Goal: Task Accomplishment & Management: Manage account settings

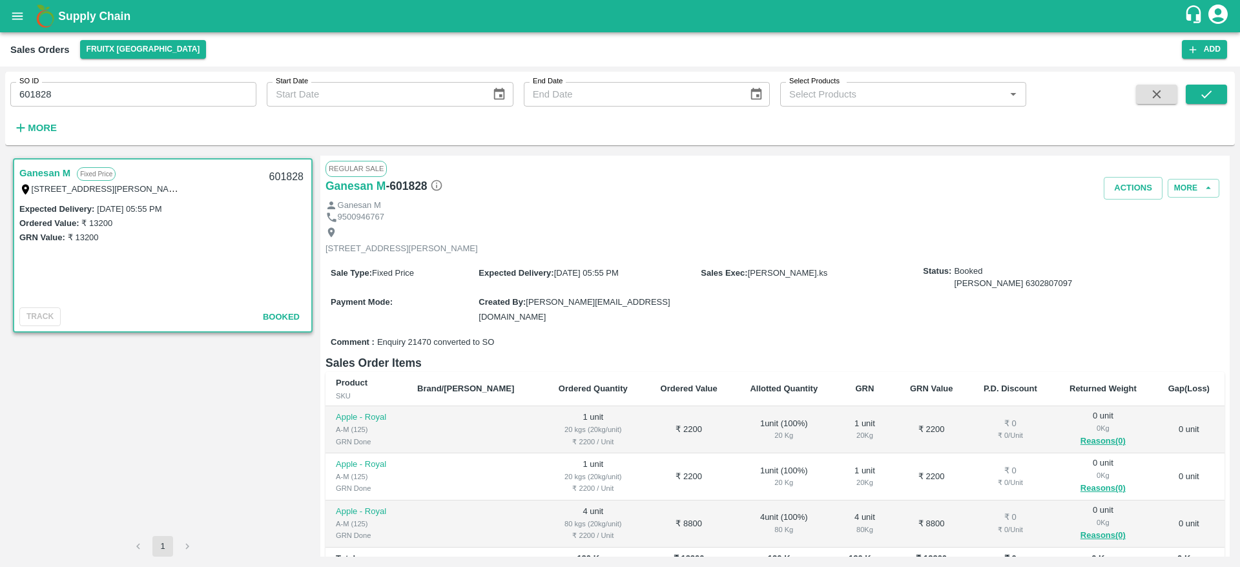
scroll to position [105, 0]
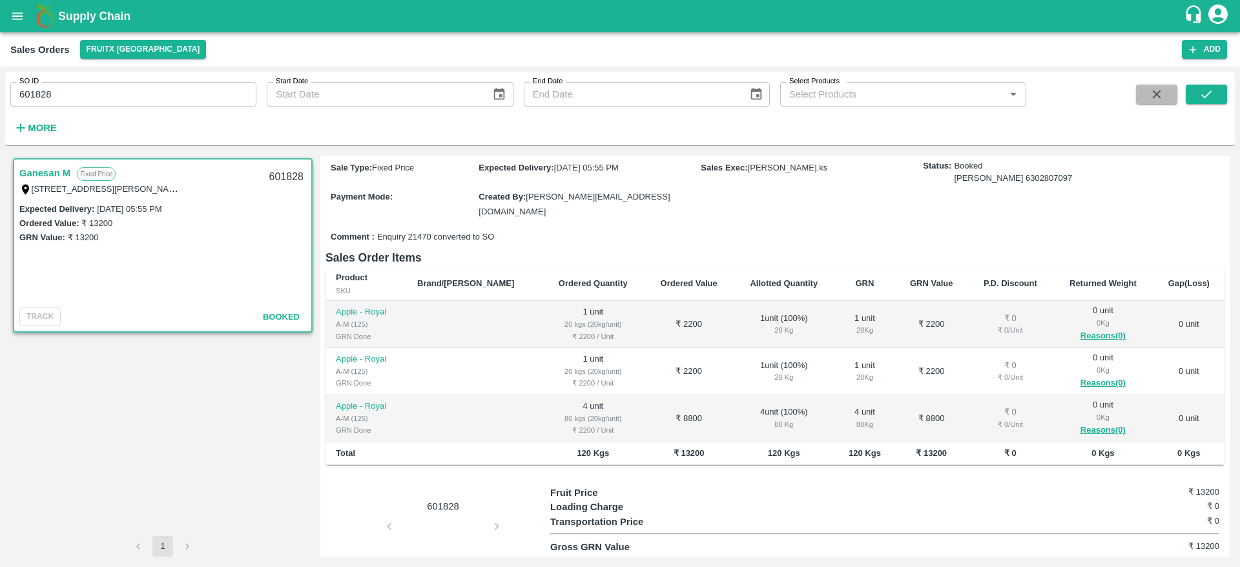
click at [1155, 96] on icon "button" at bounding box center [1156, 94] width 8 height 8
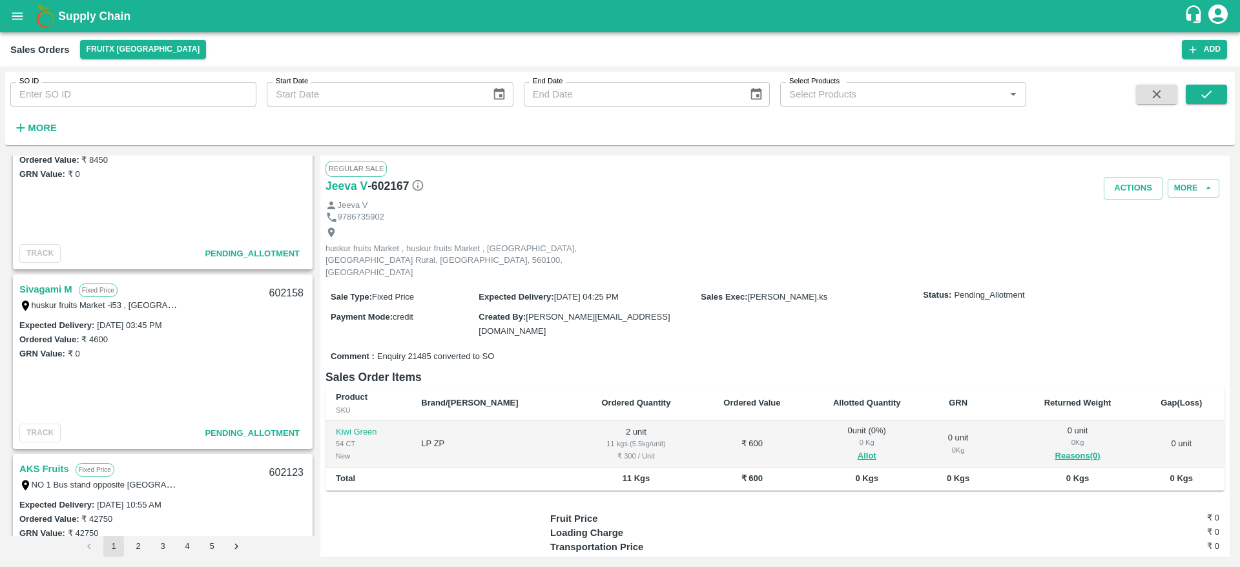
scroll to position [1141, 0]
click at [46, 290] on link "Sivagami M" at bounding box center [45, 288] width 53 height 17
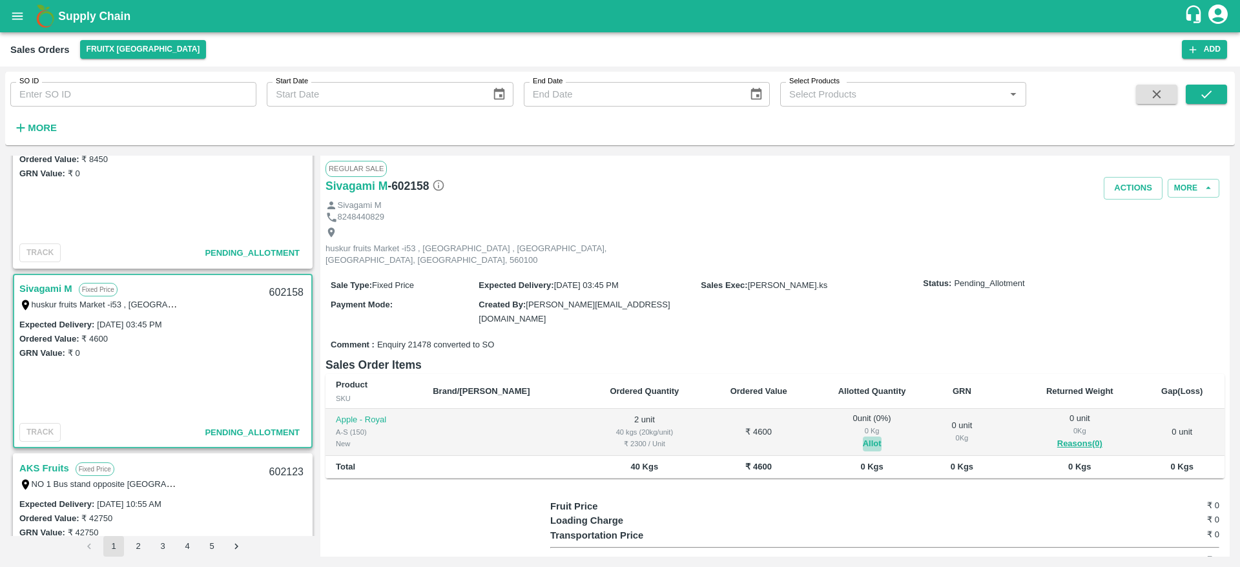
click at [863, 436] on button "Allot" at bounding box center [872, 443] width 19 height 15
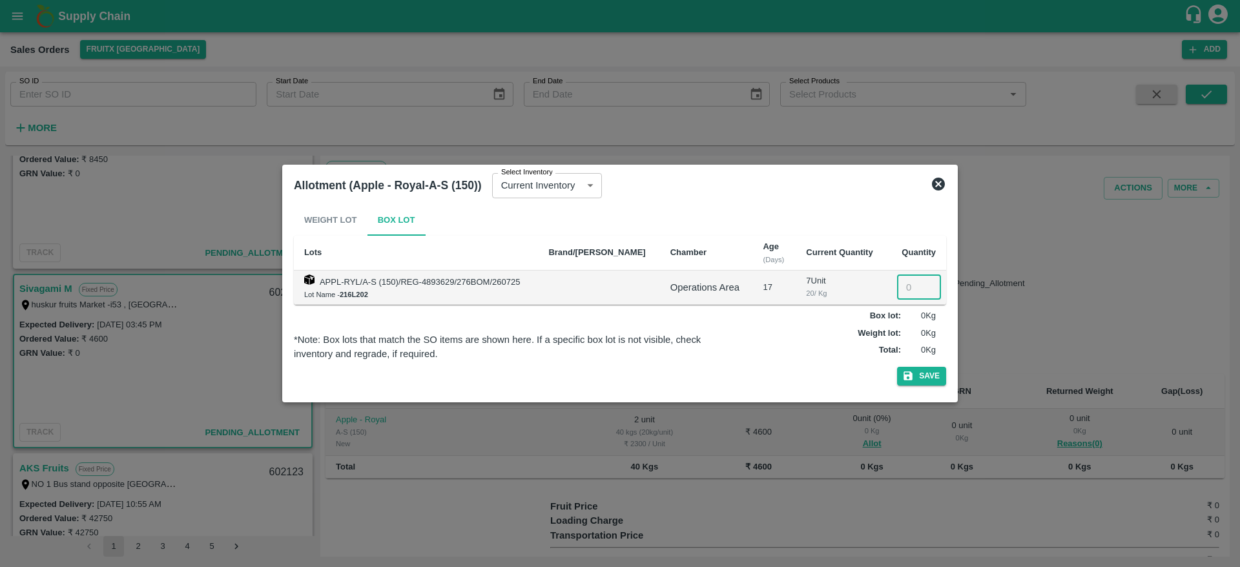
click at [903, 285] on input "number" at bounding box center [919, 287] width 44 height 25
type input "2"
click at [897, 367] on button "Save" at bounding box center [921, 376] width 49 height 19
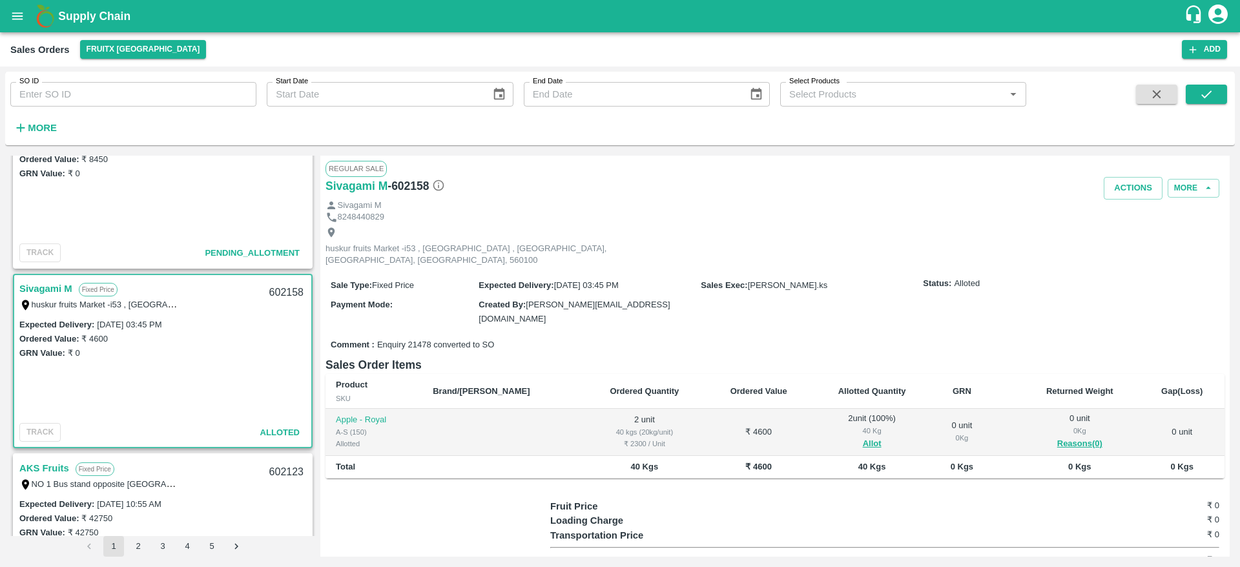
click at [271, 291] on div "602158" at bounding box center [286, 293] width 50 height 30
copy div "602158"
click at [1119, 201] on div "Sivagami M" at bounding box center [774, 205] width 899 height 12
click at [1126, 190] on button "Actions" at bounding box center [1132, 188] width 59 height 23
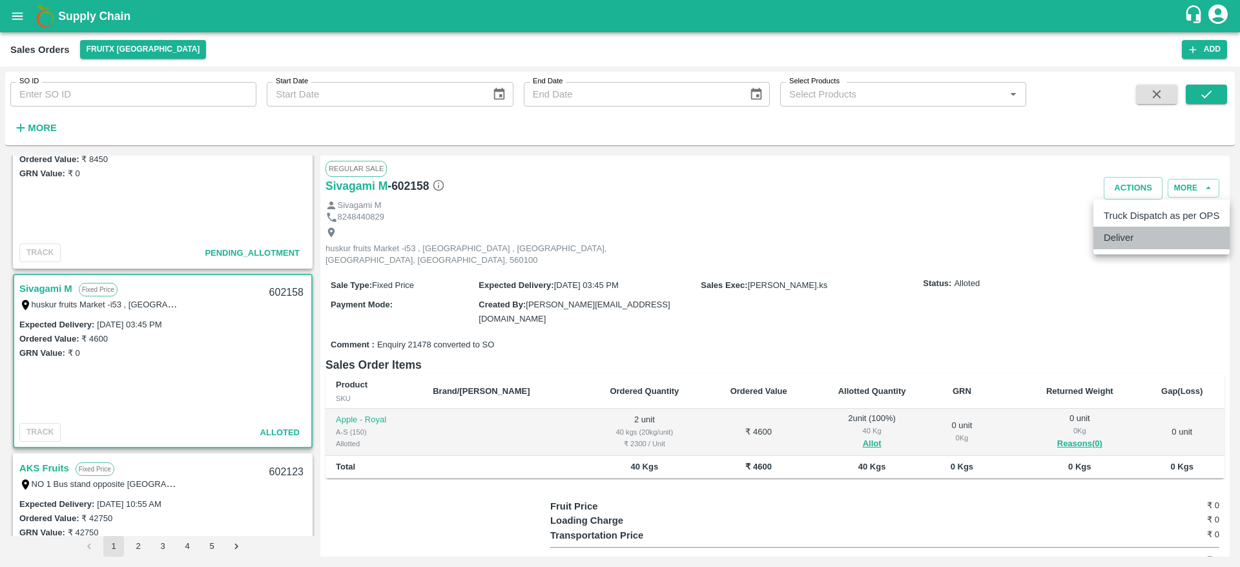
click at [1111, 248] on li "Deliver" at bounding box center [1161, 238] width 136 height 22
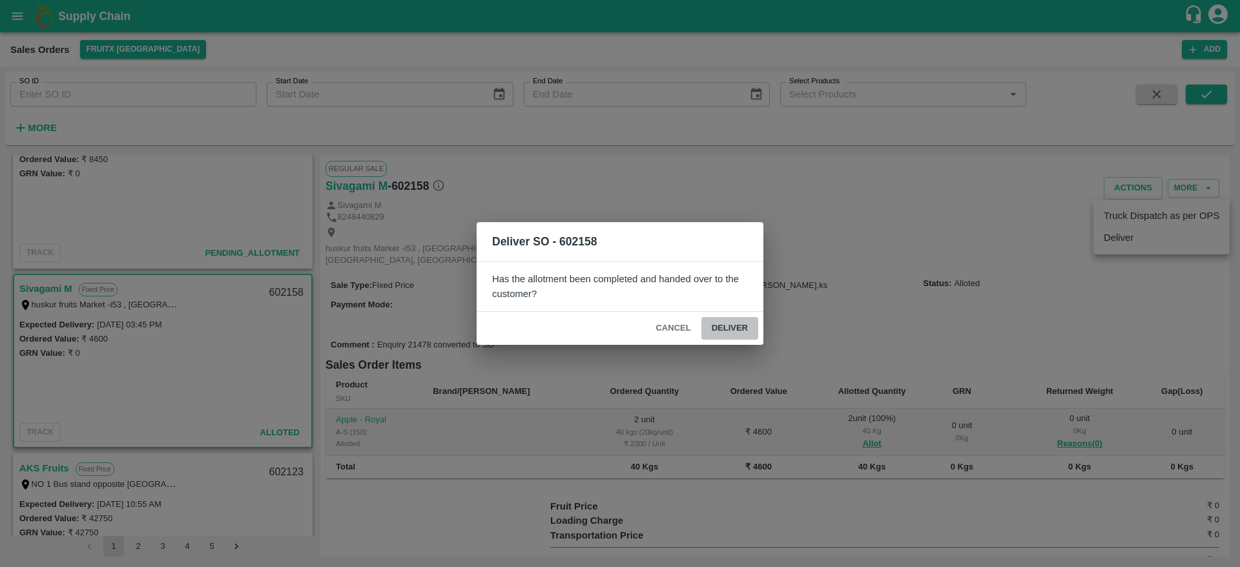
click at [716, 325] on button "Deliver" at bounding box center [729, 328] width 57 height 23
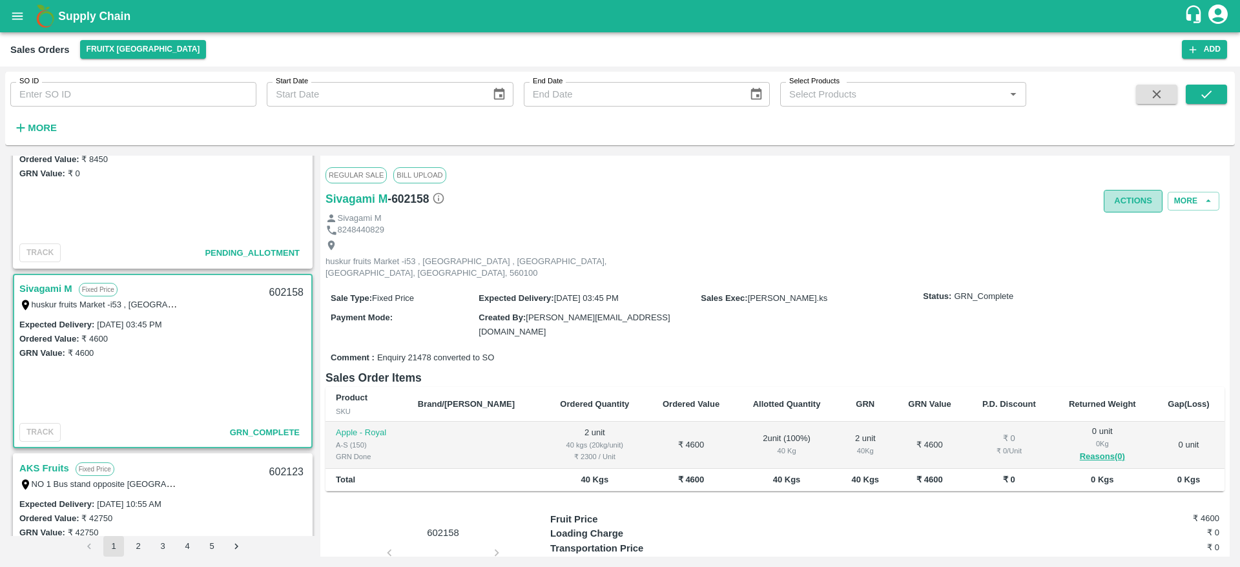
click at [1137, 199] on button "Actions" at bounding box center [1132, 201] width 59 height 23
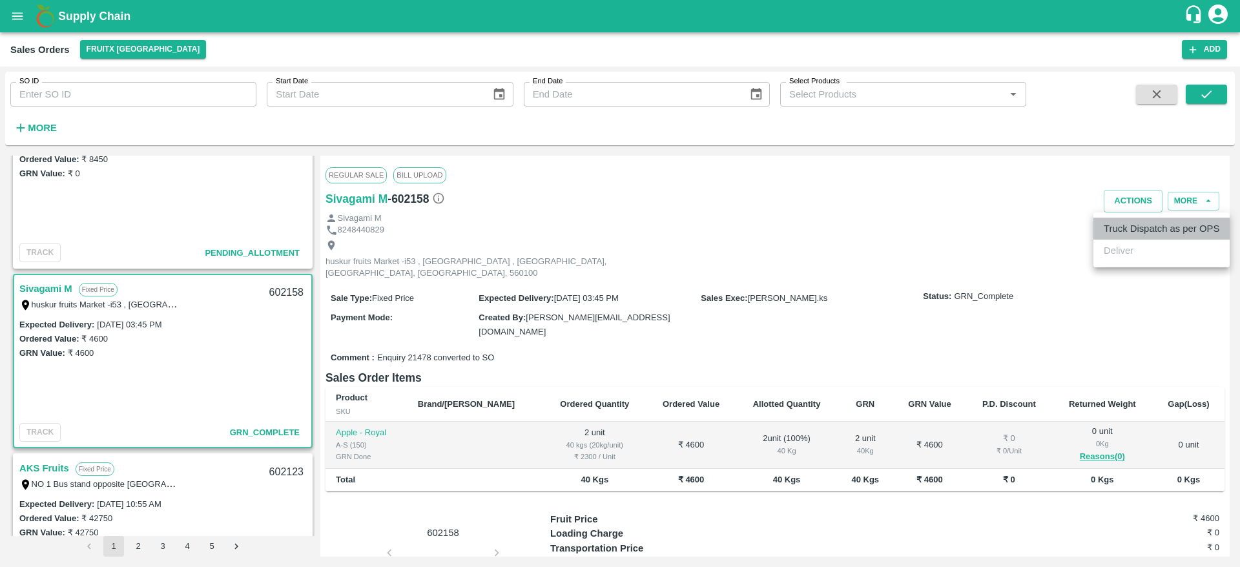
click at [1125, 227] on li "Truck Dispatch as per OPS" at bounding box center [1161, 229] width 136 height 22
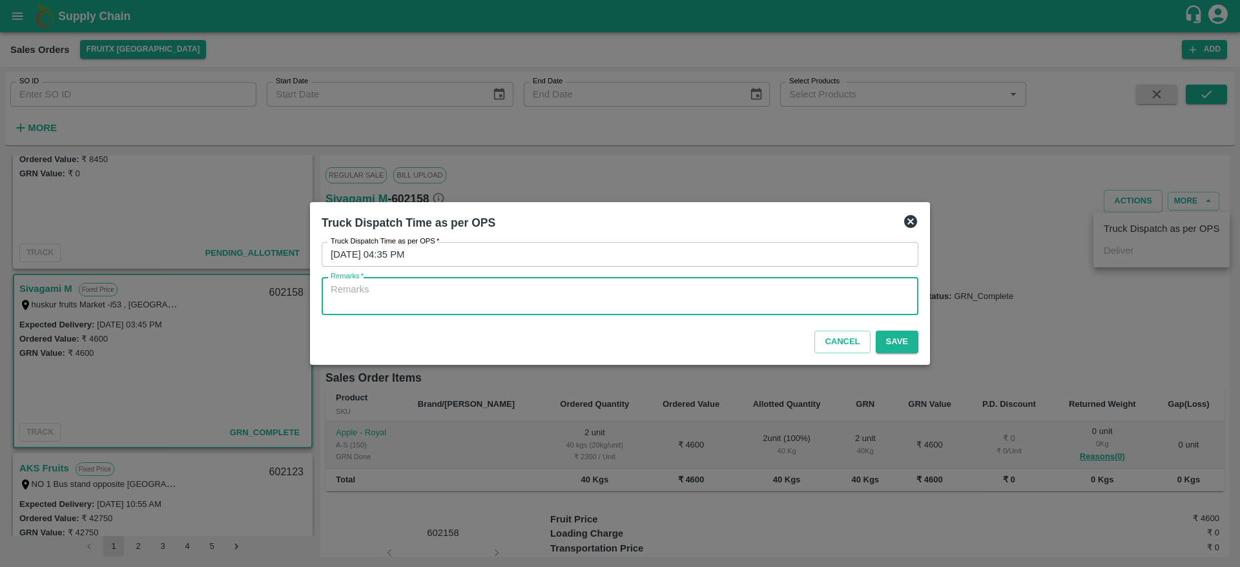
click at [795, 286] on textarea "Remarks   *" at bounding box center [620, 296] width 578 height 27
type textarea "OTD"
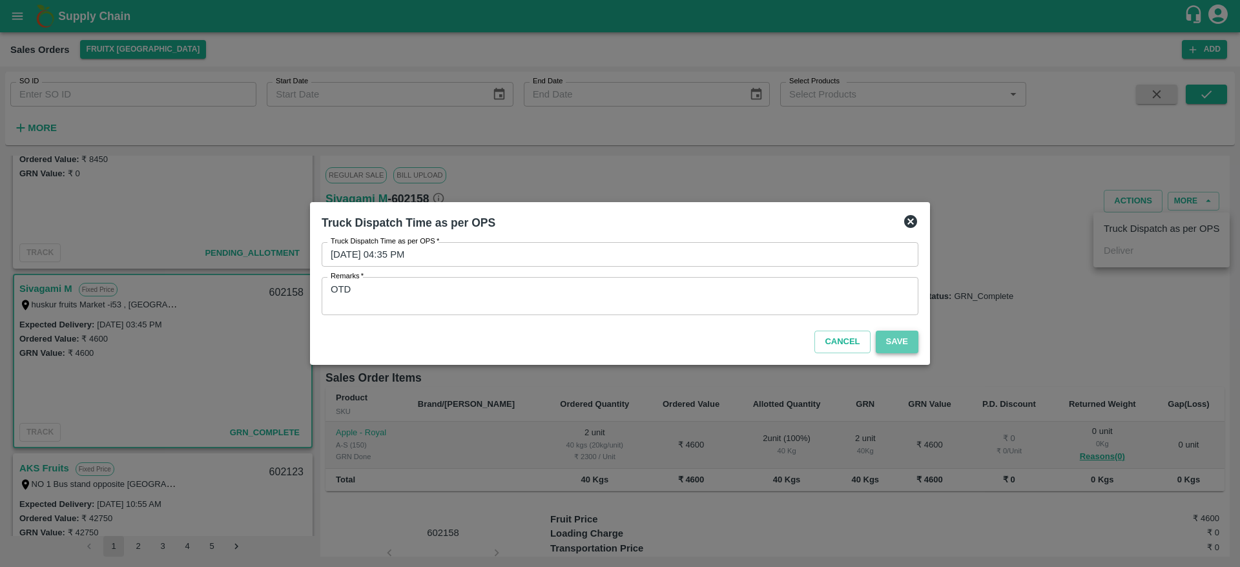
click at [903, 343] on button "Save" at bounding box center [896, 342] width 43 height 23
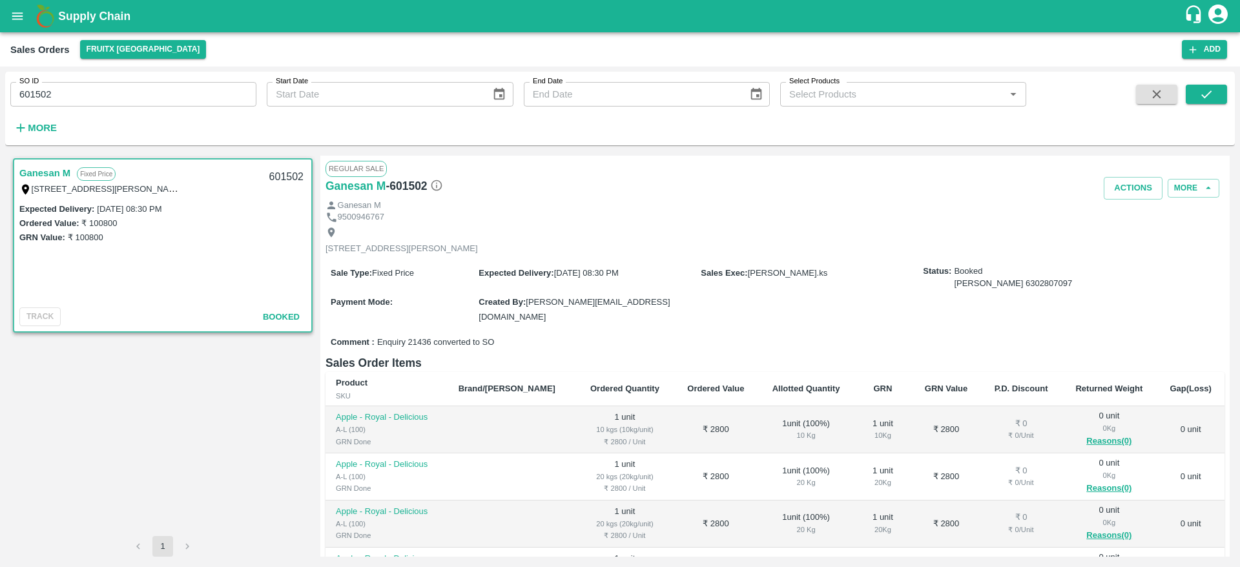
scroll to position [219, 0]
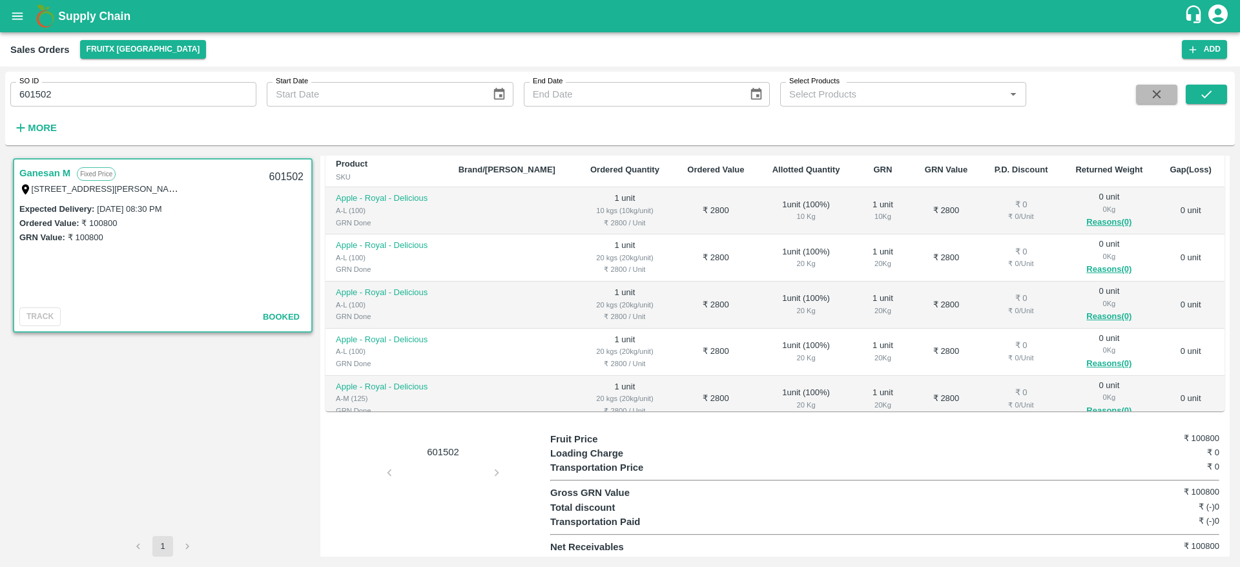
click at [1160, 99] on icon "button" at bounding box center [1156, 94] width 14 height 14
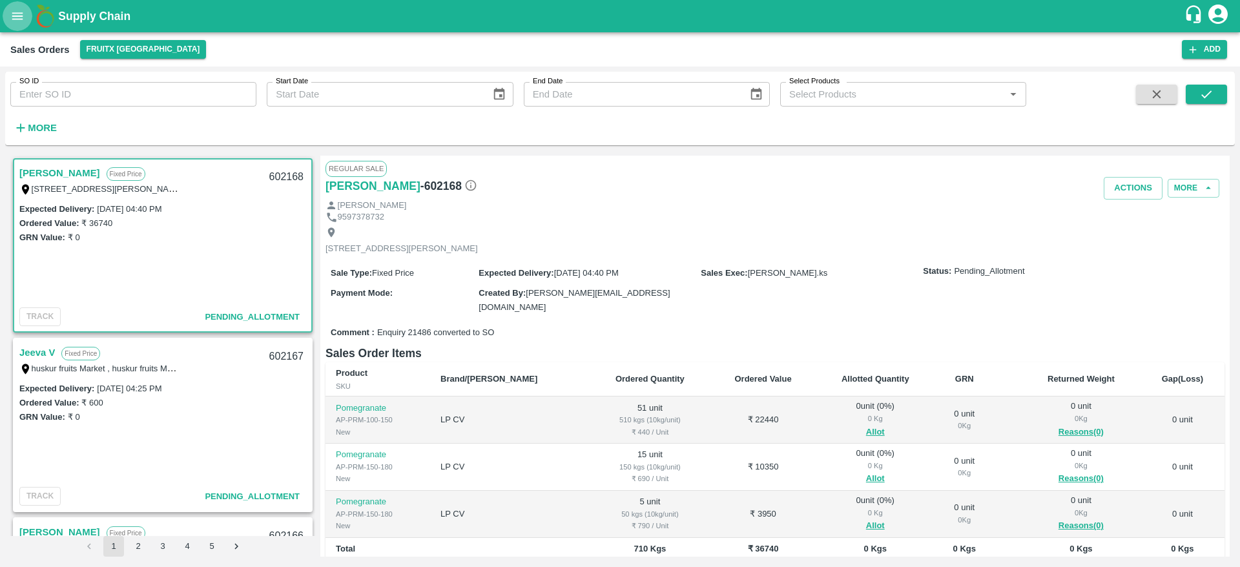
click at [17, 25] on button "open drawer" at bounding box center [18, 16] width 30 height 30
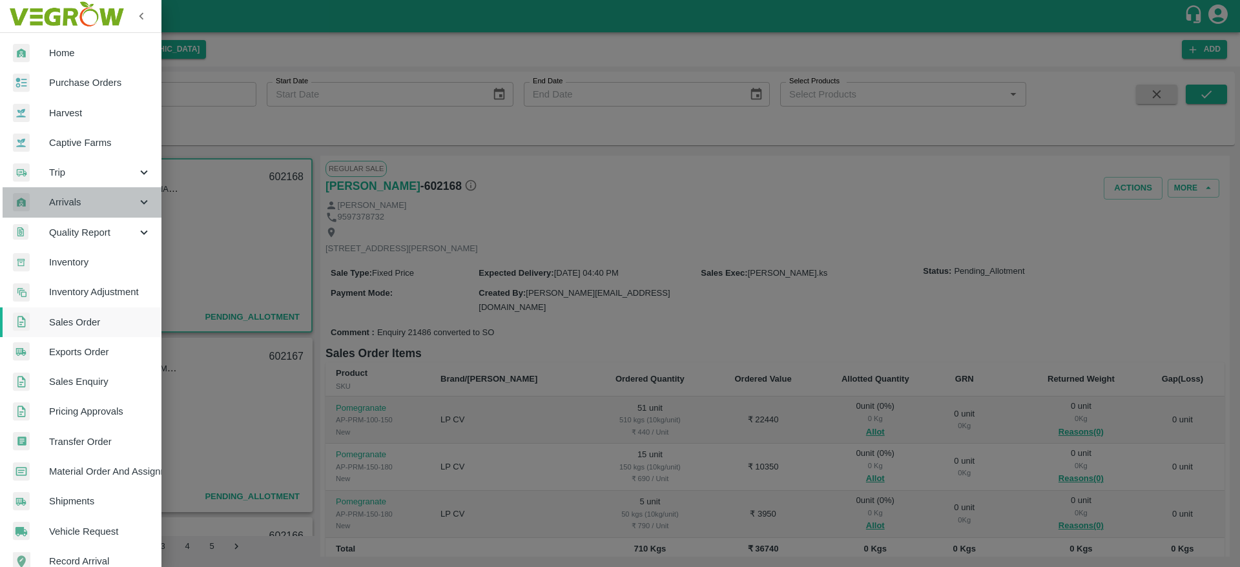
click at [107, 204] on span "Arrivals" at bounding box center [93, 202] width 88 height 14
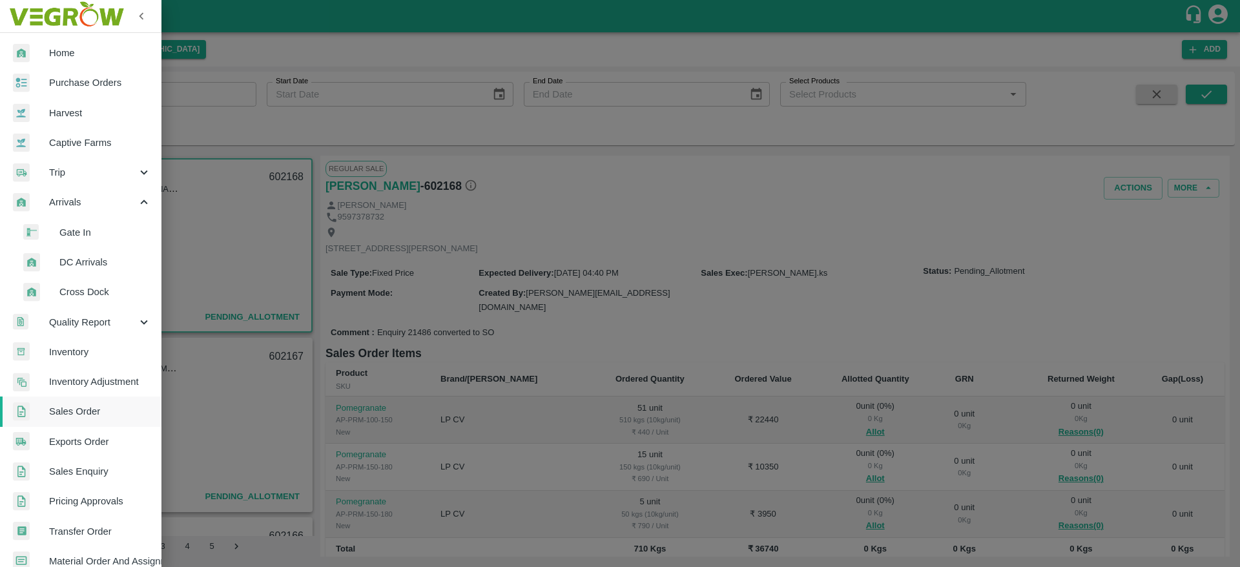
click at [85, 265] on span "DC Arrivals" at bounding box center [105, 262] width 92 height 14
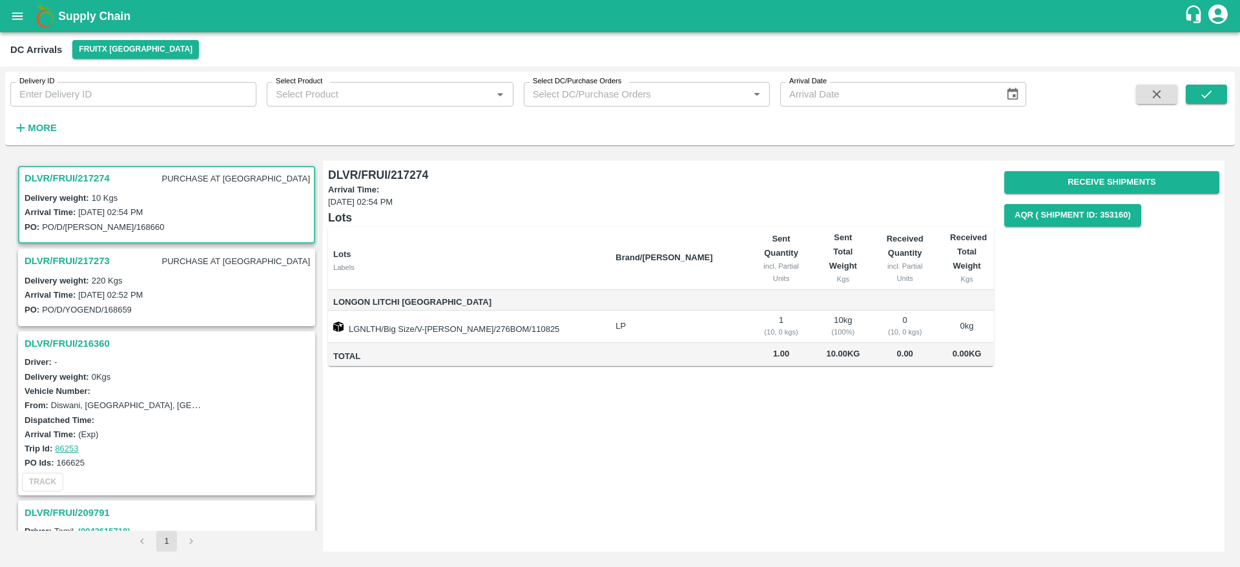
click at [53, 132] on strong "More" at bounding box center [42, 128] width 29 height 10
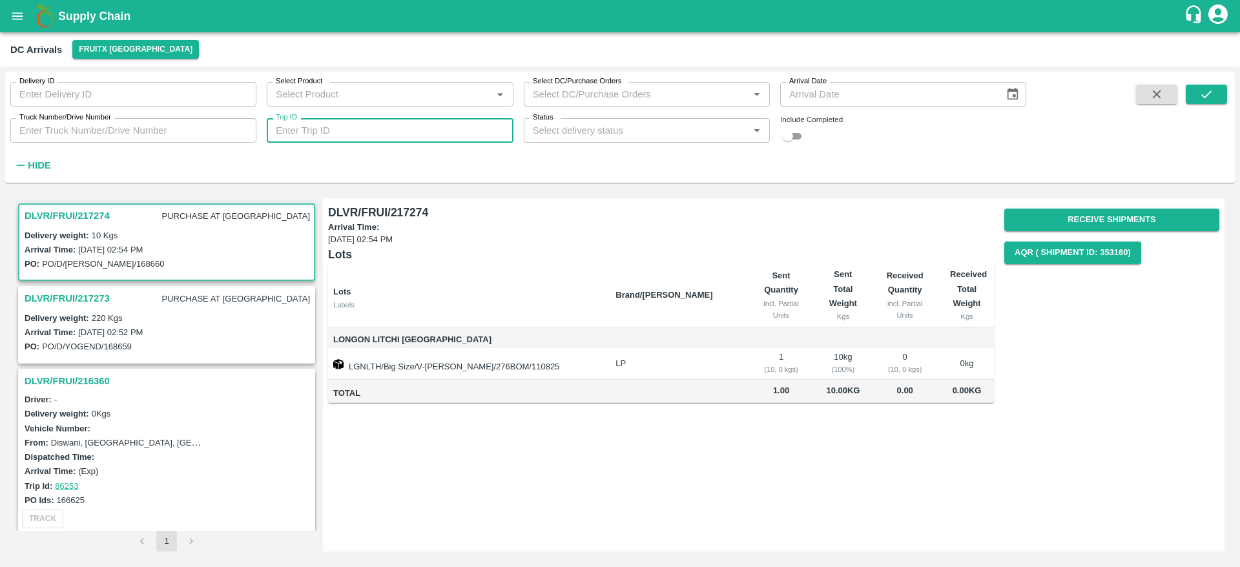
click at [399, 125] on input "Trip ID" at bounding box center [390, 130] width 246 height 25
type input "86197"
click at [796, 134] on input "checkbox" at bounding box center [787, 135] width 46 height 15
checkbox input "true"
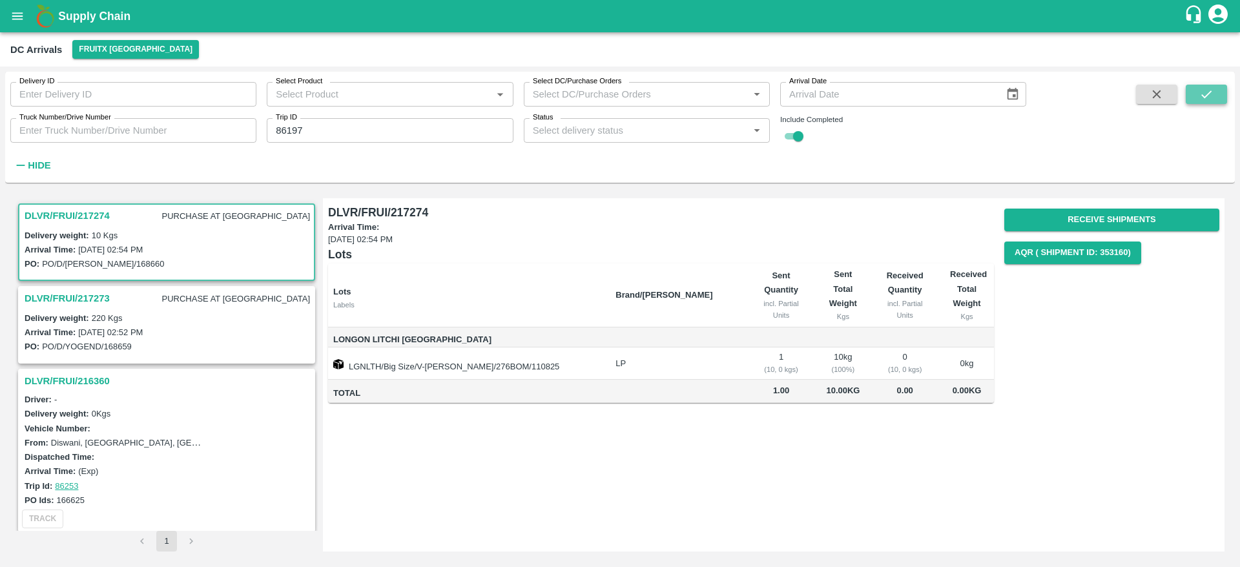
click at [1200, 92] on icon "submit" at bounding box center [1206, 94] width 14 height 14
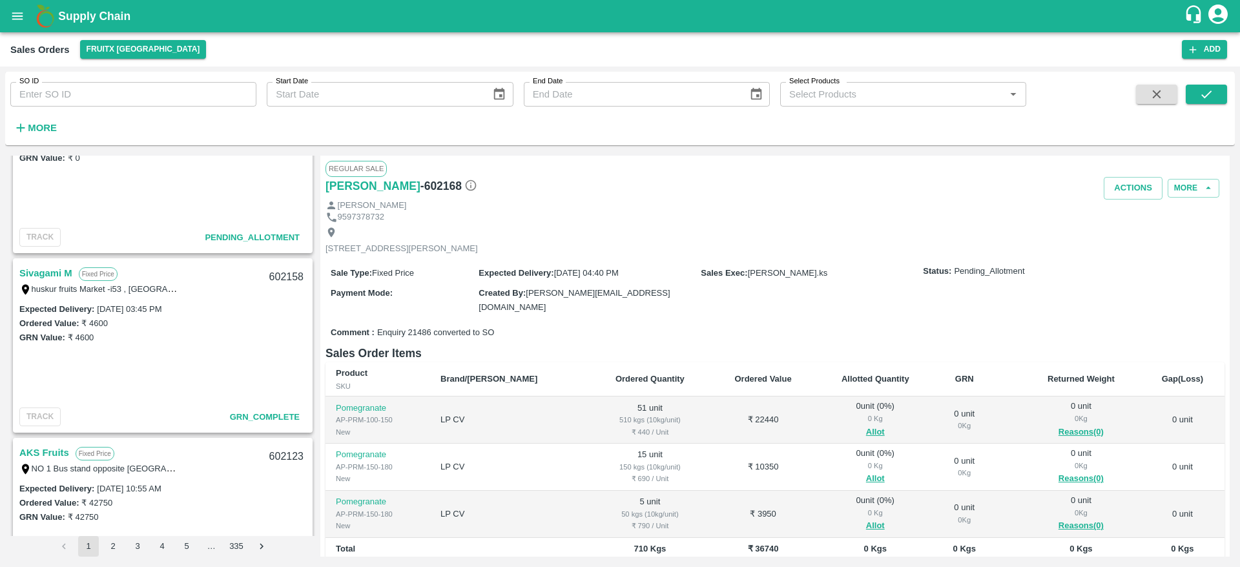
scroll to position [1328, 0]
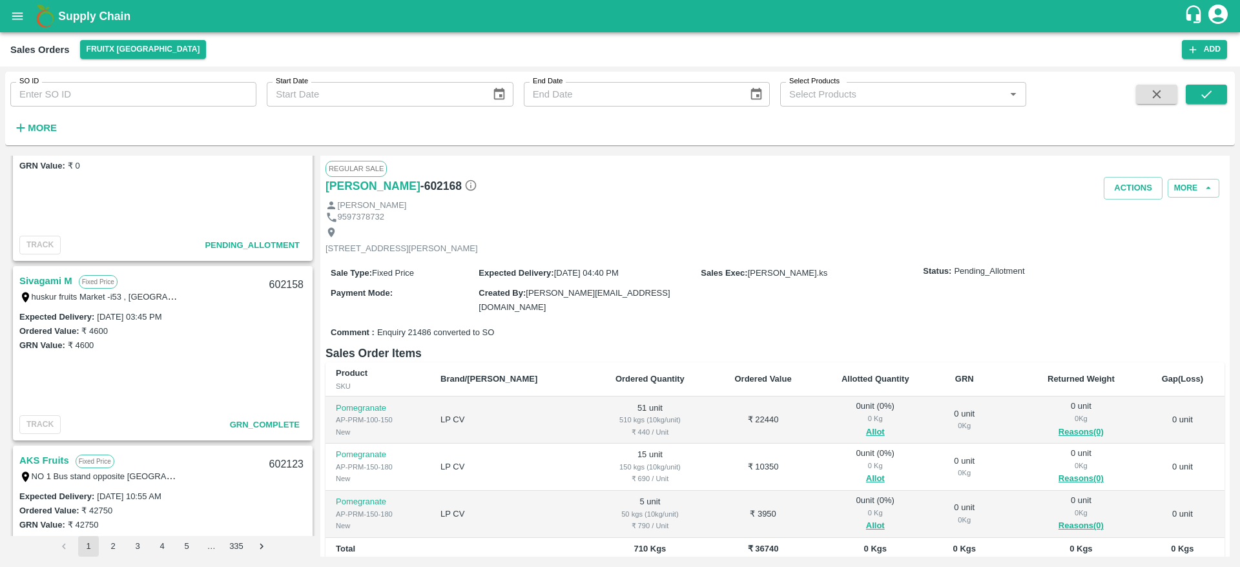
click at [48, 460] on link "AKS Fruits" at bounding box center [44, 460] width 50 height 17
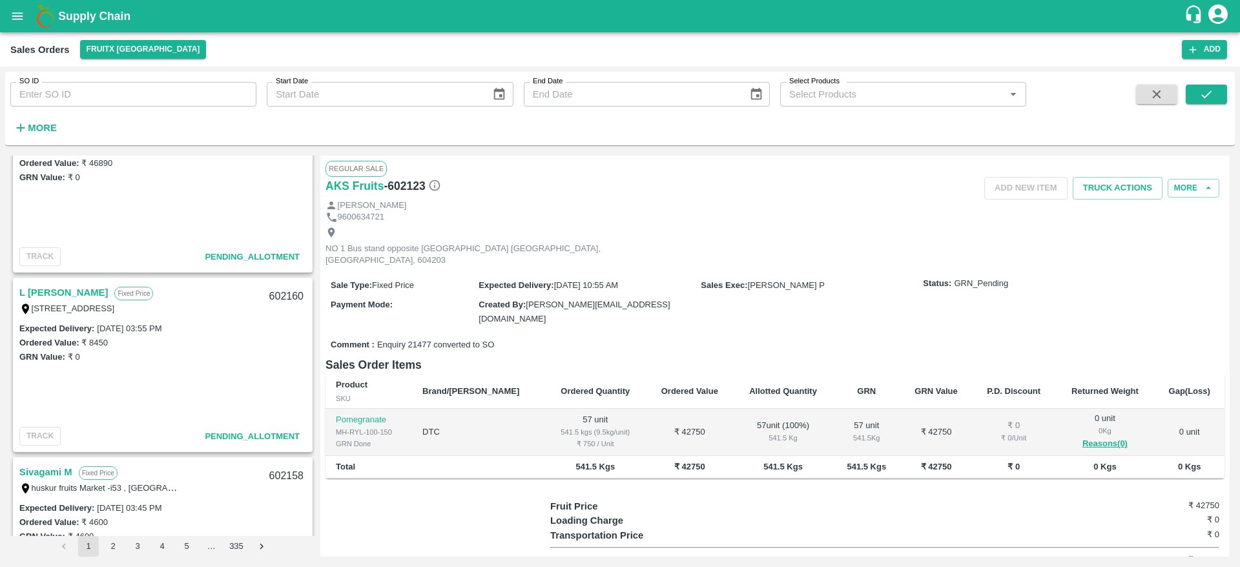
scroll to position [1121, 0]
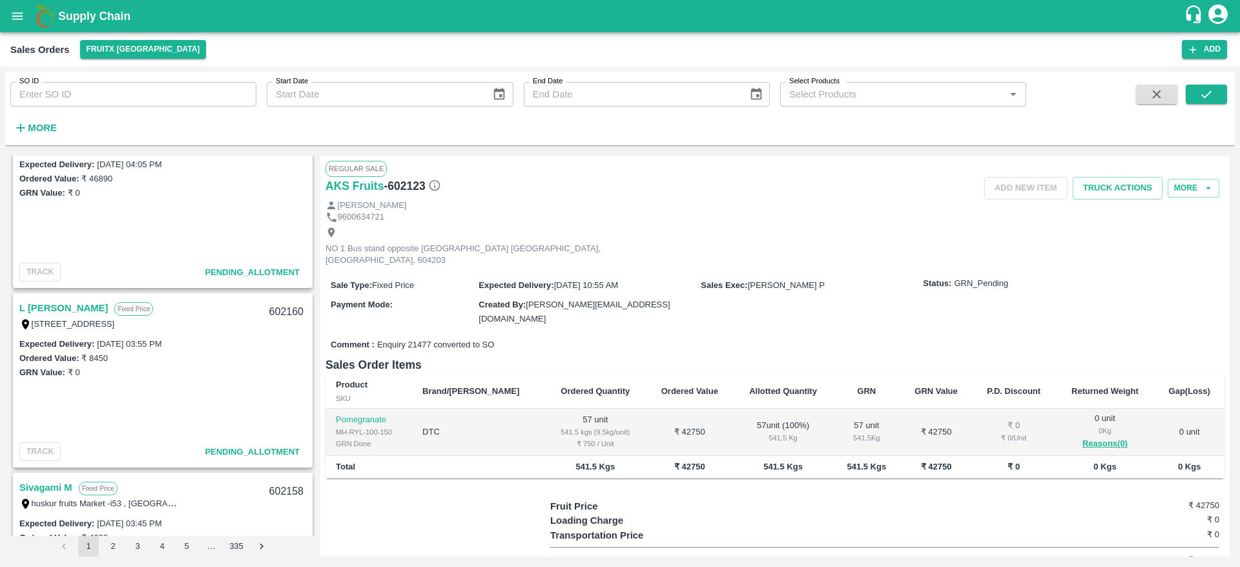
click at [42, 305] on link "L [PERSON_NAME]" at bounding box center [63, 308] width 88 height 17
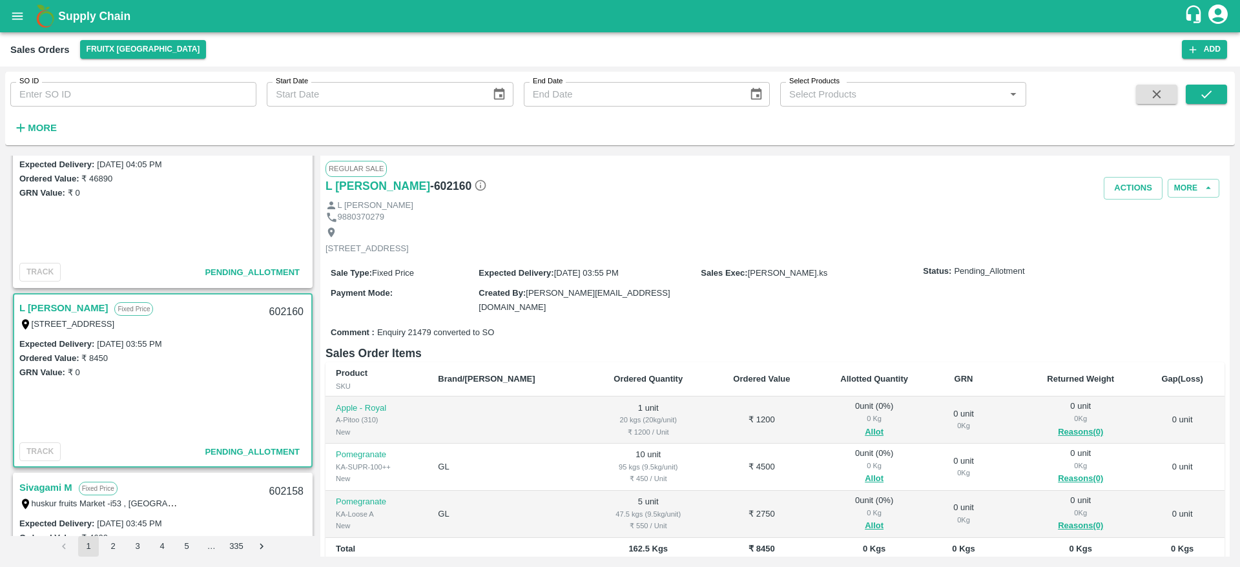
scroll to position [89, 0]
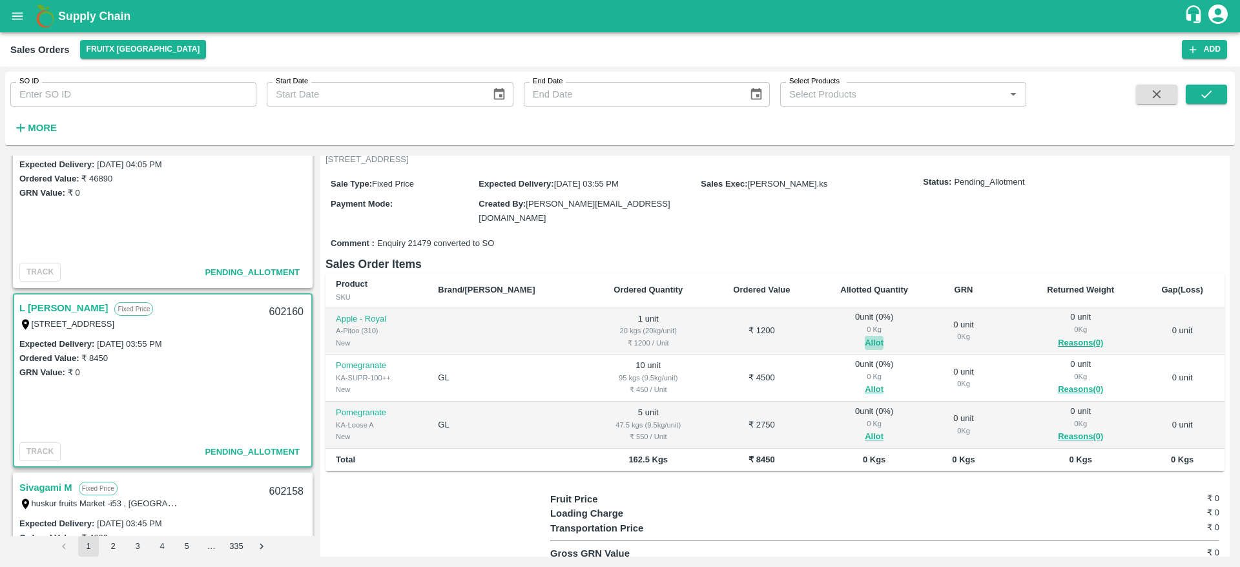
click at [864, 340] on button "Allot" at bounding box center [873, 343] width 19 height 15
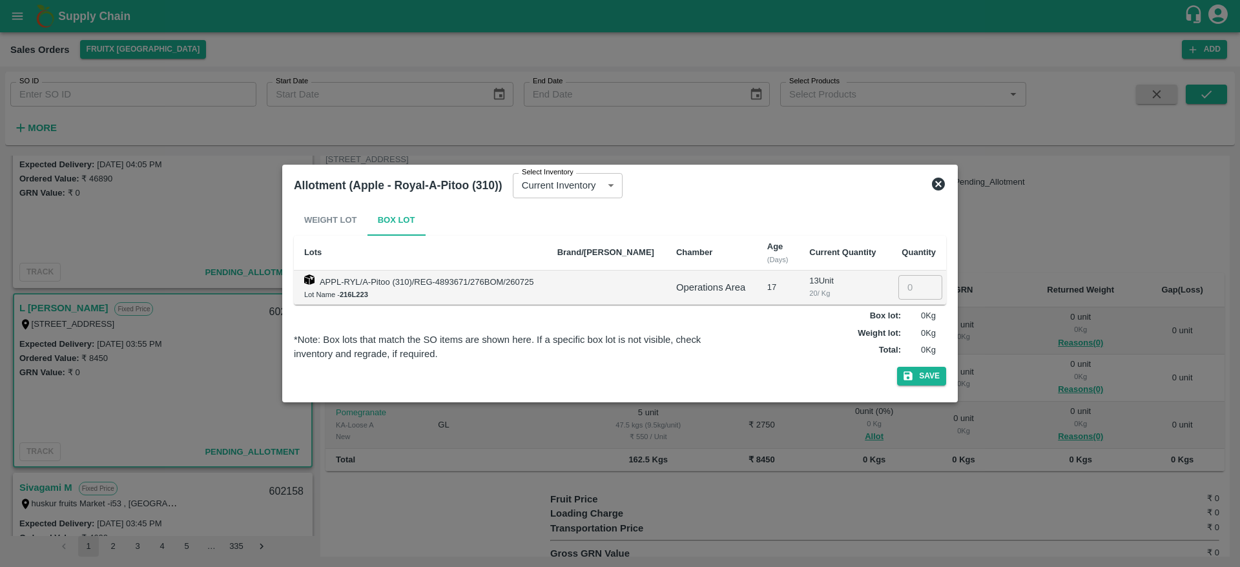
click at [902, 285] on input "number" at bounding box center [920, 287] width 44 height 25
type input "1"
click at [897, 367] on button "Save" at bounding box center [921, 376] width 49 height 19
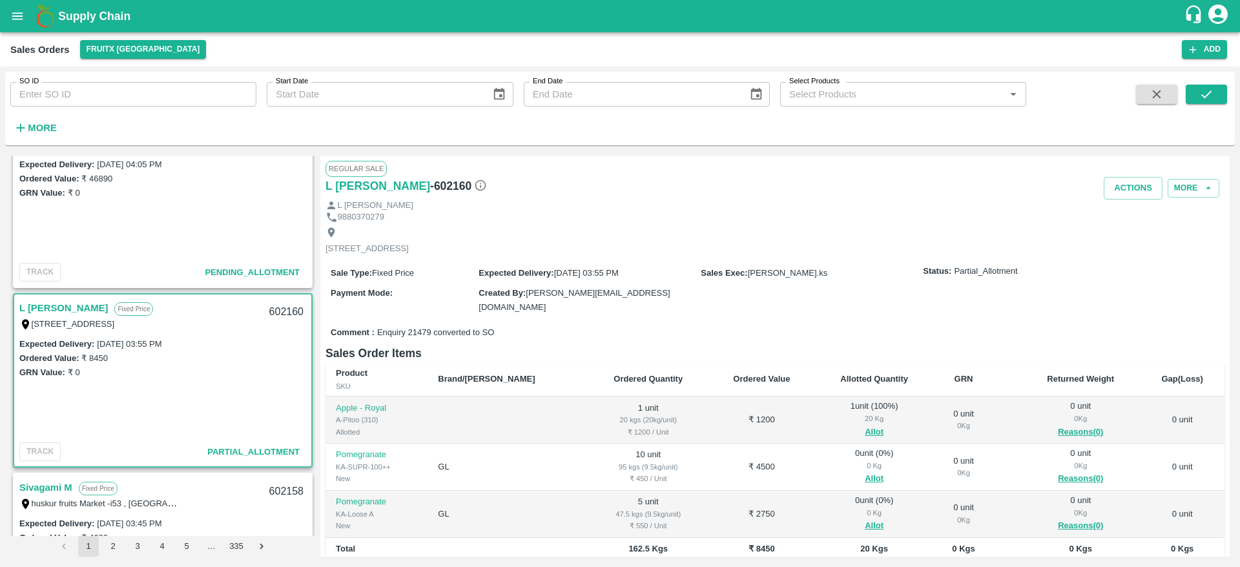
click at [274, 314] on div "602160" at bounding box center [286, 312] width 50 height 30
copy div "602160"
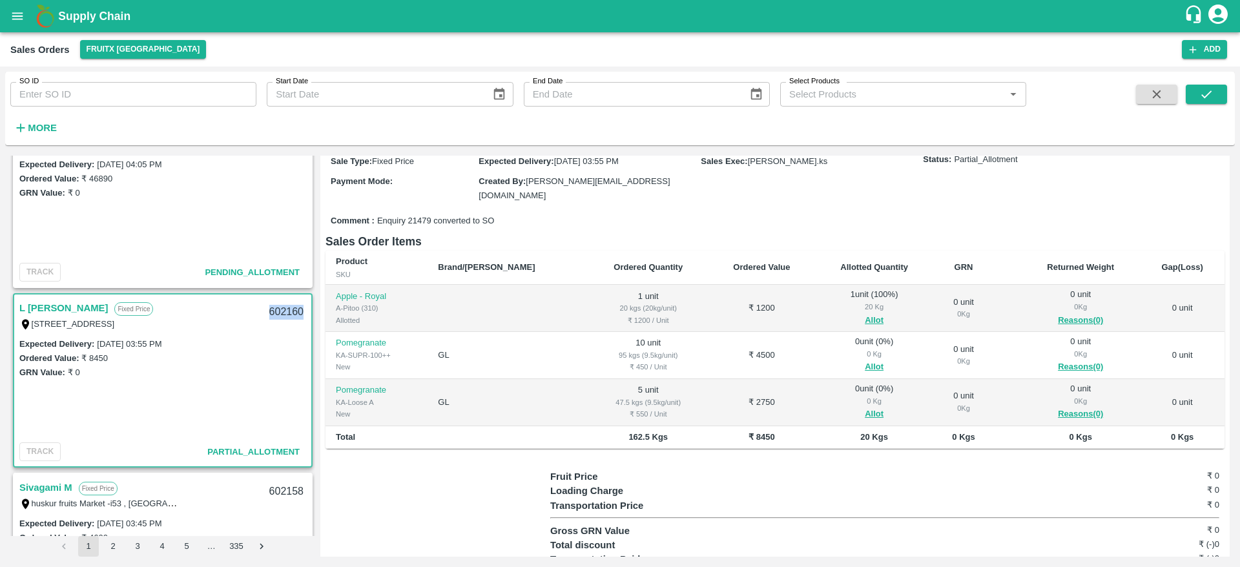
scroll to position [112, 0]
click at [864, 366] on button "Allot" at bounding box center [873, 366] width 19 height 15
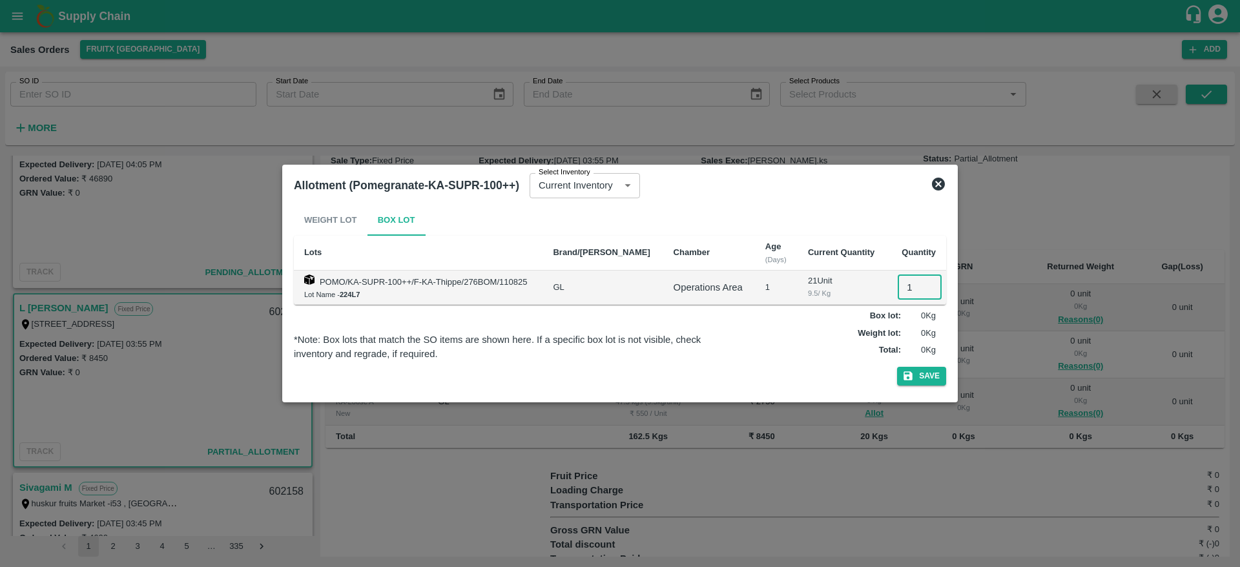
click at [898, 284] on input "1" at bounding box center [919, 287] width 44 height 25
type input "10"
click at [897, 367] on button "Save" at bounding box center [921, 376] width 49 height 19
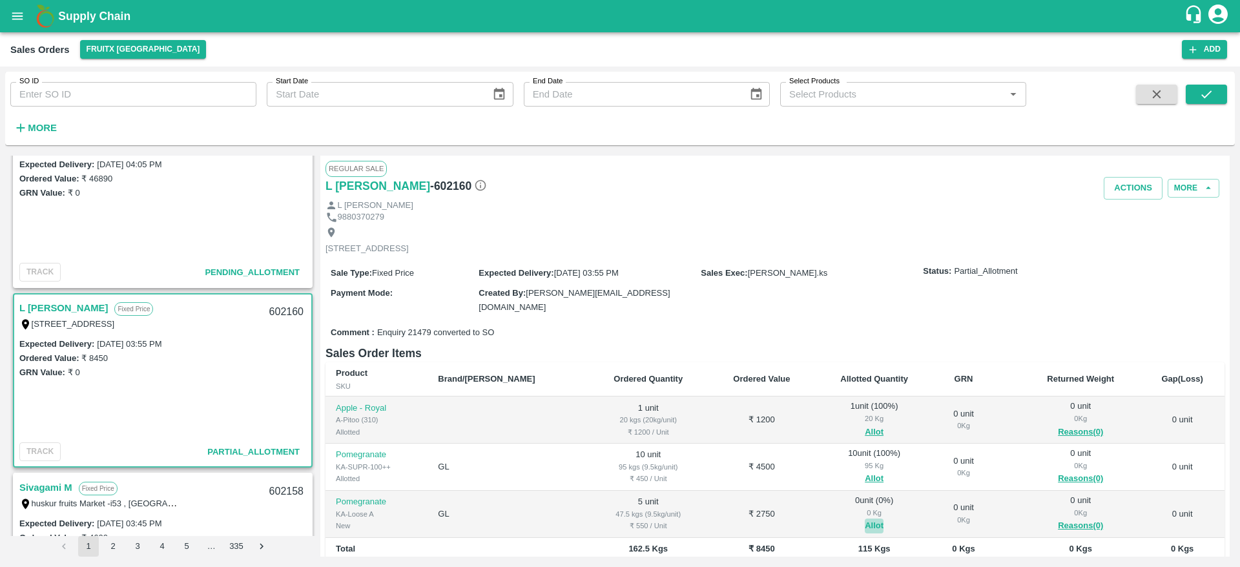
click at [864, 519] on button "Allot" at bounding box center [873, 525] width 19 height 15
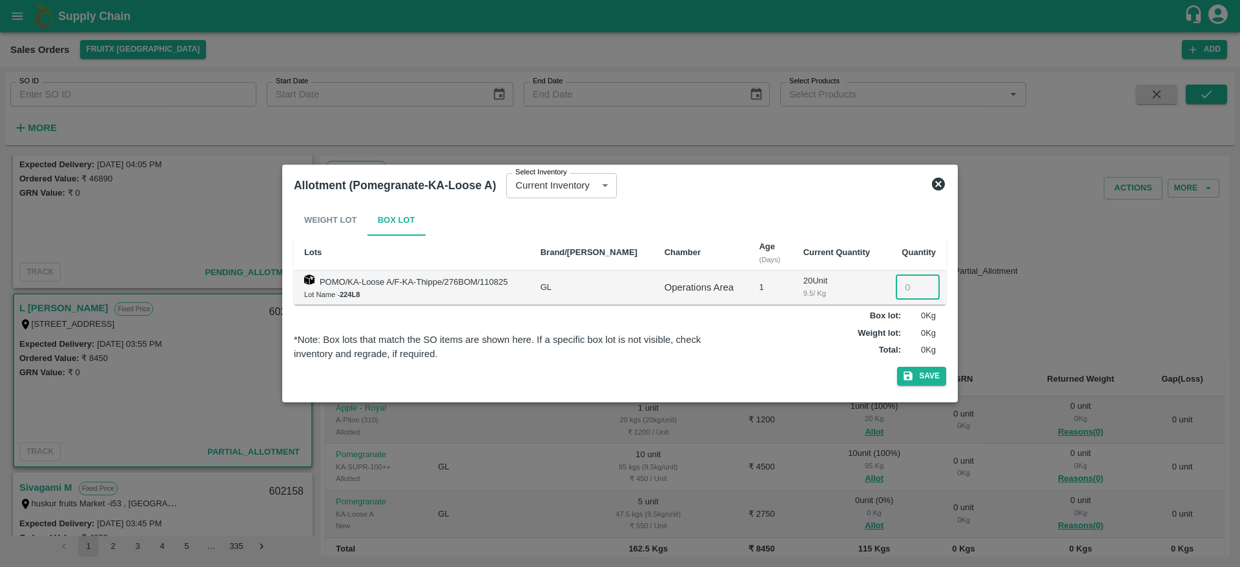
click at [903, 283] on input "number" at bounding box center [917, 287] width 44 height 25
type input "5"
click at [897, 367] on button "Save" at bounding box center [921, 376] width 49 height 19
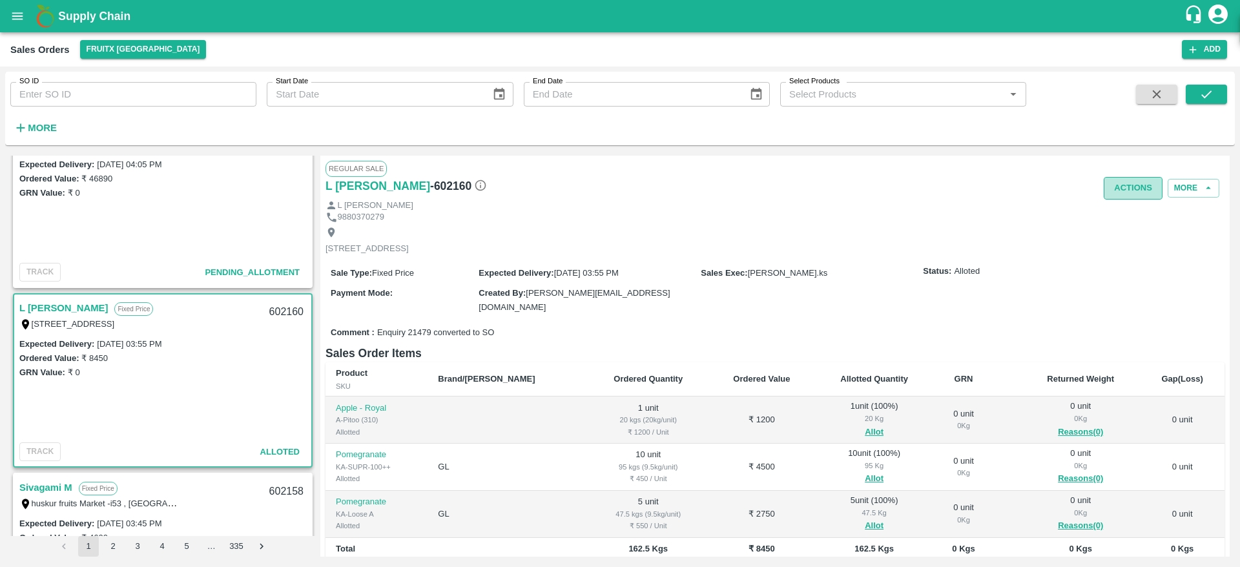
click at [1136, 185] on button "Actions" at bounding box center [1132, 188] width 59 height 23
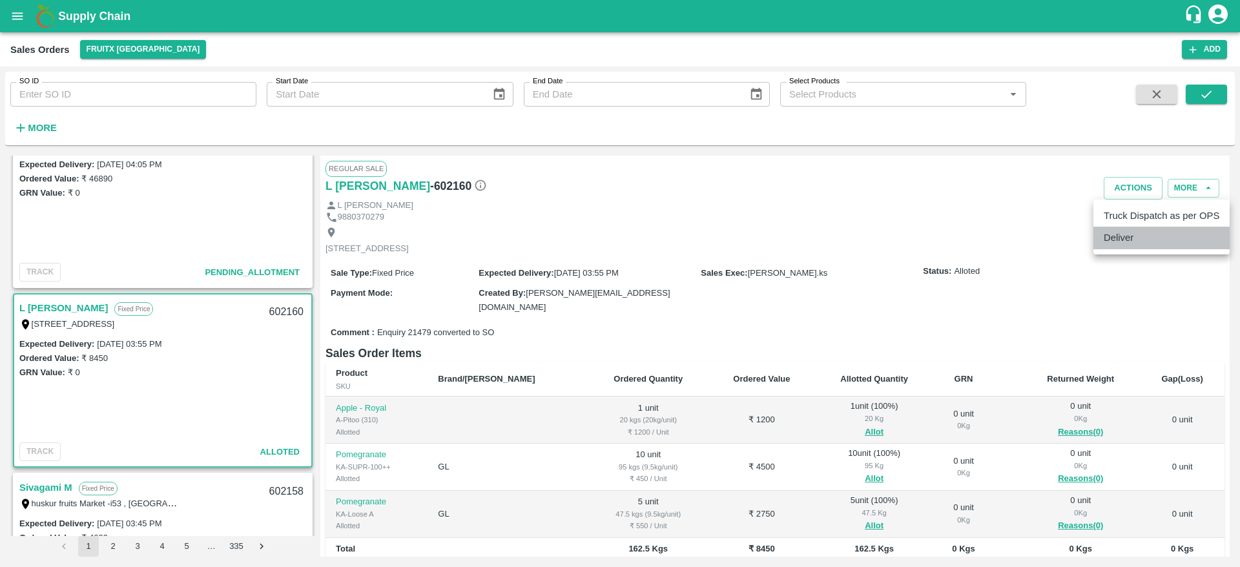
click at [1116, 238] on li "Deliver" at bounding box center [1161, 238] width 136 height 22
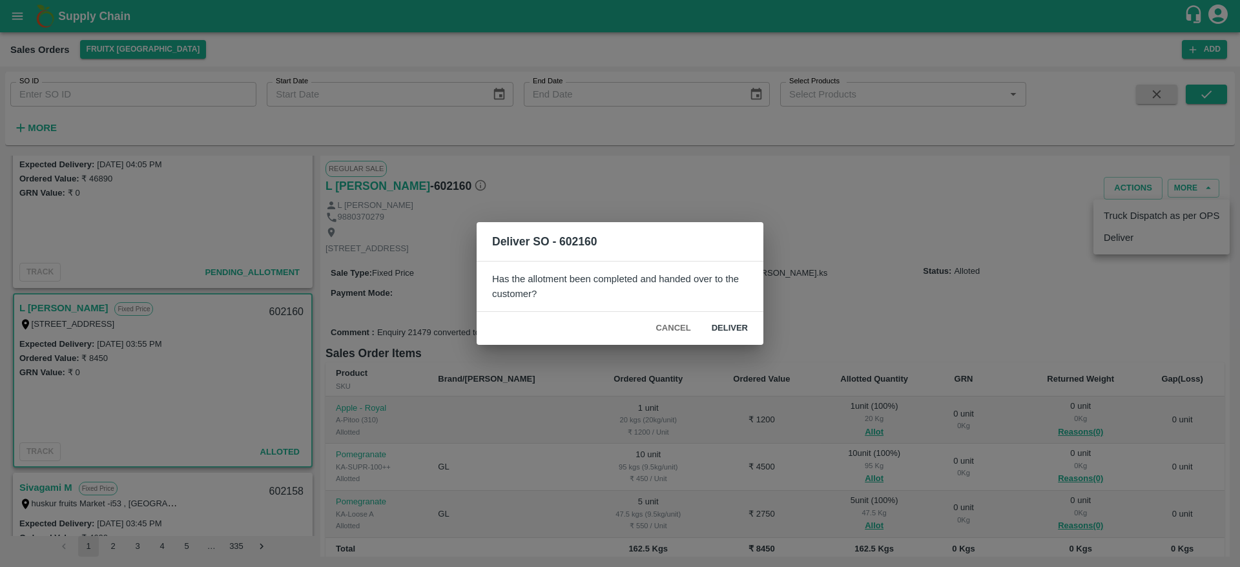
click at [735, 320] on button "Deliver" at bounding box center [729, 328] width 57 height 23
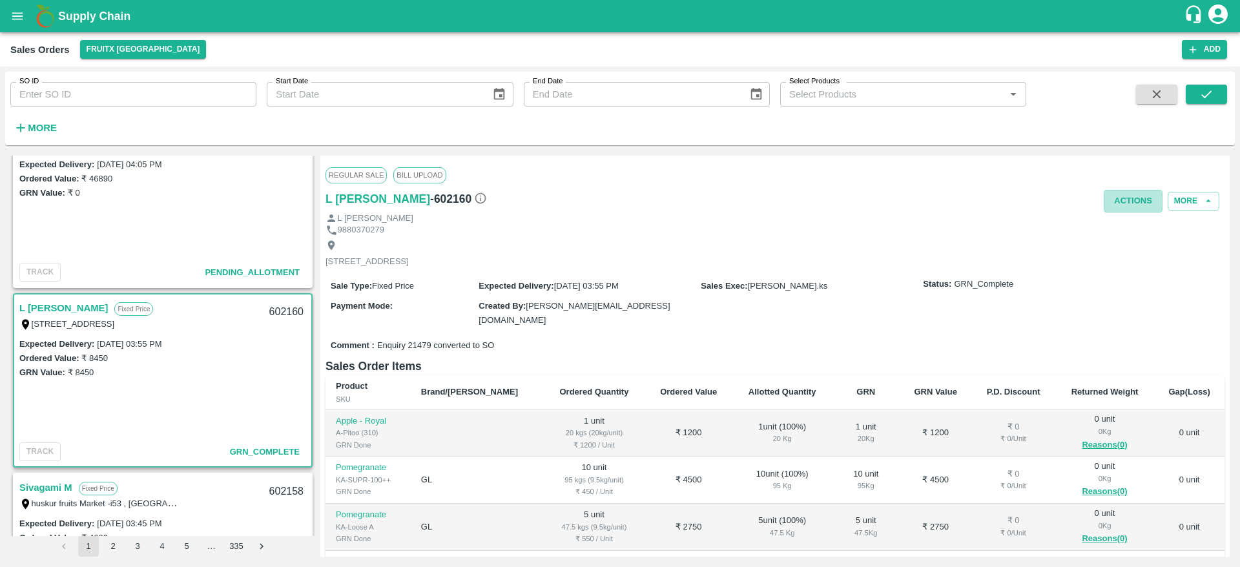
click at [1116, 199] on button "Actions" at bounding box center [1132, 201] width 59 height 23
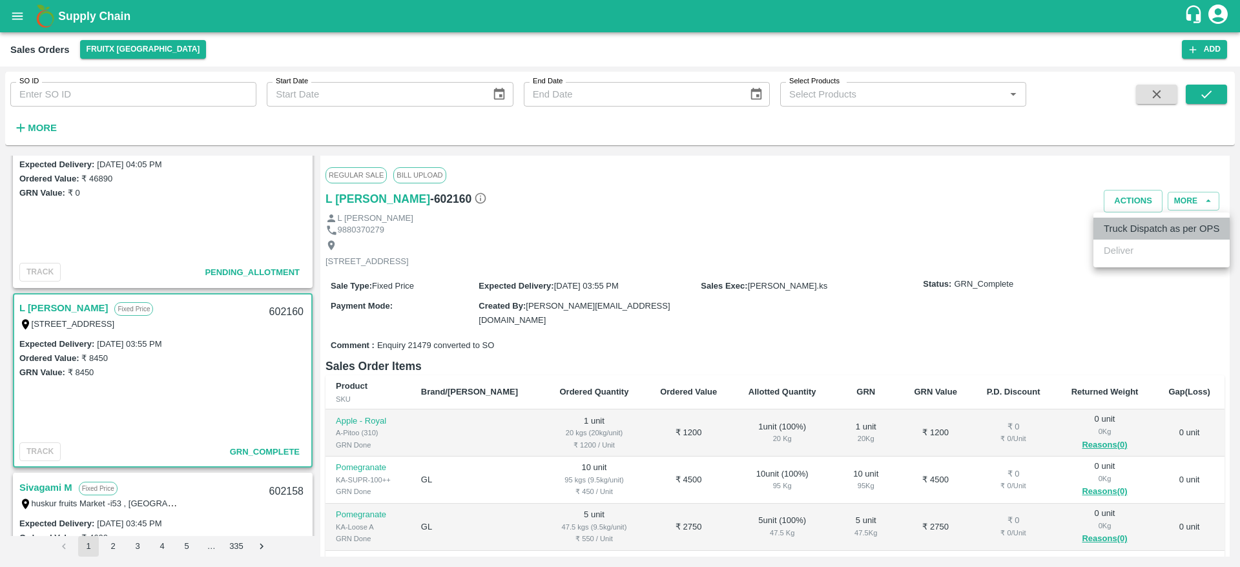
click at [1125, 226] on li "Truck Dispatch as per OPS" at bounding box center [1161, 229] width 136 height 22
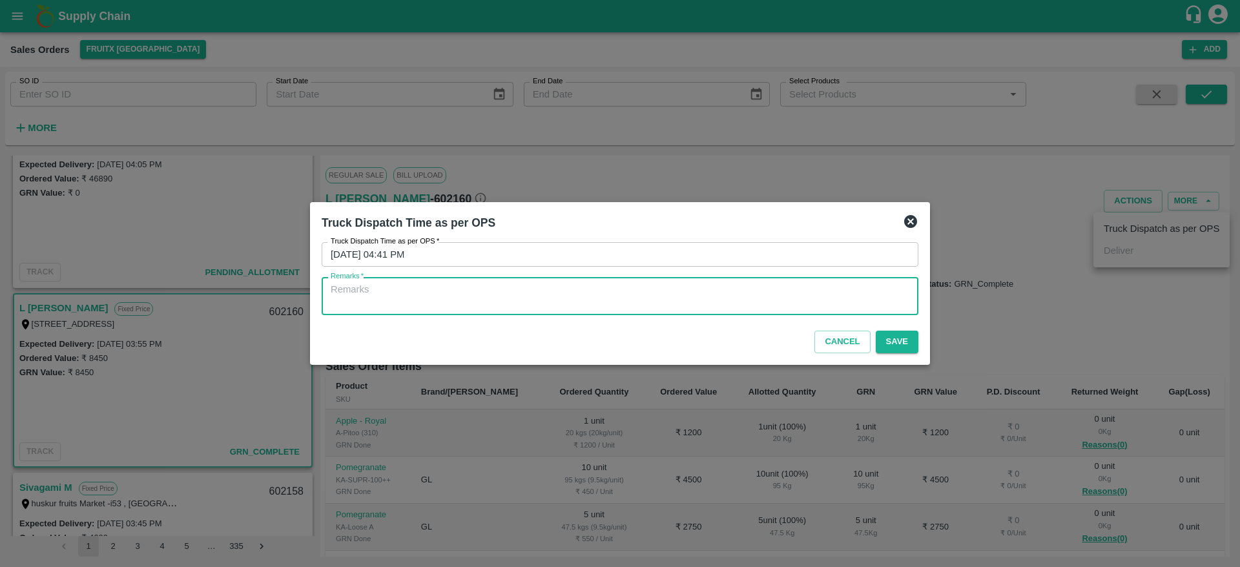
click at [693, 304] on textarea "Remarks   *" at bounding box center [620, 296] width 578 height 27
type textarea "otd"
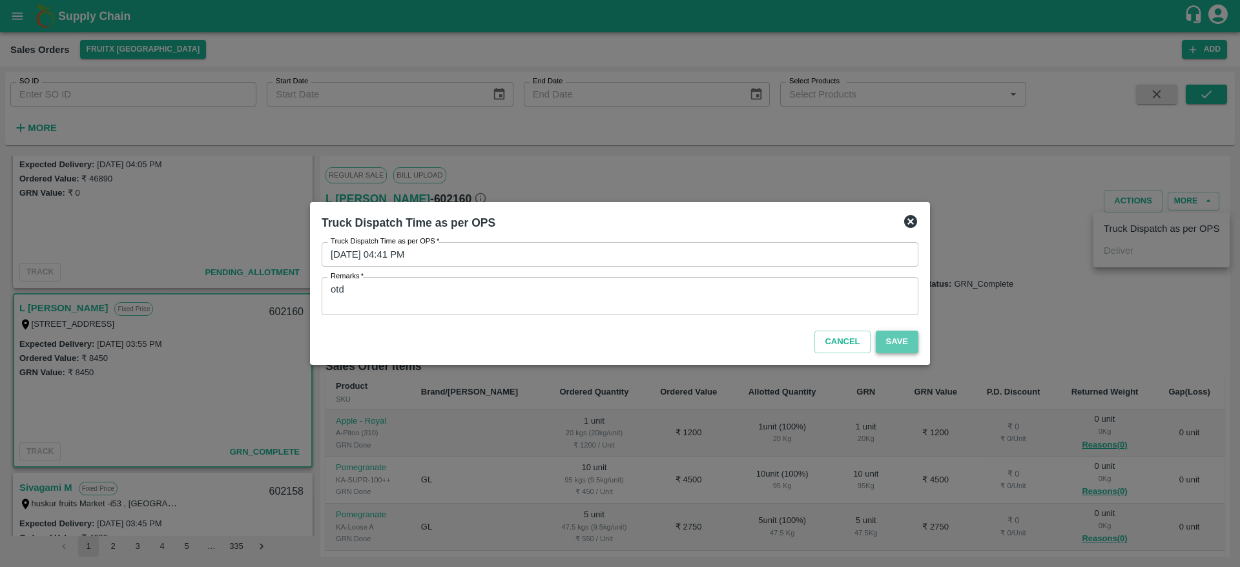
click at [901, 338] on button "Save" at bounding box center [896, 342] width 43 height 23
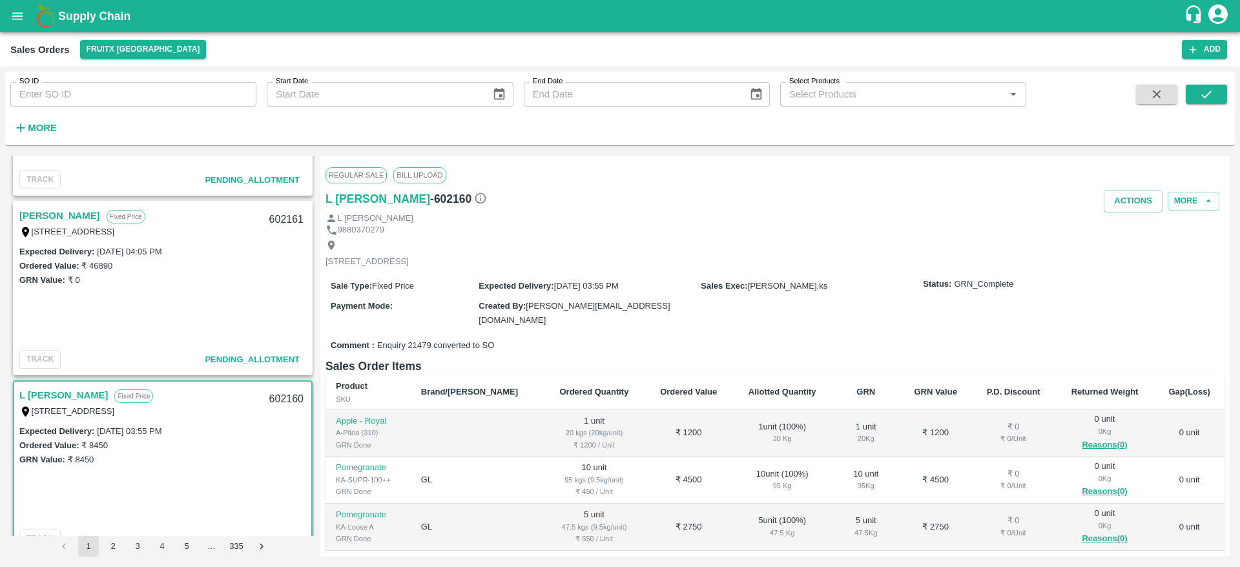
scroll to position [1034, 0]
click at [46, 216] on link "[PERSON_NAME]" at bounding box center [59, 216] width 81 height 17
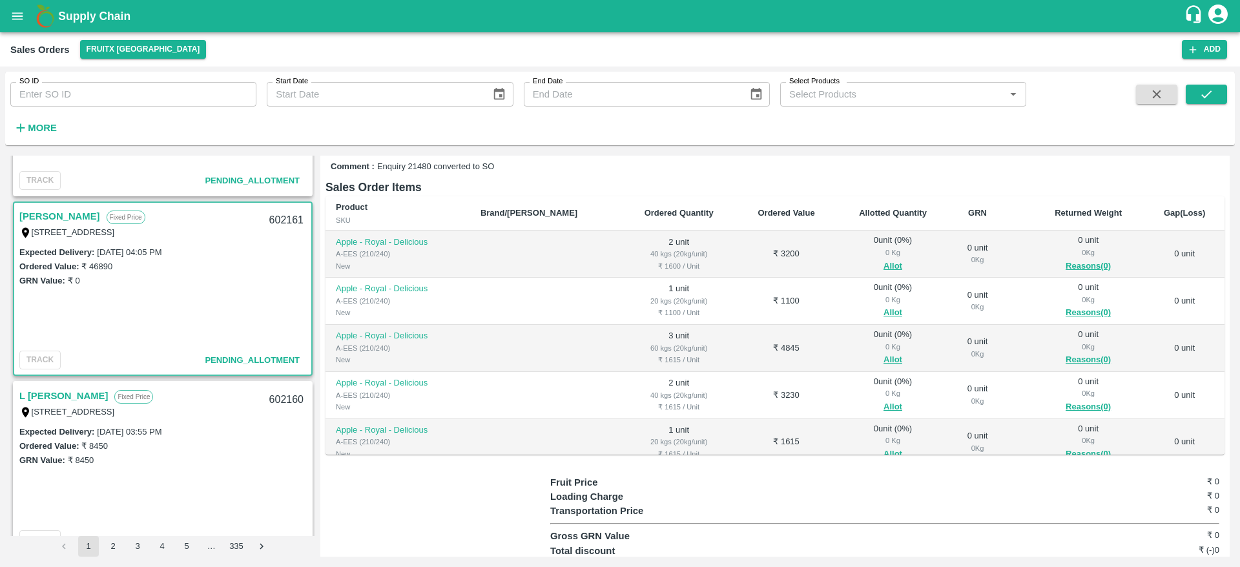
scroll to position [125, 0]
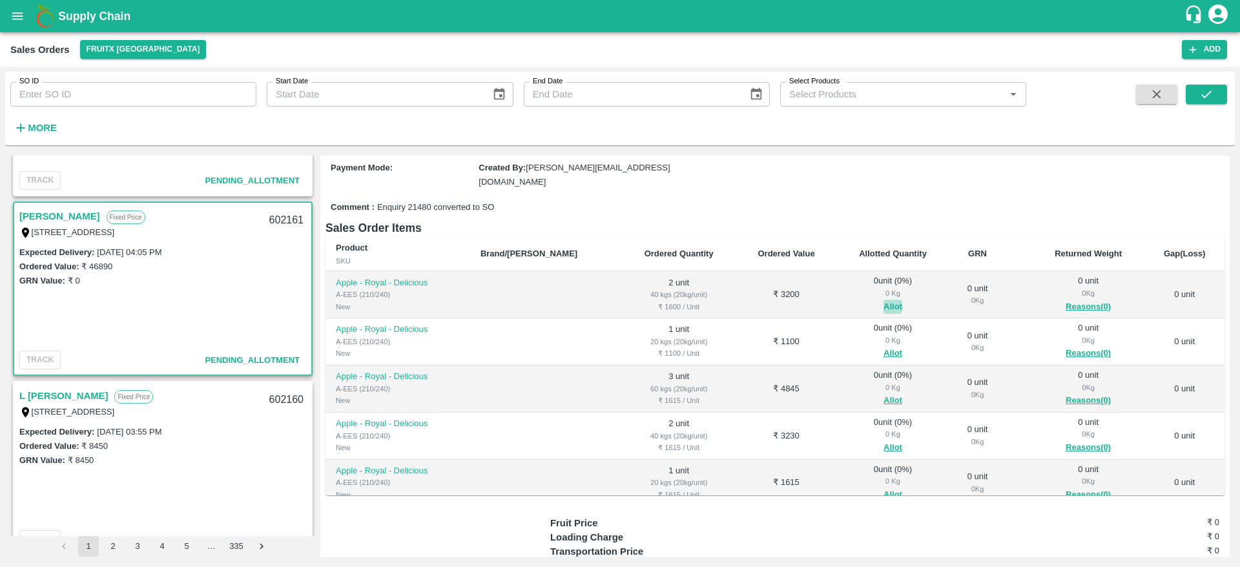
click at [883, 302] on button "Allot" at bounding box center [892, 307] width 19 height 15
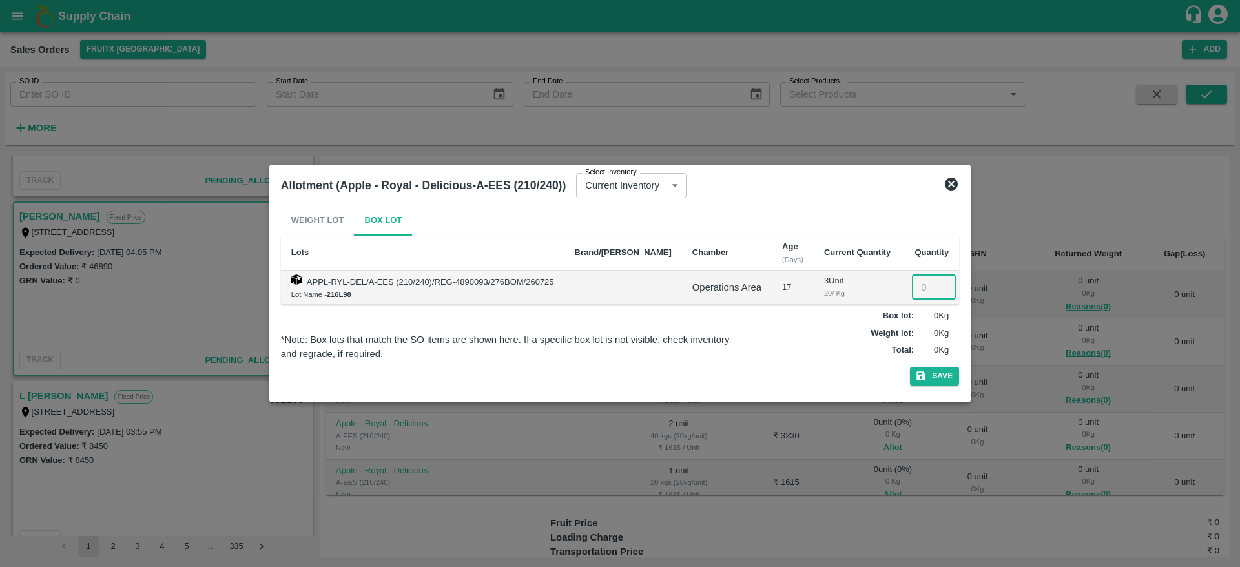
click at [912, 289] on input "number" at bounding box center [934, 287] width 44 height 25
type input "2"
click at [922, 372] on button "Save" at bounding box center [934, 376] width 49 height 19
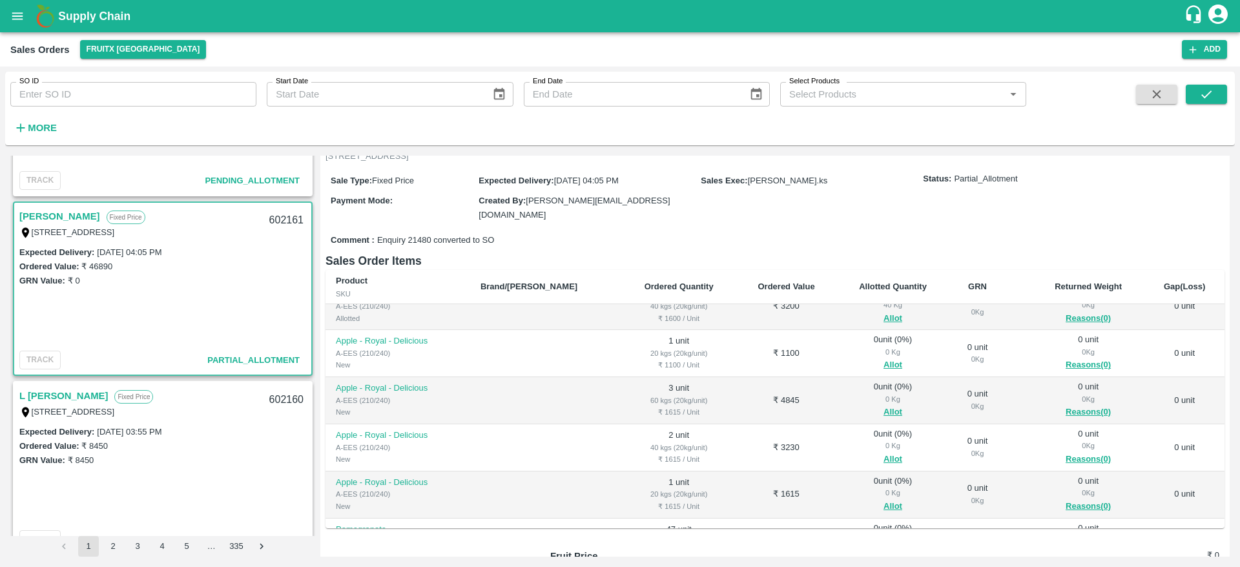
scroll to position [0, 0]
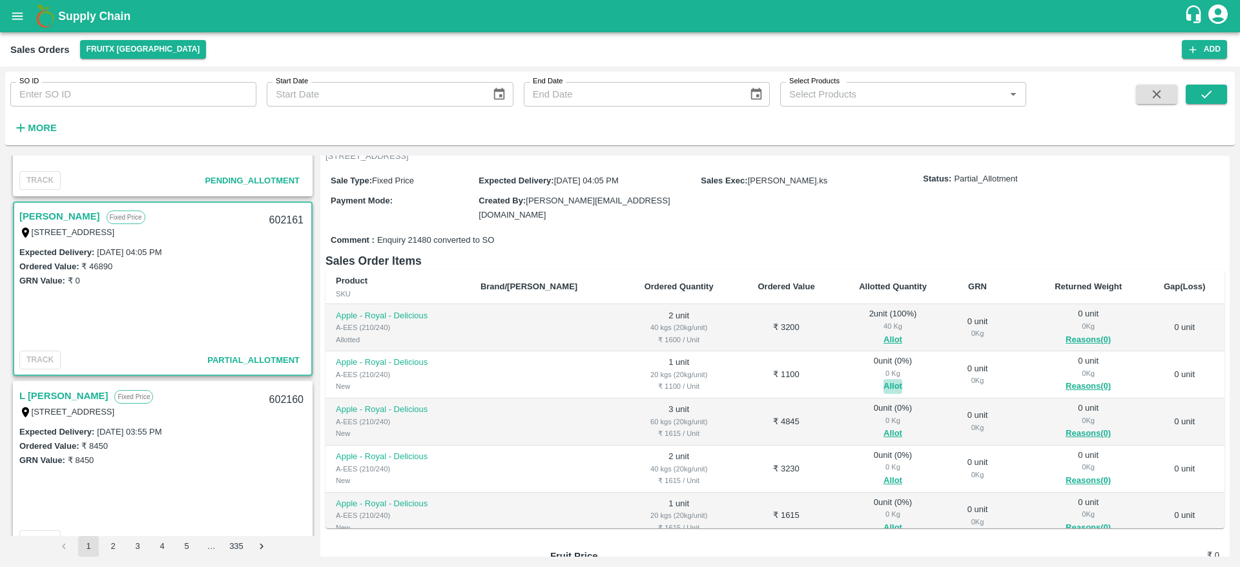
click at [883, 383] on button "Allot" at bounding box center [892, 386] width 19 height 15
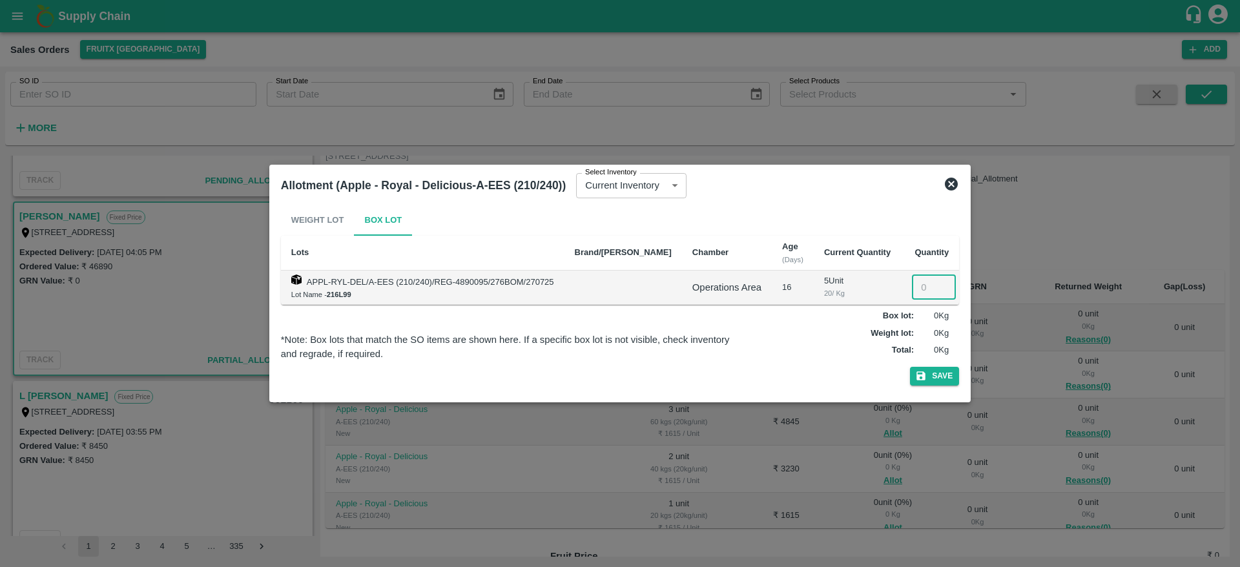
click at [912, 292] on input "number" at bounding box center [934, 287] width 44 height 25
type input "1"
click at [910, 367] on button "Save" at bounding box center [934, 376] width 49 height 19
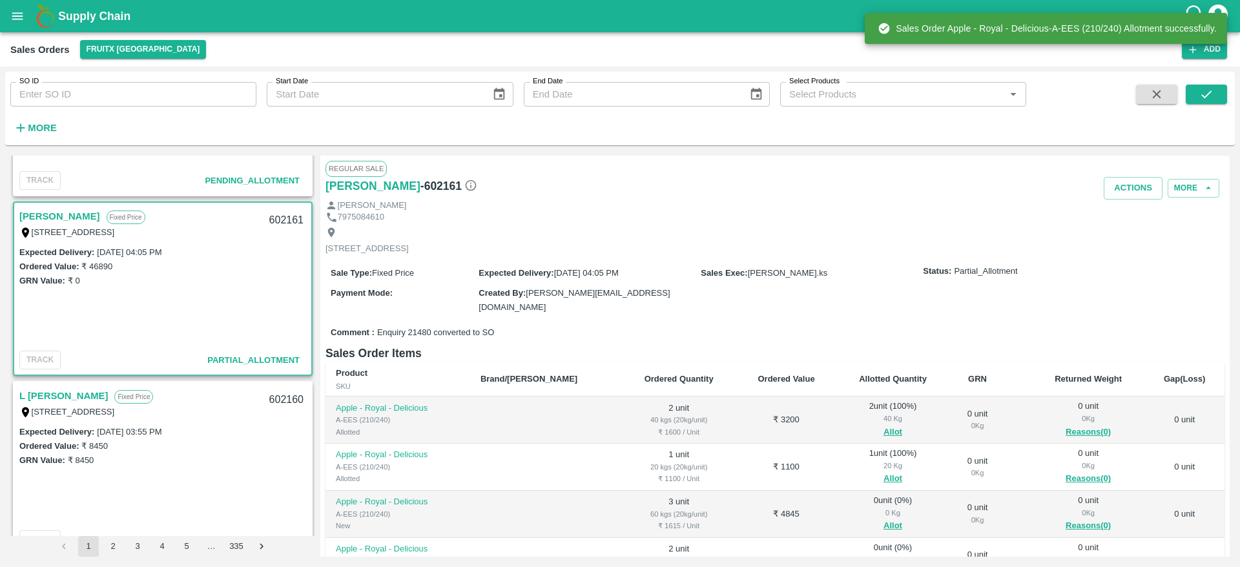
click at [291, 219] on div "602161" at bounding box center [286, 220] width 50 height 30
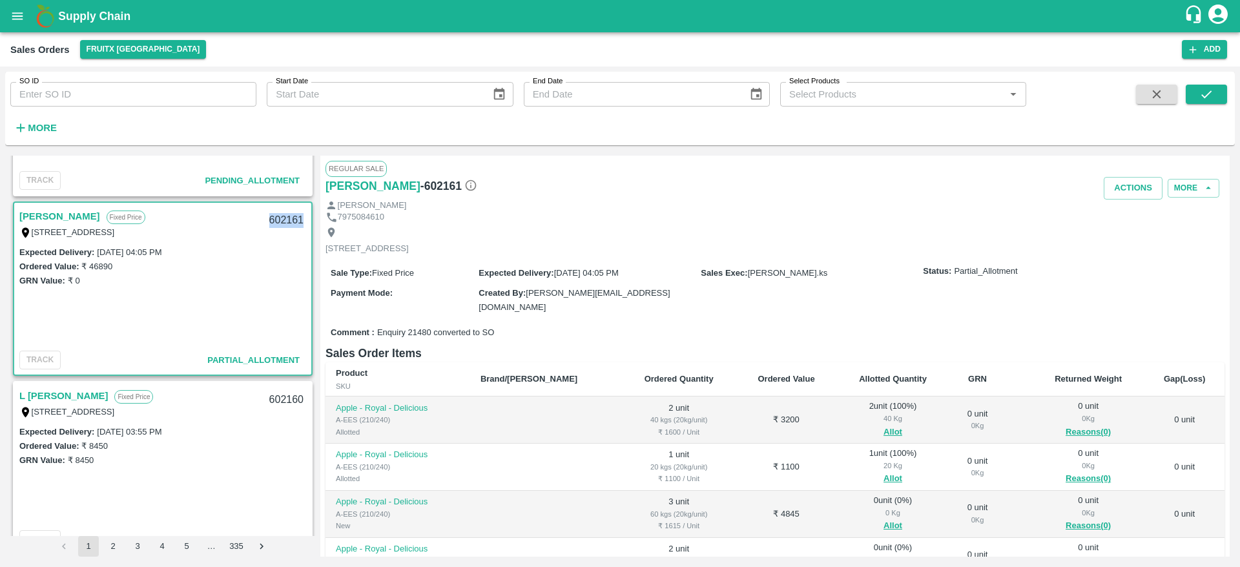
copy div "602161"
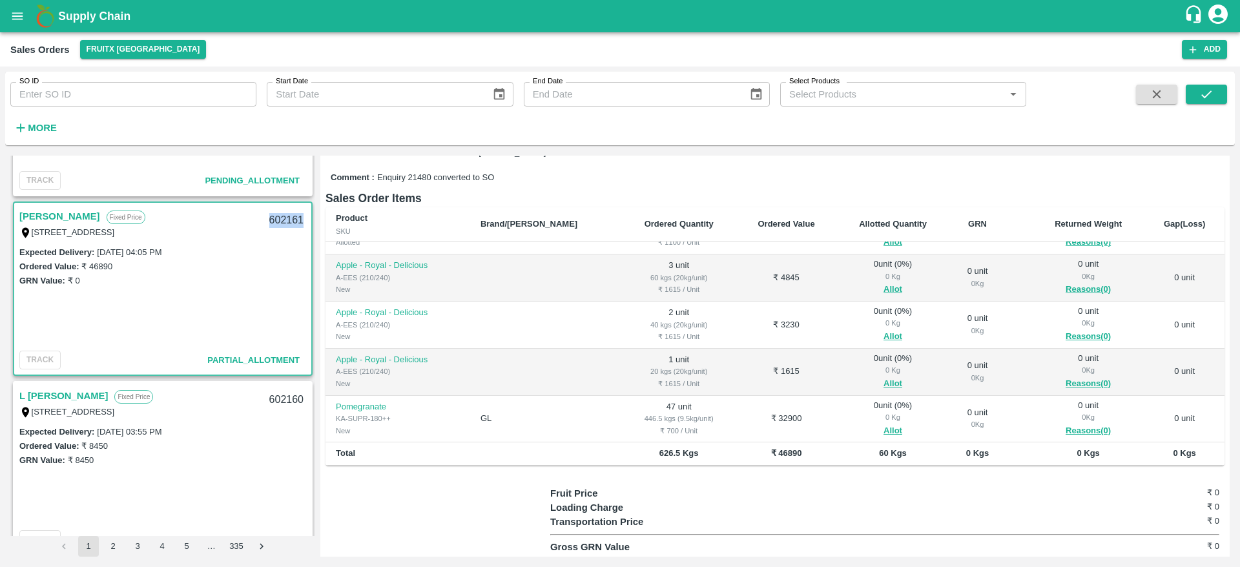
scroll to position [41, 0]
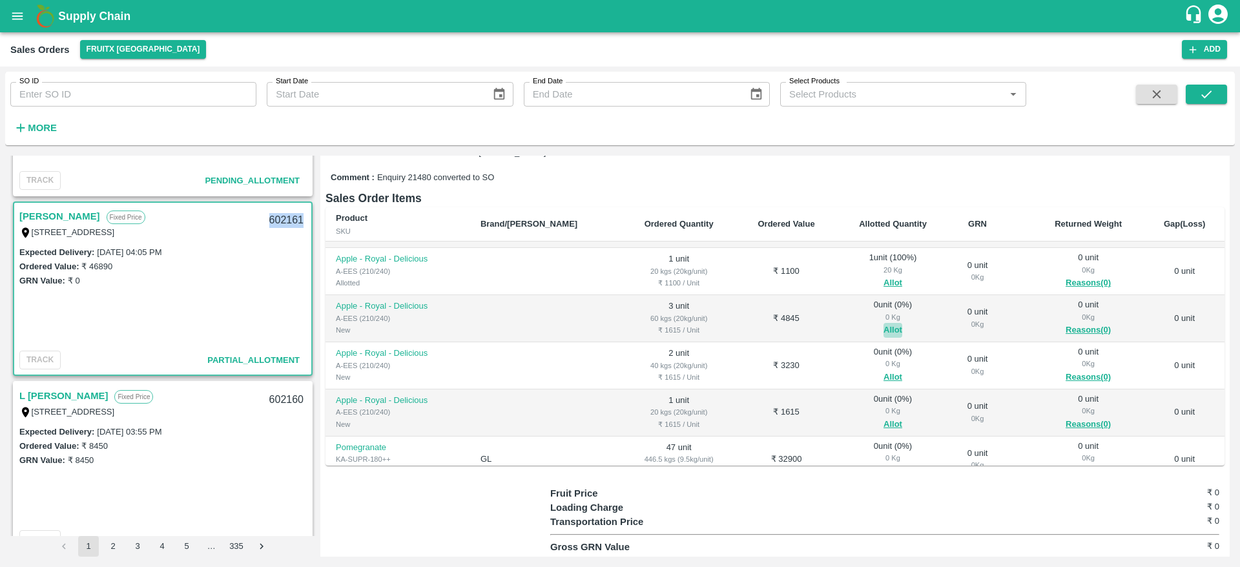
click at [883, 326] on button "Allot" at bounding box center [892, 330] width 19 height 15
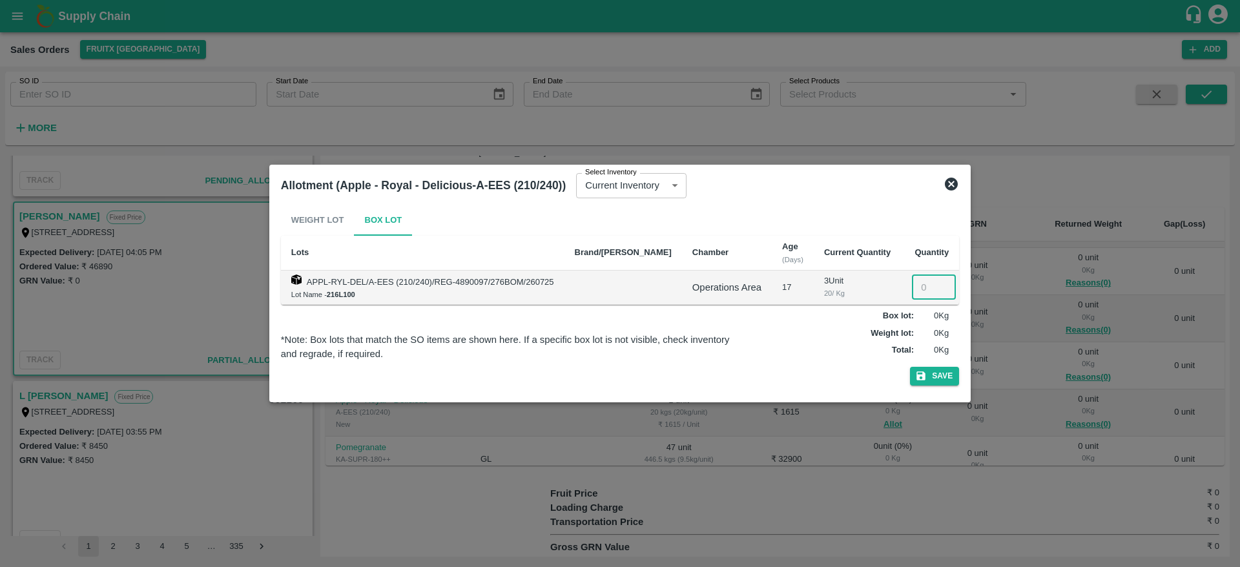
click at [912, 285] on input "number" at bounding box center [934, 287] width 44 height 25
type input "3"
click at [931, 380] on button "Save" at bounding box center [934, 376] width 49 height 19
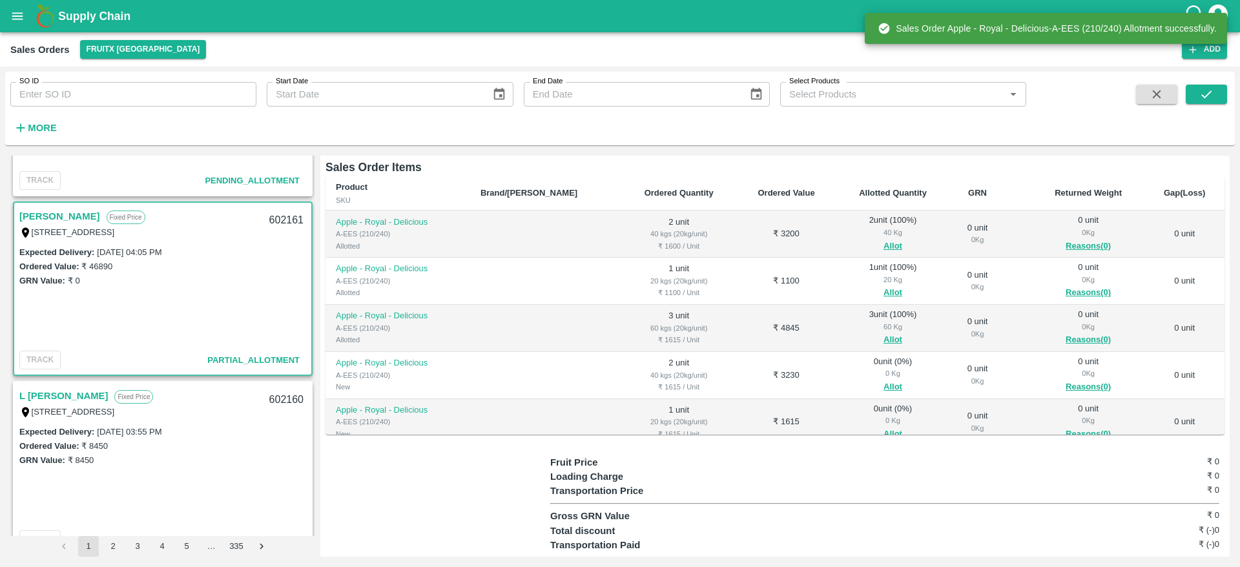
scroll to position [81, 0]
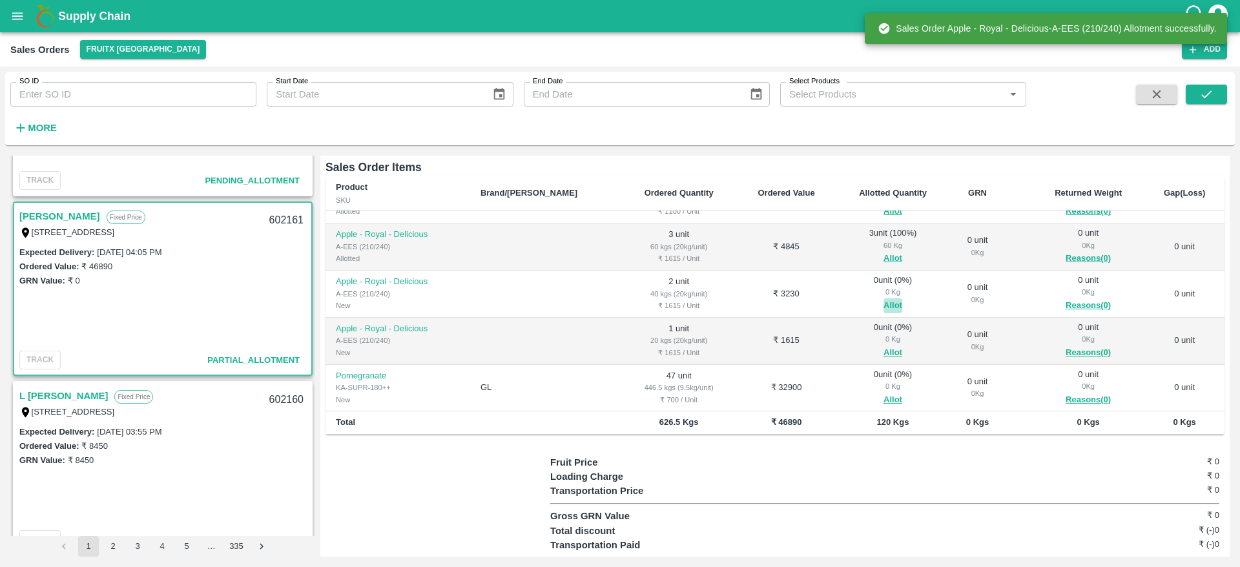
click at [883, 300] on button "Allot" at bounding box center [892, 305] width 19 height 15
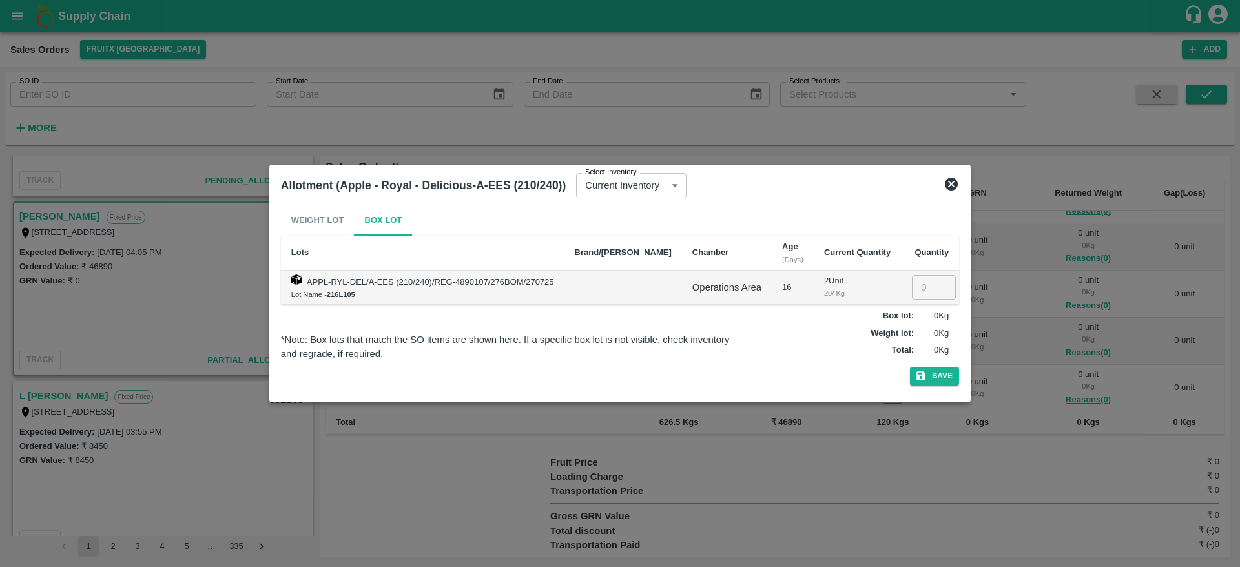
click at [912, 296] on input "number" at bounding box center [934, 287] width 44 height 25
type input "2"
click at [928, 372] on button "Save" at bounding box center [934, 376] width 49 height 19
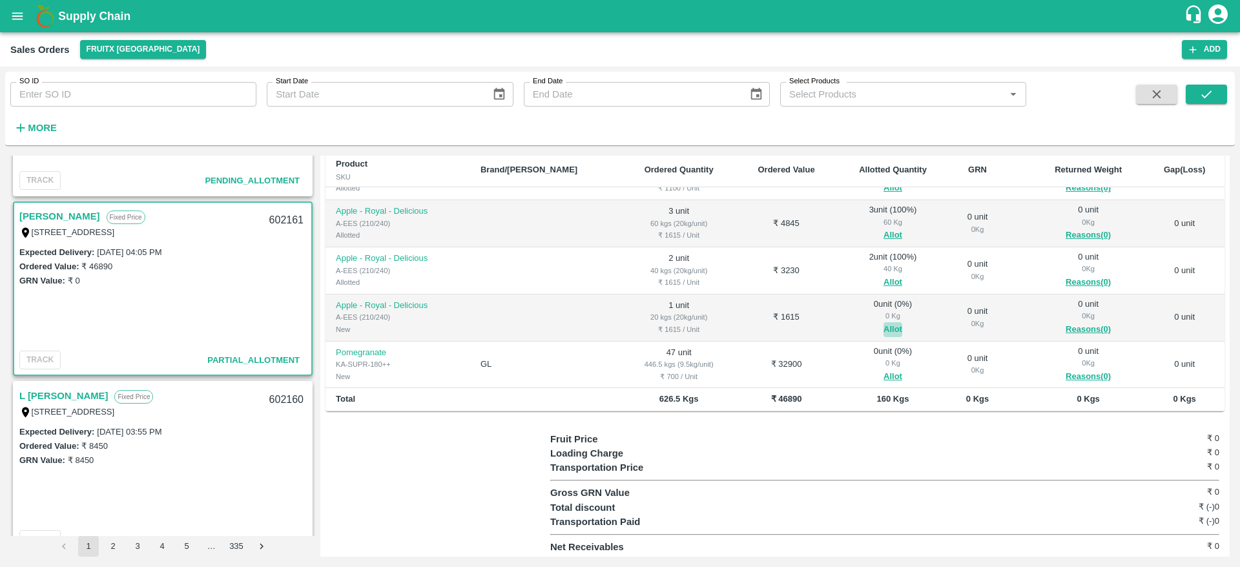
click at [883, 323] on button "Allot" at bounding box center [892, 329] width 19 height 15
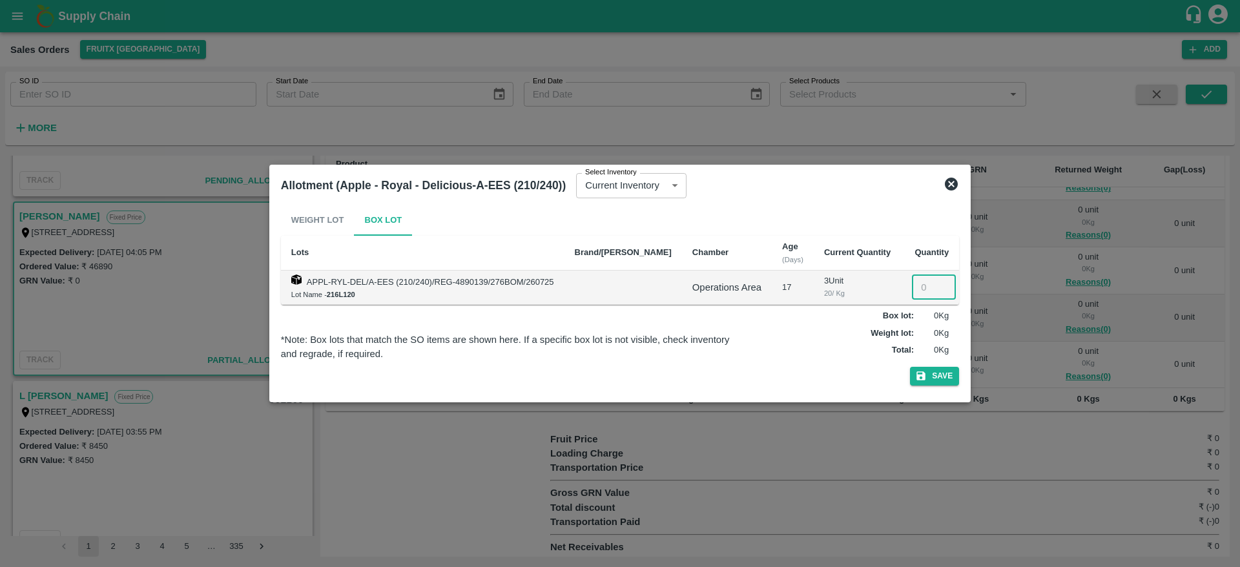
click at [912, 292] on input "number" at bounding box center [934, 287] width 44 height 25
type input "1"
click at [914, 382] on button "Save" at bounding box center [934, 376] width 49 height 19
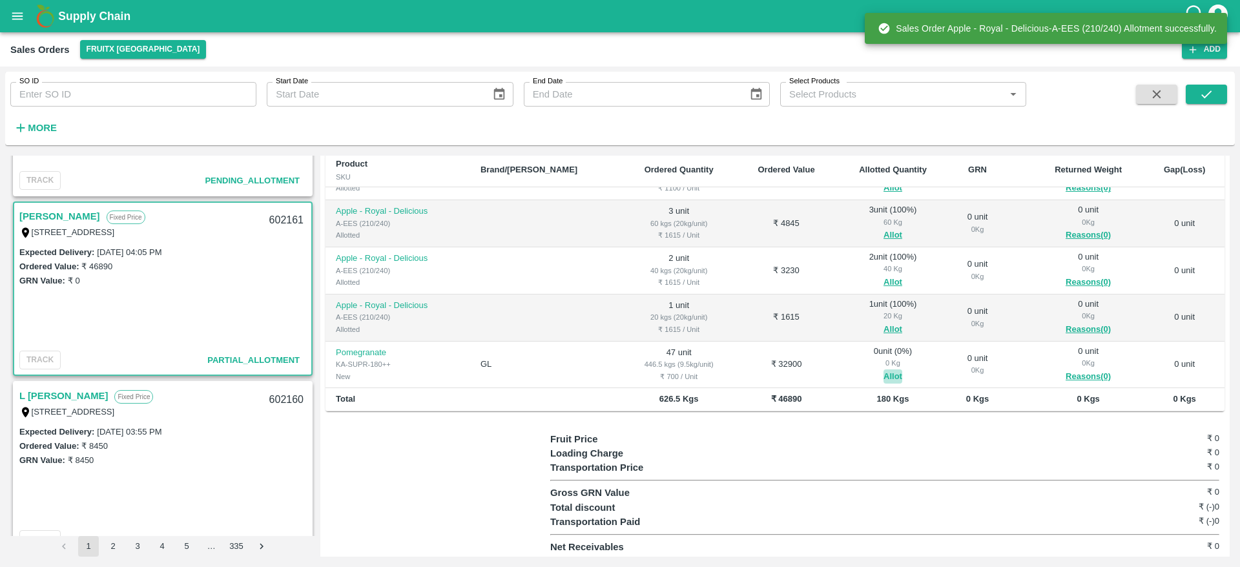
click at [883, 369] on button "Allot" at bounding box center [892, 376] width 19 height 15
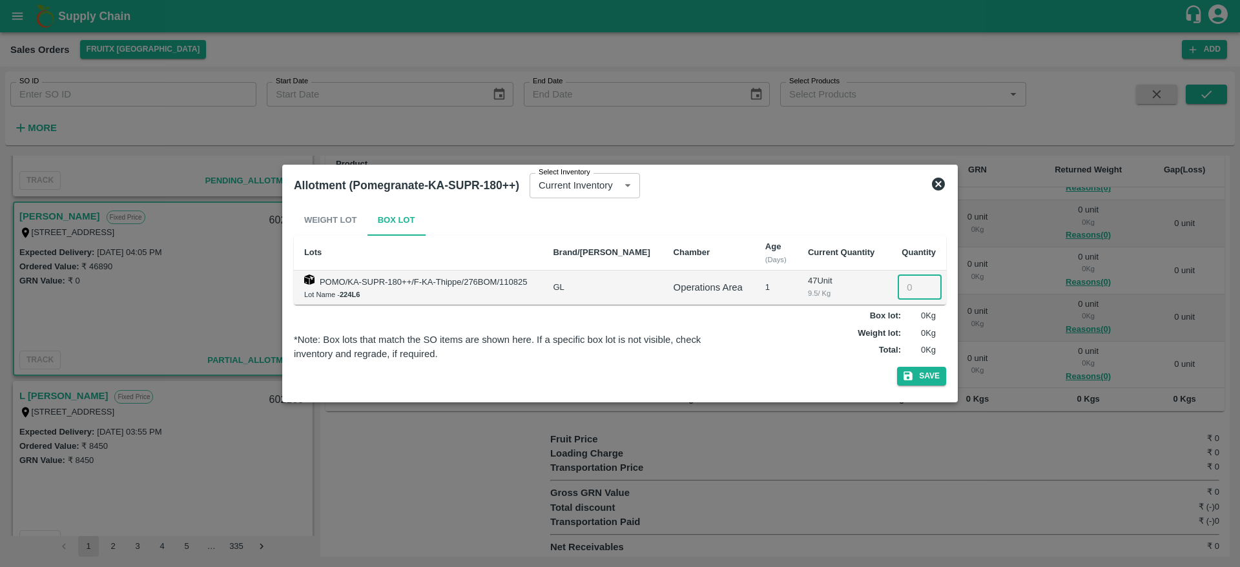
click at [909, 285] on input "number" at bounding box center [919, 287] width 44 height 25
type input "47"
click at [926, 384] on button "Save" at bounding box center [921, 376] width 49 height 19
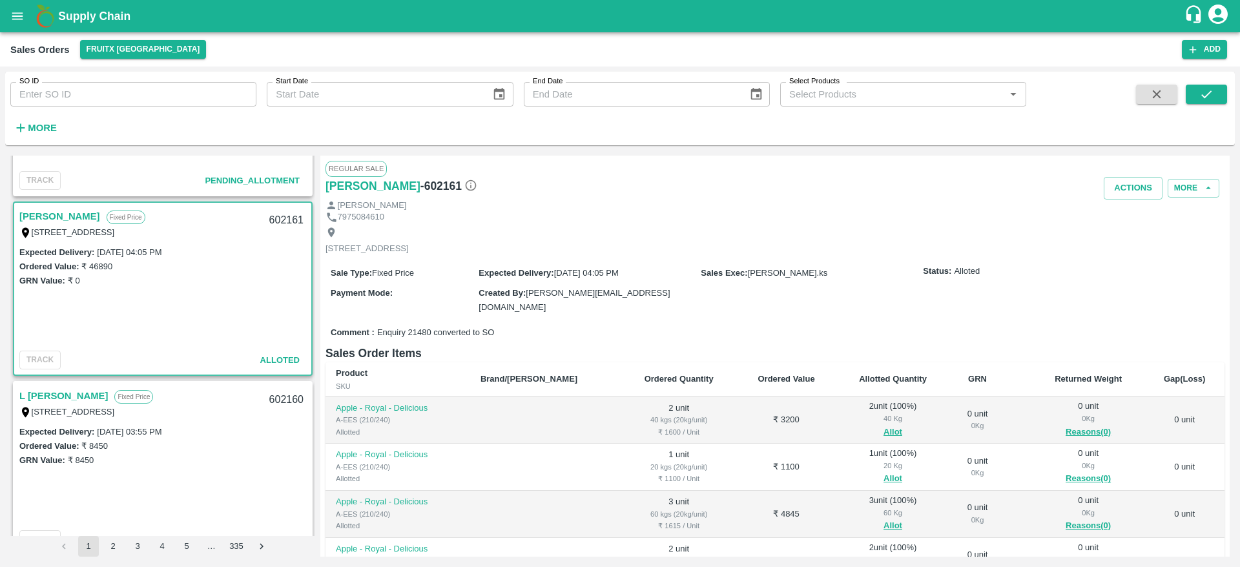
click at [274, 215] on div "602161" at bounding box center [286, 220] width 50 height 30
copy div "602161"
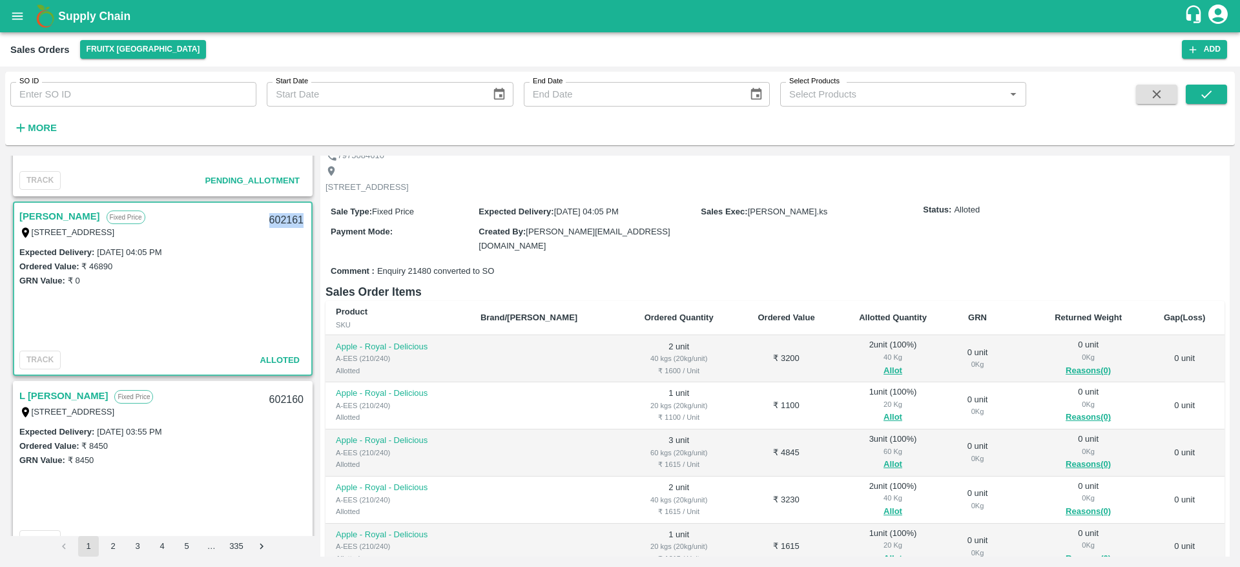
scroll to position [0, 0]
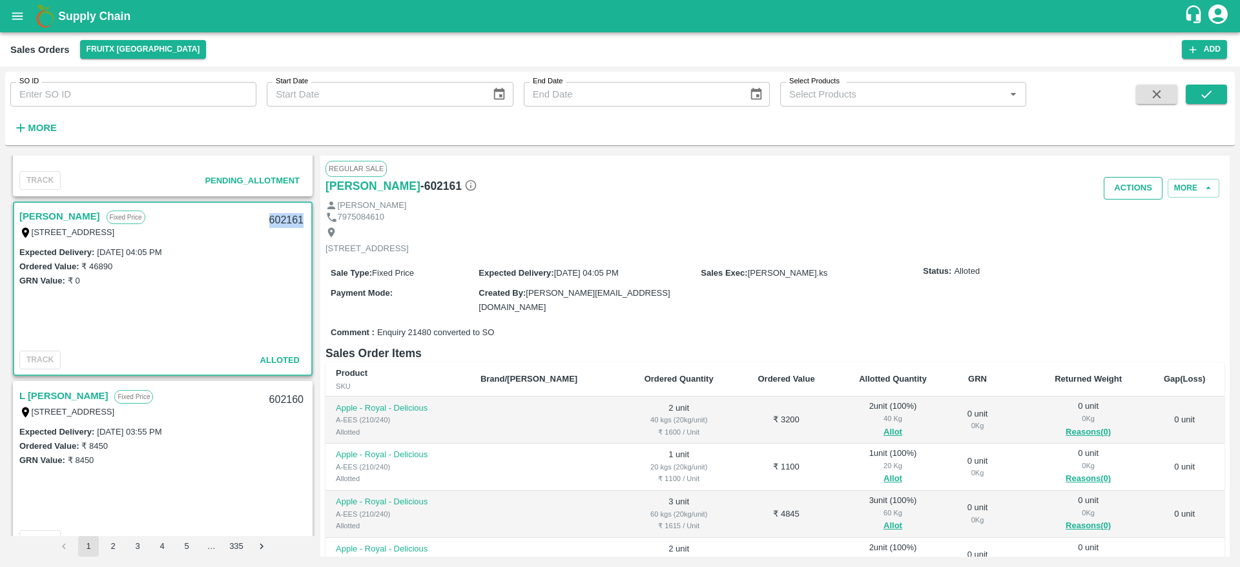
click at [1121, 192] on button "Actions" at bounding box center [1132, 188] width 59 height 23
click at [1128, 237] on li "Deliver" at bounding box center [1161, 238] width 136 height 22
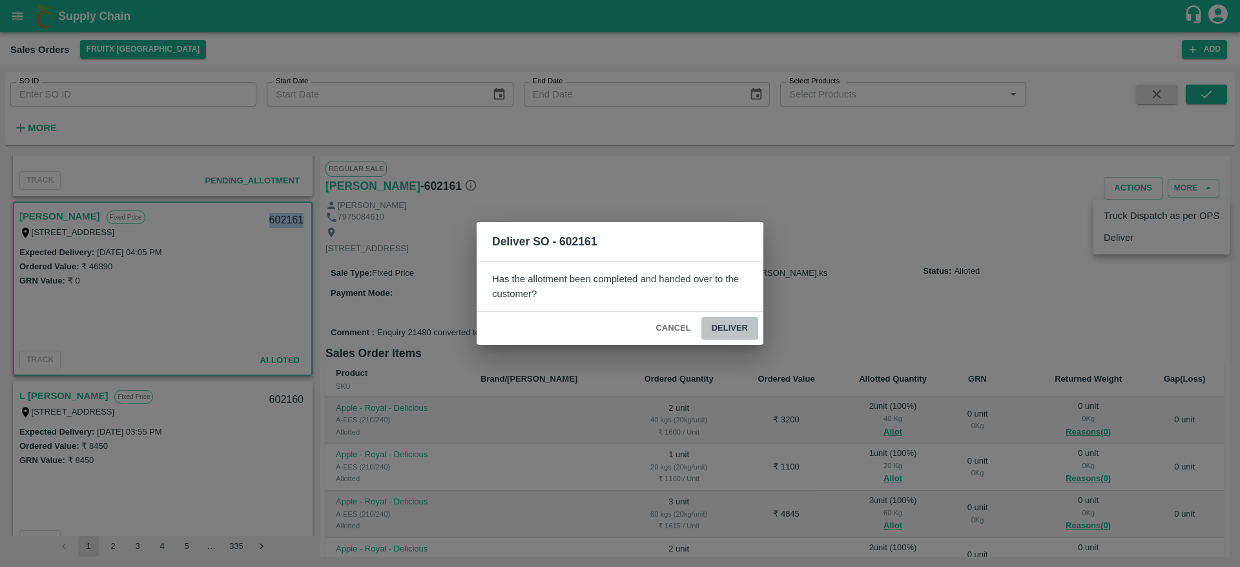
click at [741, 337] on button "Deliver" at bounding box center [729, 328] width 57 height 23
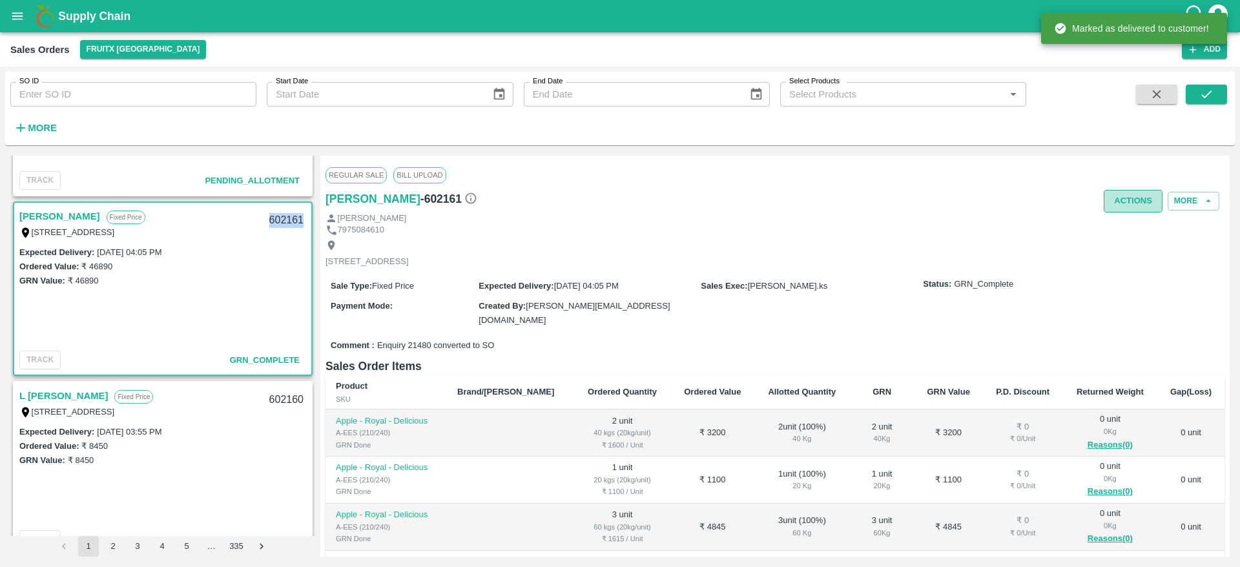
click at [1121, 207] on button "Actions" at bounding box center [1132, 201] width 59 height 23
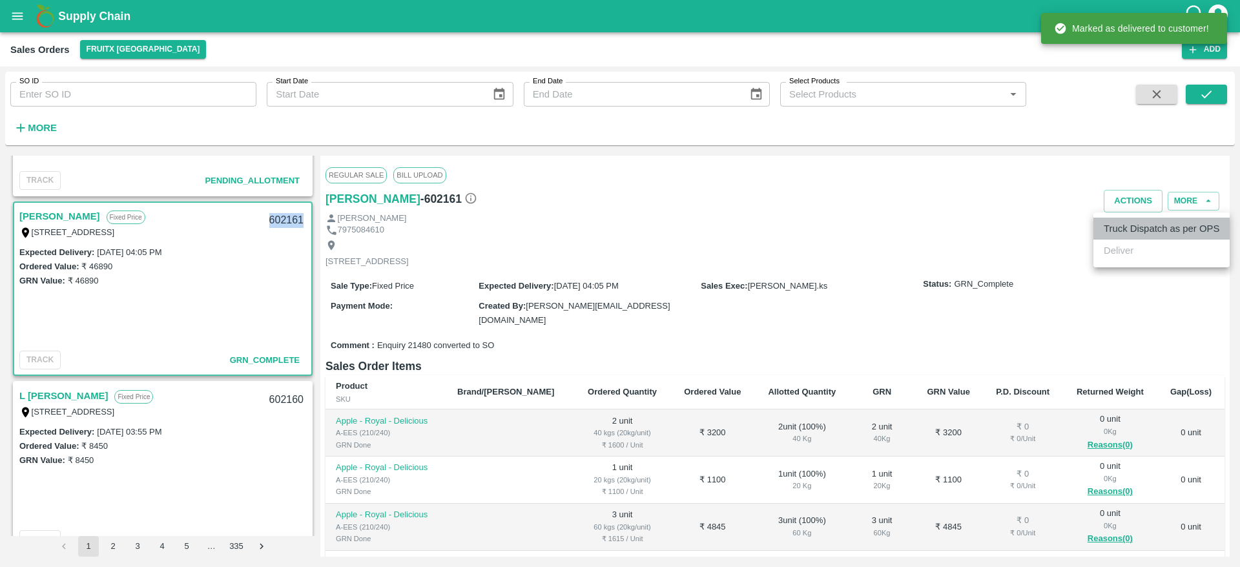
click at [1134, 226] on li "Truck Dispatch as per OPS" at bounding box center [1161, 229] width 136 height 22
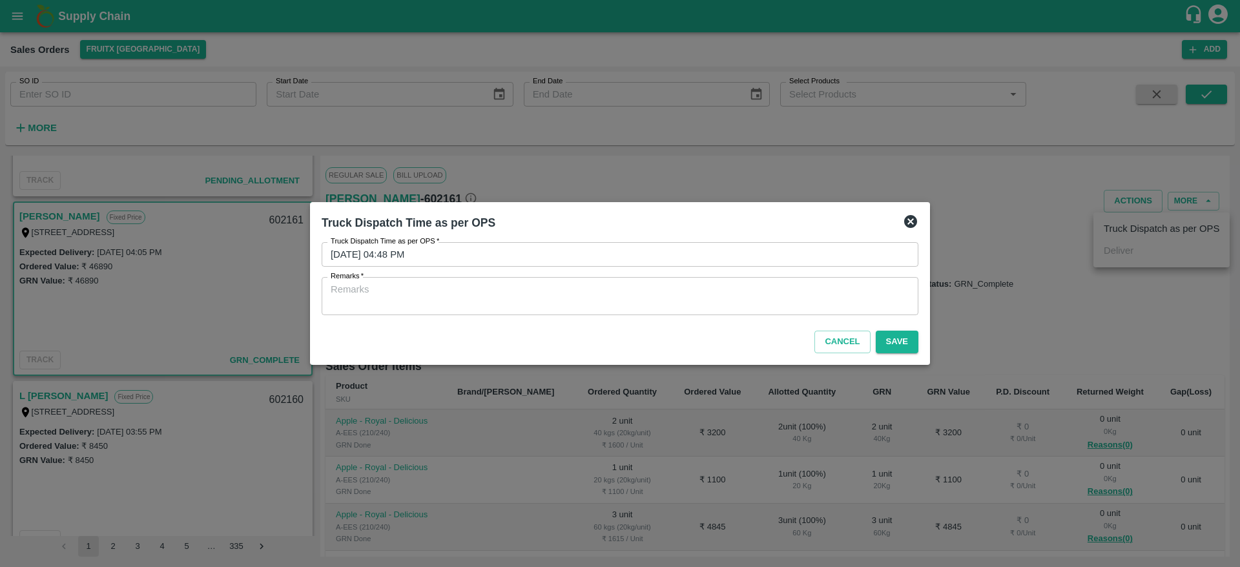
click at [778, 302] on textarea "Remarks   *" at bounding box center [620, 296] width 578 height 27
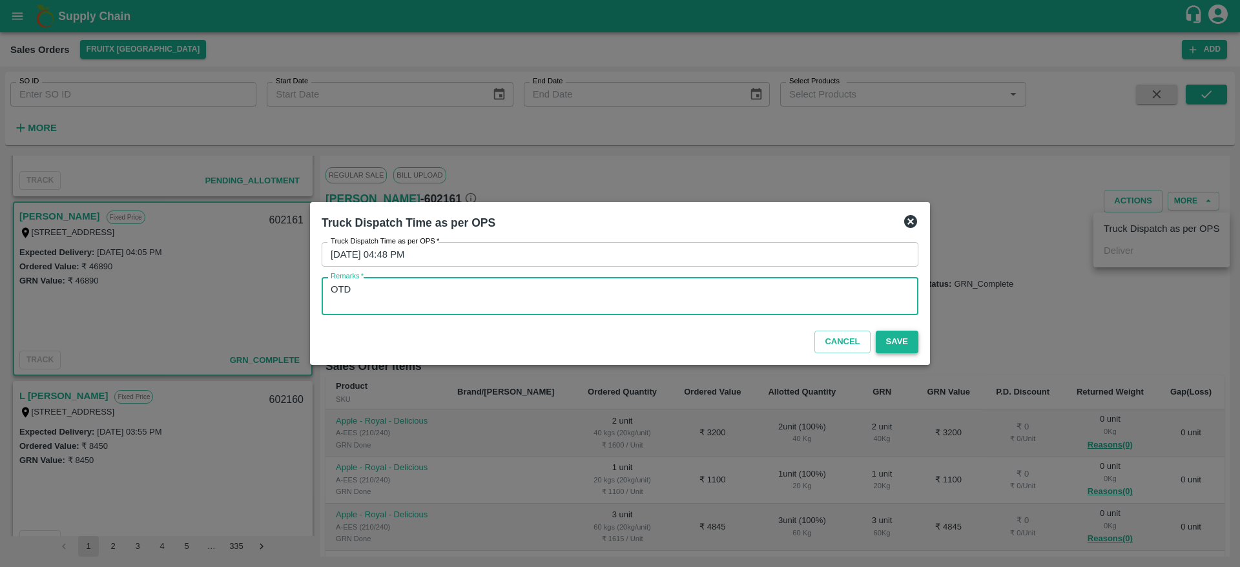
type textarea "OTD"
click at [890, 342] on button "Save" at bounding box center [896, 342] width 43 height 23
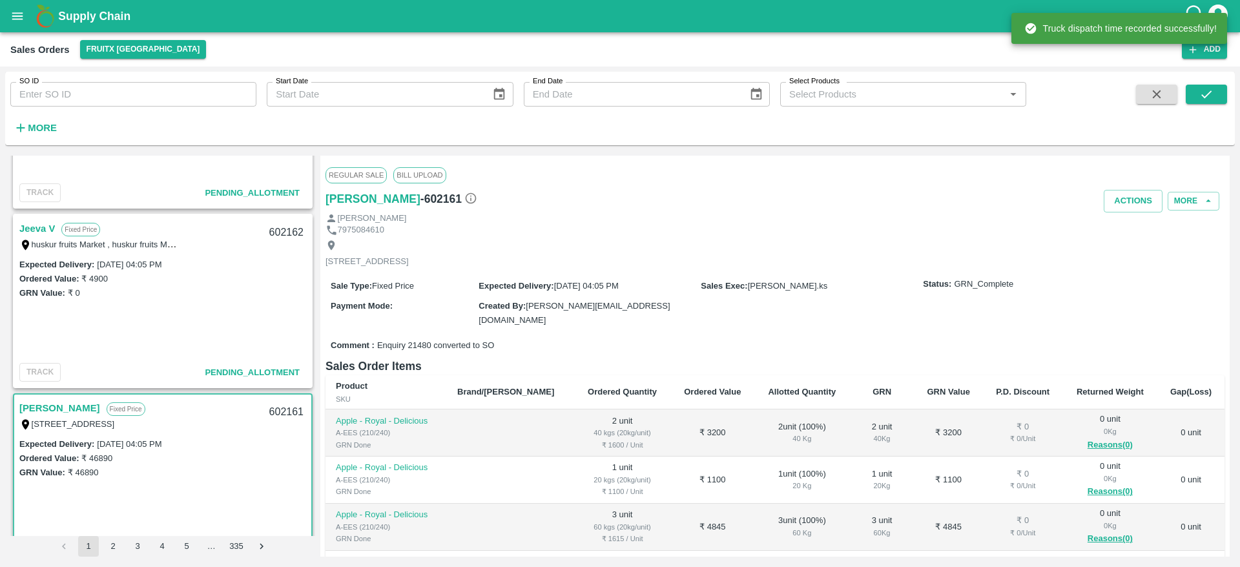
scroll to position [837, 0]
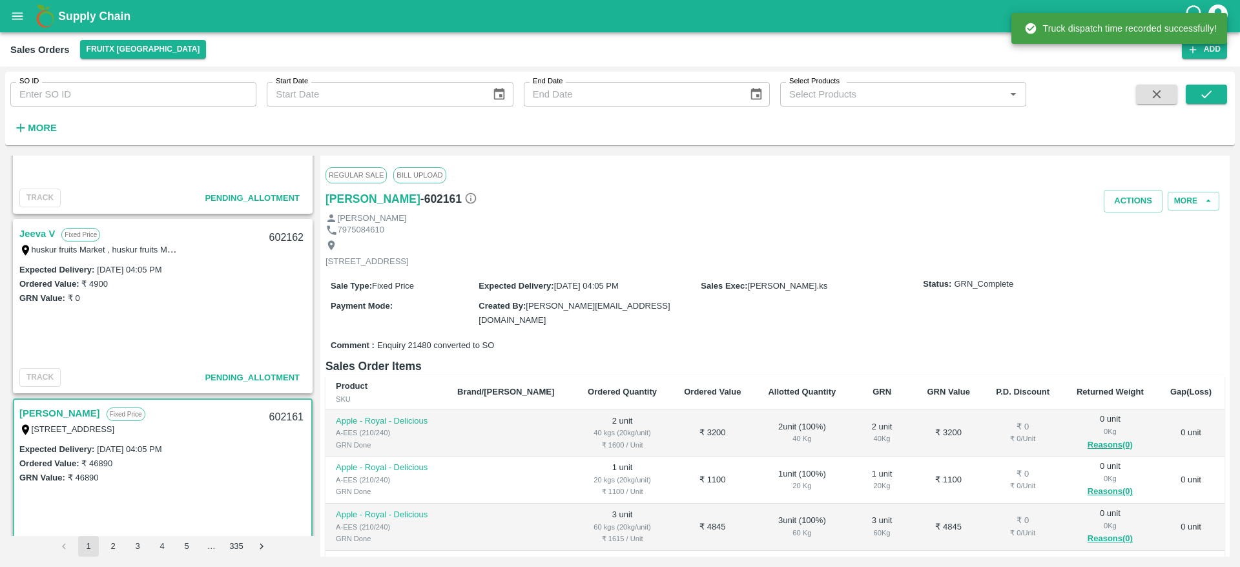
click at [47, 234] on link "Jeeva V" at bounding box center [37, 233] width 36 height 17
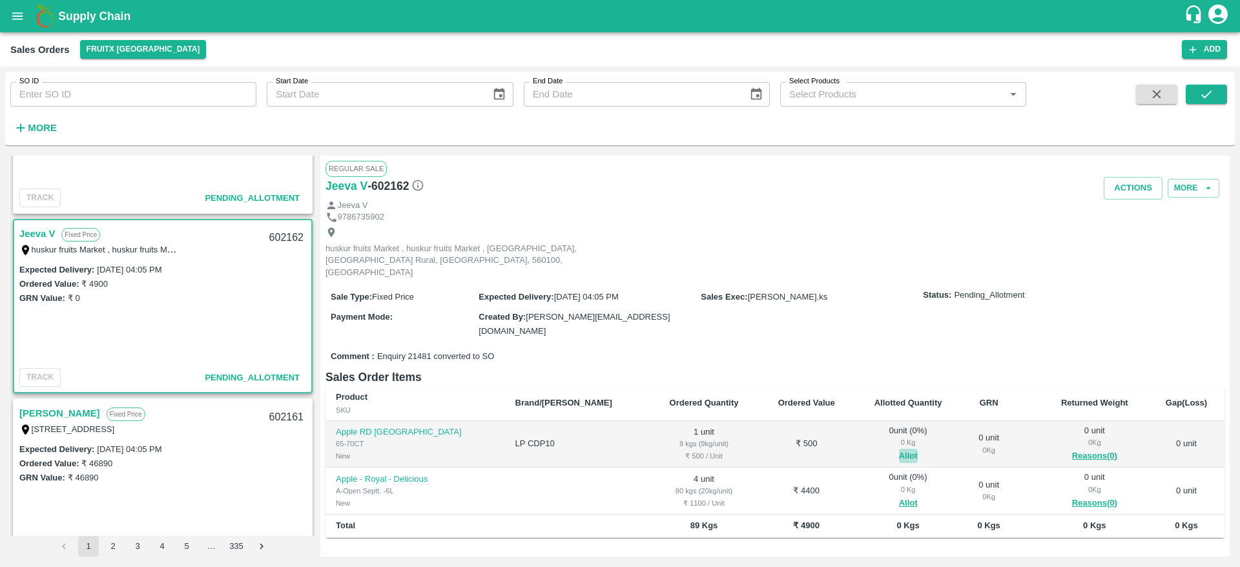
click at [899, 449] on button "Allot" at bounding box center [908, 456] width 19 height 15
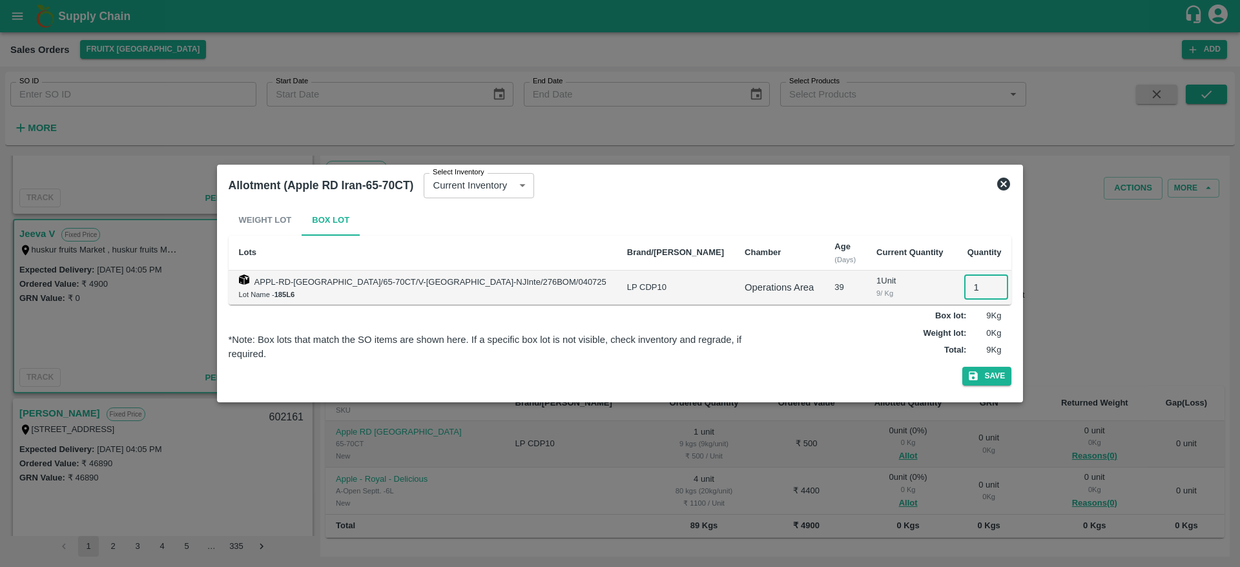
click at [964, 277] on input "1" at bounding box center [986, 287] width 44 height 25
type input "1"
click at [962, 367] on button "Save" at bounding box center [986, 376] width 49 height 19
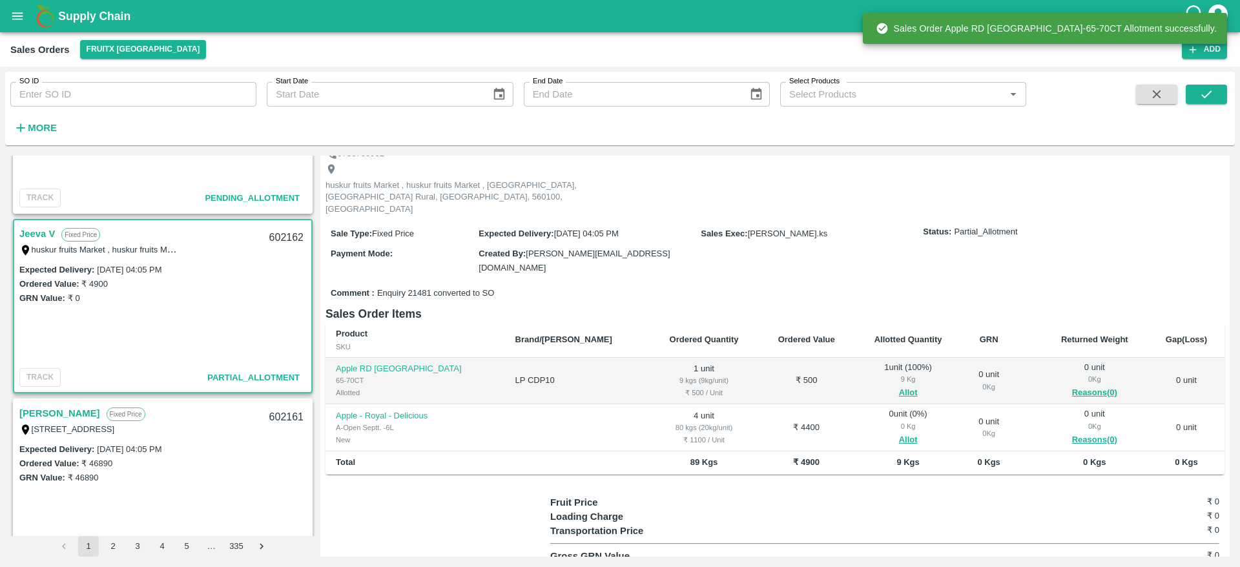
scroll to position [71, 0]
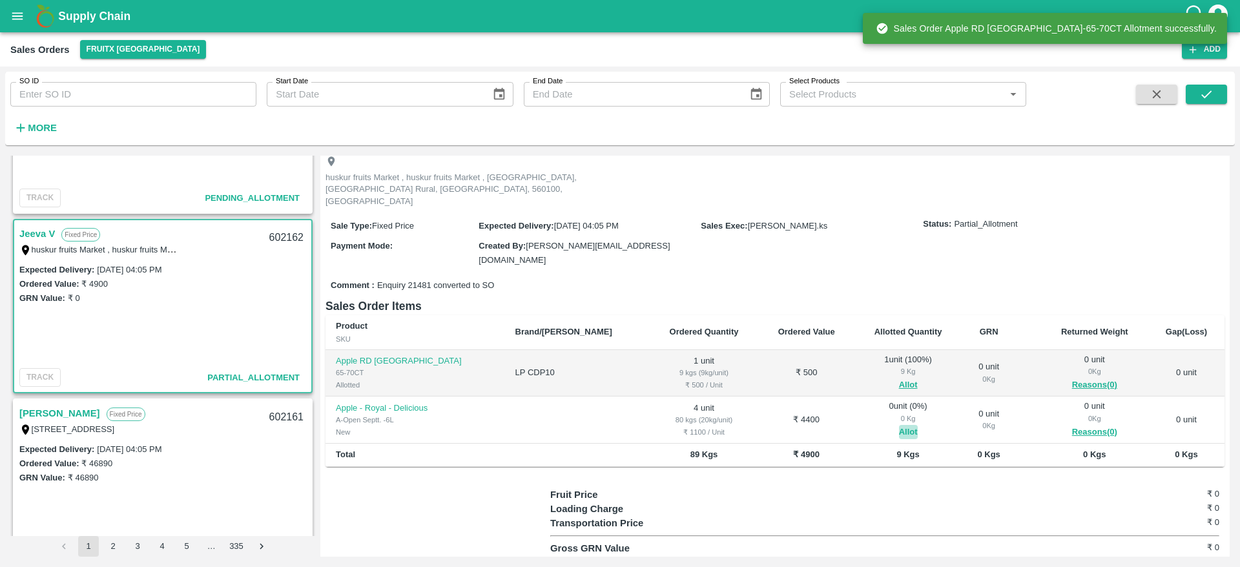
click at [899, 425] on button "Allot" at bounding box center [908, 432] width 19 height 15
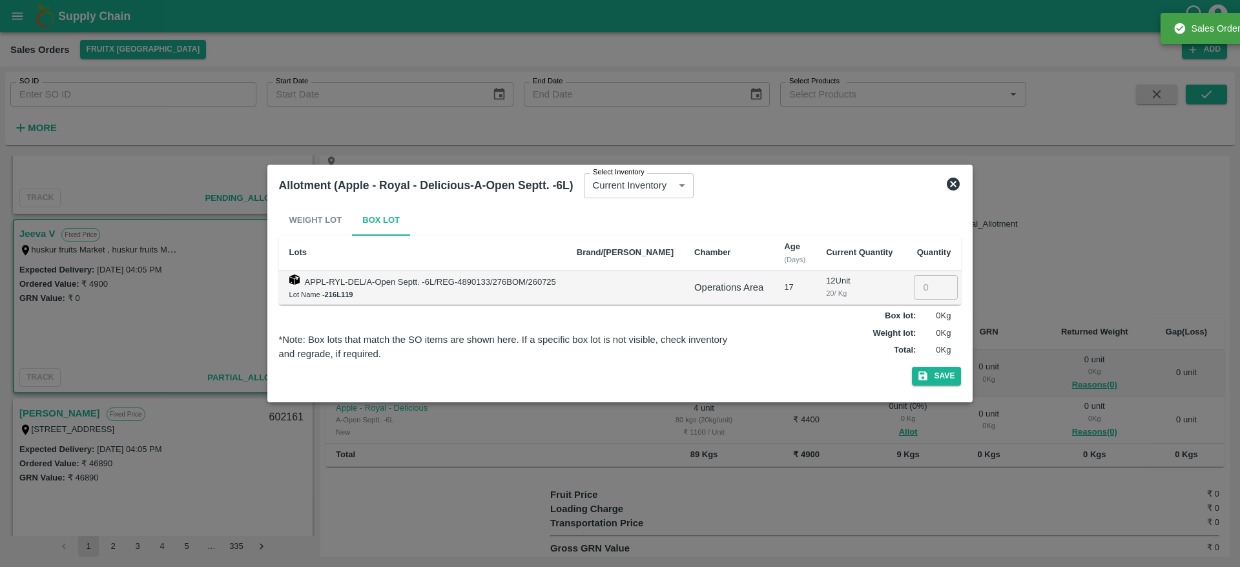
click at [914, 280] on input "number" at bounding box center [936, 287] width 44 height 25
type input "4"
click at [912, 367] on button "Save" at bounding box center [936, 376] width 49 height 19
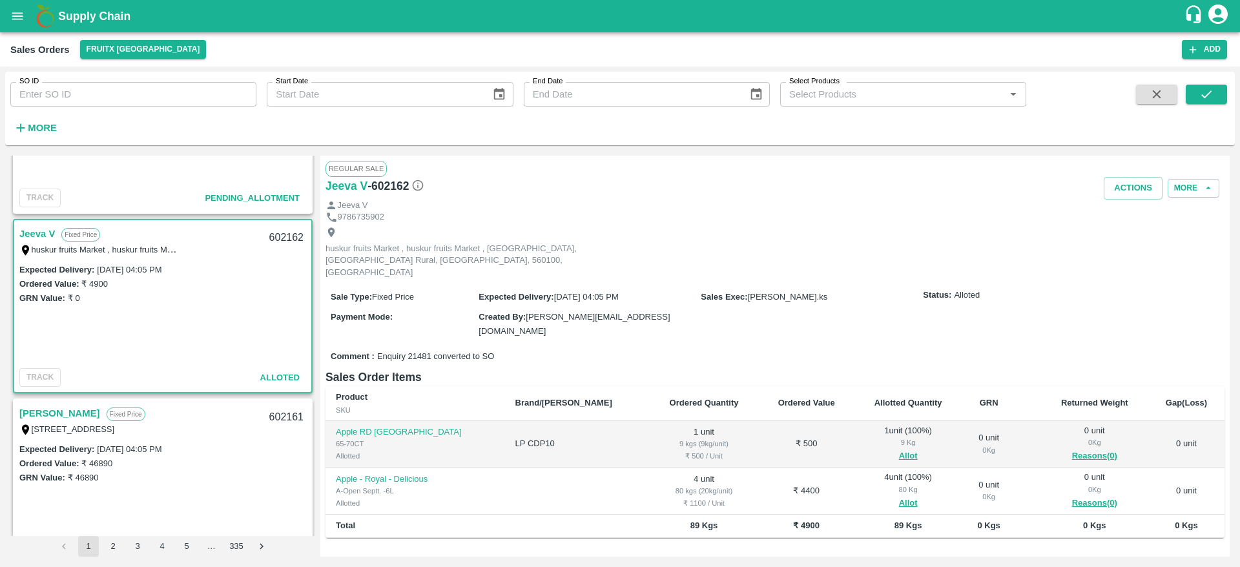
click at [271, 240] on div "602162" at bounding box center [286, 238] width 50 height 30
copy div "602162"
click at [1130, 181] on button "Actions" at bounding box center [1132, 188] width 59 height 23
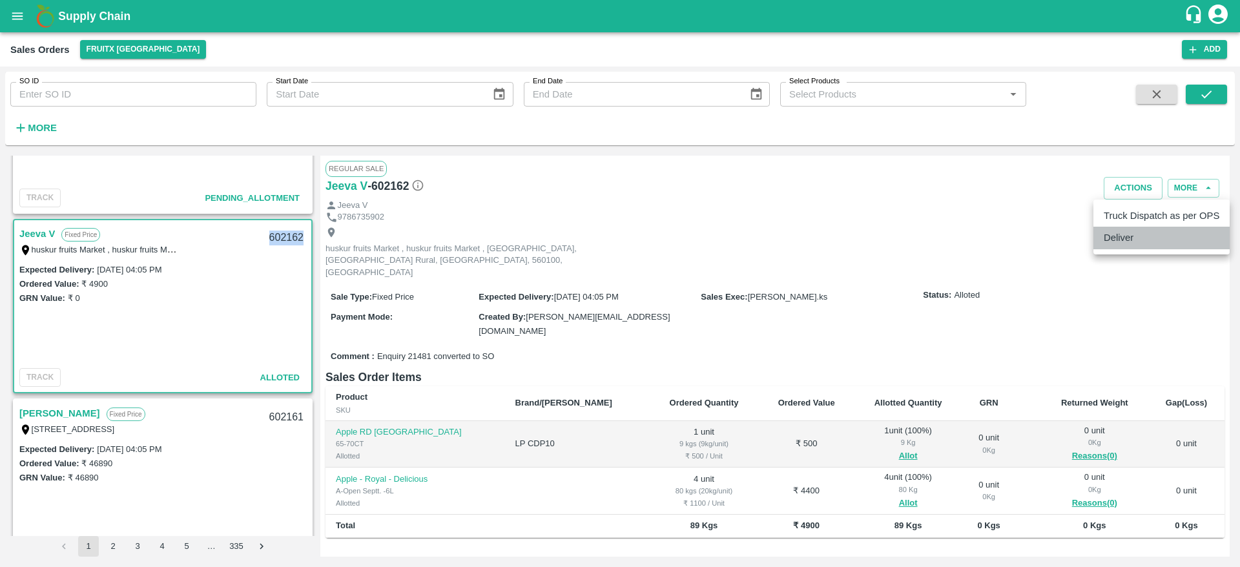
click at [1132, 233] on li "Deliver" at bounding box center [1161, 238] width 136 height 22
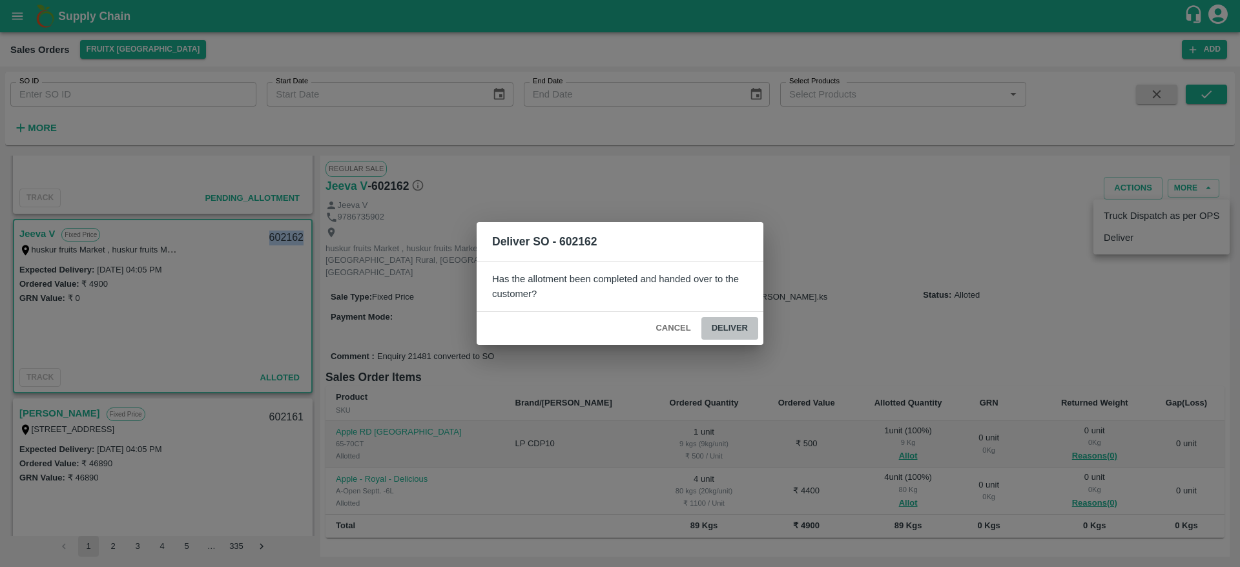
click at [724, 327] on button "Deliver" at bounding box center [729, 328] width 57 height 23
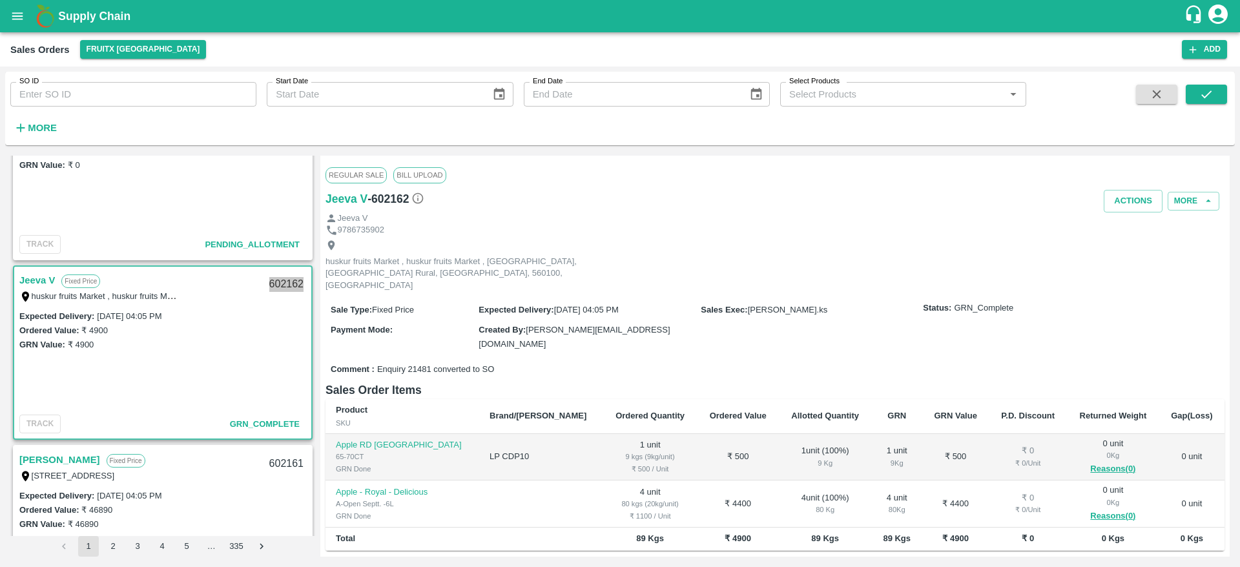
scroll to position [734, 0]
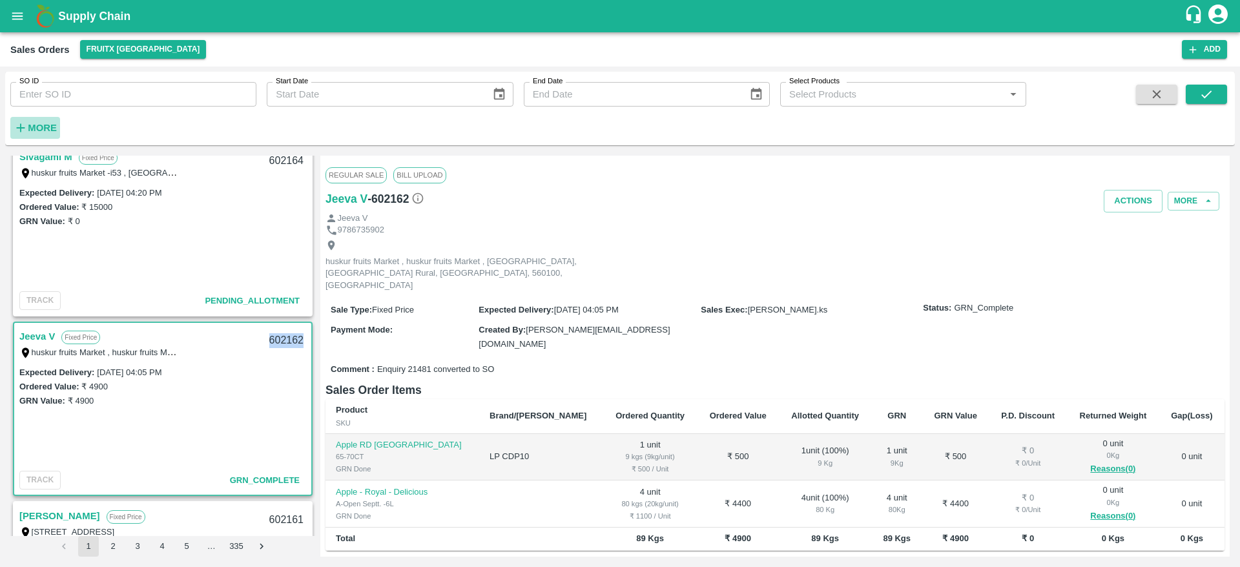
click at [52, 130] on strong "More" at bounding box center [42, 128] width 29 height 10
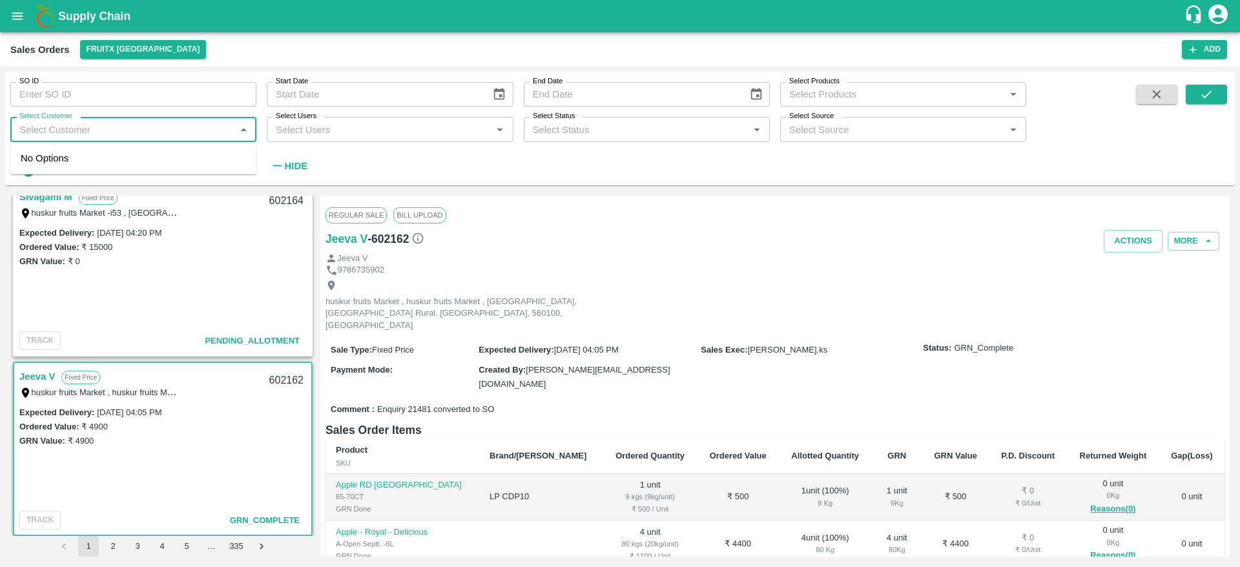
click at [93, 123] on input "Select Customer" at bounding box center [122, 129] width 217 height 17
type input "shiva"
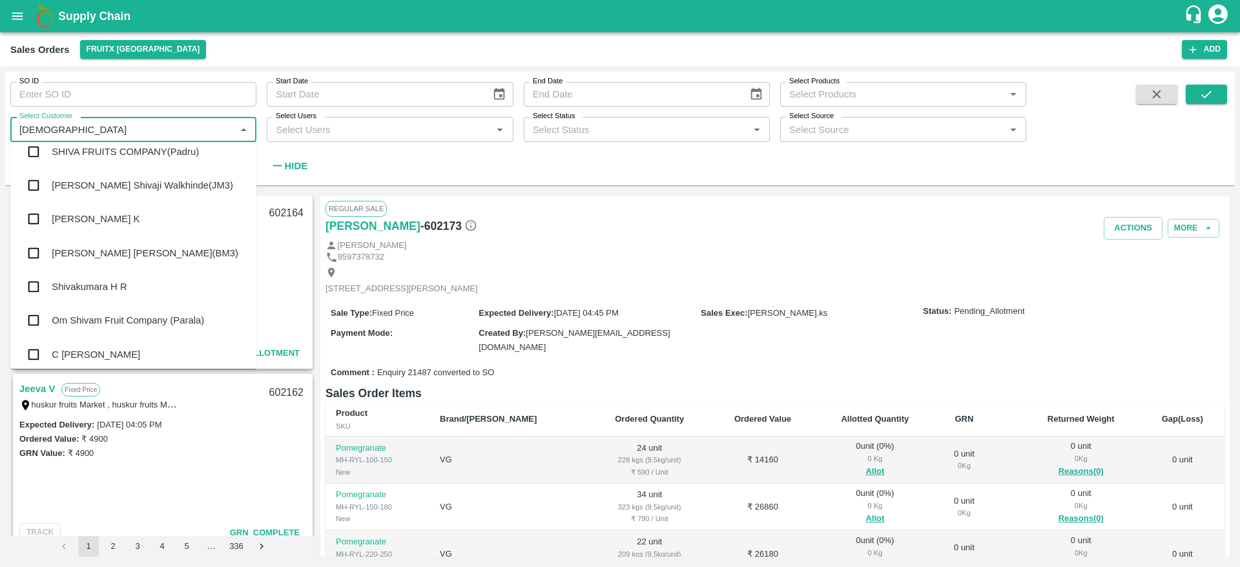
scroll to position [114, 0]
click at [103, 288] on div "Shivakumara H R" at bounding box center [89, 286] width 75 height 14
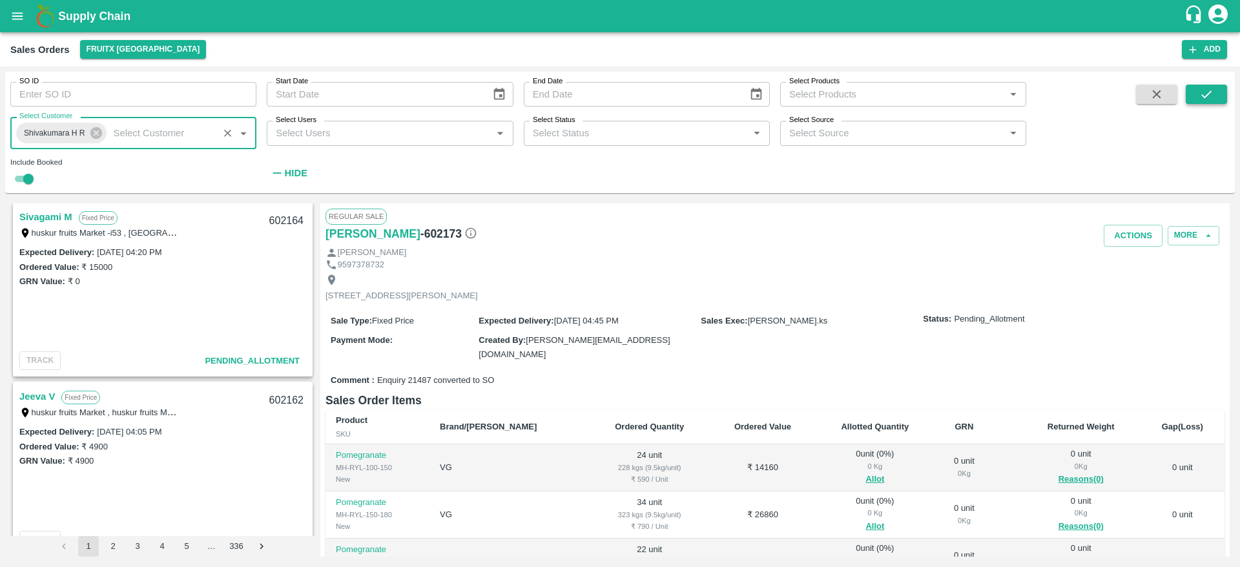
click at [1208, 94] on icon "submit" at bounding box center [1206, 94] width 10 height 8
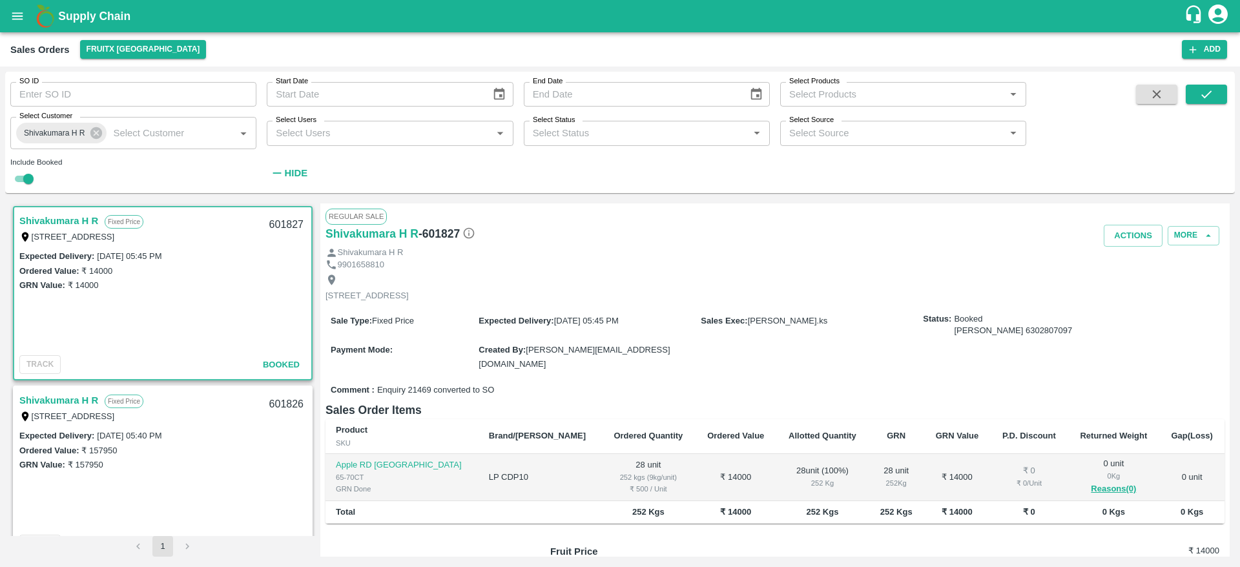
click at [282, 226] on div "601827" at bounding box center [286, 225] width 50 height 30
copy div "601827"
click at [1132, 230] on button "Actions" at bounding box center [1132, 236] width 59 height 23
click at [704, 316] on div at bounding box center [620, 283] width 1240 height 567
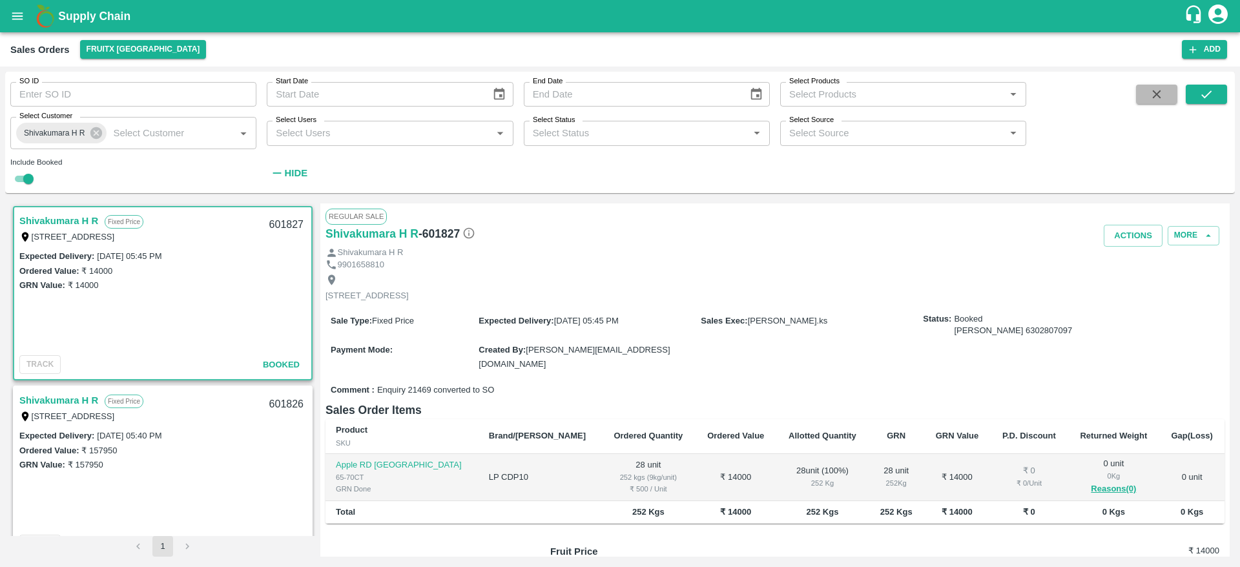
click at [1150, 98] on icon "button" at bounding box center [1156, 94] width 14 height 14
checkbox input "false"
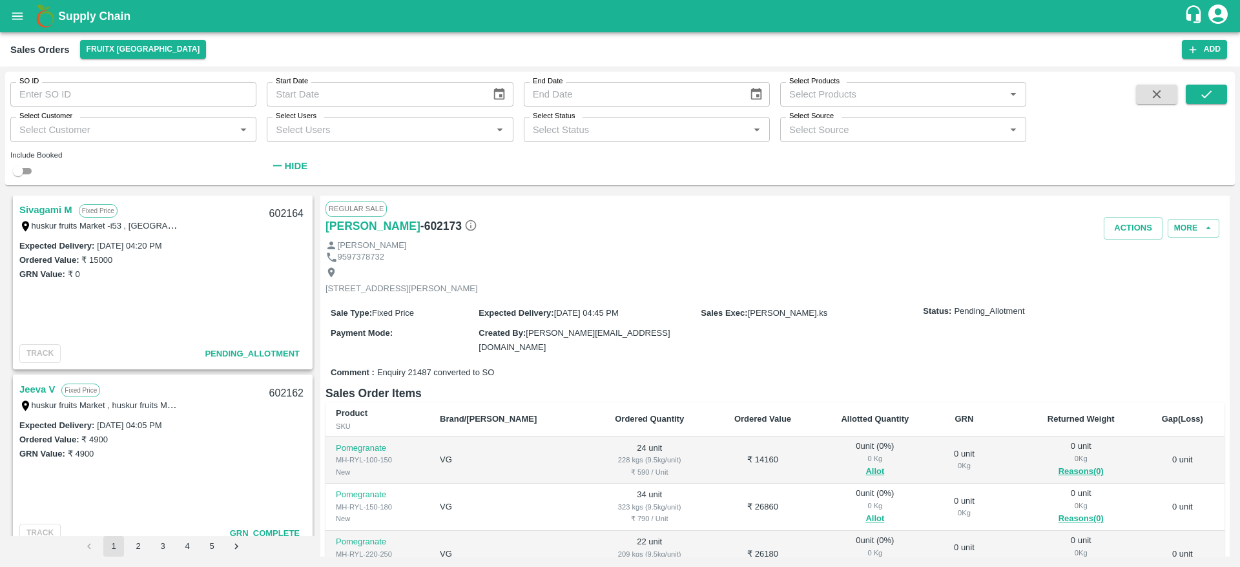
scroll to position [879, 0]
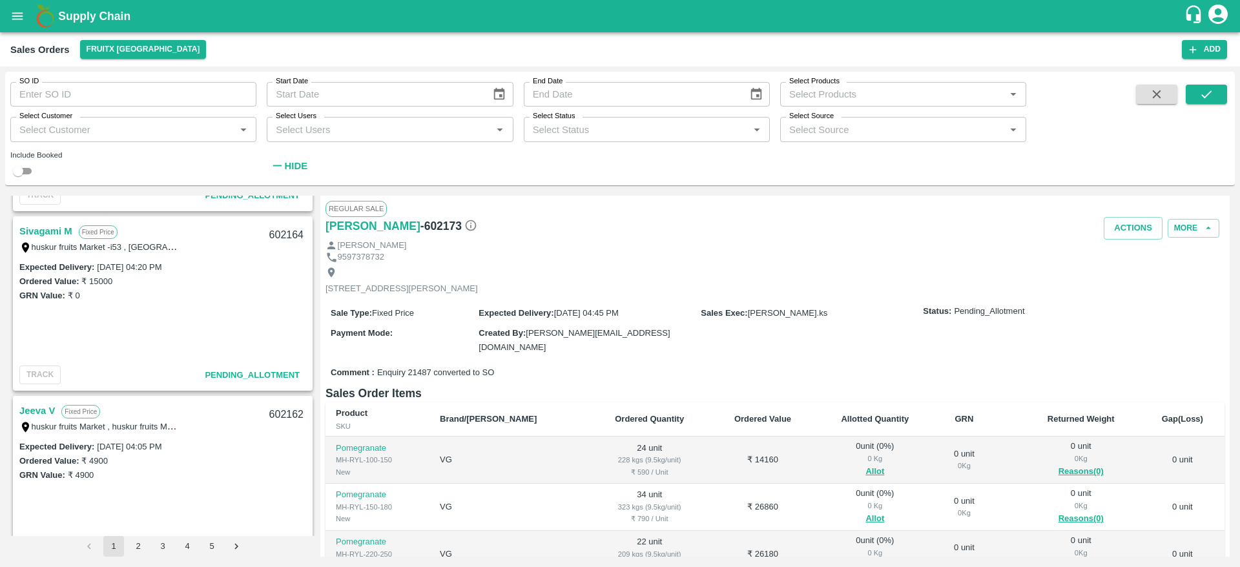
click at [41, 233] on link "Sivagami M" at bounding box center [45, 231] width 53 height 17
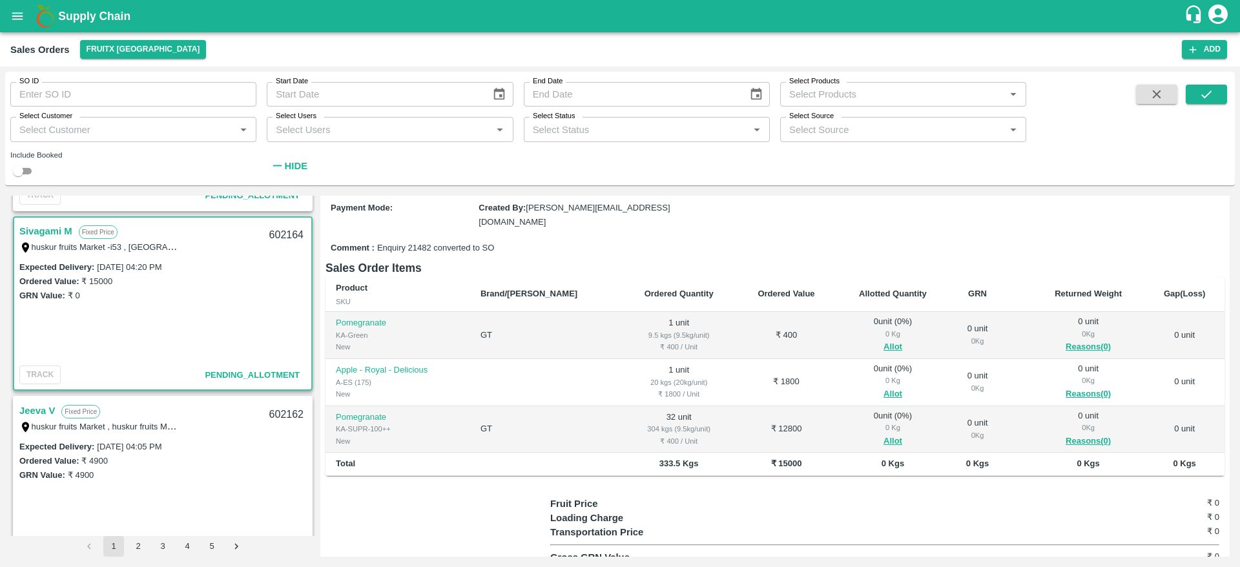
scroll to position [135, 0]
click at [883, 342] on button "Allot" at bounding box center [892, 349] width 19 height 15
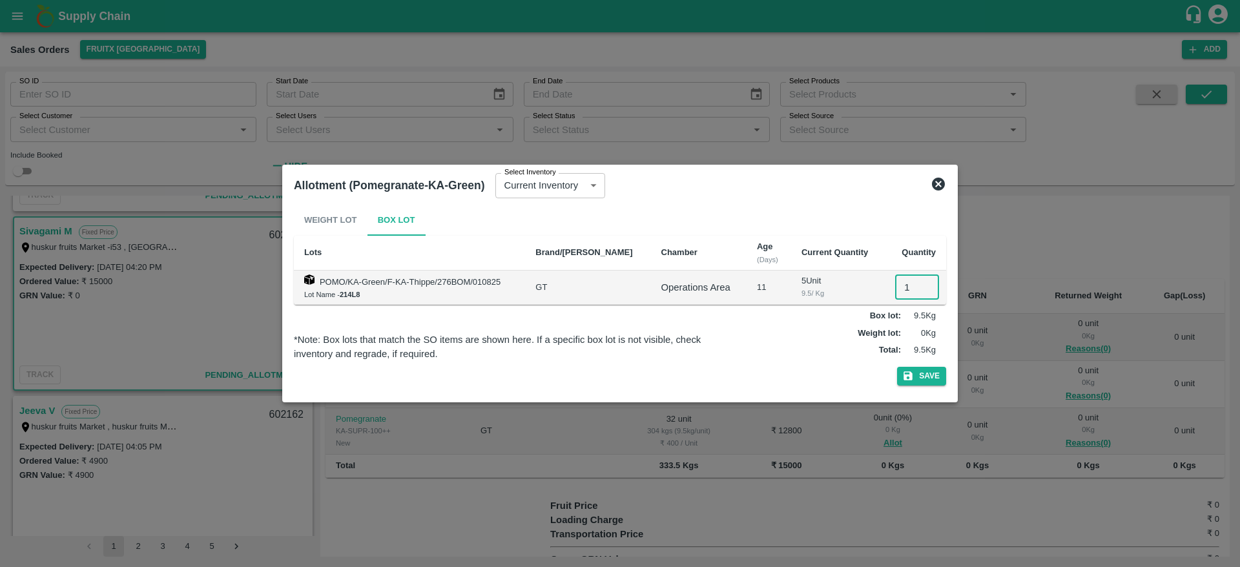
click at [905, 293] on input "1" at bounding box center [917, 287] width 44 height 25
type input "1"
click at [897, 367] on button "Save" at bounding box center [921, 376] width 49 height 19
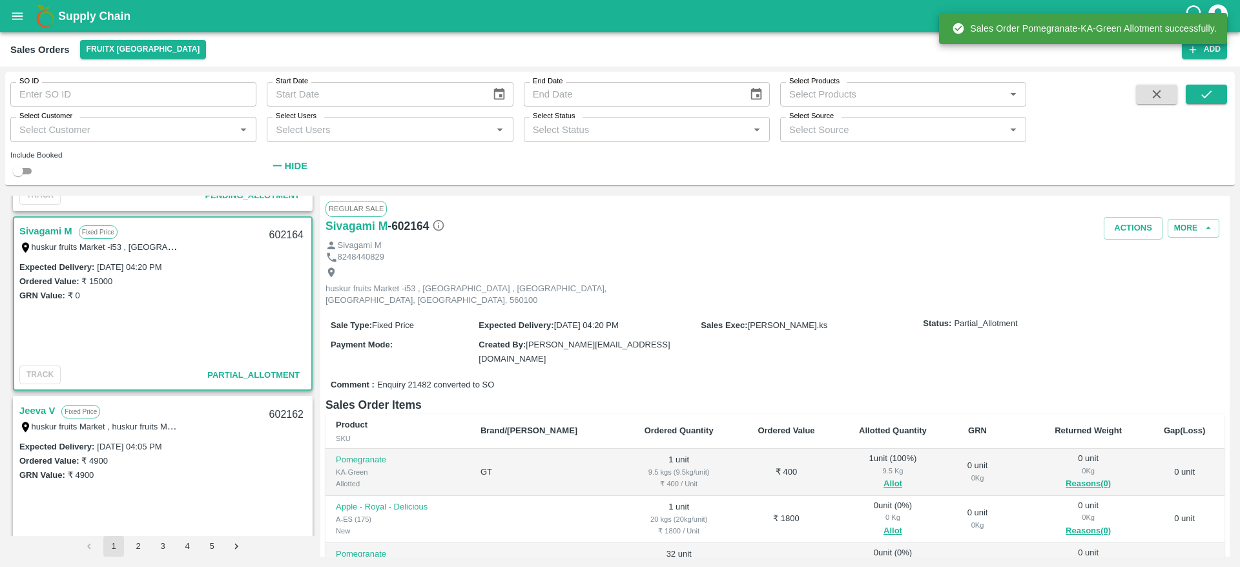
click at [274, 239] on div "602164" at bounding box center [286, 235] width 50 height 30
copy div "602164"
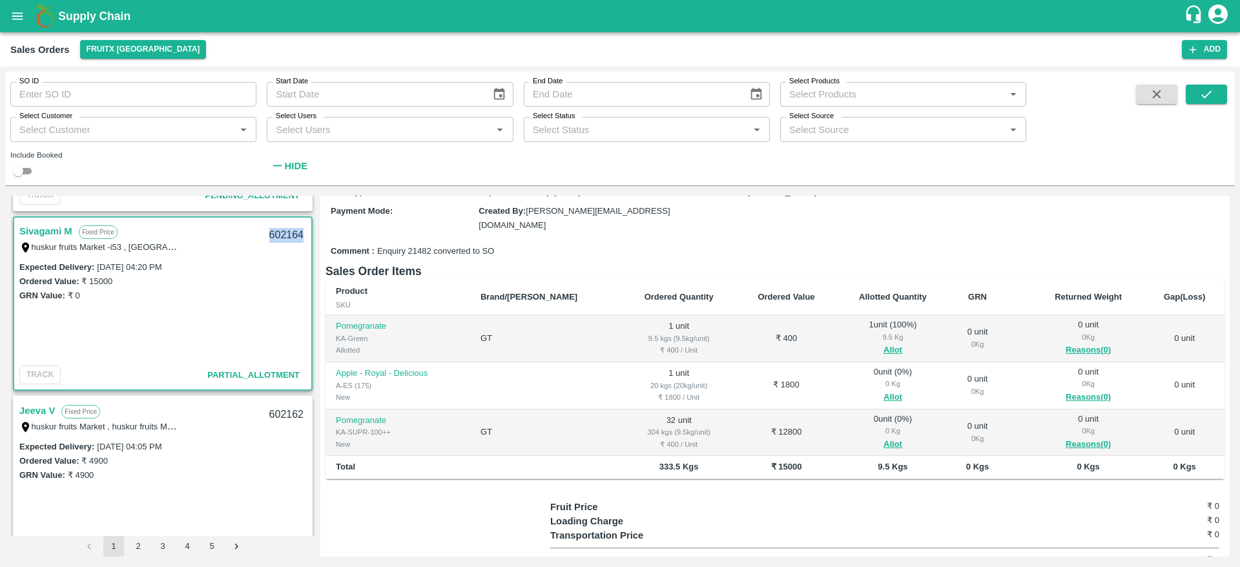
copy div "602164"
click at [883, 437] on button "Allot" at bounding box center [892, 444] width 19 height 15
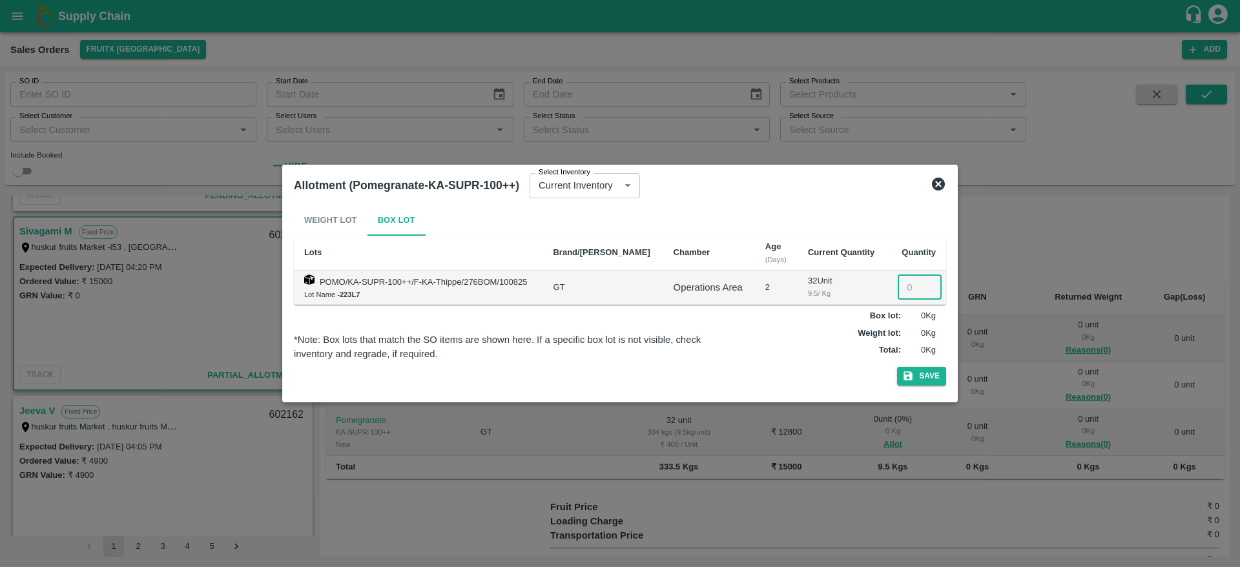
click at [911, 295] on input "number" at bounding box center [919, 287] width 44 height 25
type input "32"
click at [897, 367] on button "Save" at bounding box center [921, 376] width 49 height 19
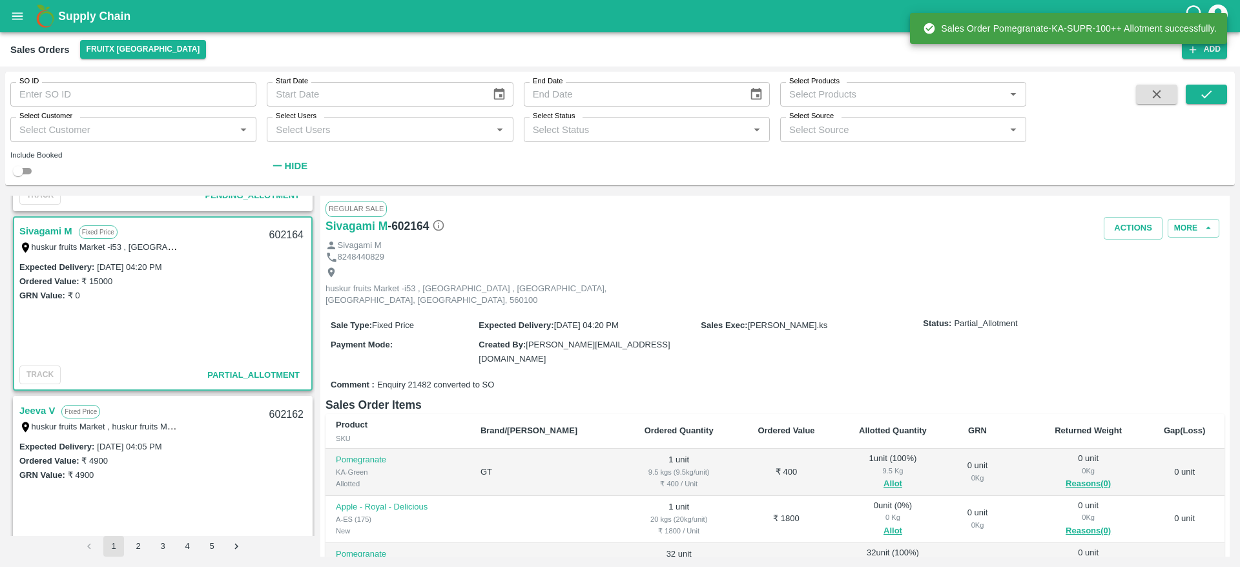
scroll to position [190, 0]
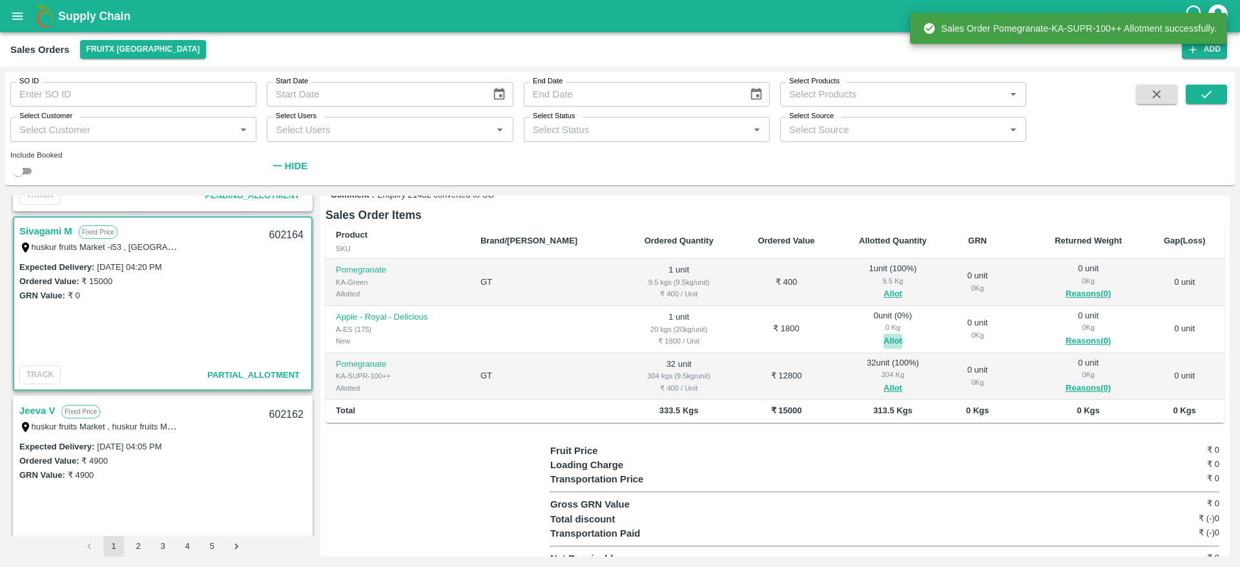
click at [883, 334] on button "Allot" at bounding box center [892, 341] width 19 height 15
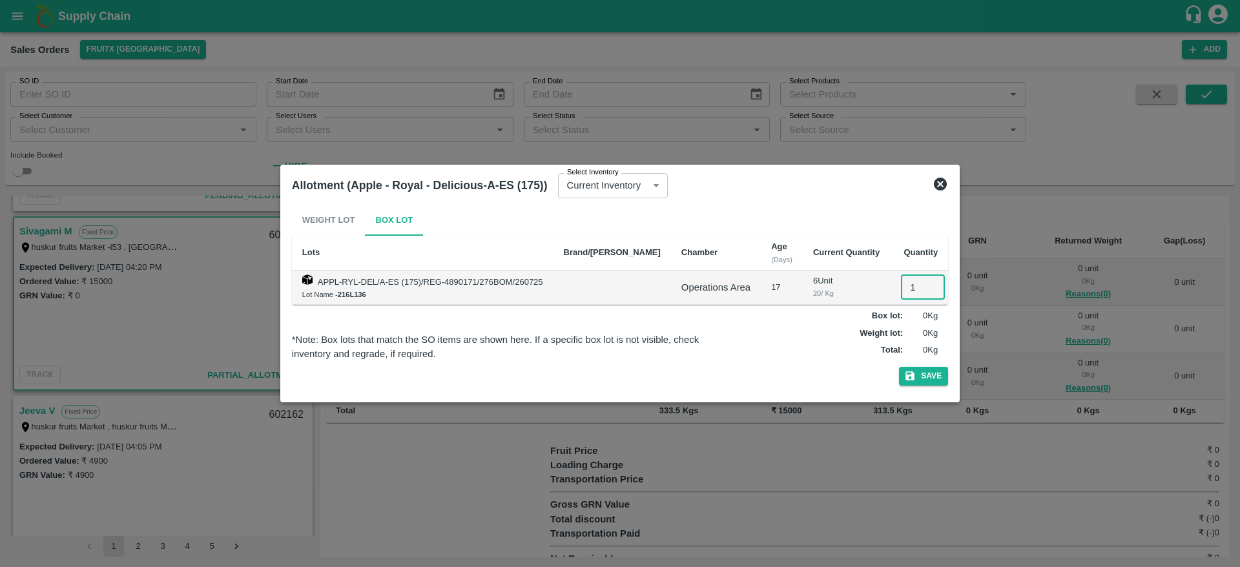
click at [901, 287] on input "1" at bounding box center [923, 287] width 44 height 25
type input "1"
click at [899, 367] on button "Save" at bounding box center [923, 376] width 49 height 19
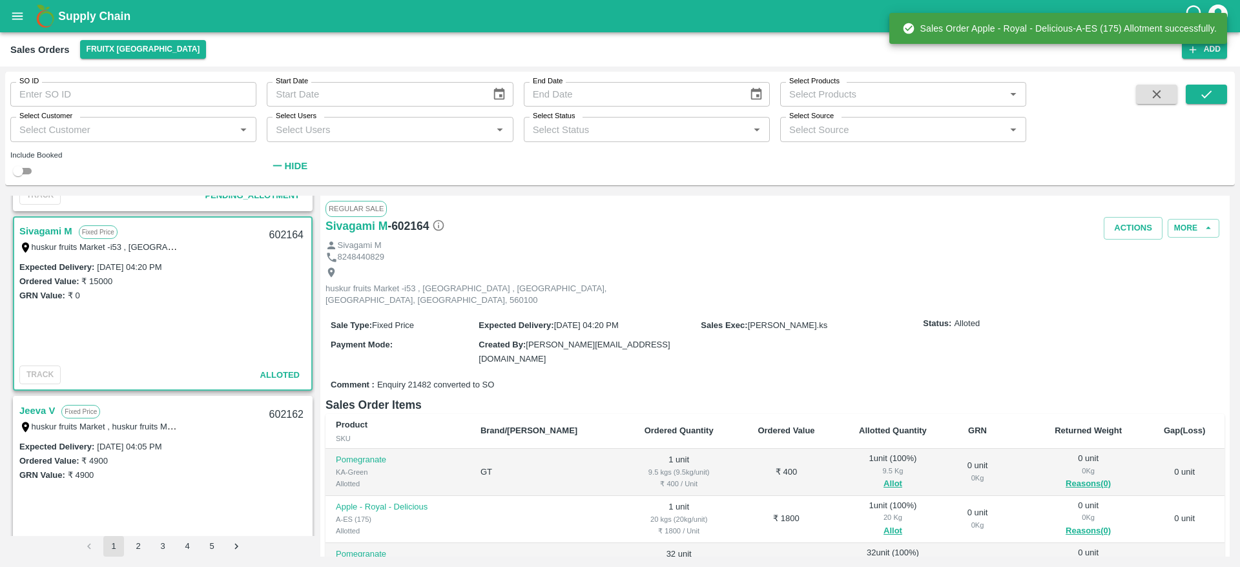
click at [278, 231] on div "602164" at bounding box center [286, 235] width 50 height 30
copy div "602164"
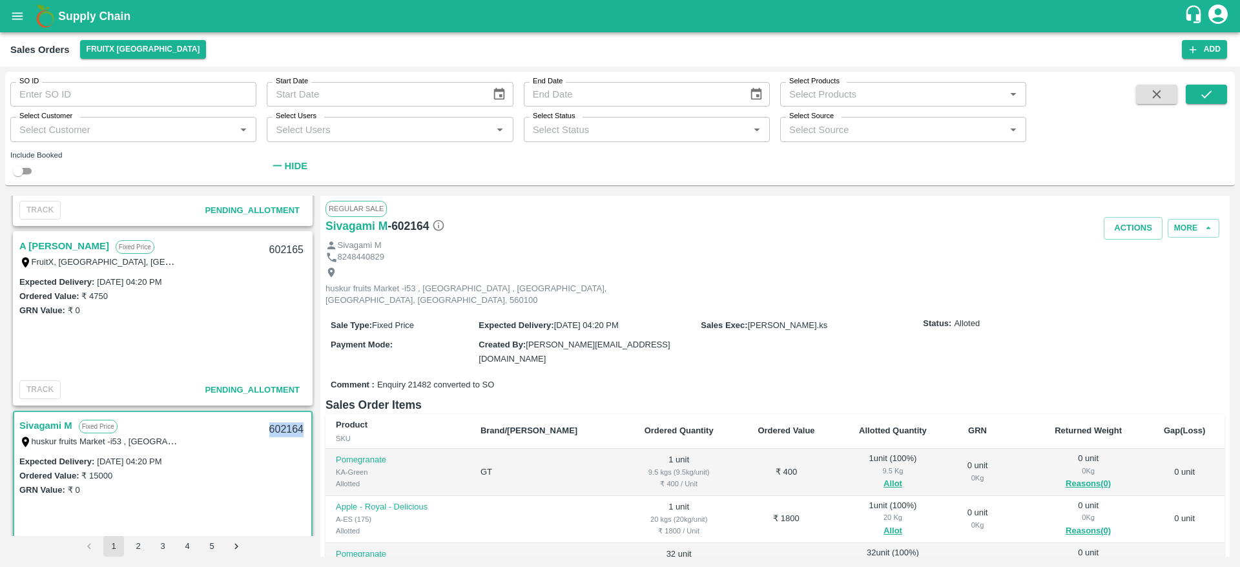
scroll to position [684, 0]
click at [57, 249] on link "A Annadurai" at bounding box center [64, 247] width 90 height 17
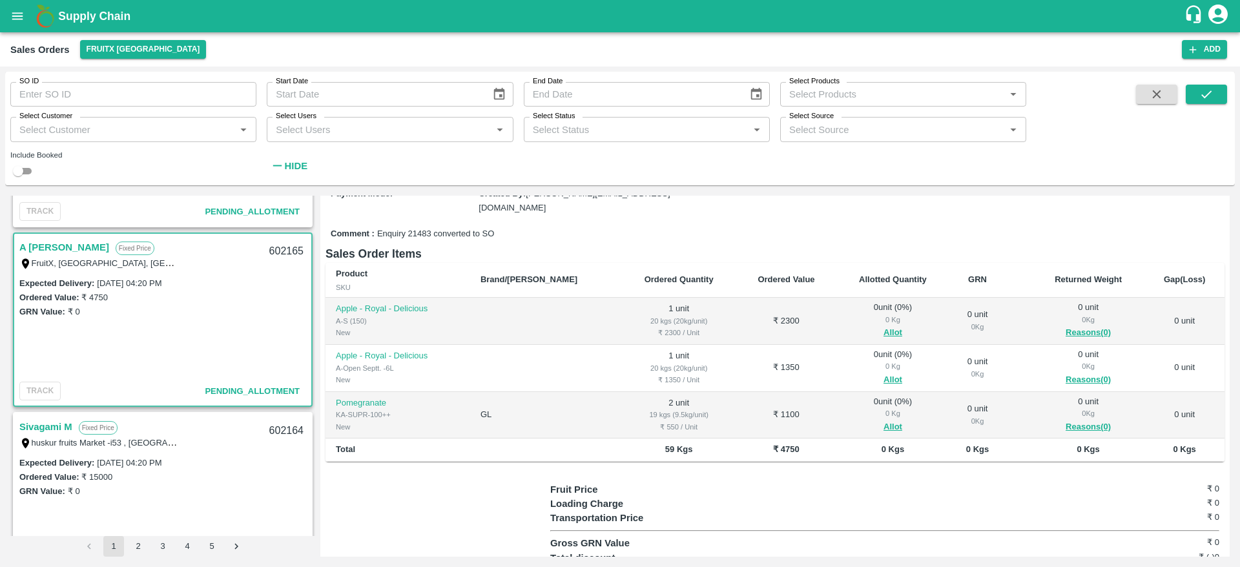
scroll to position [152, 0]
click at [883, 324] on button "Allot" at bounding box center [892, 331] width 19 height 15
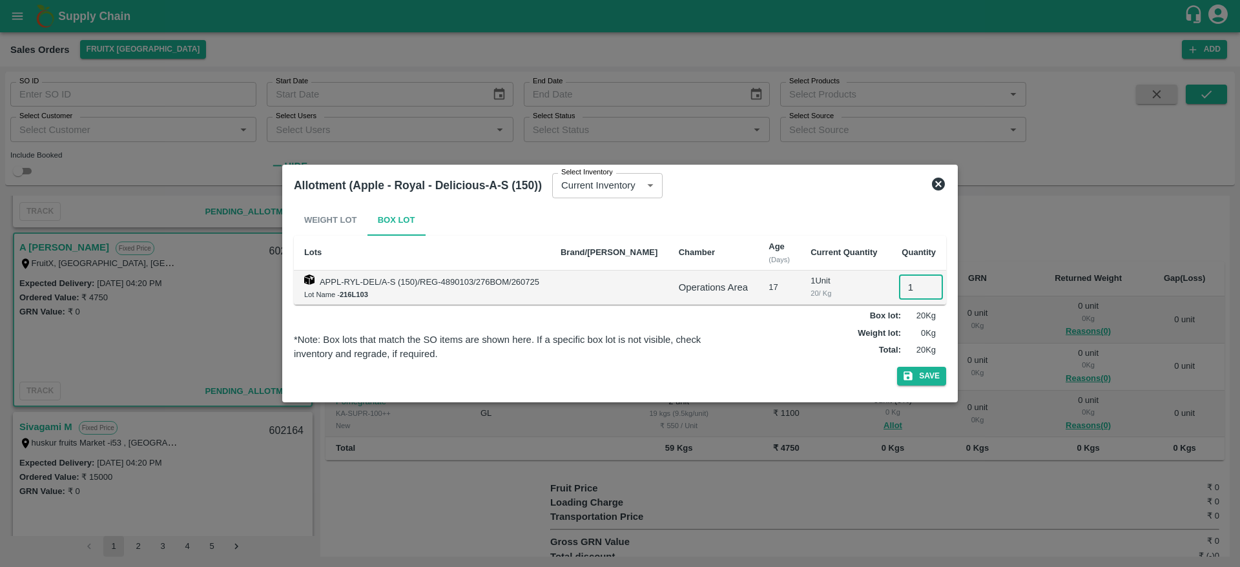
click at [906, 289] on input "1" at bounding box center [921, 287] width 44 height 25
type input "1"
click at [897, 367] on button "Save" at bounding box center [921, 376] width 49 height 19
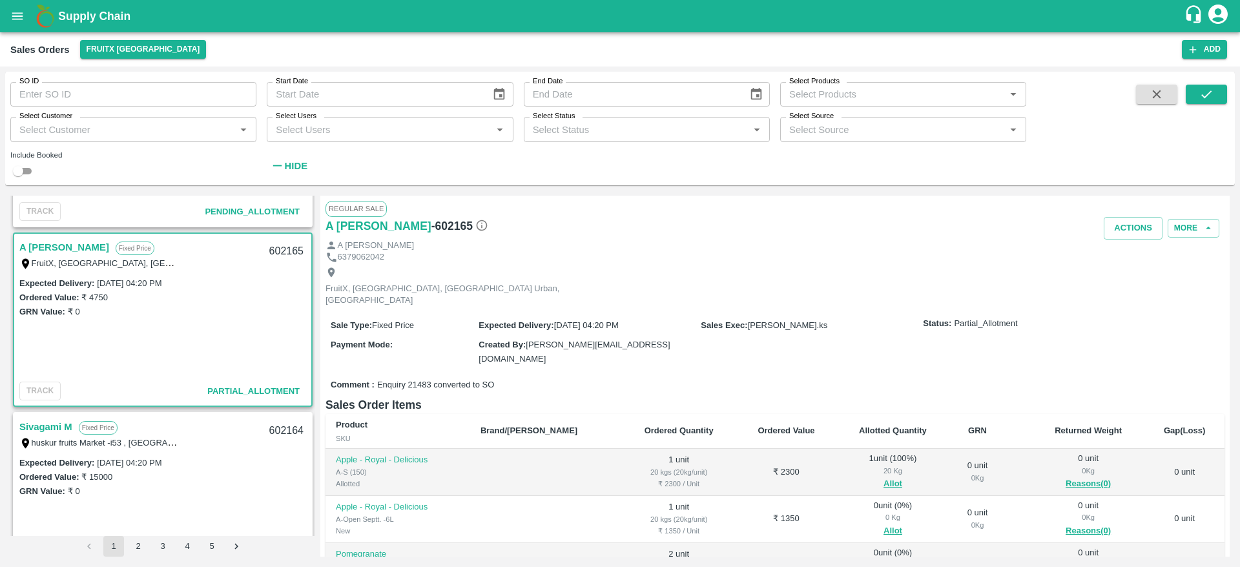
scroll to position [60, 0]
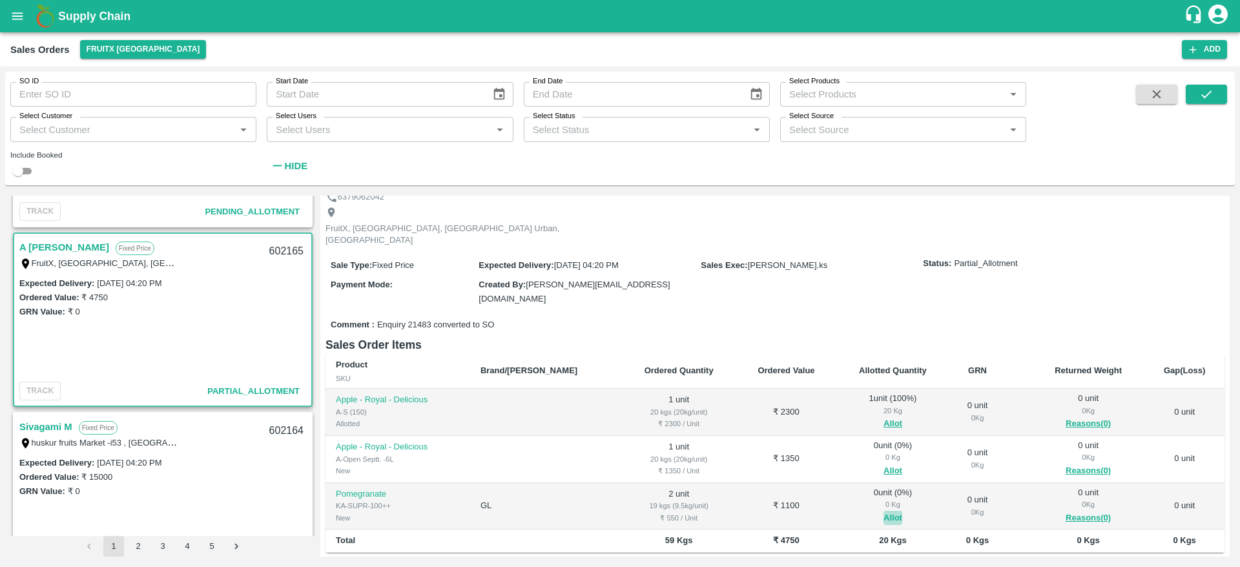
click at [883, 511] on button "Allot" at bounding box center [892, 518] width 19 height 15
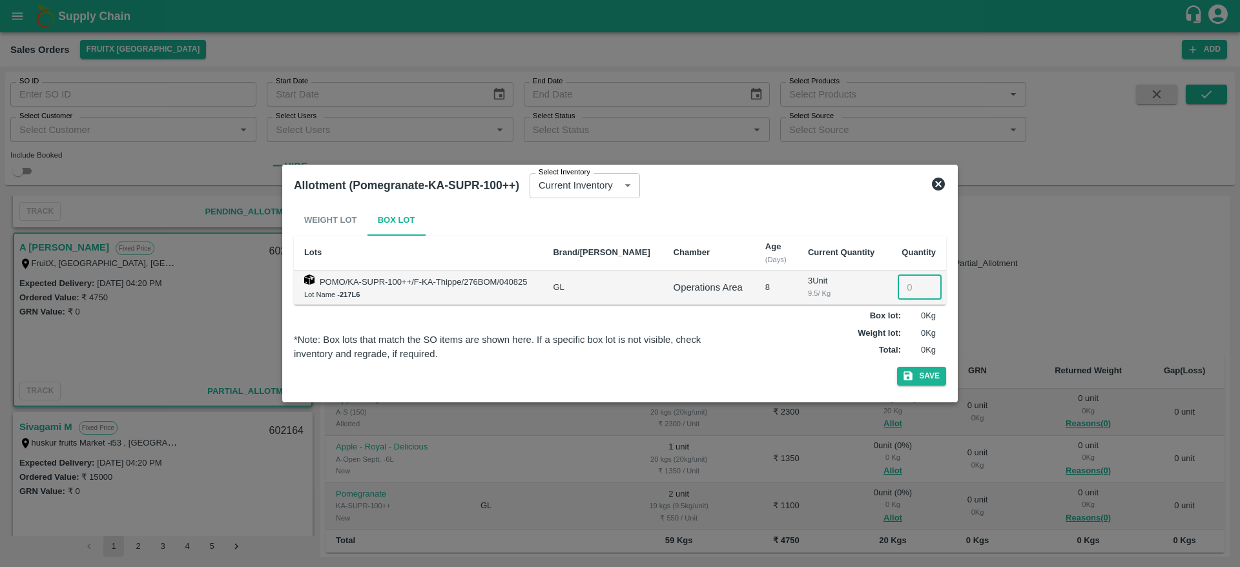
click at [912, 288] on input "number" at bounding box center [919, 287] width 44 height 25
type input "2"
click at [897, 367] on button "Save" at bounding box center [921, 376] width 49 height 19
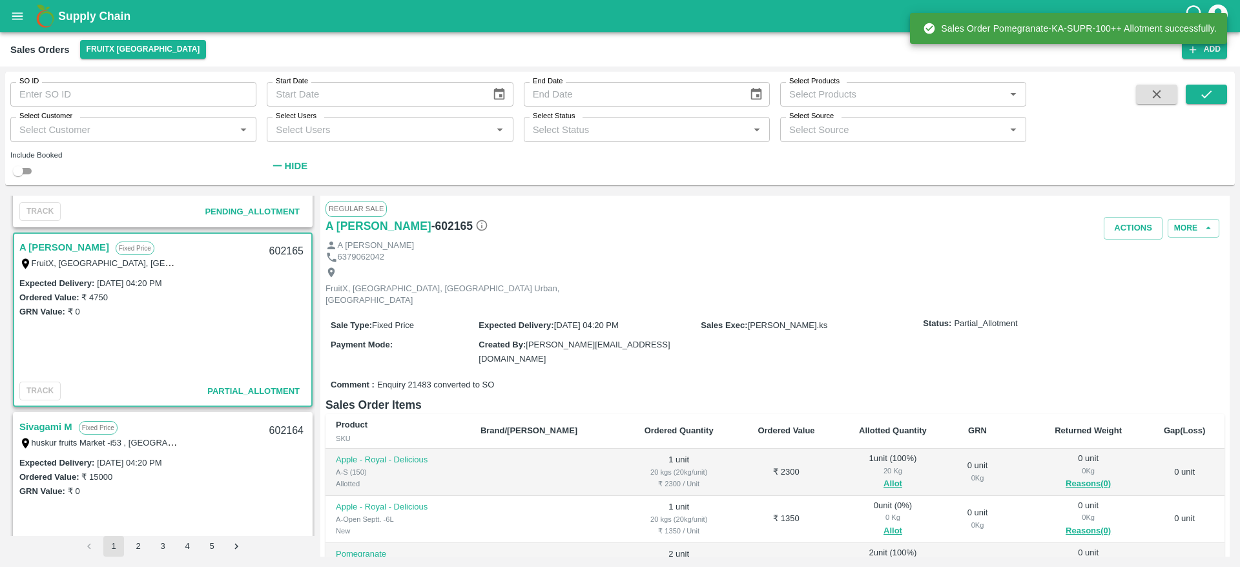
click at [280, 251] on div "602165" at bounding box center [286, 251] width 50 height 30
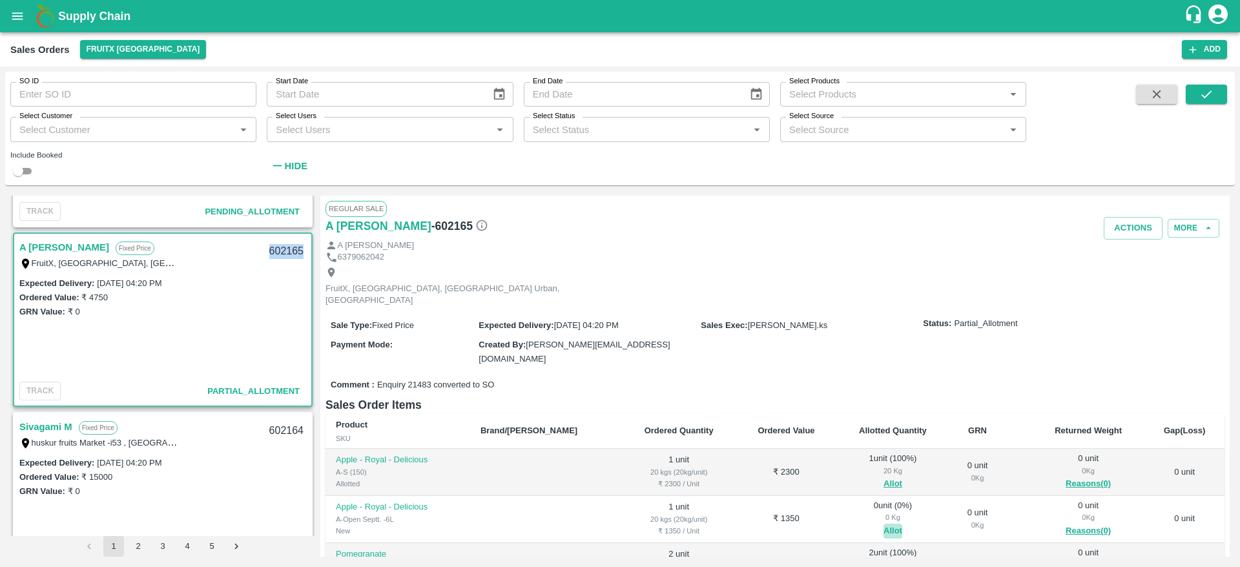
click at [883, 524] on button "Allot" at bounding box center [892, 531] width 19 height 15
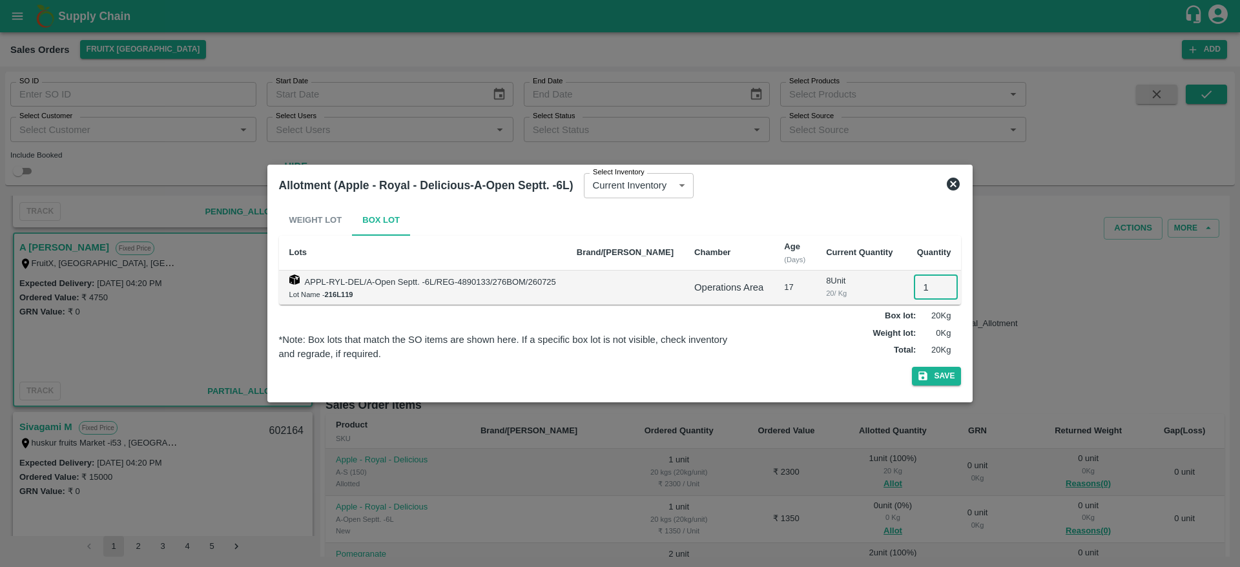
click at [914, 280] on input "1" at bounding box center [936, 287] width 44 height 25
type input "1"
click at [912, 367] on button "Save" at bounding box center [936, 376] width 49 height 19
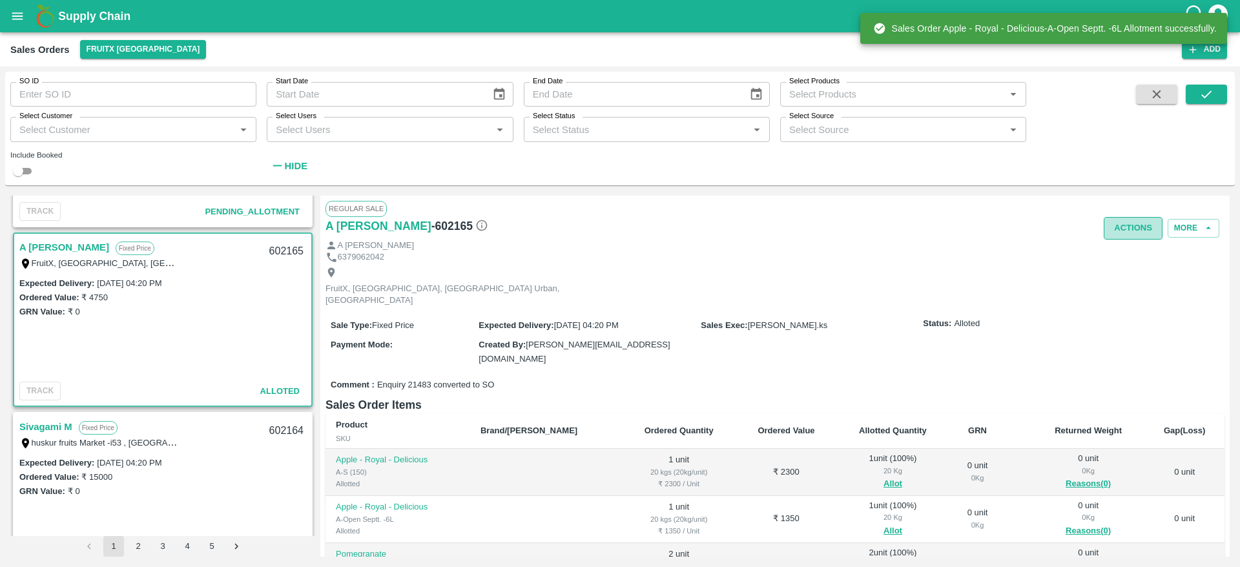
click at [1135, 227] on button "Actions" at bounding box center [1132, 228] width 59 height 23
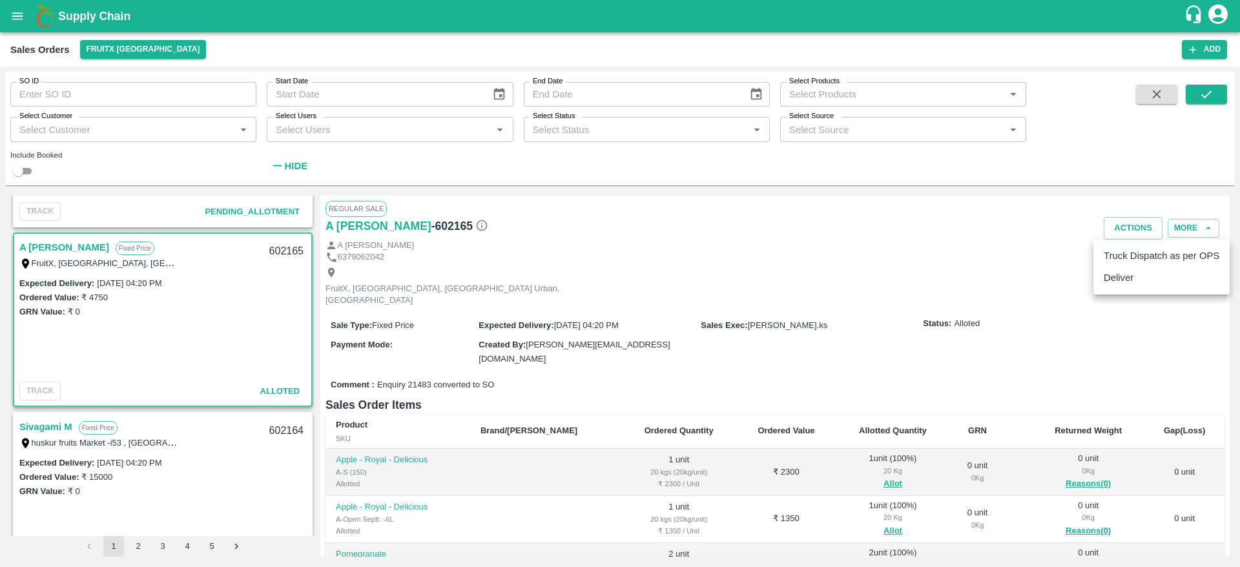
click at [1119, 268] on li "Deliver" at bounding box center [1161, 278] width 136 height 22
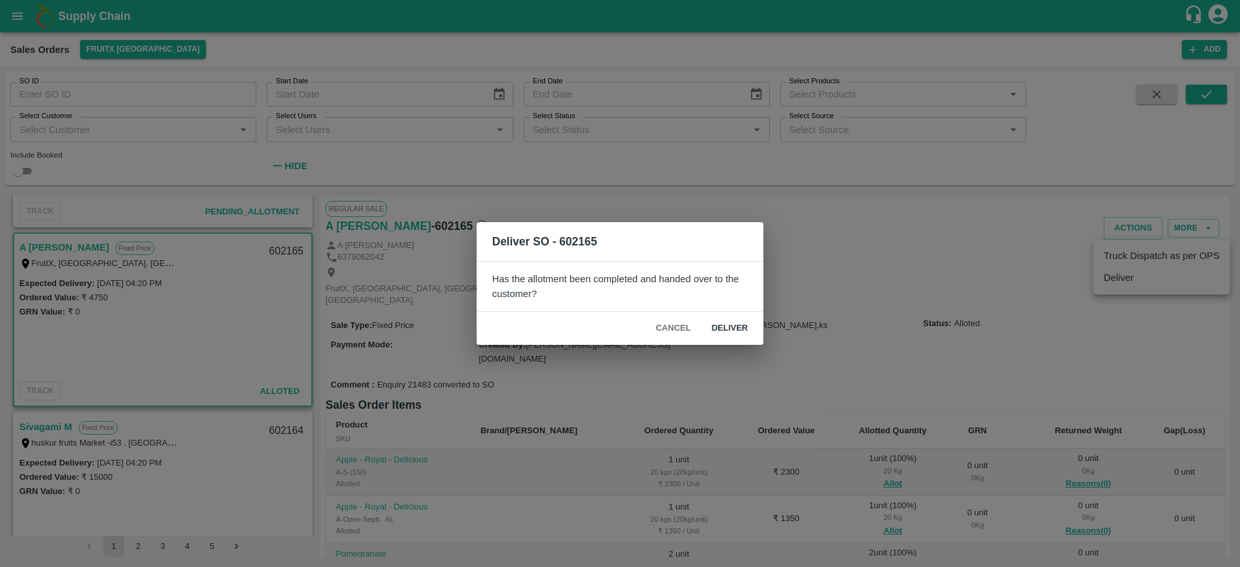
click at [737, 325] on button "Deliver" at bounding box center [729, 328] width 57 height 23
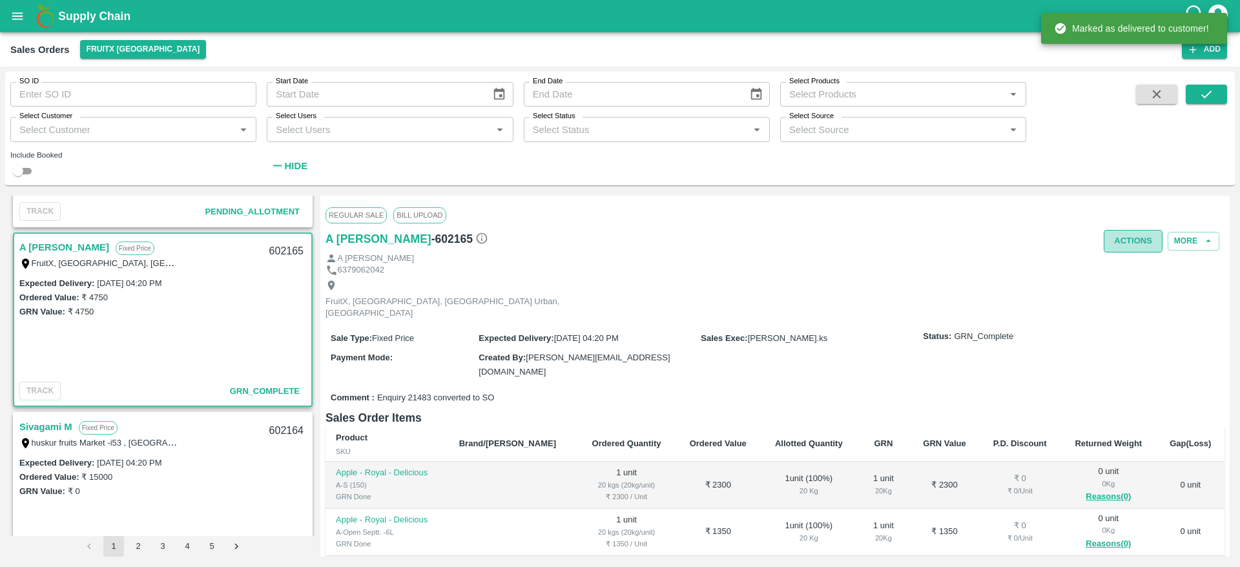
click at [1122, 247] on button "Actions" at bounding box center [1132, 241] width 59 height 23
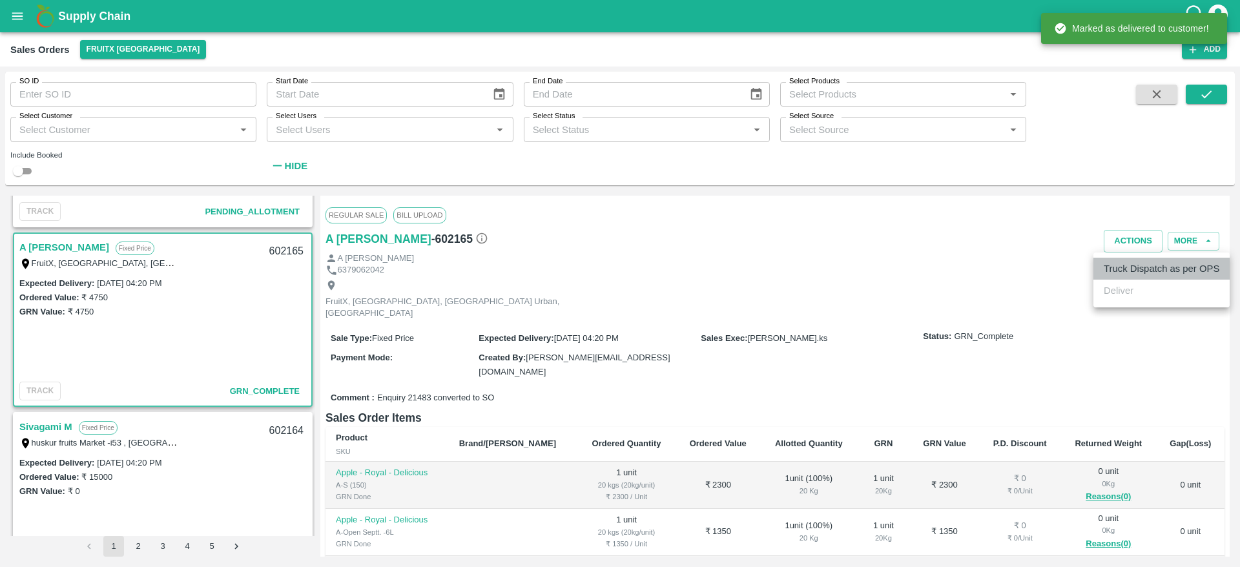
click at [1119, 270] on li "Truck Dispatch as per OPS" at bounding box center [1161, 269] width 136 height 22
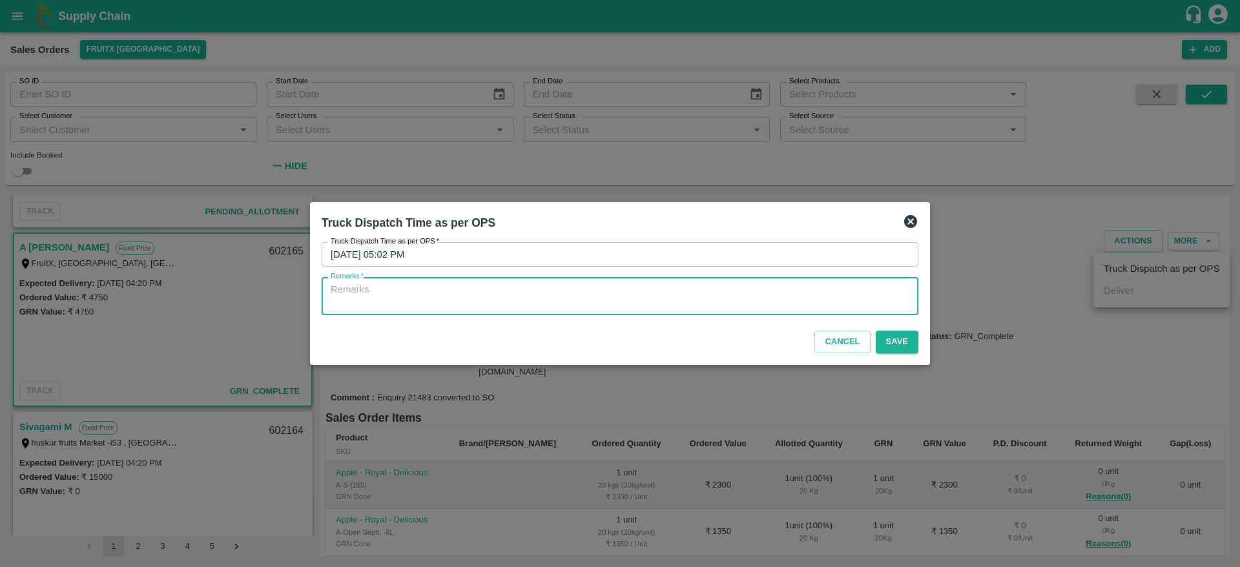
click at [782, 302] on textarea "Remarks   *" at bounding box center [620, 296] width 578 height 27
type textarea "otd"
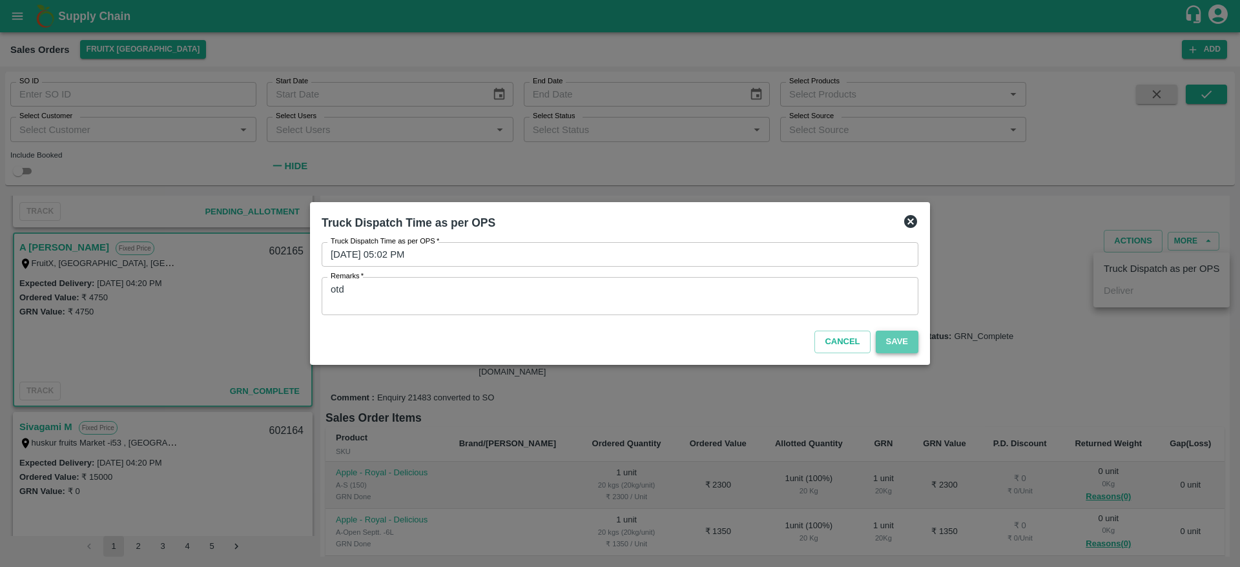
click at [884, 341] on button "Save" at bounding box center [896, 342] width 43 height 23
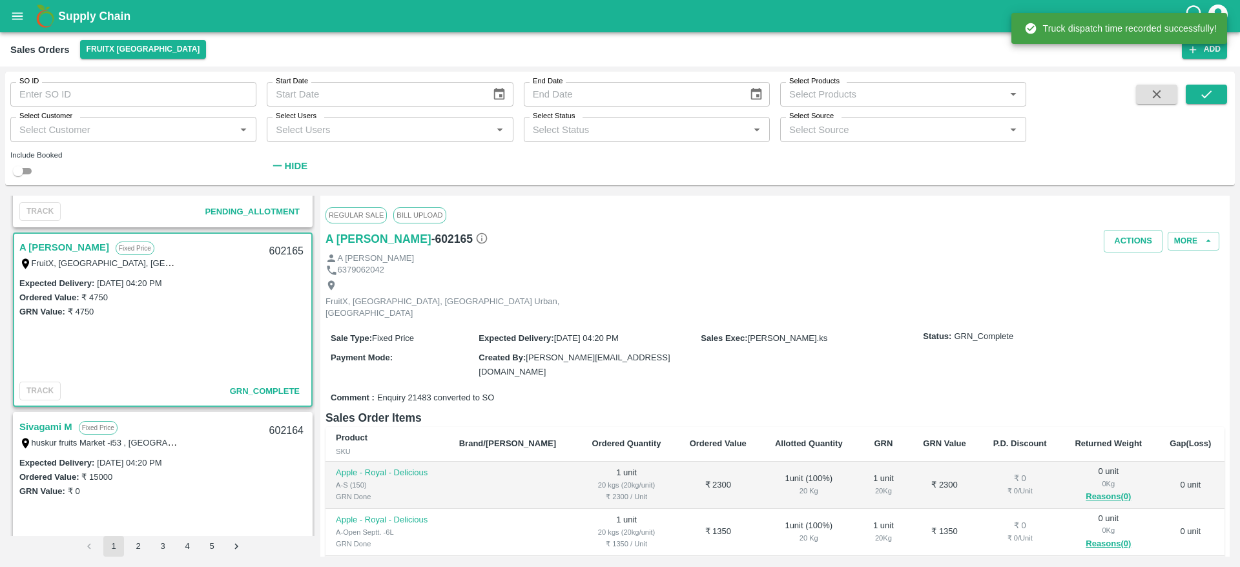
click at [1099, 242] on div "Actions More" at bounding box center [924, 241] width 599 height 23
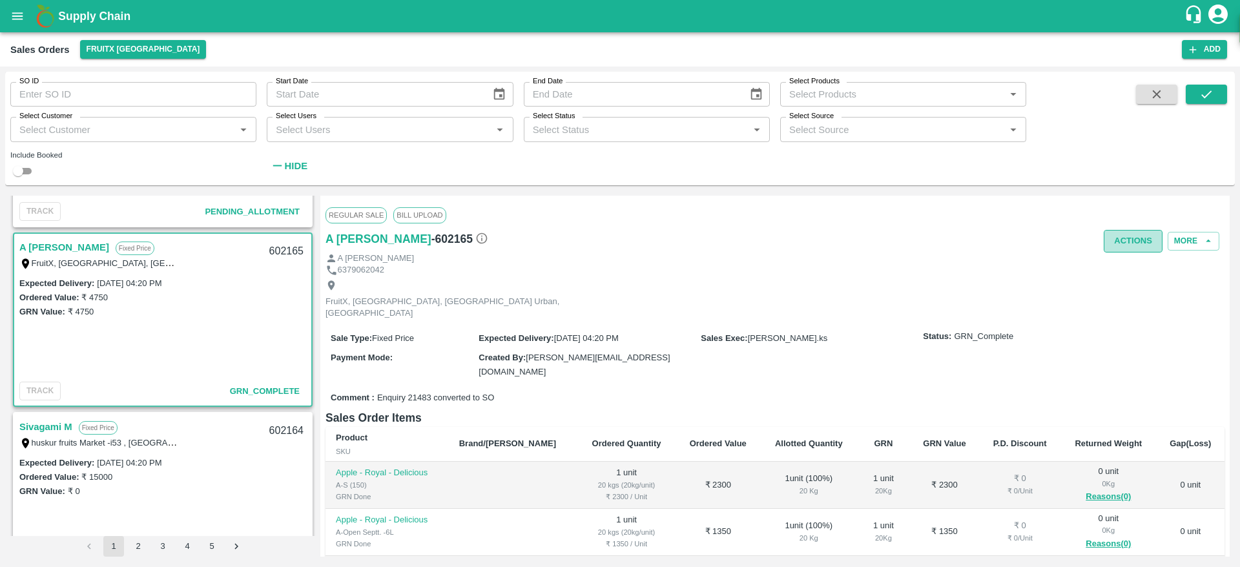
click at [1121, 242] on button "Actions" at bounding box center [1132, 241] width 59 height 23
click at [866, 324] on div at bounding box center [620, 283] width 1240 height 567
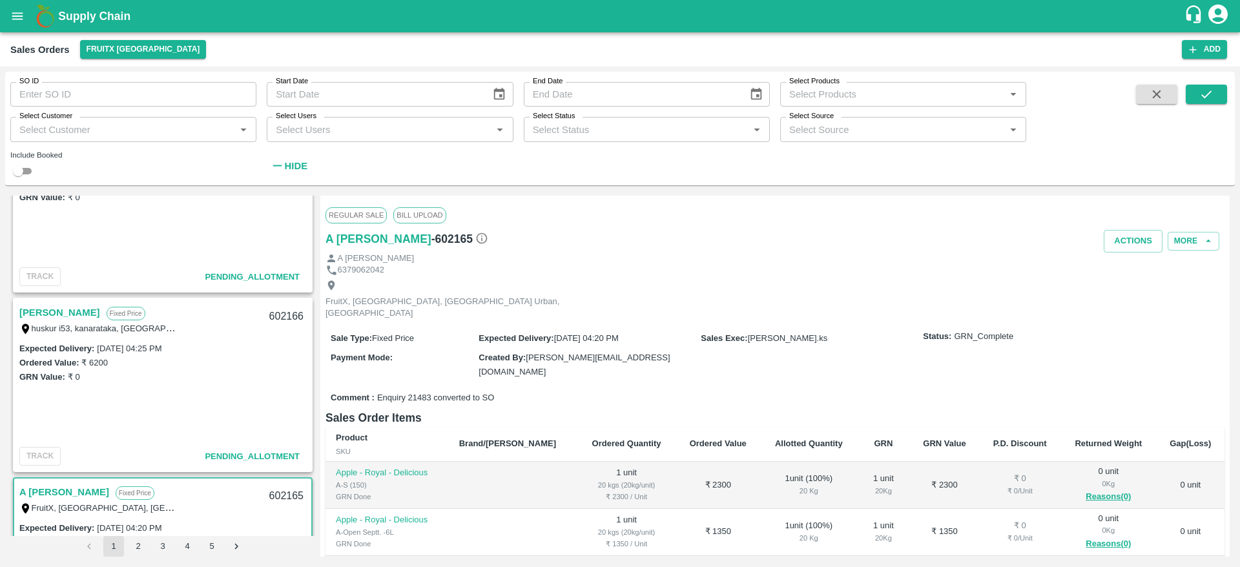
scroll to position [438, 0]
click at [39, 314] on link "[PERSON_NAME]" at bounding box center [59, 313] width 81 height 17
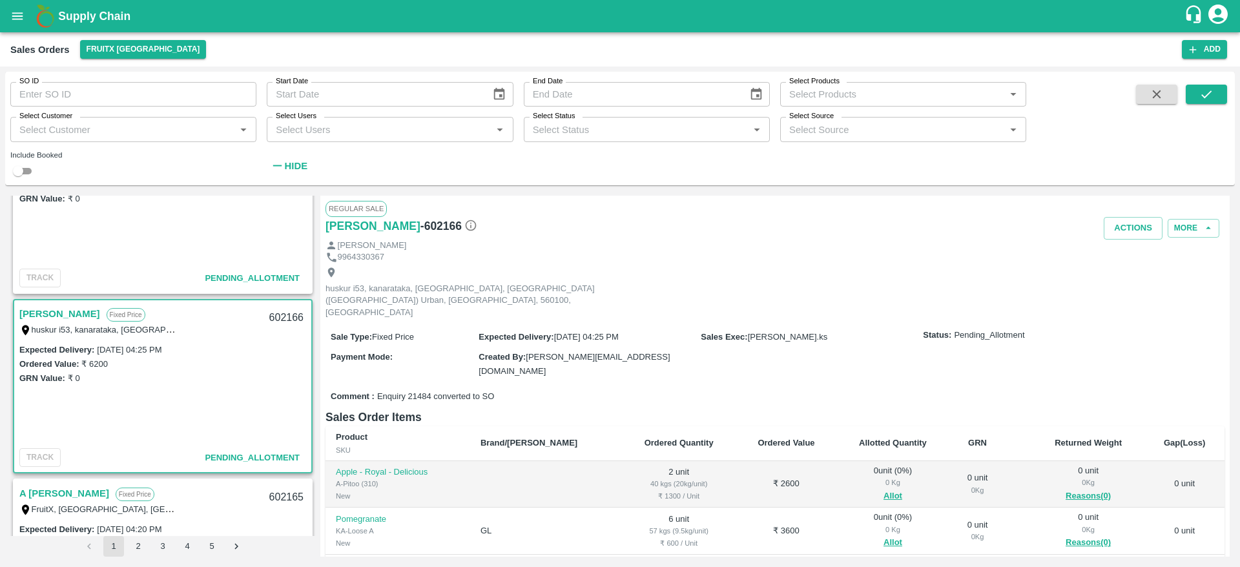
scroll to position [33, 0]
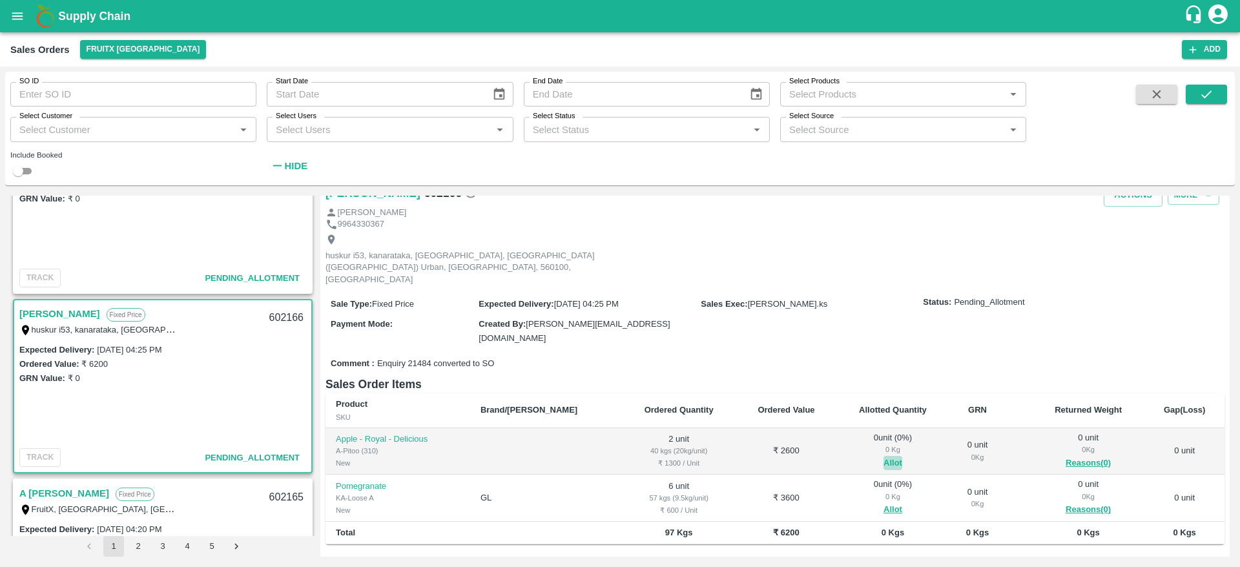
click at [883, 456] on button "Allot" at bounding box center [892, 463] width 19 height 15
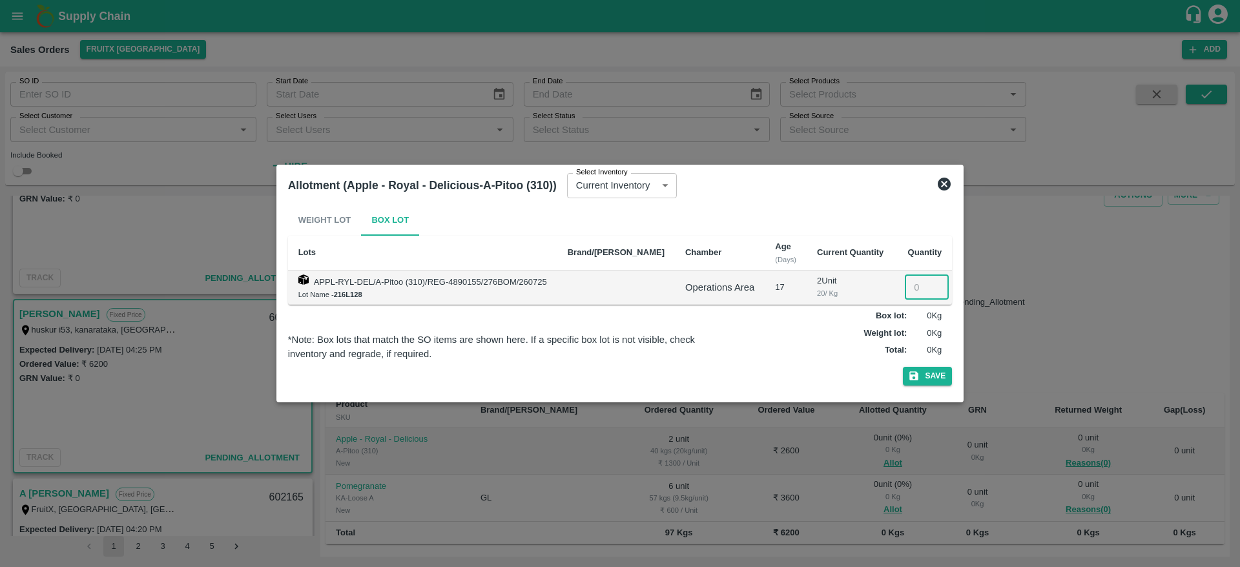
click at [913, 285] on input "number" at bounding box center [927, 287] width 44 height 25
type input "2"
click at [903, 367] on button "Save" at bounding box center [927, 376] width 49 height 19
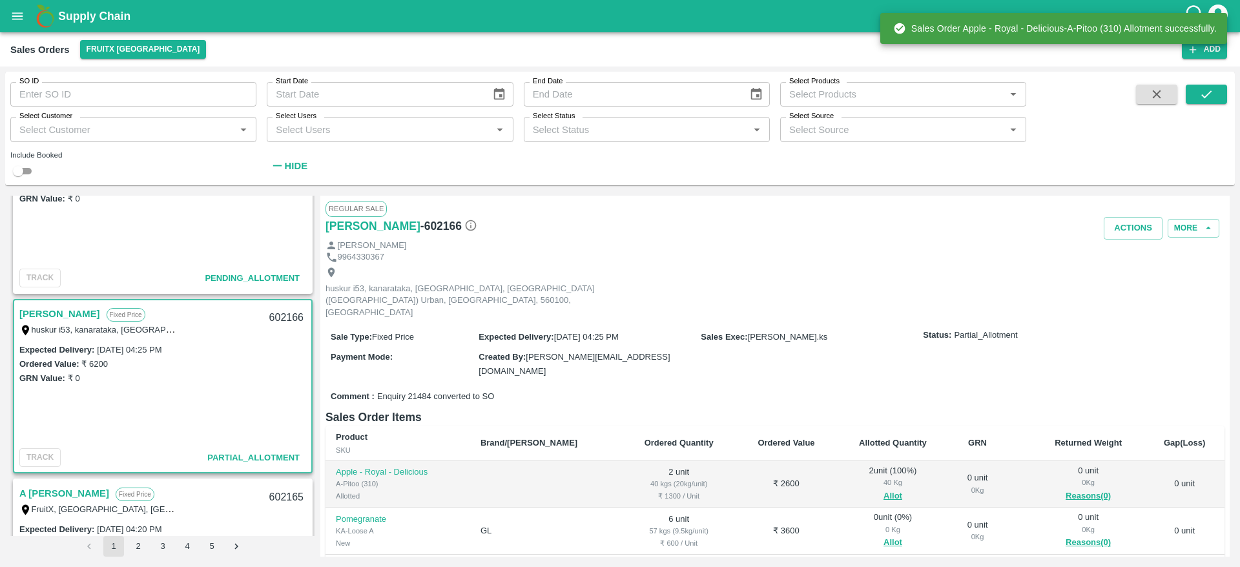
click at [278, 318] on div "602166" at bounding box center [286, 318] width 50 height 30
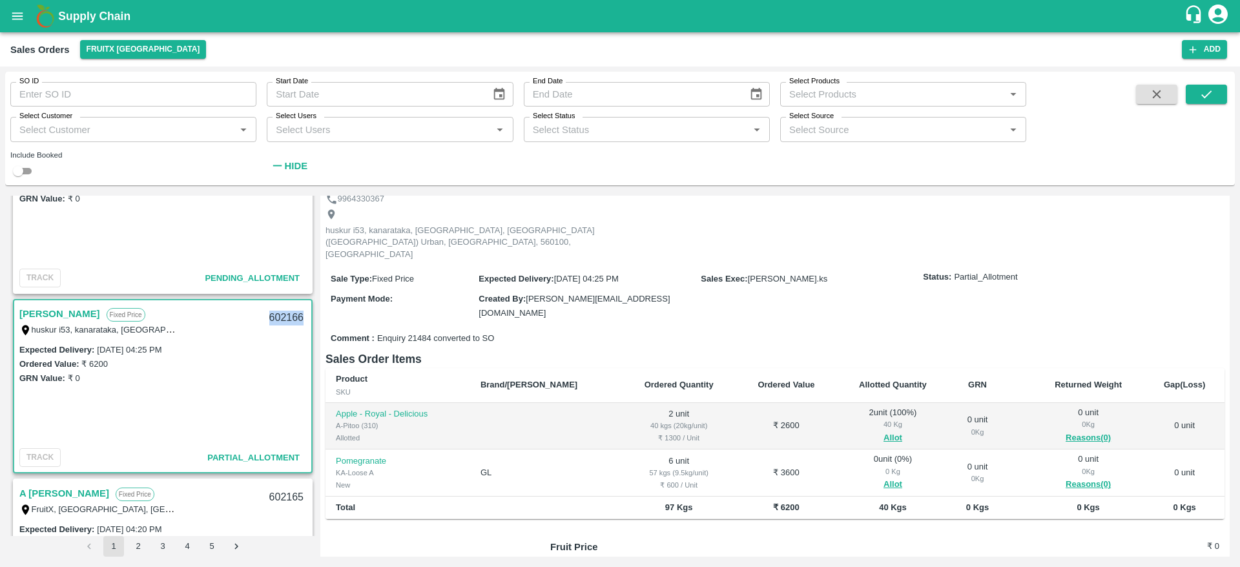
scroll to position [60, 0]
click at [883, 475] on button "Allot" at bounding box center [892, 482] width 19 height 15
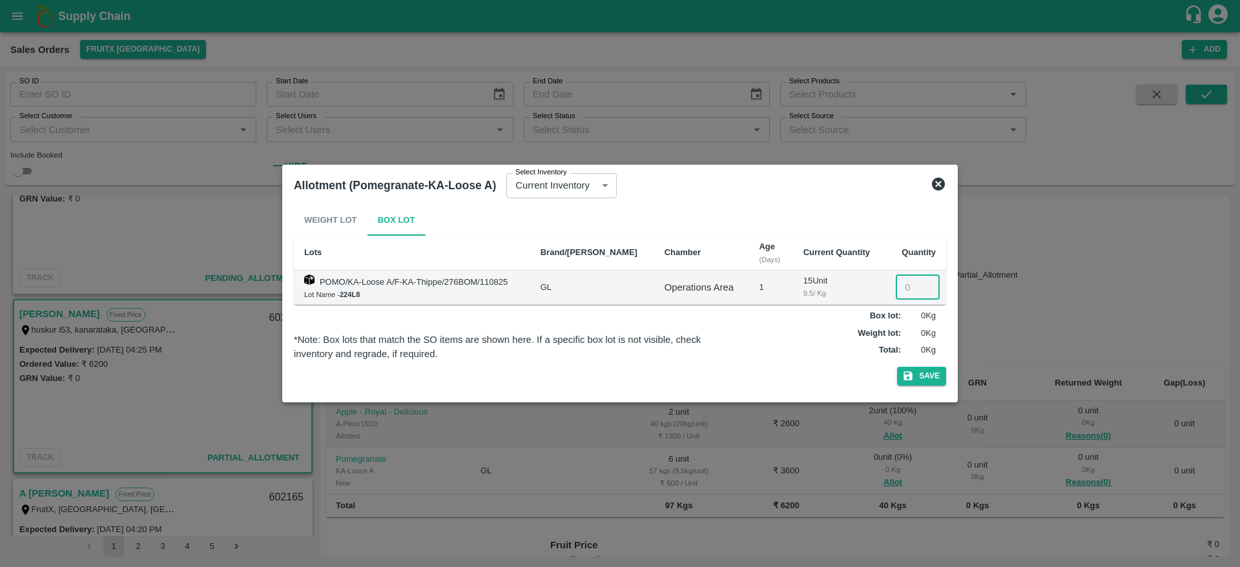
click at [911, 287] on input "number" at bounding box center [917, 287] width 44 height 25
type input "6"
click at [897, 367] on button "Save" at bounding box center [921, 376] width 49 height 19
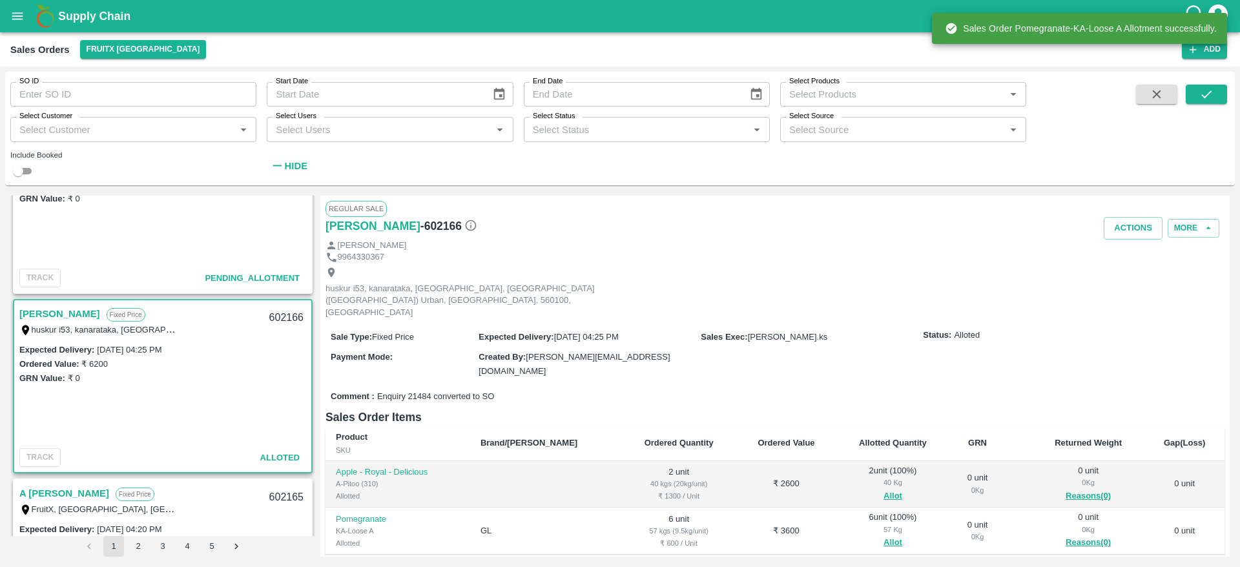
click at [270, 316] on div "602166" at bounding box center [286, 318] width 50 height 30
click at [1138, 237] on button "Actions" at bounding box center [1132, 228] width 59 height 23
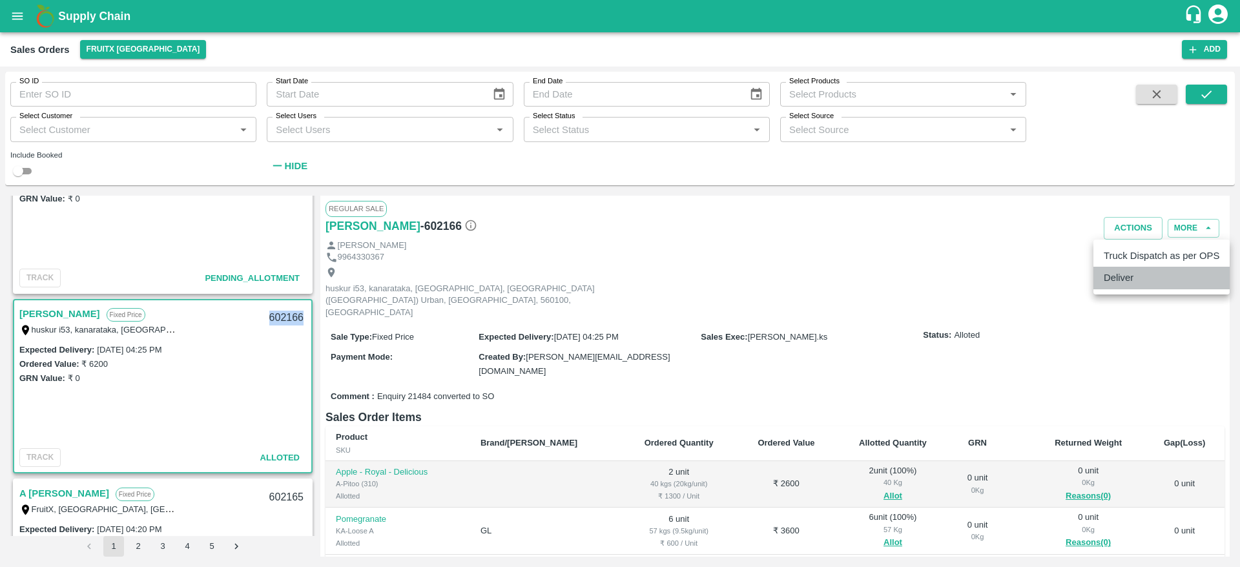
click at [1122, 277] on li "Deliver" at bounding box center [1161, 278] width 136 height 22
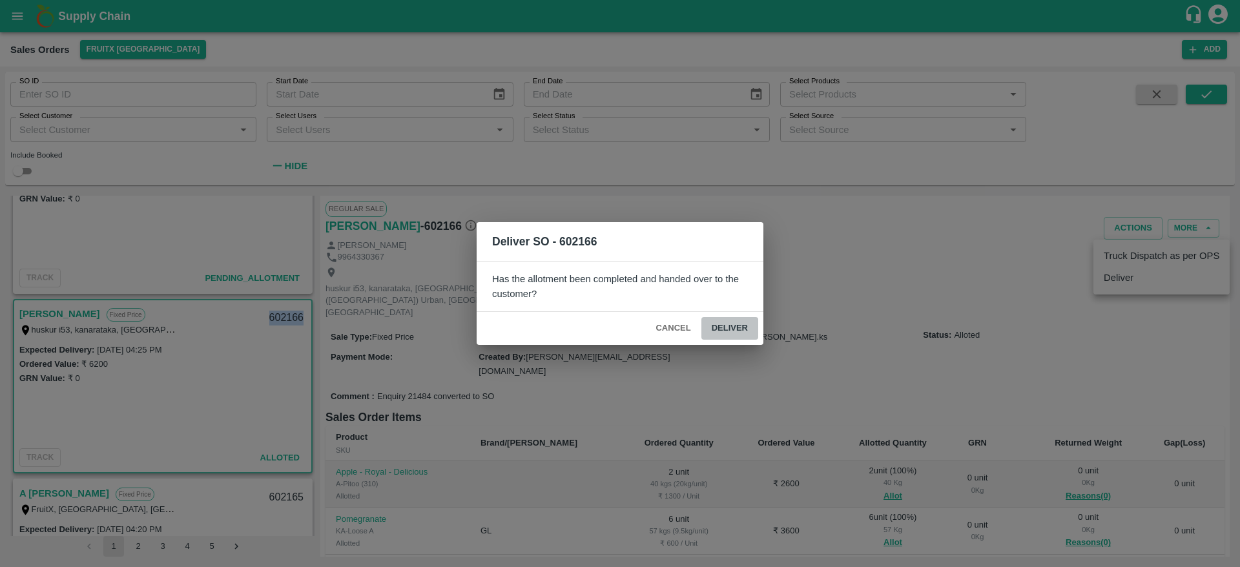
click at [713, 318] on button "Deliver" at bounding box center [729, 328] width 57 height 23
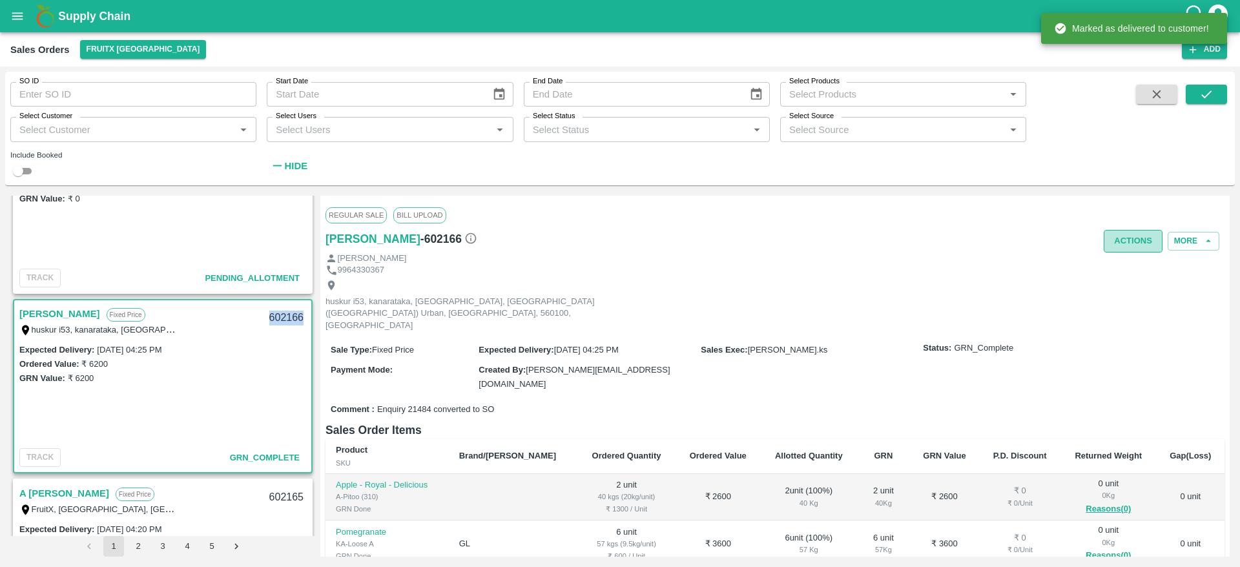
click at [1116, 241] on button "Actions" at bounding box center [1132, 241] width 59 height 23
click at [1138, 260] on li "Truck Dispatch as per OPS" at bounding box center [1161, 269] width 136 height 22
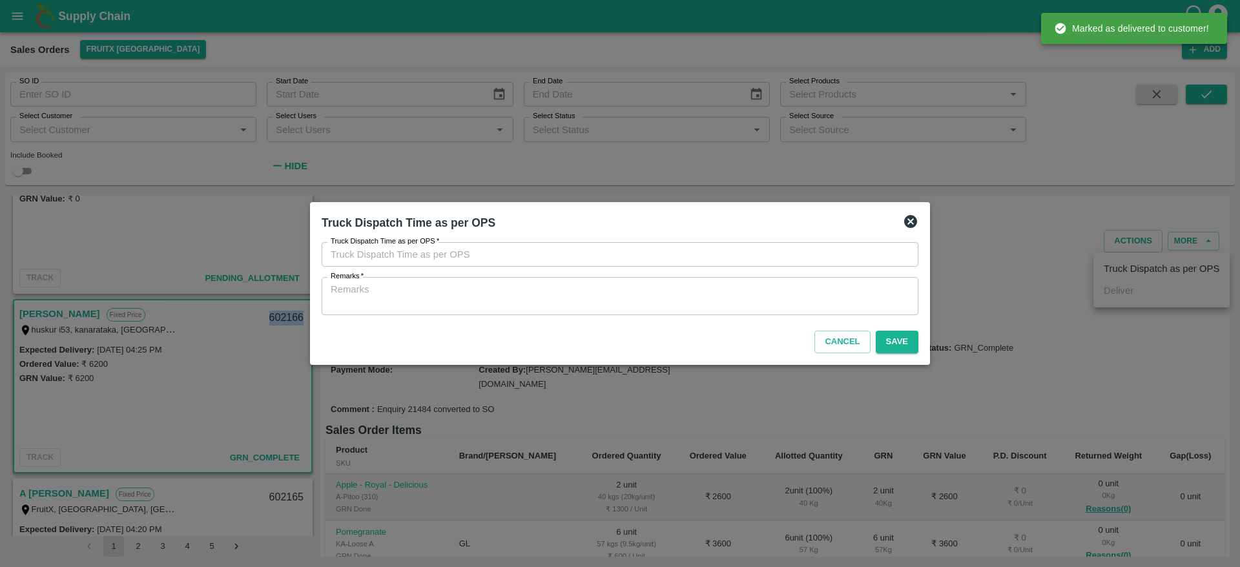
type input "12/08/2025 05:04 PM"
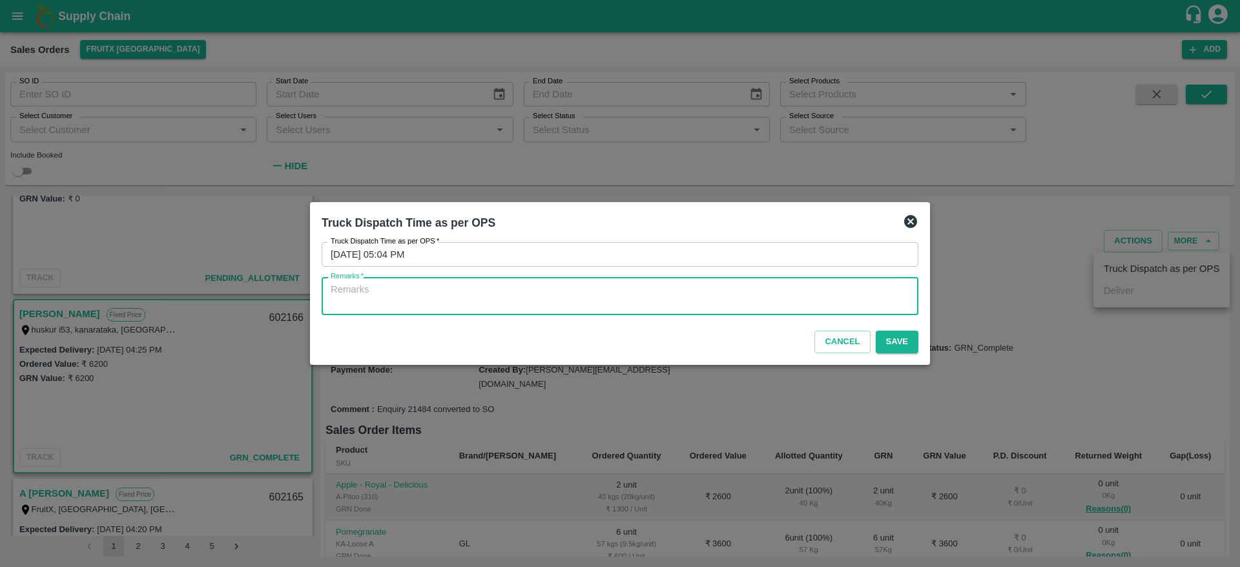
click at [732, 288] on textarea "Remarks   *" at bounding box center [620, 296] width 578 height 27
type textarea "OTD"
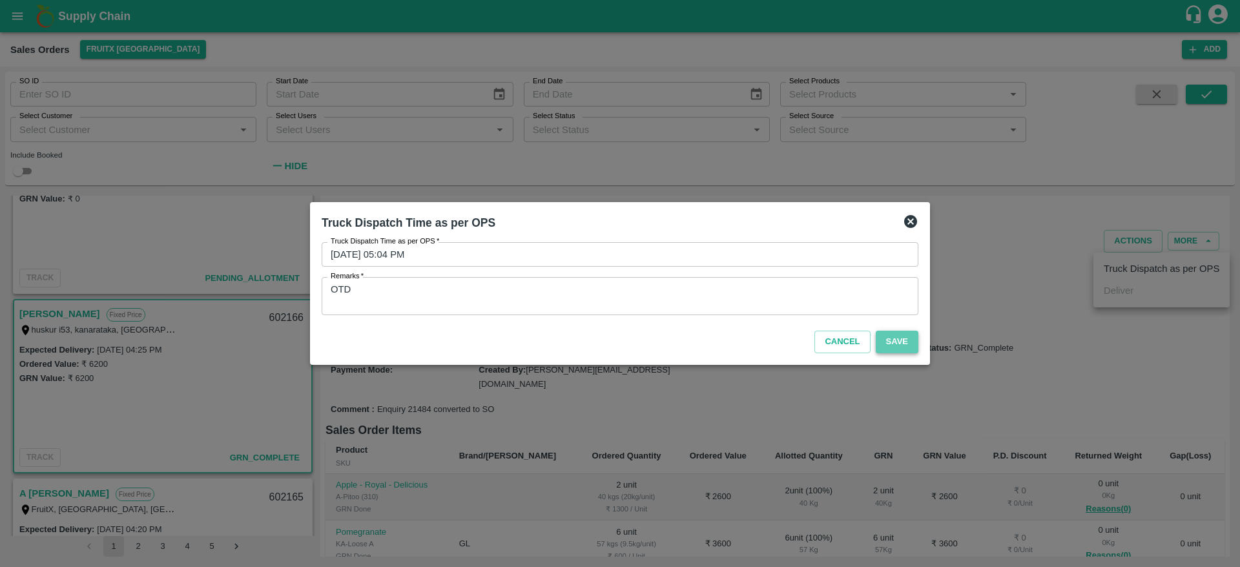
click at [897, 344] on button "Save" at bounding box center [896, 342] width 43 height 23
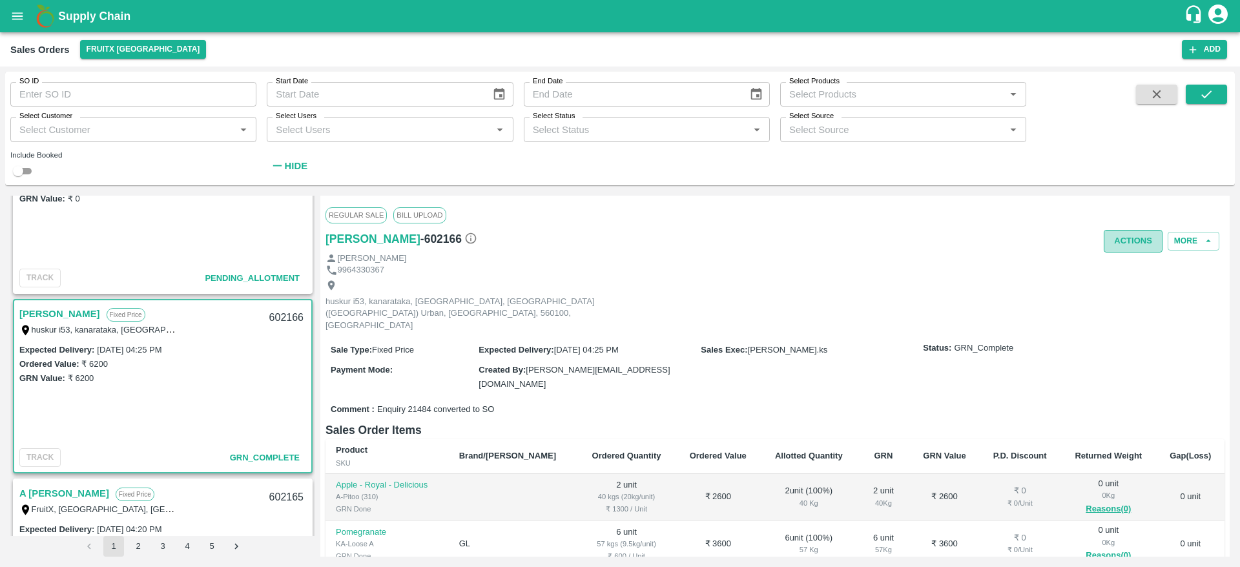
click at [1138, 242] on button "Actions" at bounding box center [1132, 241] width 59 height 23
click at [739, 267] on div at bounding box center [620, 283] width 1240 height 567
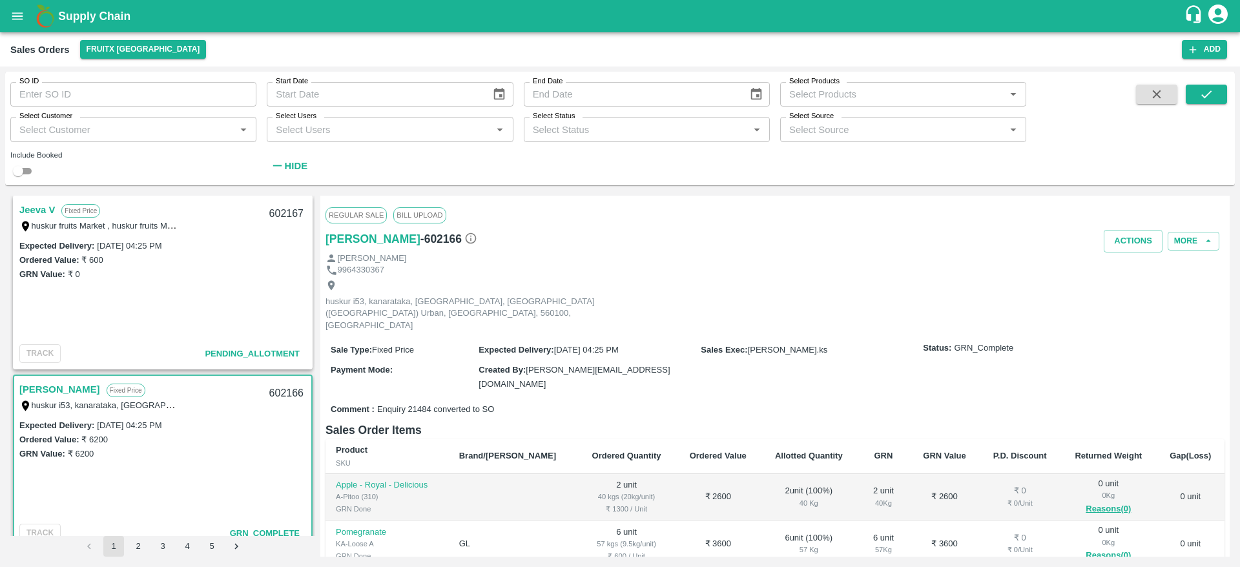
scroll to position [304, 0]
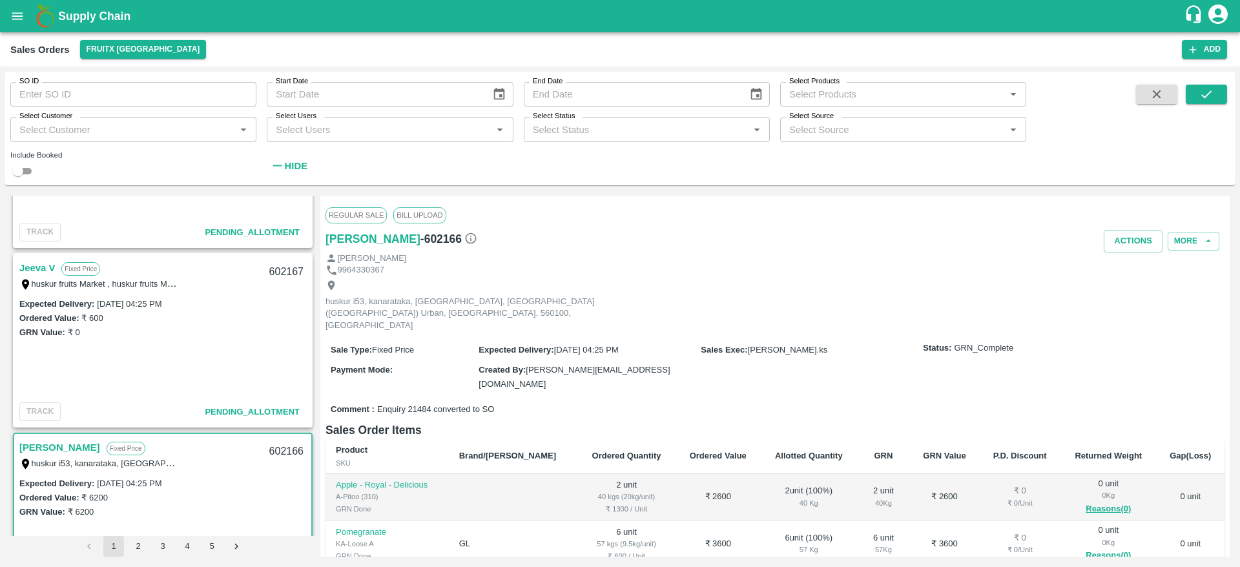
click at [34, 268] on link "Jeeva V" at bounding box center [37, 268] width 36 height 17
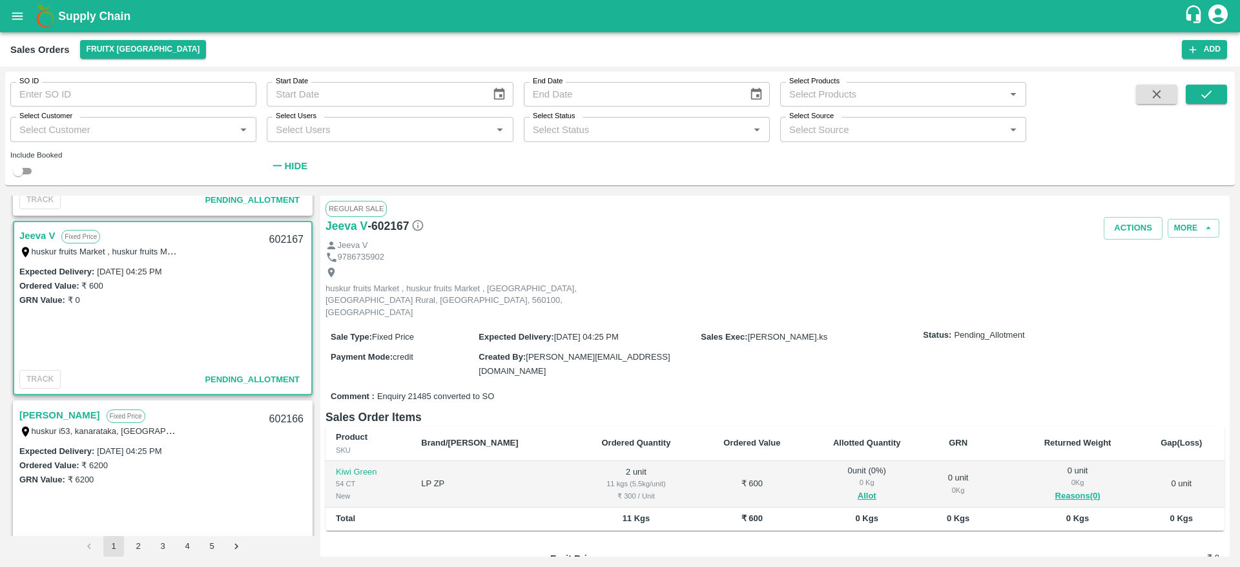
scroll to position [314, 0]
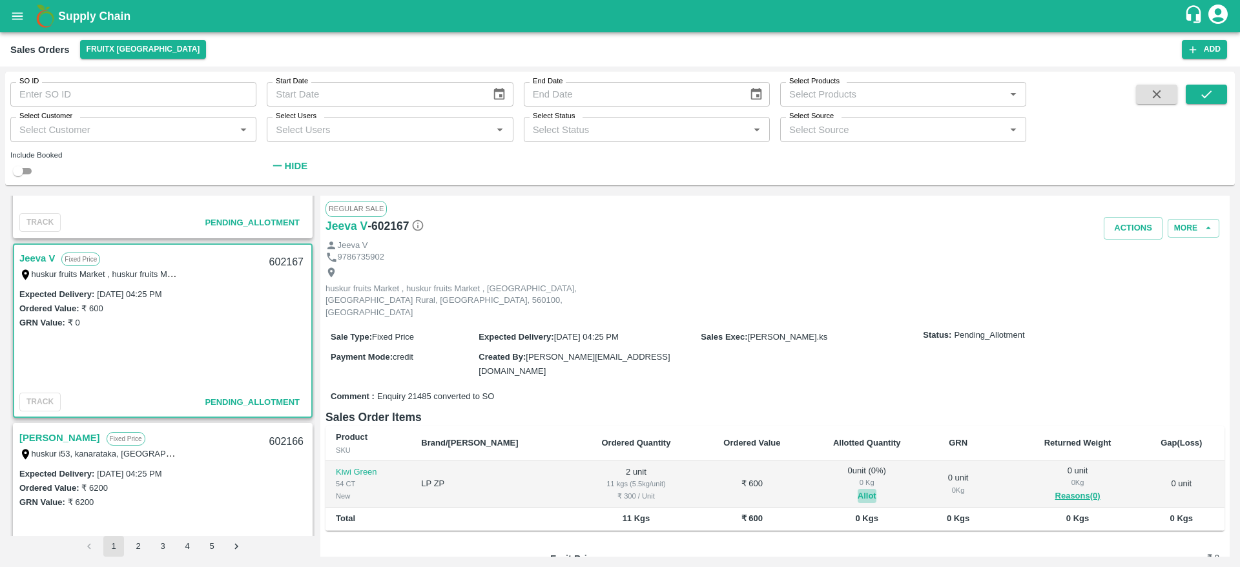
click at [857, 489] on button "Allot" at bounding box center [866, 496] width 19 height 15
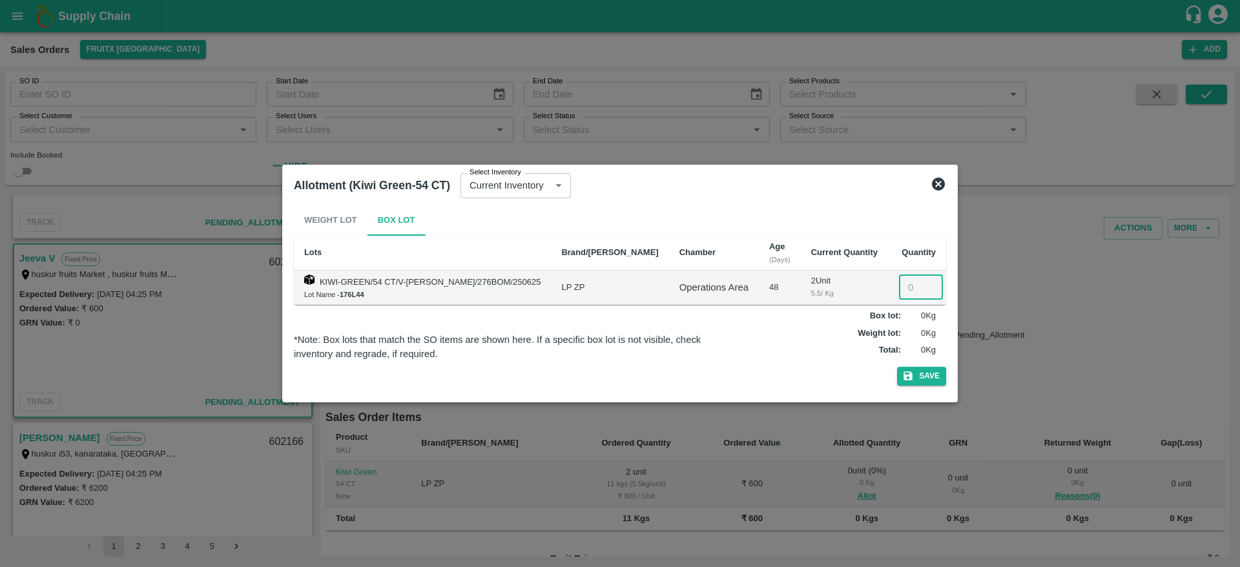
click at [908, 287] on input "number" at bounding box center [921, 287] width 44 height 25
type input "2"
click at [897, 367] on button "Save" at bounding box center [921, 376] width 49 height 19
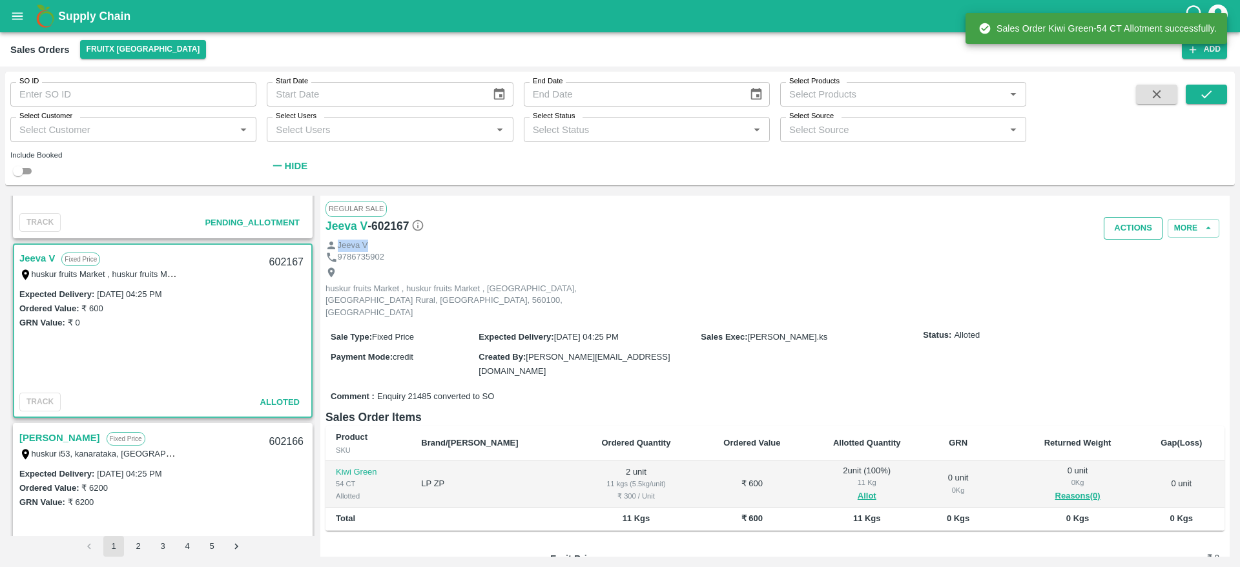
drag, startPoint x: 1130, startPoint y: 240, endPoint x: 1120, endPoint y: 220, distance: 22.5
click at [1120, 220] on div "Regular Sale Jeeva V - 602167 Actions More Jeeva V 9786735902 huskur fruits Mar…" at bounding box center [774, 376] width 909 height 361
click at [1120, 220] on button "Actions" at bounding box center [1132, 228] width 59 height 23
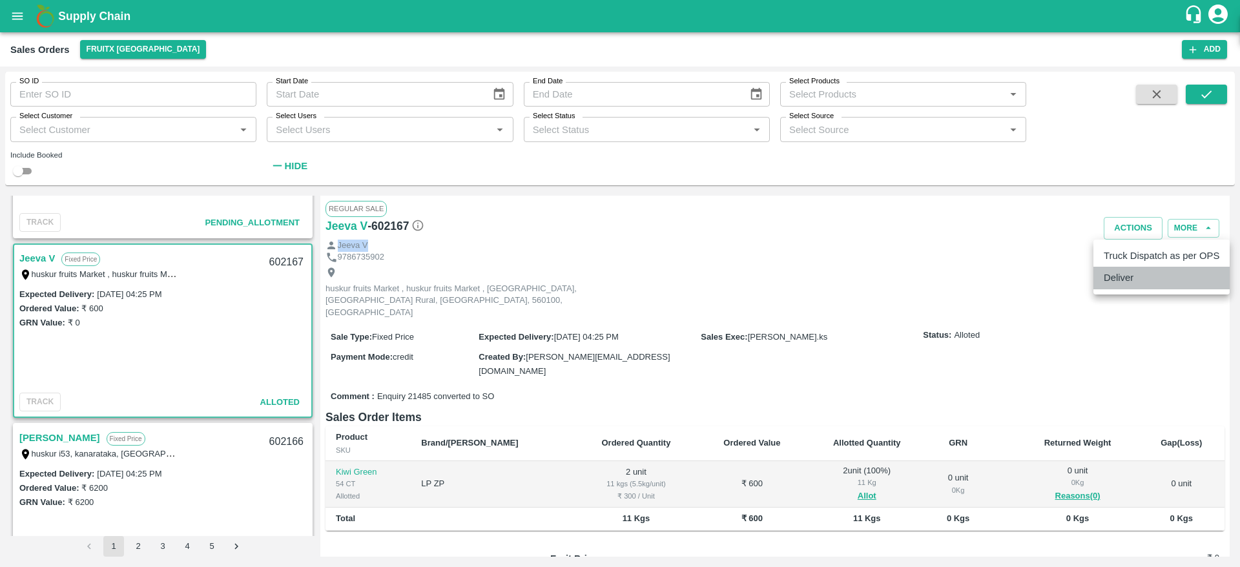
click at [1142, 276] on li "Deliver" at bounding box center [1161, 278] width 136 height 22
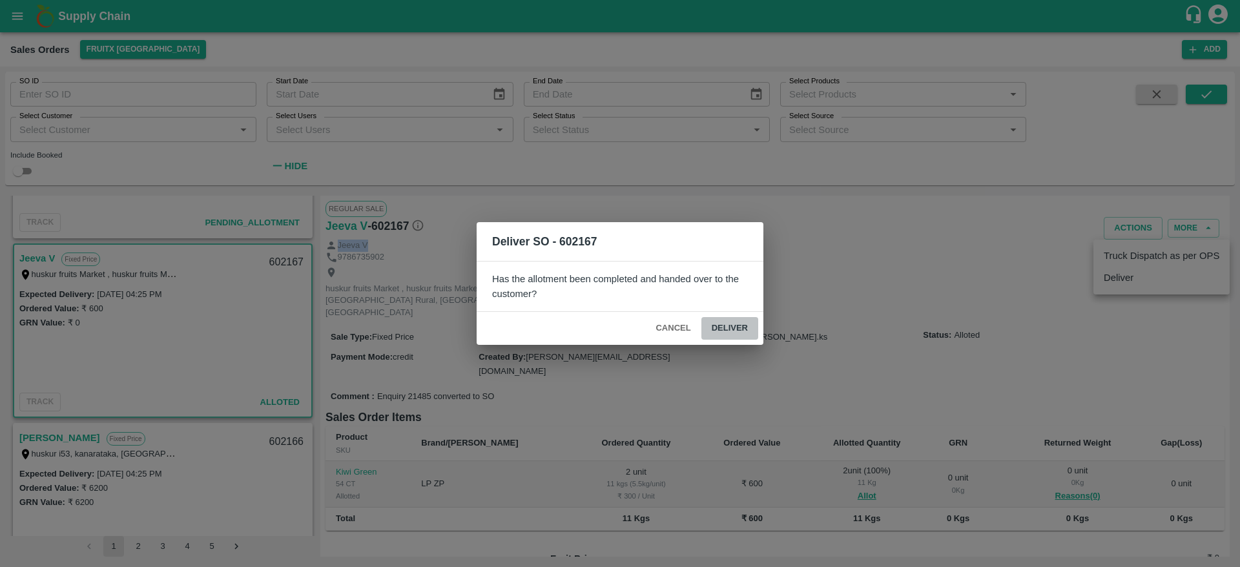
click at [741, 327] on button "Deliver" at bounding box center [729, 328] width 57 height 23
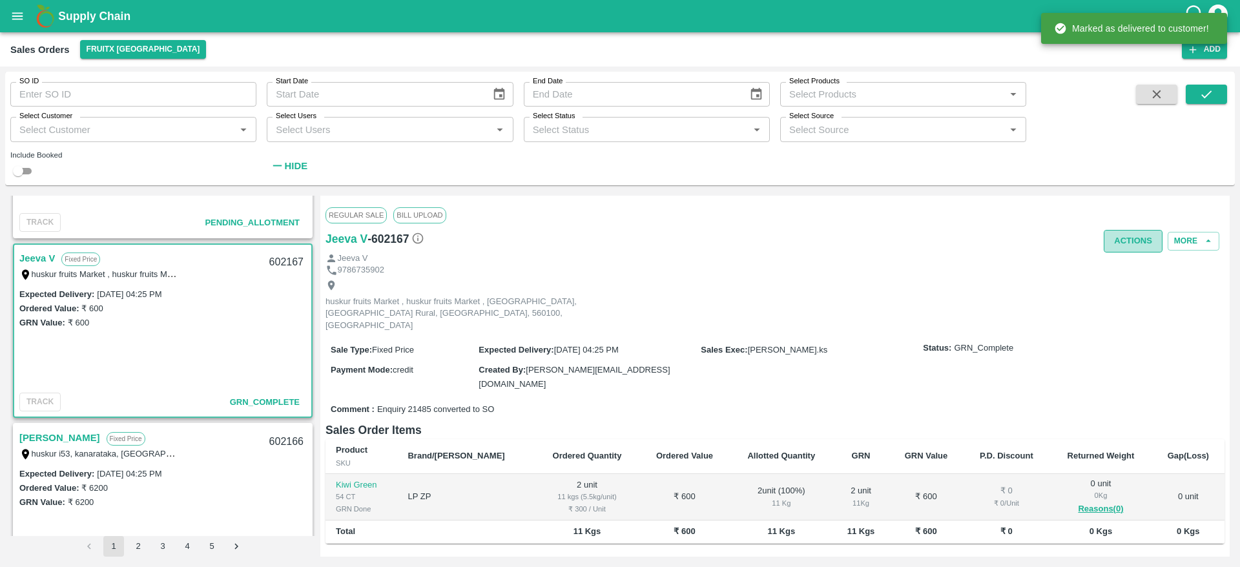
click at [1132, 234] on button "Actions" at bounding box center [1132, 241] width 59 height 23
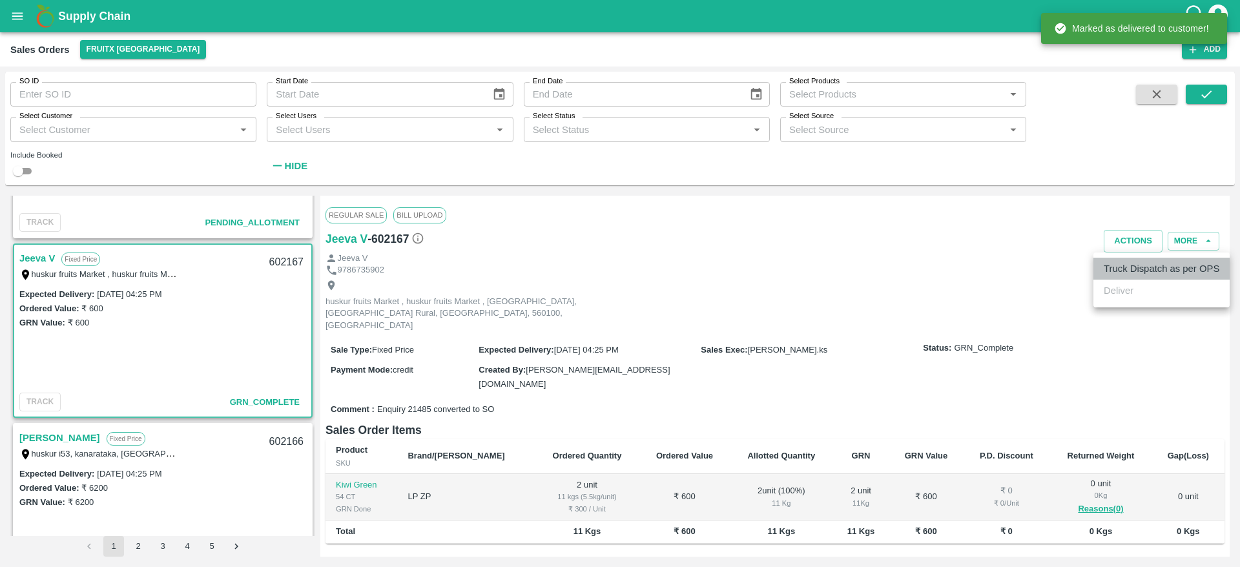
click at [1113, 263] on li "Truck Dispatch as per OPS" at bounding box center [1161, 269] width 136 height 22
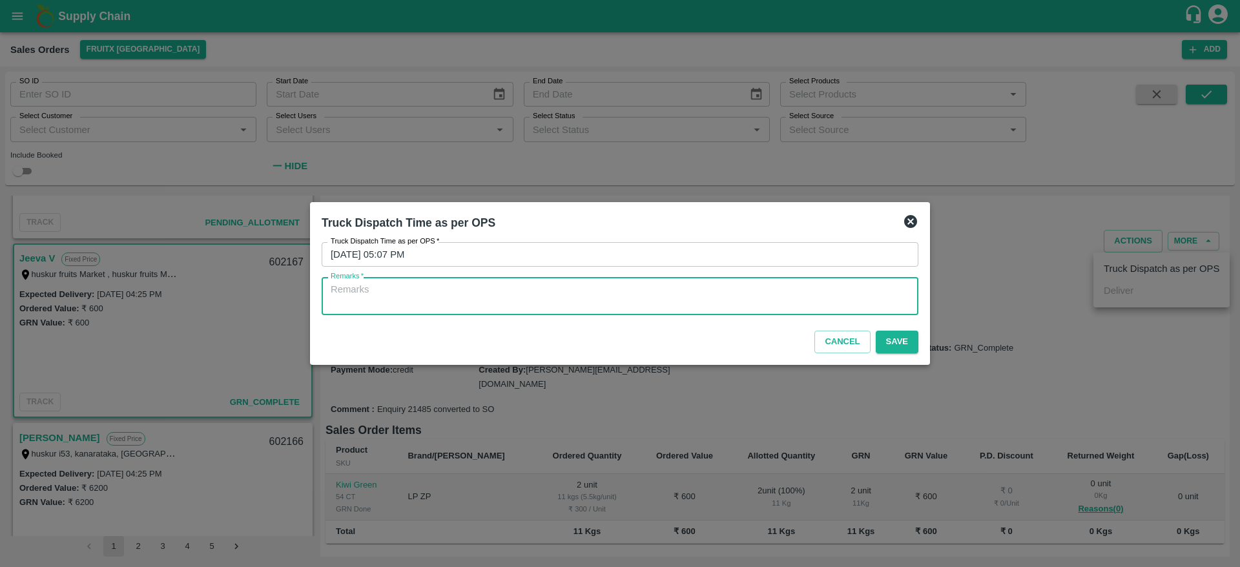
click at [808, 302] on textarea "Remarks   *" at bounding box center [620, 296] width 578 height 27
type textarea "OTD"
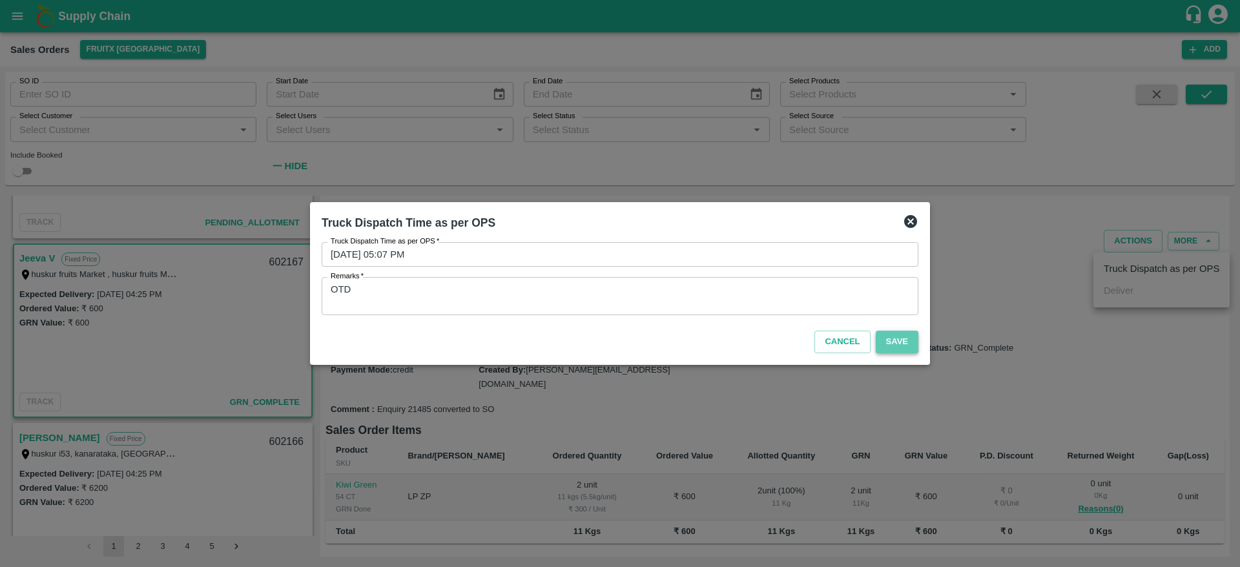
click at [917, 338] on button "Save" at bounding box center [896, 342] width 43 height 23
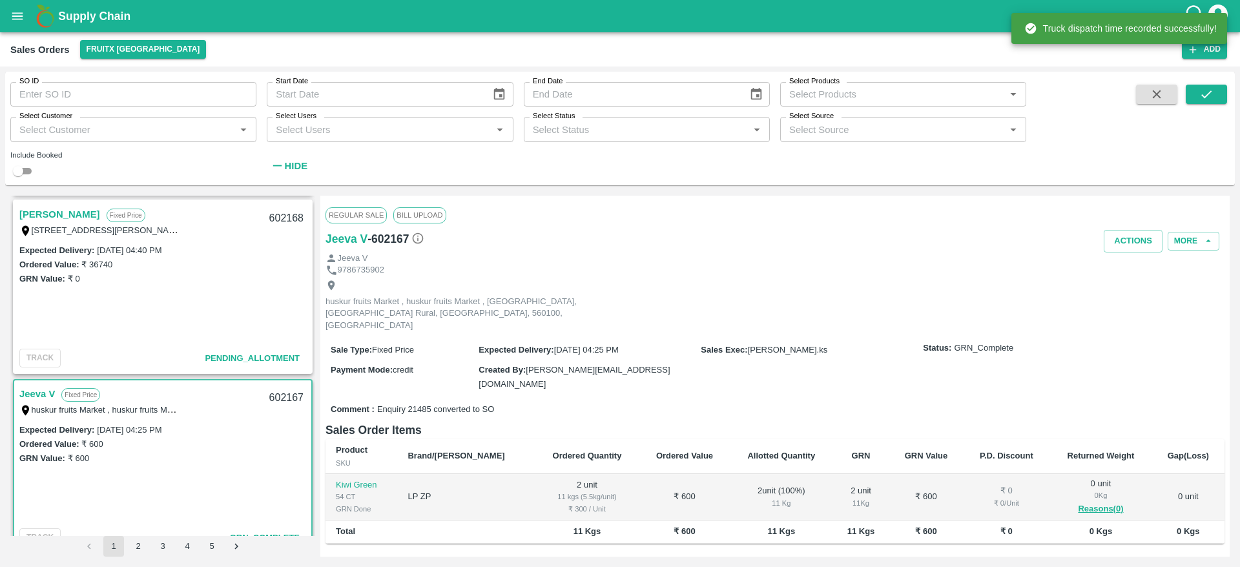
scroll to position [178, 0]
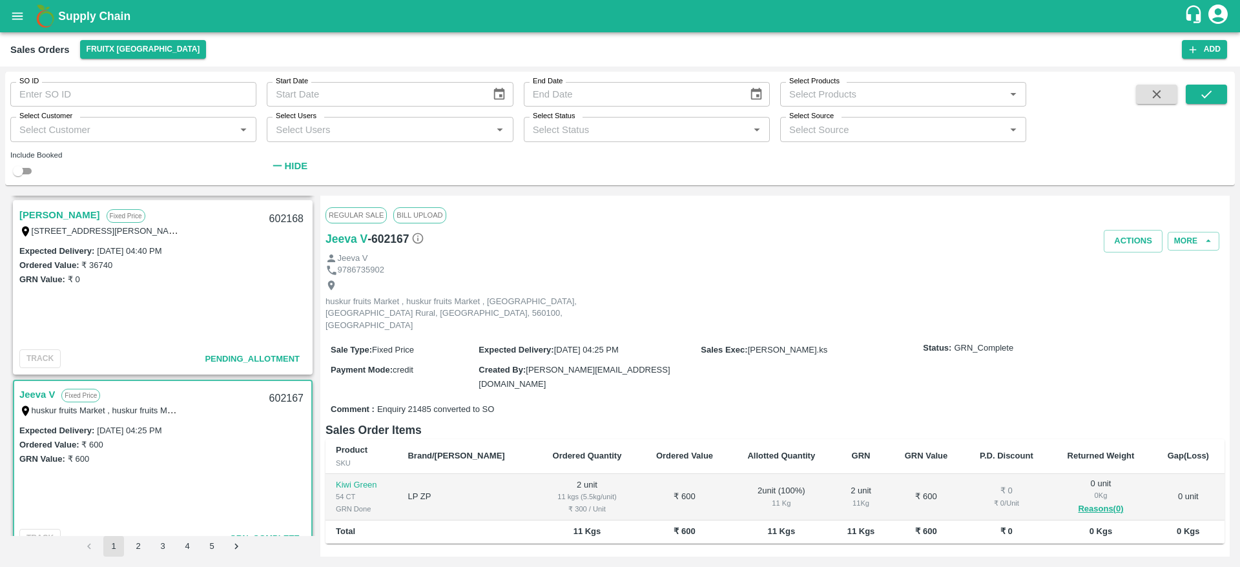
click at [49, 219] on link "Ramesh M" at bounding box center [59, 215] width 81 height 17
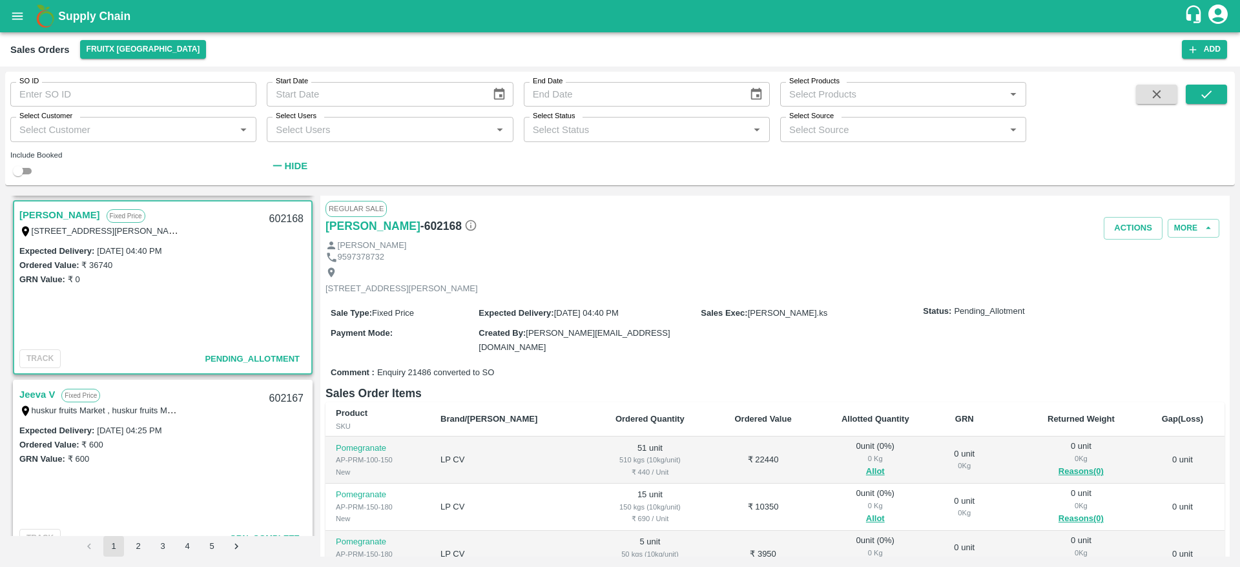
scroll to position [75, 0]
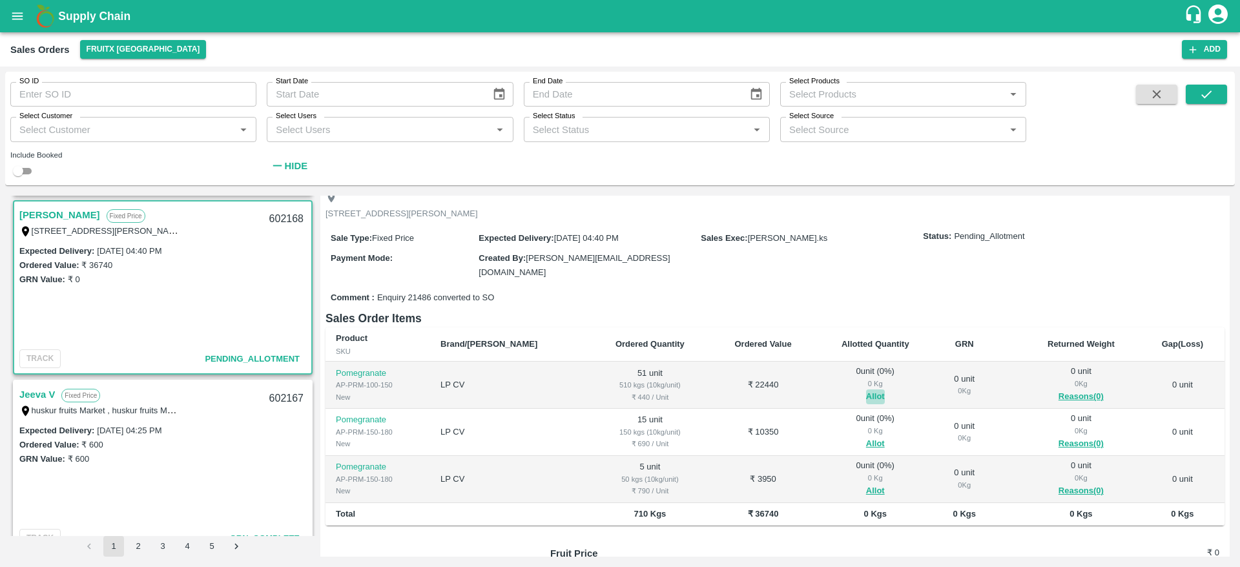
click at [866, 395] on button "Allot" at bounding box center [875, 396] width 19 height 15
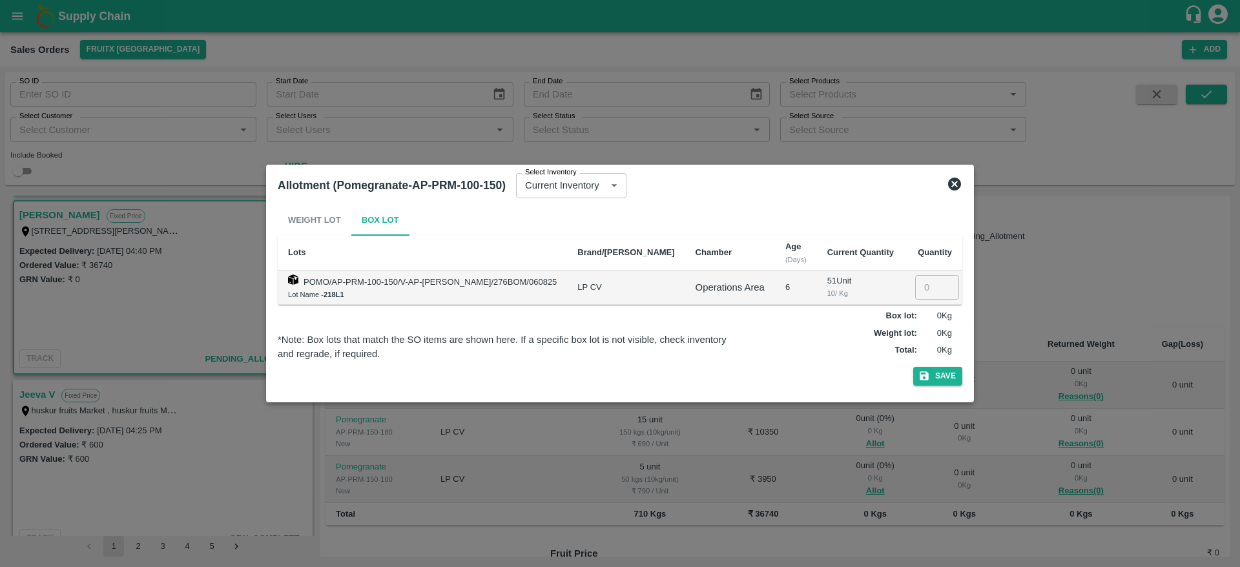
click at [915, 302] on td "​" at bounding box center [933, 288] width 58 height 34
click at [915, 295] on input "number" at bounding box center [937, 287] width 44 height 25
type input "51"
click at [913, 367] on button "Save" at bounding box center [937, 376] width 49 height 19
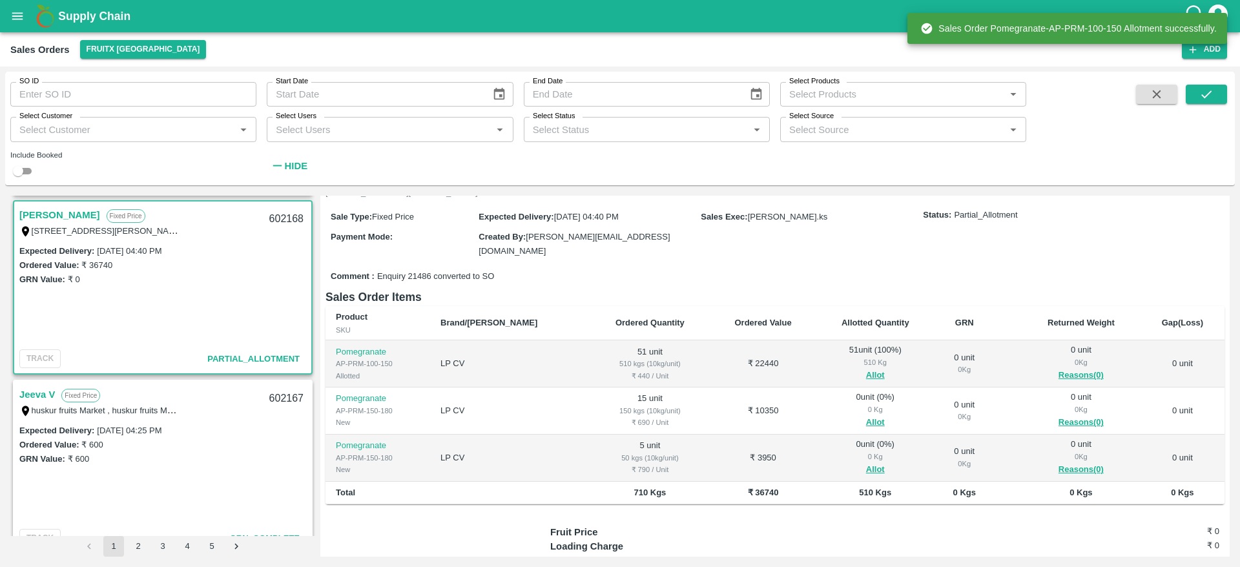
scroll to position [97, 0]
click at [866, 418] on button "Allot" at bounding box center [875, 421] width 19 height 15
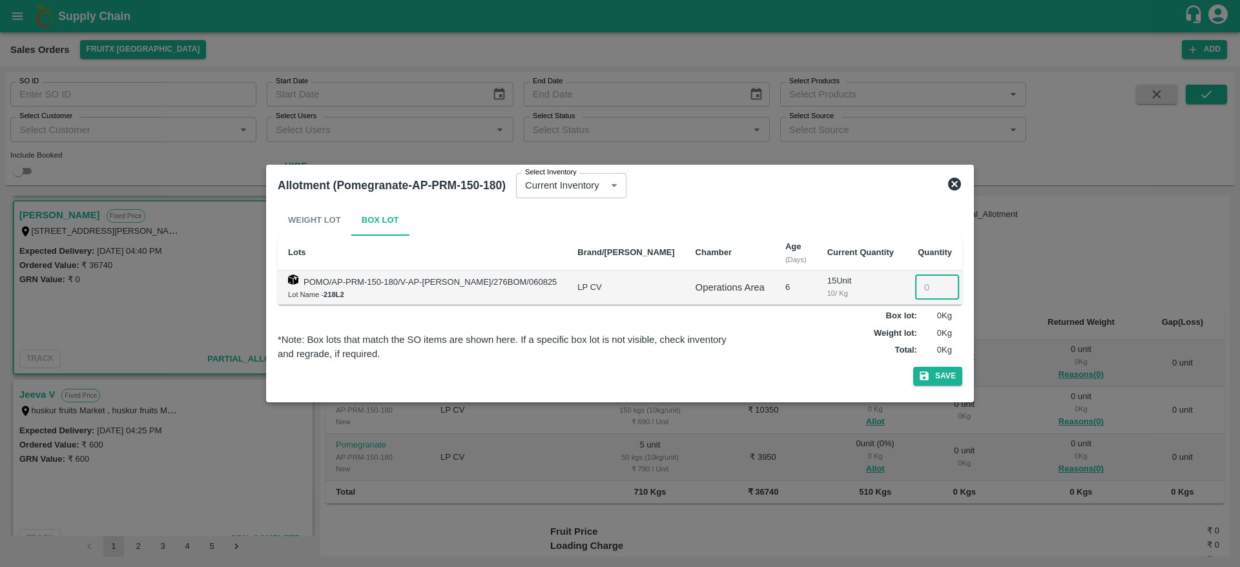
click at [915, 287] on input "number" at bounding box center [937, 287] width 44 height 25
type input "15"
click at [913, 367] on button "Save" at bounding box center [937, 376] width 49 height 19
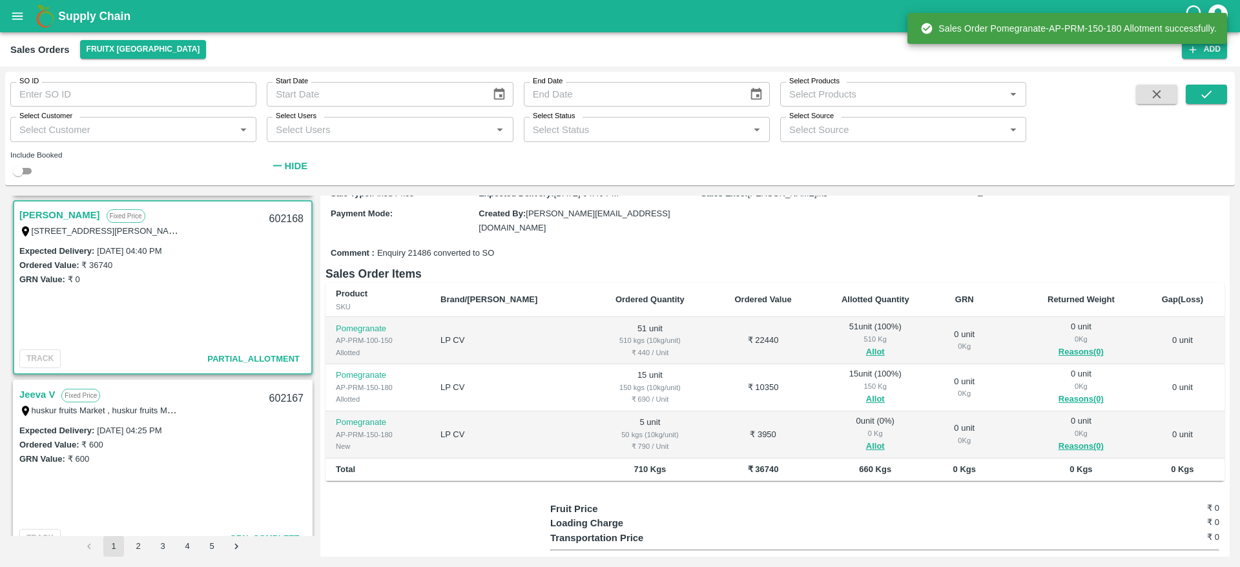
scroll to position [122, 0]
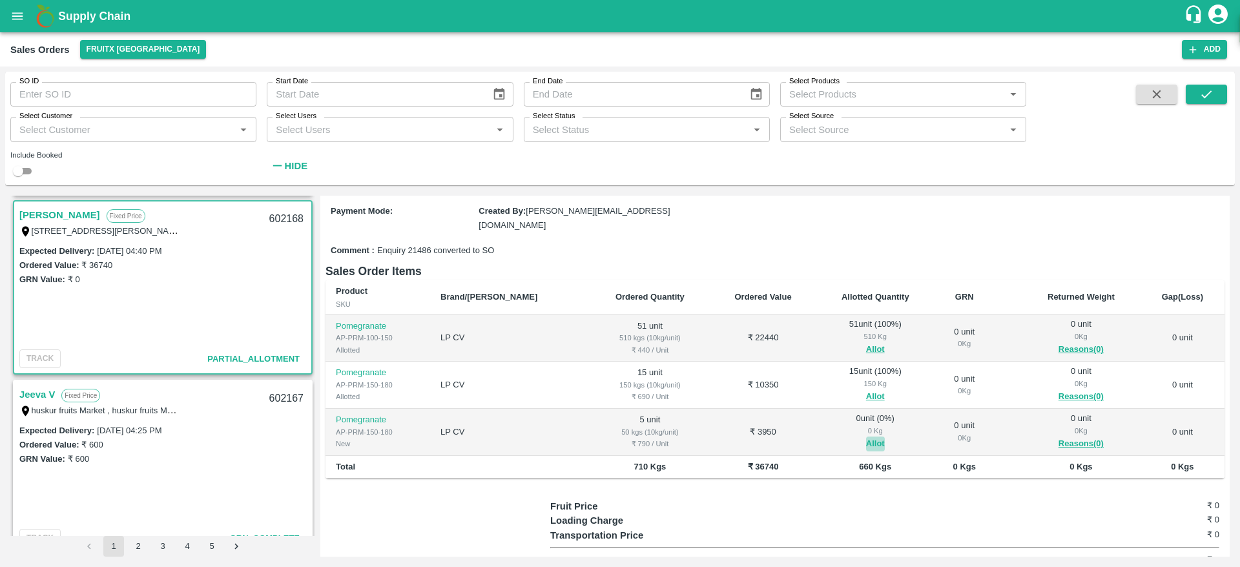
click at [866, 441] on button "Allot" at bounding box center [875, 443] width 19 height 15
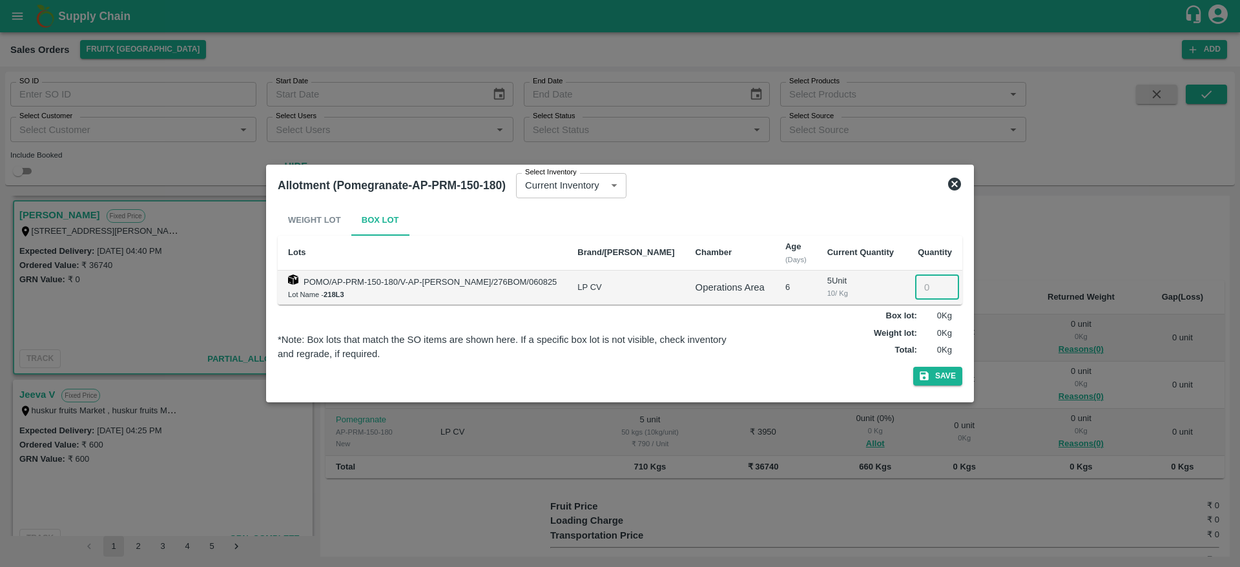
click at [915, 291] on input "number" at bounding box center [937, 287] width 44 height 25
type input "5"
click at [913, 367] on button "Save" at bounding box center [937, 376] width 49 height 19
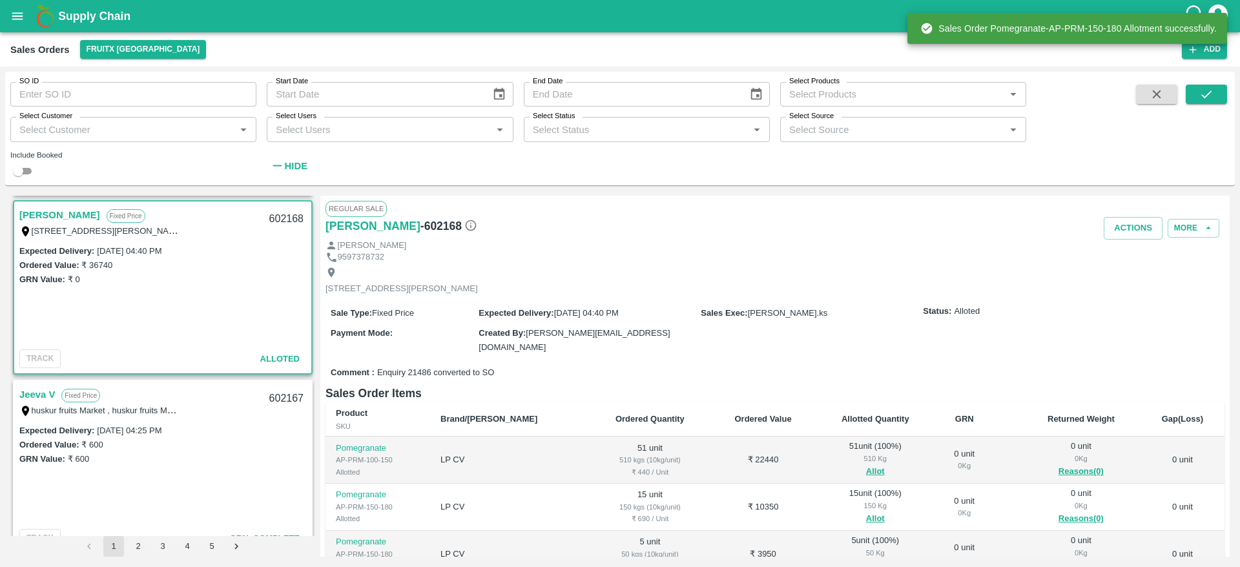
click at [275, 213] on div "602168" at bounding box center [286, 219] width 50 height 30
click at [1121, 224] on button "Actions" at bounding box center [1132, 228] width 59 height 23
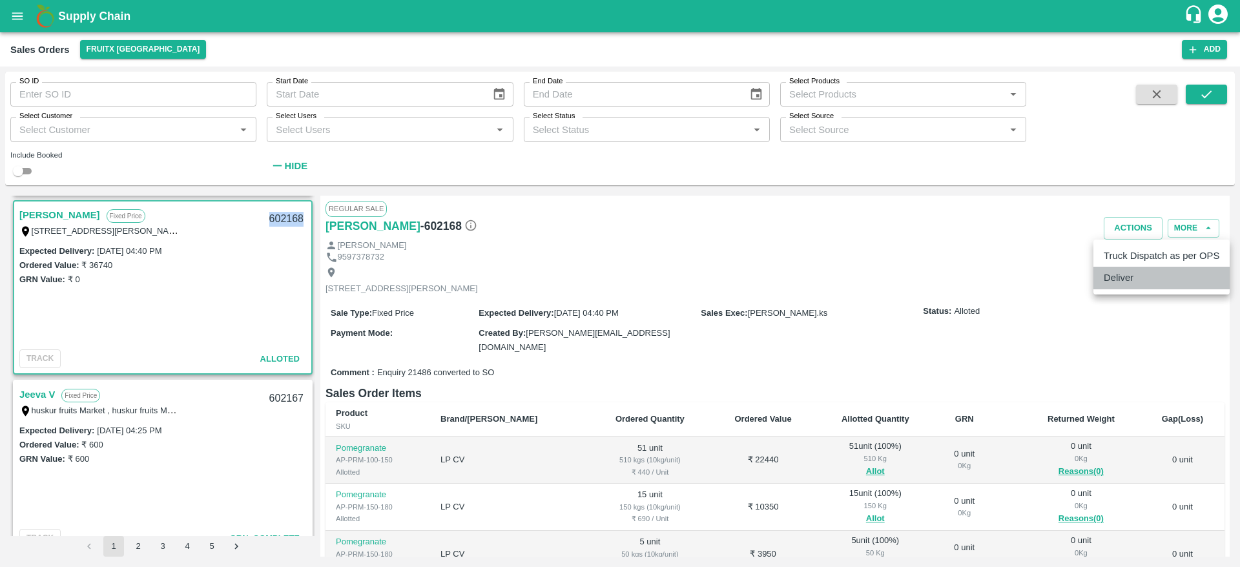
click at [1111, 281] on li "Deliver" at bounding box center [1161, 278] width 136 height 22
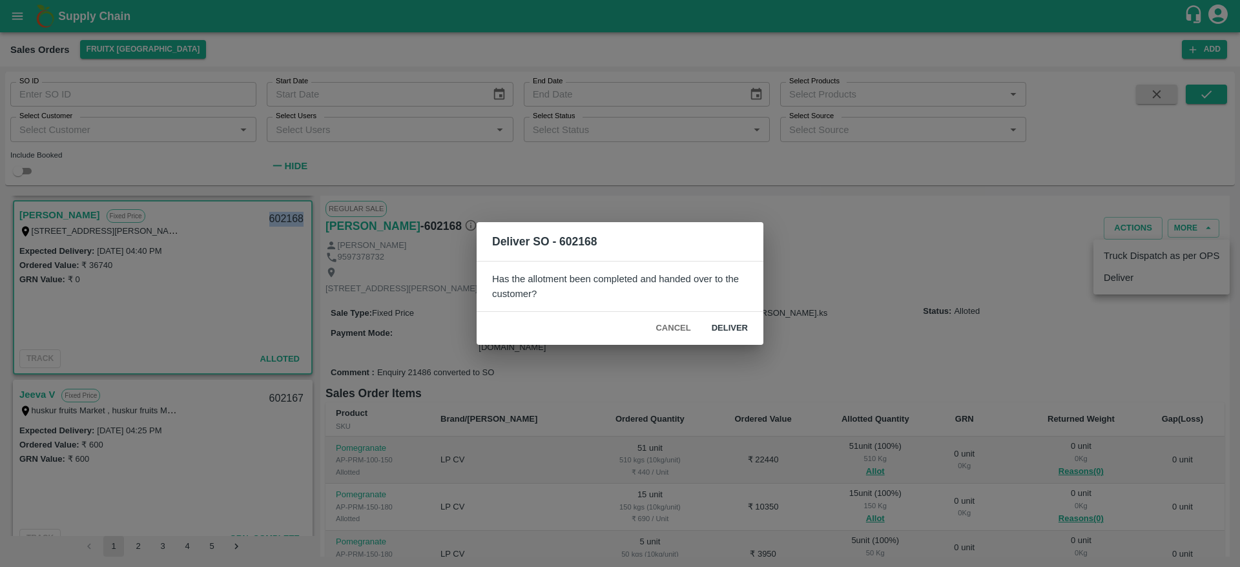
click at [724, 317] on button "Deliver" at bounding box center [729, 328] width 57 height 23
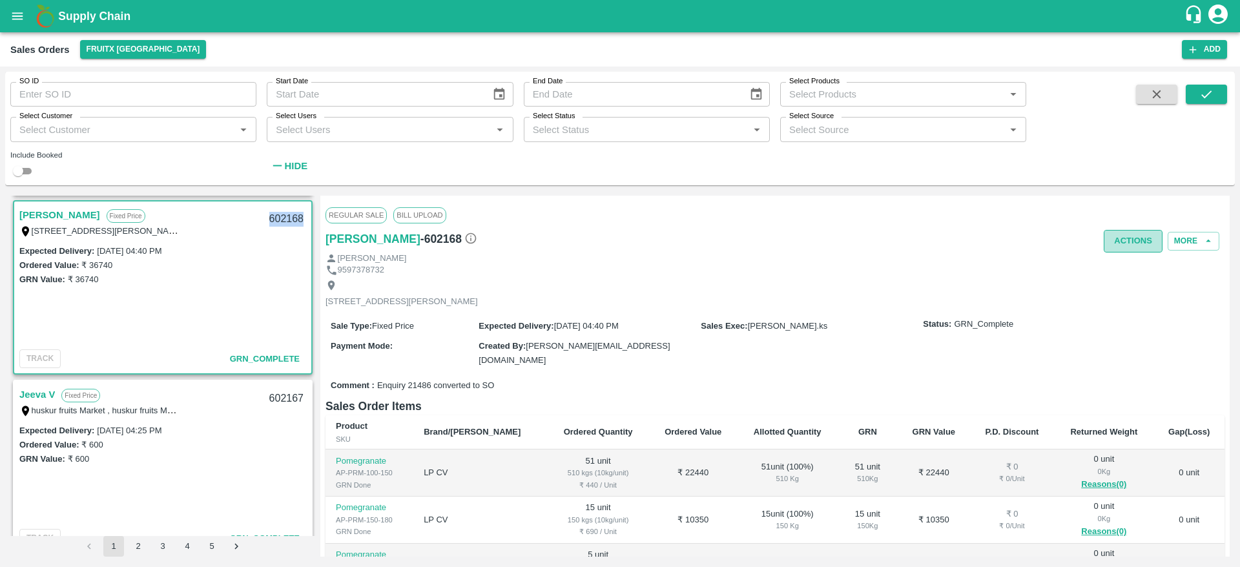
click at [1125, 249] on button "Actions" at bounding box center [1132, 241] width 59 height 23
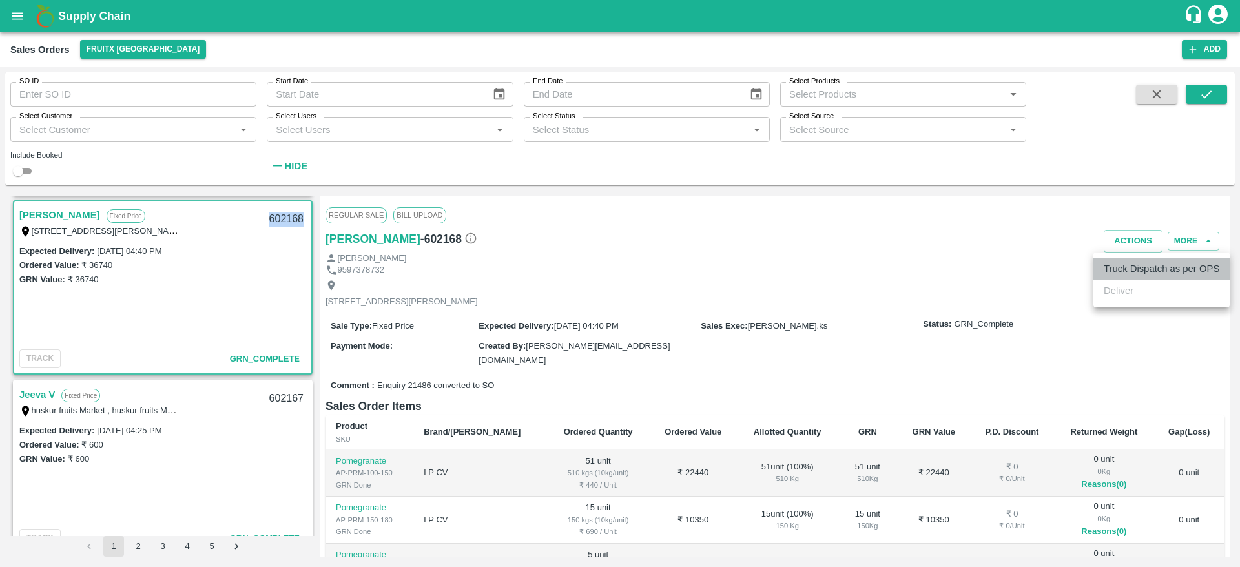
click at [1146, 269] on li "Truck Dispatch as per OPS" at bounding box center [1161, 269] width 136 height 22
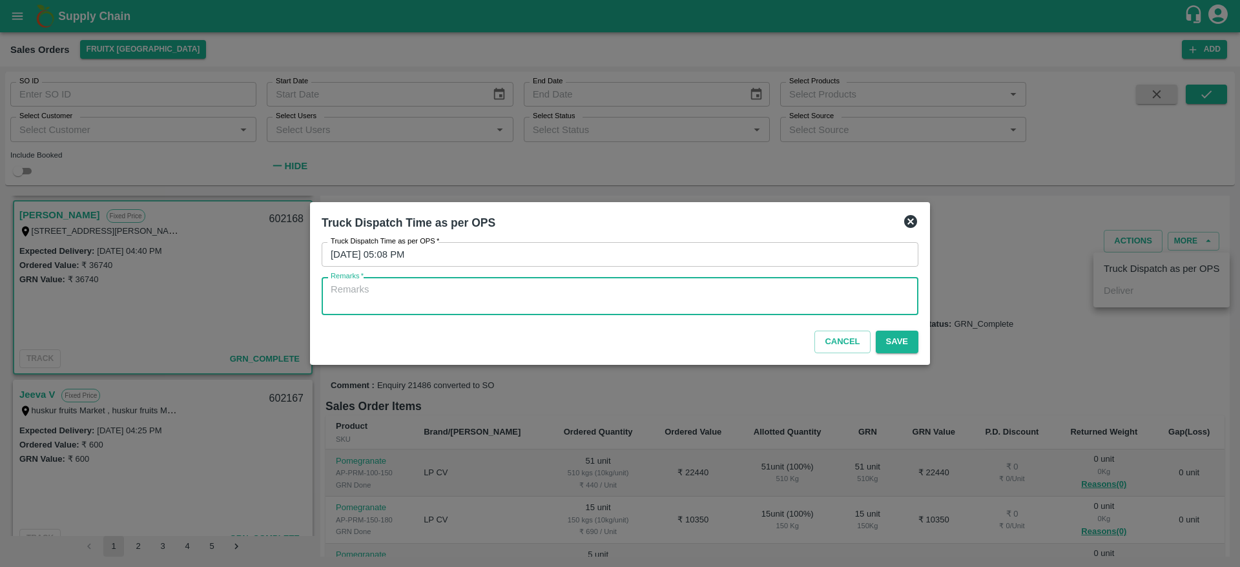
click at [803, 291] on textarea "Remarks   *" at bounding box center [620, 296] width 578 height 27
type textarea "P"
type textarea "OTD"
click at [898, 338] on button "Save" at bounding box center [896, 342] width 43 height 23
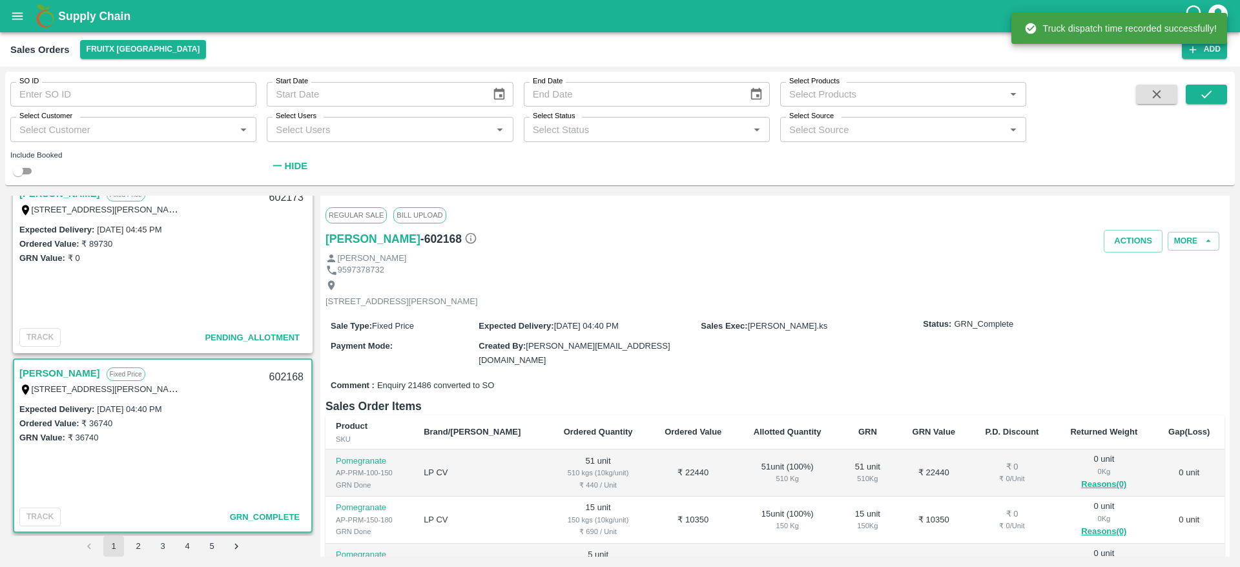
scroll to position [0, 0]
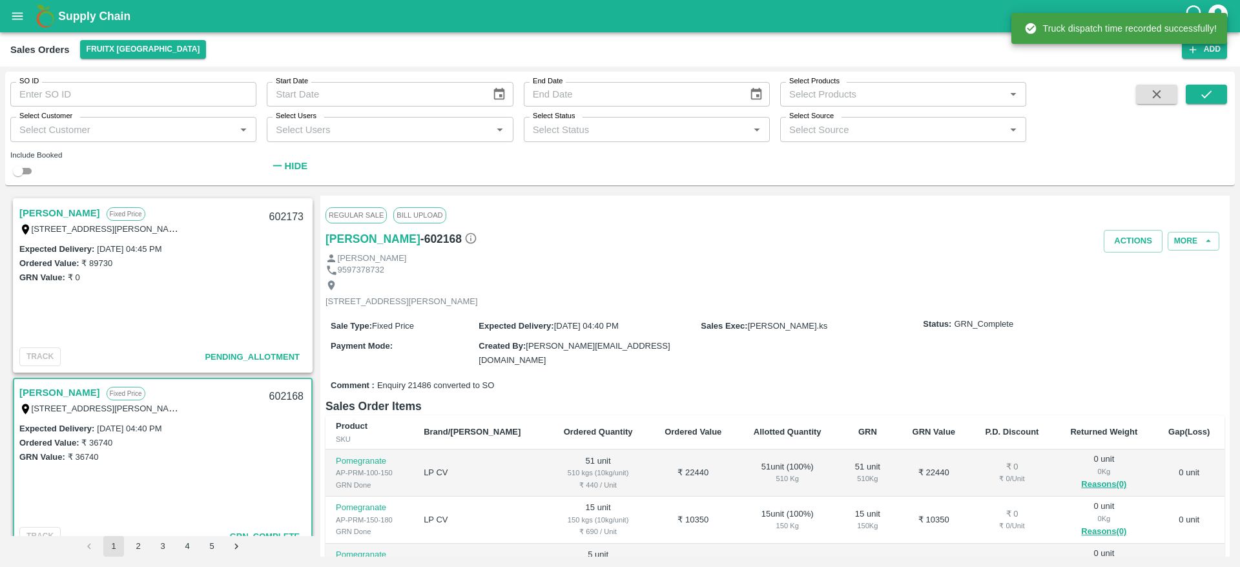
click at [56, 216] on link "Ramesh M" at bounding box center [59, 213] width 81 height 17
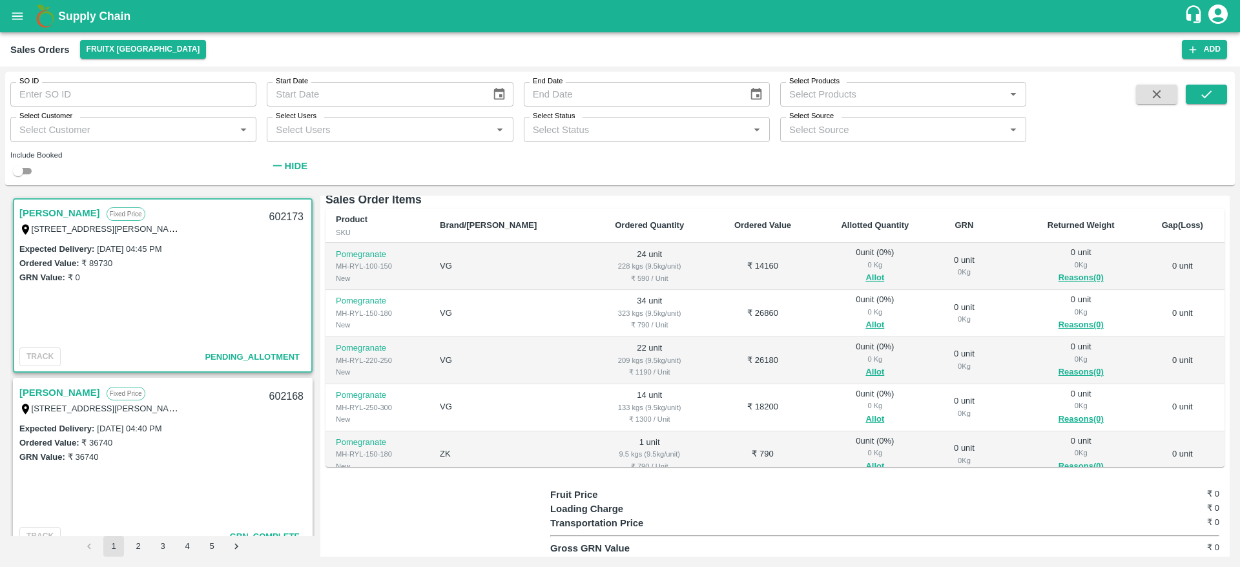
scroll to position [97, 0]
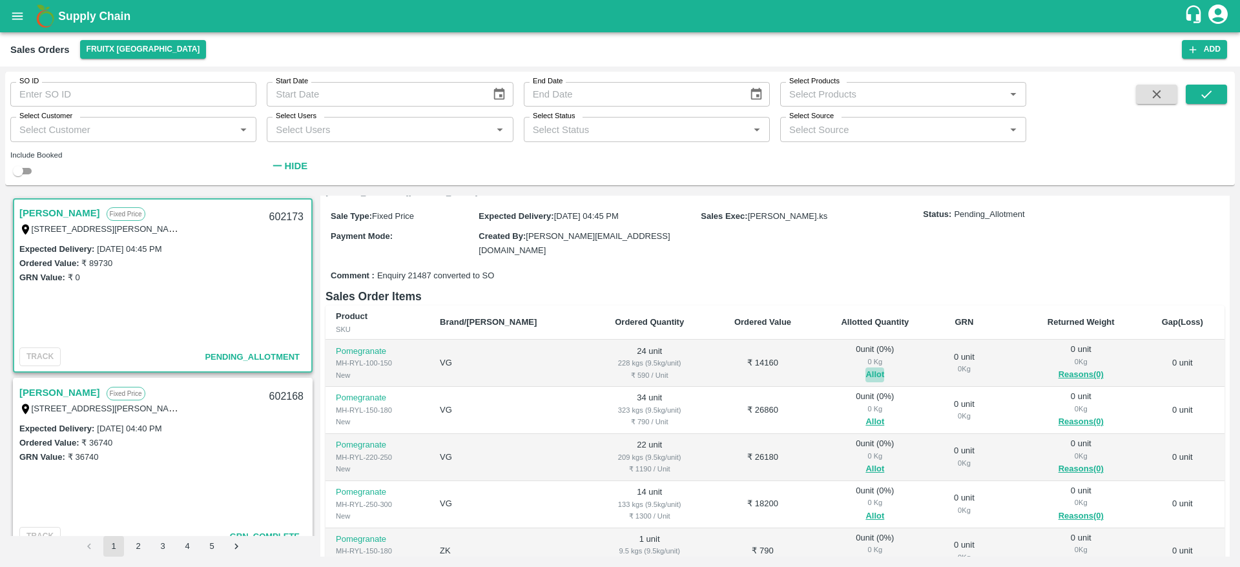
click at [865, 374] on button "Allot" at bounding box center [874, 374] width 19 height 15
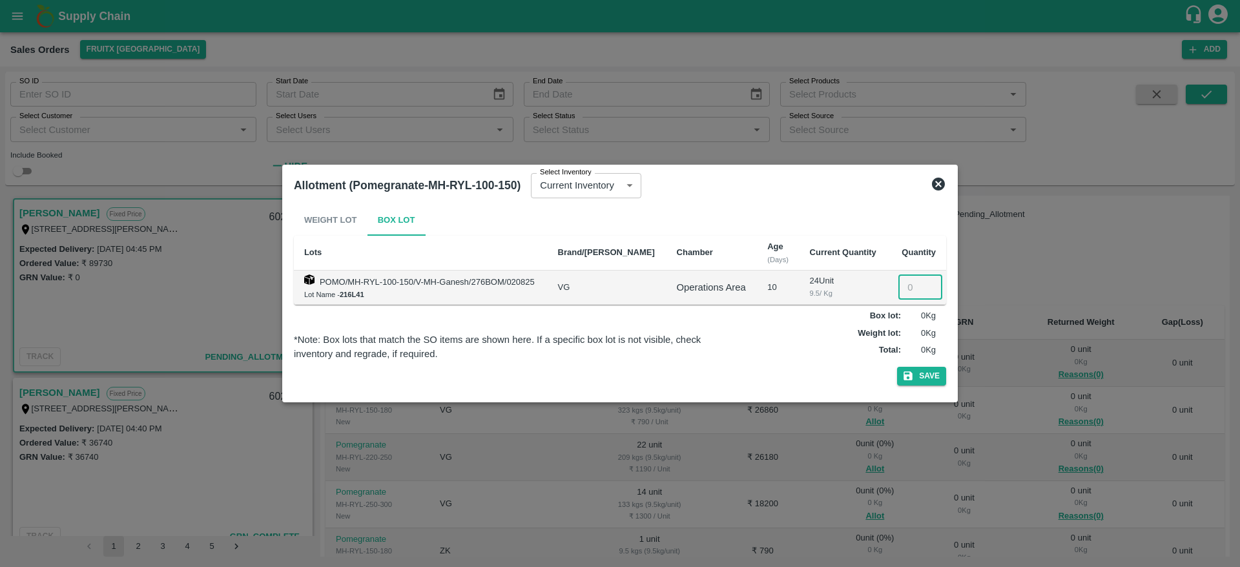
click at [898, 280] on input "number" at bounding box center [920, 287] width 44 height 25
type input "24"
click at [897, 367] on button "Save" at bounding box center [921, 376] width 49 height 19
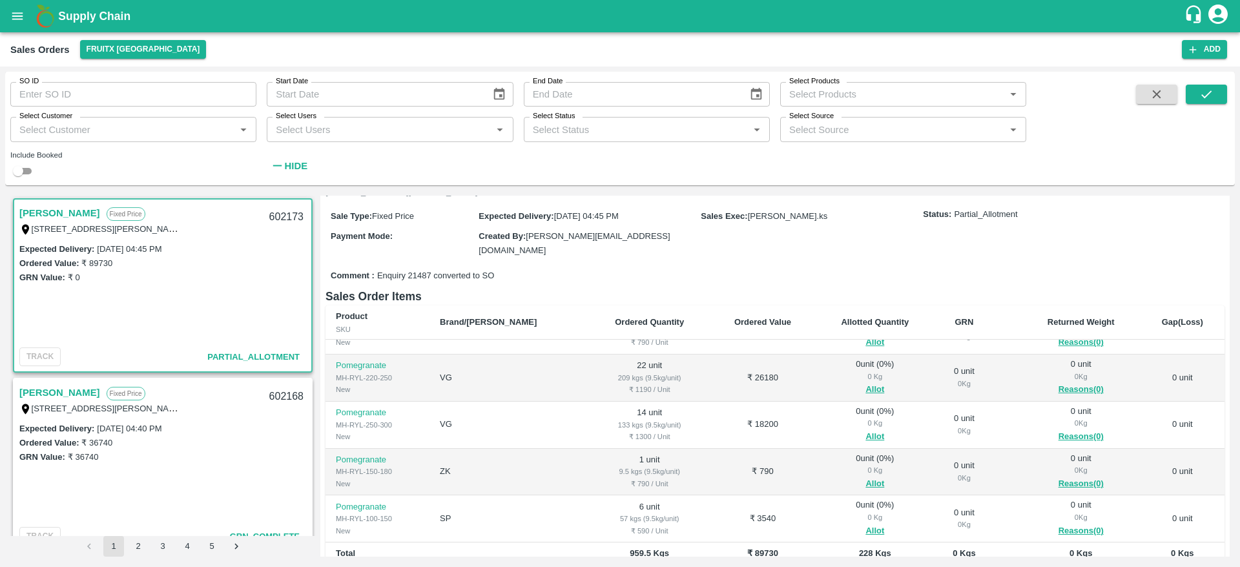
scroll to position [81, 0]
click at [865, 523] on button "Allot" at bounding box center [874, 529] width 19 height 15
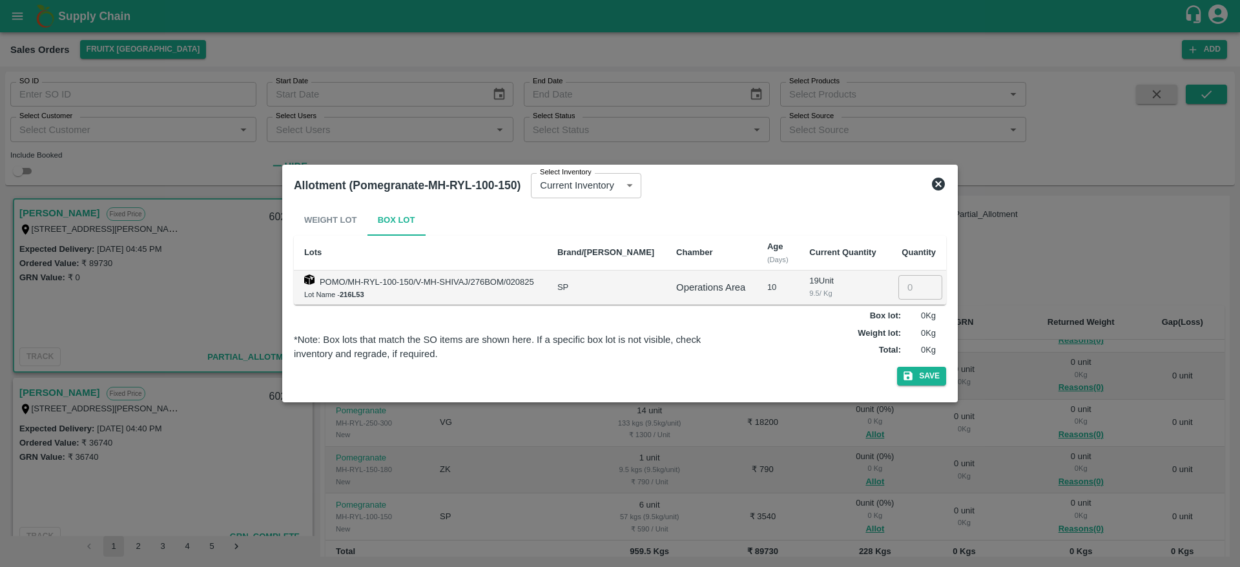
click at [905, 278] on input "number" at bounding box center [920, 287] width 44 height 25
type input "6"
click at [897, 367] on button "Save" at bounding box center [921, 376] width 49 height 19
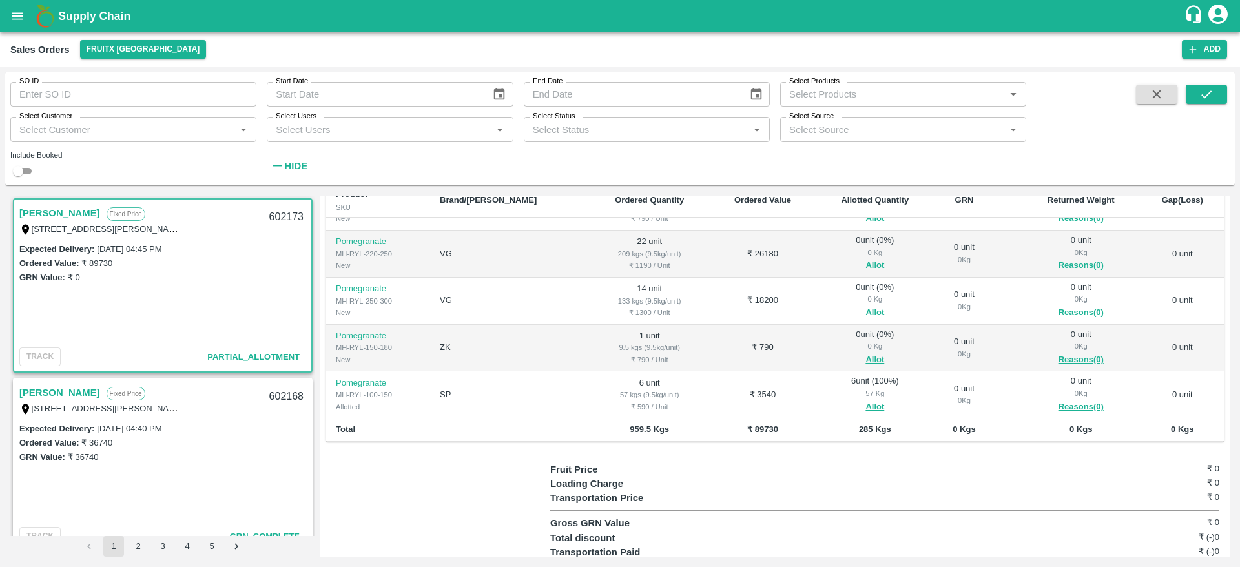
scroll to position [0, 0]
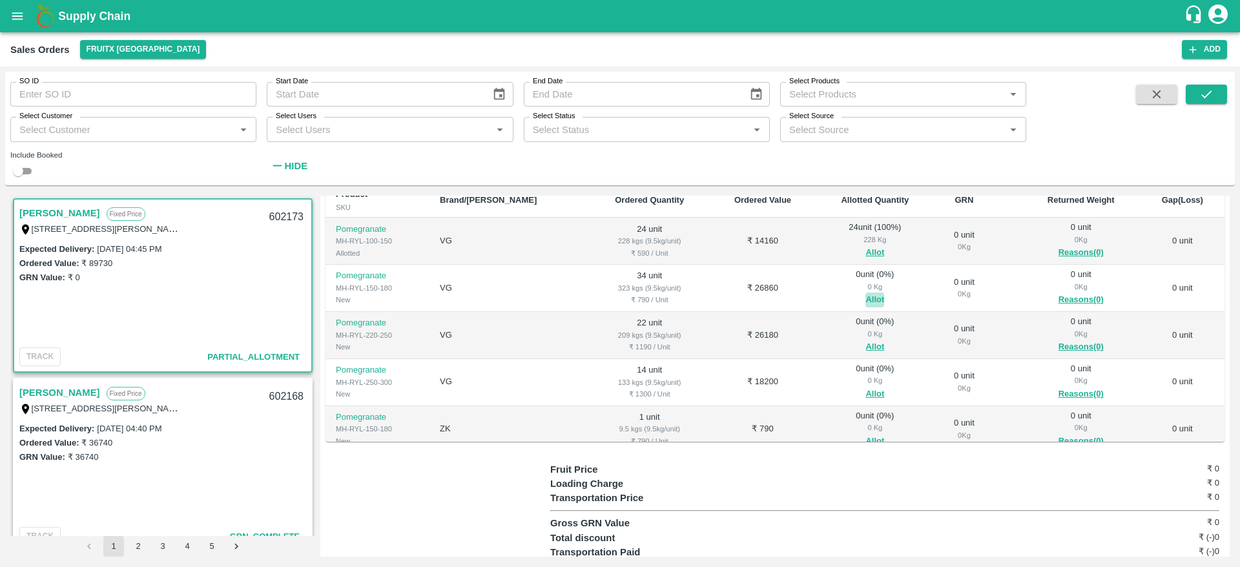
click at [865, 294] on button "Allot" at bounding box center [874, 299] width 19 height 15
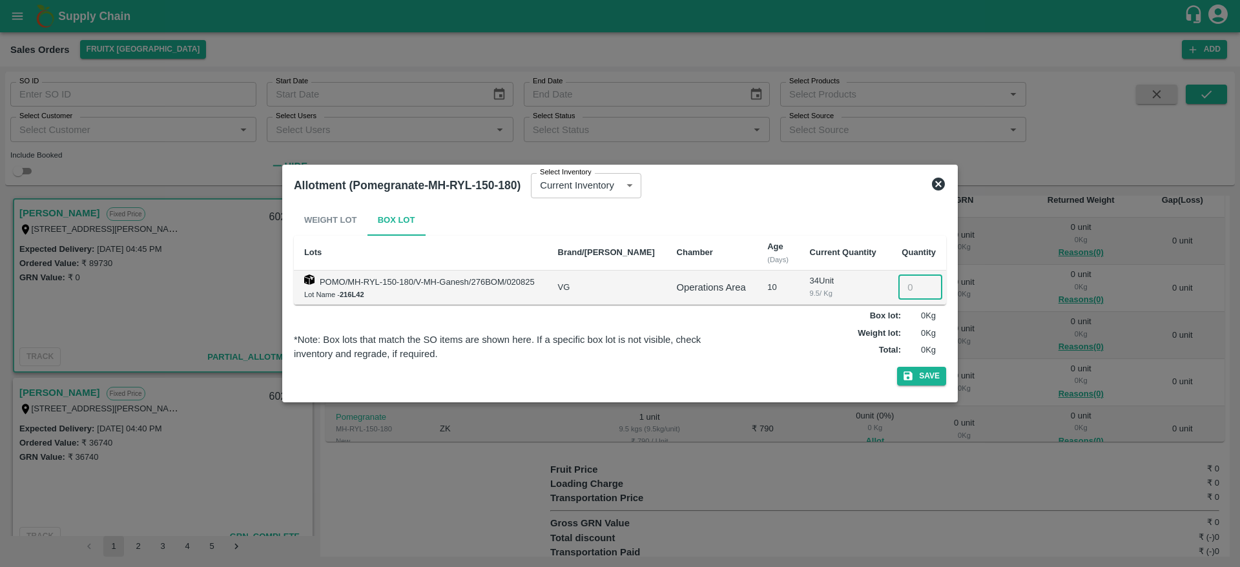
click at [898, 285] on input "number" at bounding box center [920, 287] width 44 height 25
type input "34"
click at [897, 367] on button "Save" at bounding box center [921, 376] width 49 height 19
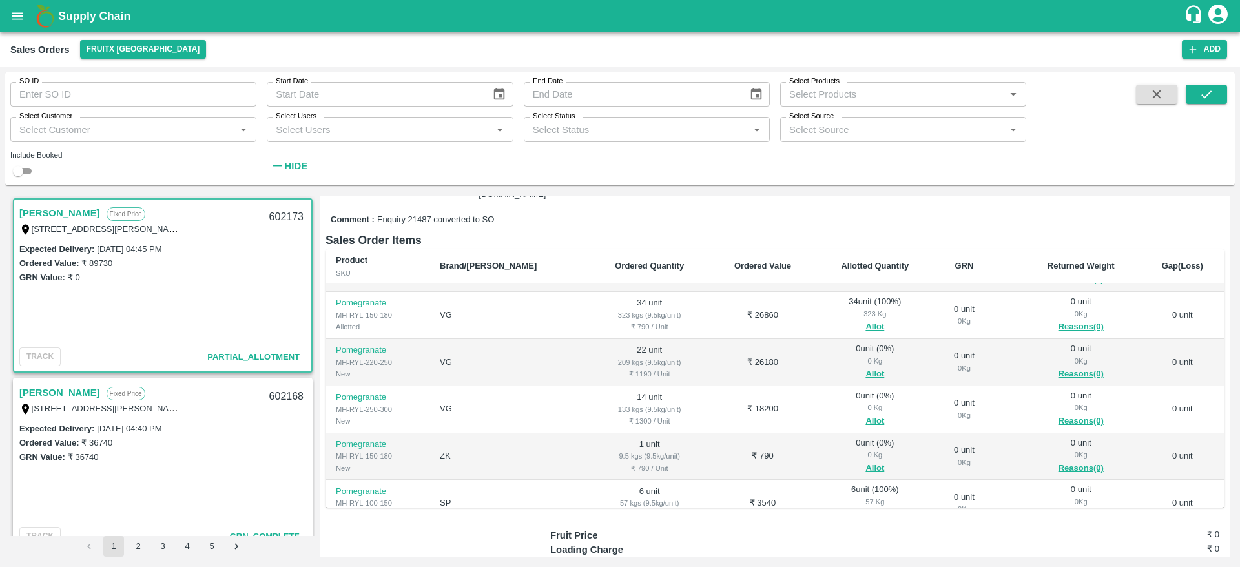
scroll to position [41, 0]
click at [865, 462] on button "Allot" at bounding box center [874, 466] width 19 height 15
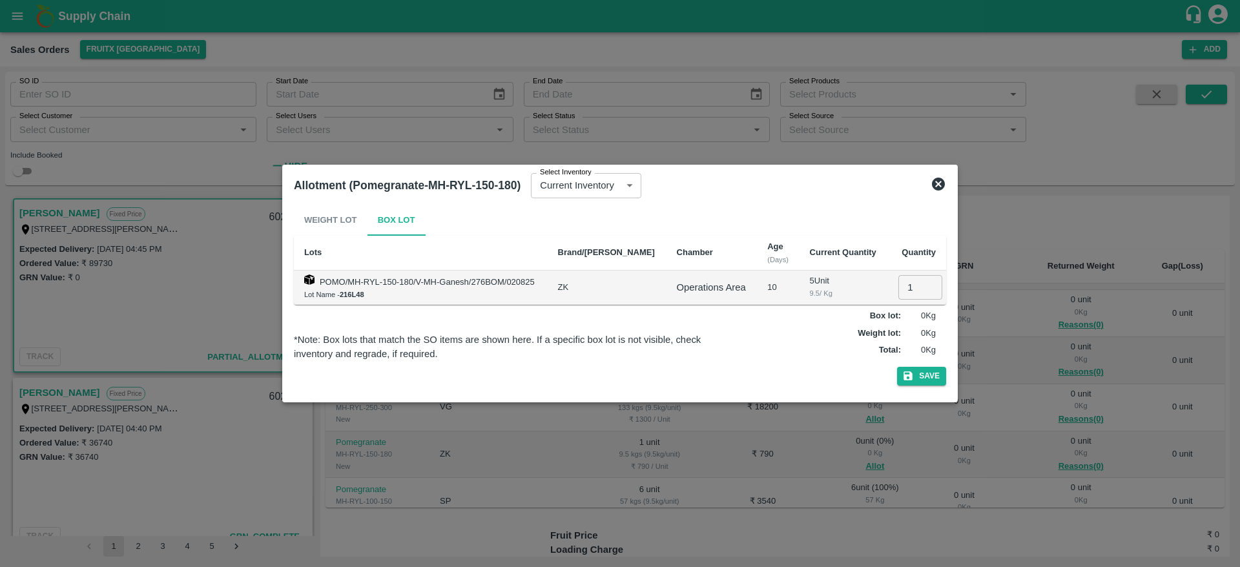
click at [906, 283] on input "1" at bounding box center [920, 287] width 44 height 25
type input "1"
click at [897, 367] on button "Save" at bounding box center [921, 376] width 49 height 19
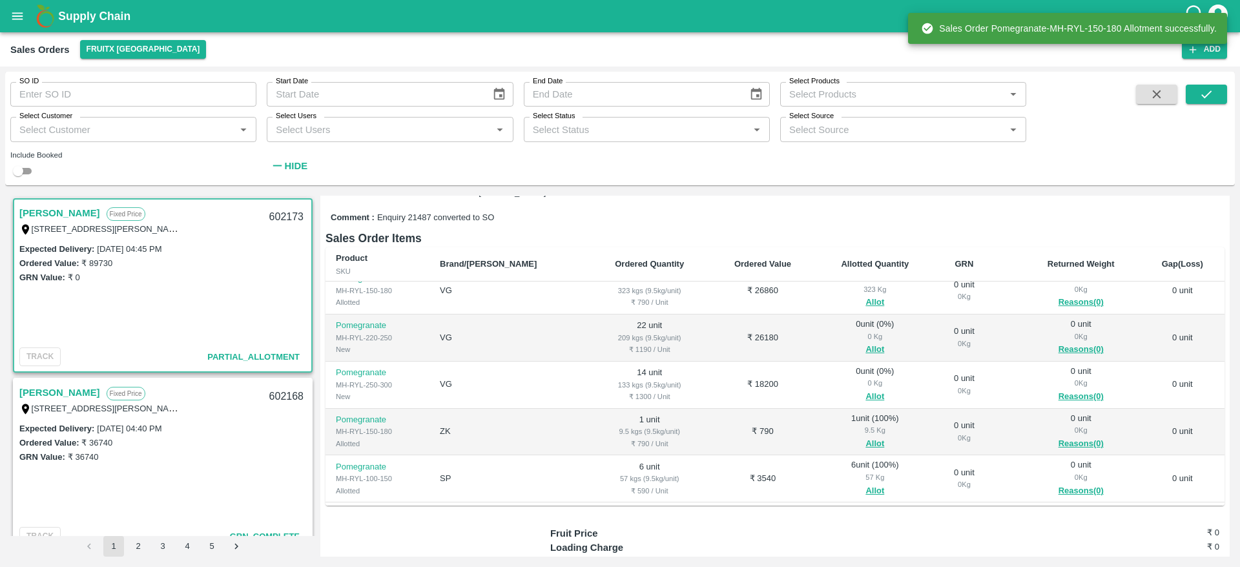
scroll to position [62, 0]
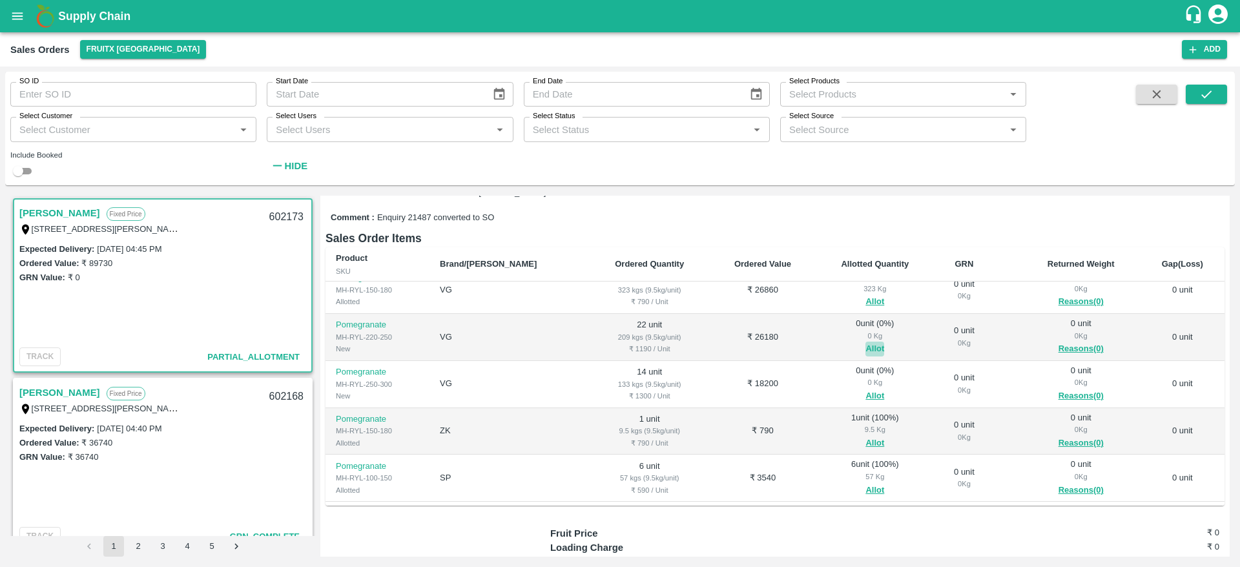
click at [865, 343] on button "Allot" at bounding box center [874, 349] width 19 height 15
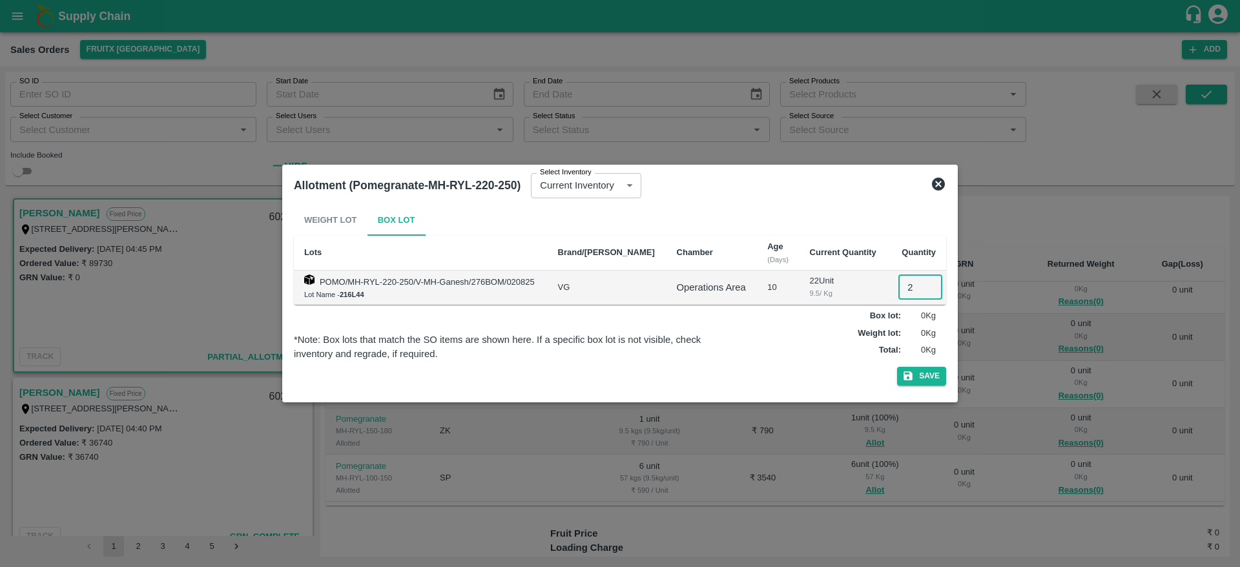
click at [898, 285] on input "2" at bounding box center [920, 287] width 44 height 25
type input "22"
click at [897, 367] on button "Save" at bounding box center [921, 376] width 49 height 19
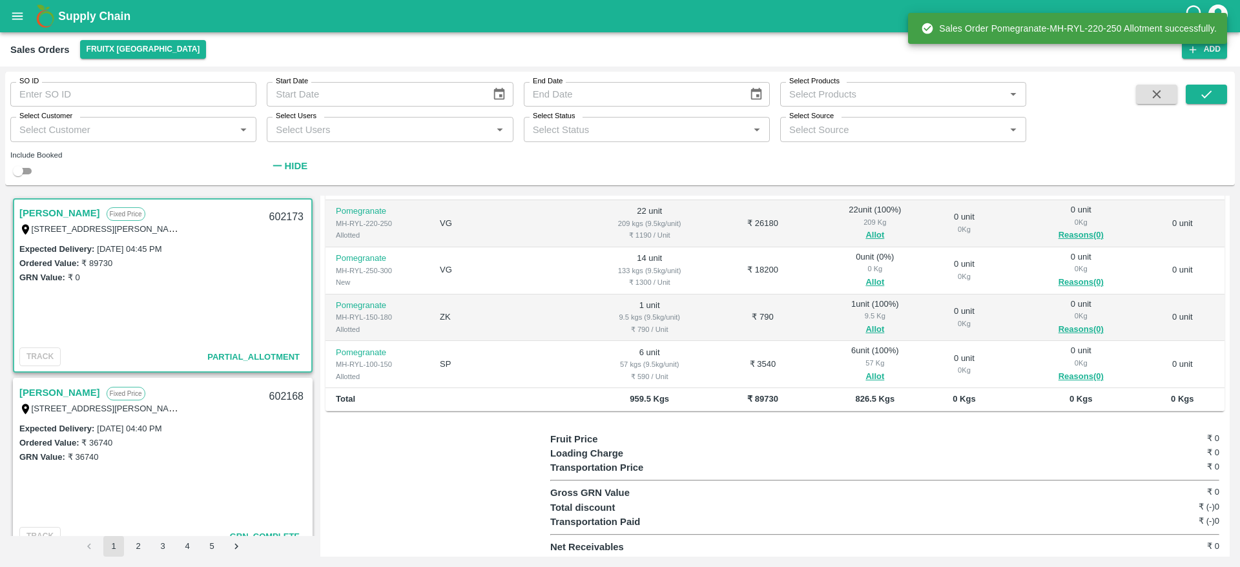
scroll to position [14, 0]
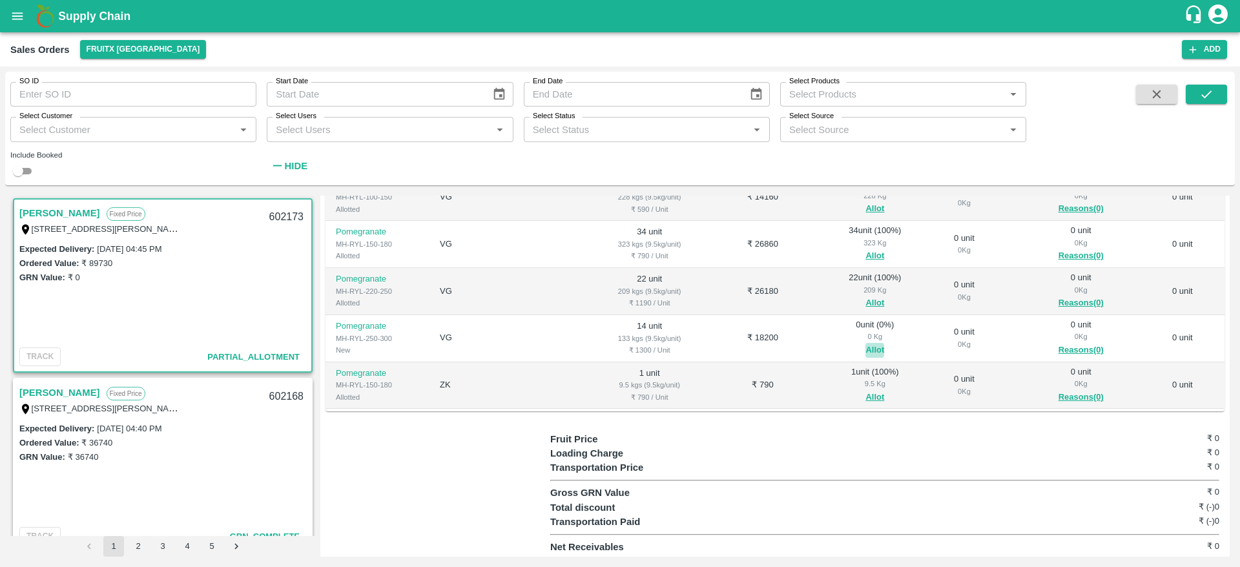
click at [865, 343] on button "Allot" at bounding box center [874, 350] width 19 height 15
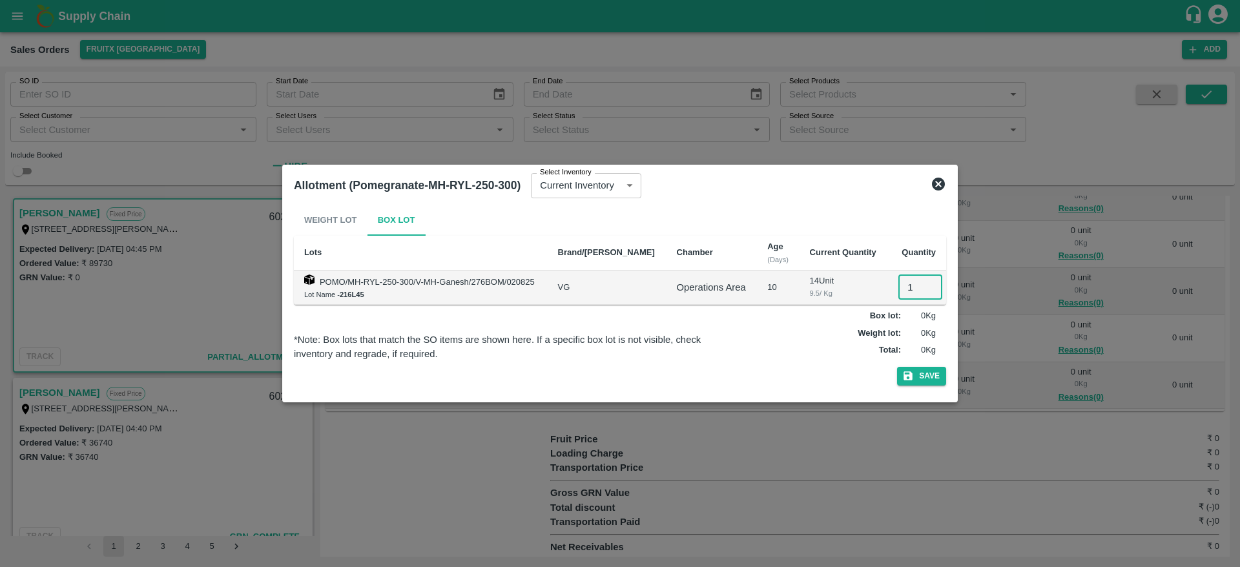
click at [900, 289] on input "1" at bounding box center [920, 287] width 44 height 25
type input "14"
click at [897, 367] on button "Save" at bounding box center [921, 376] width 49 height 19
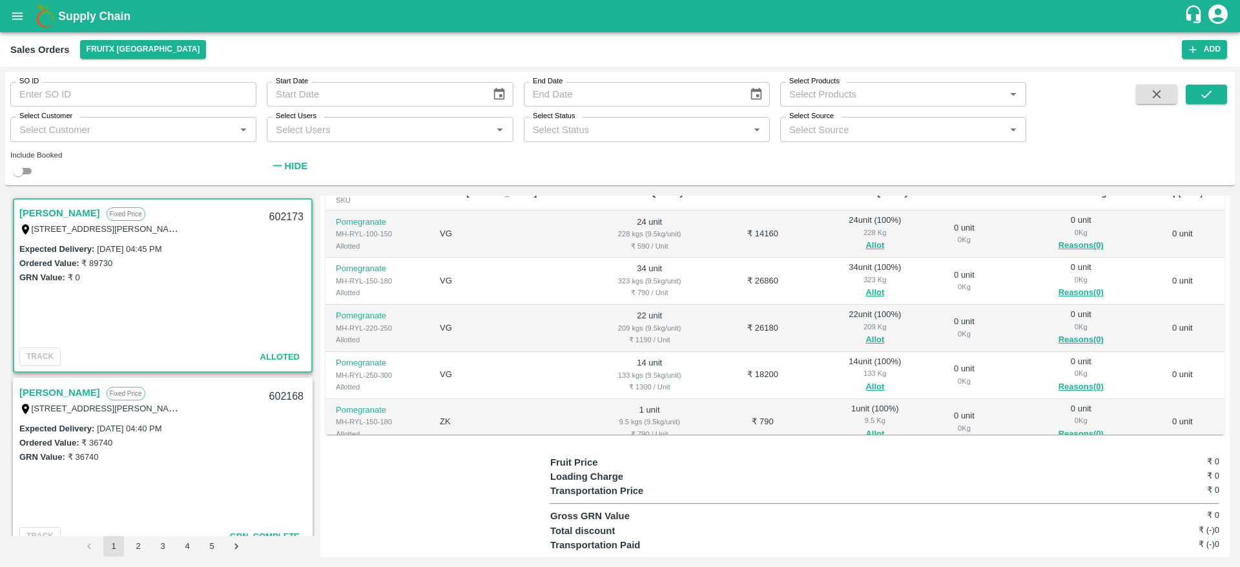
scroll to position [81, 0]
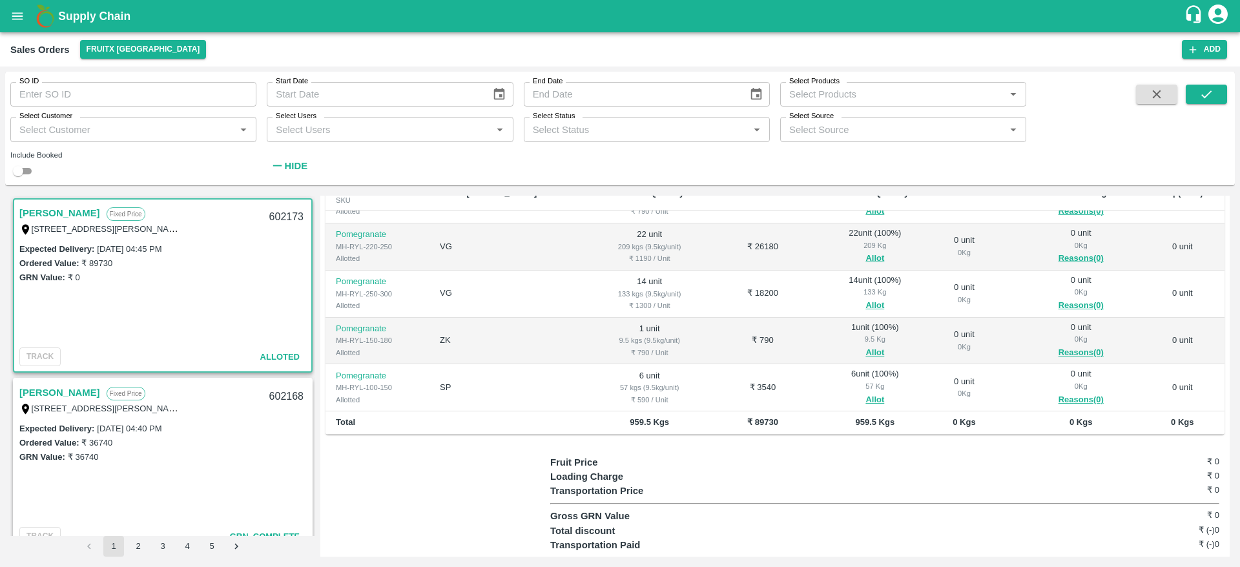
click at [278, 214] on div "602173" at bounding box center [286, 217] width 50 height 30
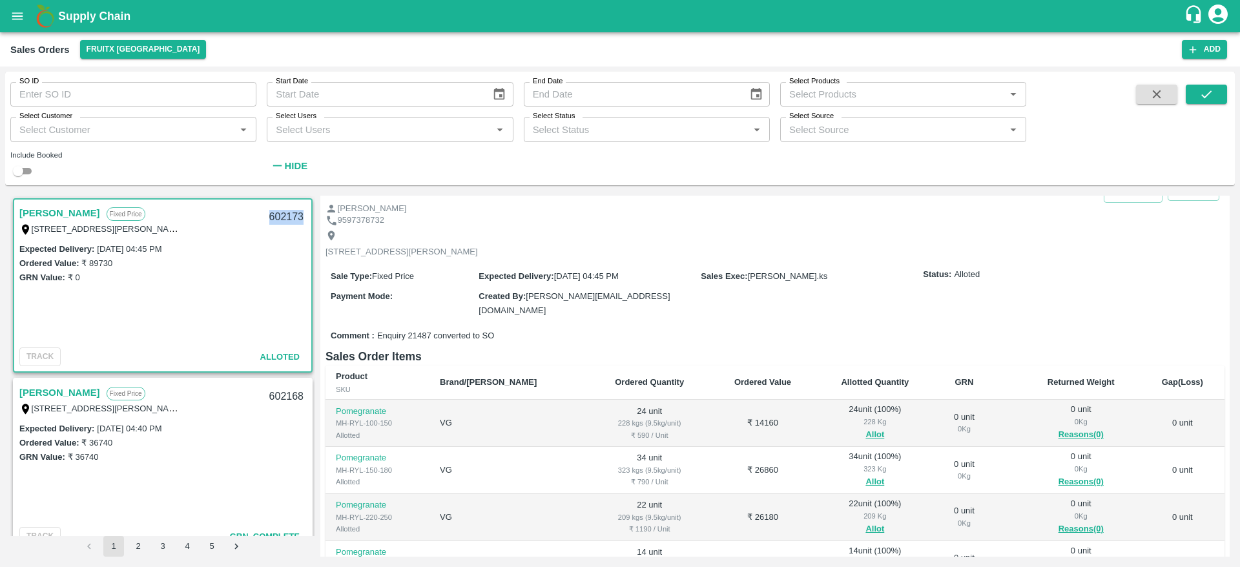
scroll to position [0, 0]
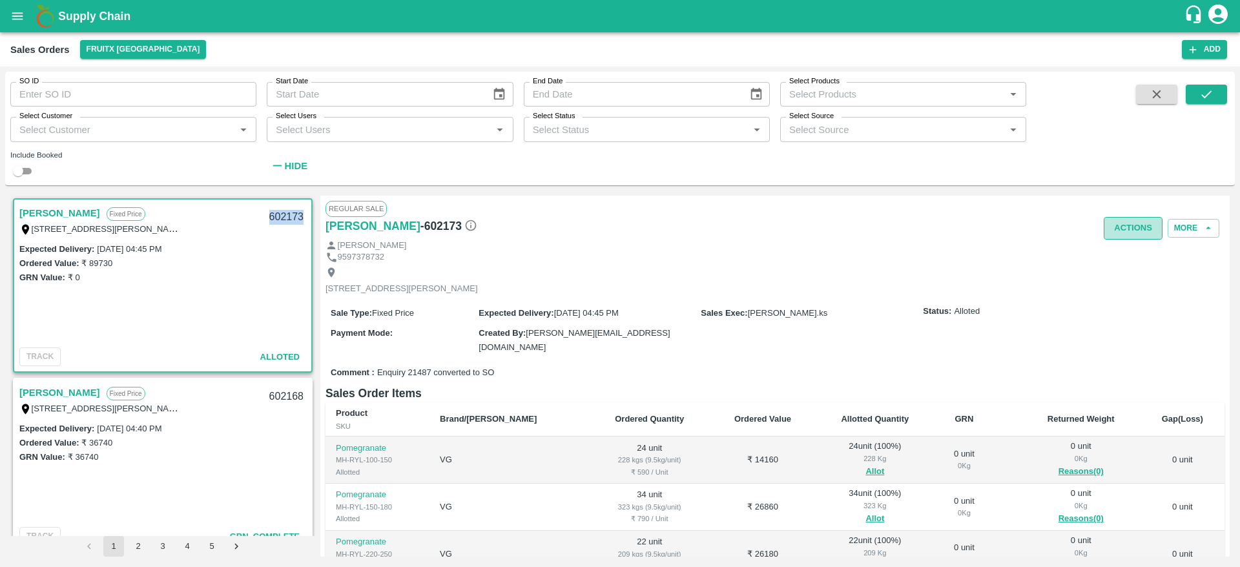
click at [1124, 229] on button "Actions" at bounding box center [1132, 228] width 59 height 23
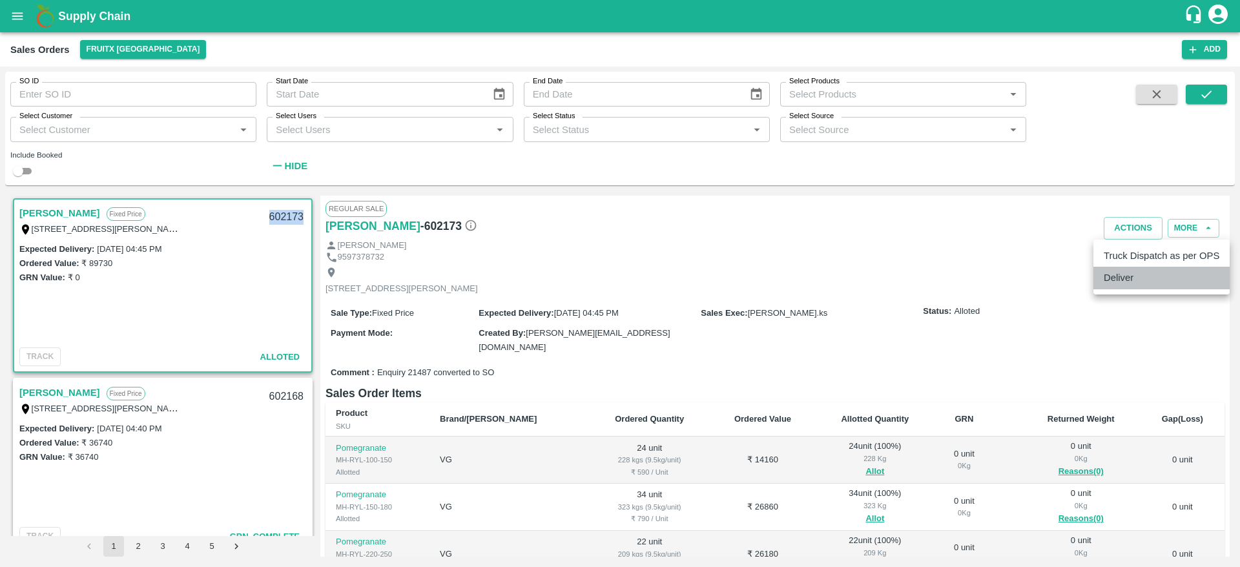
click at [1103, 279] on li "Deliver" at bounding box center [1161, 278] width 136 height 22
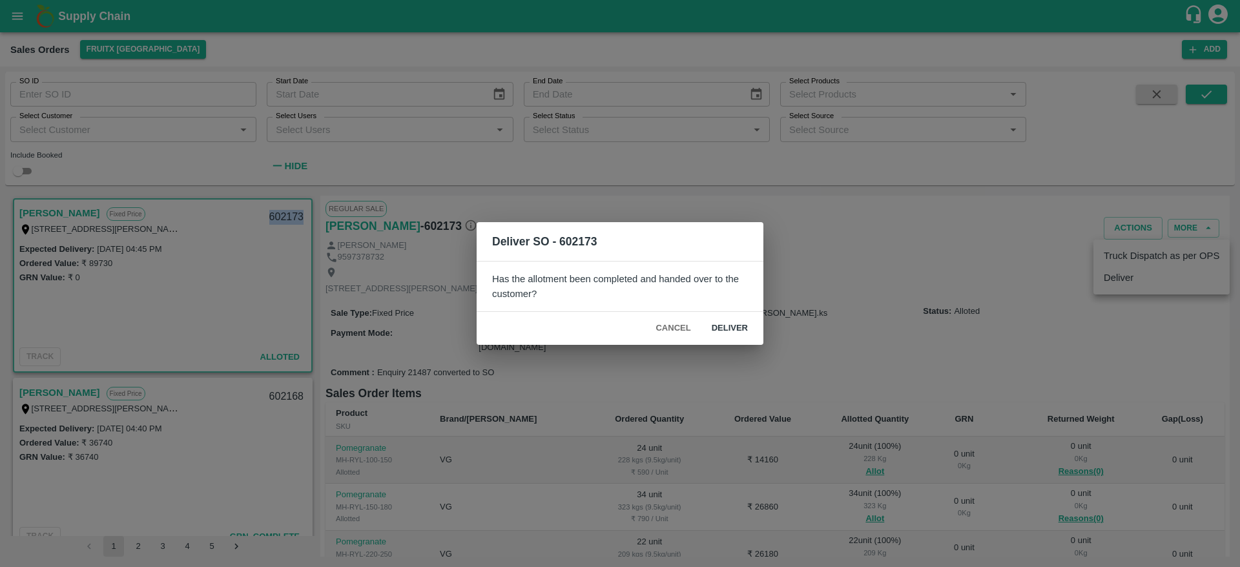
click at [737, 328] on button "Deliver" at bounding box center [729, 328] width 57 height 23
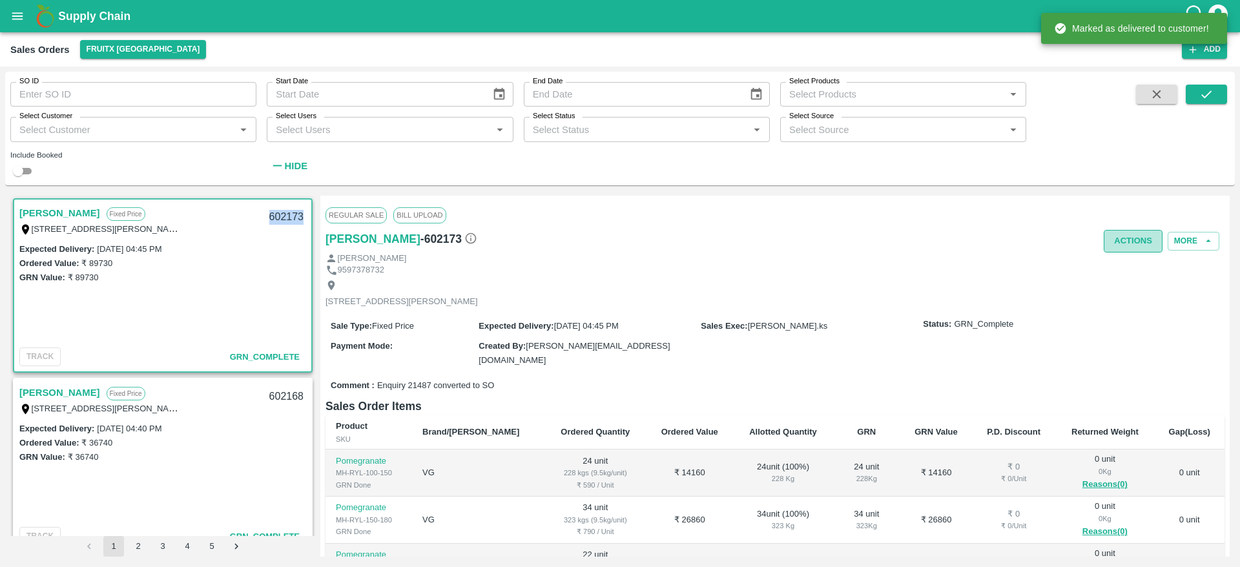
click at [1132, 242] on button "Actions" at bounding box center [1132, 241] width 59 height 23
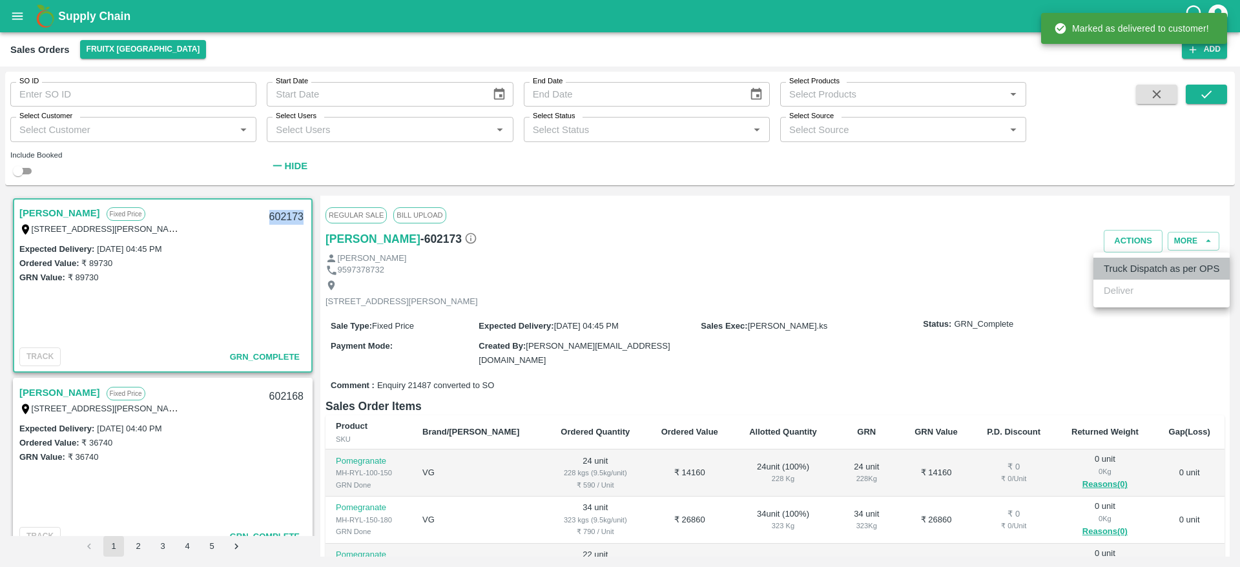
click at [1129, 267] on li "Truck Dispatch as per OPS" at bounding box center [1161, 269] width 136 height 22
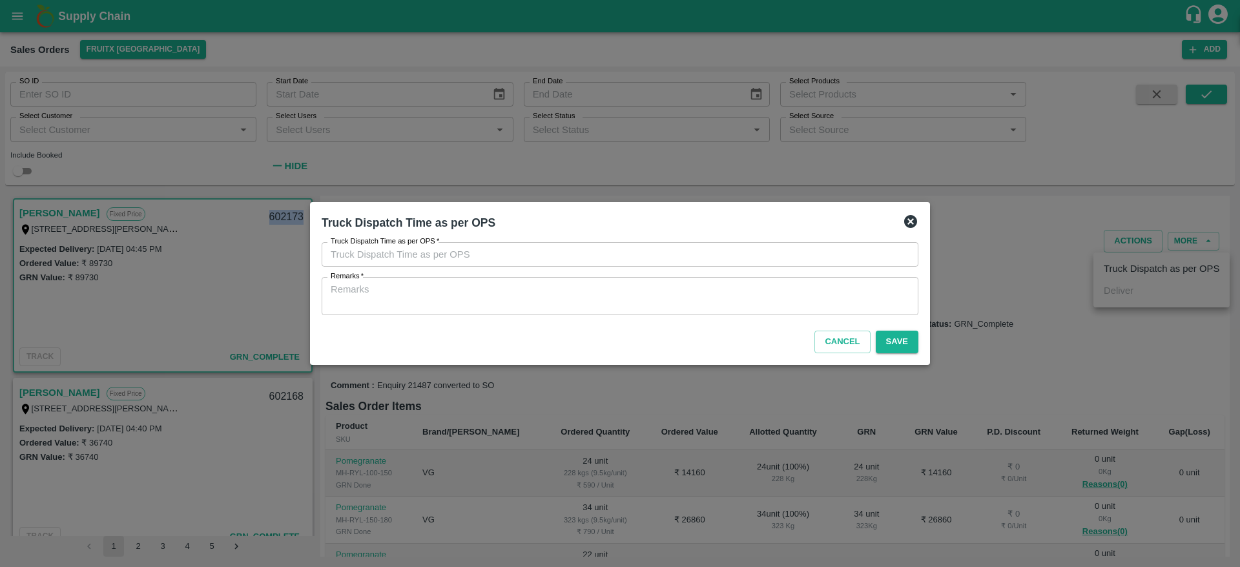
type input "12/08/2025 05:11 PM"
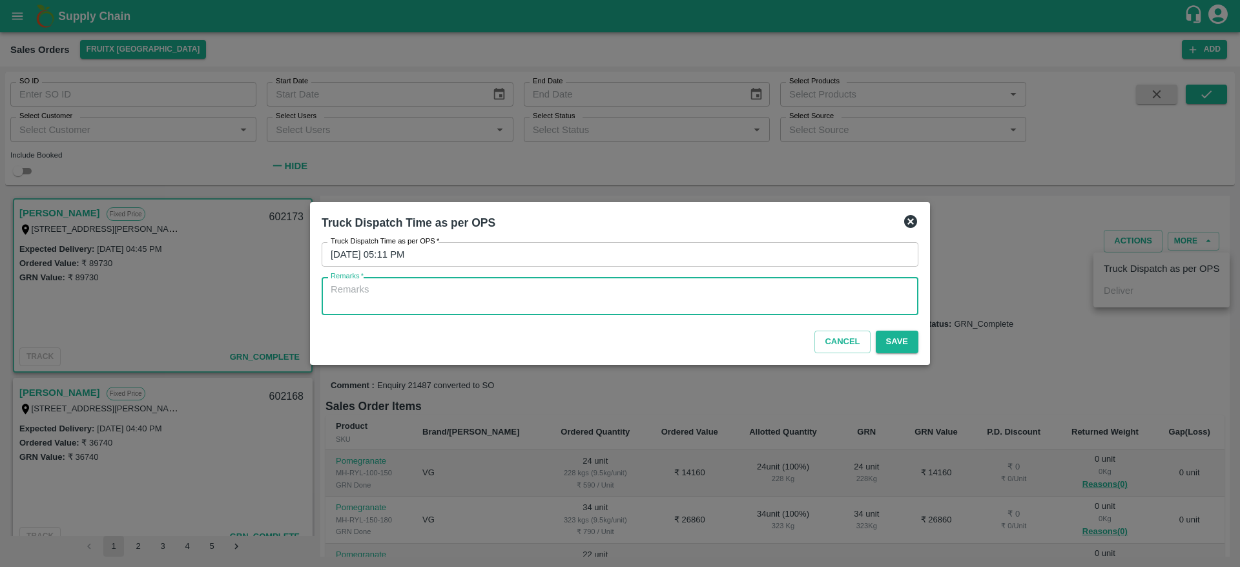
click at [861, 309] on textarea "Remarks   *" at bounding box center [620, 296] width 578 height 27
type textarea "otd"
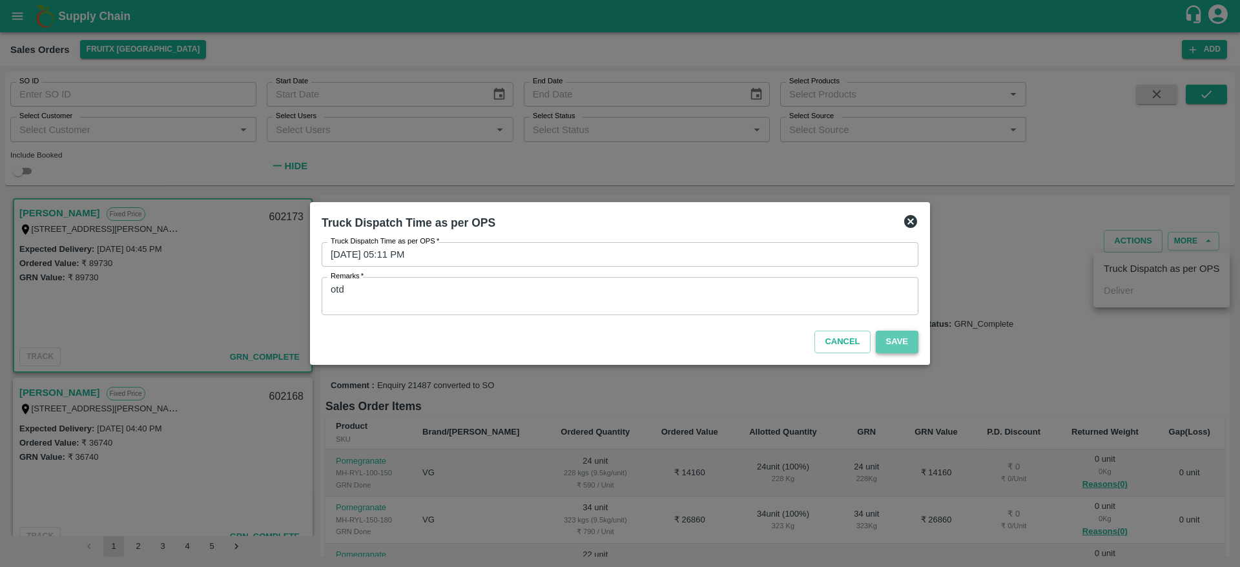
click at [905, 339] on button "Save" at bounding box center [896, 342] width 43 height 23
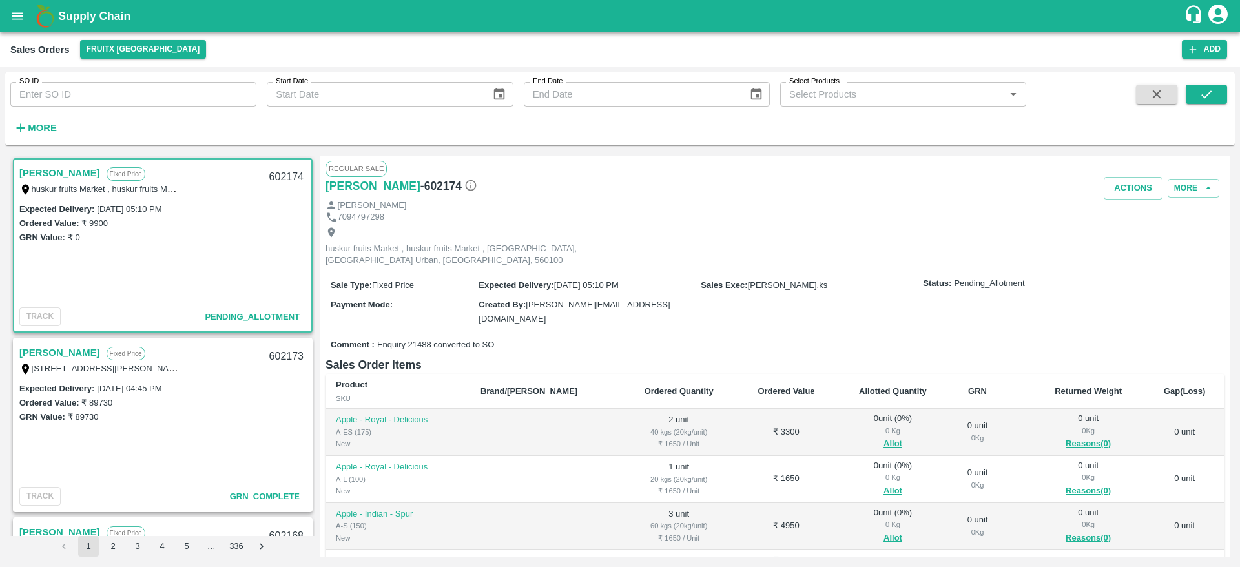
scroll to position [31, 0]
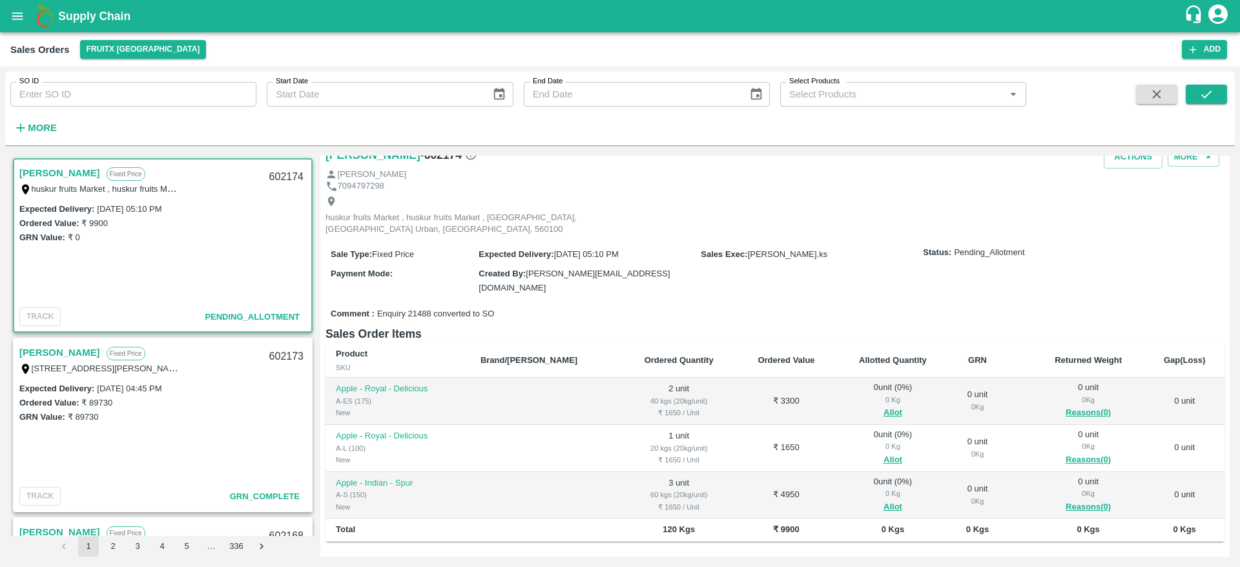
click at [285, 179] on div "602174" at bounding box center [286, 177] width 50 height 30
copy div "602174"
click at [883, 405] on button "Allot" at bounding box center [892, 412] width 19 height 15
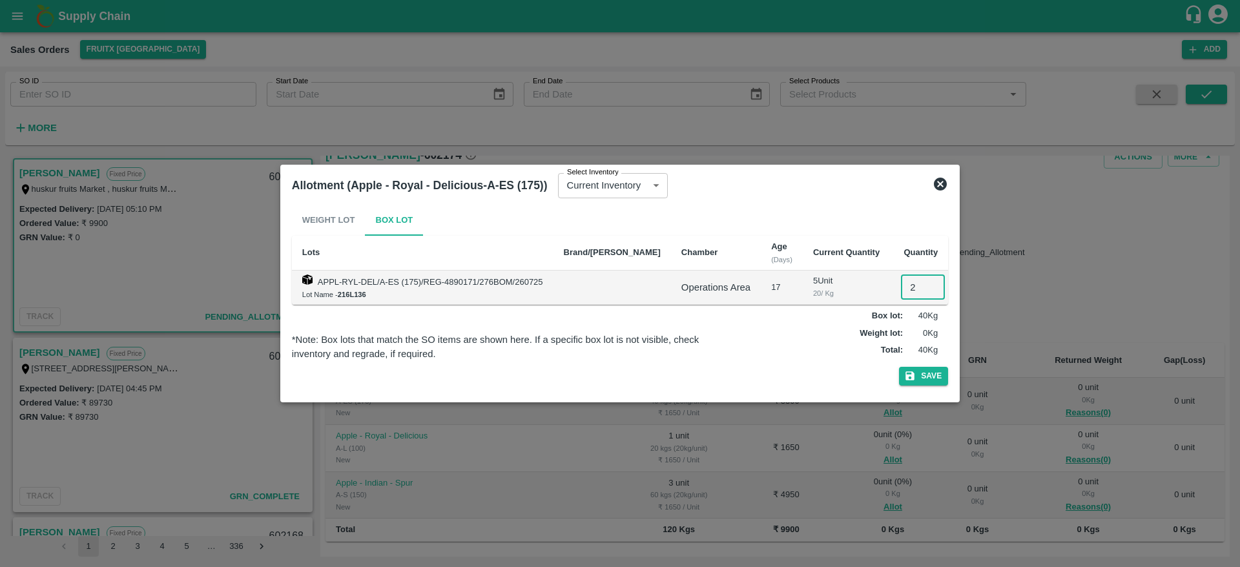
click at [901, 284] on input "2" at bounding box center [923, 287] width 44 height 25
type input "2"
click at [899, 367] on button "Save" at bounding box center [923, 376] width 49 height 19
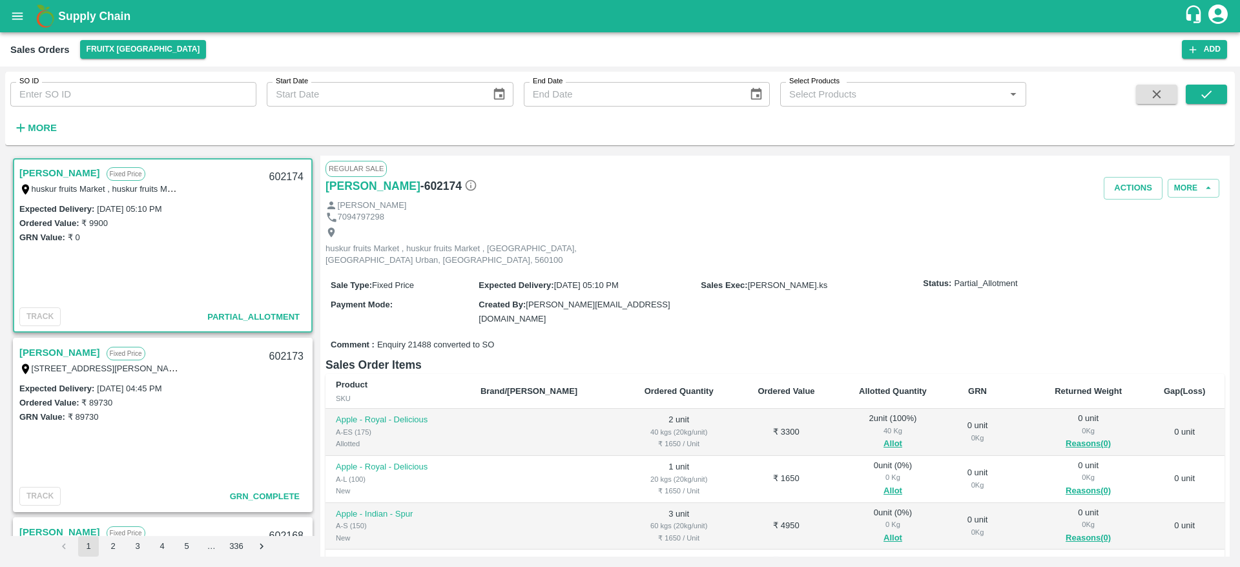
click at [127, 101] on input "SO ID" at bounding box center [133, 94] width 246 height 25
type input "5"
type input "601510"
click at [1202, 87] on icon "submit" at bounding box center [1206, 94] width 14 height 14
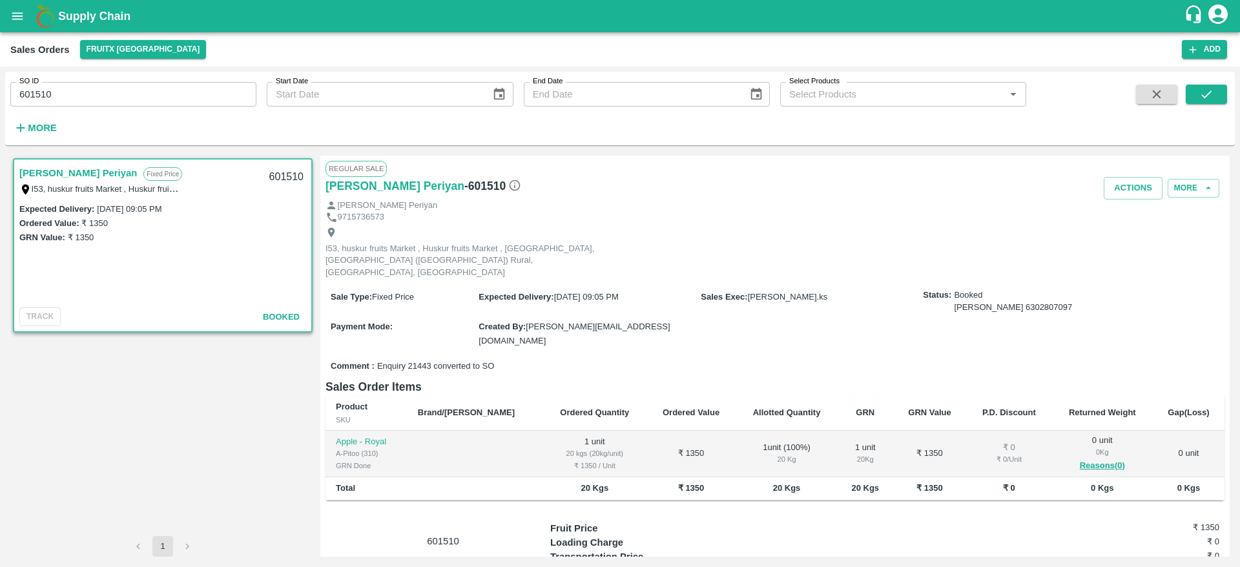
click at [287, 178] on div "601510" at bounding box center [286, 177] width 50 height 30
copy div "601510"
click at [1154, 101] on button "button" at bounding box center [1156, 94] width 41 height 19
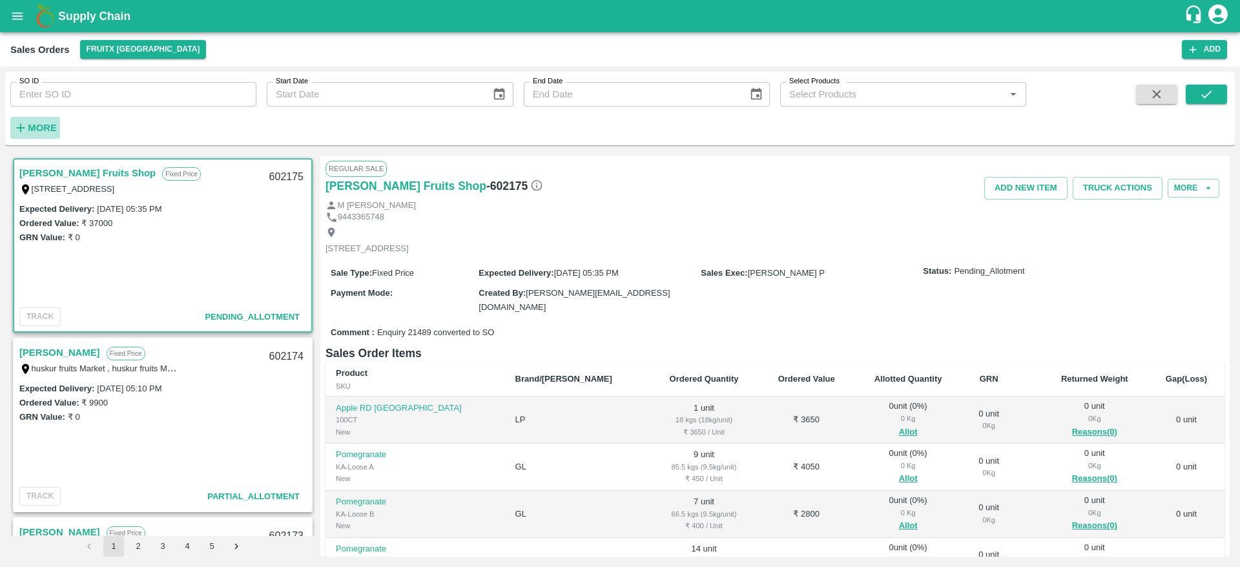
click at [34, 127] on strong "More" at bounding box center [42, 128] width 29 height 10
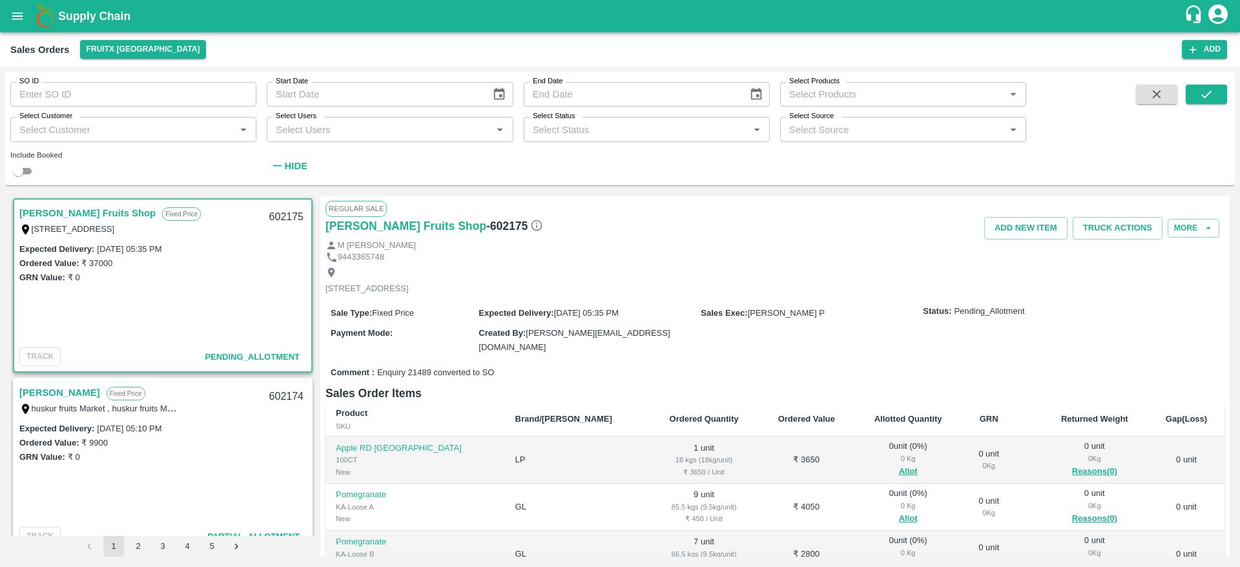
click at [329, 125] on input "Select Users" at bounding box center [379, 129] width 217 height 17
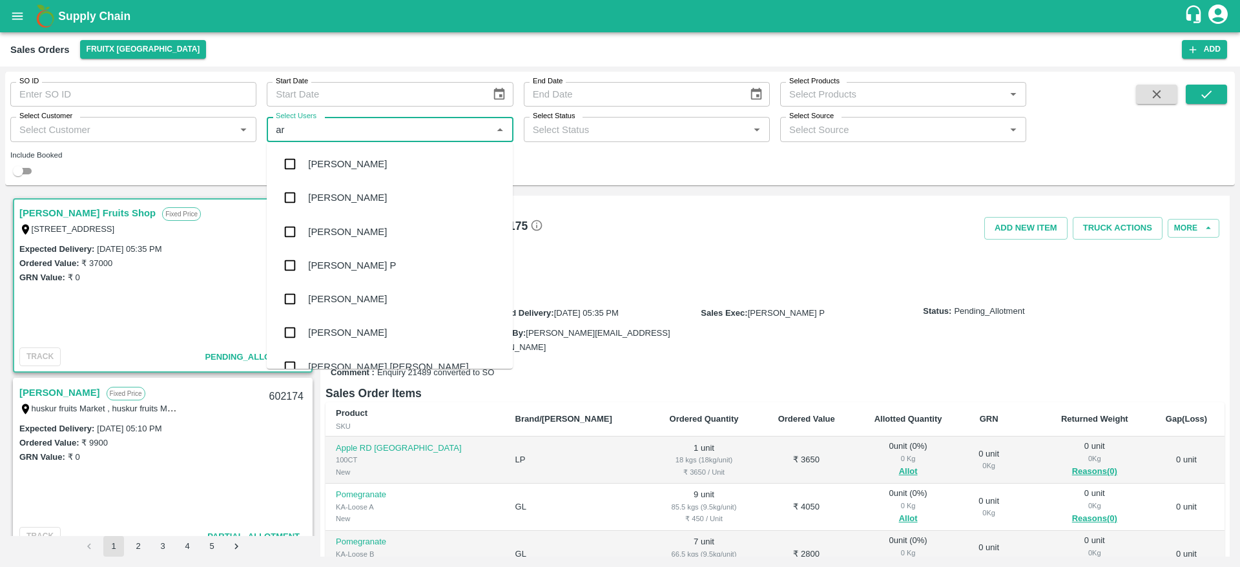
type input "aru"
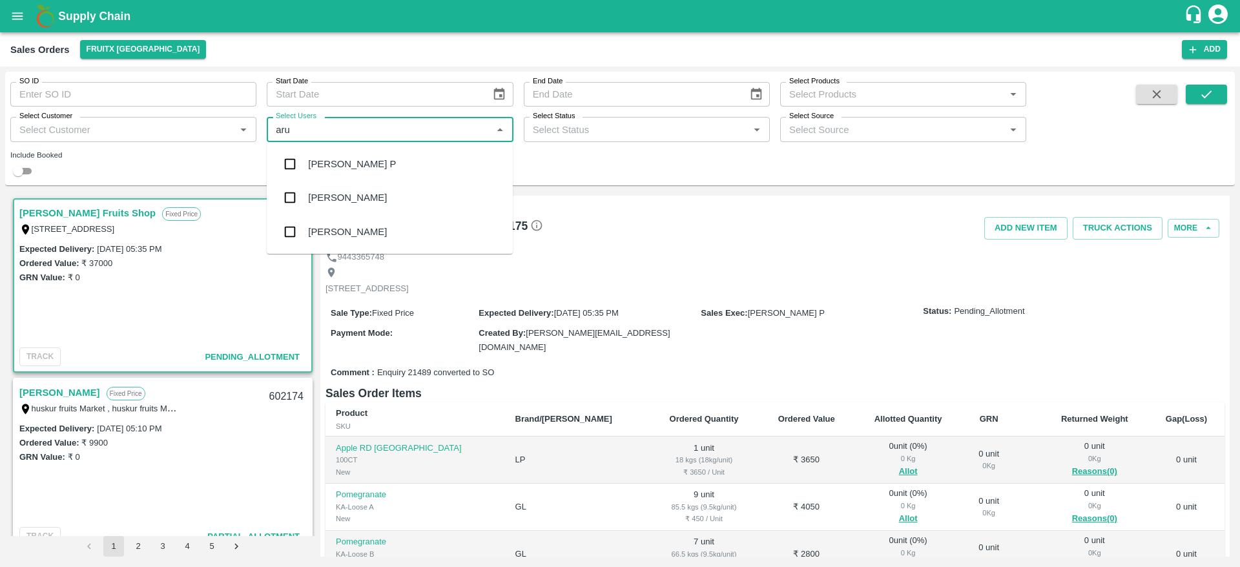
click at [338, 167] on div "[PERSON_NAME] P" at bounding box center [352, 164] width 88 height 14
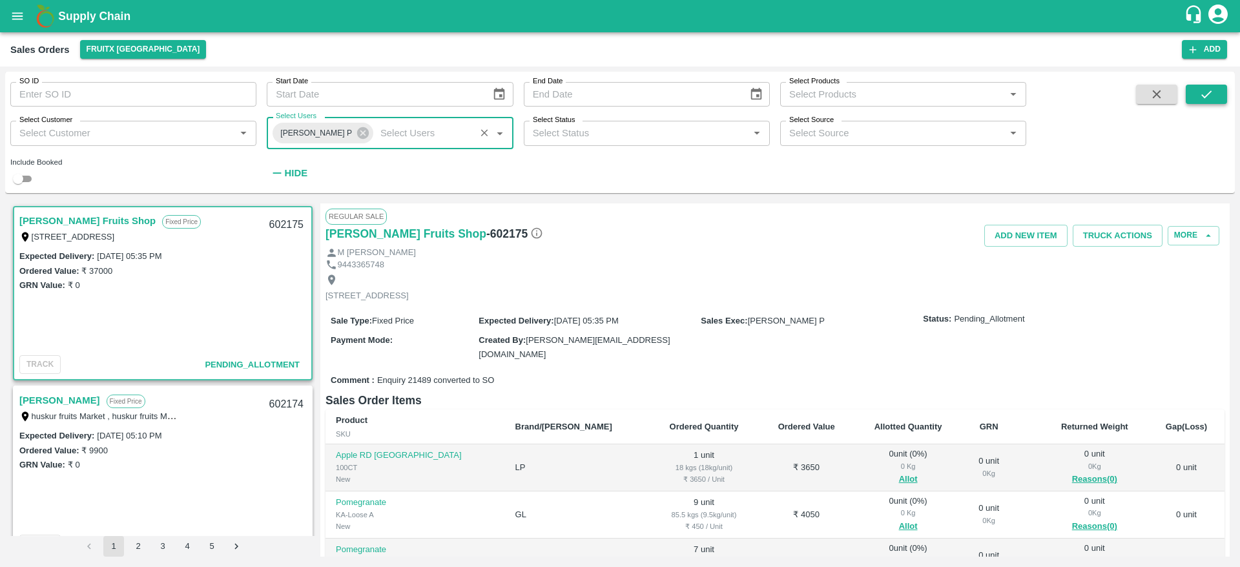
click at [1215, 92] on button "submit" at bounding box center [1205, 94] width 41 height 19
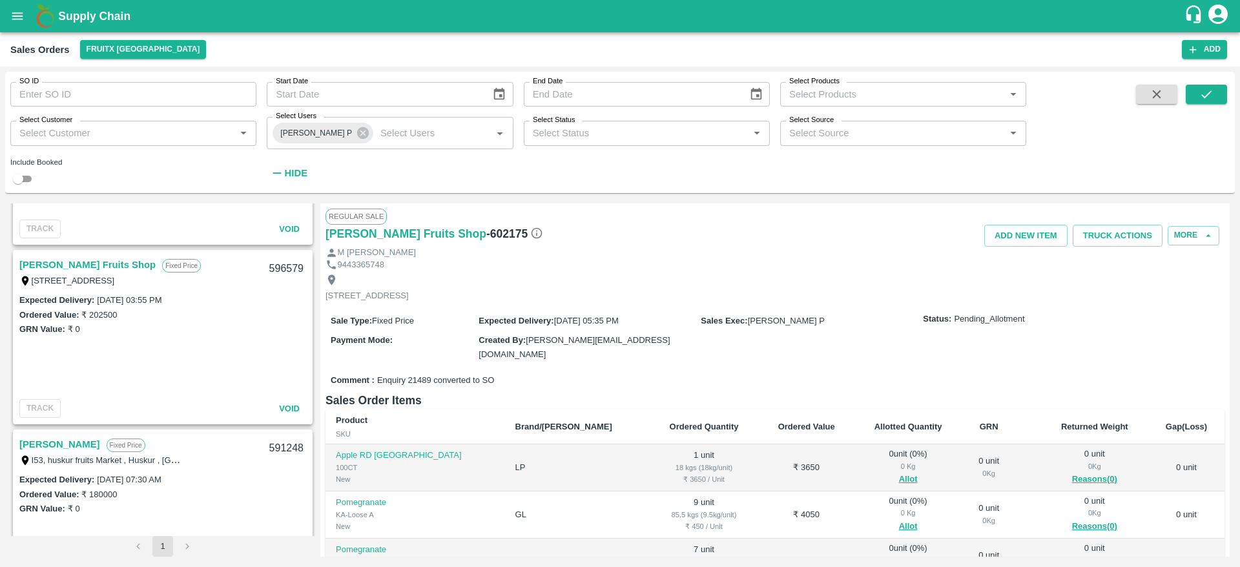
scroll to position [2724, 0]
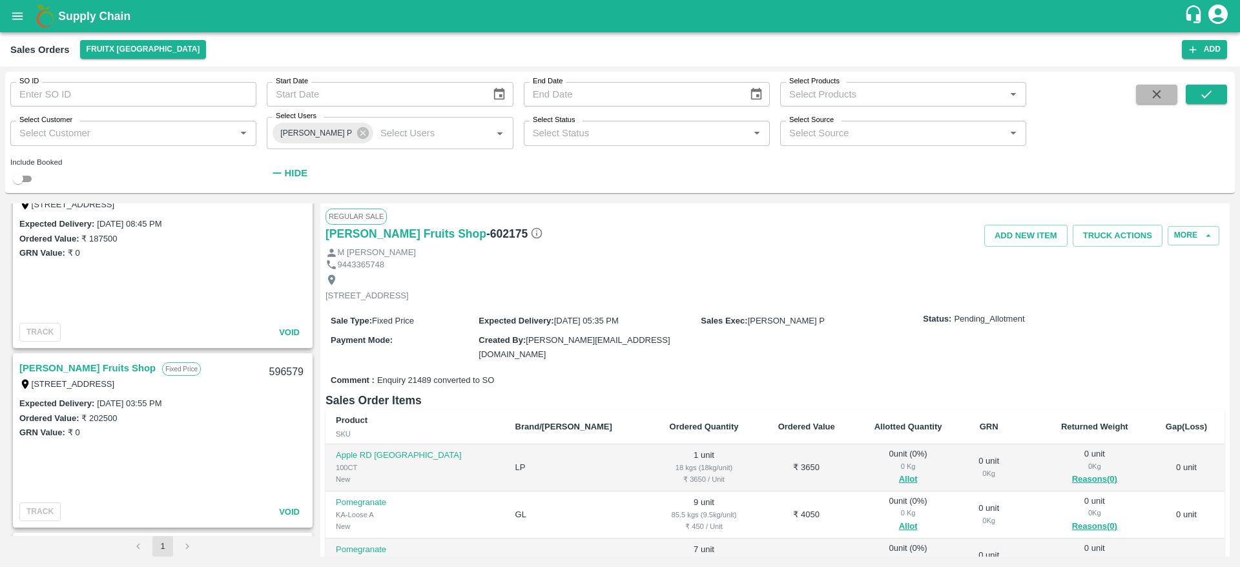
click at [1155, 97] on icon "button" at bounding box center [1156, 94] width 14 height 14
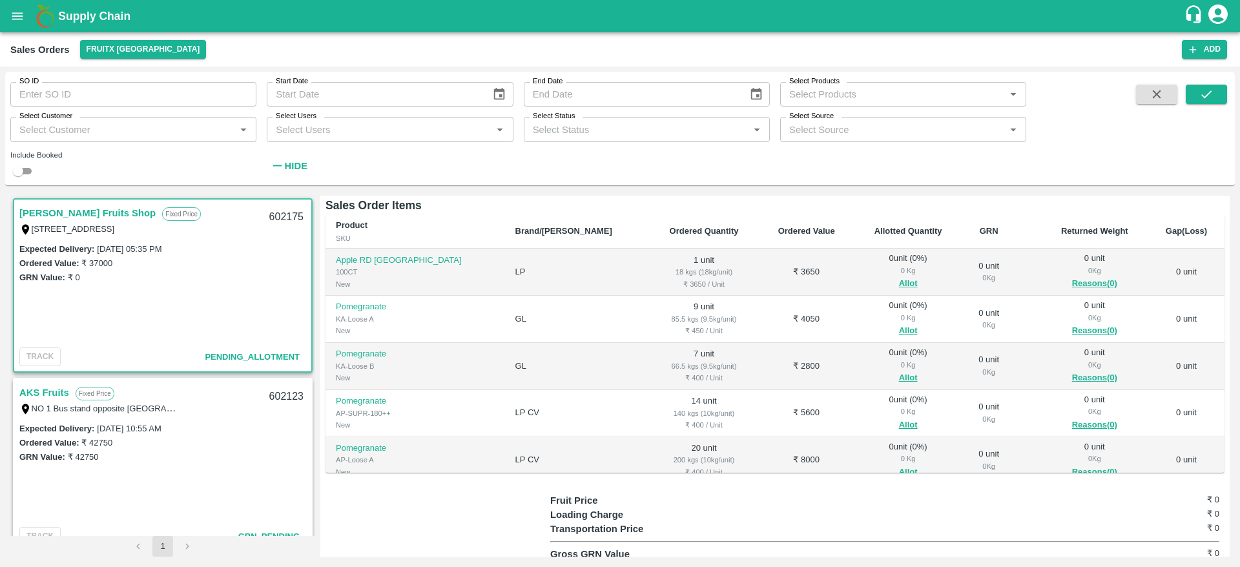
scroll to position [67, 0]
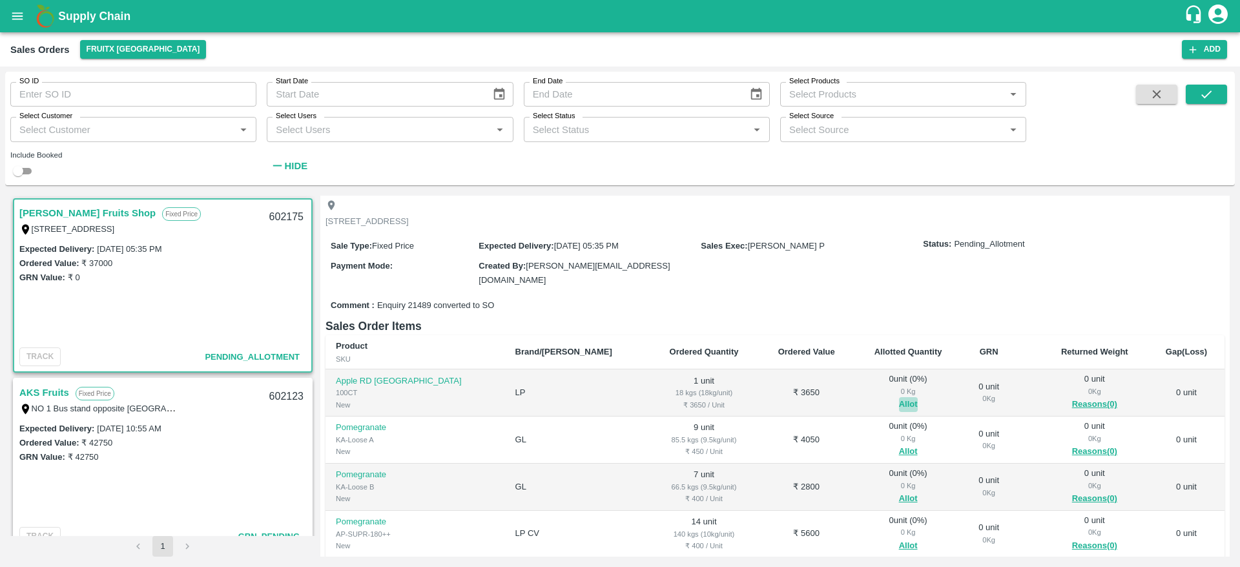
click at [899, 397] on button "Allot" at bounding box center [908, 404] width 19 height 15
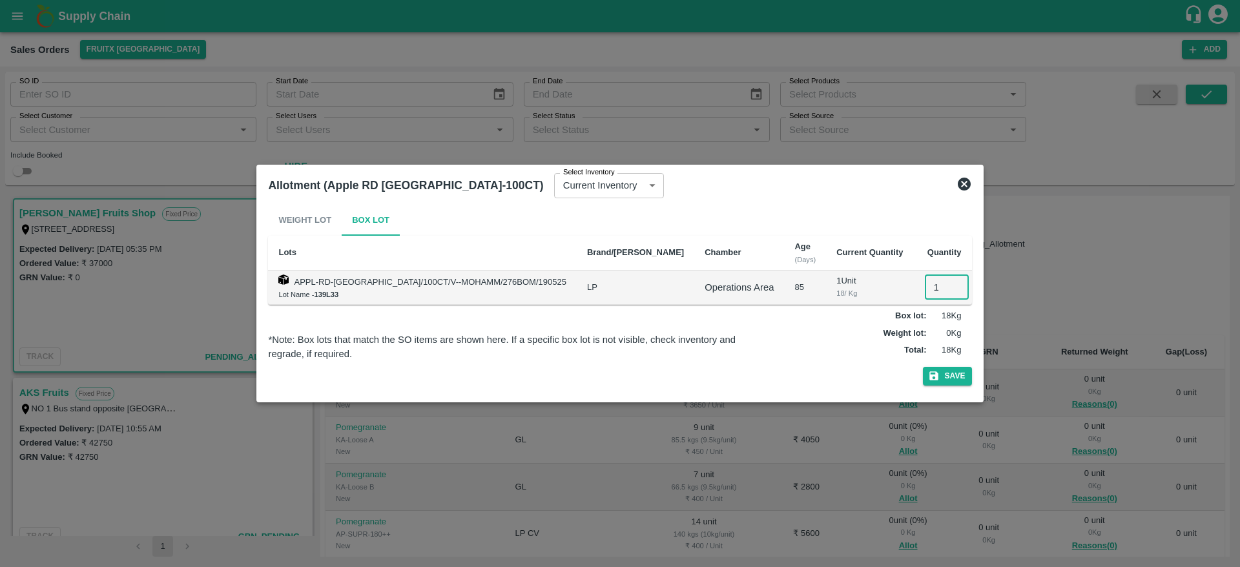
click at [925, 276] on input "1" at bounding box center [947, 287] width 44 height 25
type input "1"
click at [923, 367] on button "Save" at bounding box center [947, 376] width 49 height 19
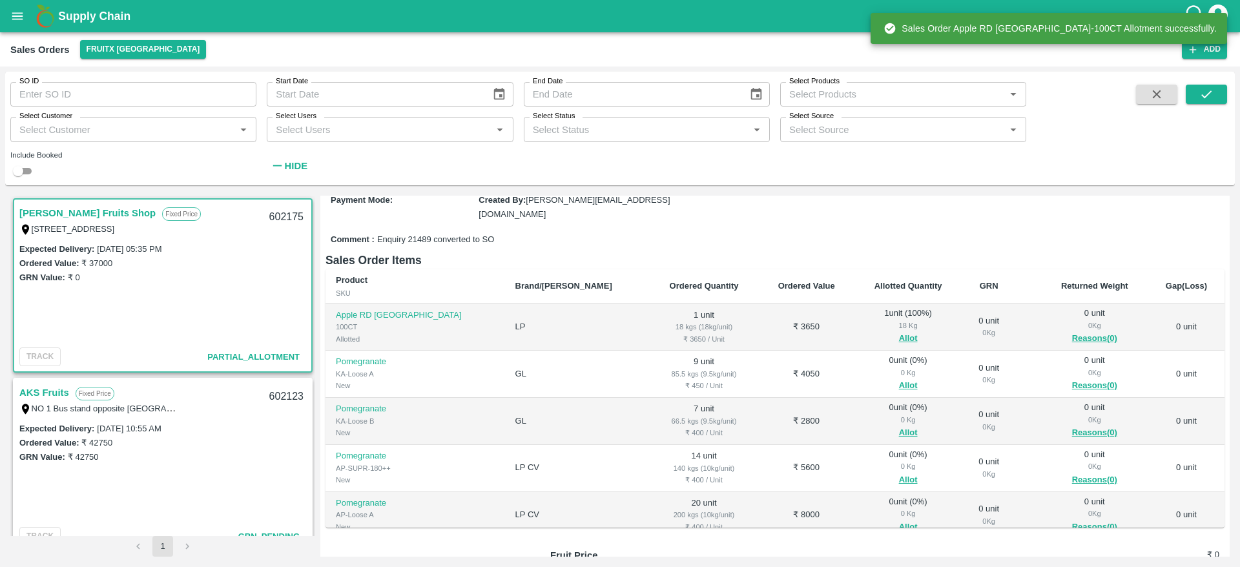
scroll to position [134, 0]
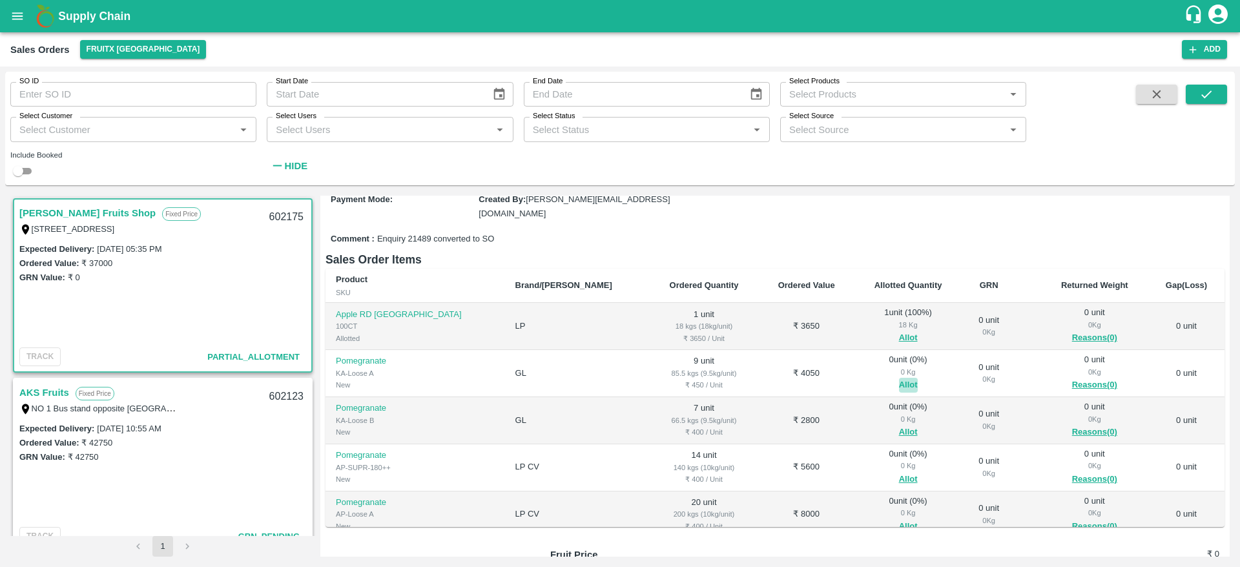
click at [899, 378] on button "Allot" at bounding box center [908, 385] width 19 height 15
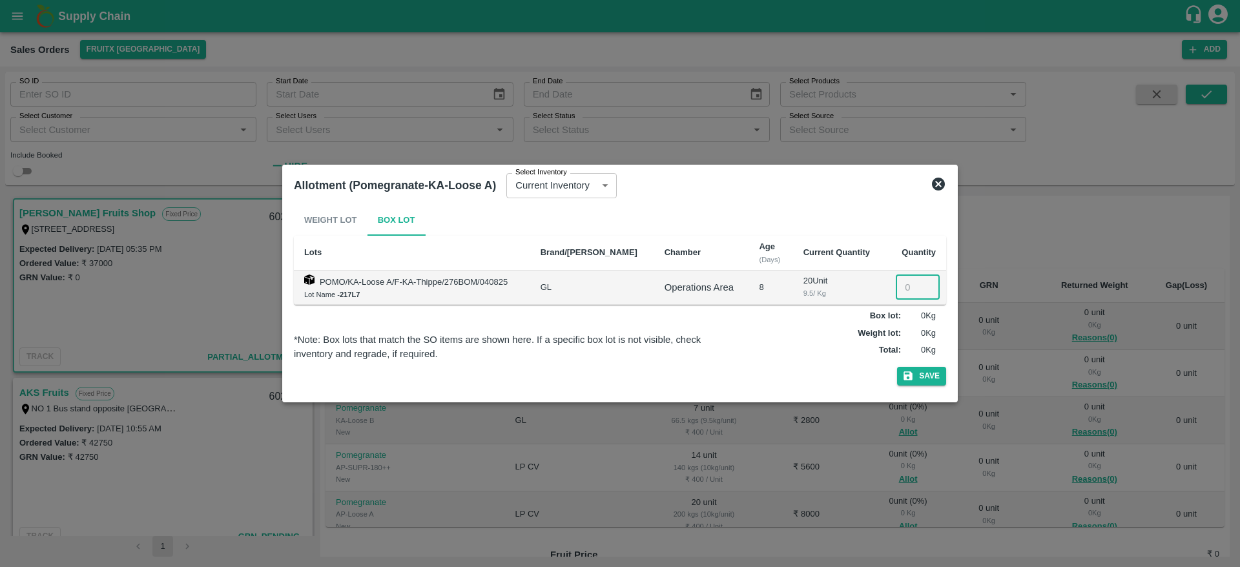
click at [900, 280] on input "number" at bounding box center [917, 287] width 44 height 25
type input "9"
click at [897, 367] on button "Save" at bounding box center [921, 376] width 49 height 19
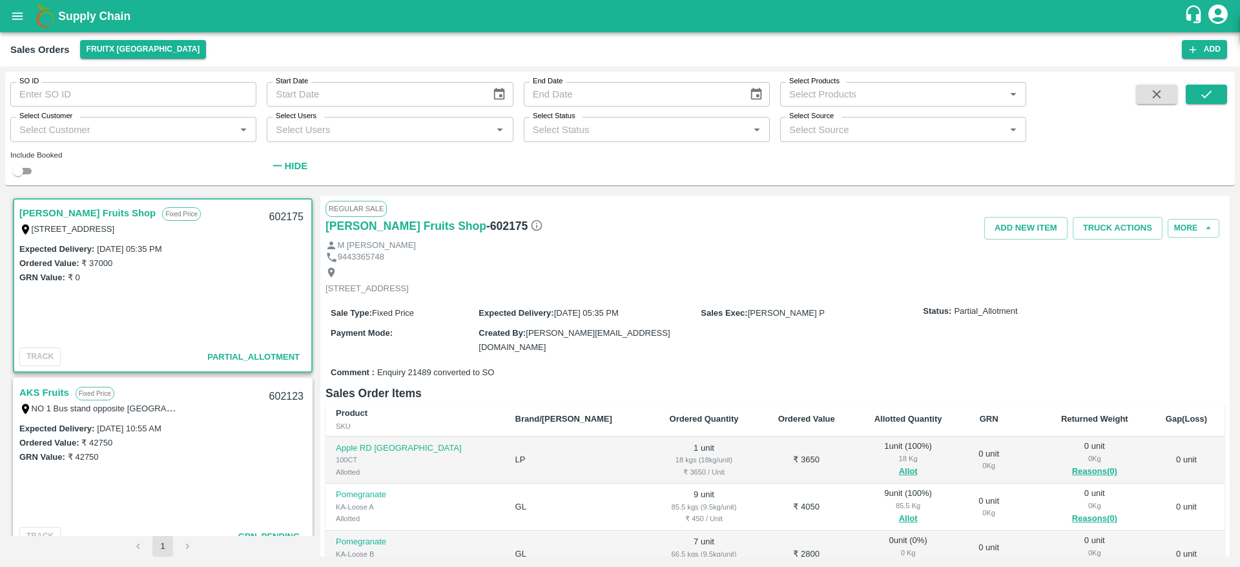
scroll to position [52, 0]
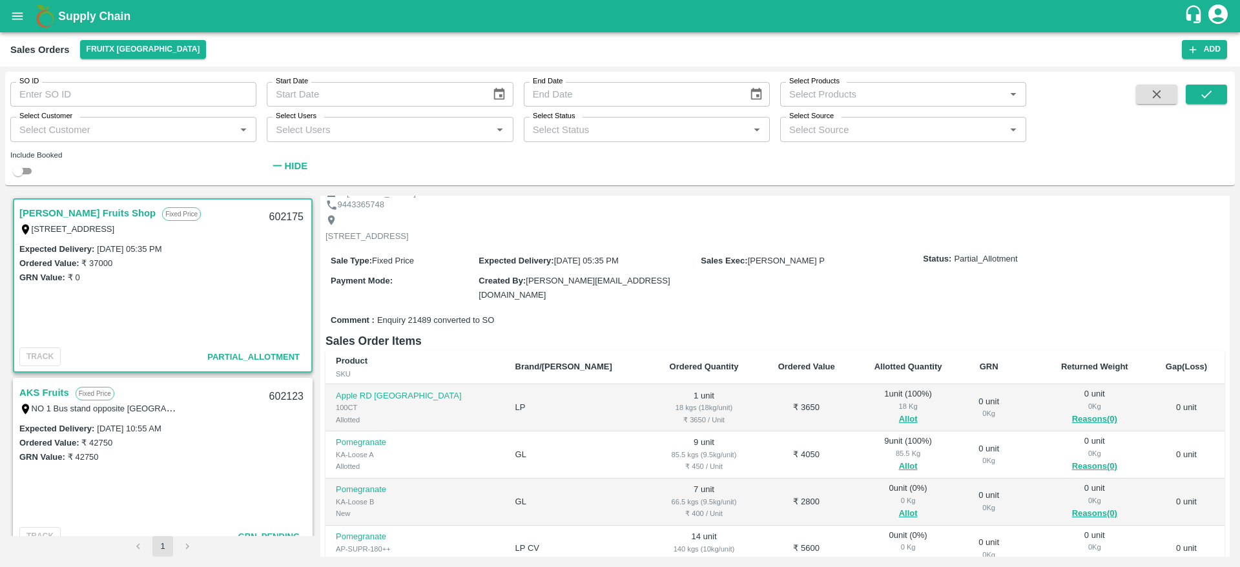
click at [274, 215] on div "602175" at bounding box center [286, 217] width 50 height 30
copy div "602175"
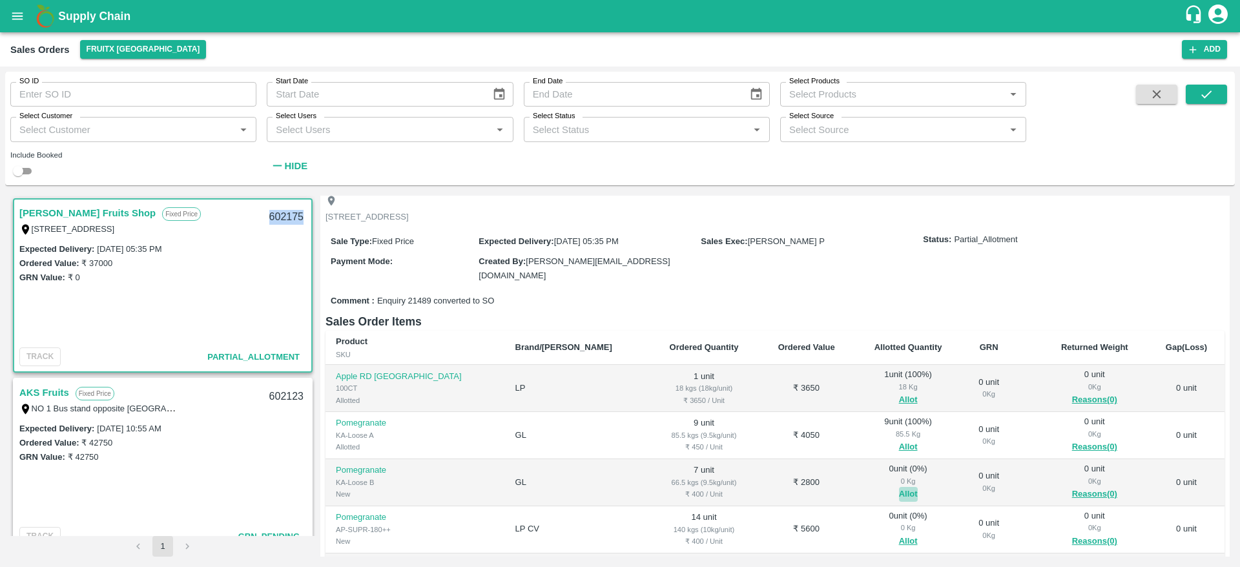
click at [899, 487] on button "Allot" at bounding box center [908, 494] width 19 height 15
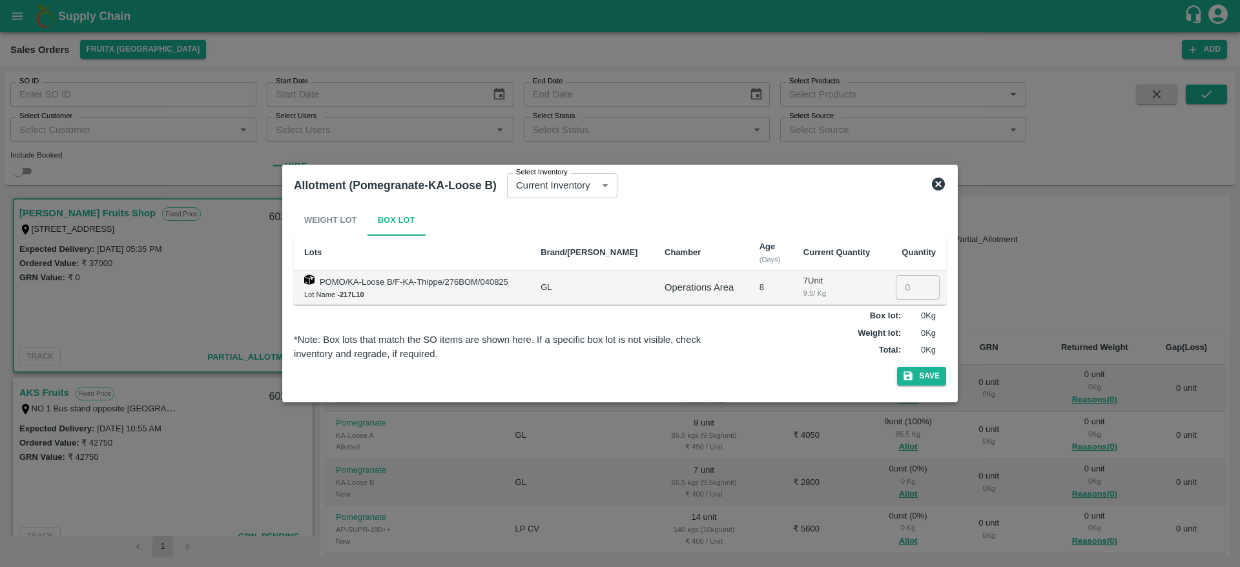
click at [899, 283] on input "number" at bounding box center [917, 287] width 44 height 25
type input "7"
click at [897, 367] on button "Save" at bounding box center [921, 376] width 49 height 19
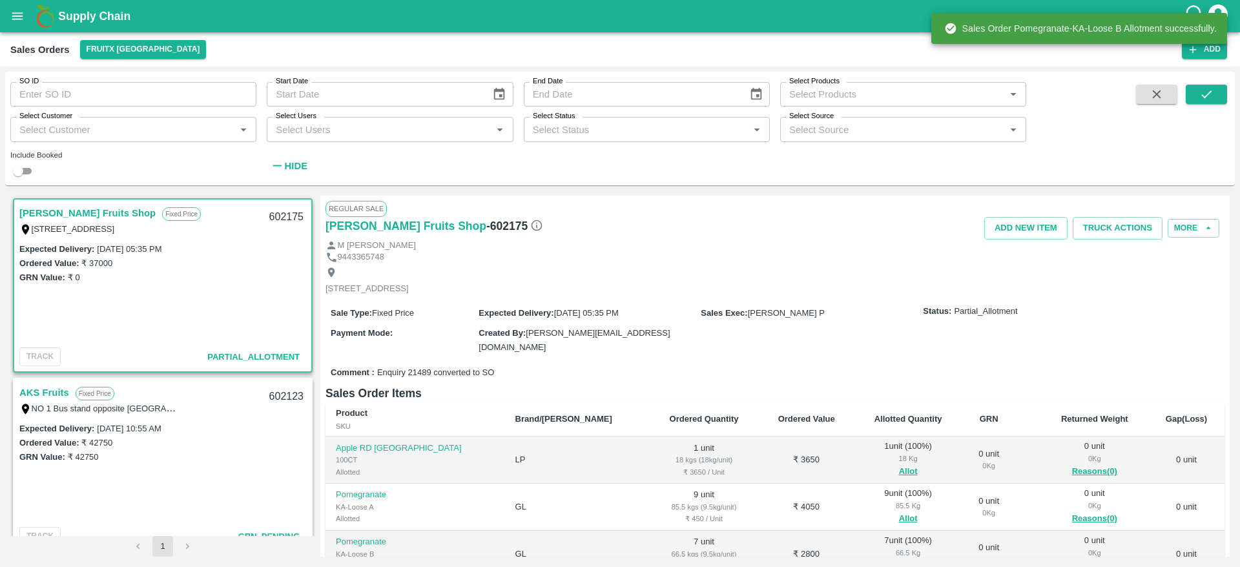
click at [289, 210] on div "602175" at bounding box center [286, 217] width 50 height 30
copy div "602175"
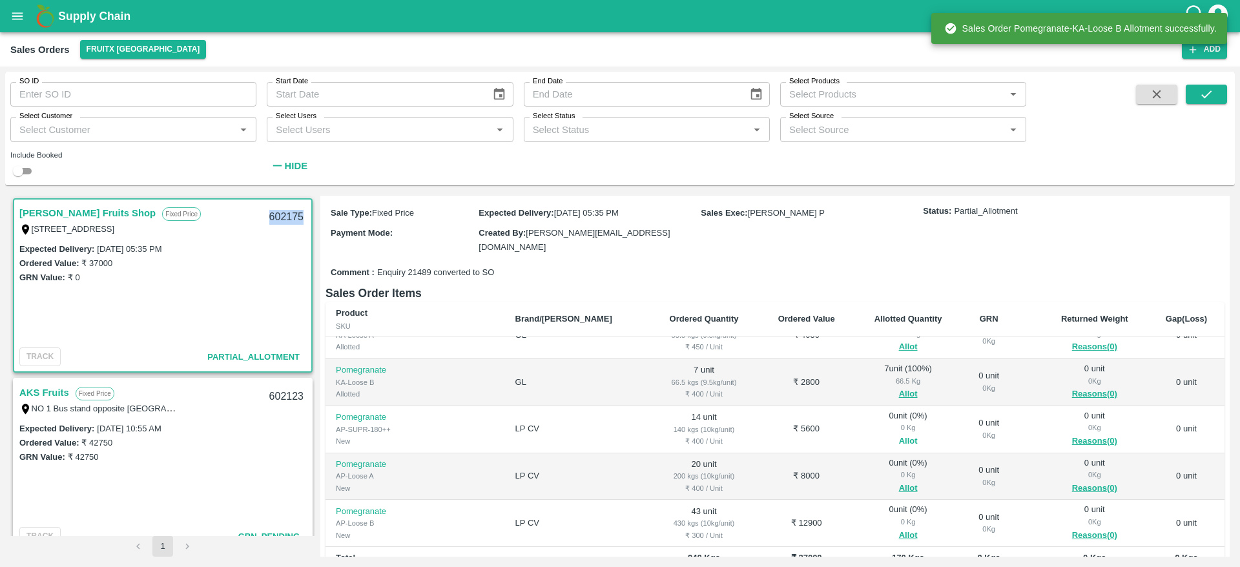
click at [899, 434] on button "Allot" at bounding box center [908, 441] width 19 height 15
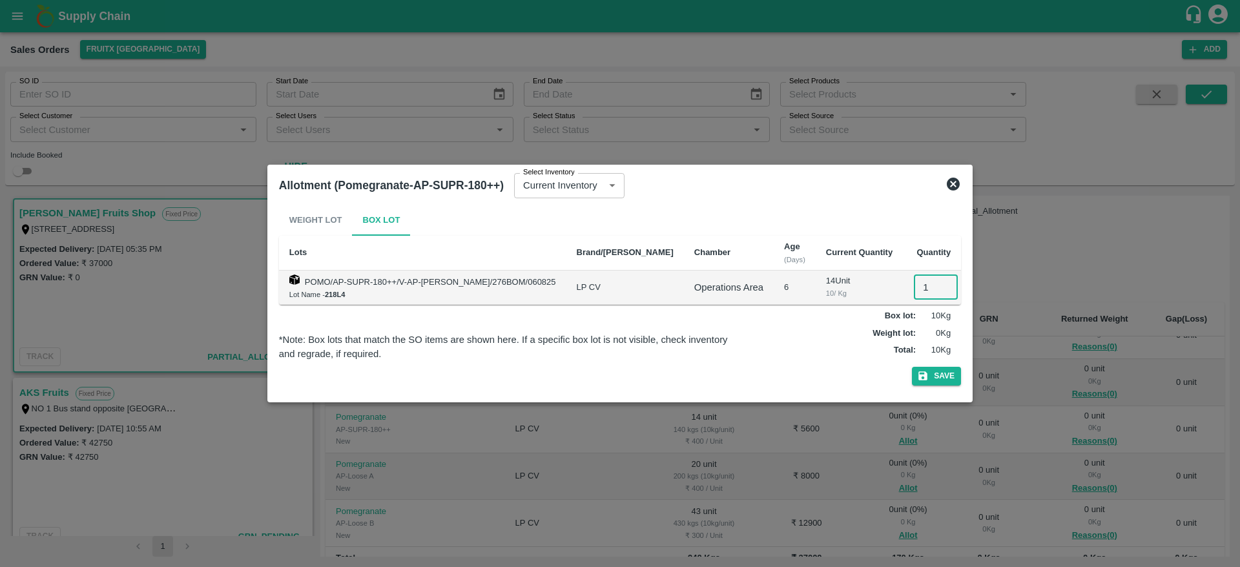
click at [914, 281] on input "1" at bounding box center [936, 287] width 44 height 25
type input "14"
click at [912, 367] on button "Save" at bounding box center [936, 376] width 49 height 19
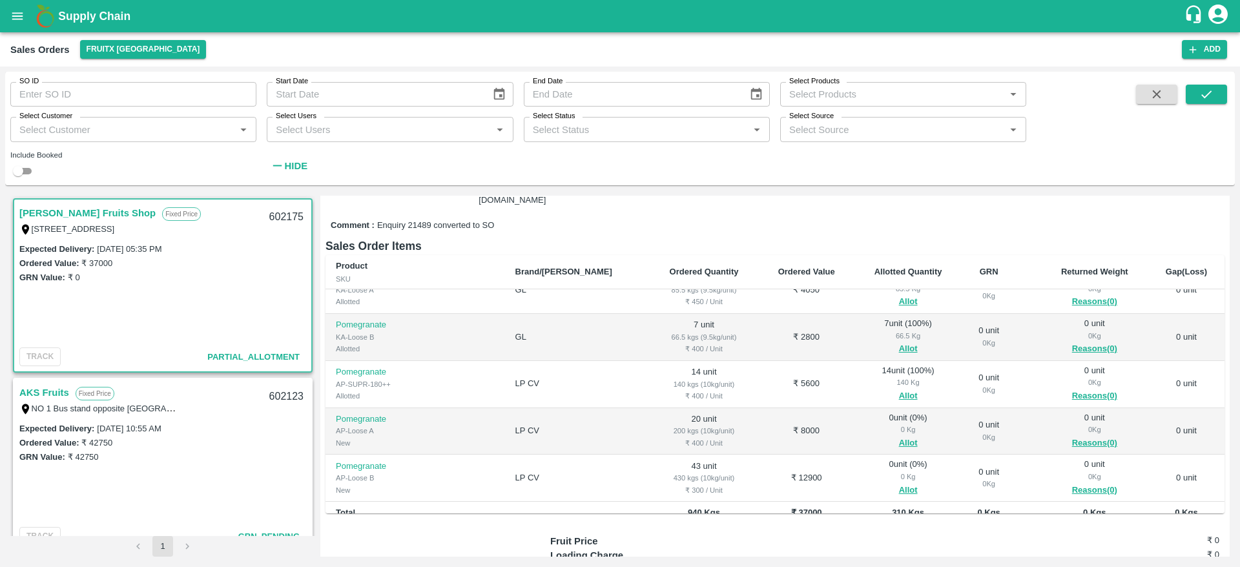
scroll to position [81, 0]
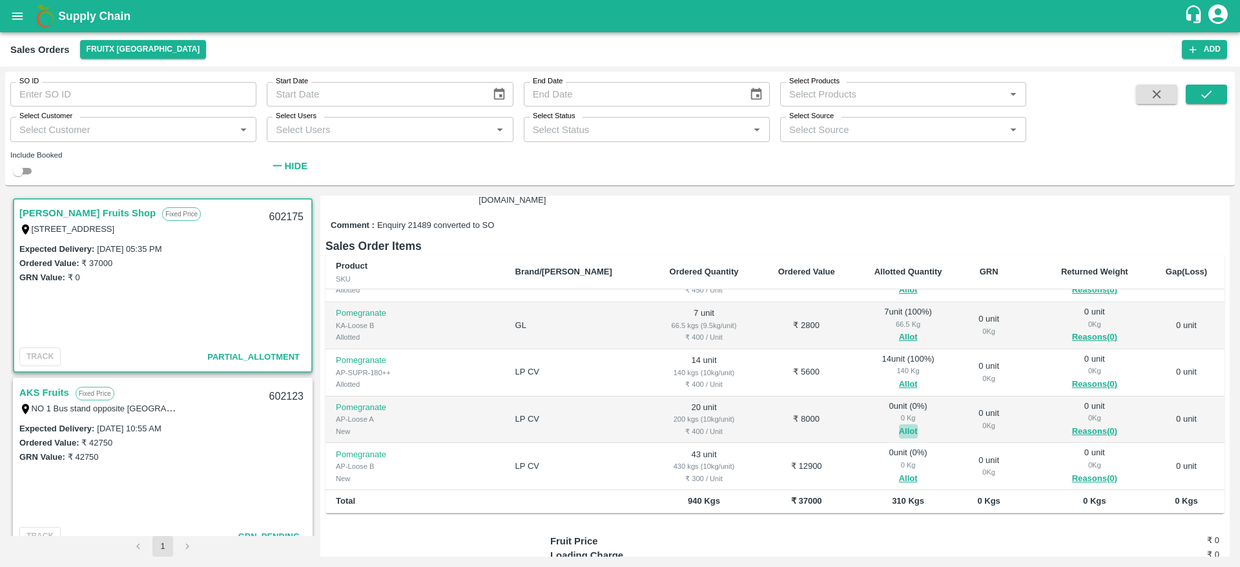
click at [899, 424] on button "Allot" at bounding box center [908, 431] width 19 height 15
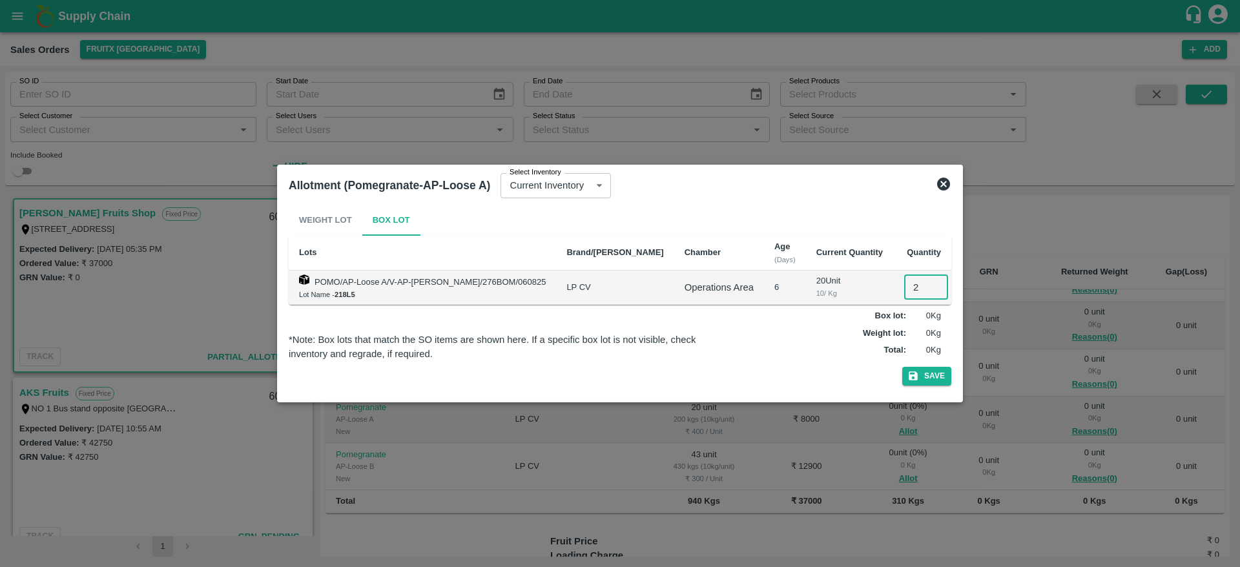
click at [904, 277] on input "2" at bounding box center [926, 287] width 44 height 25
type input "20"
click at [902, 367] on button "Save" at bounding box center [926, 376] width 49 height 19
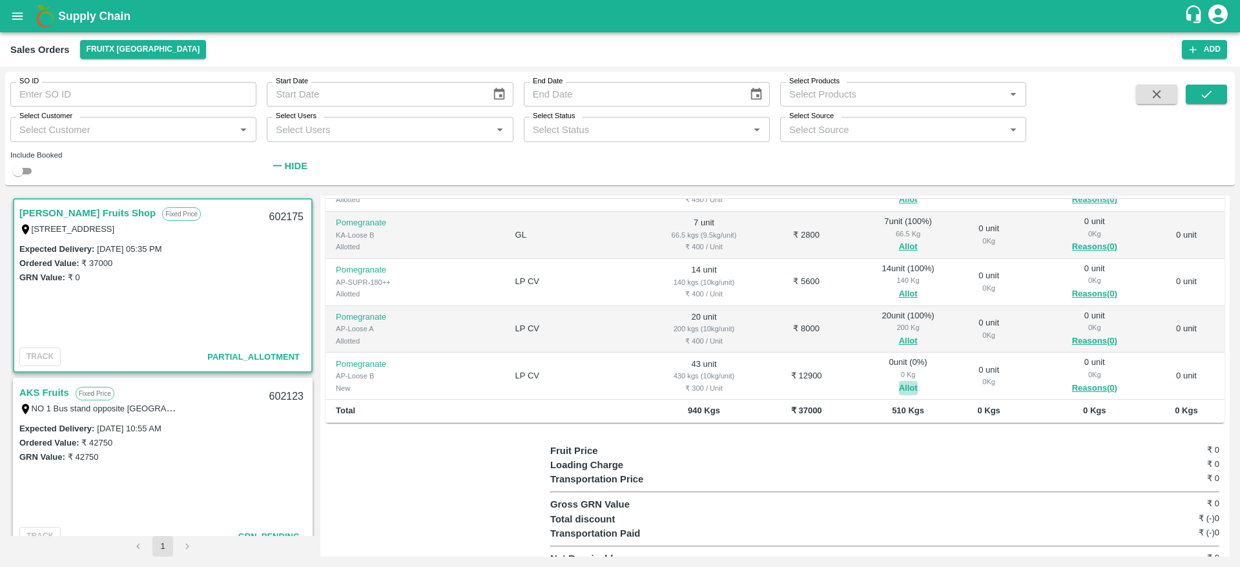
click at [899, 381] on button "Allot" at bounding box center [908, 388] width 19 height 15
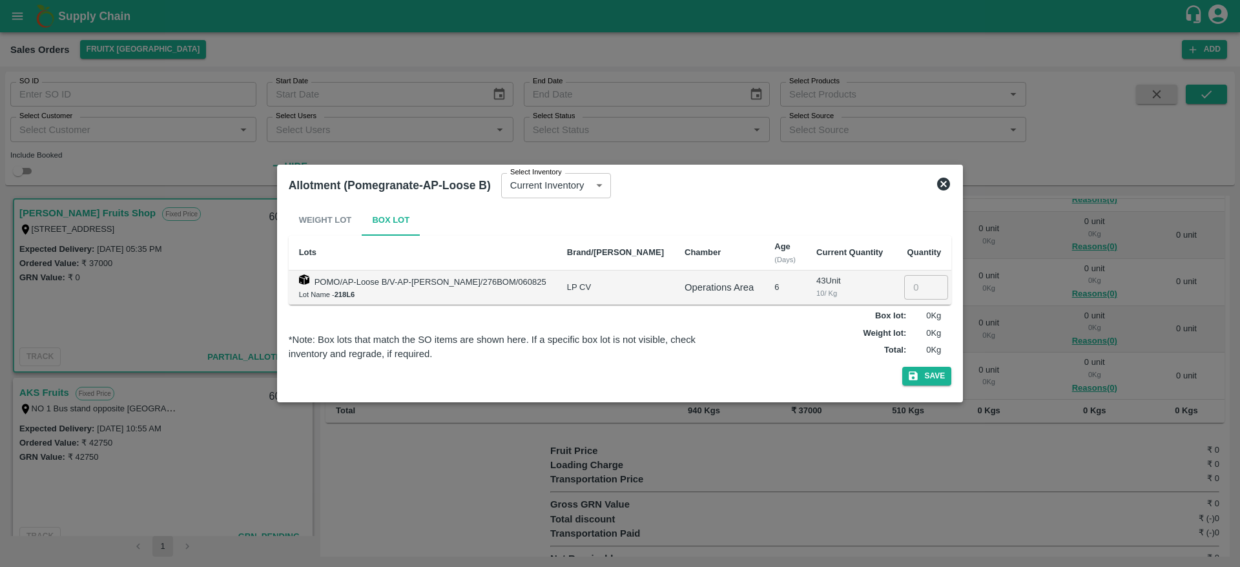
click at [904, 281] on input "number" at bounding box center [926, 287] width 44 height 25
type input "43"
click at [902, 367] on button "Save" at bounding box center [926, 376] width 49 height 19
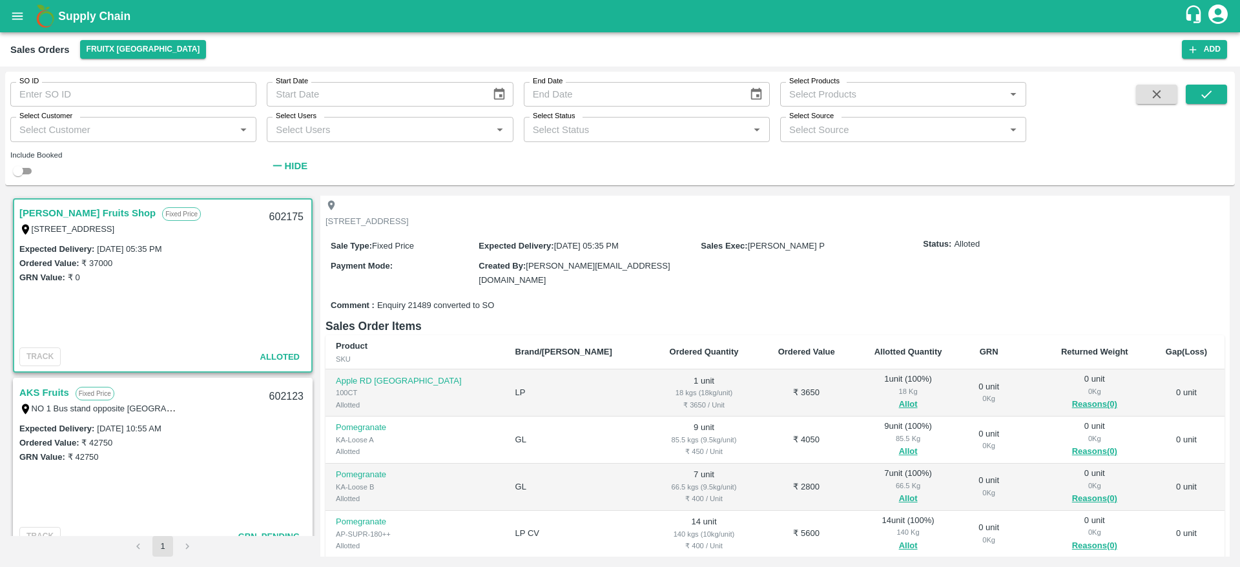
scroll to position [0, 0]
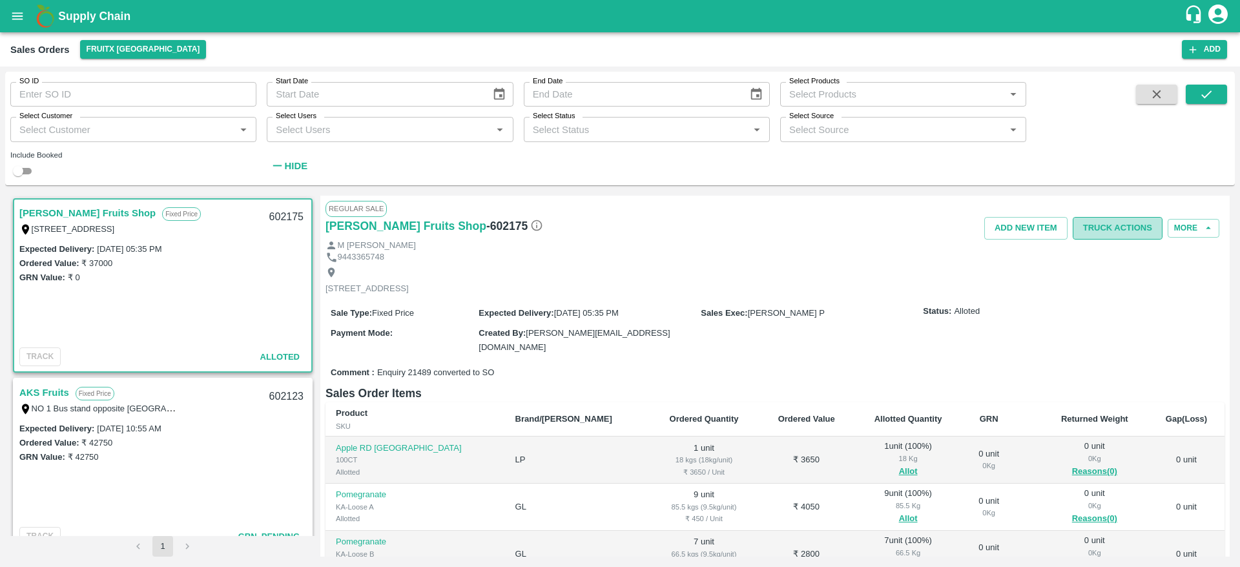
click at [1112, 226] on button "Truck Actions" at bounding box center [1117, 228] width 90 height 23
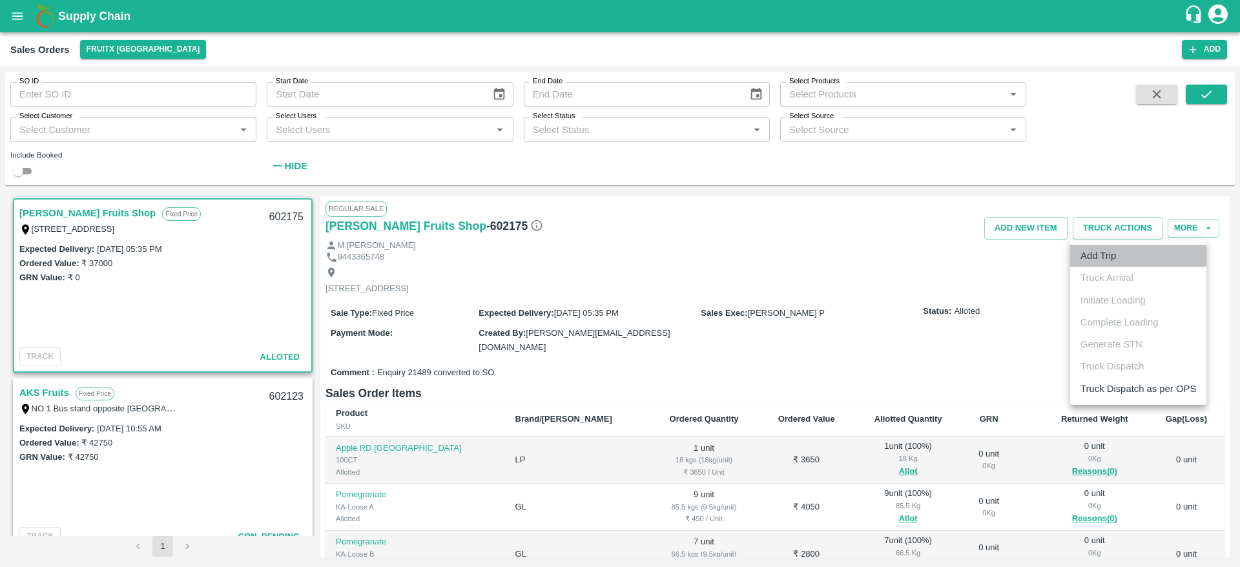
click at [1107, 260] on li "Add Trip" at bounding box center [1138, 256] width 136 height 22
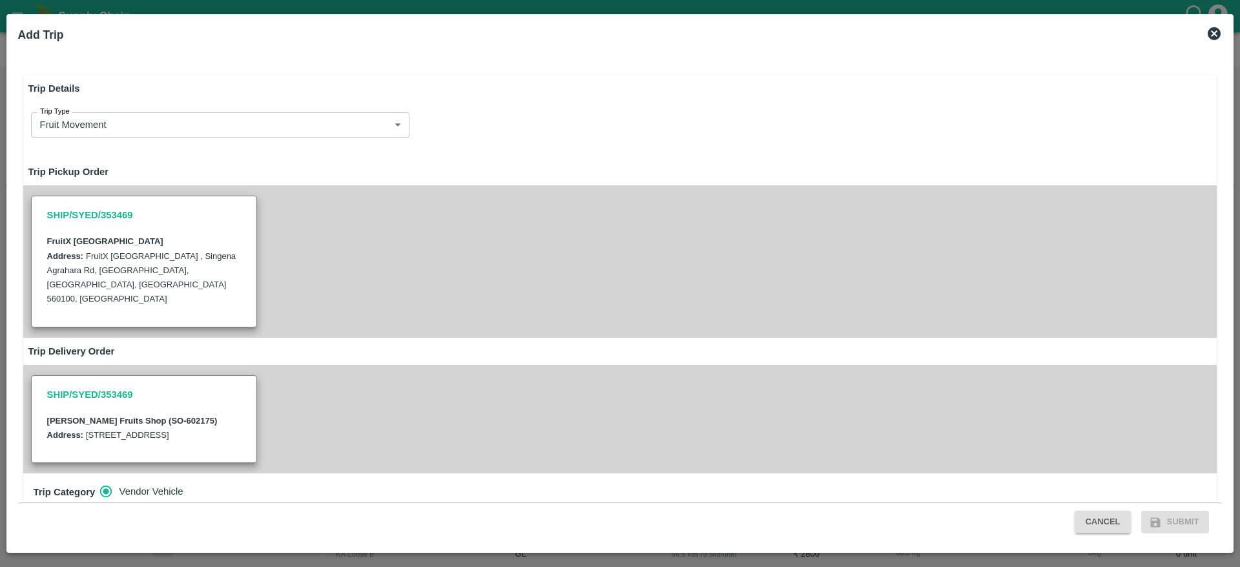
radio input "true"
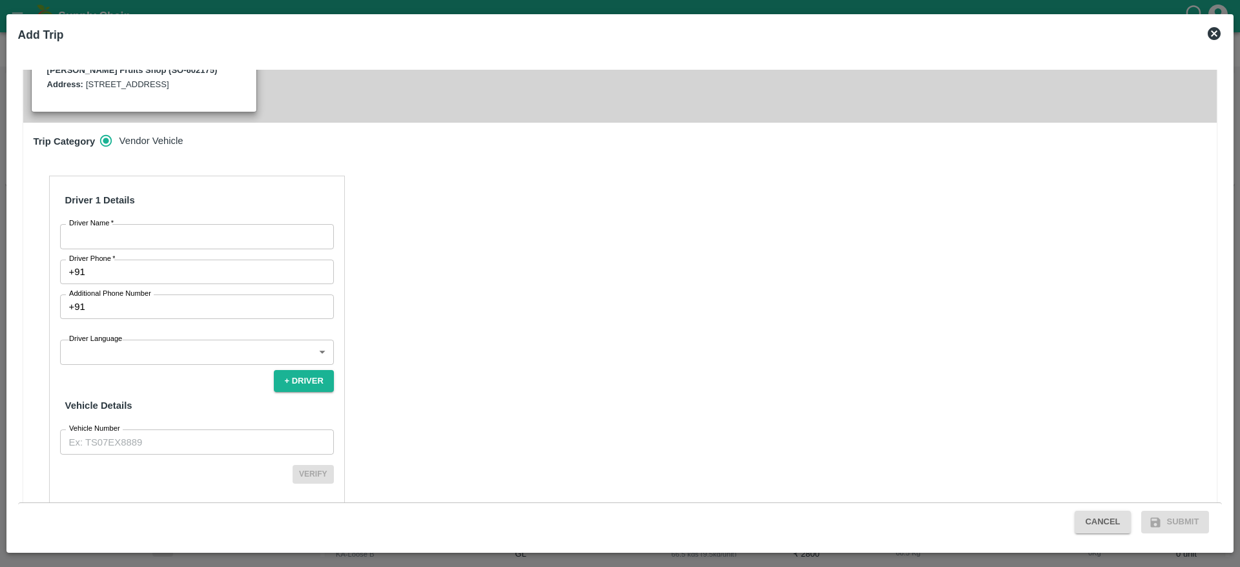
scroll to position [370, 0]
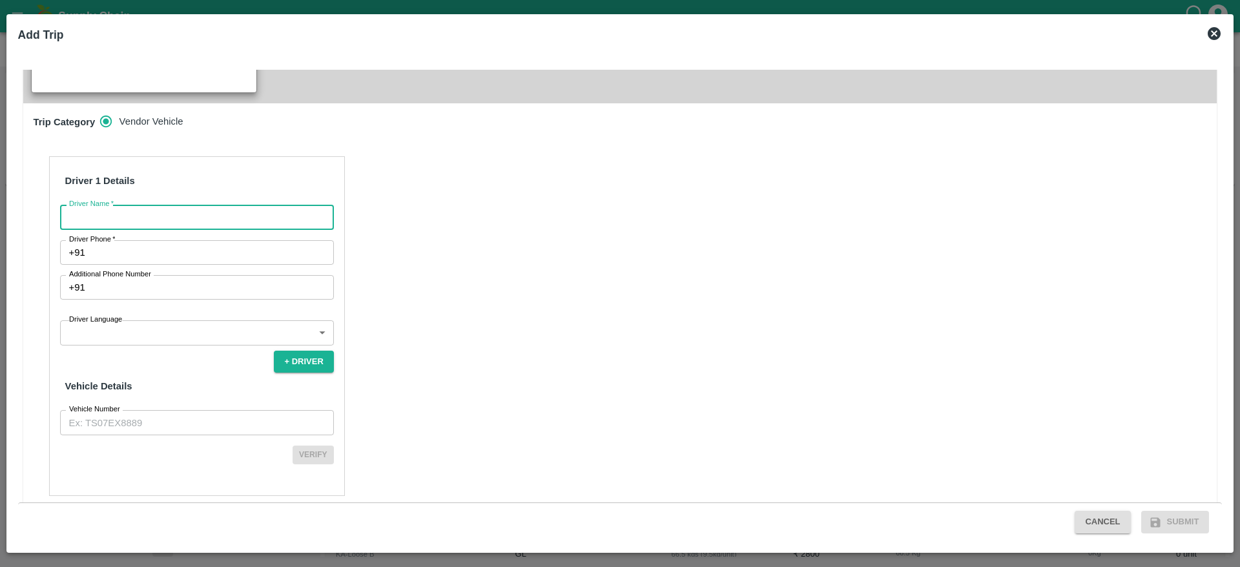
click at [165, 209] on input "Driver Name   *" at bounding box center [197, 217] width 274 height 25
type input "Syed Ibrahim"
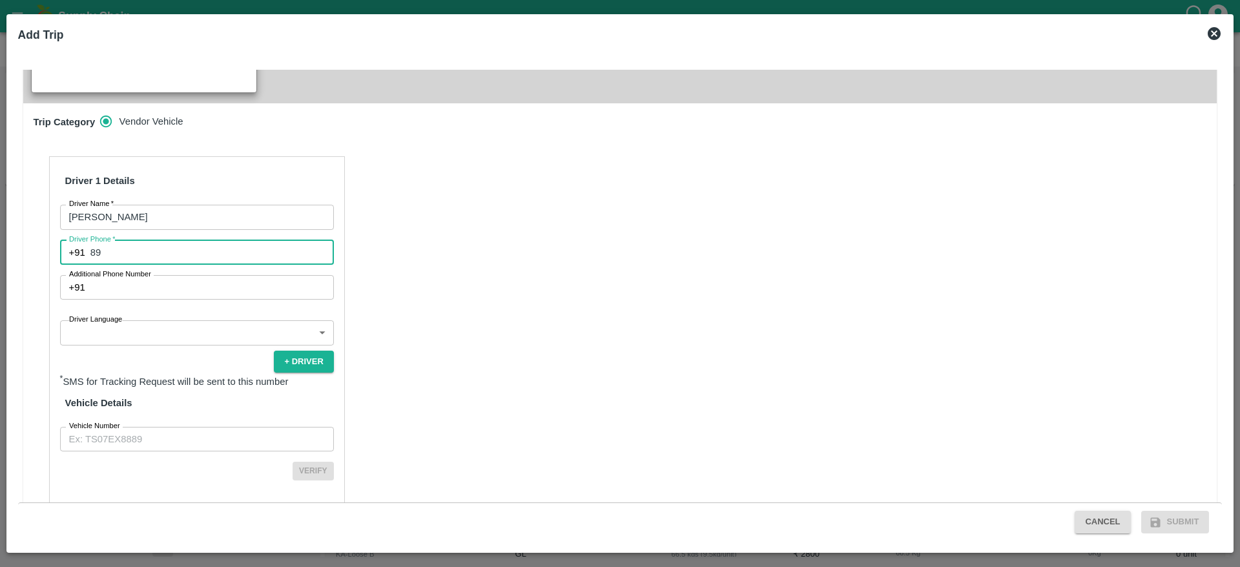
type input "8971481252"
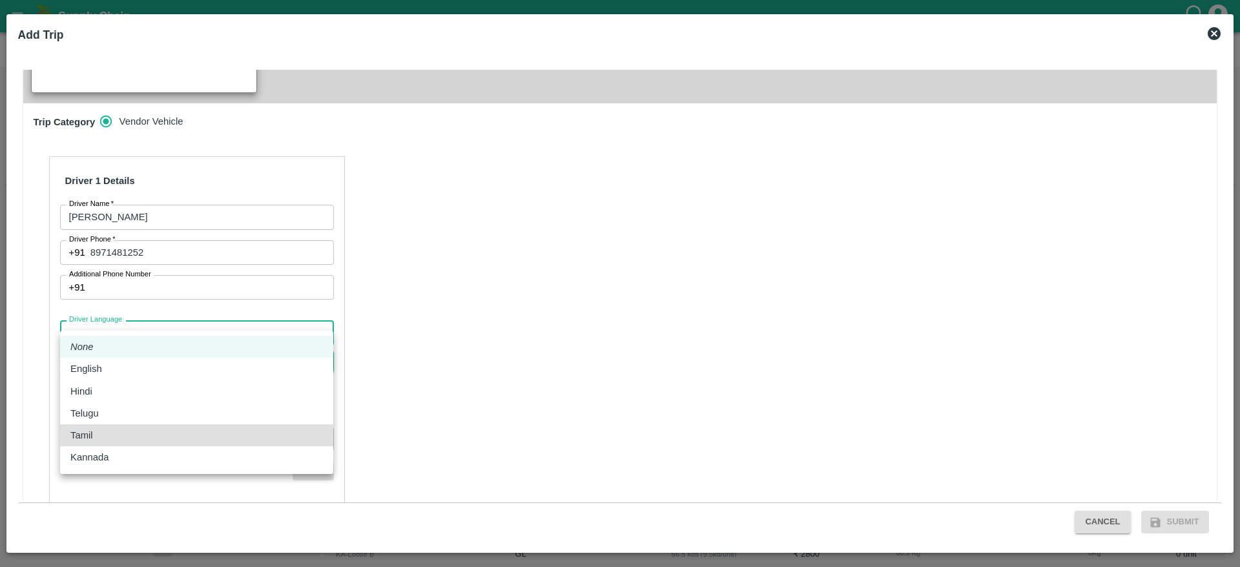
type input "ta"
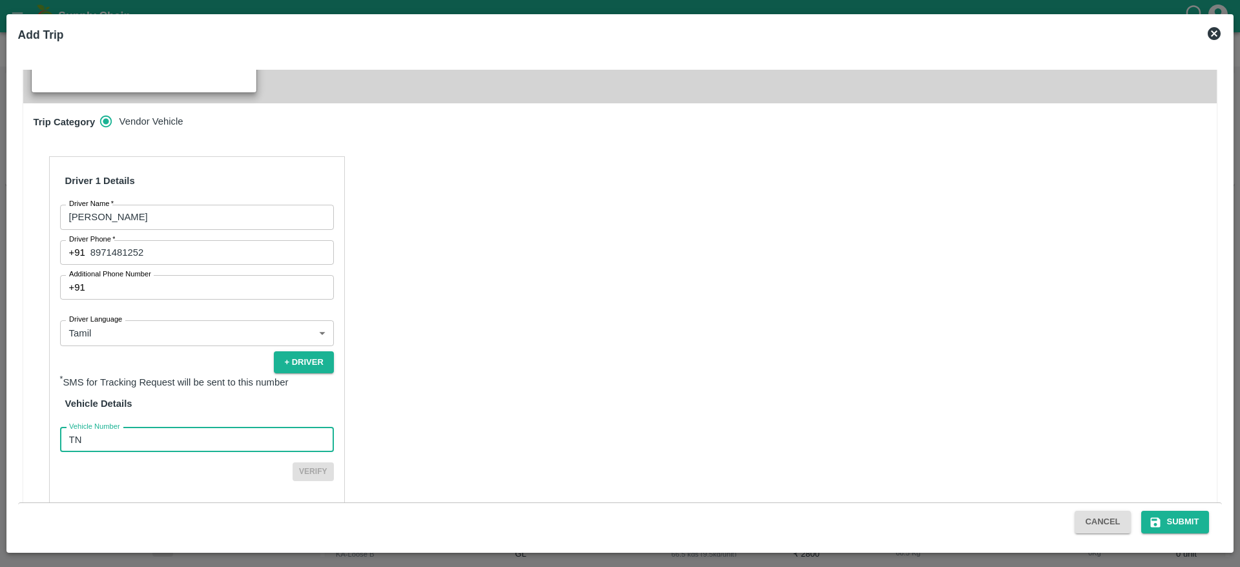
type input "TN88AZ3720"
click at [292, 462] on button "Verify" at bounding box center [312, 471] width 41 height 19
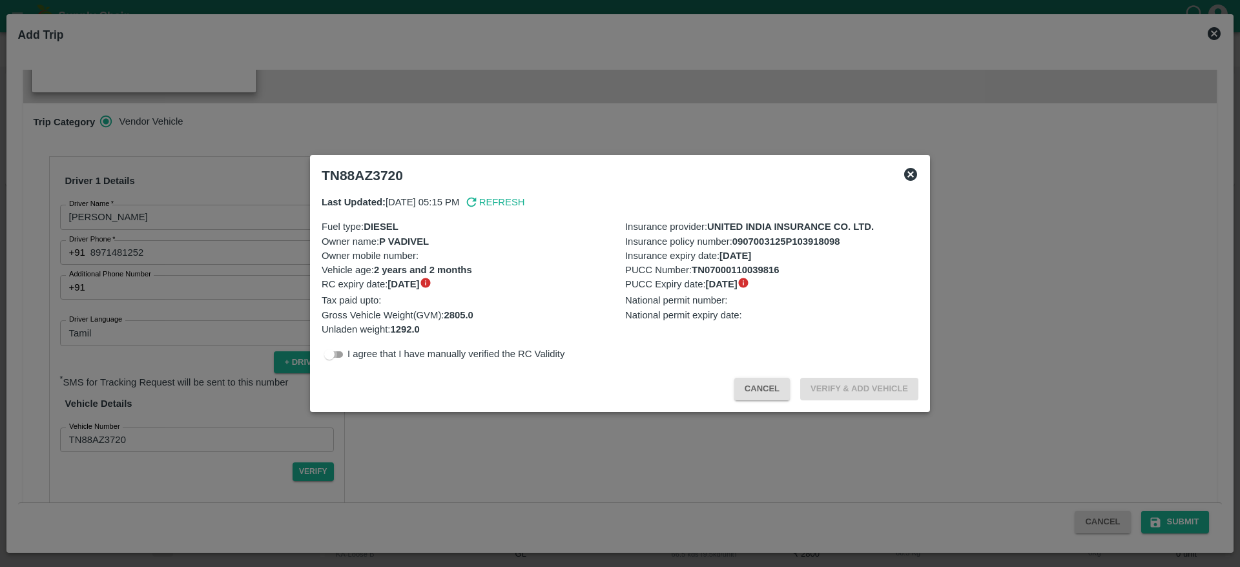
click at [331, 361] on input "checkbox" at bounding box center [329, 354] width 46 height 15
checkbox input "true"
click at [832, 398] on button "Verify & Add Vehicle" at bounding box center [859, 389] width 118 height 23
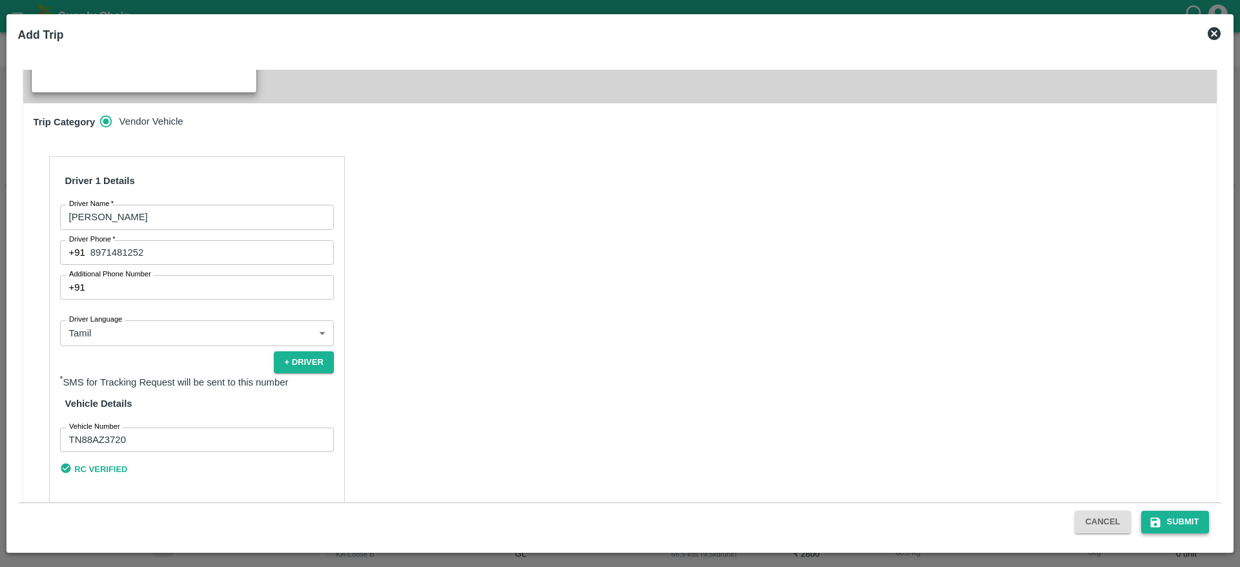
click at [1185, 525] on button "Submit" at bounding box center [1175, 522] width 68 height 23
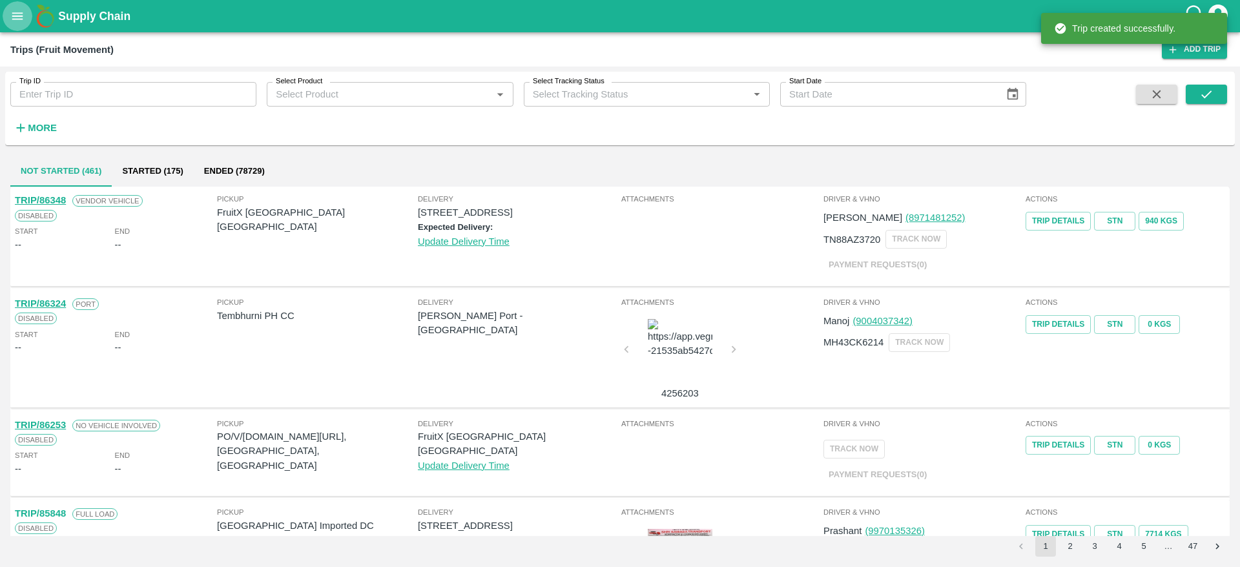
click at [19, 24] on button "open drawer" at bounding box center [18, 16] width 30 height 30
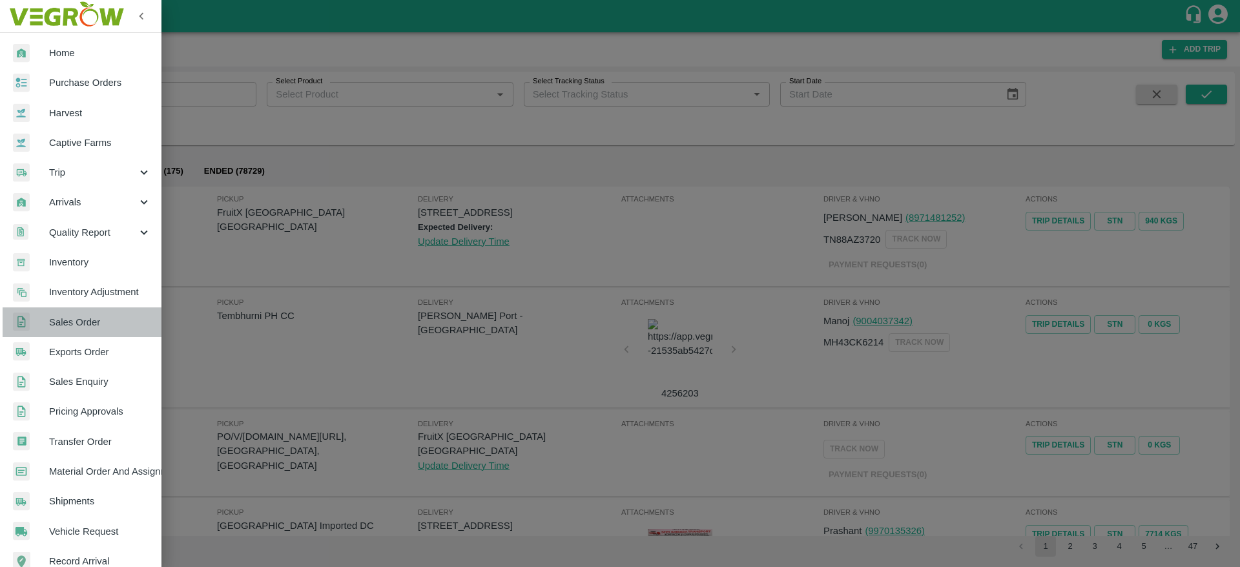
click at [91, 327] on span "Sales Order" at bounding box center [100, 322] width 102 height 14
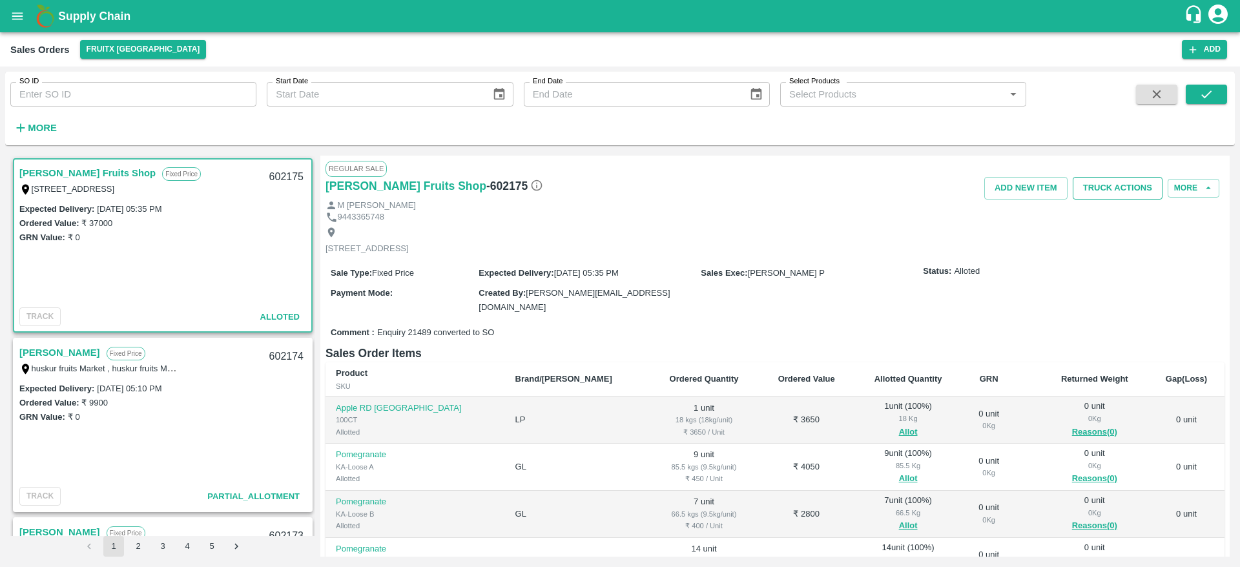
click at [1112, 184] on button "Truck Actions" at bounding box center [1117, 188] width 90 height 23
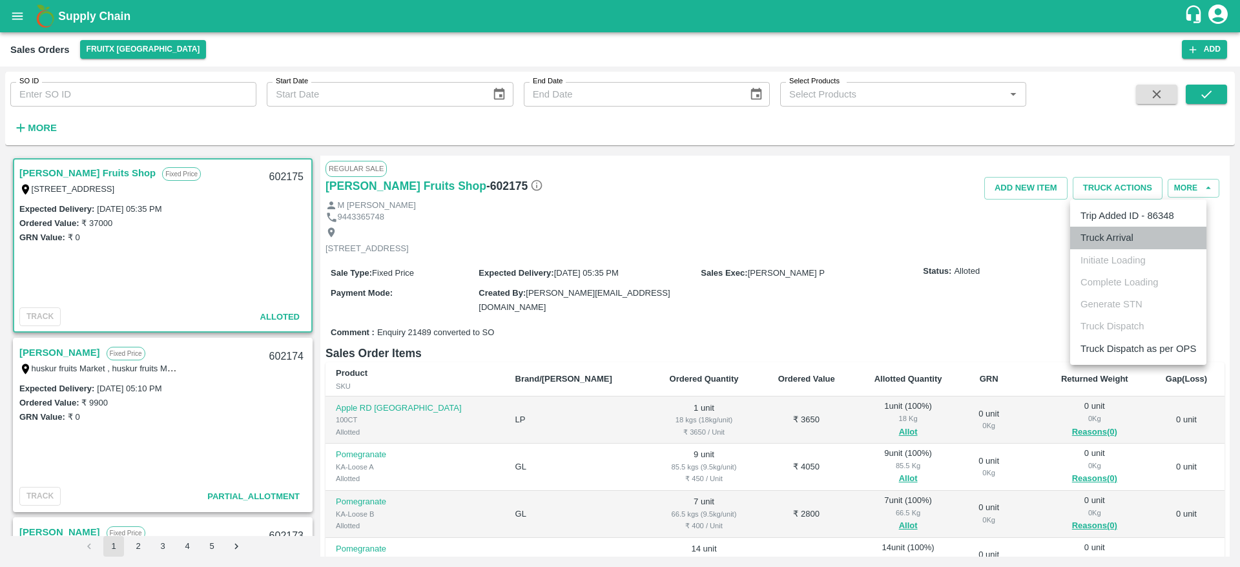
click at [1121, 230] on li "Truck Arrival" at bounding box center [1138, 238] width 136 height 22
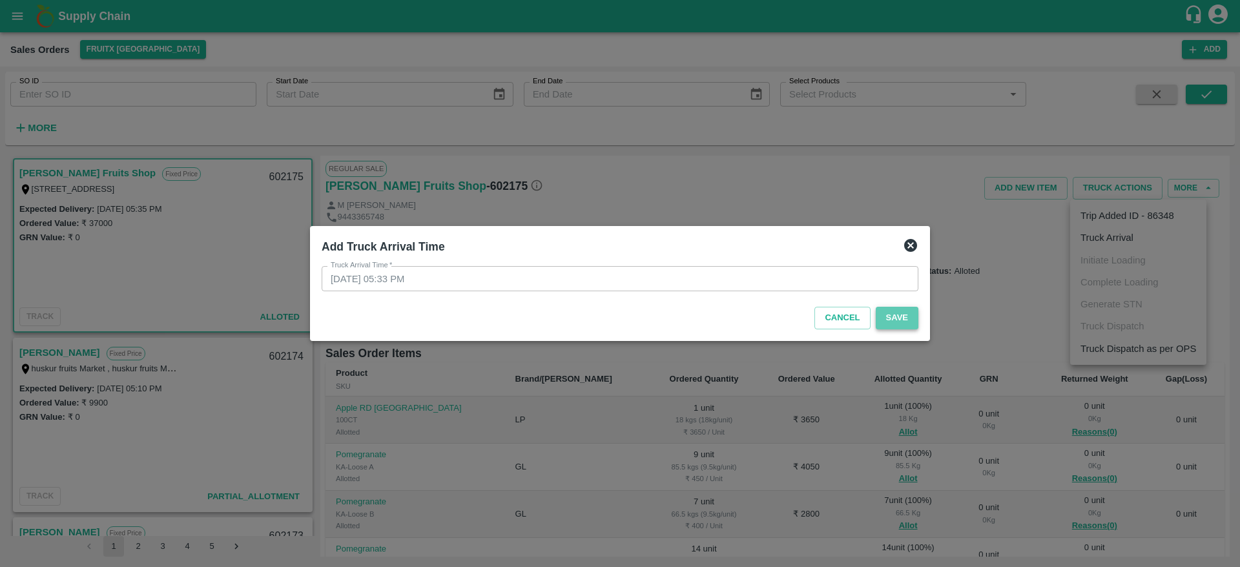
click at [893, 327] on button "Save" at bounding box center [896, 318] width 43 height 23
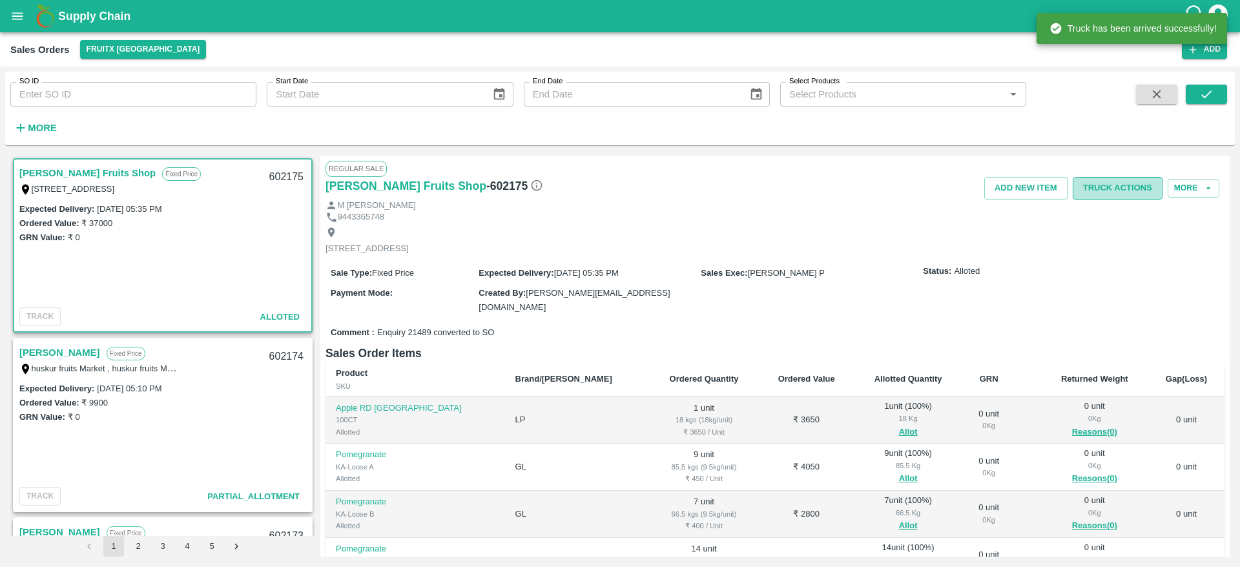
click at [1135, 177] on button "Truck Actions" at bounding box center [1117, 188] width 90 height 23
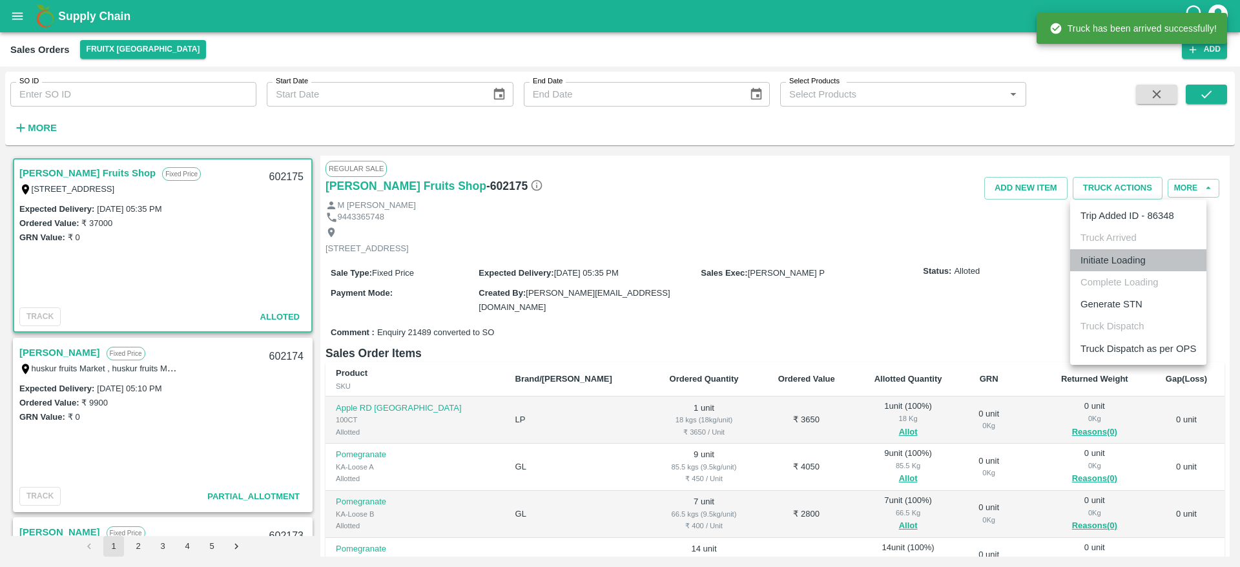
click at [1152, 258] on li "Initiate Loading" at bounding box center [1138, 260] width 136 height 22
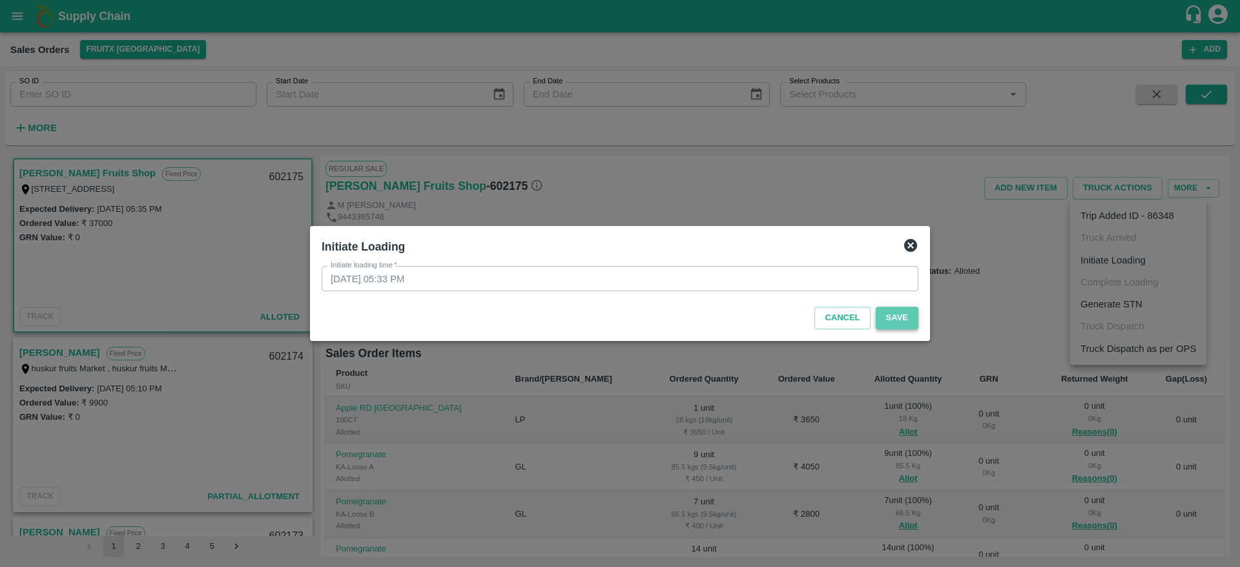
click at [910, 317] on button "Save" at bounding box center [896, 318] width 43 height 23
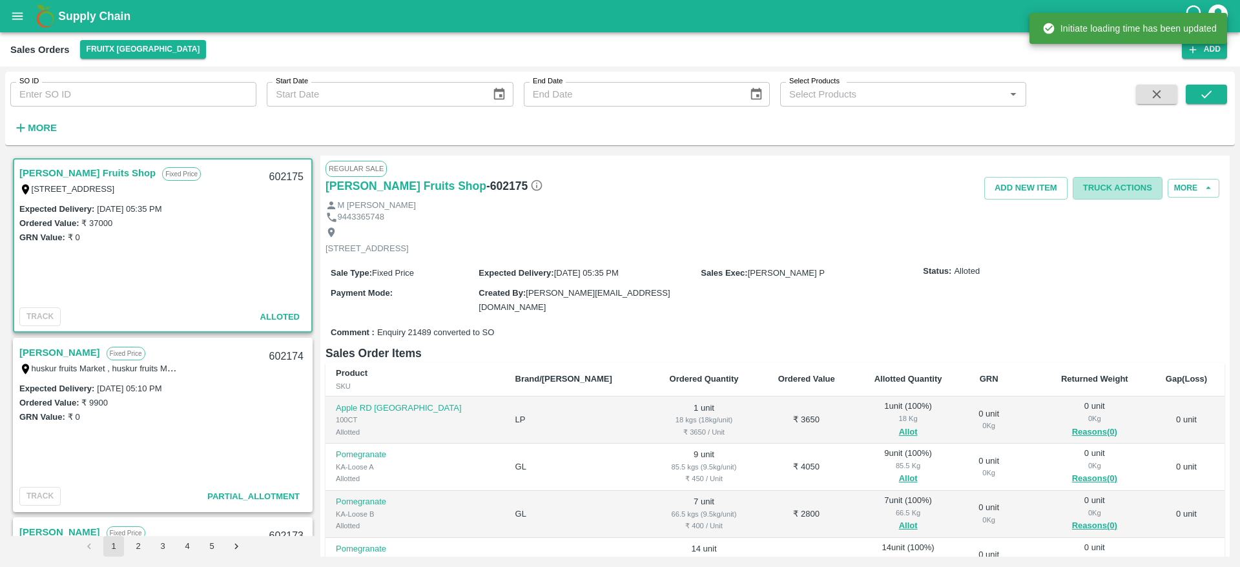
click at [1105, 191] on button "Truck Actions" at bounding box center [1117, 188] width 90 height 23
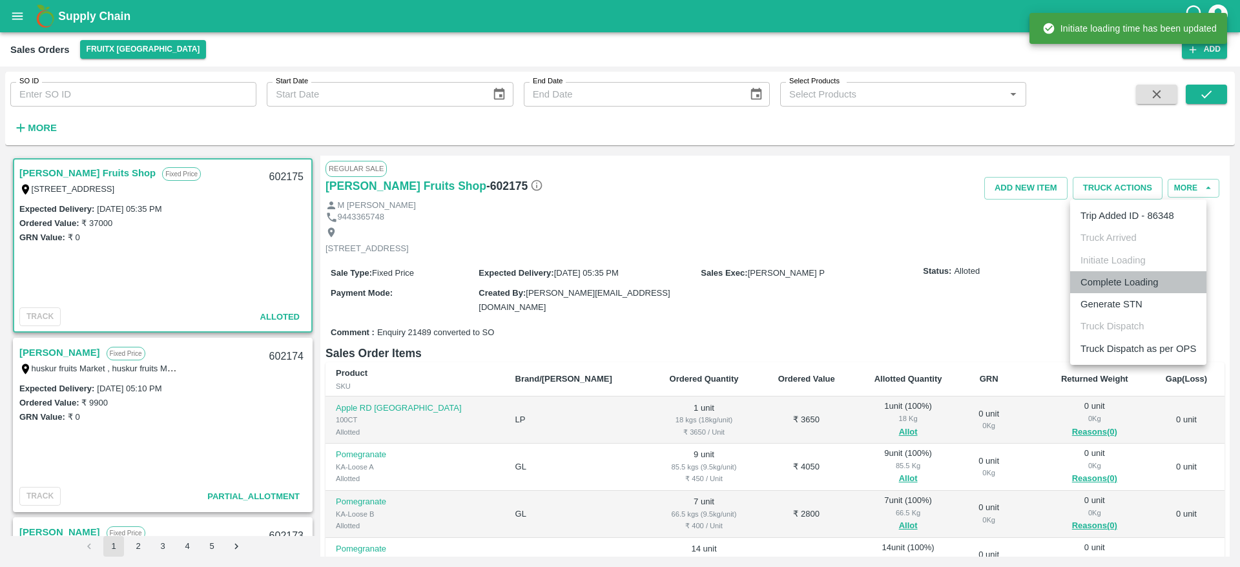
click at [1137, 274] on li "Complete Loading" at bounding box center [1138, 282] width 136 height 22
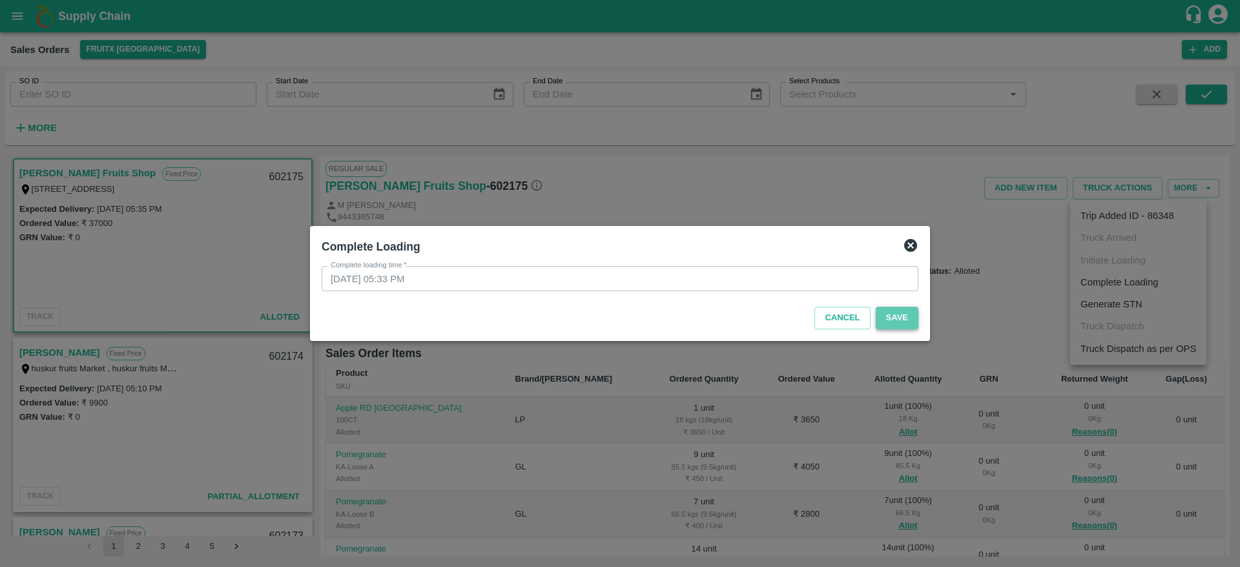
click at [890, 316] on button "Save" at bounding box center [896, 318] width 43 height 23
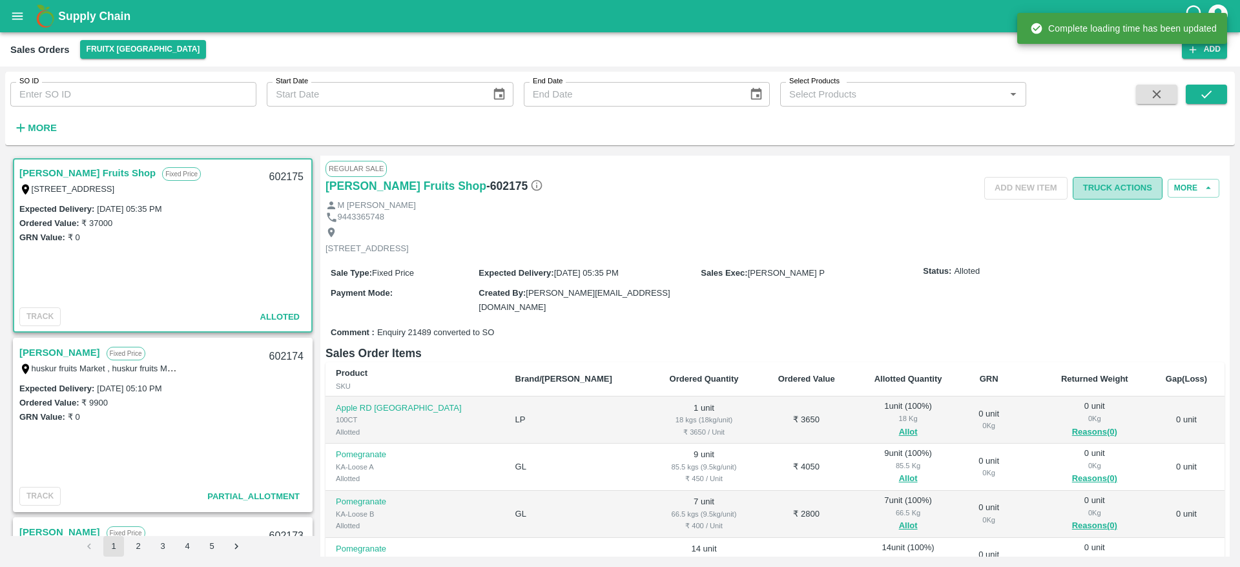
click at [1117, 189] on button "Truck Actions" at bounding box center [1117, 188] width 90 height 23
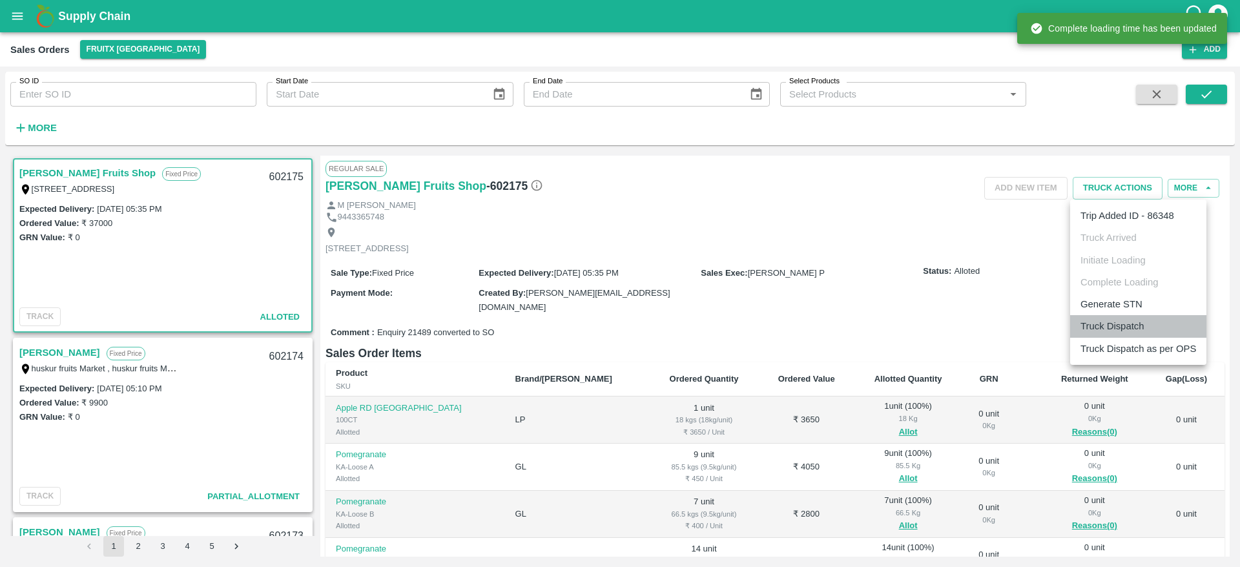
click at [1153, 325] on li "Truck Dispatch" at bounding box center [1138, 326] width 136 height 22
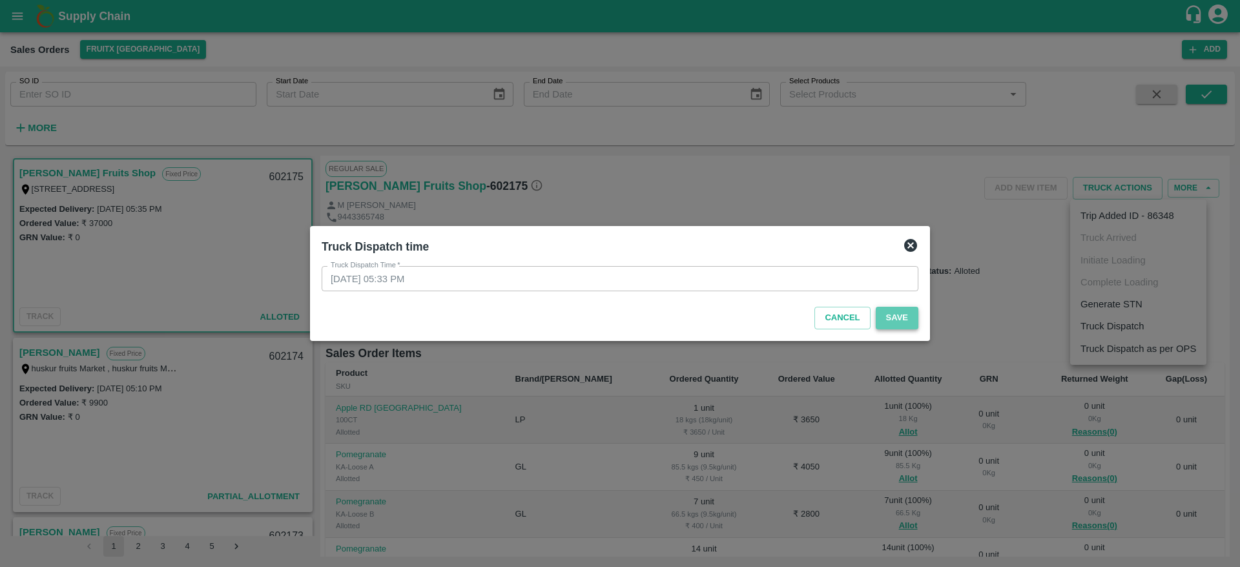
click at [882, 312] on button "Save" at bounding box center [896, 318] width 43 height 23
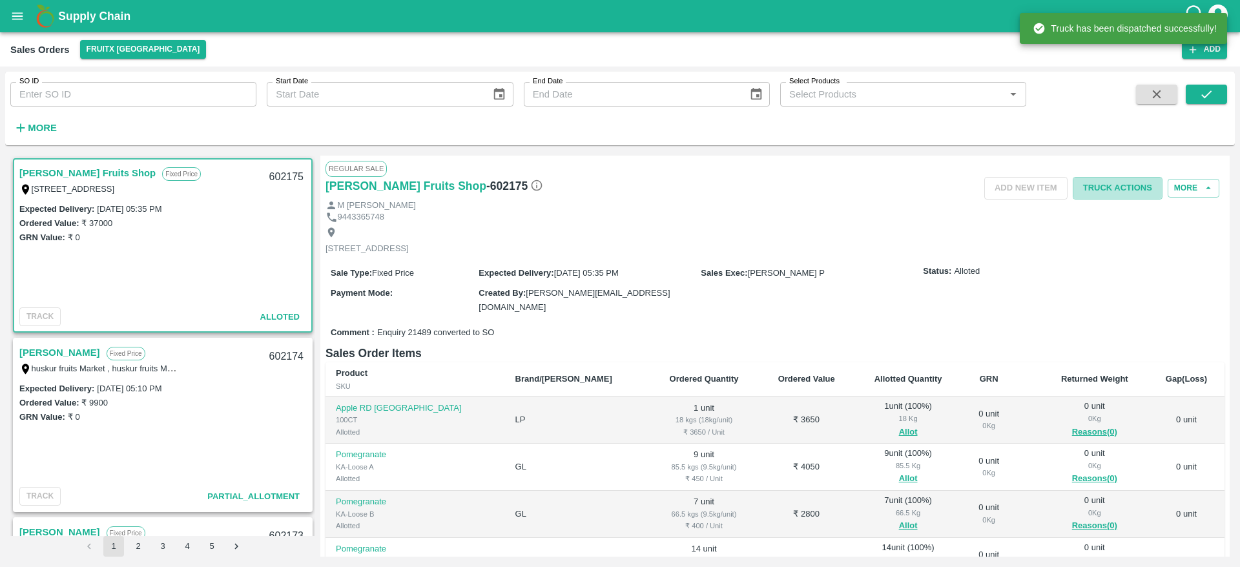
click at [1112, 194] on button "Truck Actions" at bounding box center [1117, 188] width 90 height 23
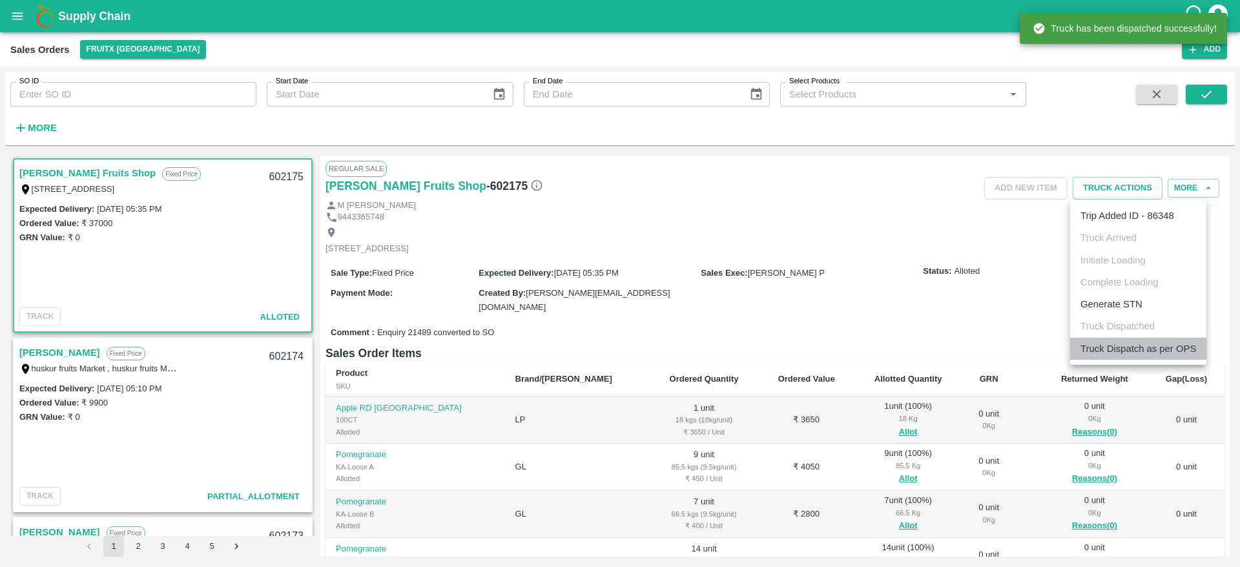
click at [1121, 342] on li "Truck Dispatch as per OPS" at bounding box center [1138, 349] width 136 height 22
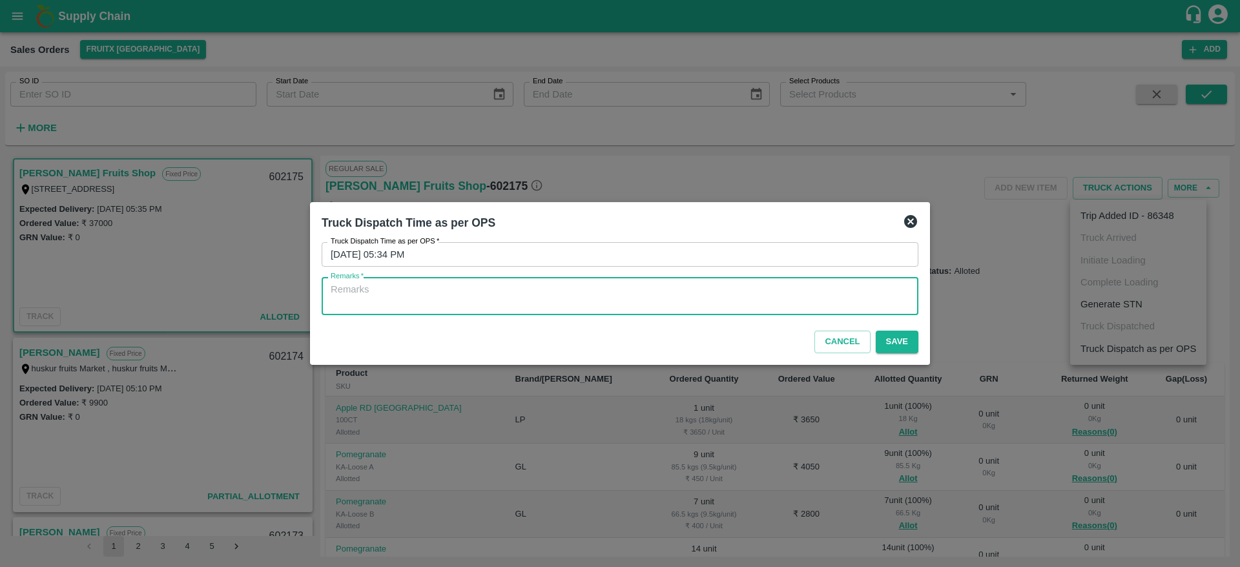
click at [768, 291] on textarea "Remarks   *" at bounding box center [620, 296] width 578 height 27
type textarea "OTD"
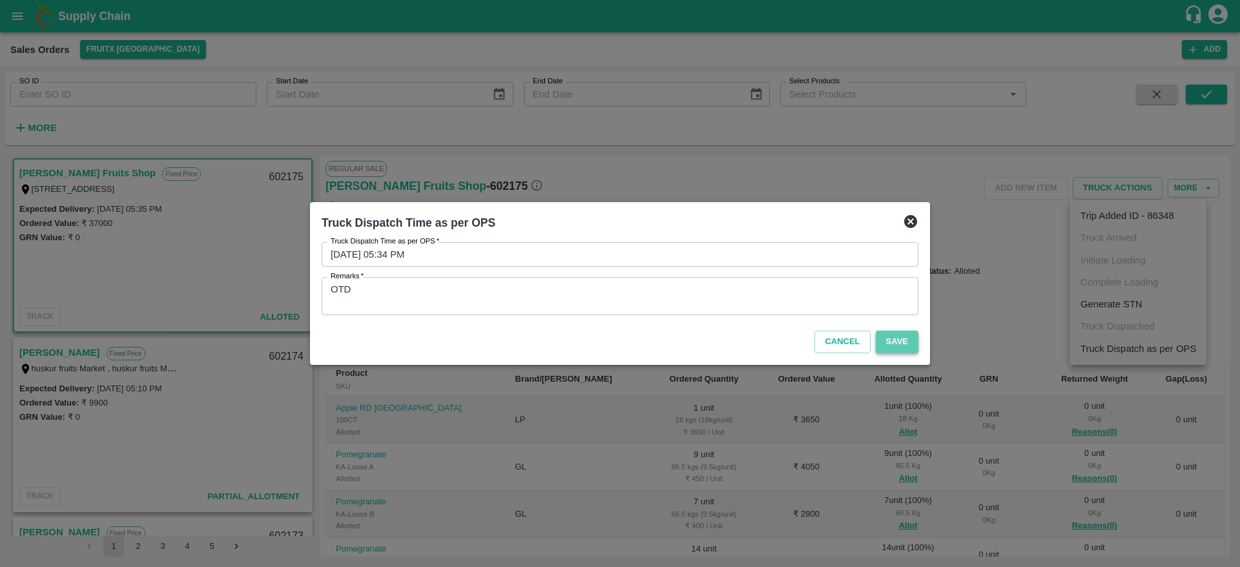
click at [885, 334] on button "Save" at bounding box center [896, 342] width 43 height 23
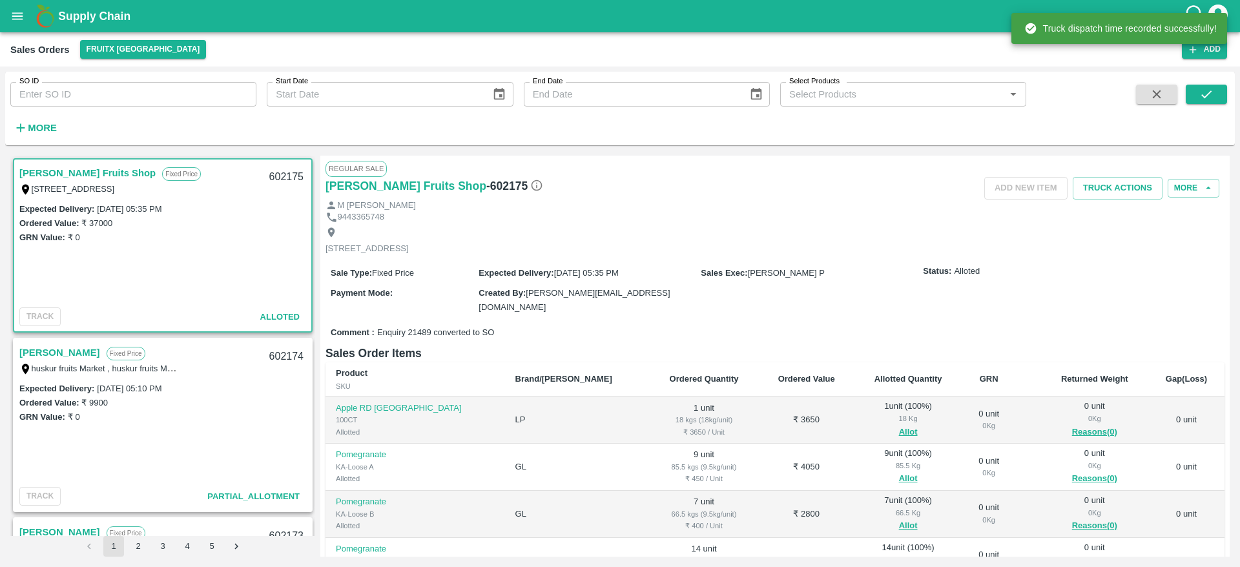
click at [26, 359] on link "[PERSON_NAME]" at bounding box center [59, 352] width 81 height 17
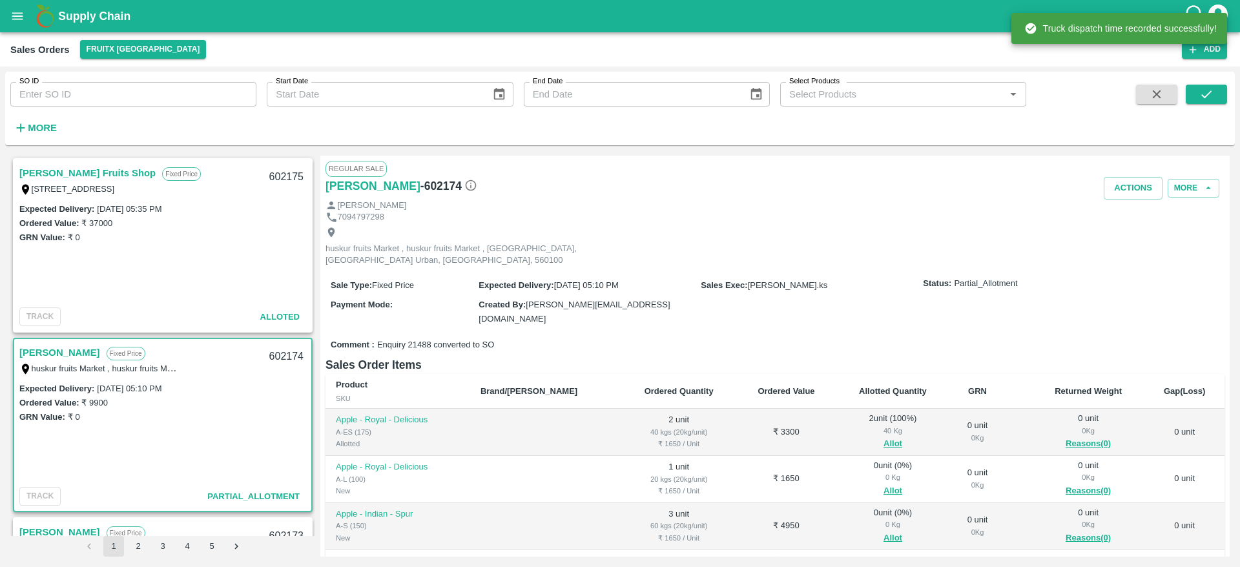
scroll to position [65, 0]
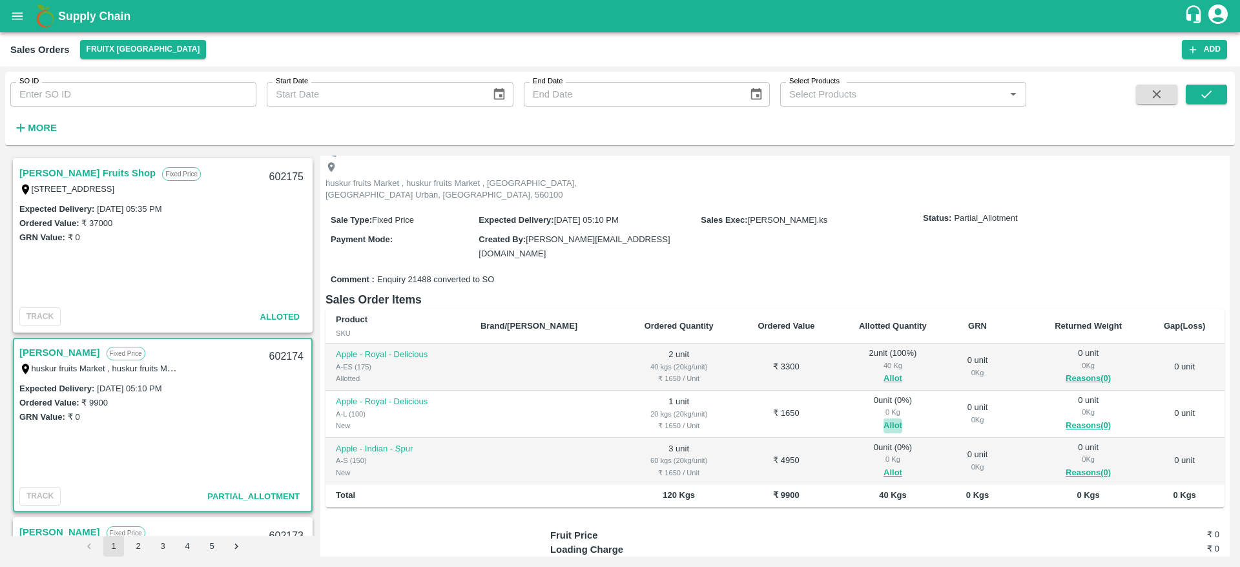
click at [883, 418] on button "Allot" at bounding box center [892, 425] width 19 height 15
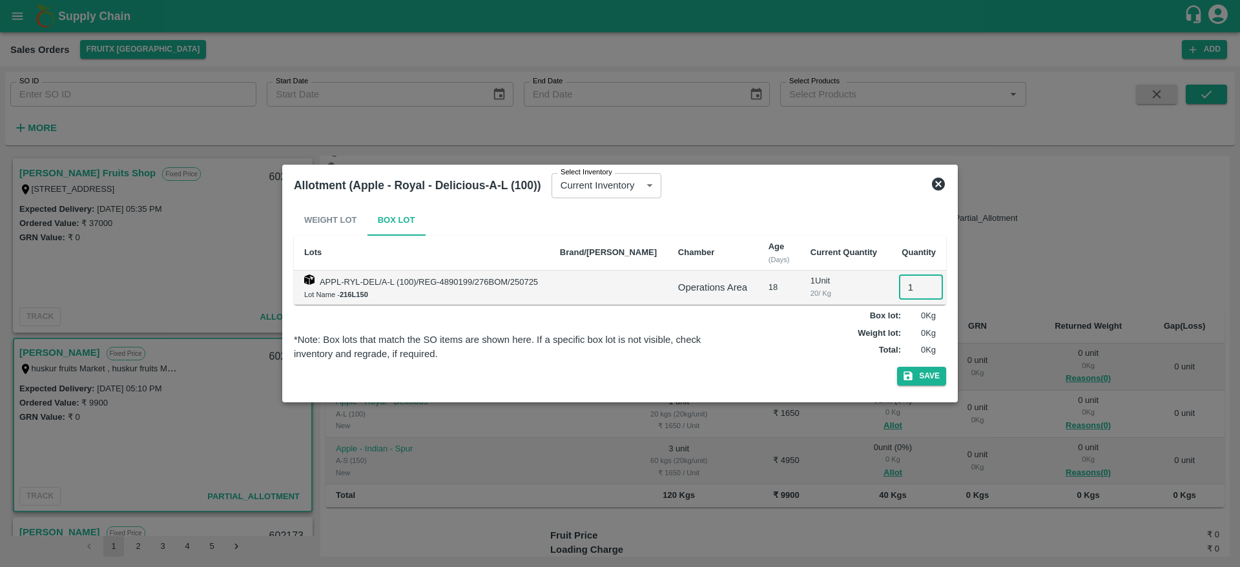
click at [910, 288] on input "1" at bounding box center [921, 287] width 44 height 25
type input "1"
click at [897, 367] on button "Save" at bounding box center [921, 376] width 49 height 19
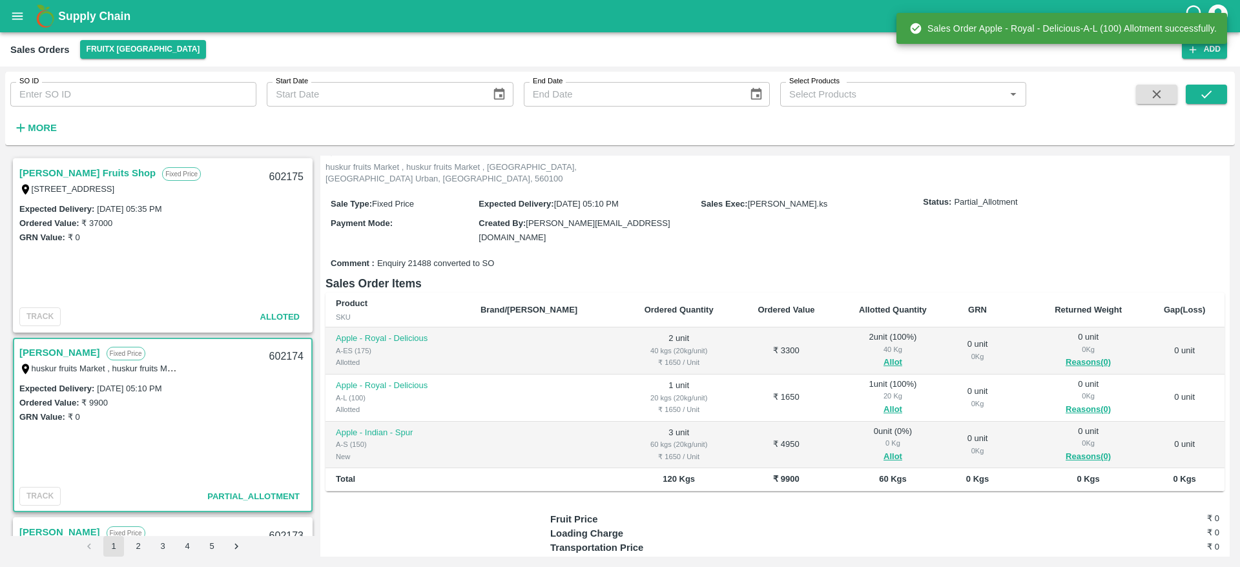
scroll to position [83, 0]
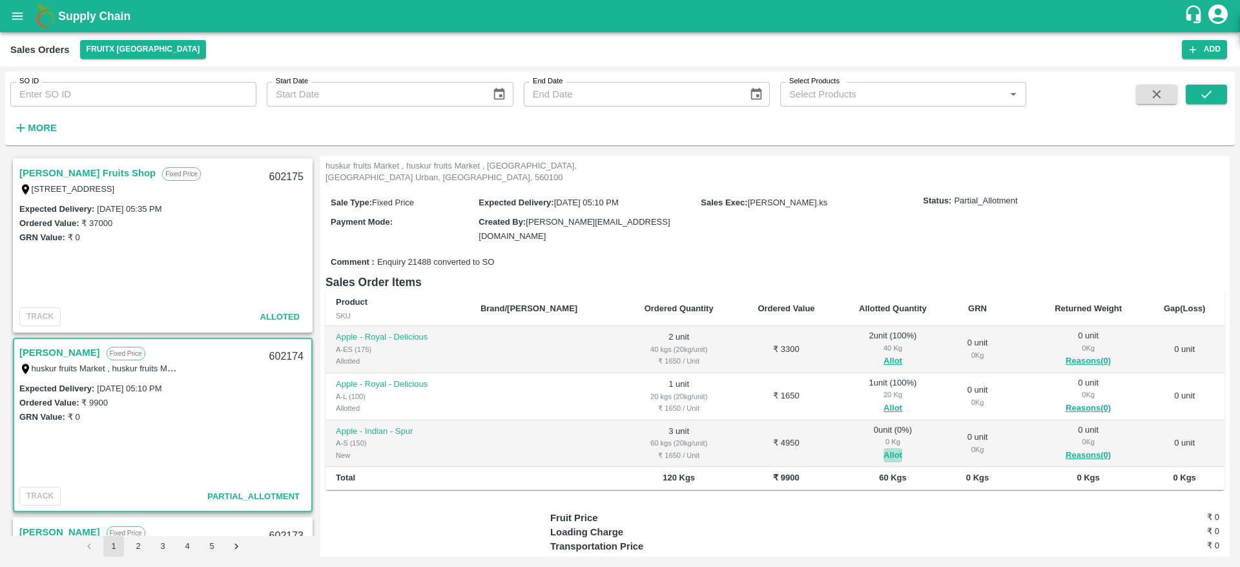
click at [883, 448] on button "Allot" at bounding box center [892, 455] width 19 height 15
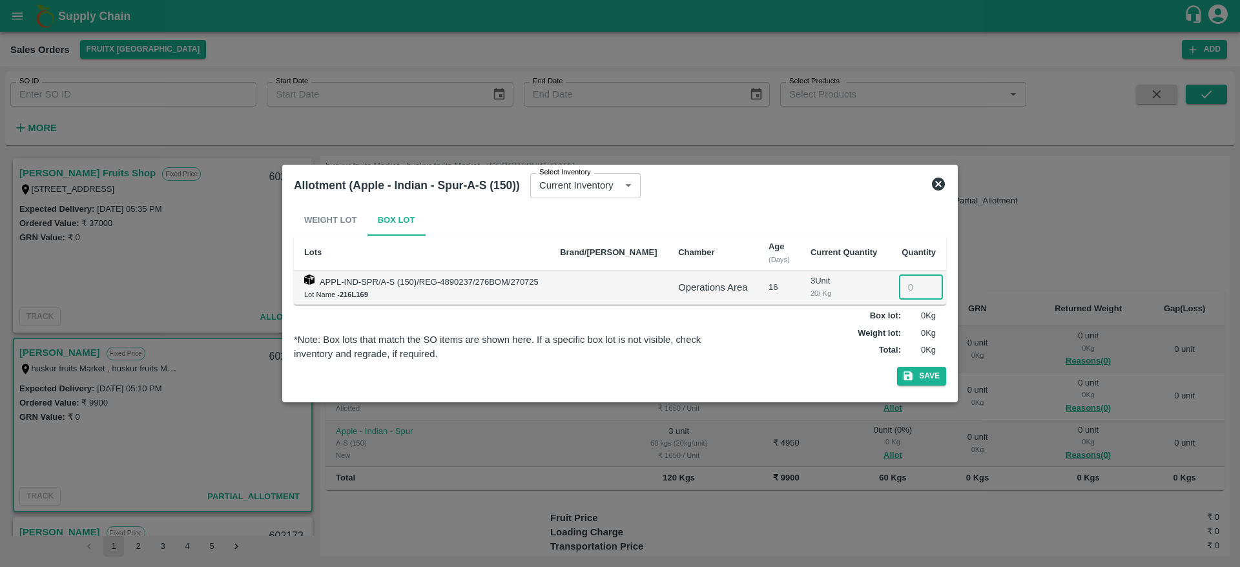
click at [908, 290] on input "number" at bounding box center [921, 287] width 44 height 25
type input "3"
click at [897, 367] on button "Save" at bounding box center [921, 376] width 49 height 19
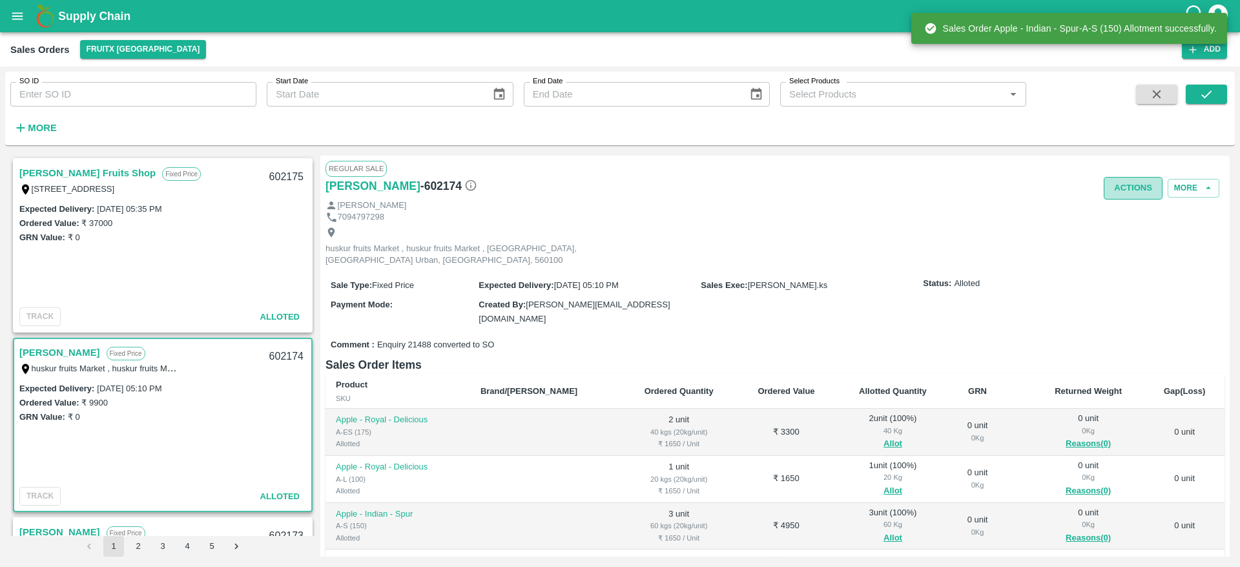
click at [1115, 189] on button "Actions" at bounding box center [1132, 188] width 59 height 23
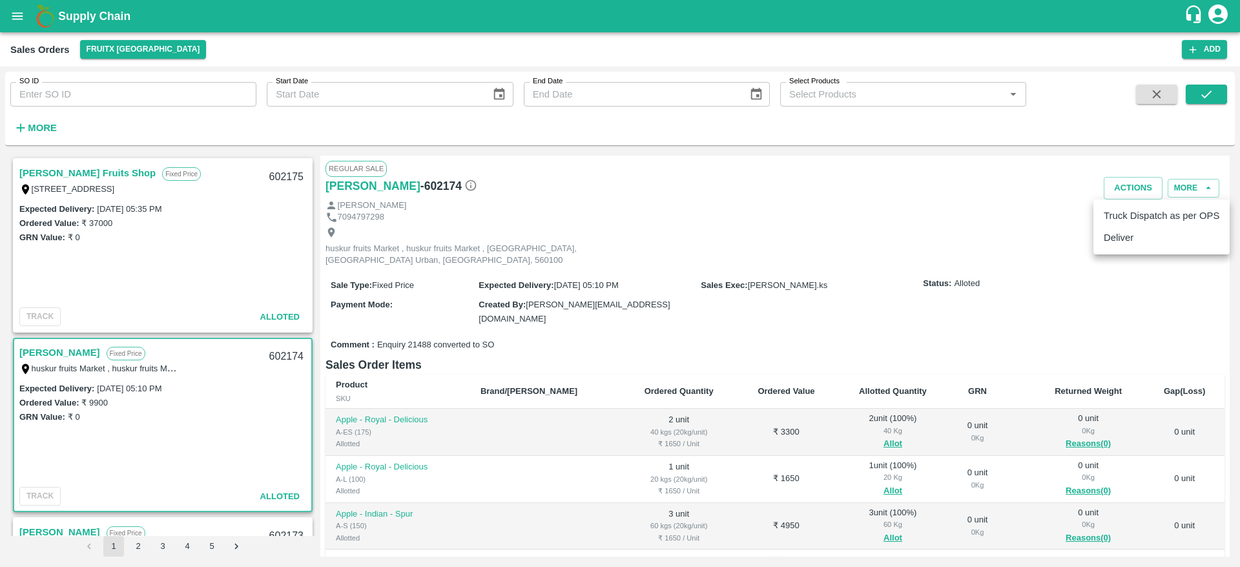
click at [1129, 234] on li "Deliver" at bounding box center [1161, 238] width 136 height 22
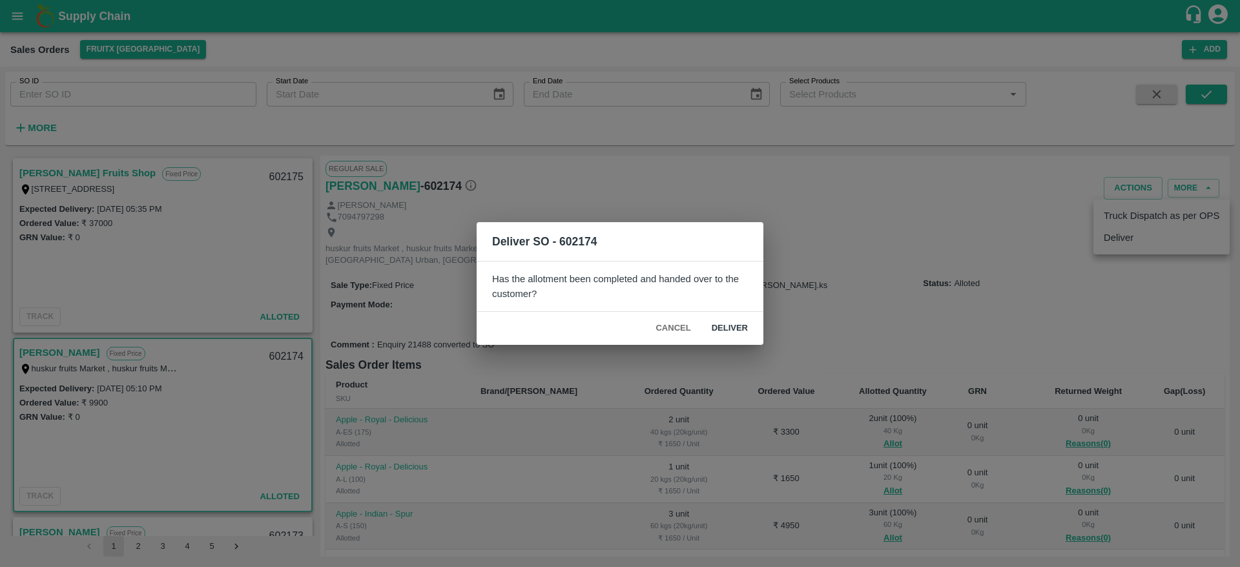
click at [739, 328] on button "Deliver" at bounding box center [729, 328] width 57 height 23
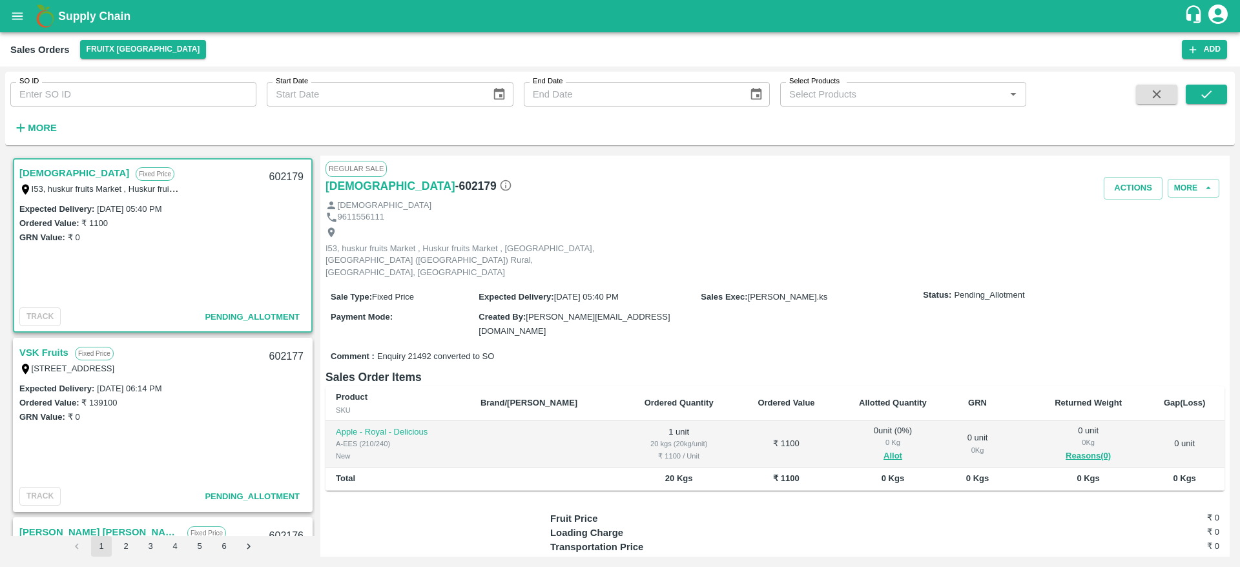
click at [48, 172] on link "[DEMOGRAPHIC_DATA]" at bounding box center [74, 173] width 110 height 17
click at [296, 174] on div "602179" at bounding box center [286, 177] width 50 height 30
copy div "602179"
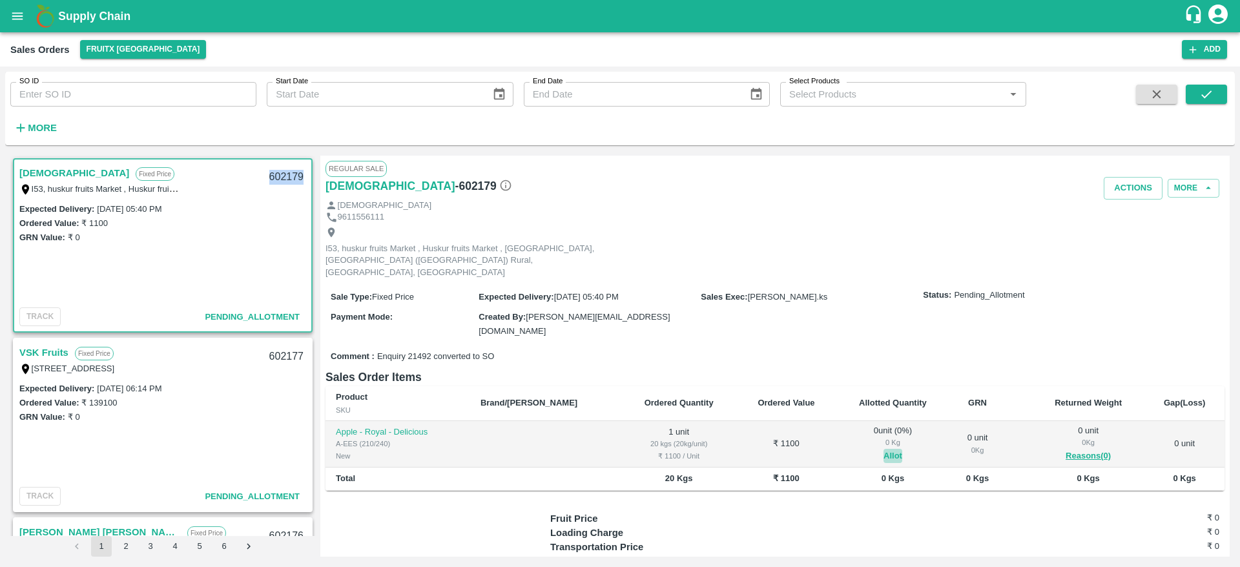
click at [883, 449] on button "Allot" at bounding box center [892, 456] width 19 height 15
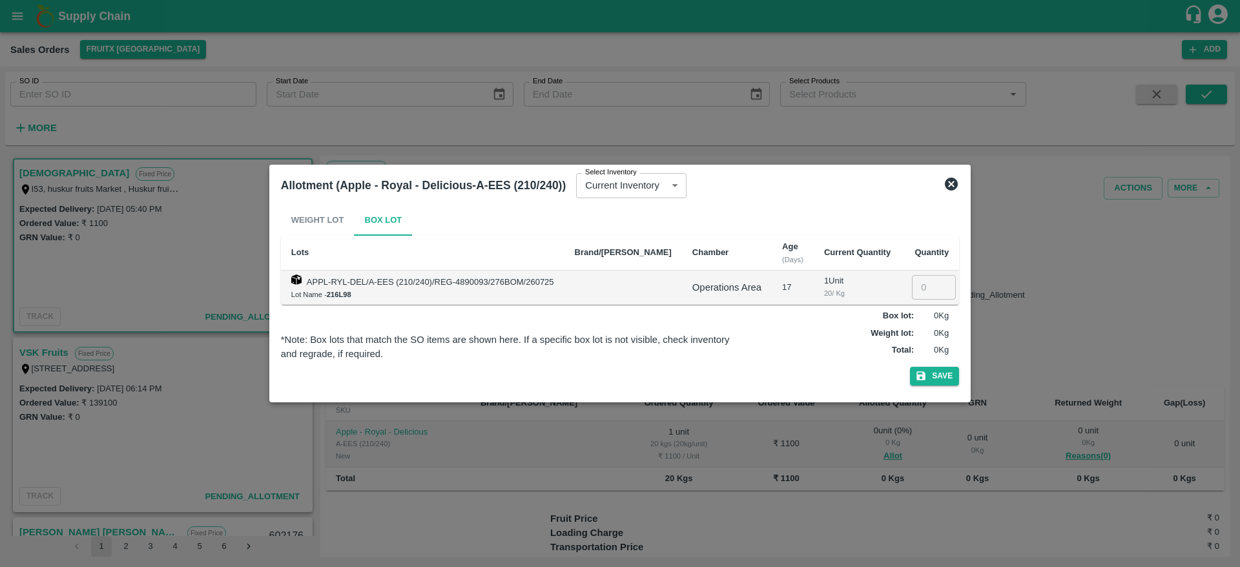
click at [912, 287] on input "number" at bounding box center [934, 287] width 44 height 25
type input "1"
click at [910, 367] on button "Save" at bounding box center [934, 376] width 49 height 19
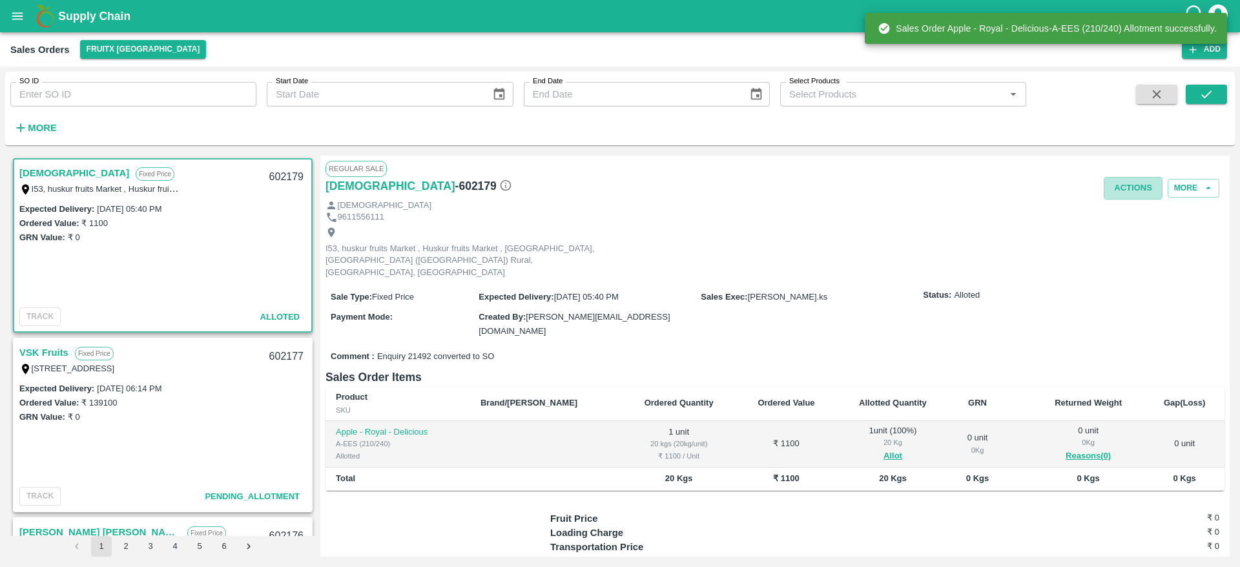
click at [1134, 197] on button "Actions" at bounding box center [1132, 188] width 59 height 23
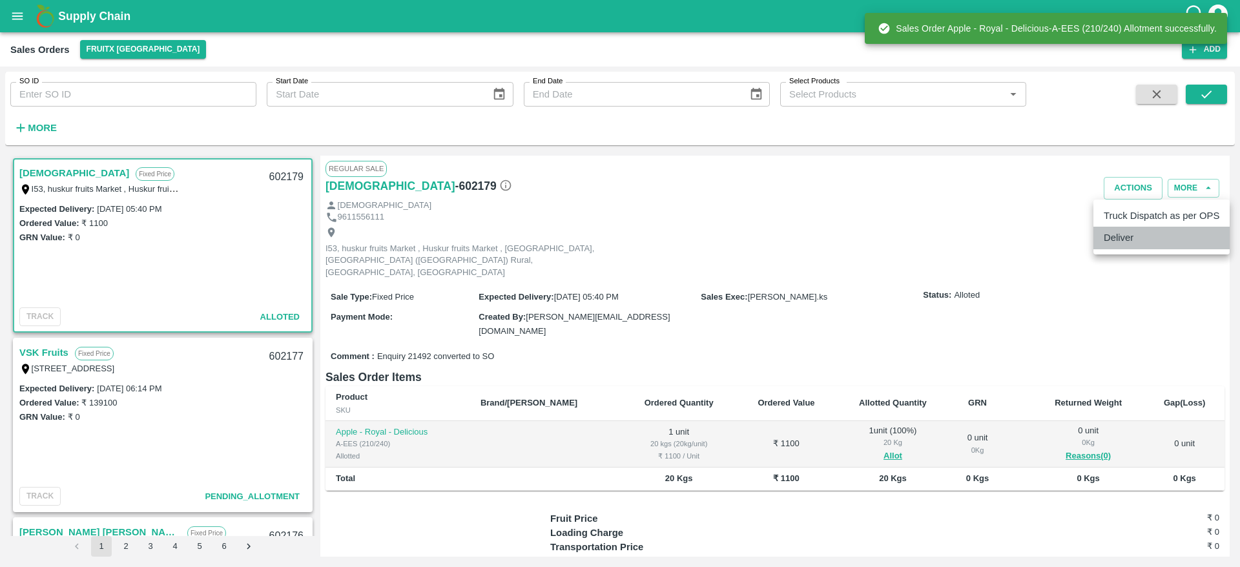
click at [1108, 240] on li "Deliver" at bounding box center [1161, 238] width 136 height 22
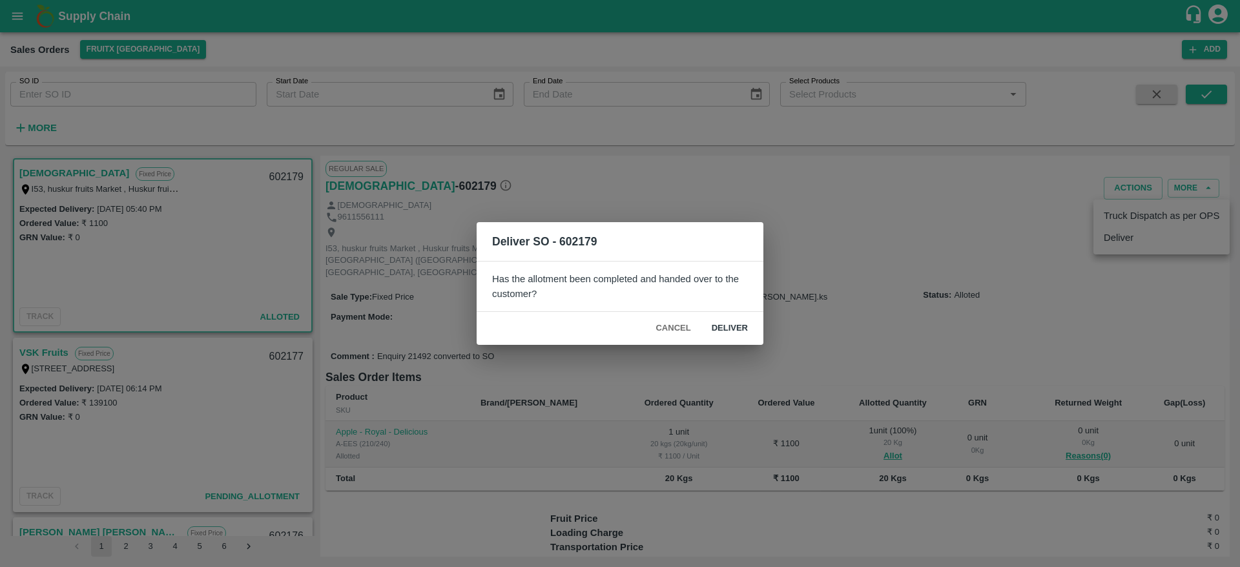
click at [739, 317] on button "Deliver" at bounding box center [729, 328] width 57 height 23
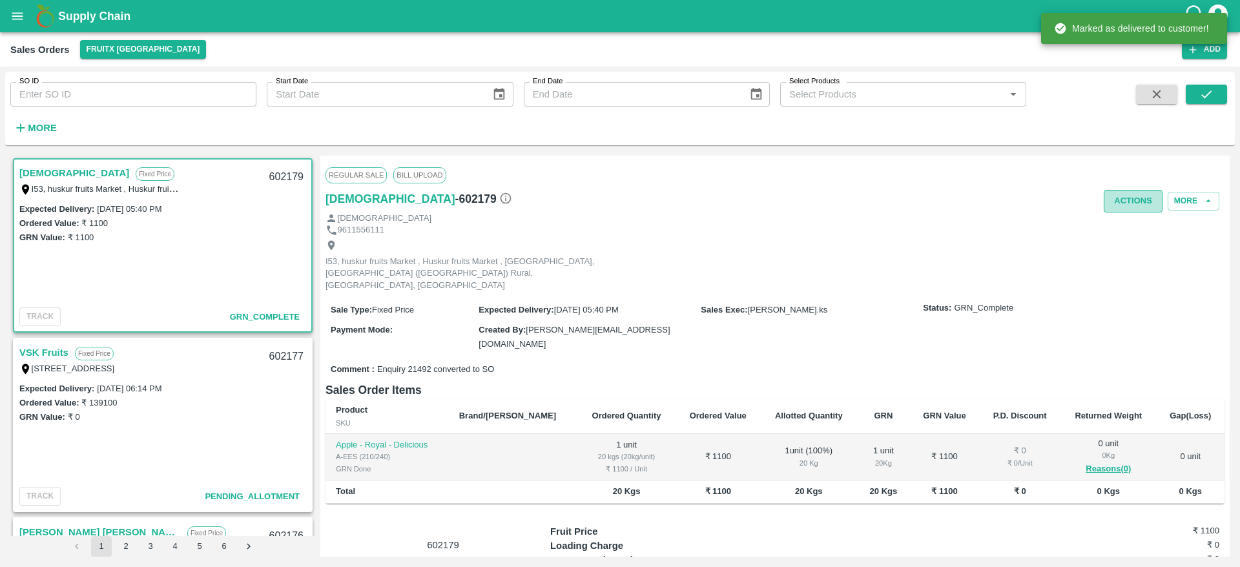
click at [1130, 194] on button "Actions" at bounding box center [1132, 201] width 59 height 23
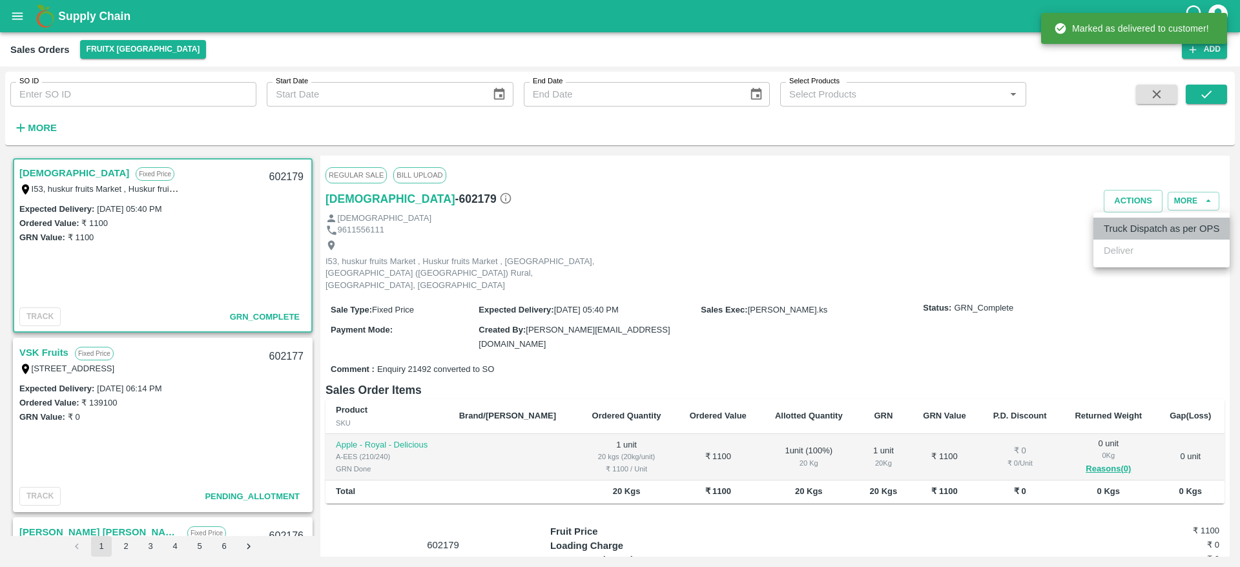
click at [1127, 221] on li "Truck Dispatch as per OPS" at bounding box center [1161, 229] width 136 height 22
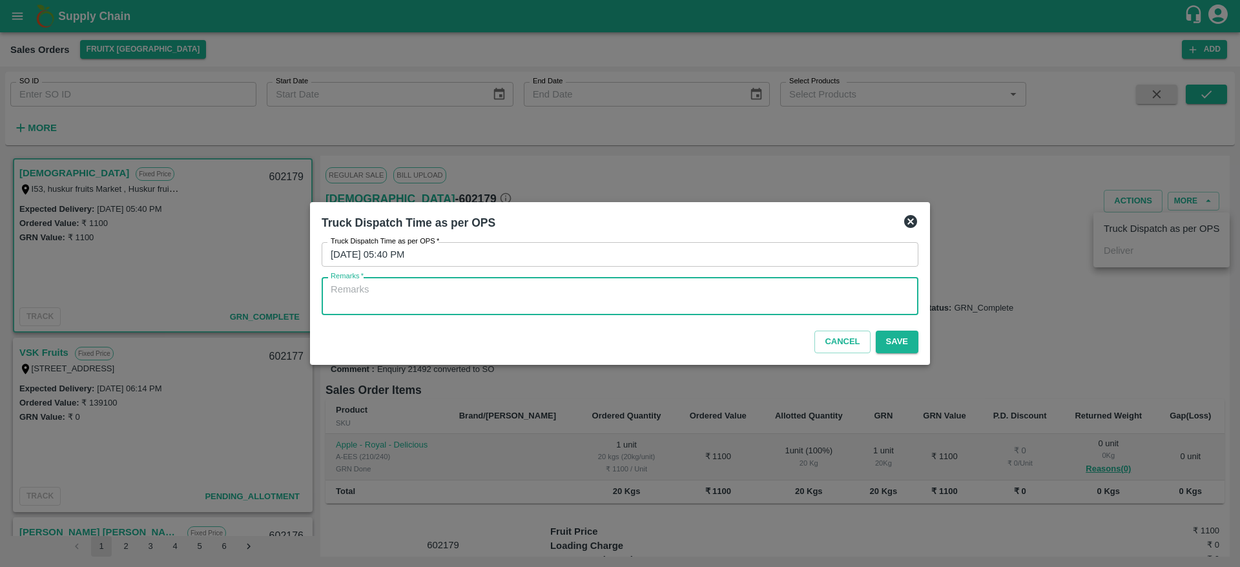
click at [856, 296] on textarea "Remarks   *" at bounding box center [620, 296] width 578 height 27
type textarea "OTD"
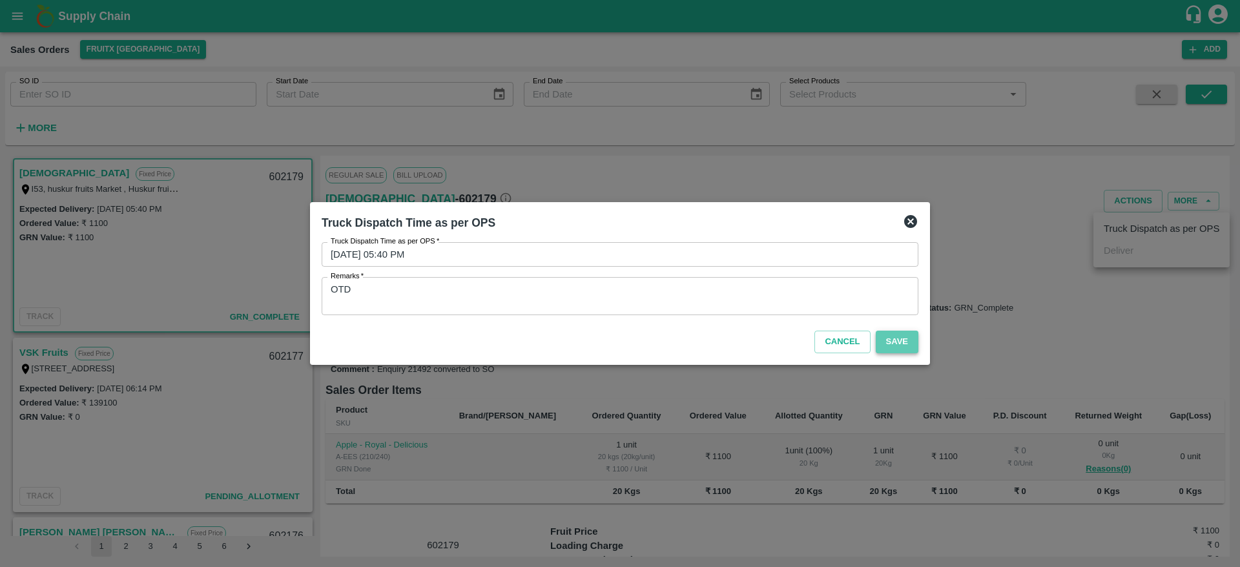
click at [905, 340] on button "Save" at bounding box center [896, 342] width 43 height 23
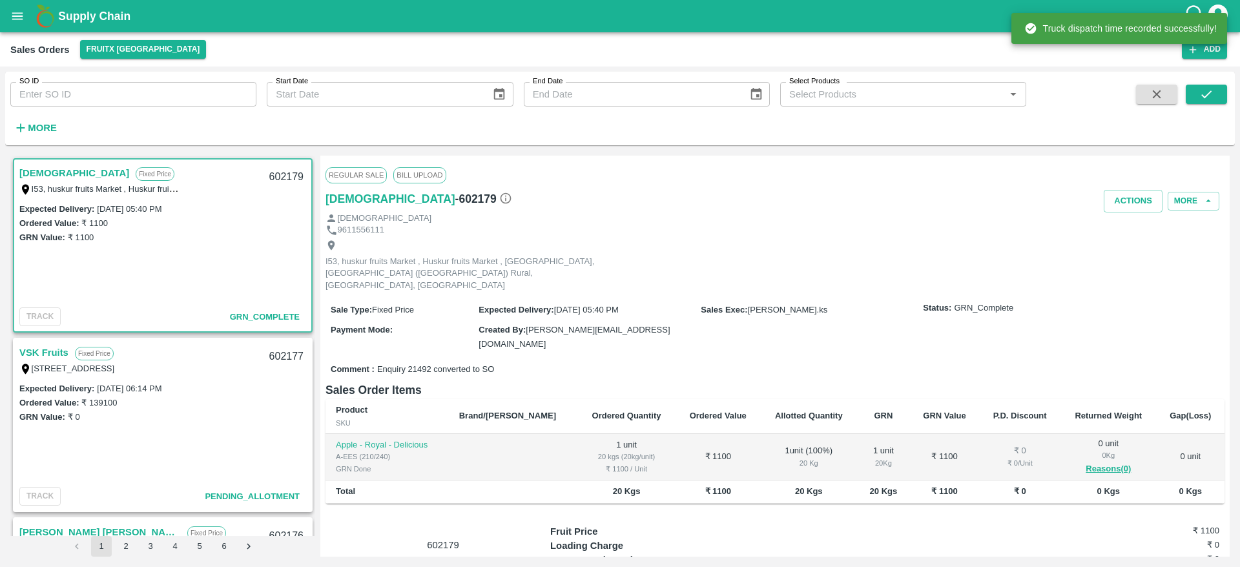
click at [274, 180] on div "602179" at bounding box center [286, 177] width 50 height 30
copy div "602179"
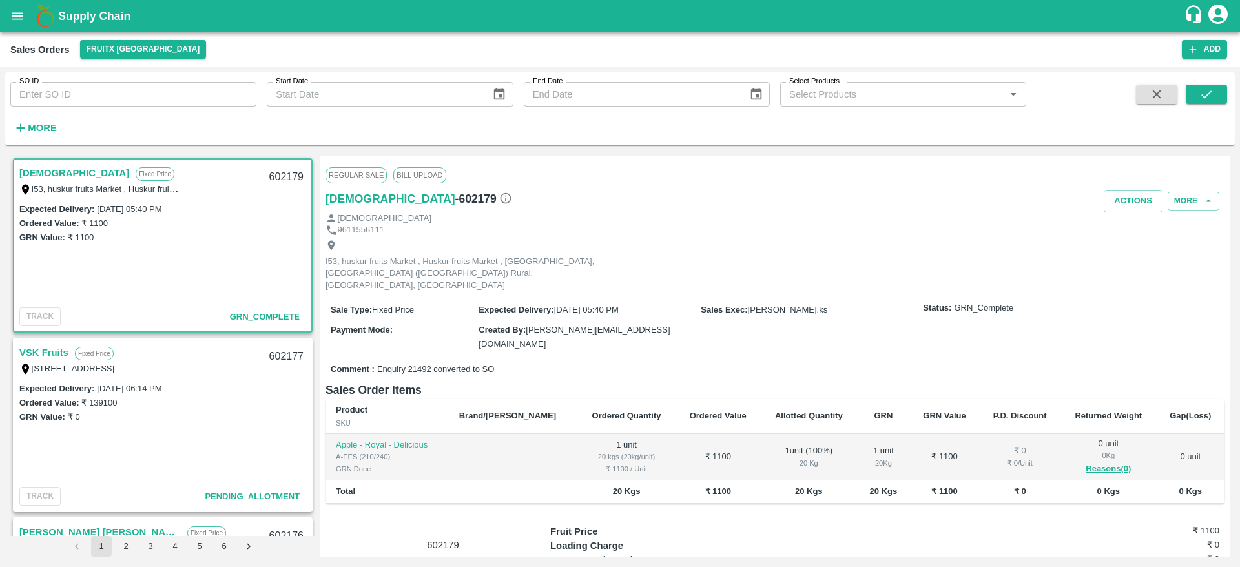
click at [46, 358] on link "VSK Fruits" at bounding box center [43, 352] width 49 height 17
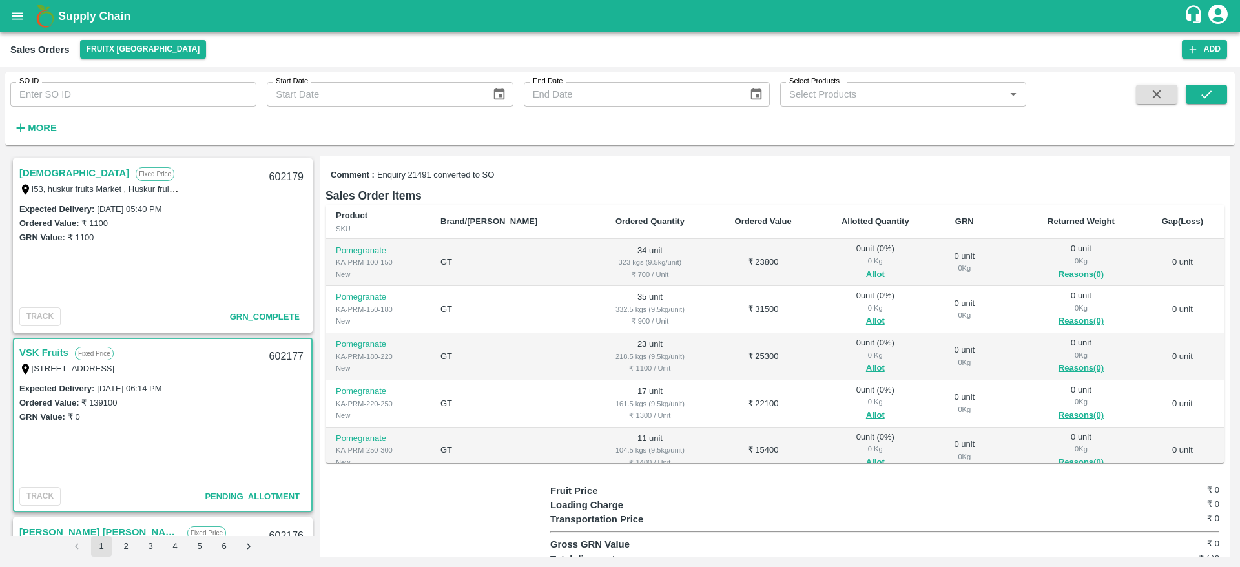
scroll to position [156, 0]
click at [866, 276] on button "Allot" at bounding box center [875, 276] width 19 height 15
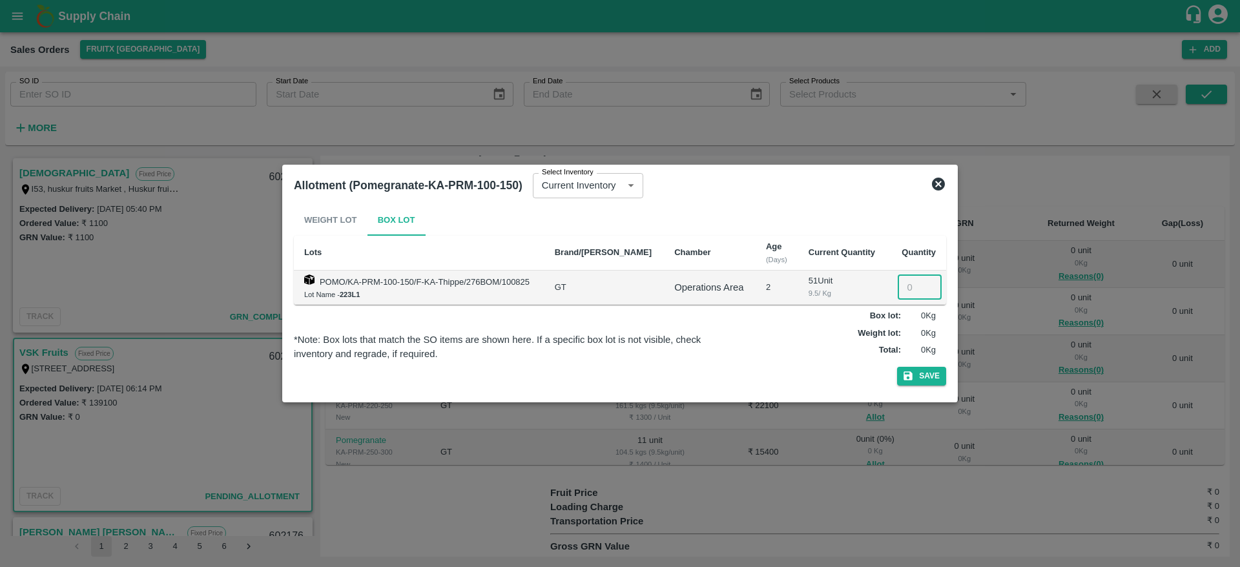
click at [898, 289] on input "number" at bounding box center [919, 287] width 44 height 25
type input "34"
click at [897, 367] on button "Save" at bounding box center [921, 376] width 49 height 19
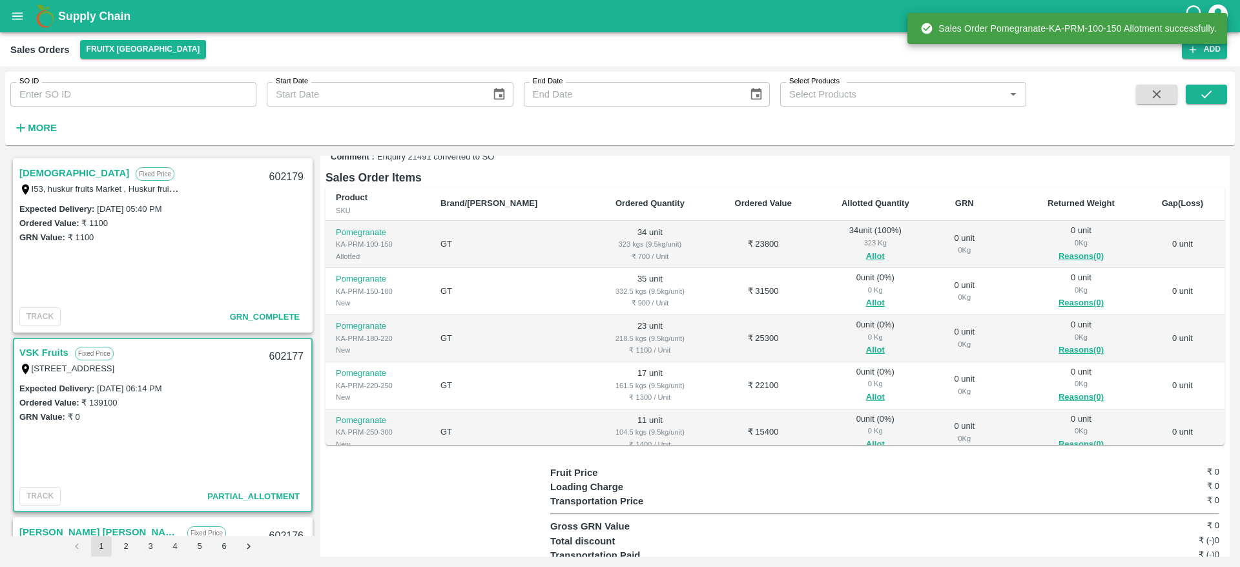
scroll to position [181, 0]
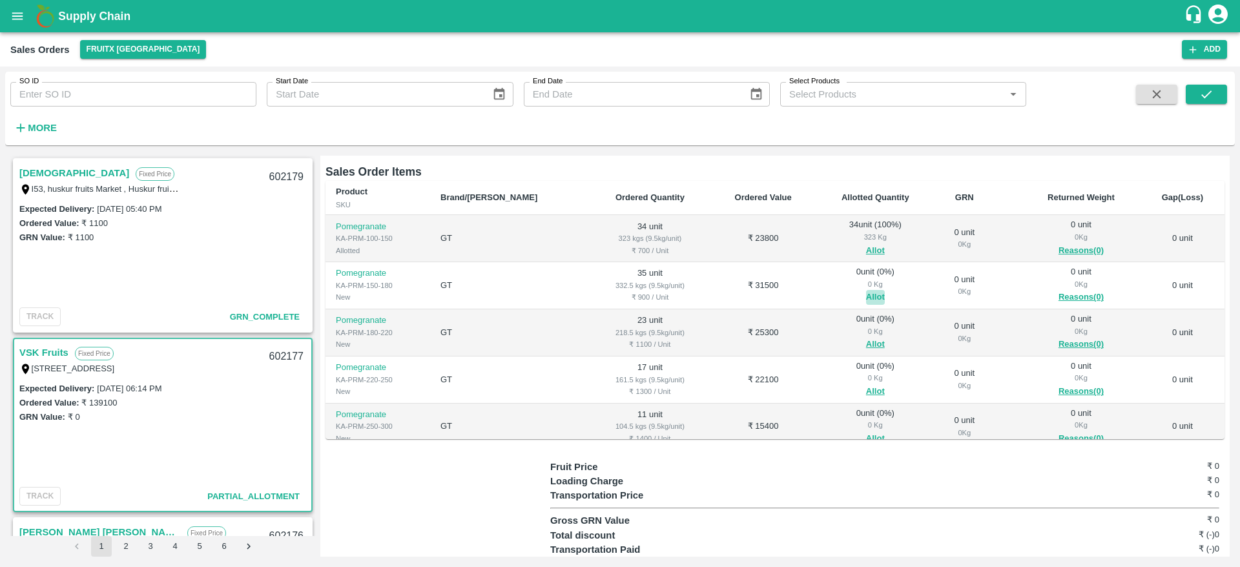
click at [866, 290] on button "Allot" at bounding box center [875, 297] width 19 height 15
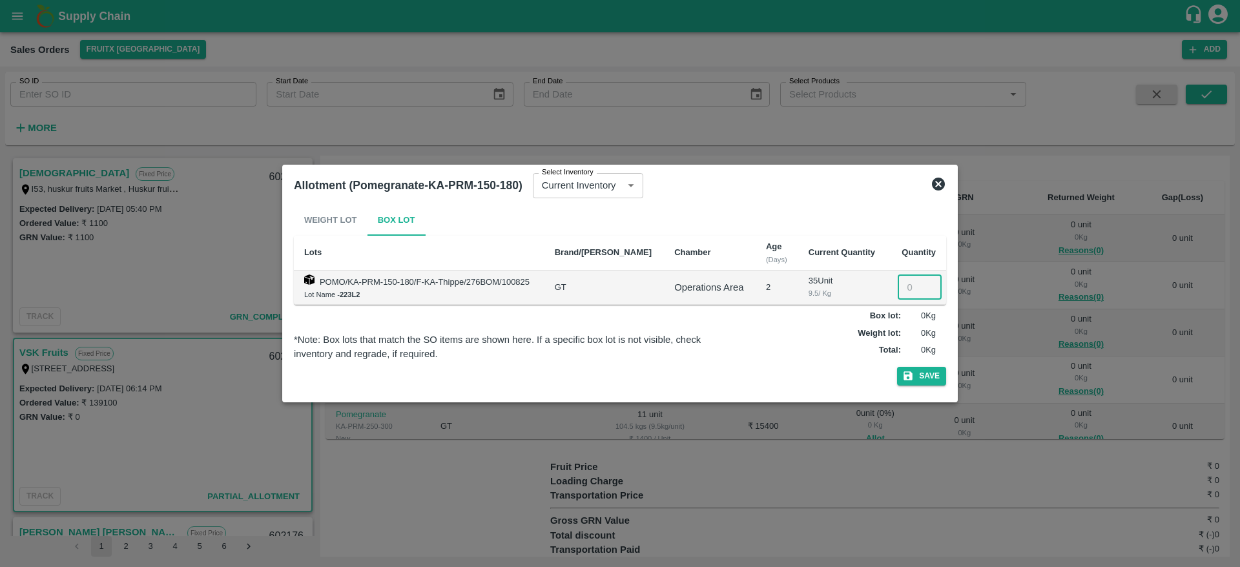
click at [906, 276] on input "number" at bounding box center [919, 287] width 44 height 25
type input "35"
click at [897, 367] on button "Save" at bounding box center [921, 376] width 49 height 19
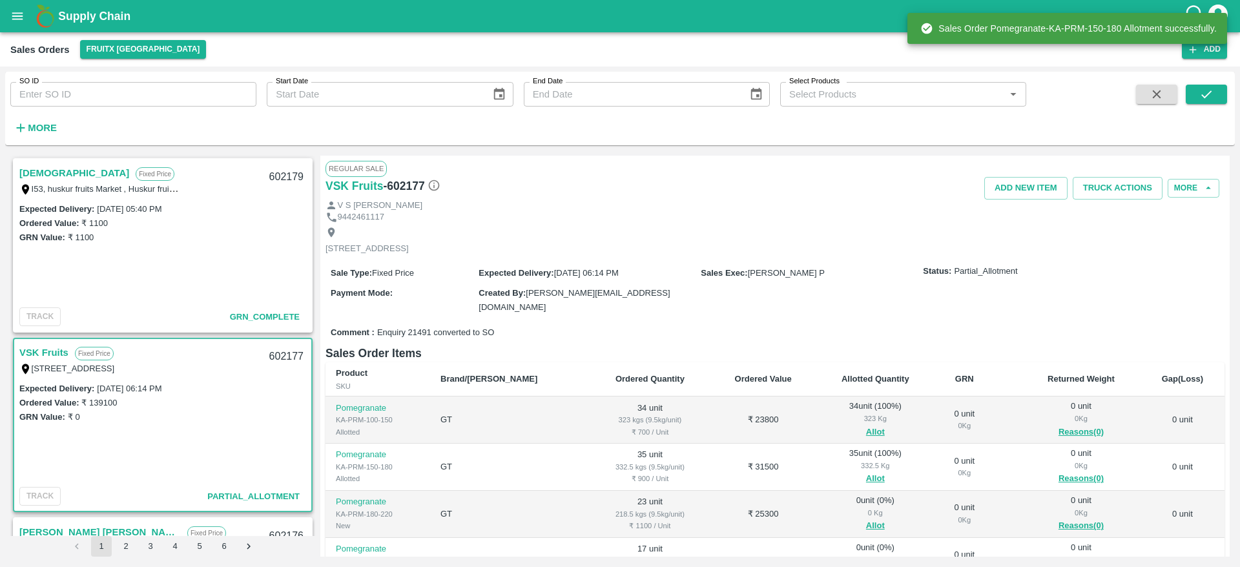
scroll to position [116, 0]
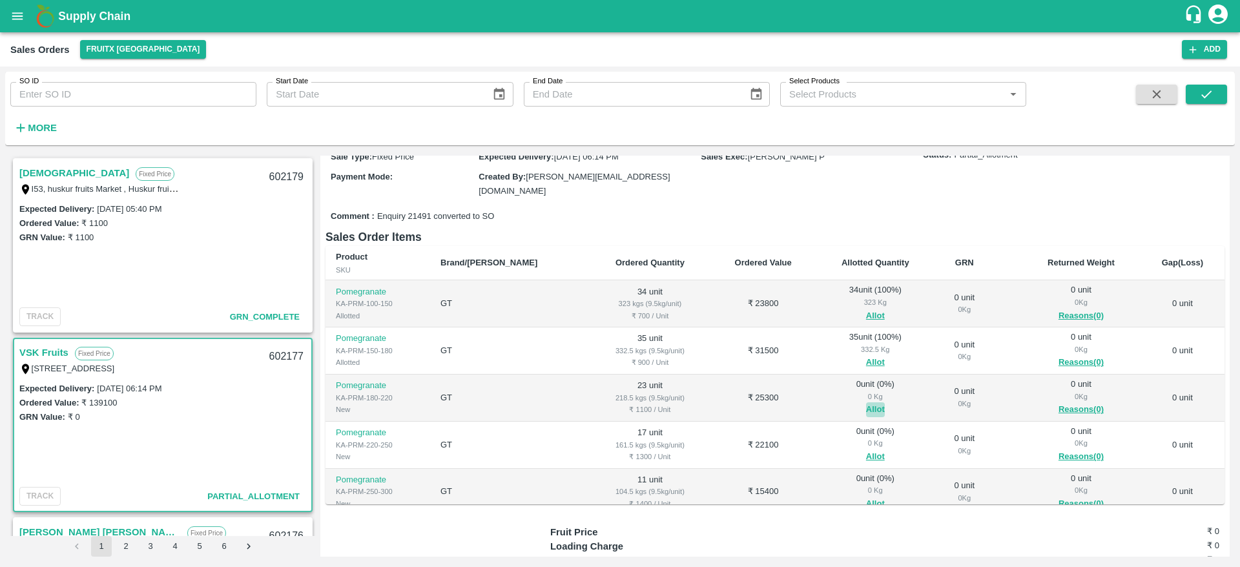
click at [866, 406] on button "Allot" at bounding box center [875, 409] width 19 height 15
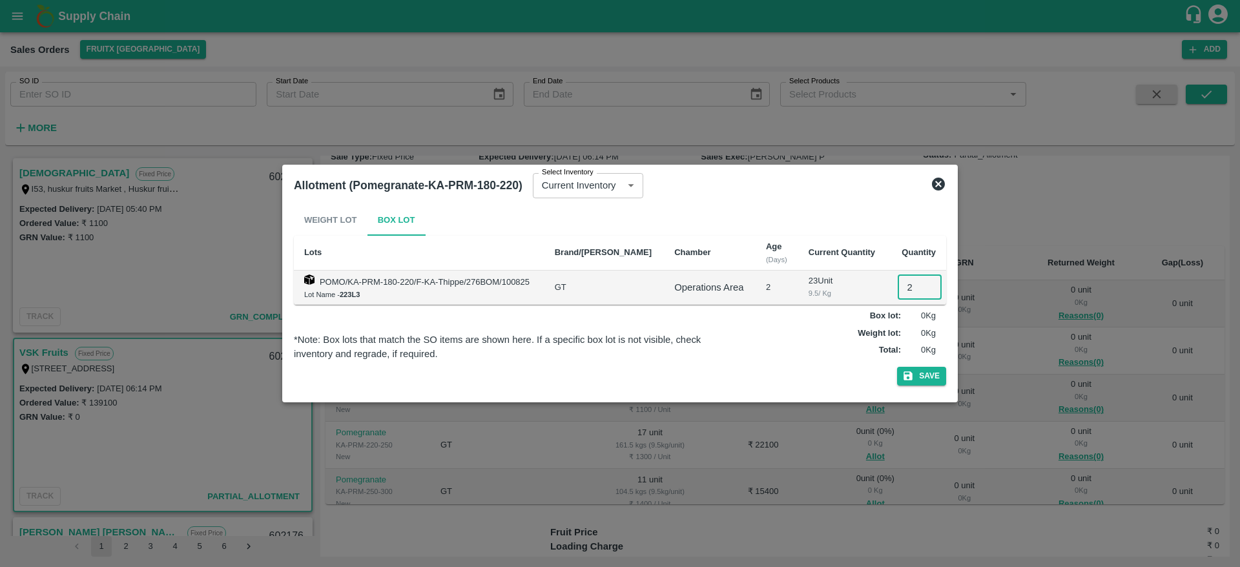
click at [901, 285] on input "2" at bounding box center [919, 287] width 44 height 25
type input "23"
click at [897, 367] on button "Save" at bounding box center [921, 376] width 49 height 19
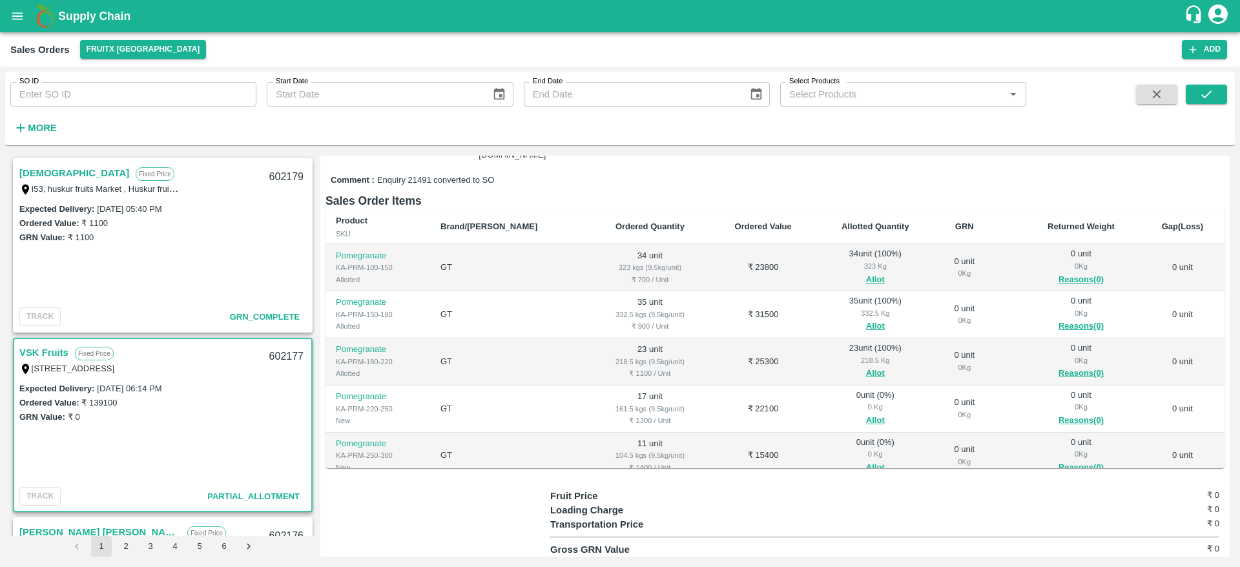
scroll to position [153, 0]
click at [866, 413] on button "Allot" at bounding box center [875, 420] width 19 height 15
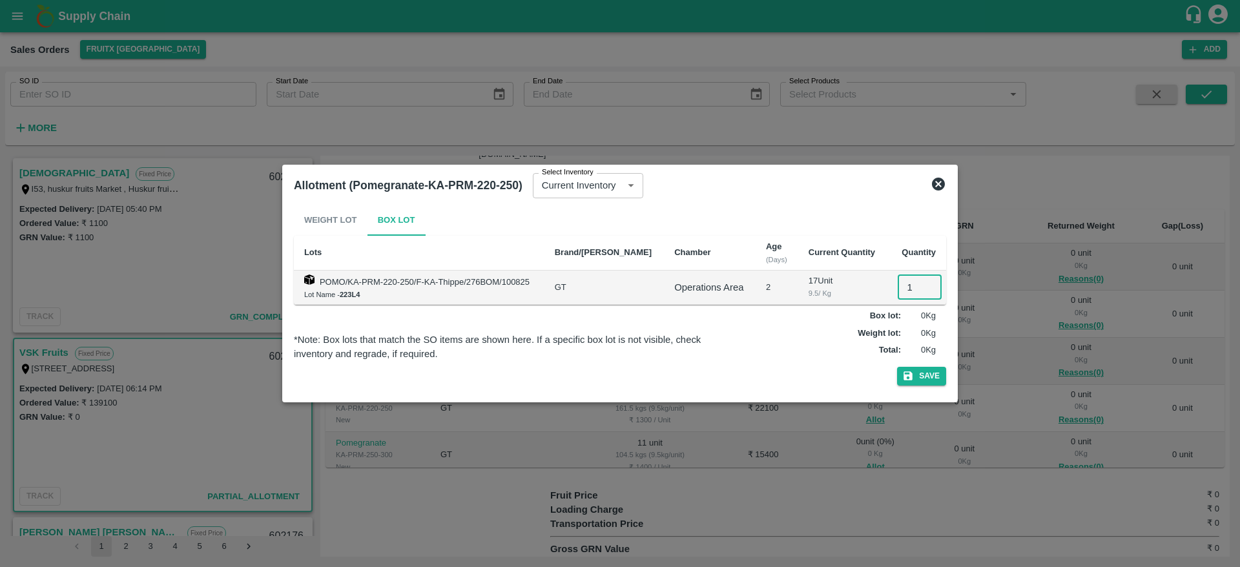
click at [910, 290] on input "1" at bounding box center [919, 287] width 44 height 25
type input "17"
click at [897, 367] on button "Save" at bounding box center [921, 376] width 49 height 19
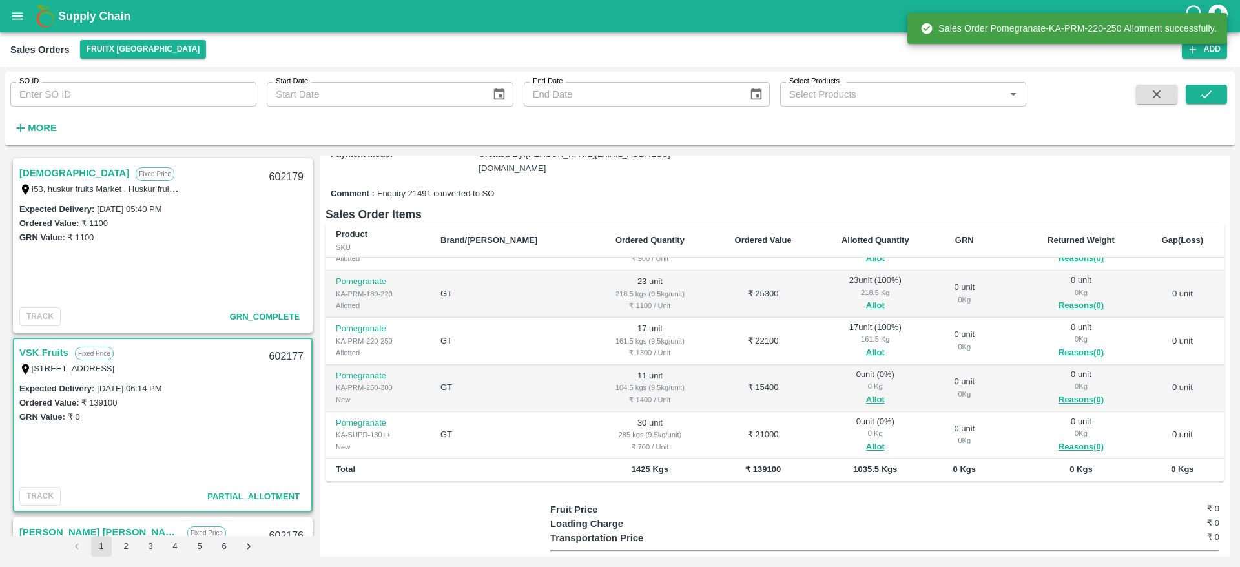
scroll to position [141, 0]
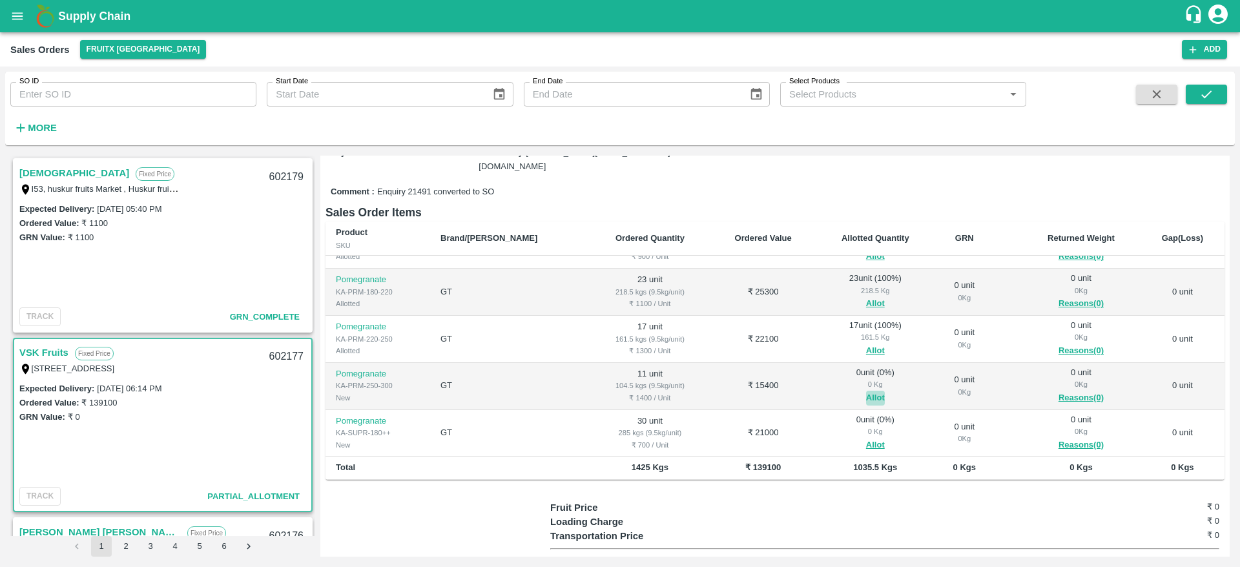
click at [866, 398] on button "Allot" at bounding box center [875, 398] width 19 height 15
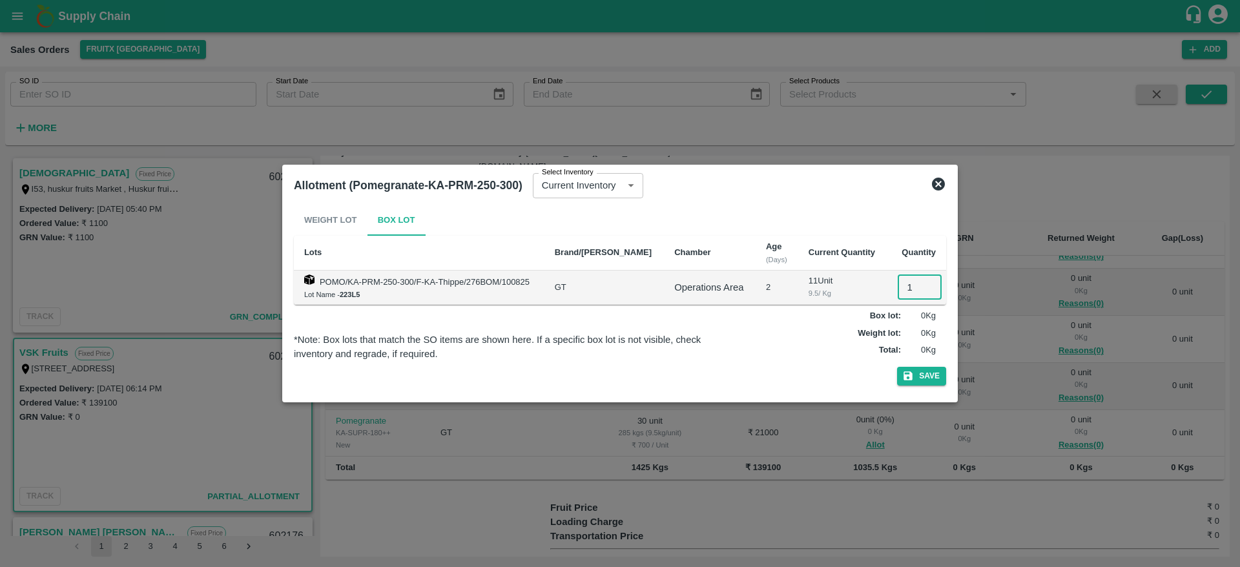
click at [904, 287] on input "1" at bounding box center [919, 287] width 44 height 25
type input "11"
click at [897, 367] on button "Save" at bounding box center [921, 376] width 49 height 19
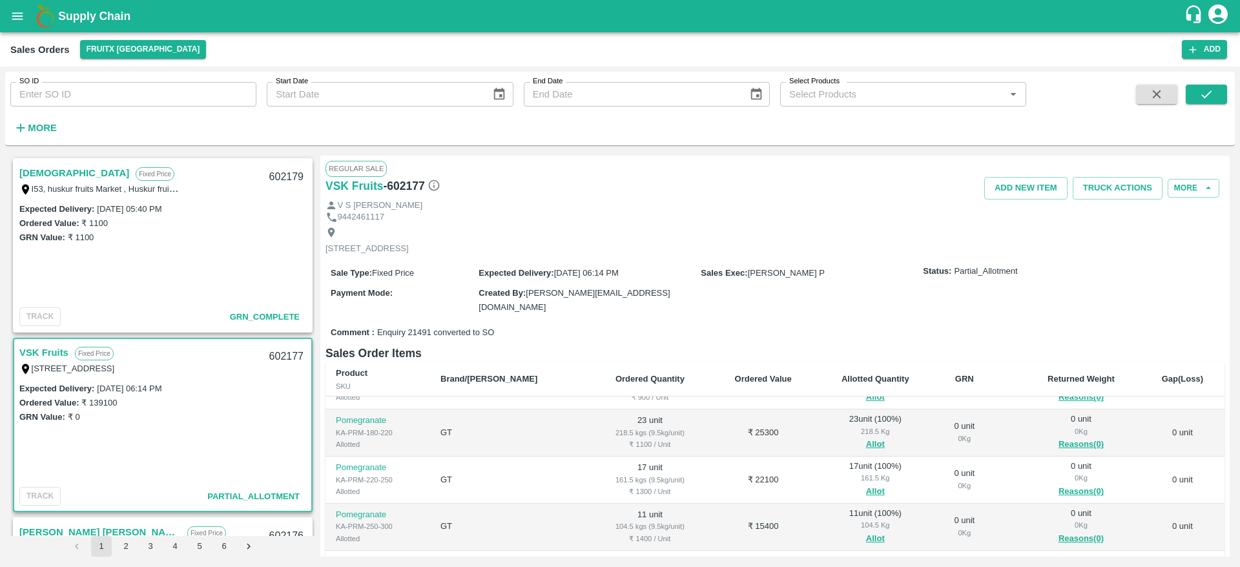
scroll to position [209, 0]
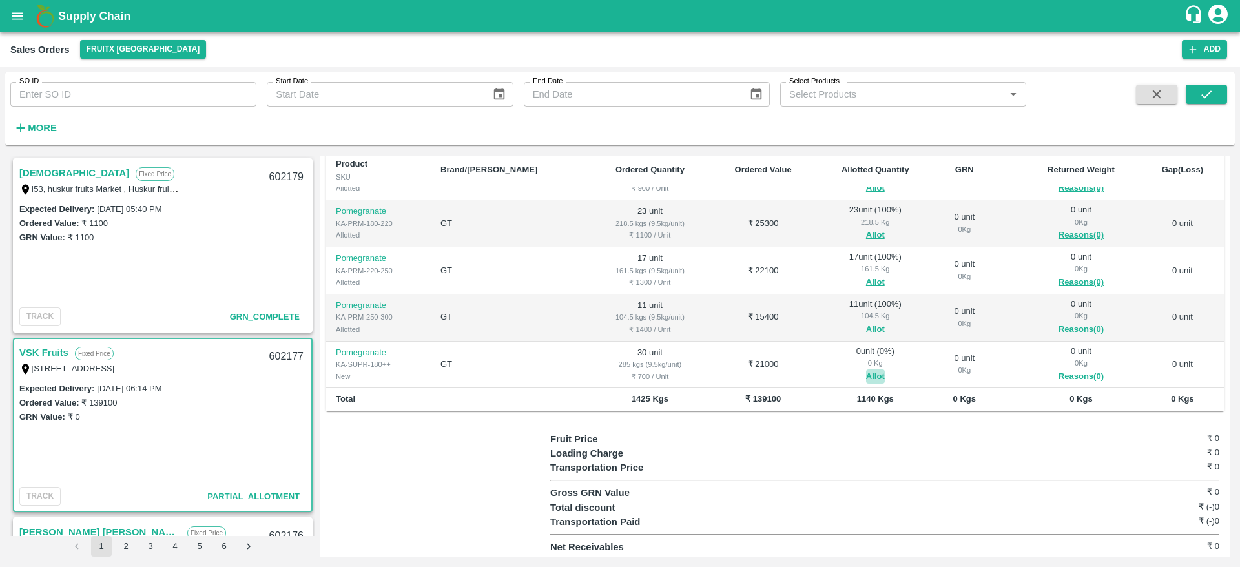
click at [866, 381] on button "Allot" at bounding box center [875, 376] width 19 height 15
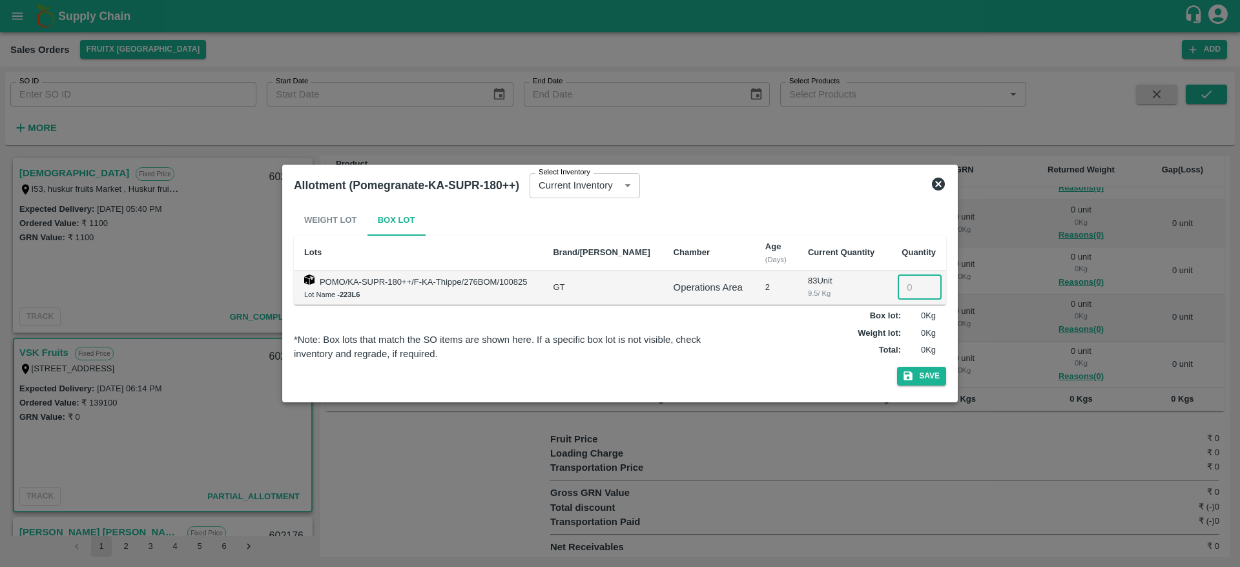
click at [907, 287] on input "number" at bounding box center [919, 287] width 44 height 25
type input "30"
click at [897, 367] on button "Save" at bounding box center [921, 376] width 49 height 19
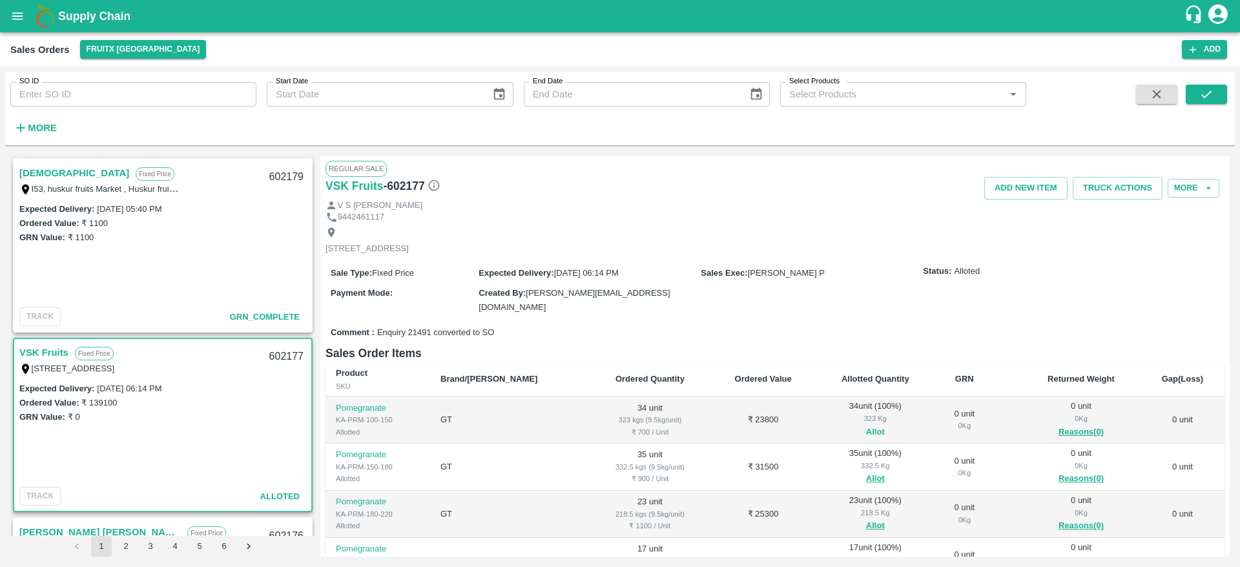
click at [866, 435] on button "Allot" at bounding box center [875, 432] width 19 height 15
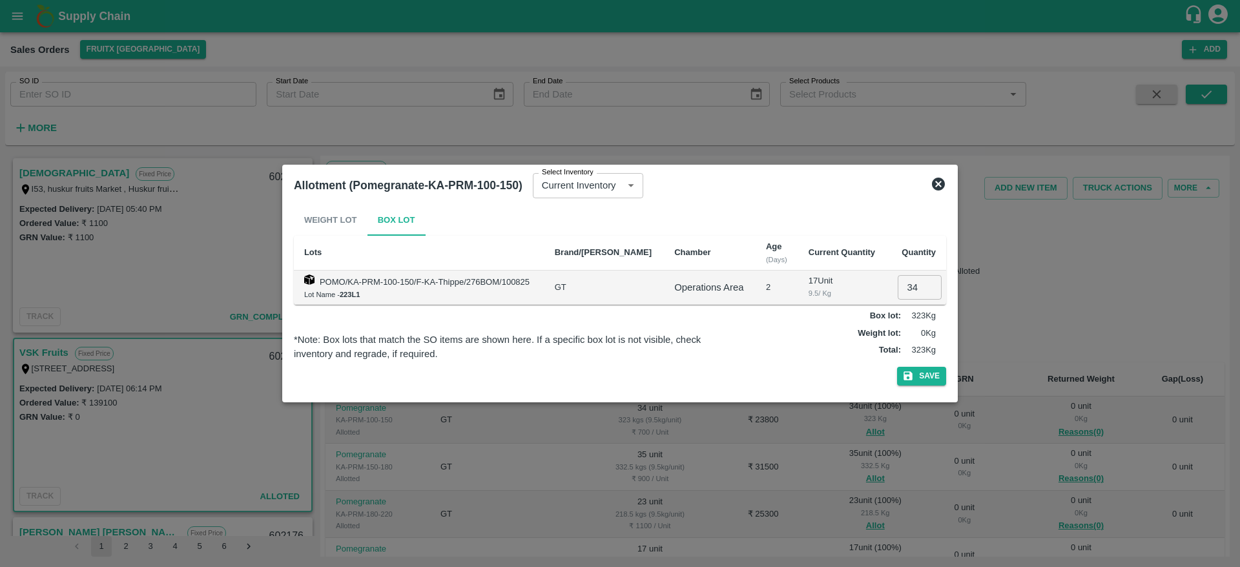
click at [1033, 301] on div at bounding box center [620, 283] width 1240 height 567
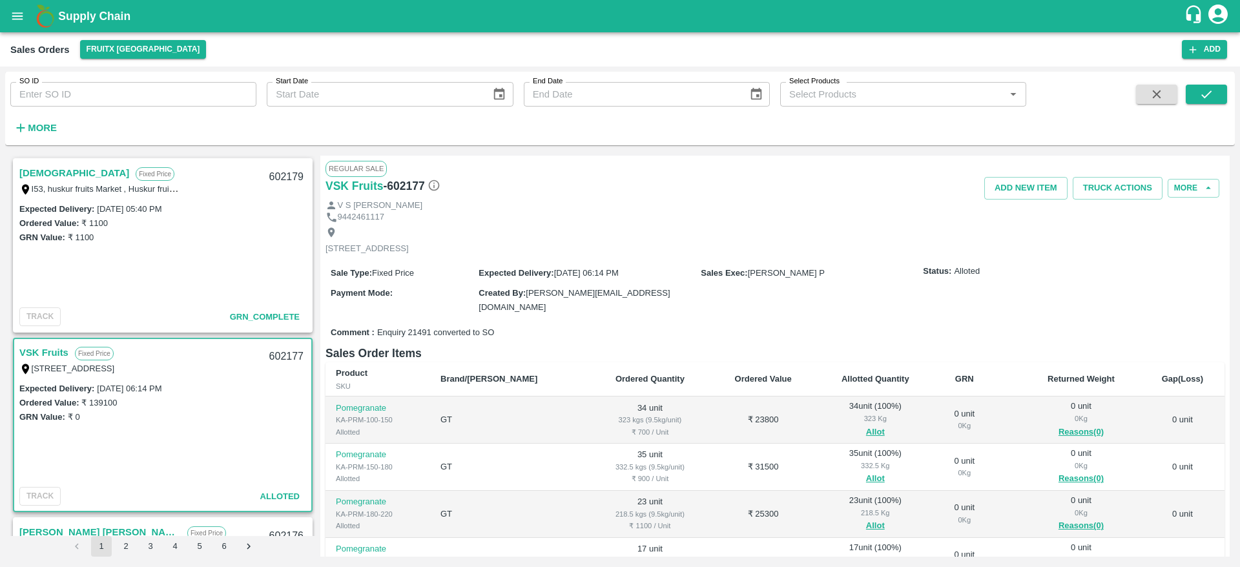
click at [281, 352] on div "602177" at bounding box center [286, 357] width 50 height 30
copy div "602177"
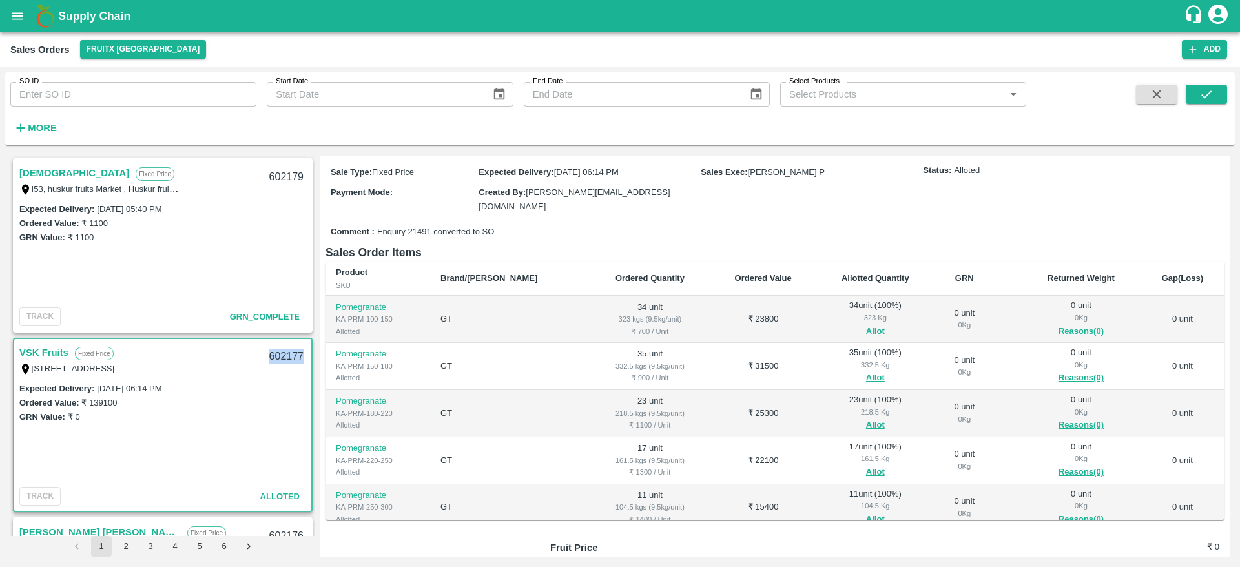
scroll to position [0, 0]
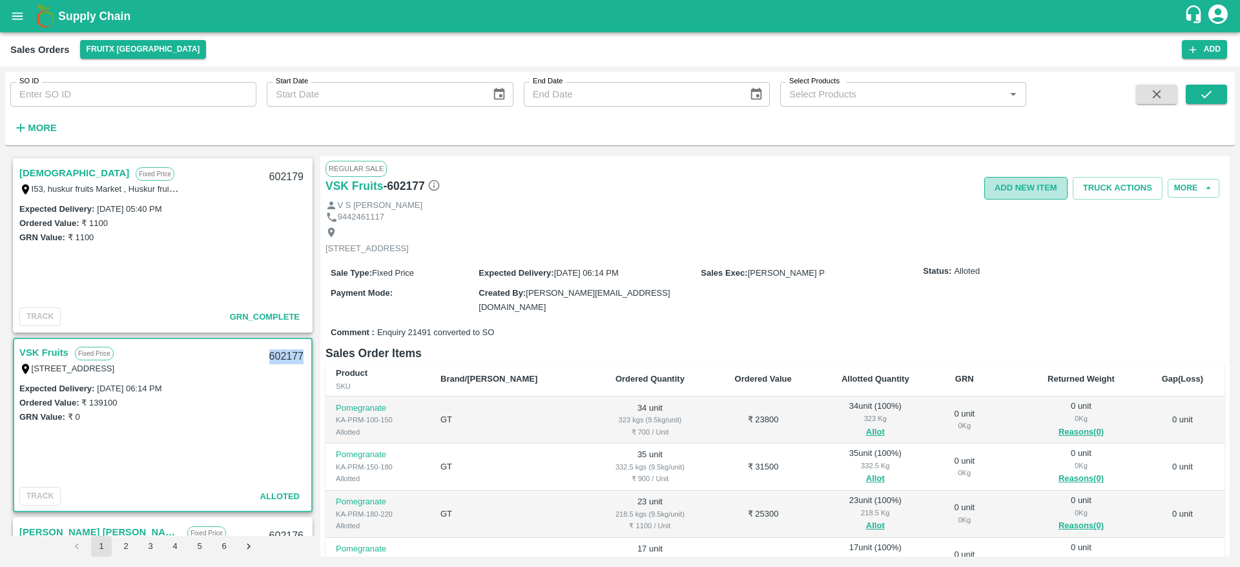
click at [1024, 179] on button "Add NEW ITEM" at bounding box center [1025, 188] width 83 height 23
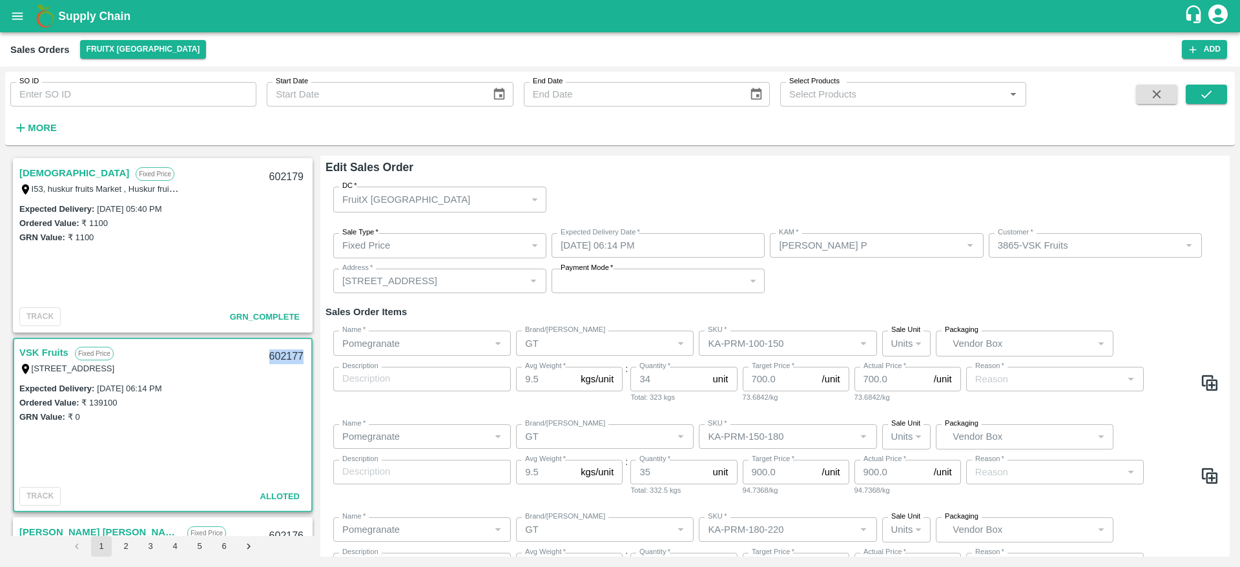
type input "Demand"
type input "Market Dynamics (Fixed)"
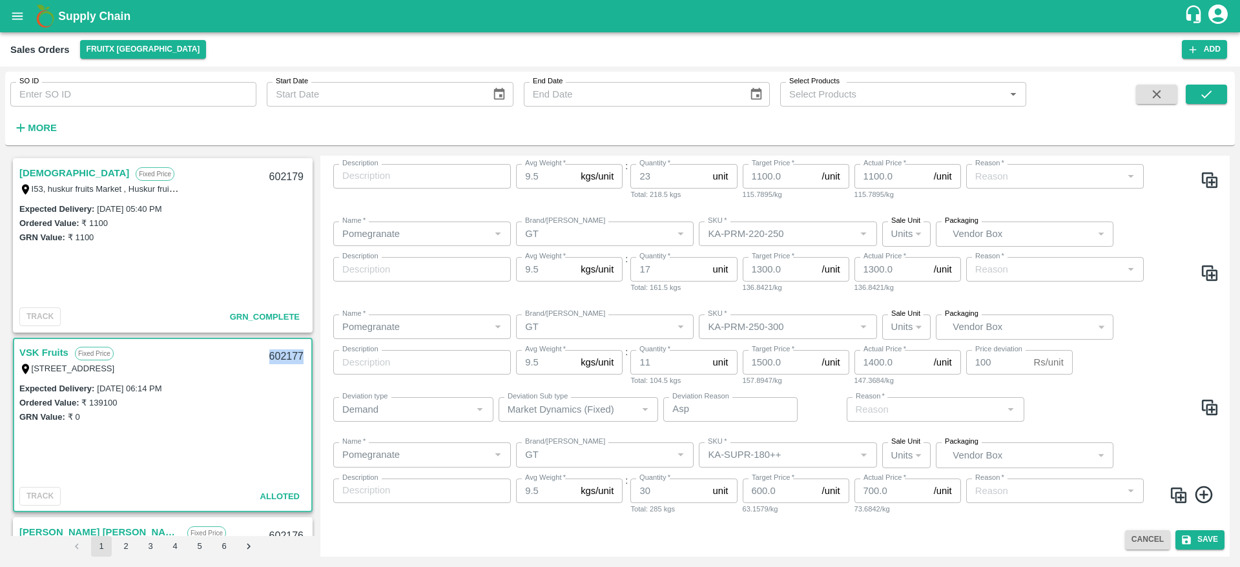
click at [1199, 489] on icon at bounding box center [1203, 494] width 21 height 21
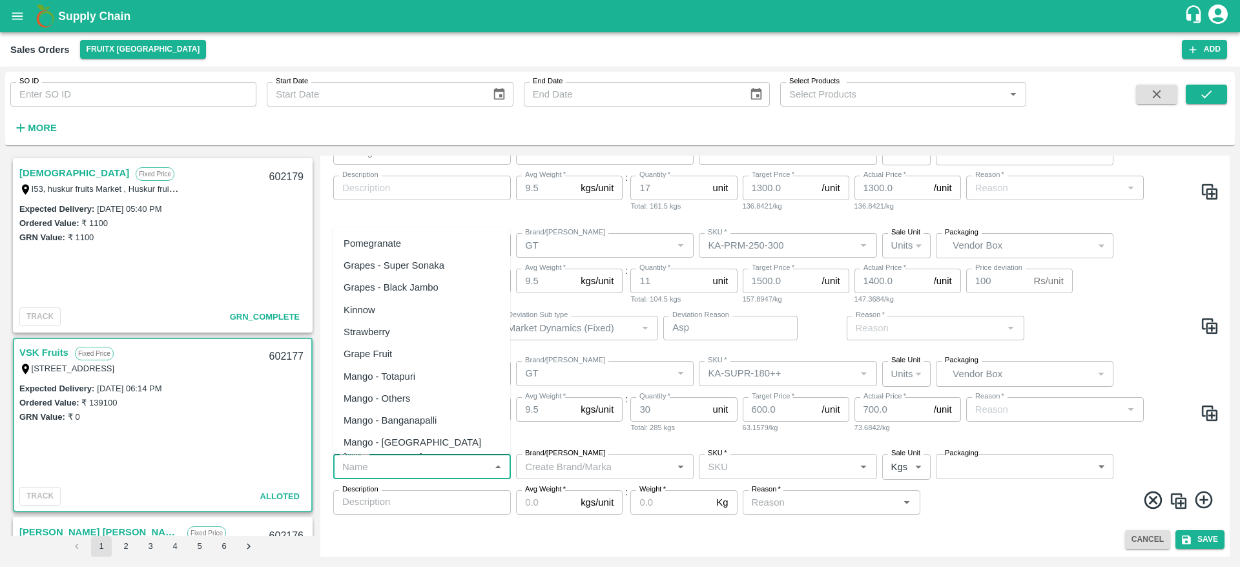
click at [458, 465] on input "Name   *" at bounding box center [411, 466] width 148 height 17
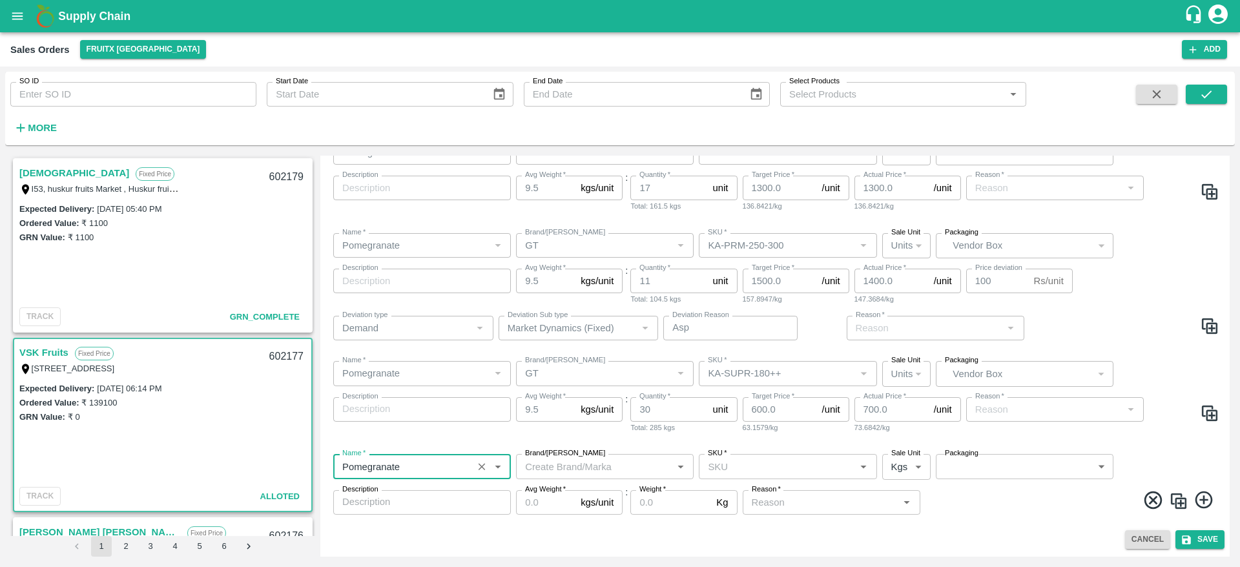
type input "Pomegranate"
click at [632, 471] on input "Brand/[PERSON_NAME]" at bounding box center [594, 466] width 148 height 17
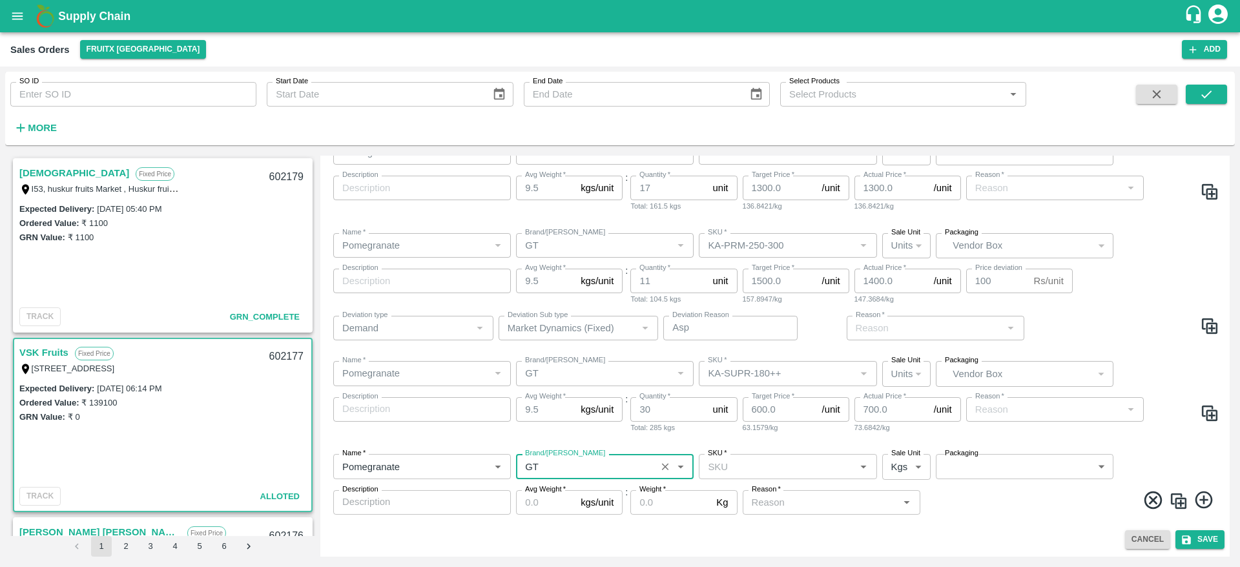
type input "GT"
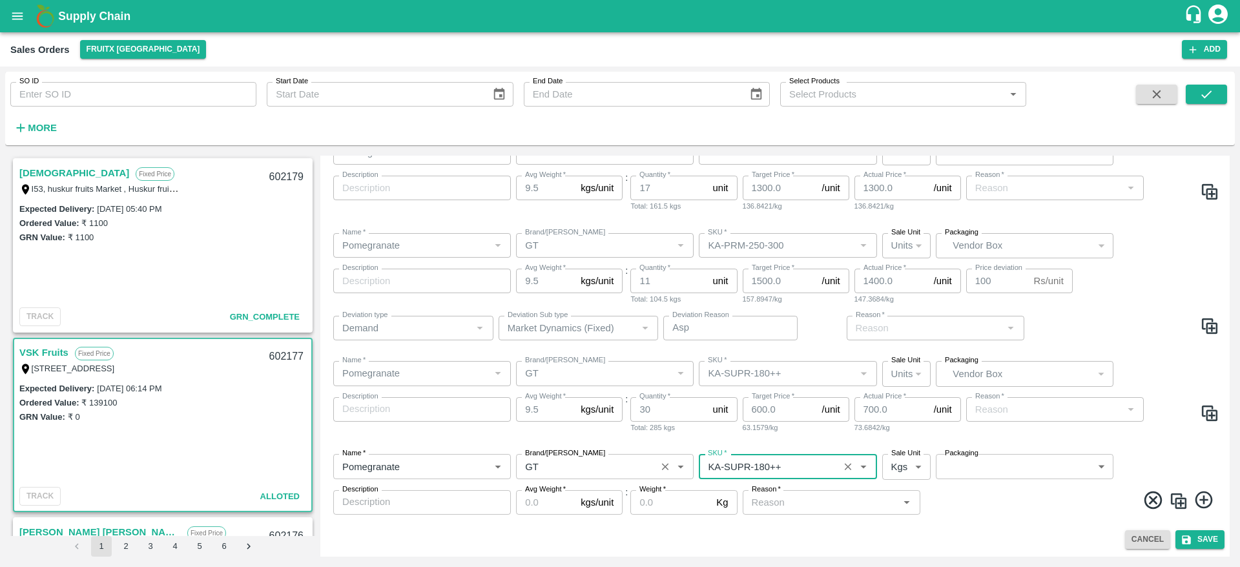
type input "KA-SUPR-180++"
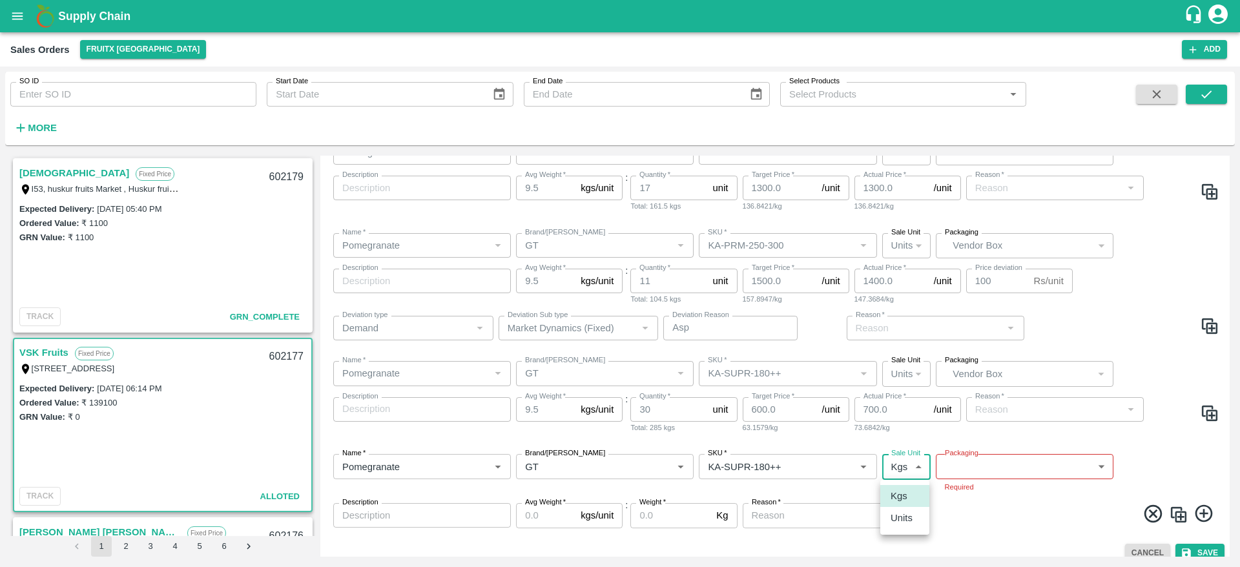
click at [899, 468] on body "Supply Chain Sales Orders FruitX Bangalore Add SO ID SO ID Start Date Start Dat…" at bounding box center [620, 283] width 1240 height 567
click at [907, 520] on p "Units" at bounding box center [901, 518] width 22 height 14
type input "2"
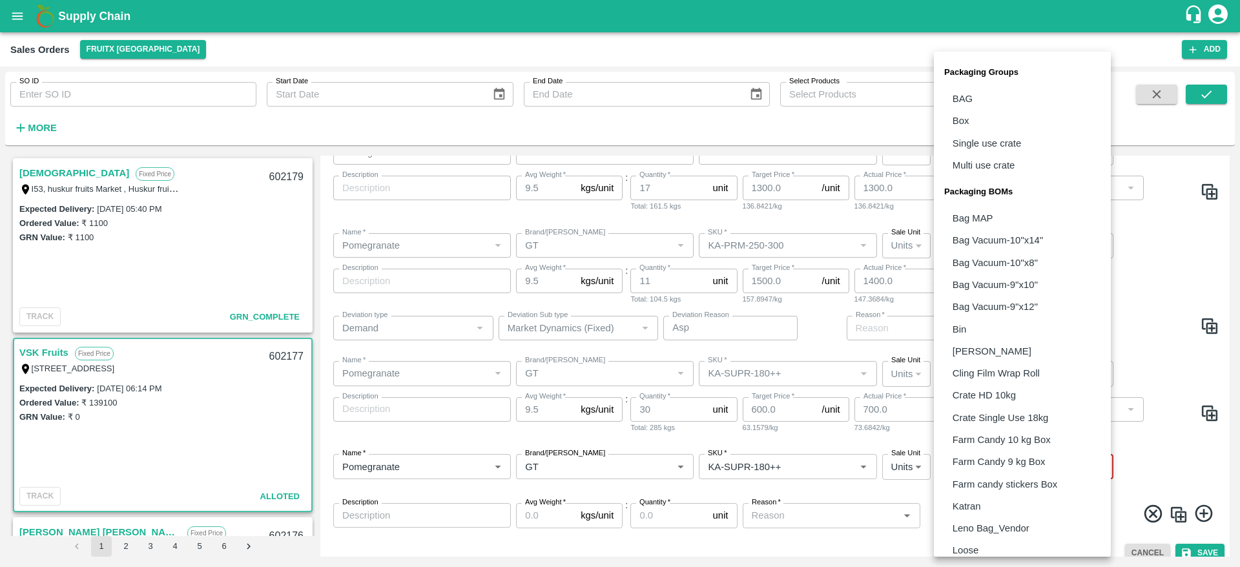
click at [1025, 462] on body "Supply Chain Sales Orders FruitX Bangalore Add SO ID SO ID Start Date Start Dat…" at bounding box center [620, 283] width 1240 height 567
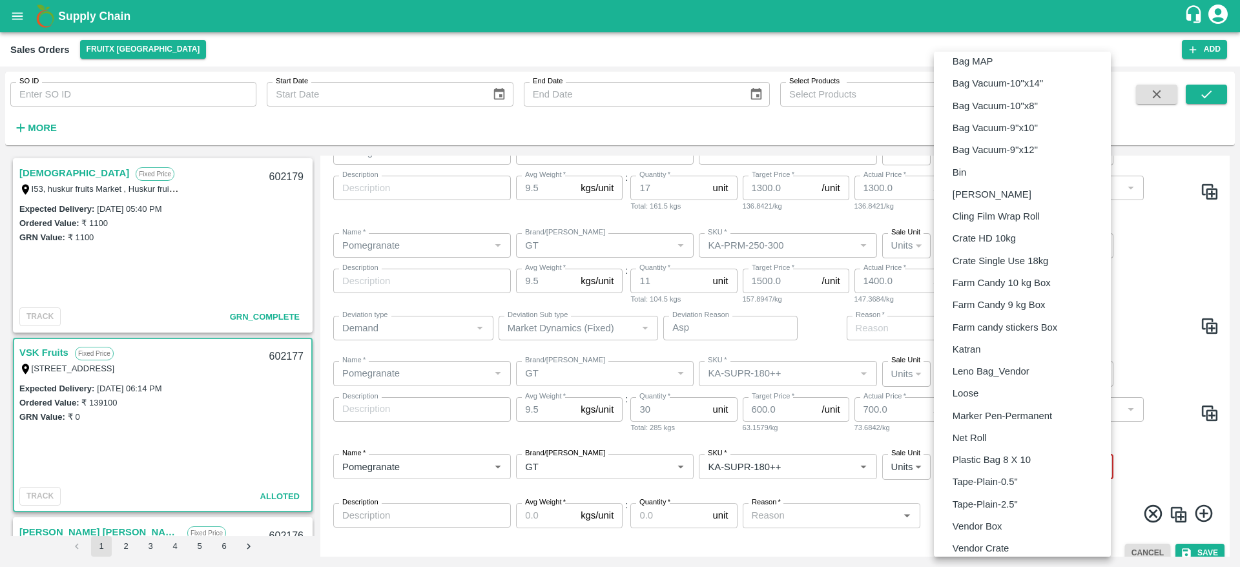
scroll to position [209, 0]
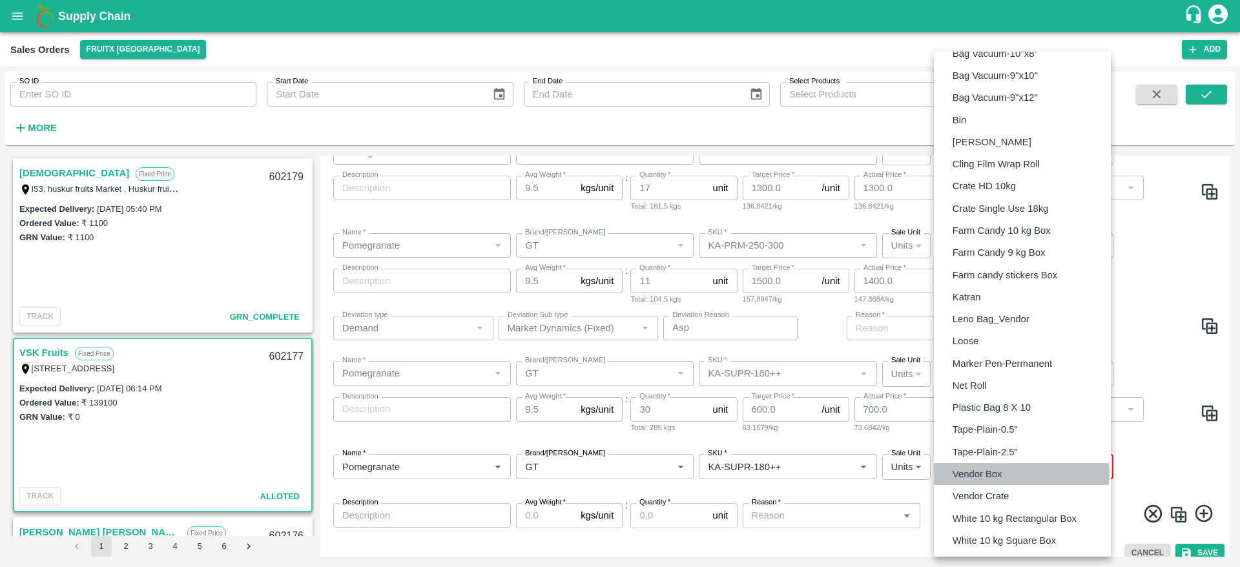
click at [1014, 473] on li "Vendor Box" at bounding box center [1022, 474] width 177 height 22
type input "BOM/276"
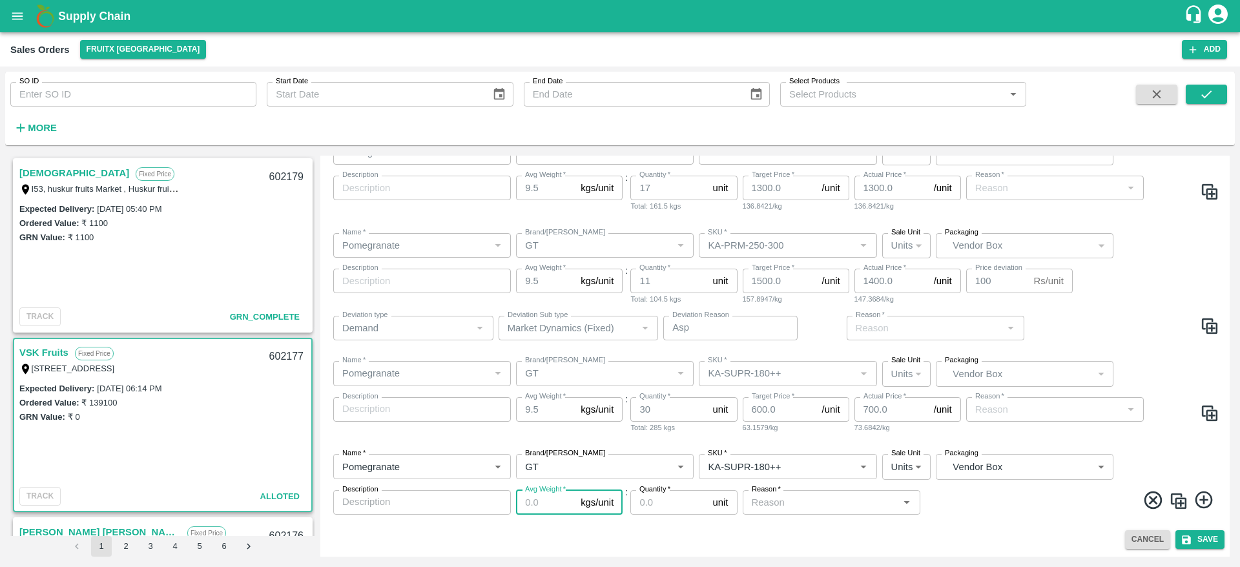
click at [562, 507] on input "Avg Weight   *" at bounding box center [545, 502] width 59 height 25
type input "9.5"
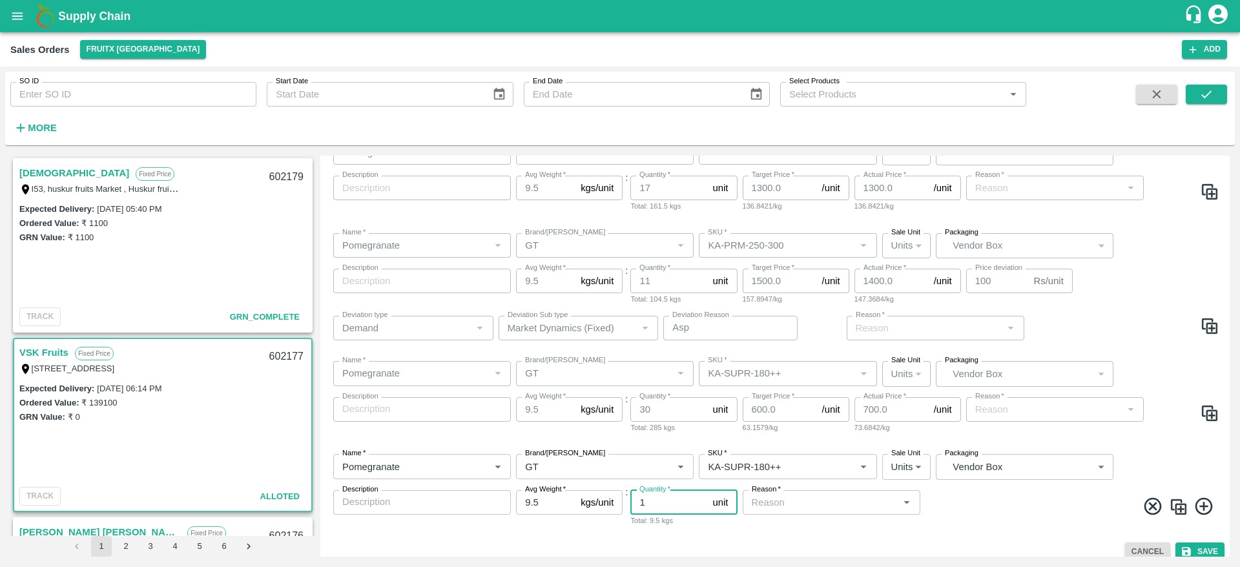
type input "1"
click at [858, 513] on div "Reason   *" at bounding box center [831, 502] width 178 height 25
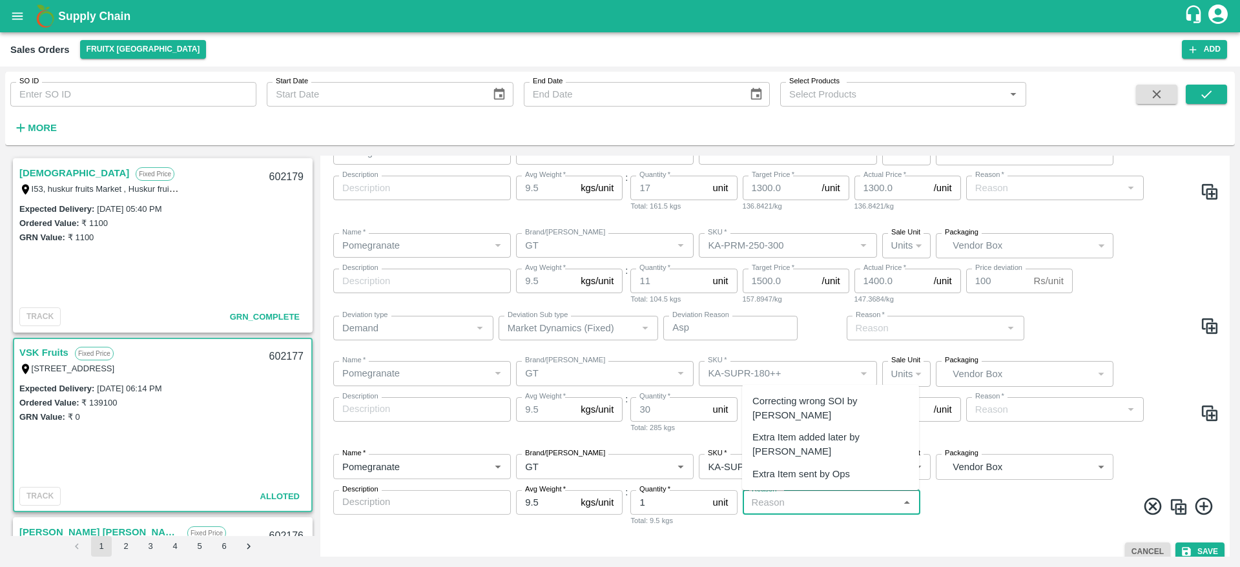
click at [830, 451] on div "Extra Item added later by KAM" at bounding box center [830, 444] width 156 height 29
type input "Extra Item added later by KAM"
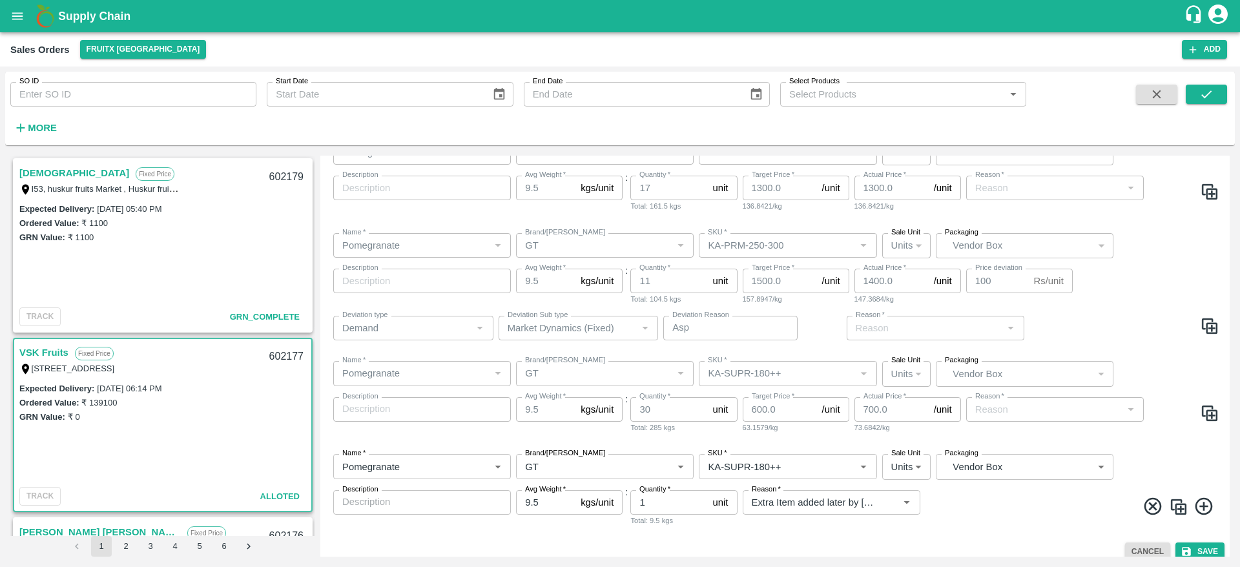
click at [1139, 456] on div "Name   * Name   * Brand/Marka Brand/Marka SKU   * SKU   * Sale Unit Units 2 Sal…" at bounding box center [774, 490] width 899 height 93
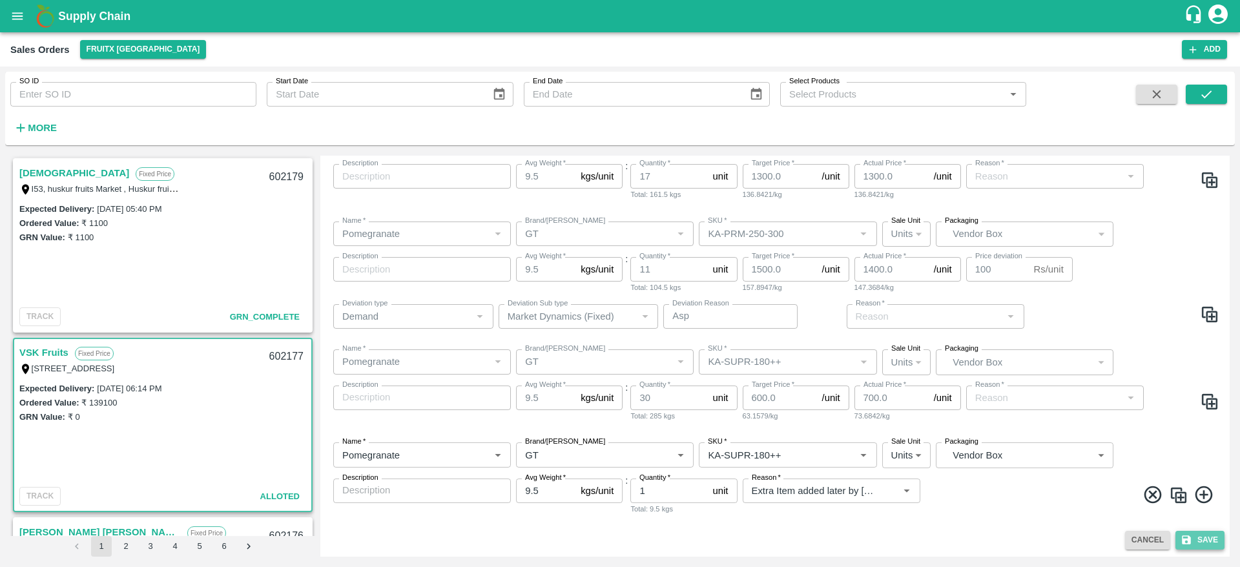
click at [1199, 536] on button "Save" at bounding box center [1199, 540] width 49 height 19
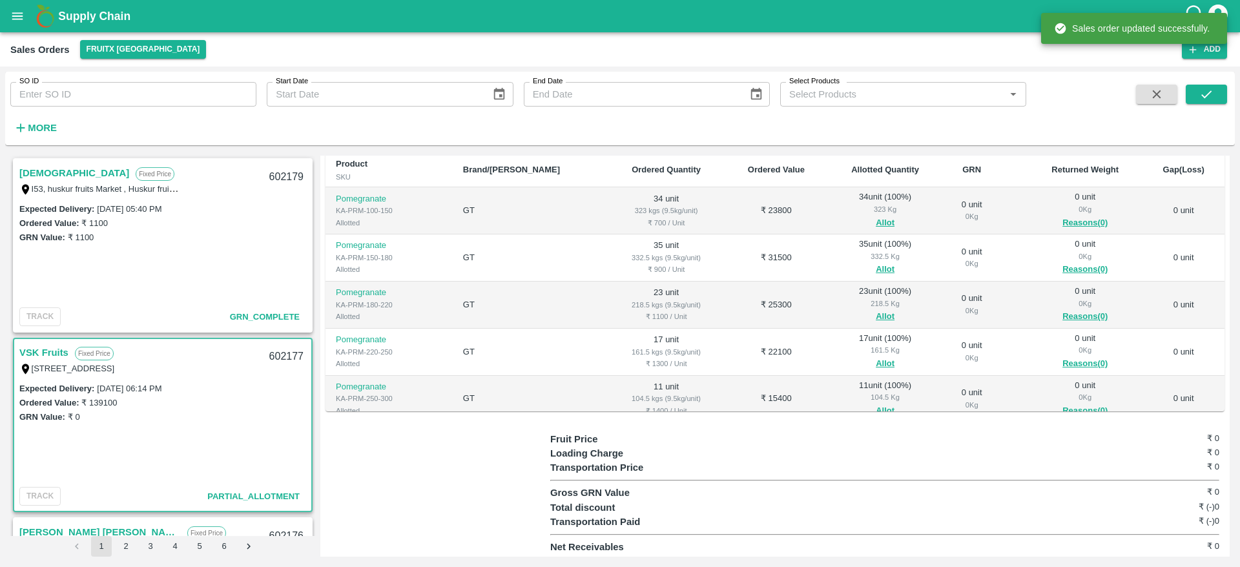
scroll to position [128, 0]
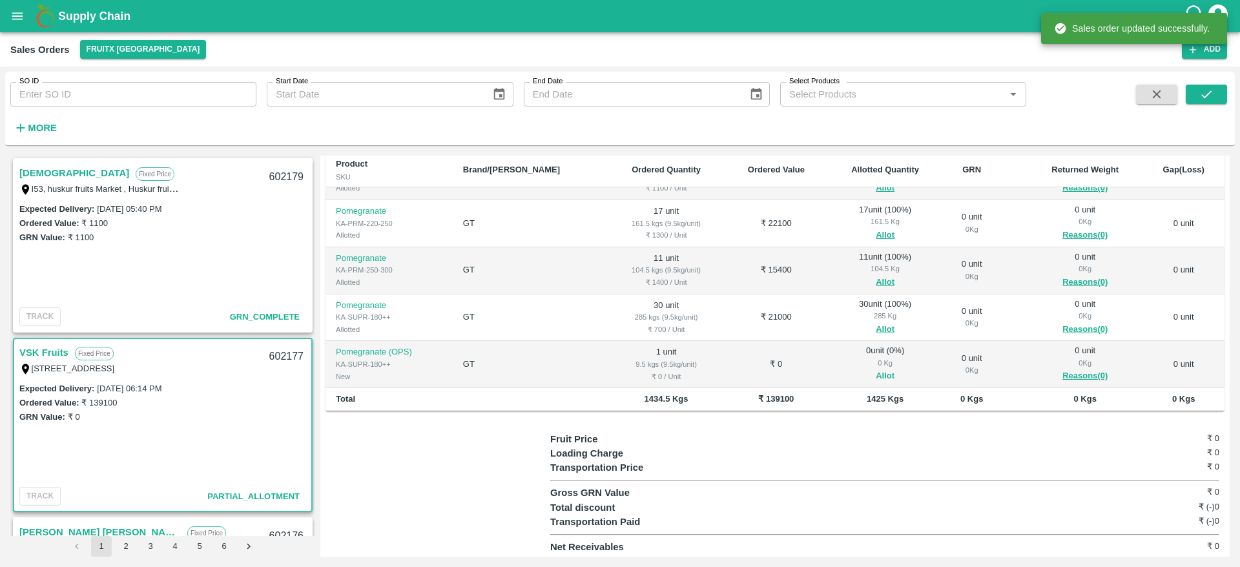
click at [875, 371] on button "Allot" at bounding box center [884, 376] width 19 height 15
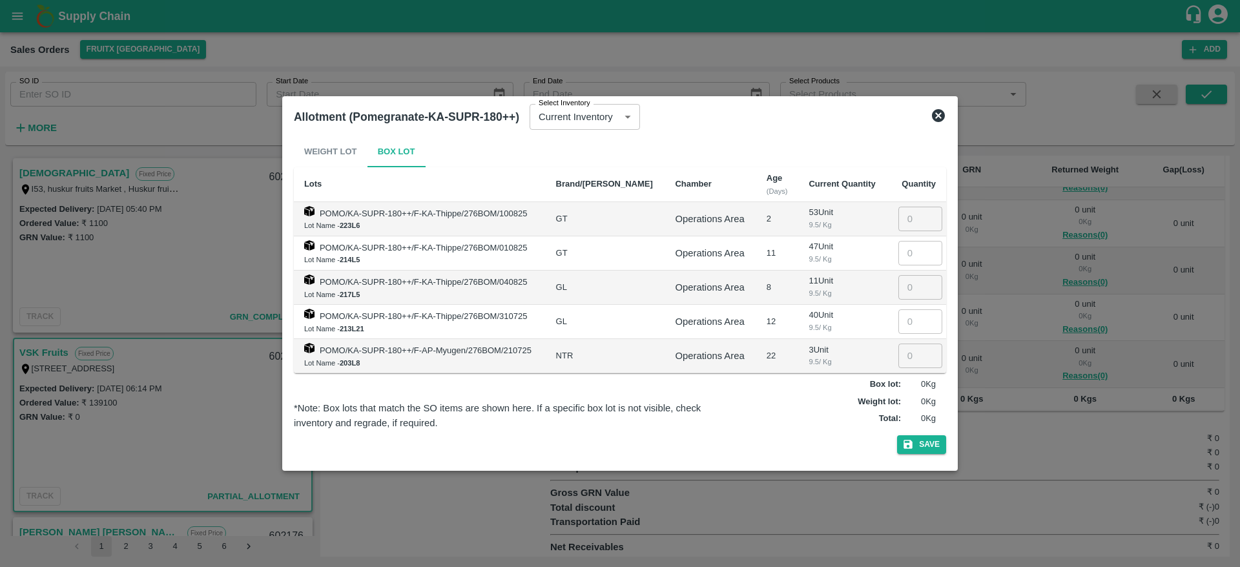
click at [939, 112] on icon at bounding box center [938, 115] width 13 height 13
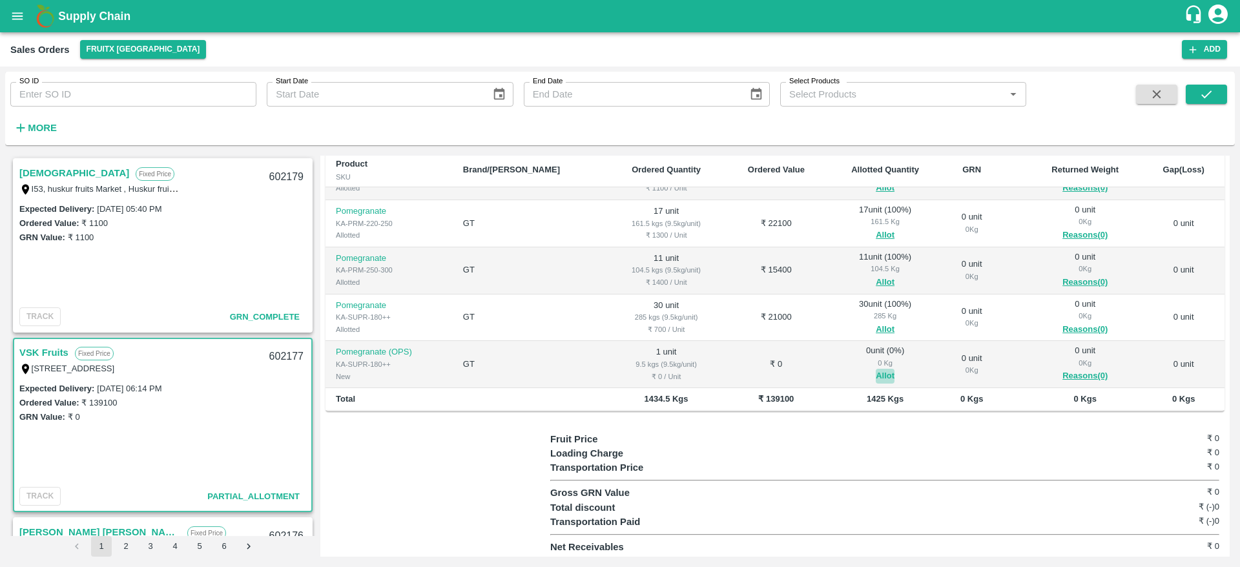
click at [875, 374] on button "Allot" at bounding box center [884, 376] width 19 height 15
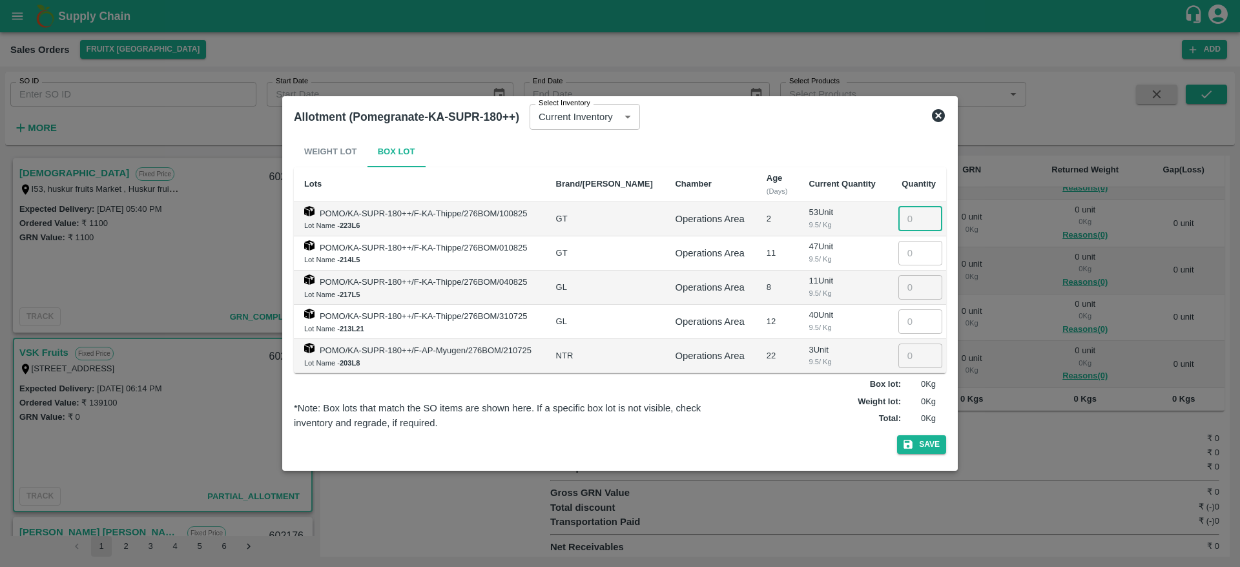
click at [900, 228] on input "number" at bounding box center [920, 219] width 44 height 25
type input "1"
click at [915, 433] on div "Weight Lot Box Lot Lots Brand/Marka Chamber Age (Days) Current Quantity Quantit…" at bounding box center [620, 297] width 652 height 323
click at [918, 439] on button "Save" at bounding box center [921, 444] width 49 height 19
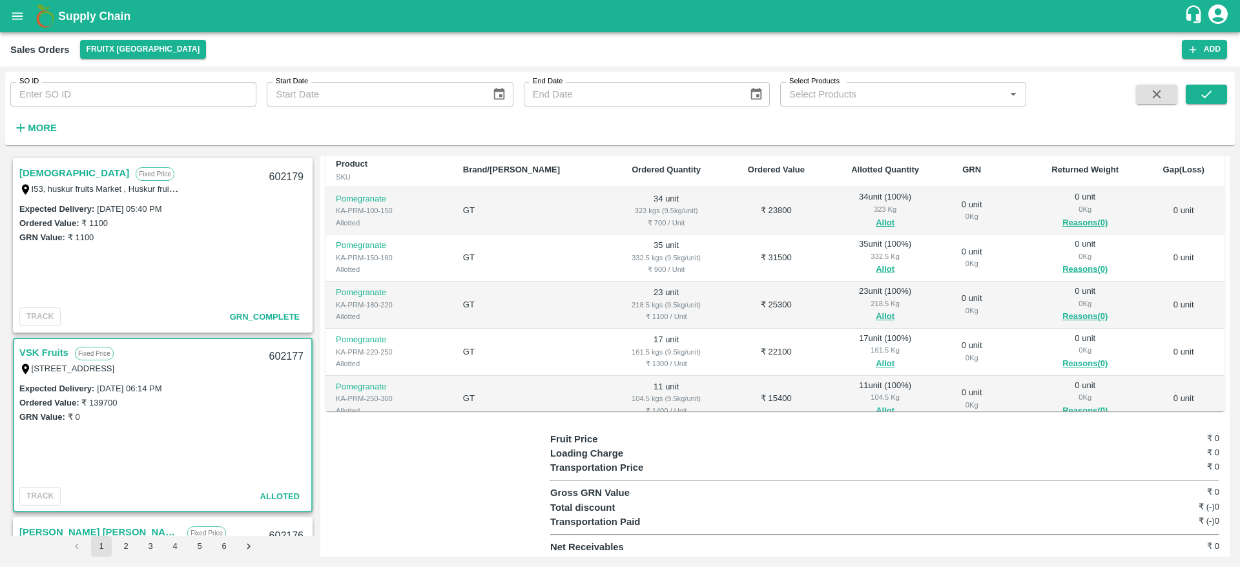
scroll to position [0, 0]
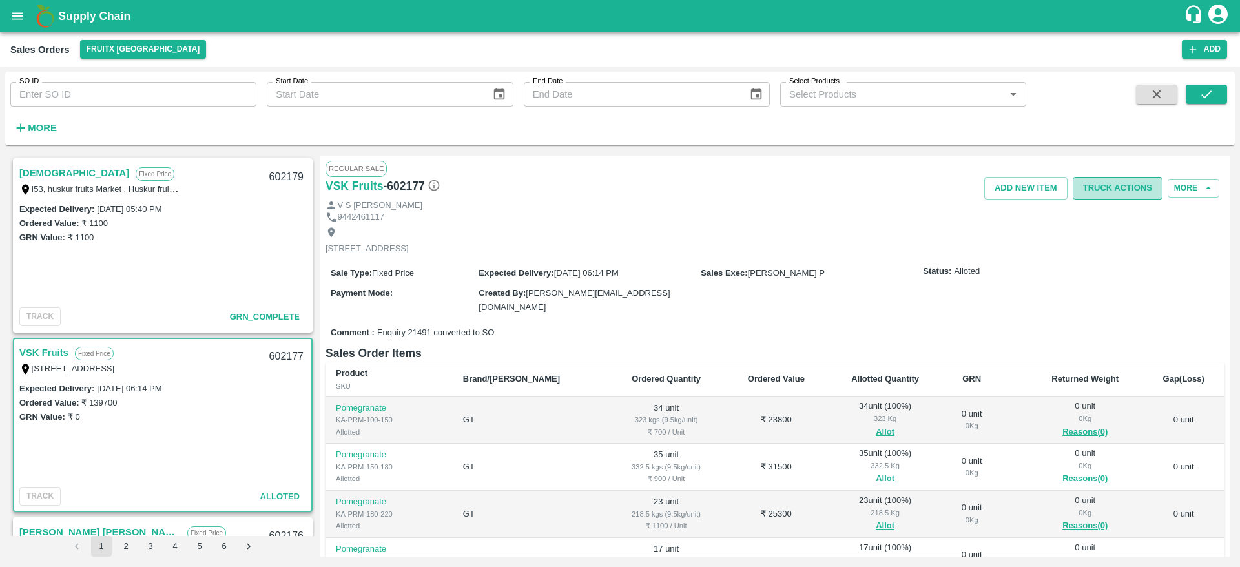
click at [1112, 185] on button "Truck Actions" at bounding box center [1117, 188] width 90 height 23
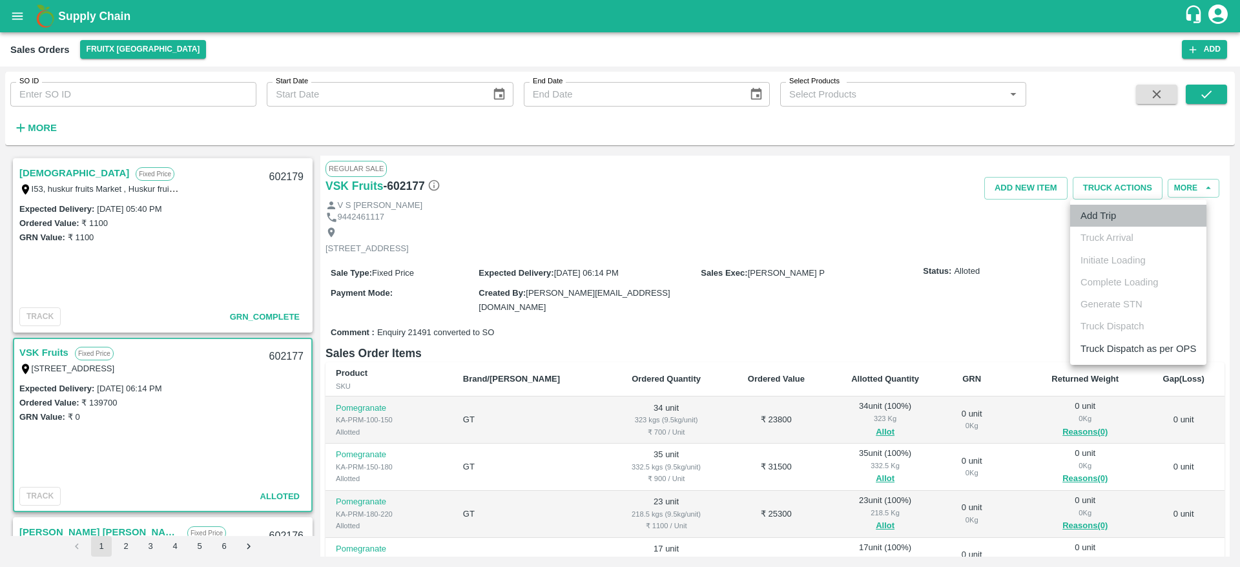
click at [1138, 211] on li "Add Trip" at bounding box center [1138, 216] width 136 height 22
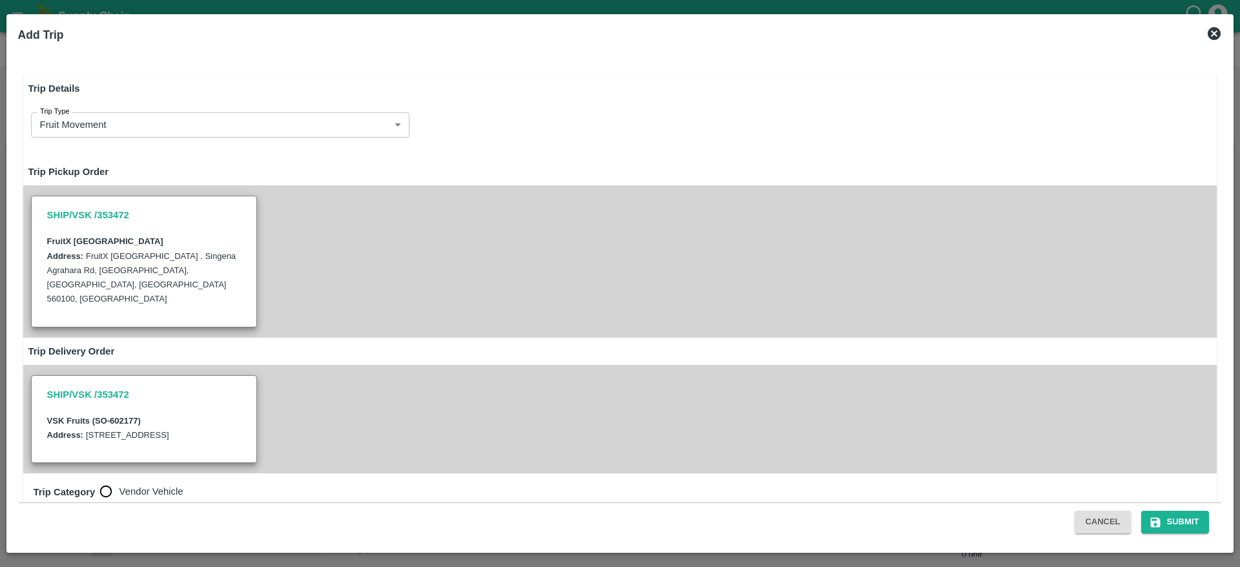
radio input "true"
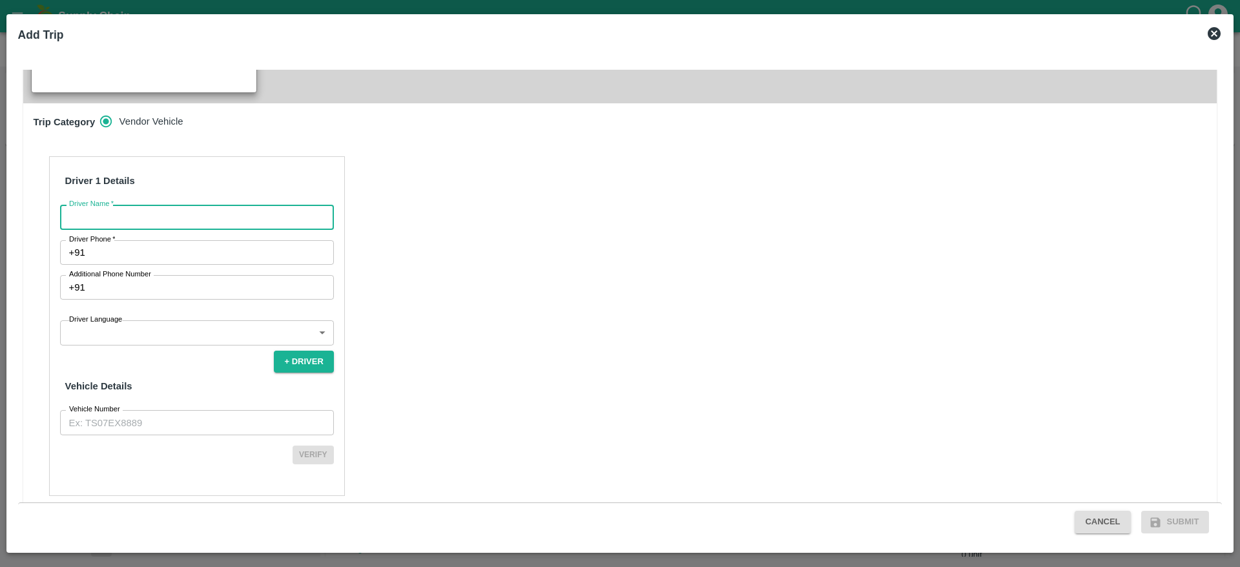
click at [234, 205] on input "Driver Name   *" at bounding box center [197, 217] width 274 height 25
type input "VSK"
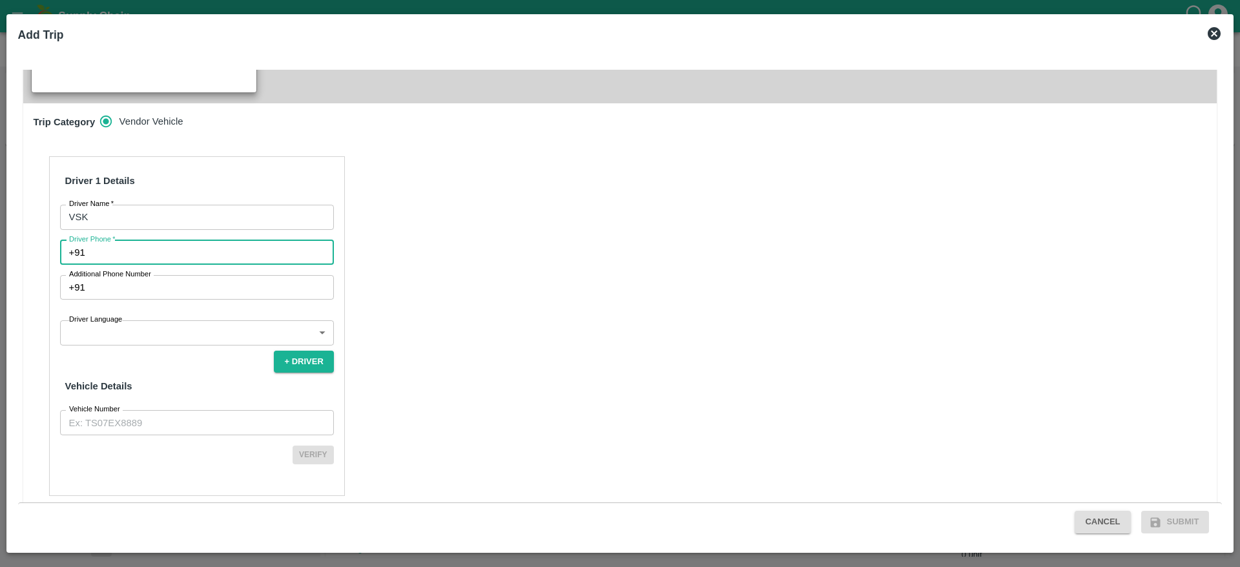
click at [190, 240] on input "Driver Phone   *" at bounding box center [211, 252] width 243 height 25
type input "8971481252"
click at [152, 309] on body "Supply Chain Sales Orders FruitX Bangalore Add SO ID SO ID Start Date Start Dat…" at bounding box center [620, 283] width 1240 height 567
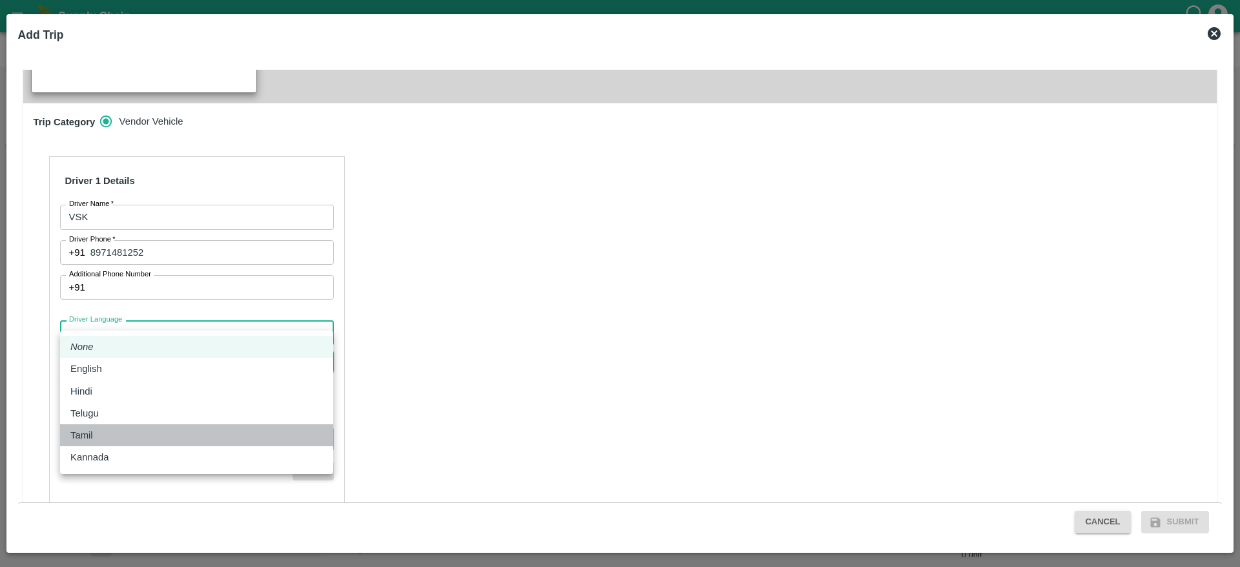
click at [112, 434] on div "Tamil" at bounding box center [196, 435] width 252 height 14
type input "ta"
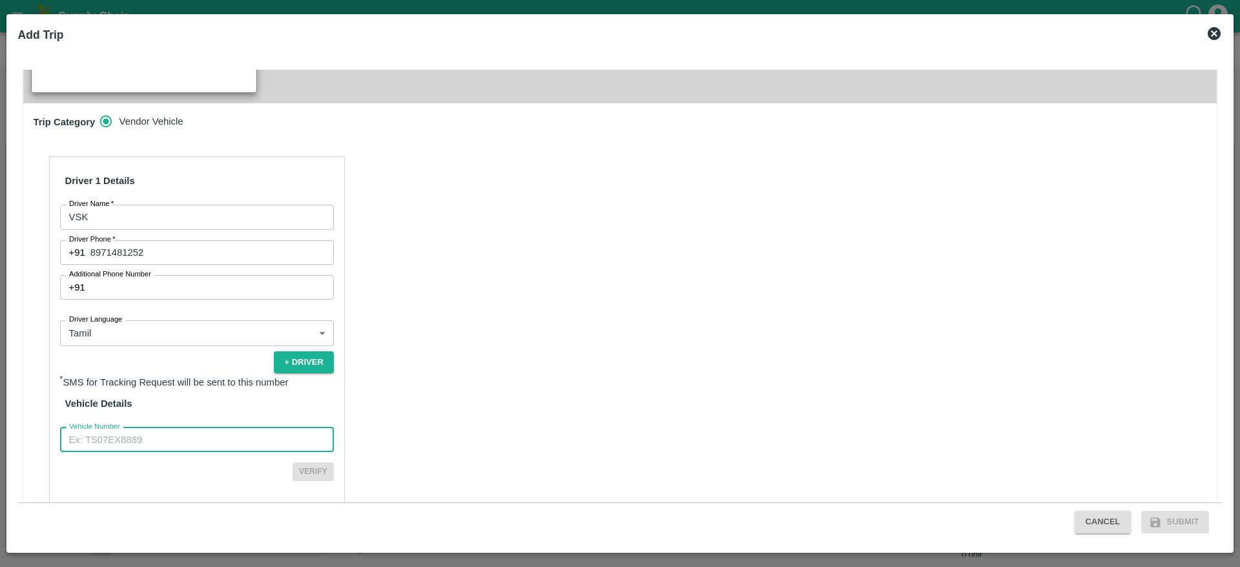
click at [170, 427] on input "Vehicle Number" at bounding box center [197, 439] width 274 height 25
type input "TN31CA3674"
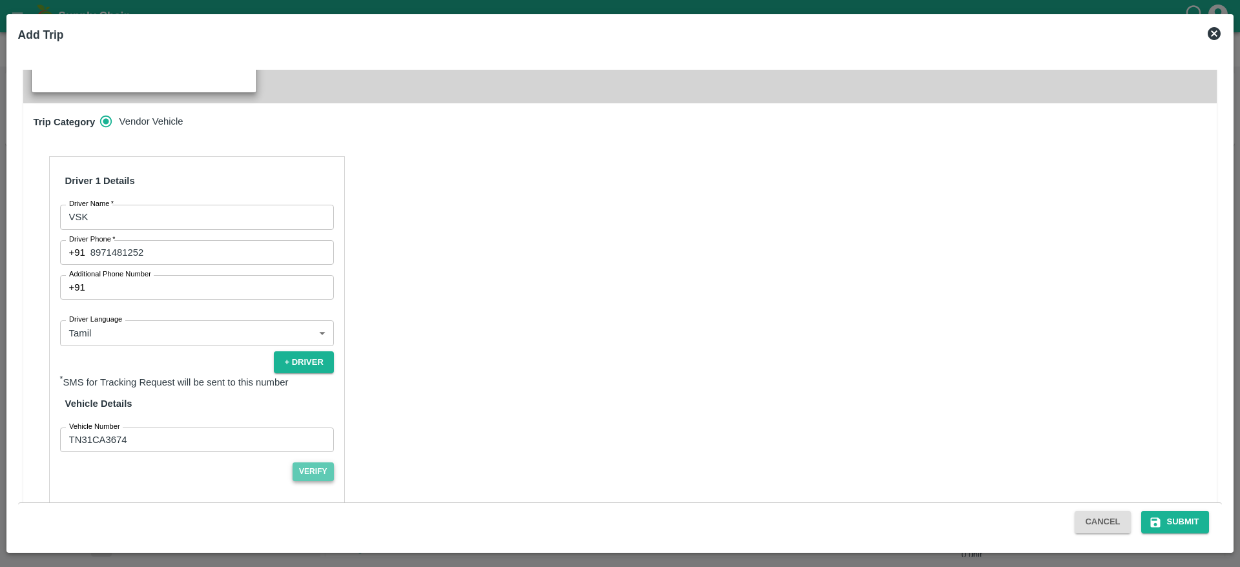
click at [309, 462] on button "Verify" at bounding box center [312, 471] width 41 height 19
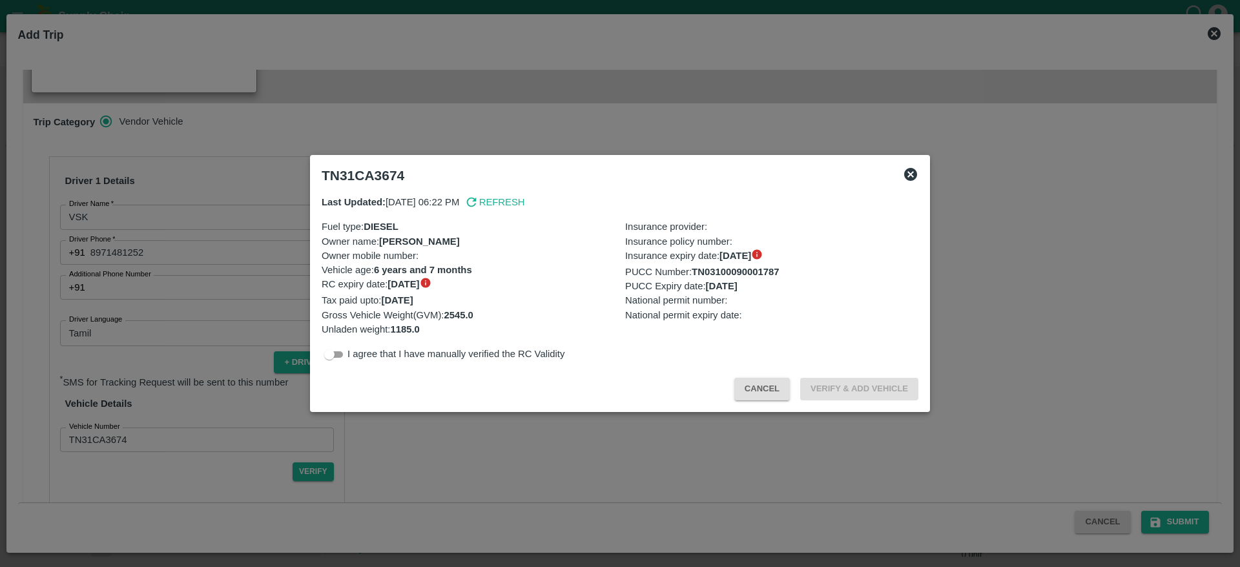
click at [334, 355] on input "checkbox" at bounding box center [329, 354] width 46 height 15
checkbox input "true"
click at [890, 387] on button "Verify & Add Vehicle" at bounding box center [859, 389] width 118 height 23
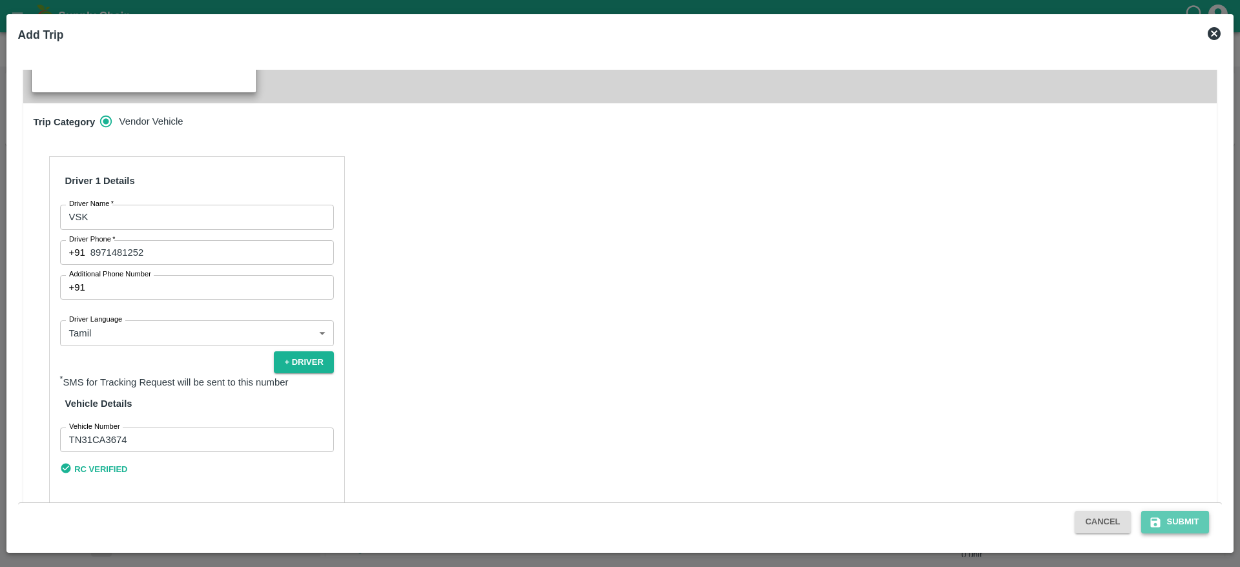
click at [1171, 522] on button "Submit" at bounding box center [1175, 522] width 68 height 23
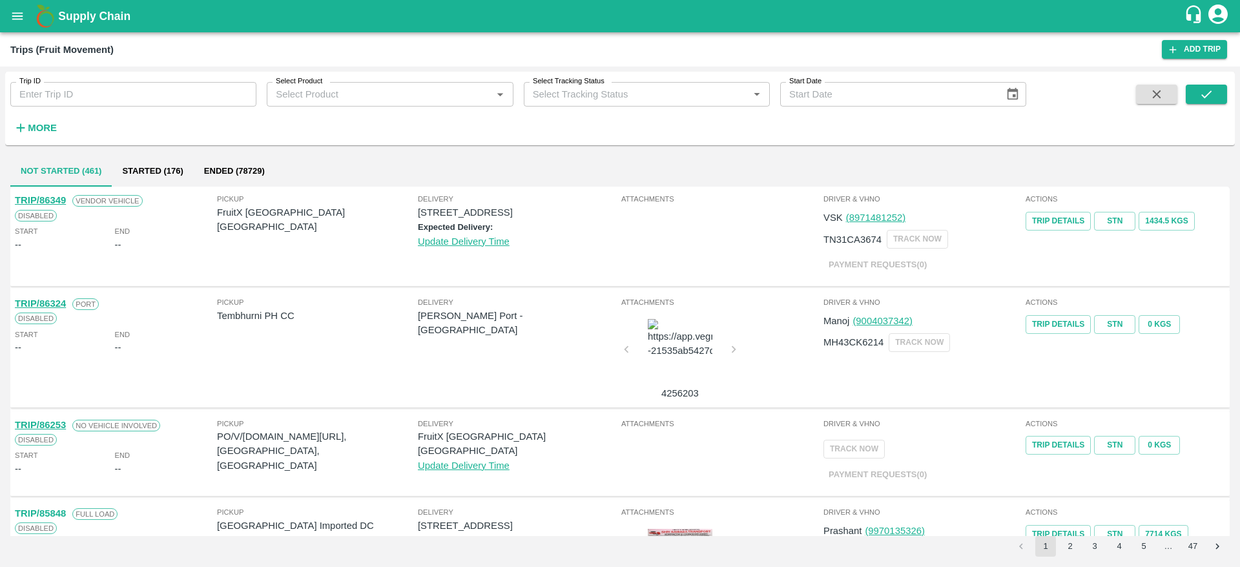
click at [24, 23] on icon "open drawer" at bounding box center [17, 16] width 14 height 14
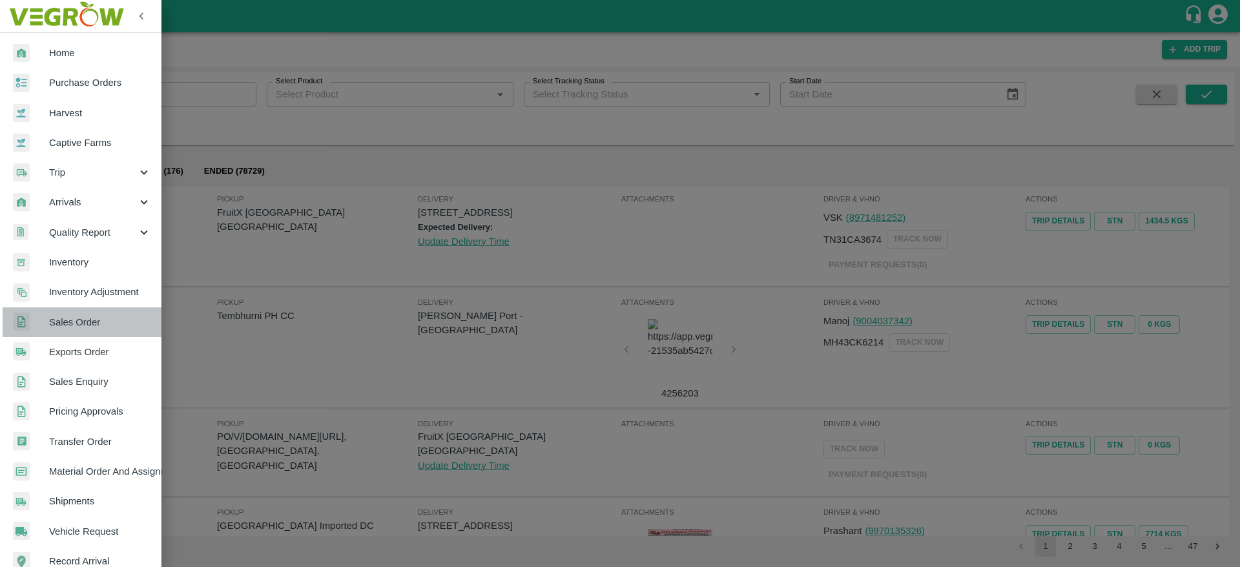
click at [84, 327] on span "Sales Order" at bounding box center [100, 322] width 102 height 14
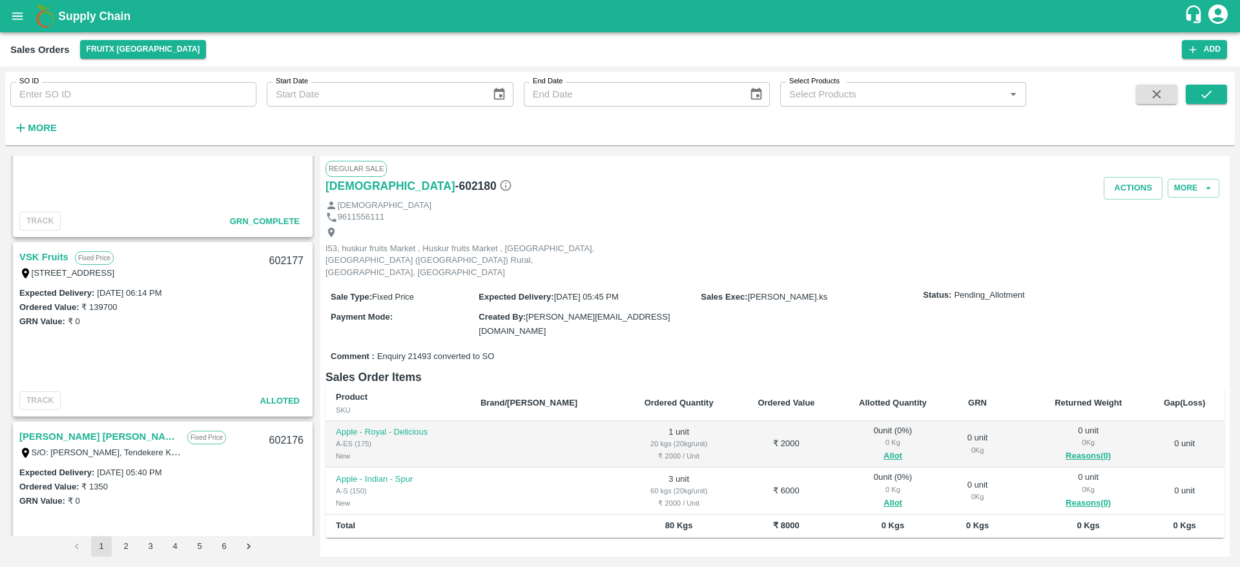
scroll to position [277, 0]
click at [41, 254] on link "VSK Fruits" at bounding box center [43, 255] width 49 height 17
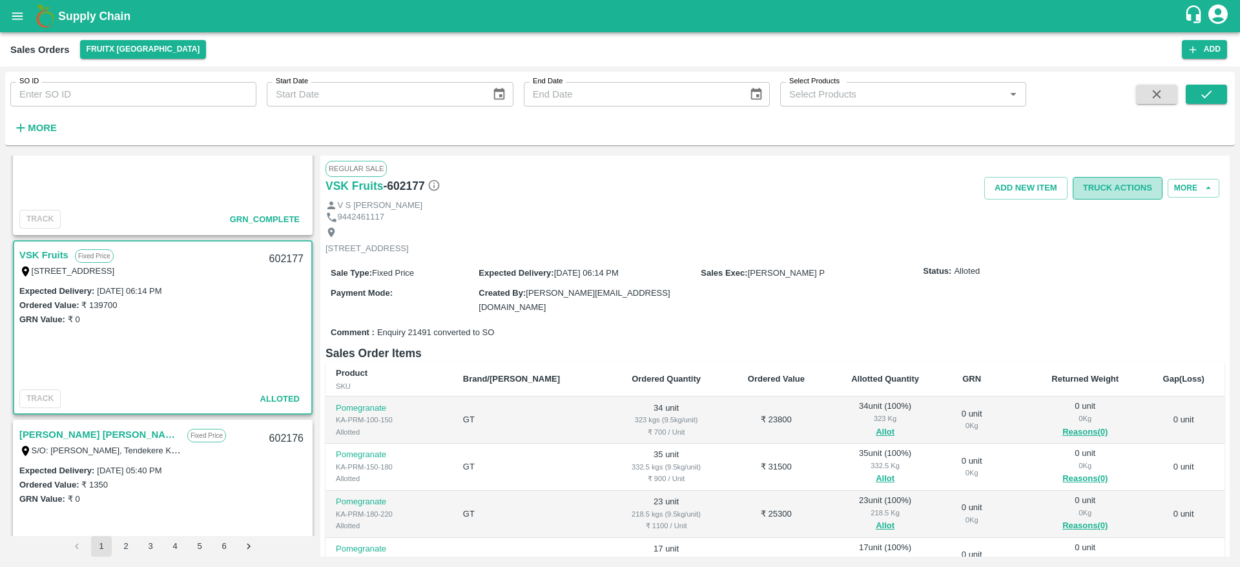
click at [1139, 189] on button "Truck Actions" at bounding box center [1117, 188] width 90 height 23
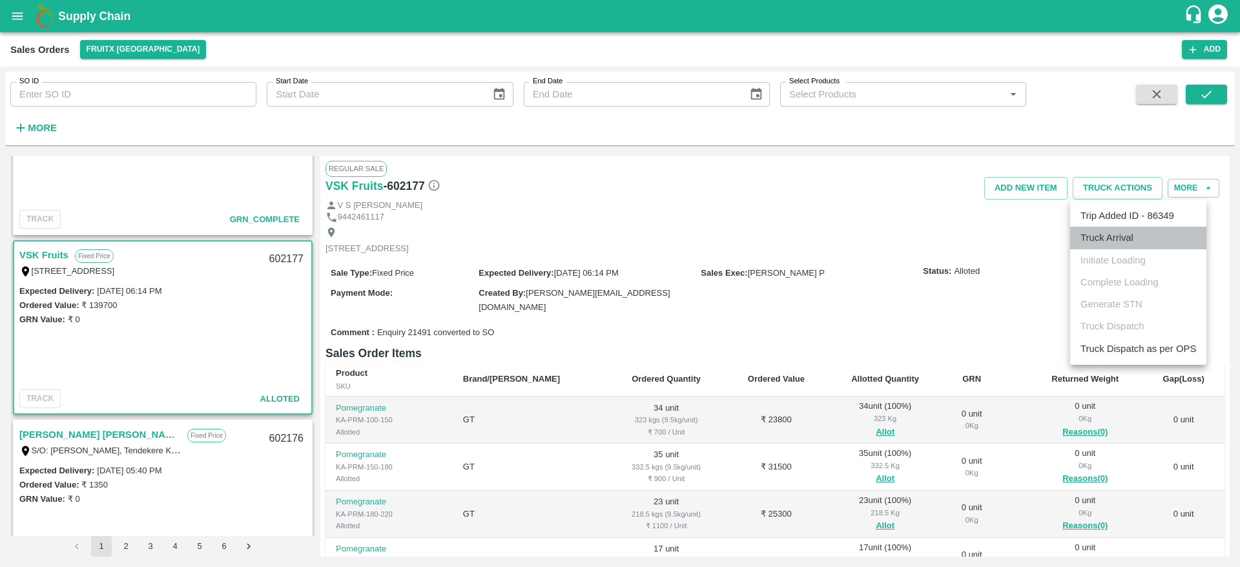
click at [1135, 248] on li "Truck Arrival" at bounding box center [1138, 238] width 136 height 22
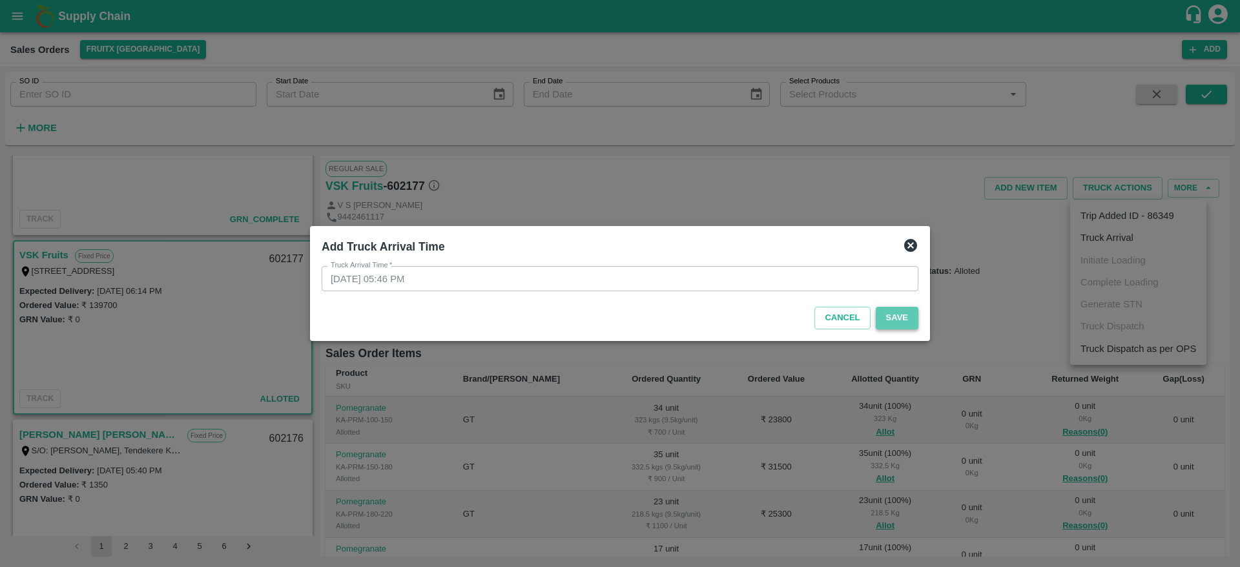
click at [892, 319] on button "Save" at bounding box center [896, 318] width 43 height 23
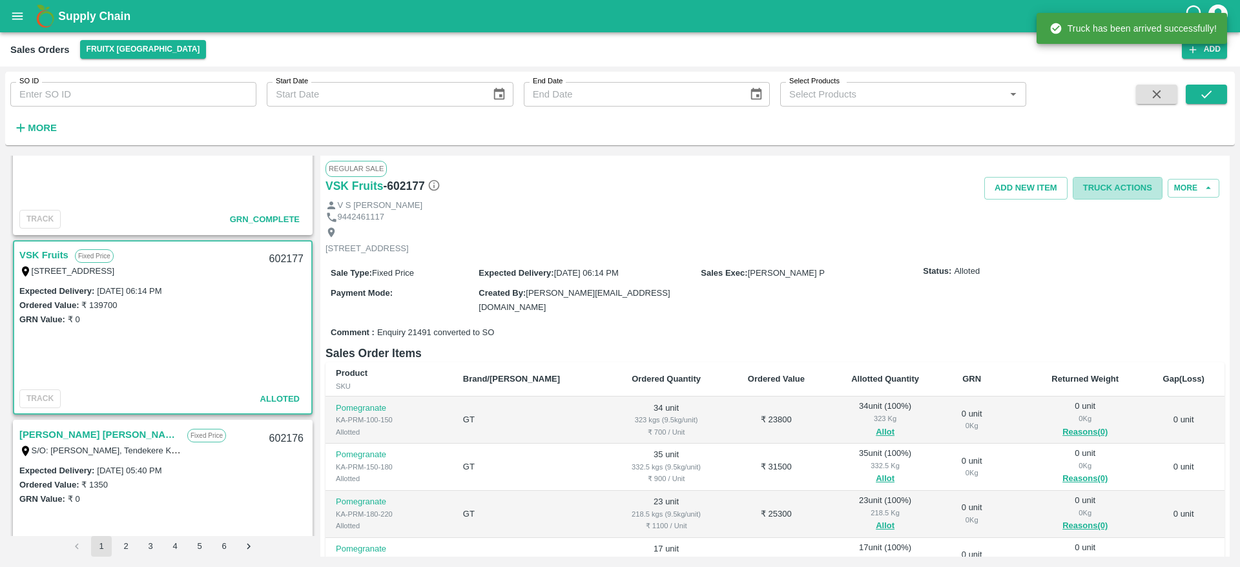
click at [1119, 180] on button "Truck Actions" at bounding box center [1117, 188] width 90 height 23
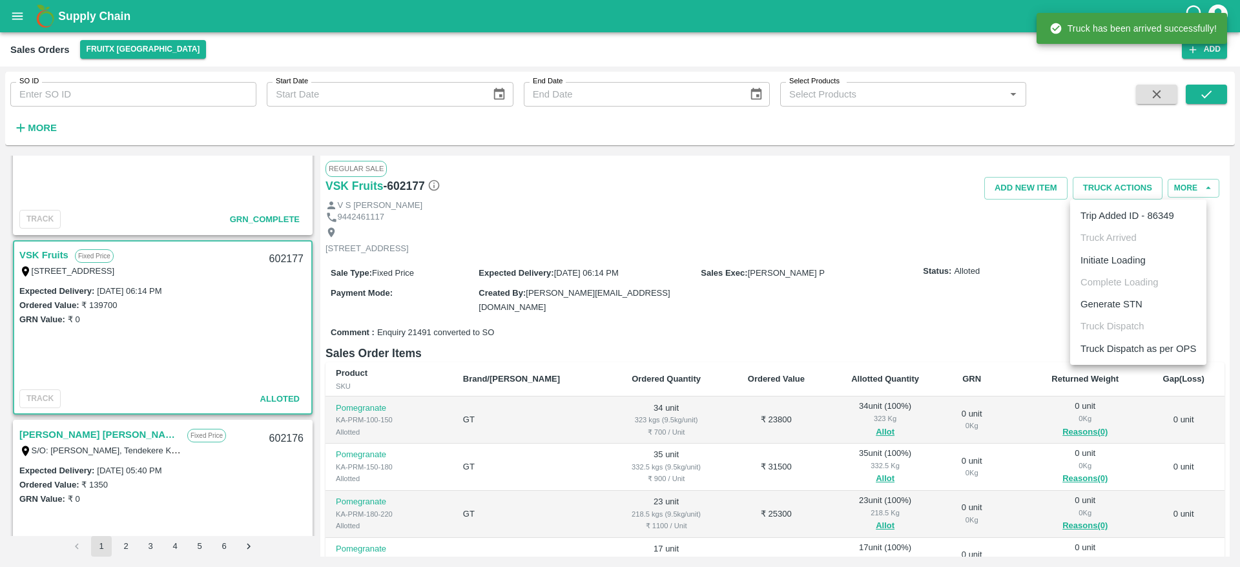
click at [1123, 260] on li "Initiate Loading" at bounding box center [1138, 260] width 136 height 22
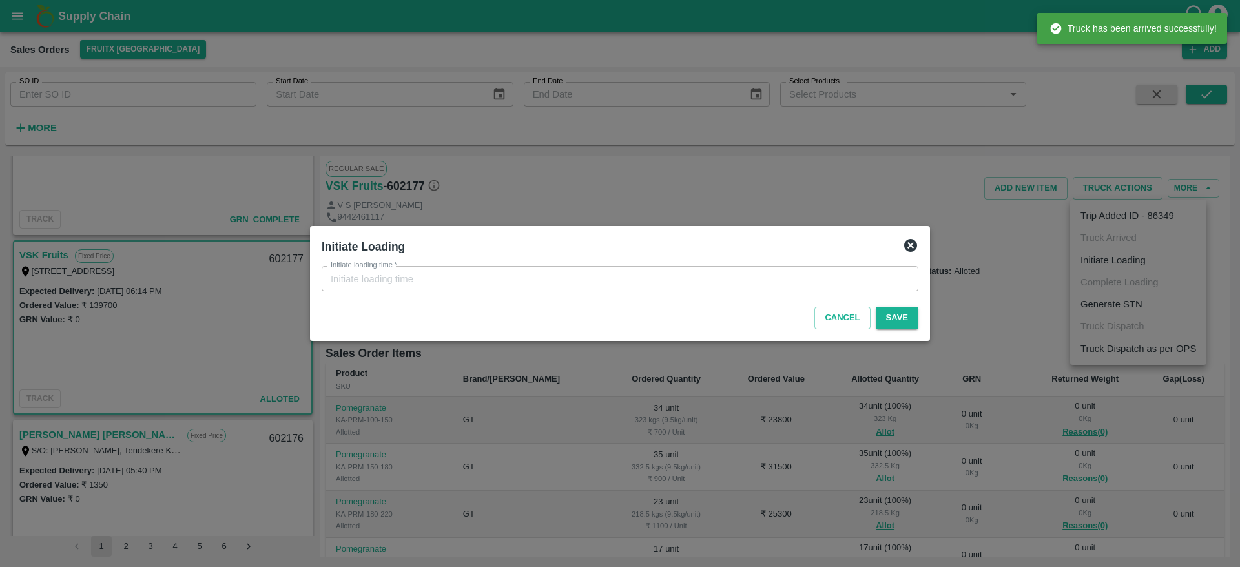
type input "12/08/2025 05:46 PM"
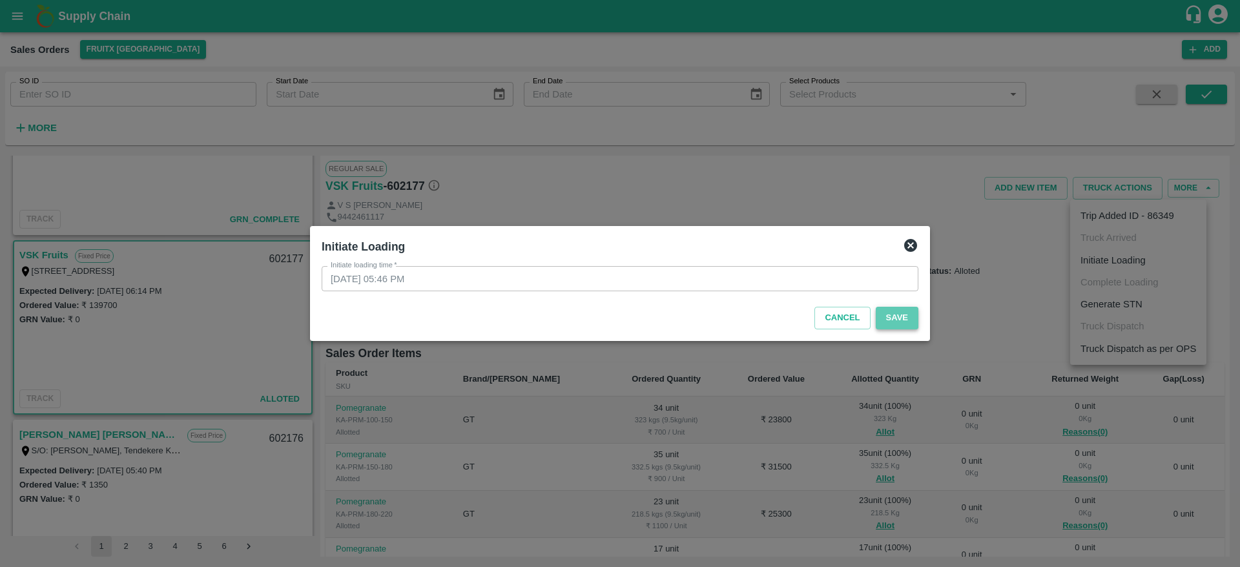
click at [894, 317] on button "Save" at bounding box center [896, 318] width 43 height 23
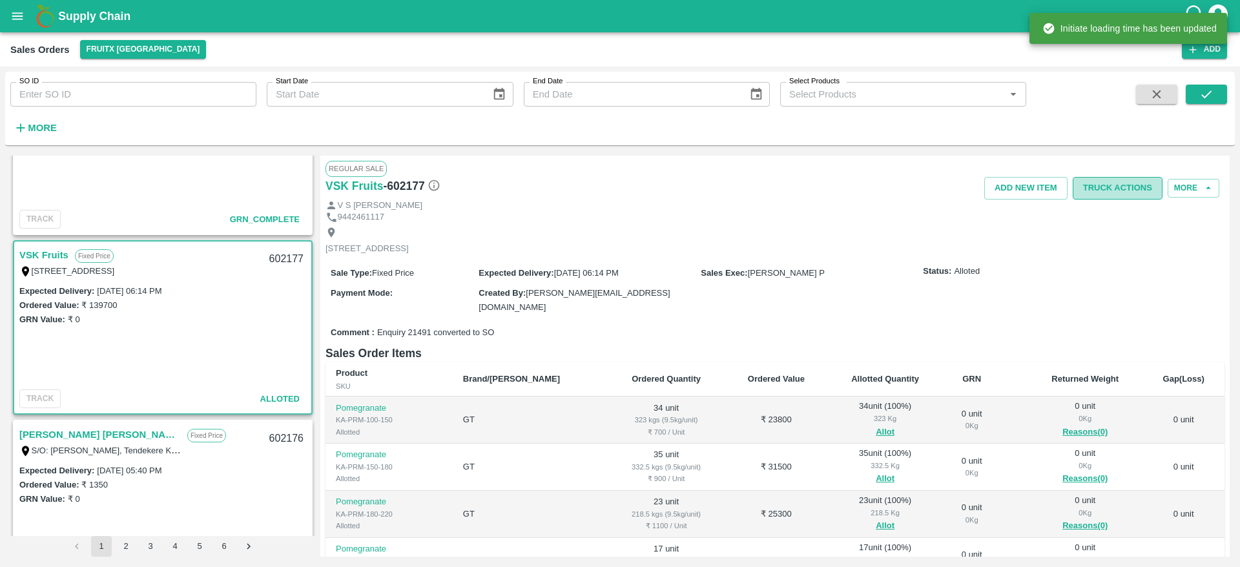
click at [1126, 199] on button "Truck Actions" at bounding box center [1117, 188] width 90 height 23
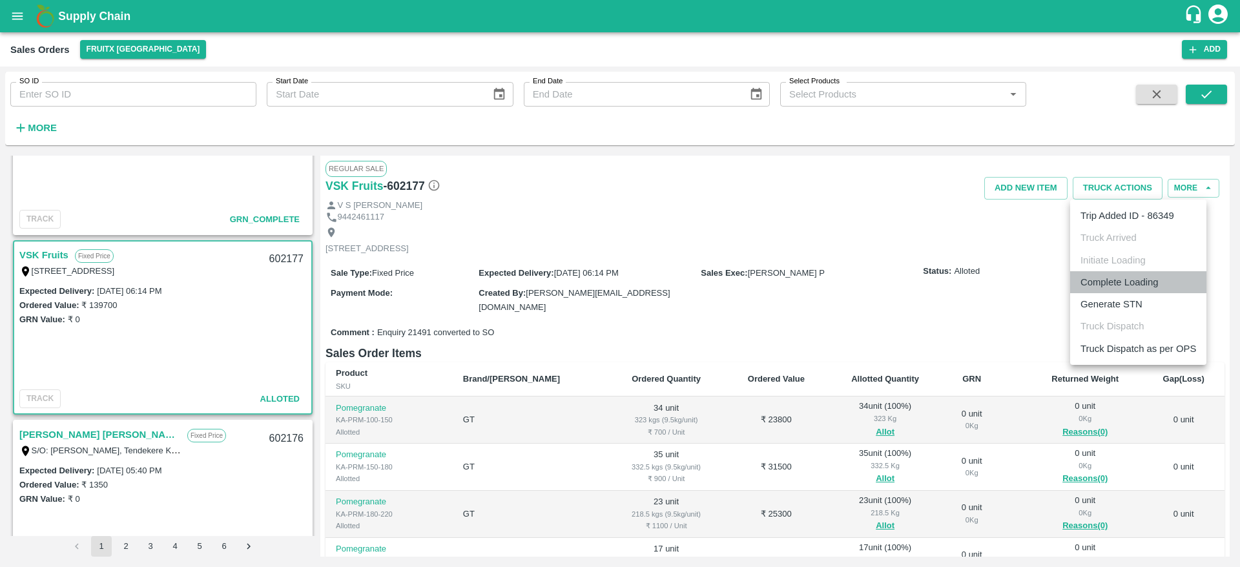
click at [1136, 286] on li "Complete Loading" at bounding box center [1138, 282] width 136 height 22
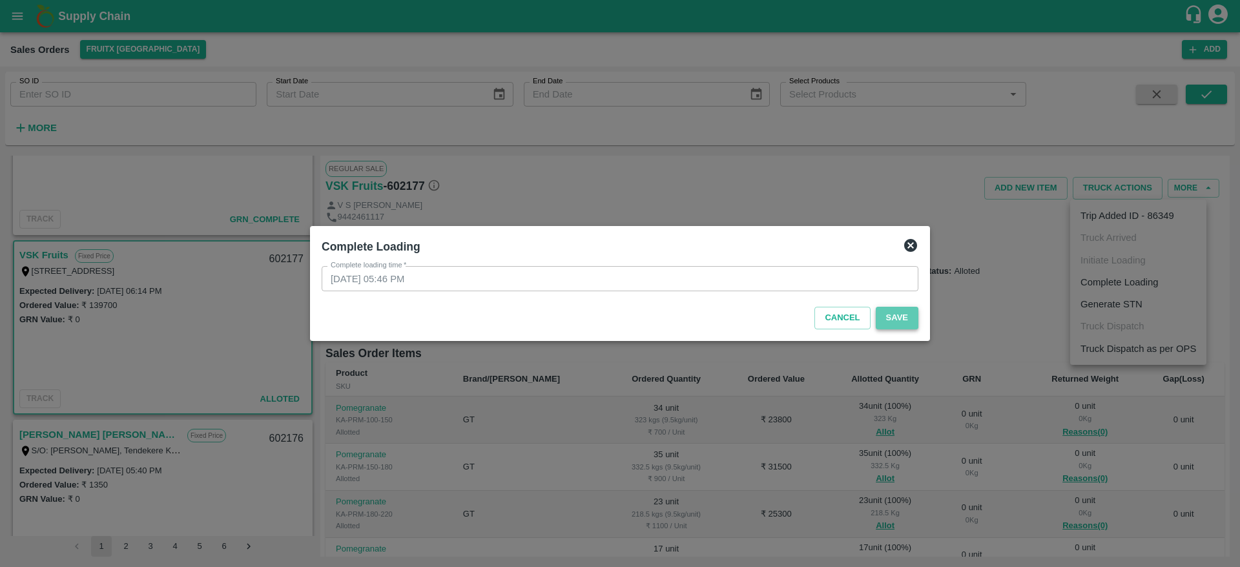
click at [898, 322] on button "Save" at bounding box center [896, 318] width 43 height 23
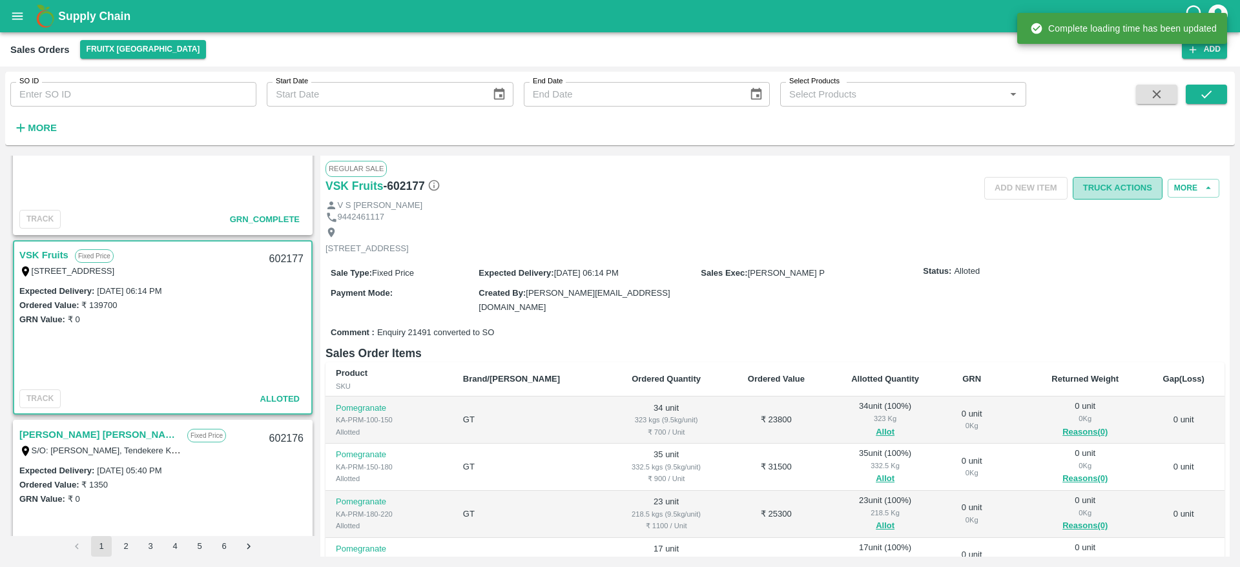
click at [1123, 188] on button "Truck Actions" at bounding box center [1117, 188] width 90 height 23
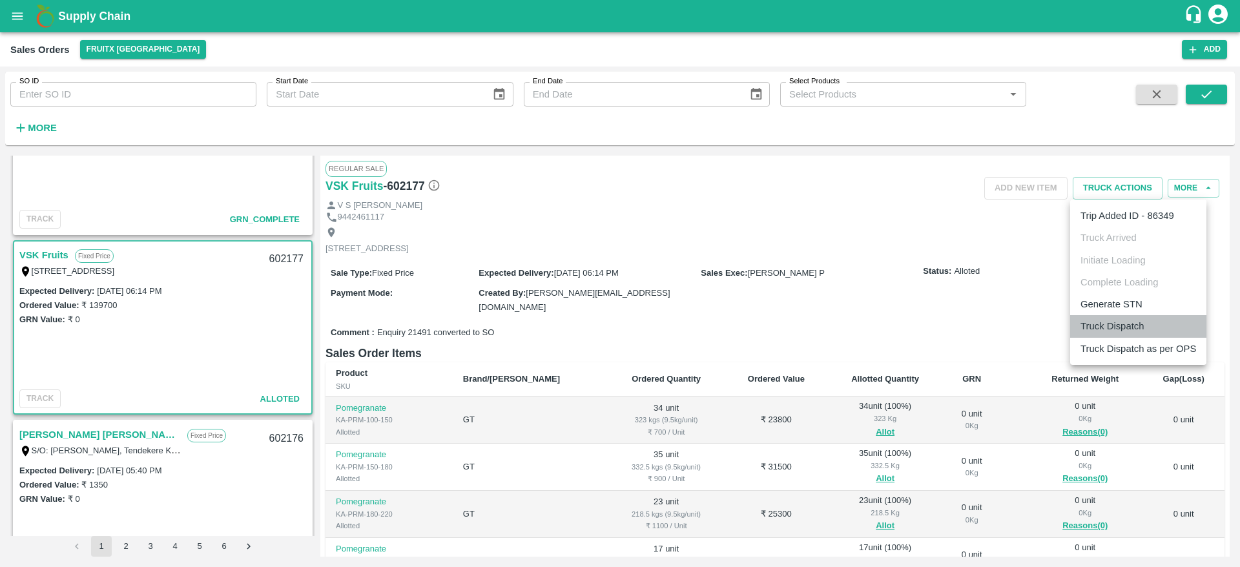
click at [1137, 328] on li "Truck Dispatch" at bounding box center [1138, 326] width 136 height 22
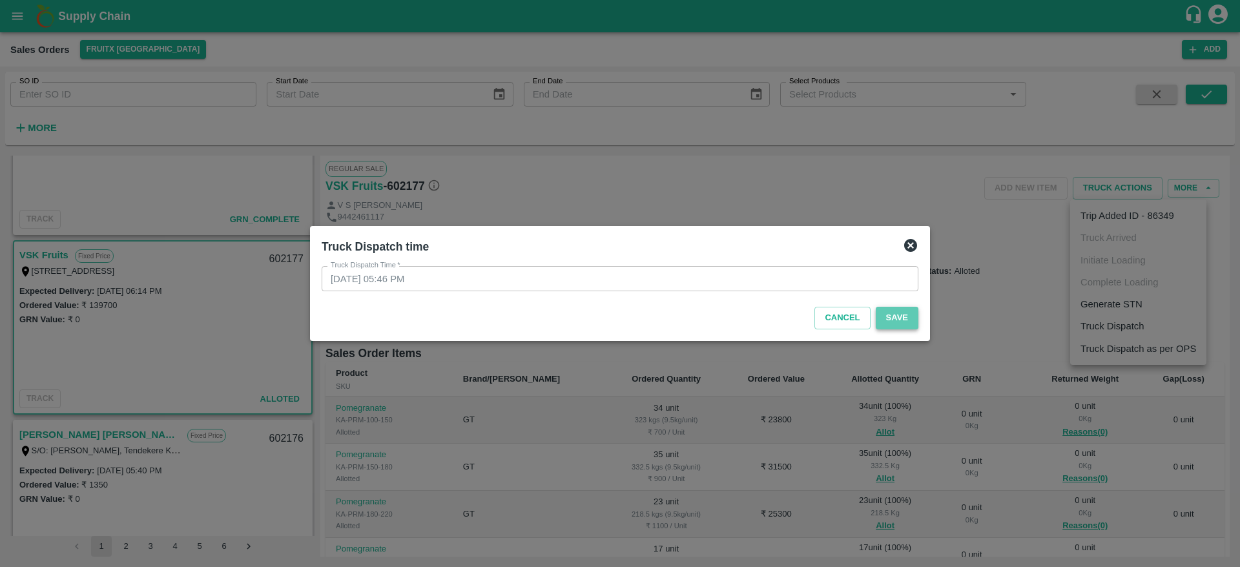
click at [895, 327] on button "Save" at bounding box center [896, 318] width 43 height 23
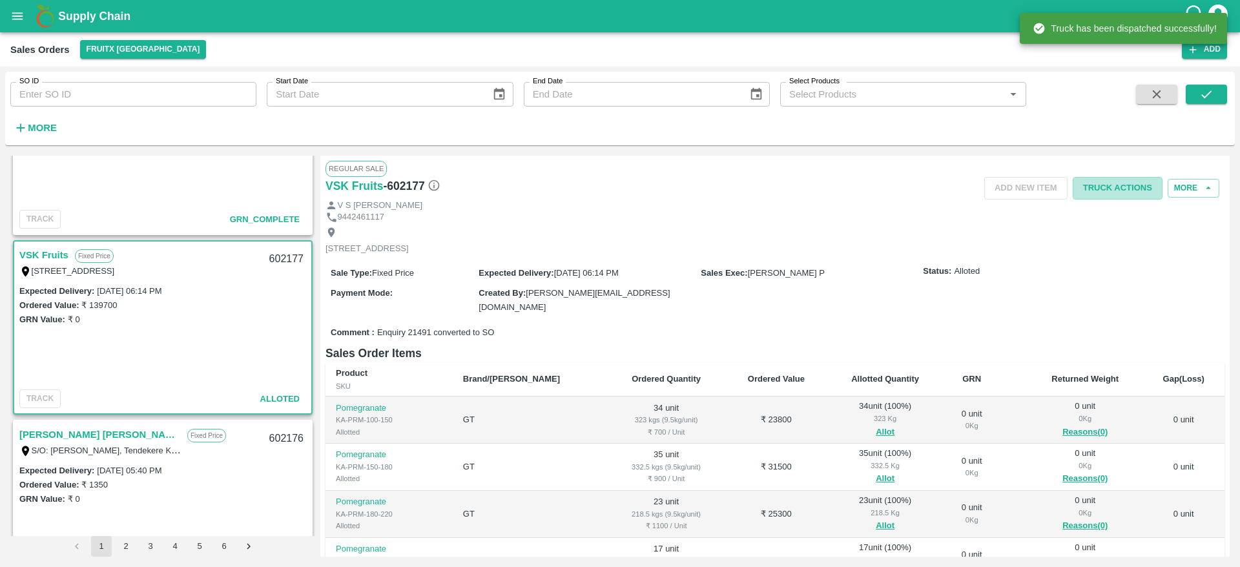
click at [1128, 186] on button "Truck Actions" at bounding box center [1117, 188] width 90 height 23
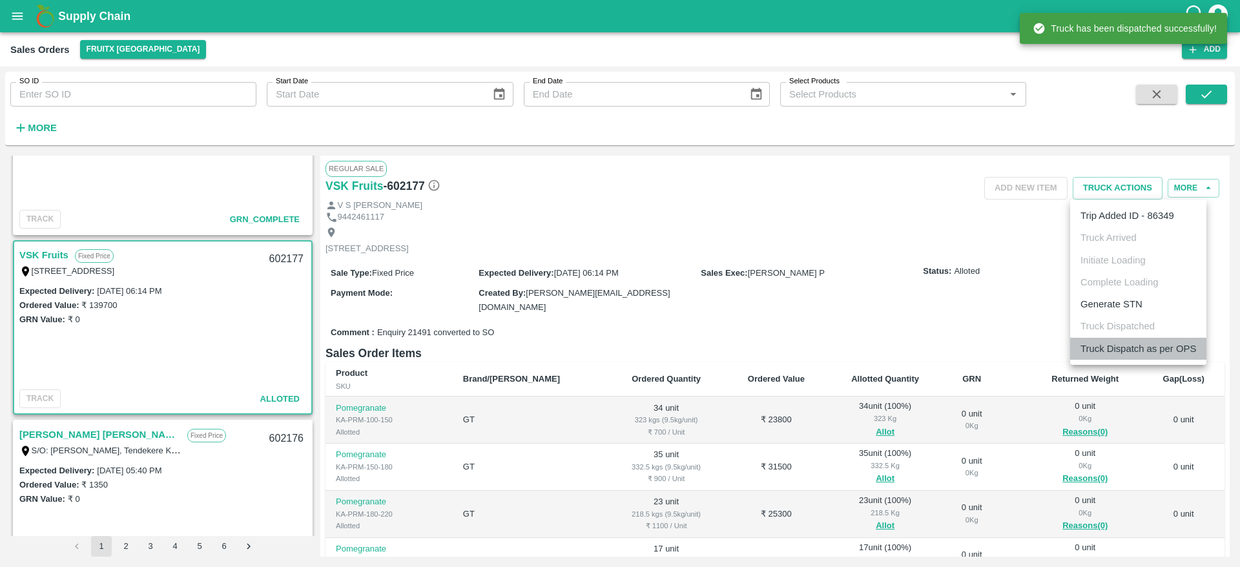
click at [1136, 340] on li "Truck Dispatch as per OPS" at bounding box center [1138, 349] width 136 height 22
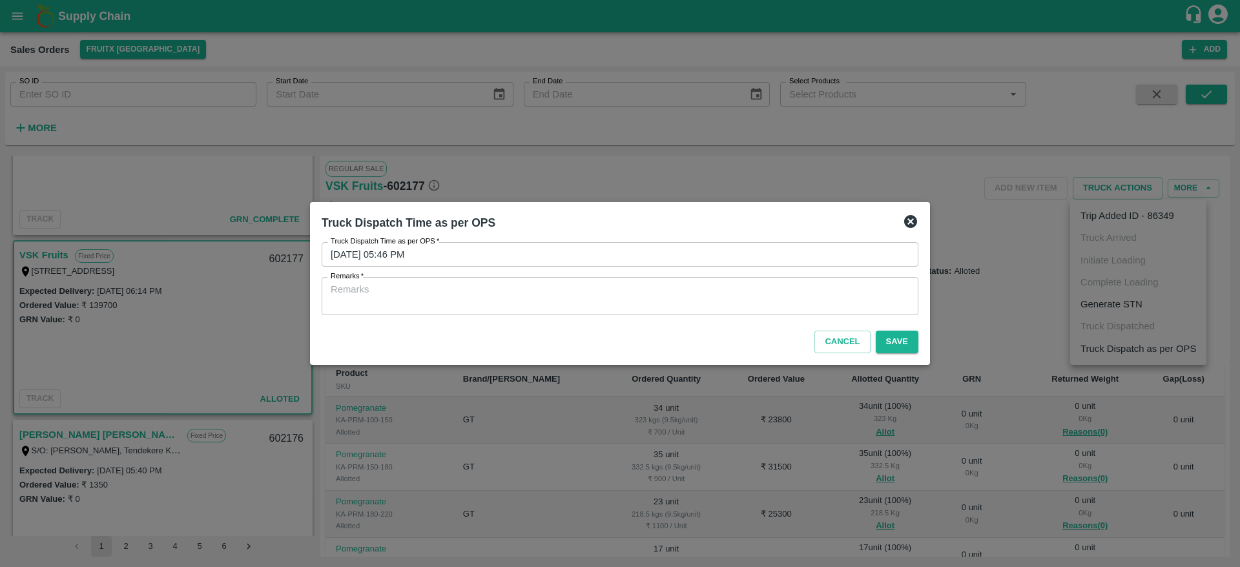
click at [801, 292] on textarea "Remarks   *" at bounding box center [620, 296] width 578 height 27
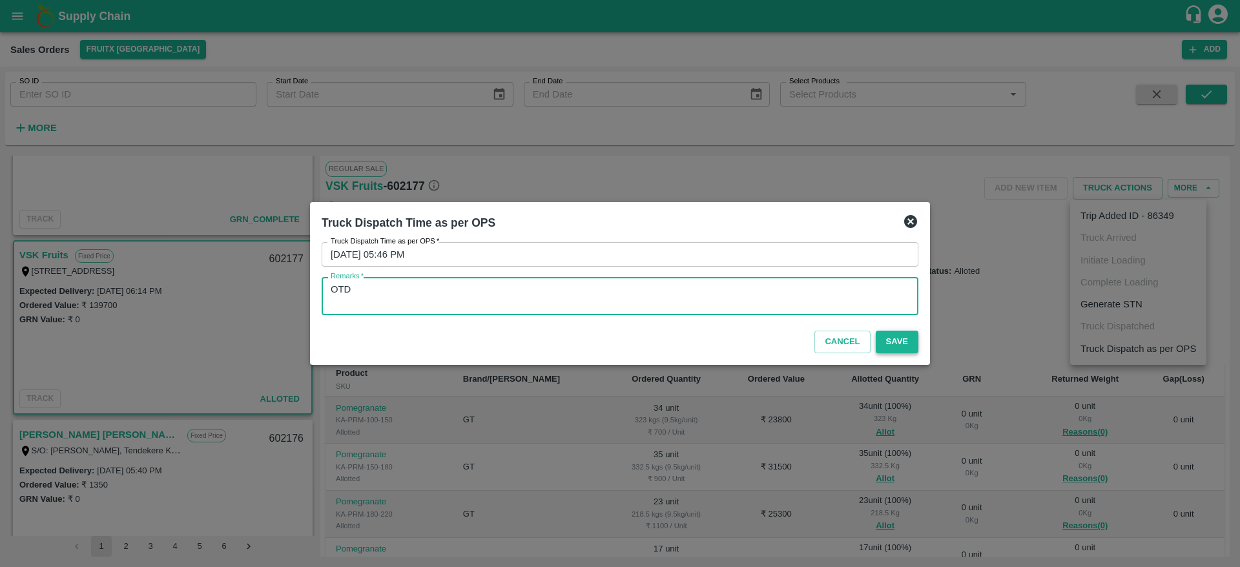
type textarea "OTD"
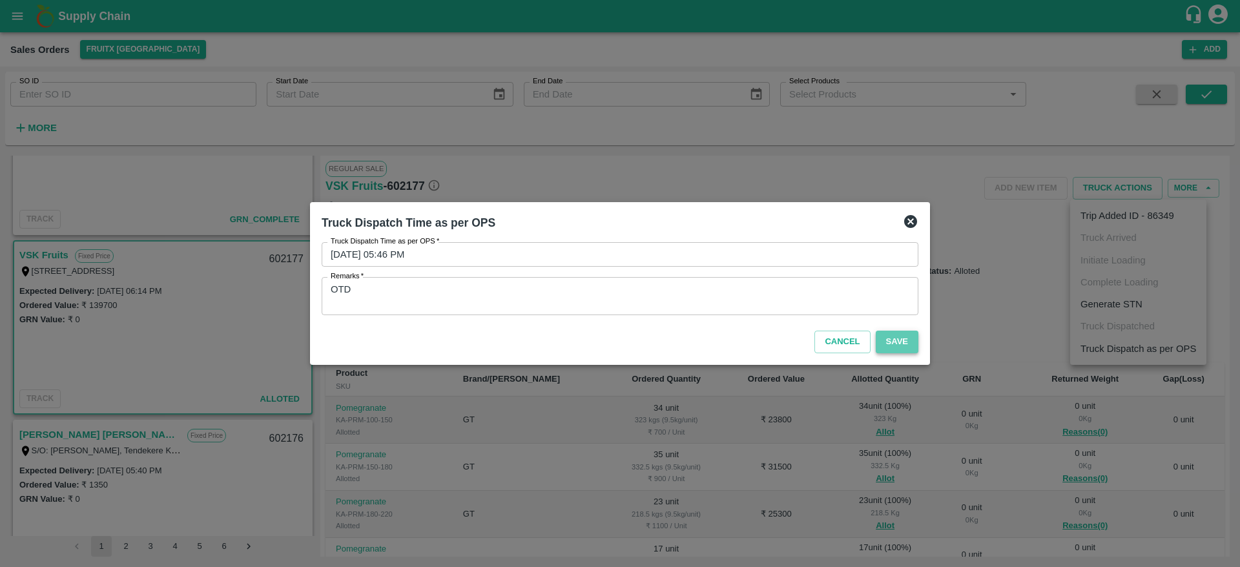
click at [902, 346] on button "Save" at bounding box center [896, 342] width 43 height 23
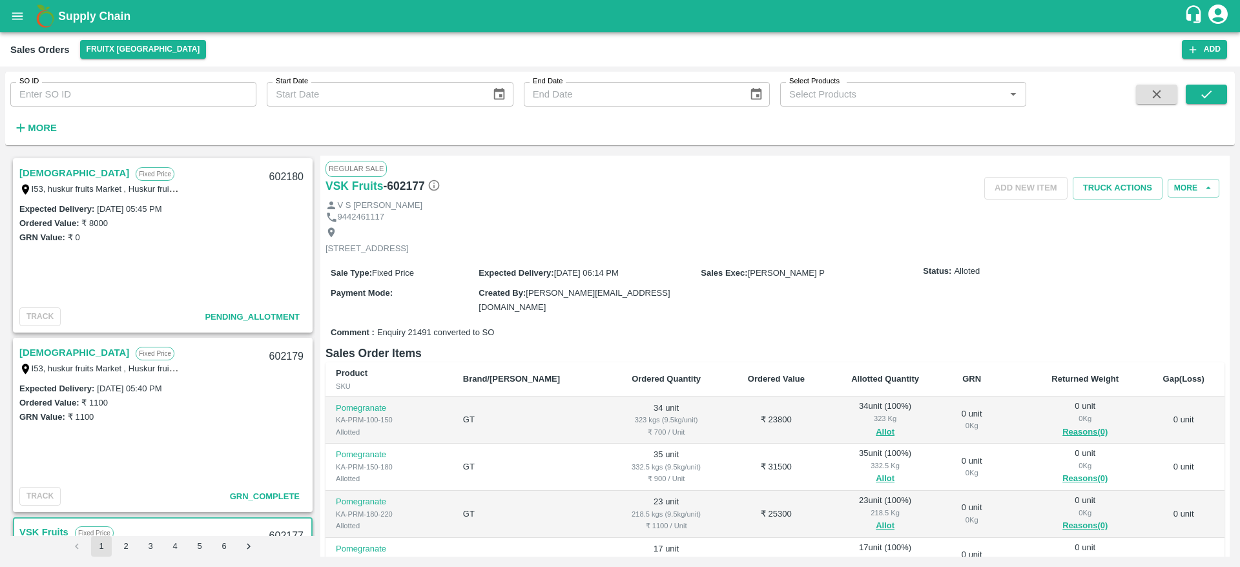
click at [40, 182] on div "I53, huskur fruits Market , Huskur fruits Market , Bangalore, Bengaluru (Bangal…" at bounding box center [99, 188] width 161 height 14
click at [37, 176] on link "Dharma" at bounding box center [74, 173] width 110 height 17
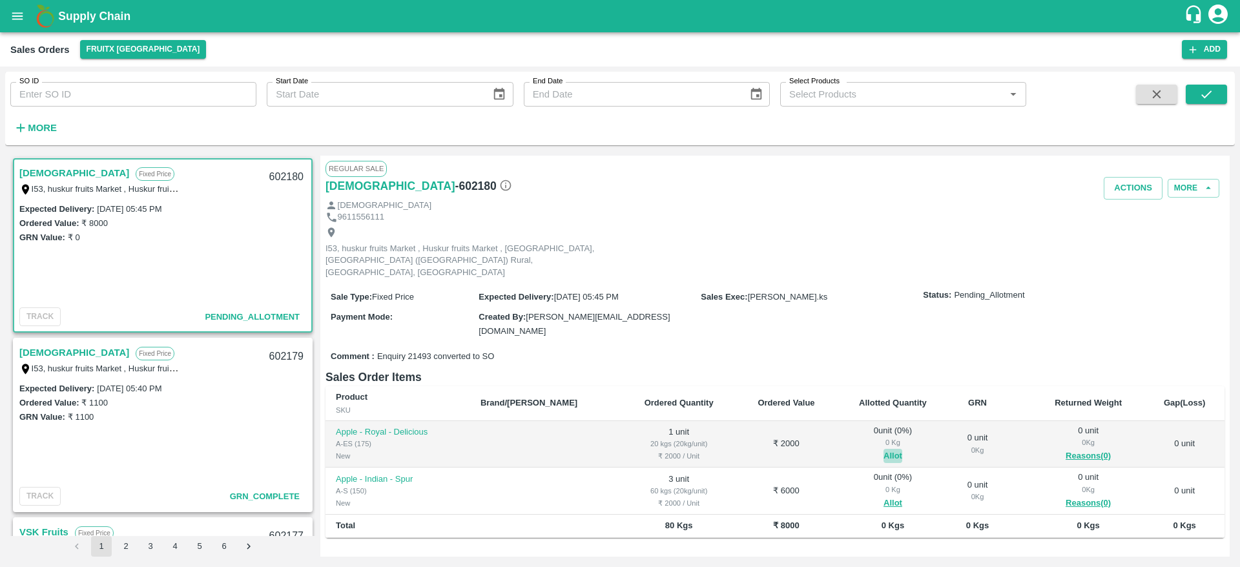
click at [883, 449] on button "Allot" at bounding box center [892, 456] width 19 height 15
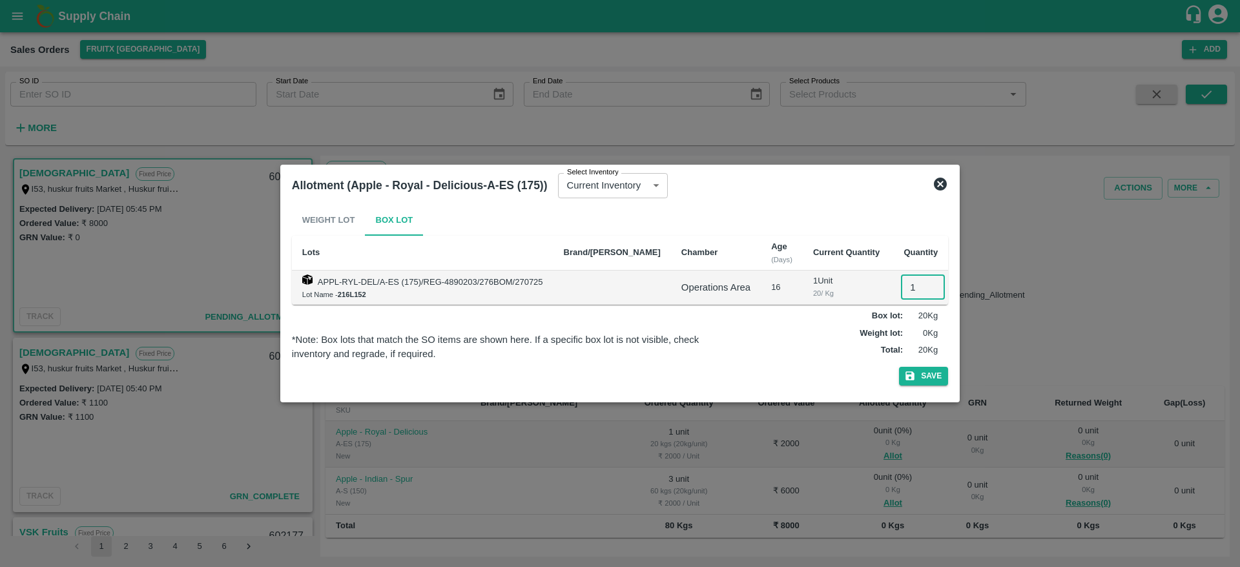
click at [901, 286] on input "1" at bounding box center [923, 287] width 44 height 25
type input "1"
click at [899, 367] on button "Save" at bounding box center [923, 376] width 49 height 19
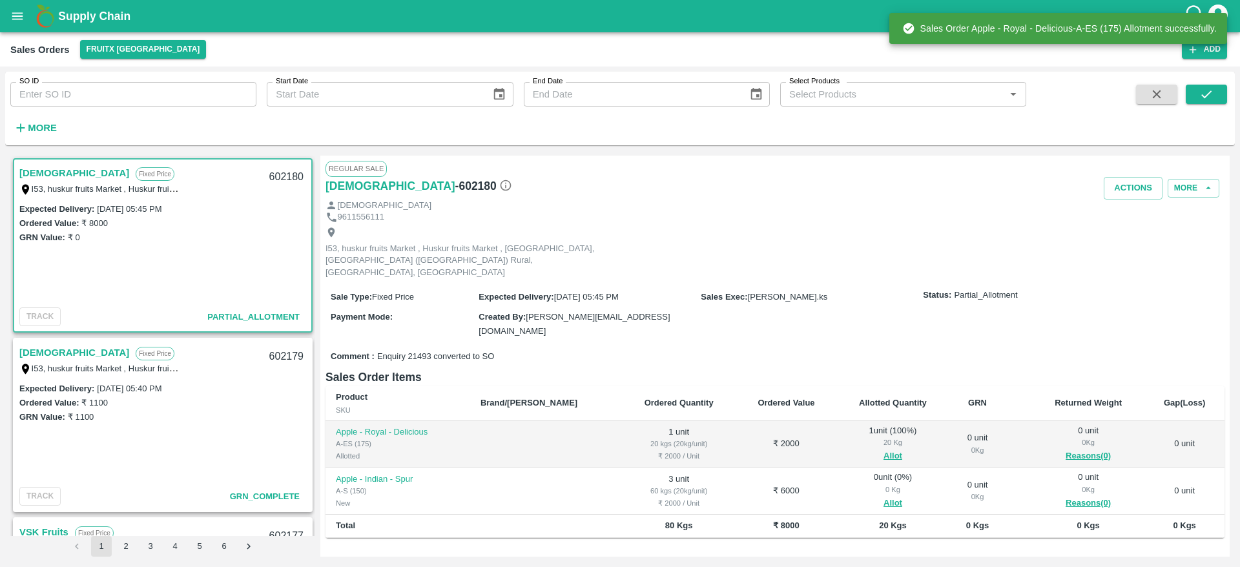
scroll to position [103, 0]
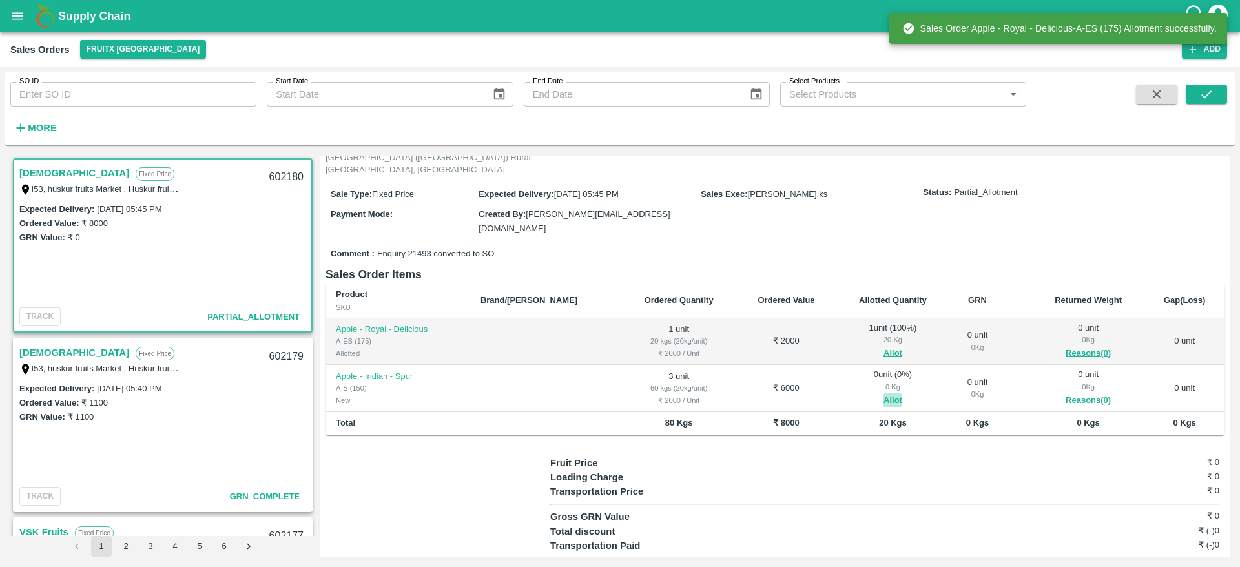
click at [883, 393] on button "Allot" at bounding box center [892, 400] width 19 height 15
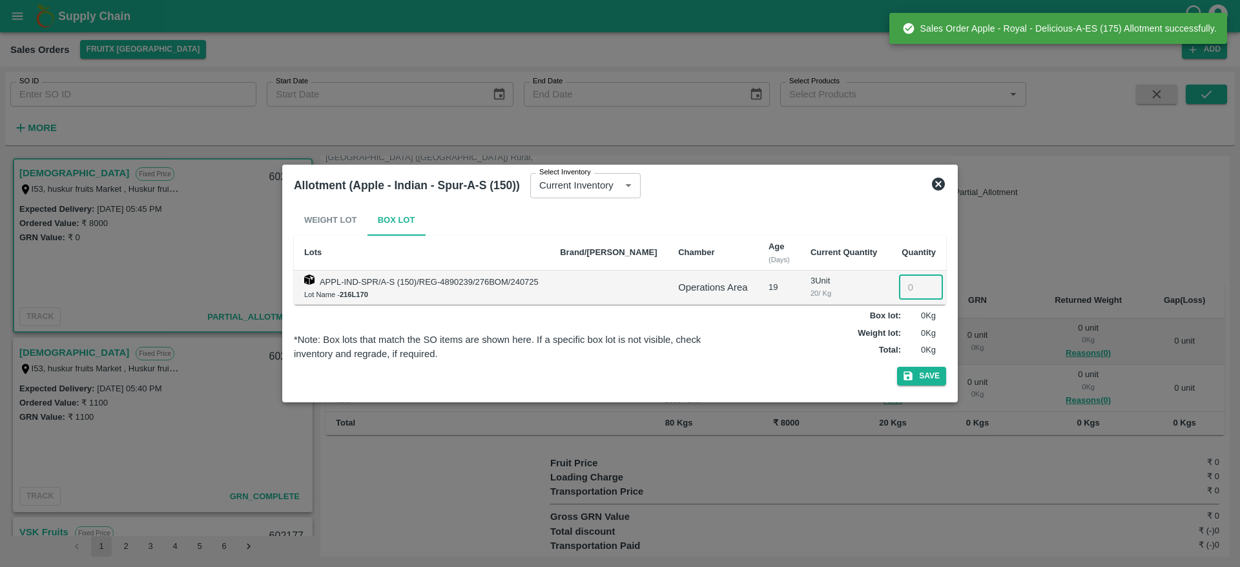
click at [919, 294] on input "number" at bounding box center [921, 287] width 44 height 25
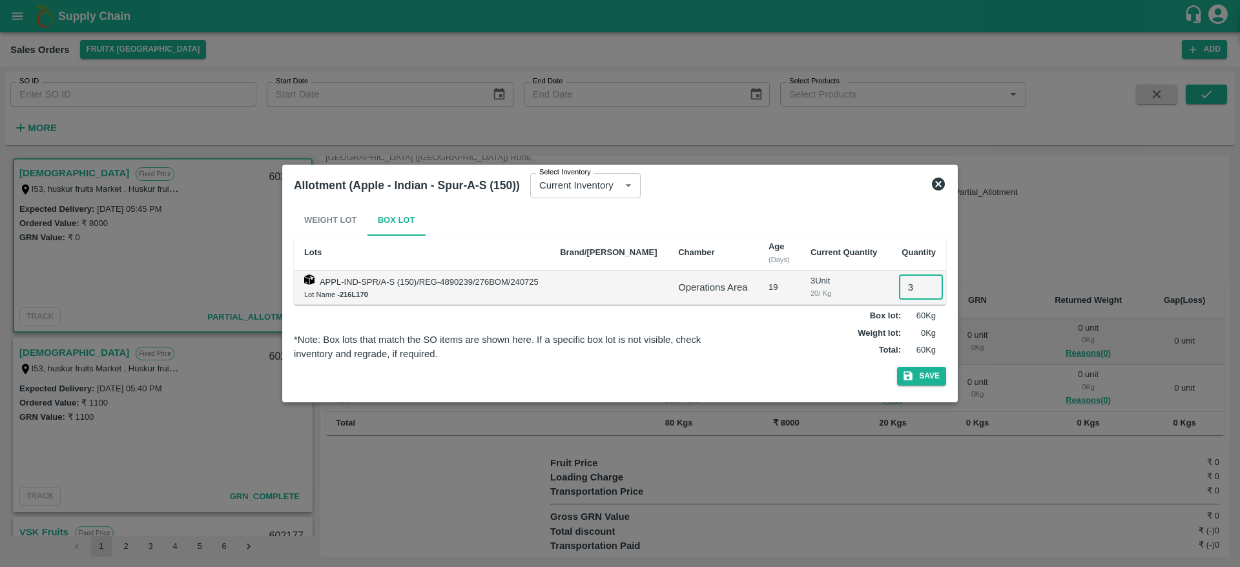
type input "3"
click at [897, 367] on button "Save" at bounding box center [921, 376] width 49 height 19
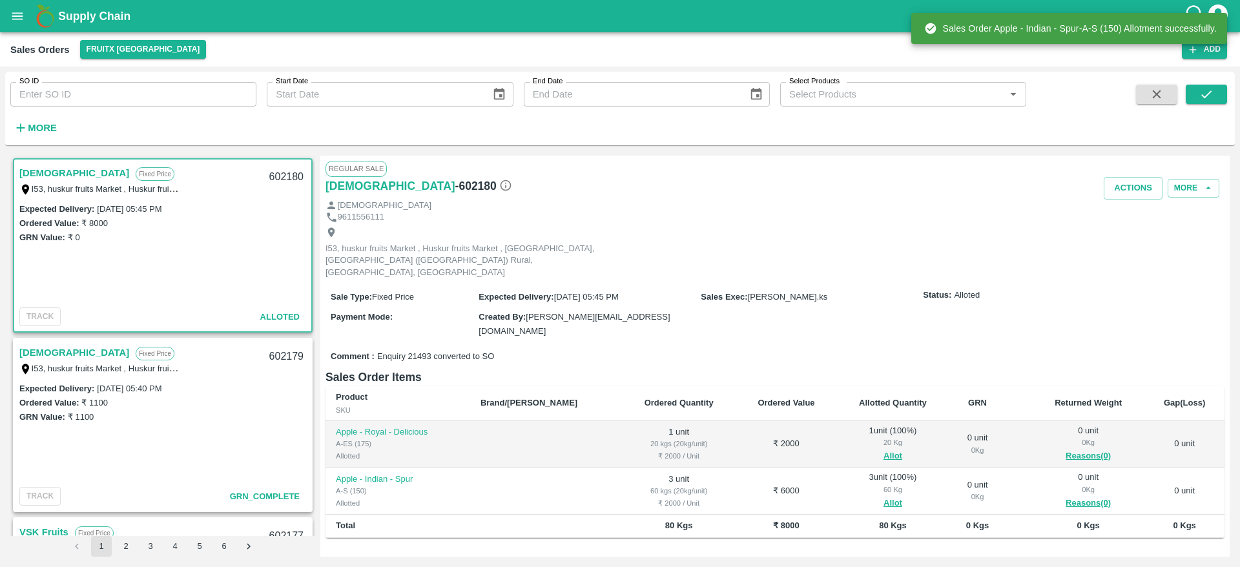
click at [281, 173] on div "602180" at bounding box center [286, 177] width 50 height 30
copy div "602180"
click at [281, 173] on div "602180" at bounding box center [286, 177] width 50 height 30
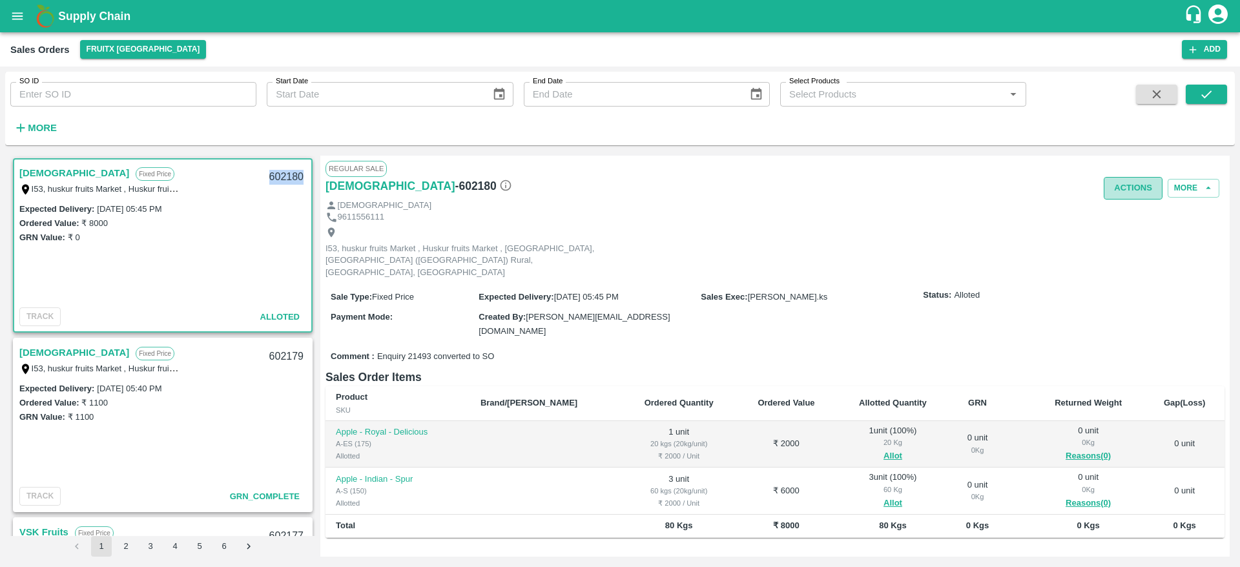
click at [1140, 194] on button "Actions" at bounding box center [1132, 188] width 59 height 23
click at [1118, 243] on li "Deliver" at bounding box center [1161, 238] width 136 height 22
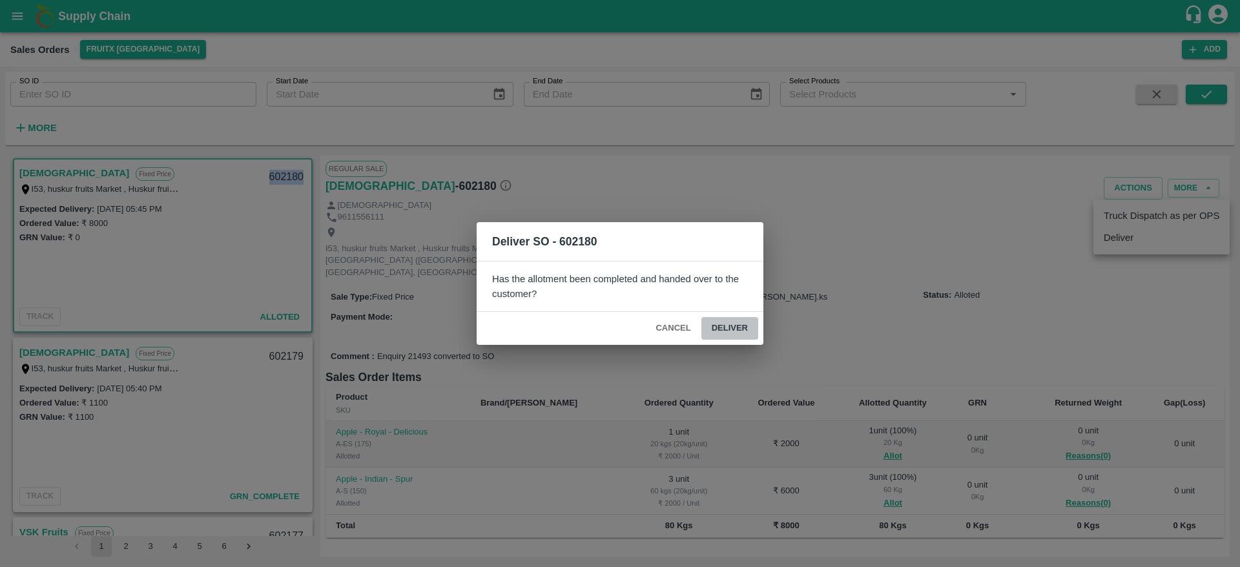
click at [739, 319] on button "Deliver" at bounding box center [729, 328] width 57 height 23
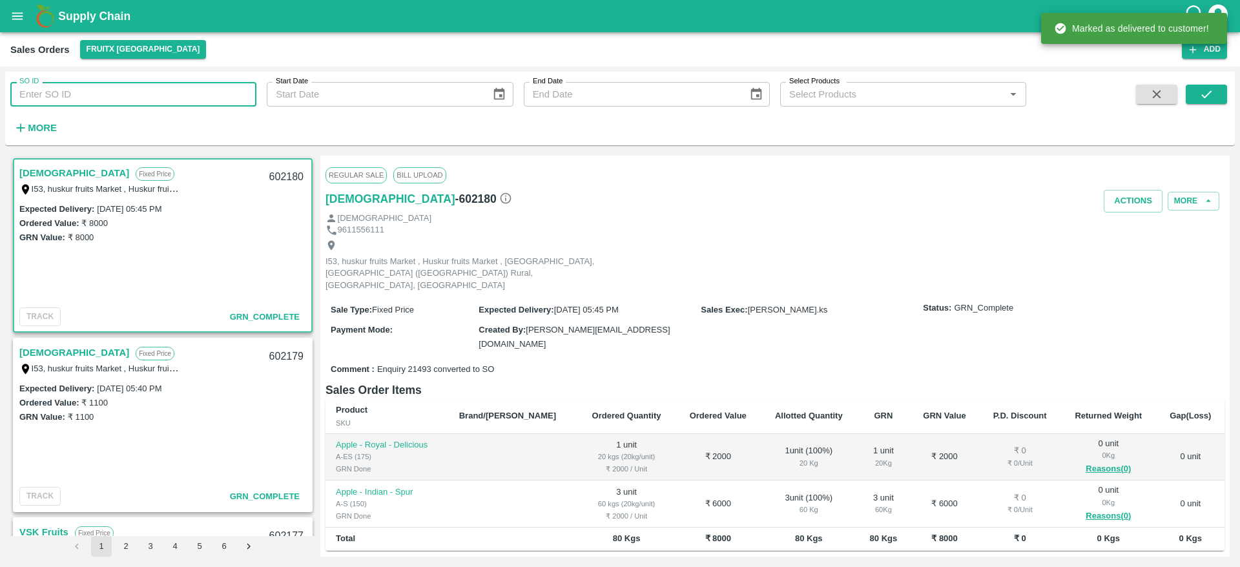
click at [163, 101] on input "SO ID" at bounding box center [133, 94] width 246 height 25
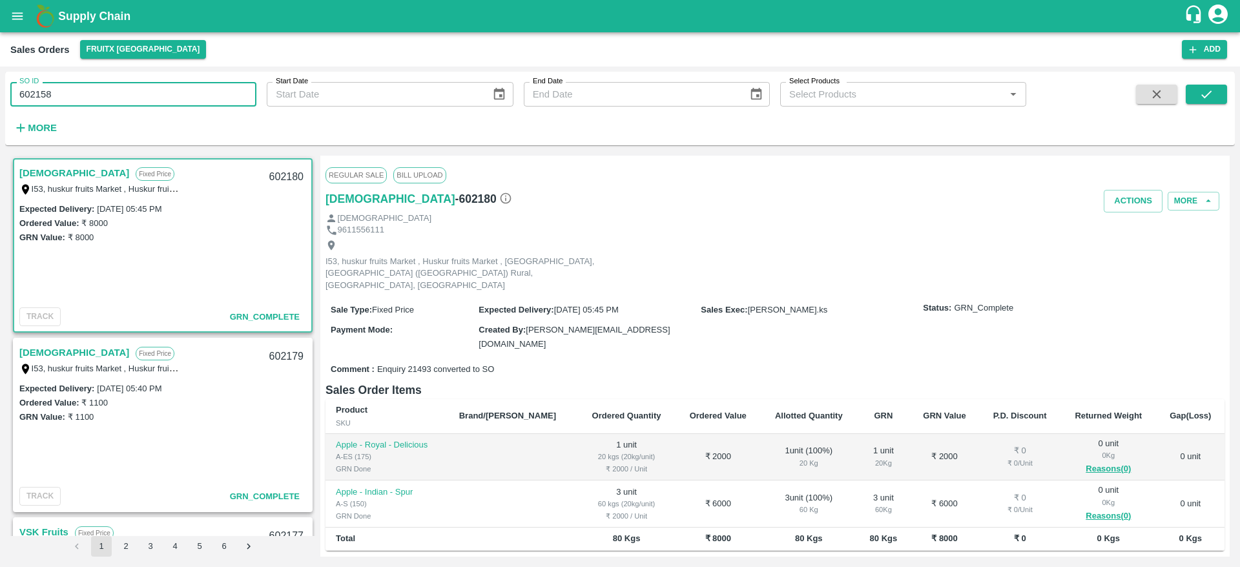
type input "602158"
drag, startPoint x: 1196, startPoint y: 107, endPoint x: 1200, endPoint y: 90, distance: 17.2
click at [1200, 90] on span at bounding box center [1205, 111] width 41 height 53
click at [1200, 90] on icon "submit" at bounding box center [1206, 94] width 14 height 14
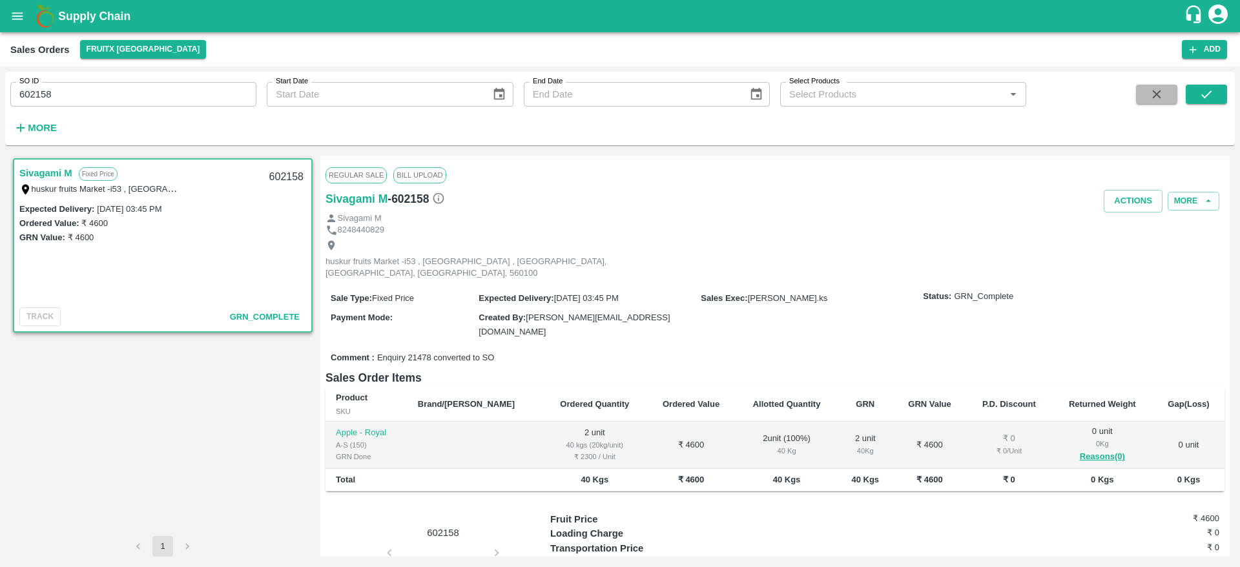
click at [1147, 99] on button "button" at bounding box center [1156, 94] width 41 height 19
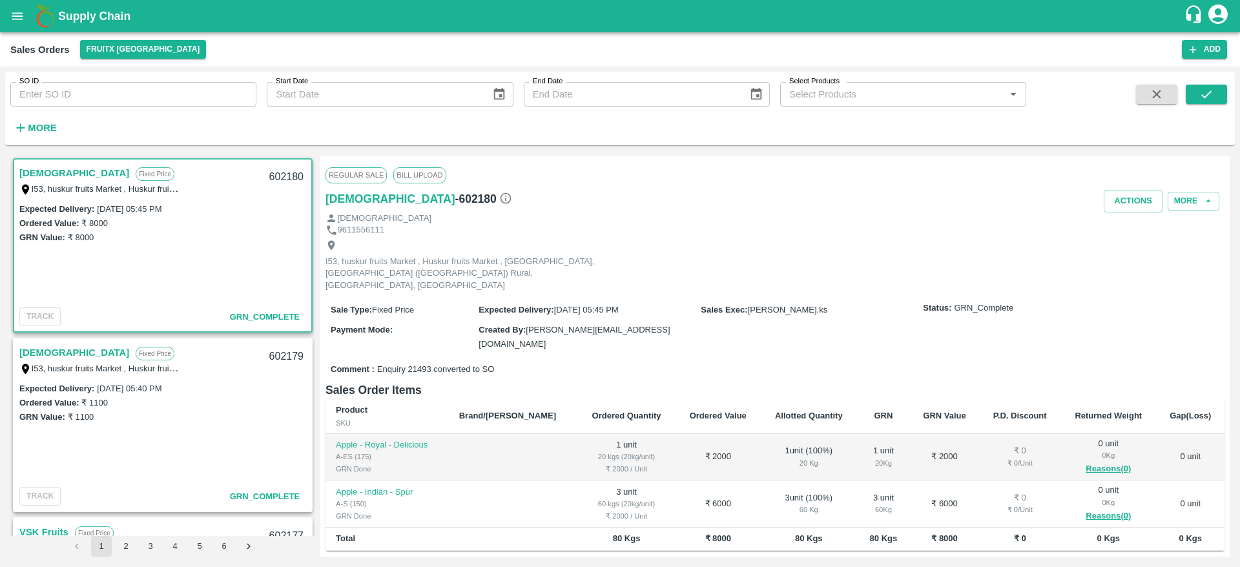
click at [212, 101] on input "SO ID" at bounding box center [133, 94] width 246 height 25
type input "601461"
click at [1218, 98] on button "submit" at bounding box center [1205, 94] width 41 height 19
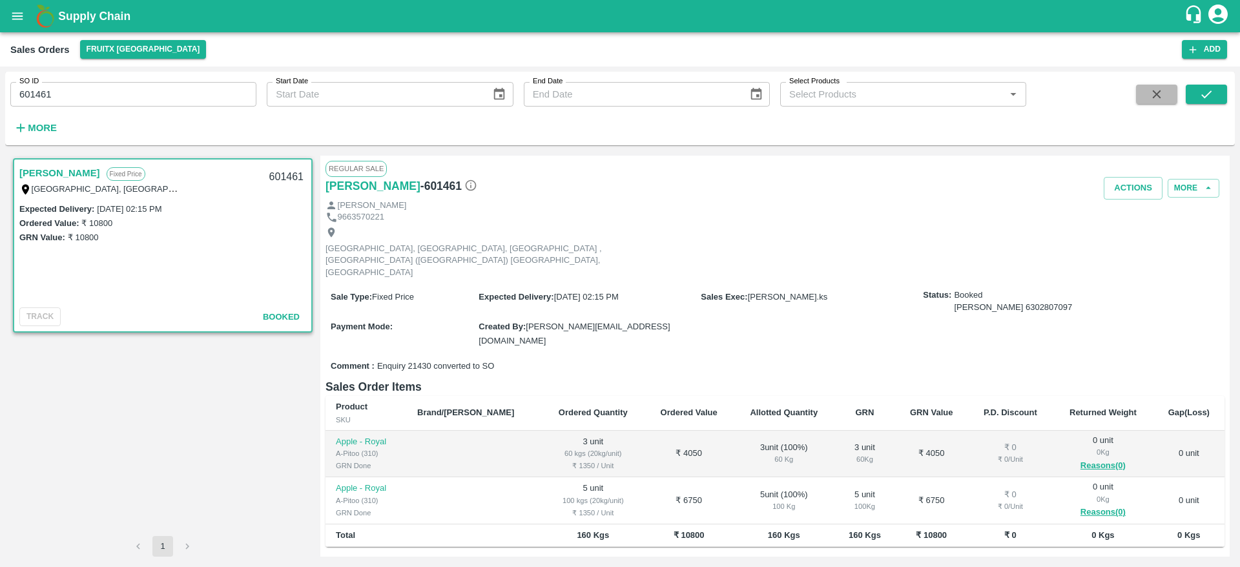
click at [1144, 102] on button "button" at bounding box center [1156, 94] width 41 height 19
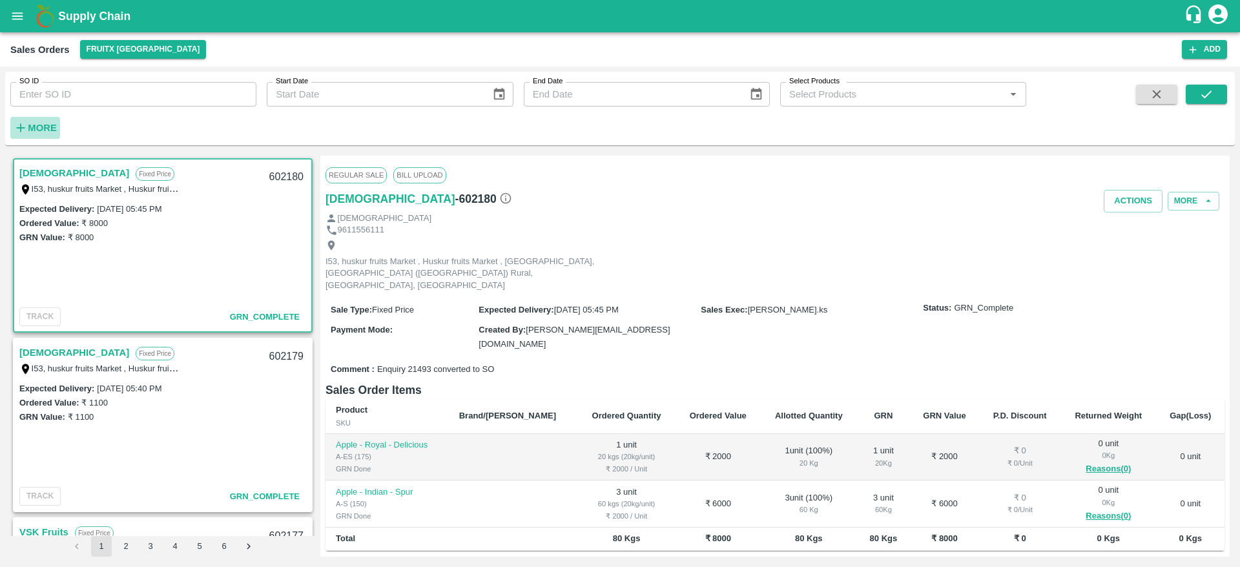
click at [39, 131] on strong "More" at bounding box center [42, 128] width 29 height 10
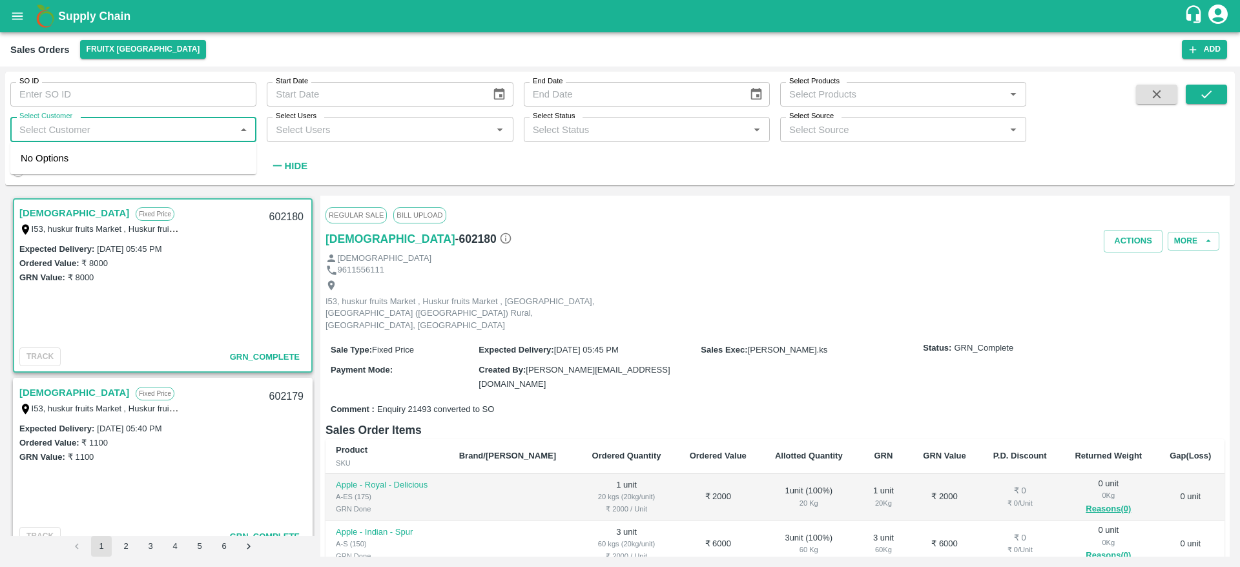
click at [73, 132] on input "Select Customer" at bounding box center [122, 129] width 217 height 17
type input "VSK"
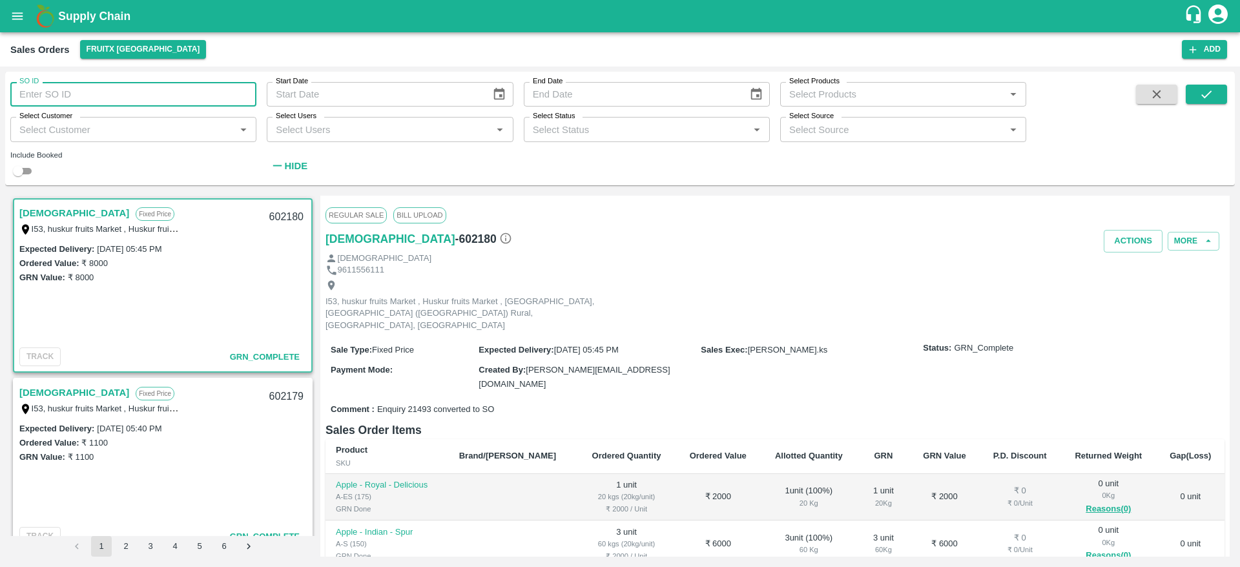
click at [146, 99] on input "SO ID" at bounding box center [133, 94] width 246 height 25
click at [1217, 87] on button "submit" at bounding box center [1205, 94] width 41 height 19
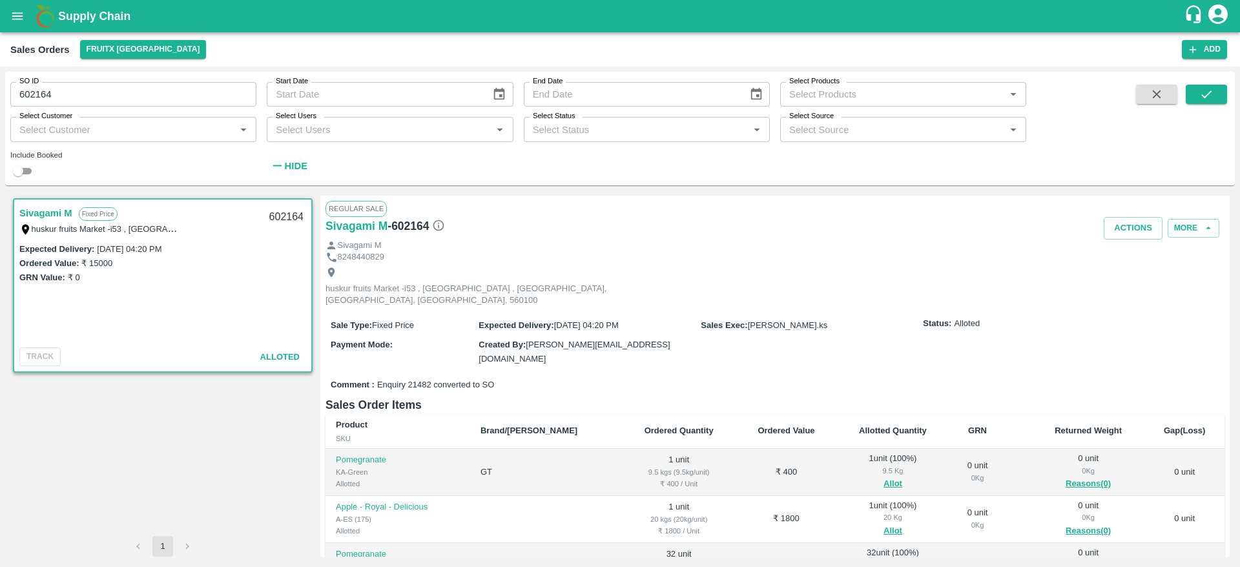
scroll to position [70, 0]
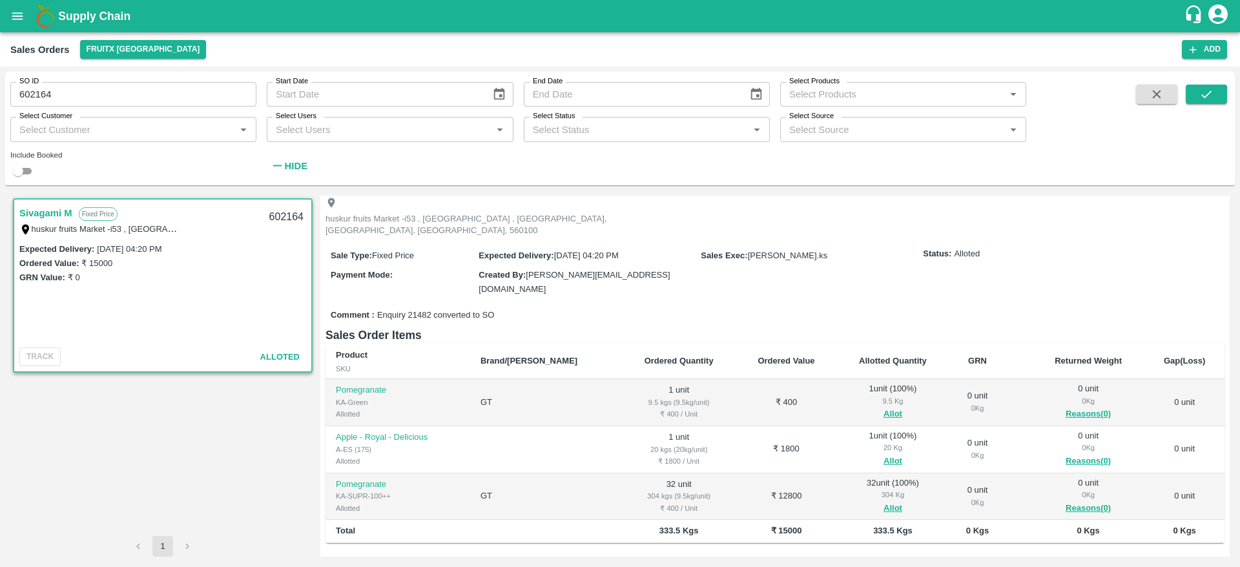
click at [282, 211] on div "602164" at bounding box center [286, 217] width 50 height 30
copy div "602164"
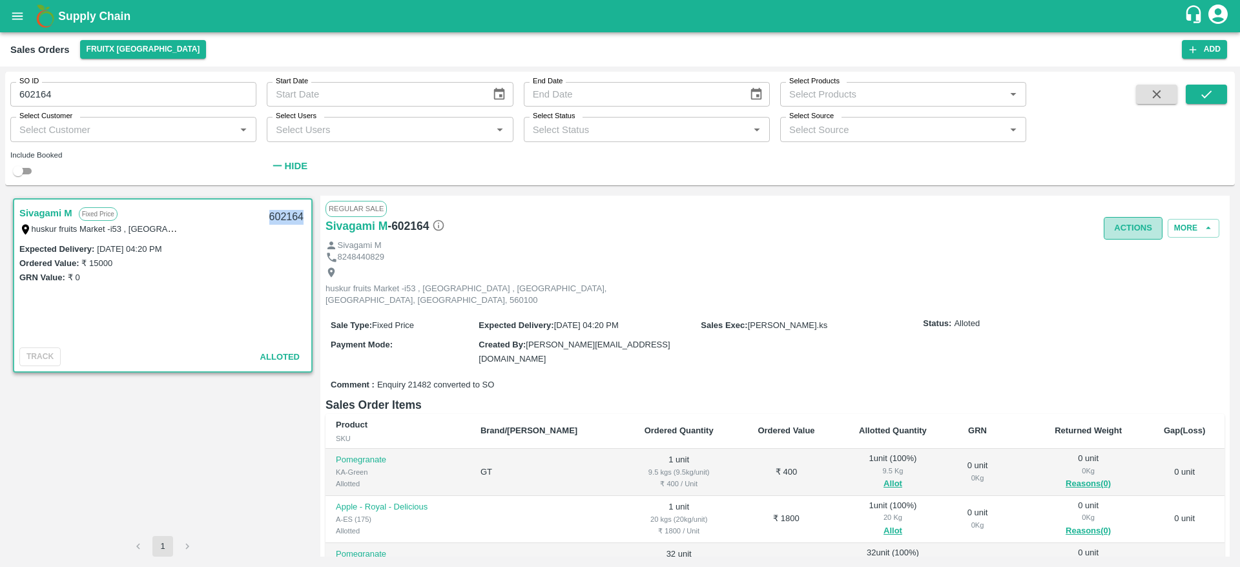
click at [1136, 226] on button "Actions" at bounding box center [1132, 228] width 59 height 23
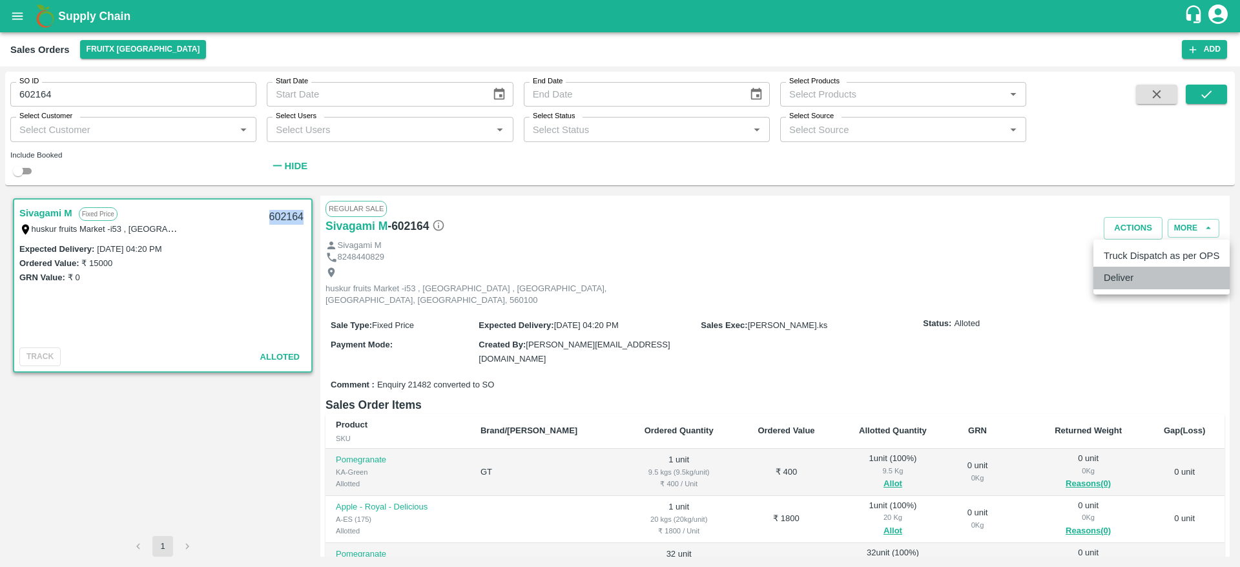
click at [1126, 283] on li "Deliver" at bounding box center [1161, 278] width 136 height 22
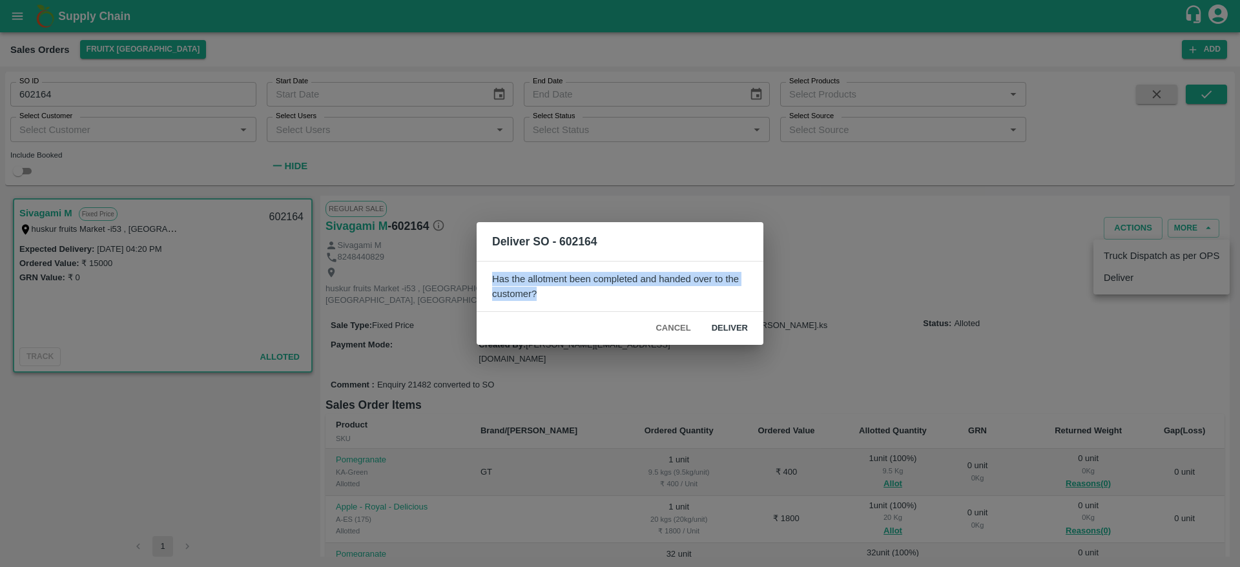
drag, startPoint x: 857, startPoint y: 256, endPoint x: 680, endPoint y: 315, distance: 186.4
click at [680, 315] on div "Deliver SO - 602164 Has the allotment been completed and handed over to the cus…" at bounding box center [620, 283] width 1240 height 567
click at [682, 328] on button "Cancel" at bounding box center [672, 328] width 45 height 23
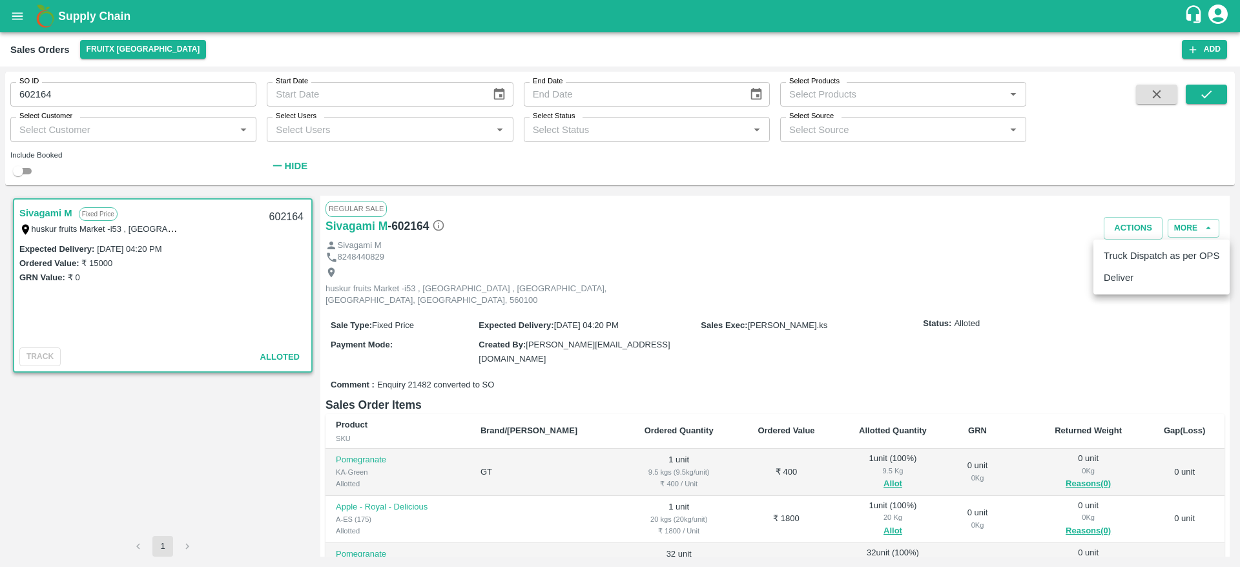
click at [818, 156] on div at bounding box center [620, 283] width 1240 height 567
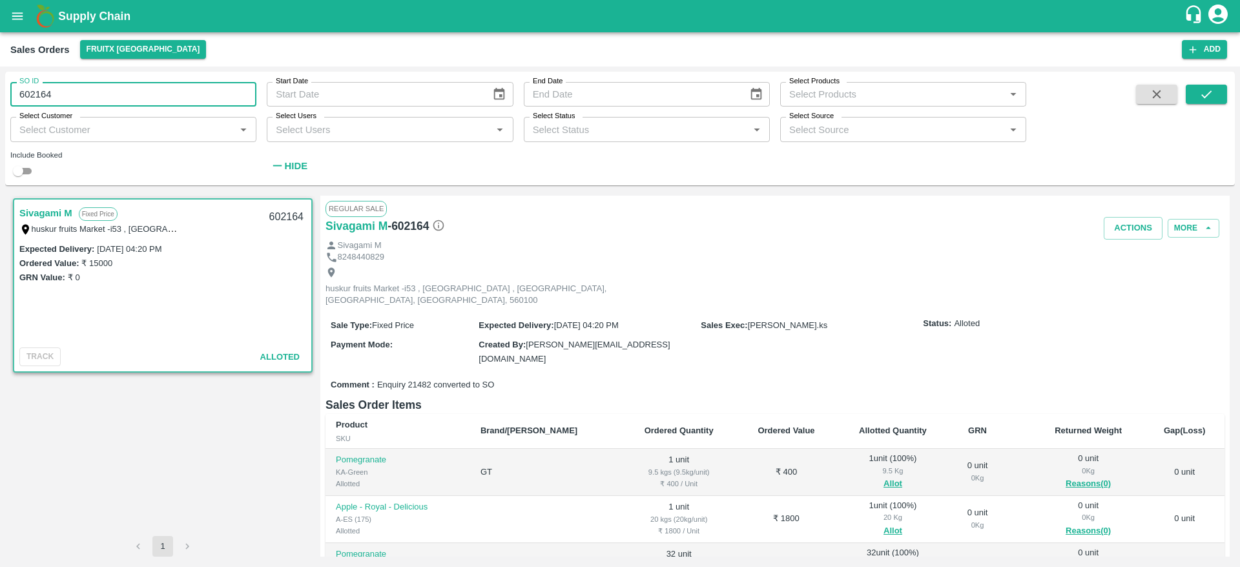
click at [158, 99] on input "602164" at bounding box center [133, 94] width 246 height 25
type input "601825"
click at [1209, 94] on icon "submit" at bounding box center [1206, 94] width 10 height 8
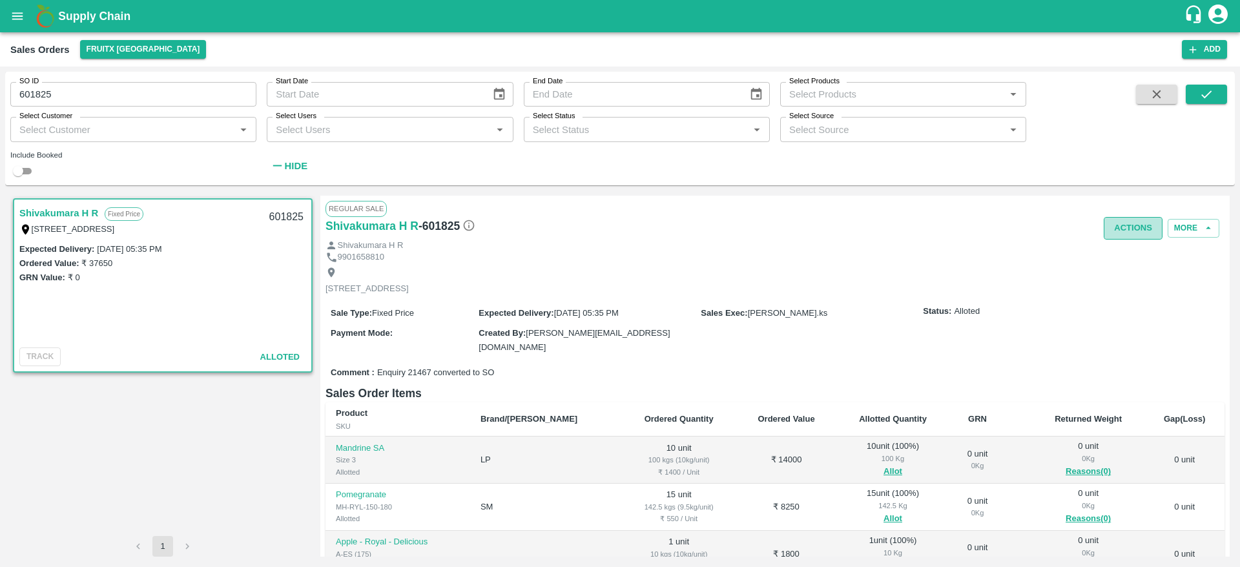
click at [1135, 234] on button "Actions" at bounding box center [1132, 228] width 59 height 23
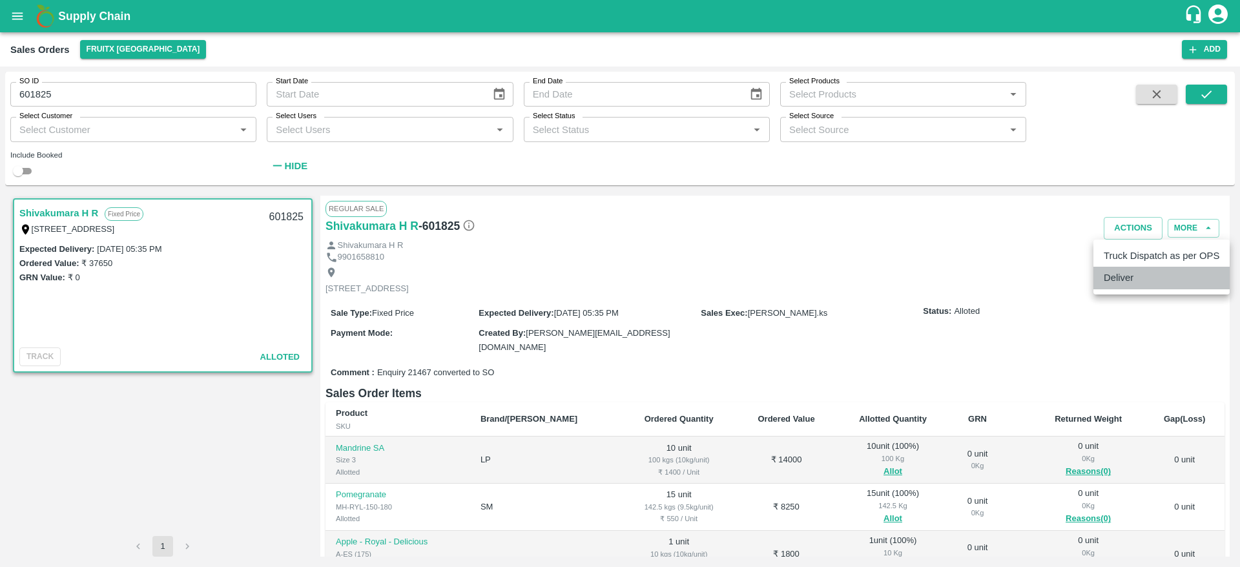
click at [1127, 287] on li "Deliver" at bounding box center [1161, 278] width 136 height 22
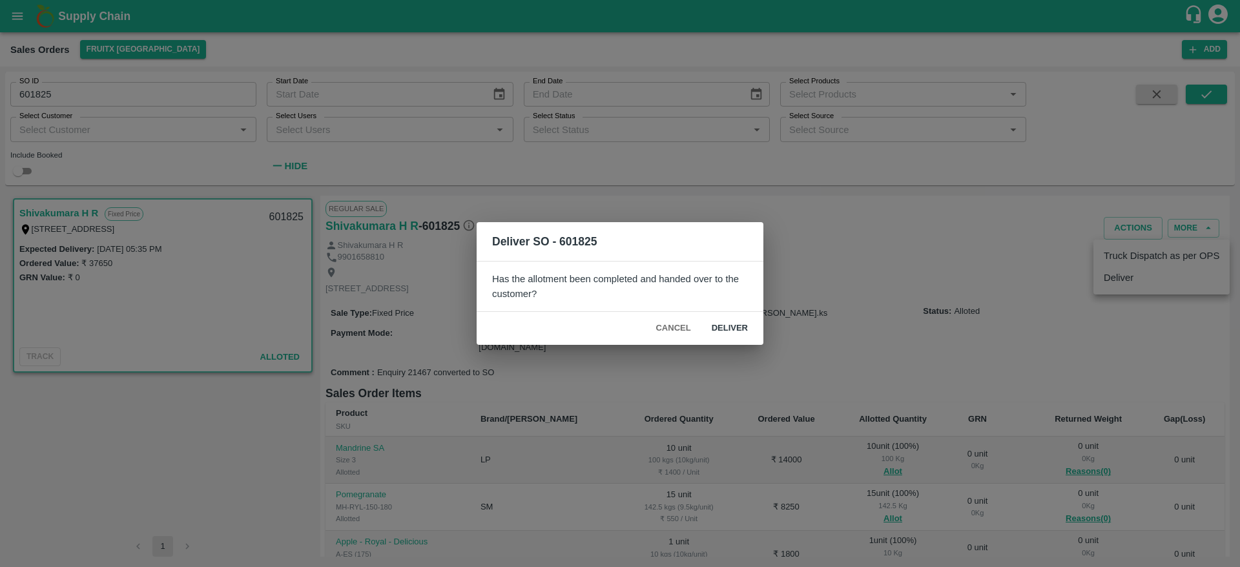
click at [741, 326] on button "Deliver" at bounding box center [729, 328] width 57 height 23
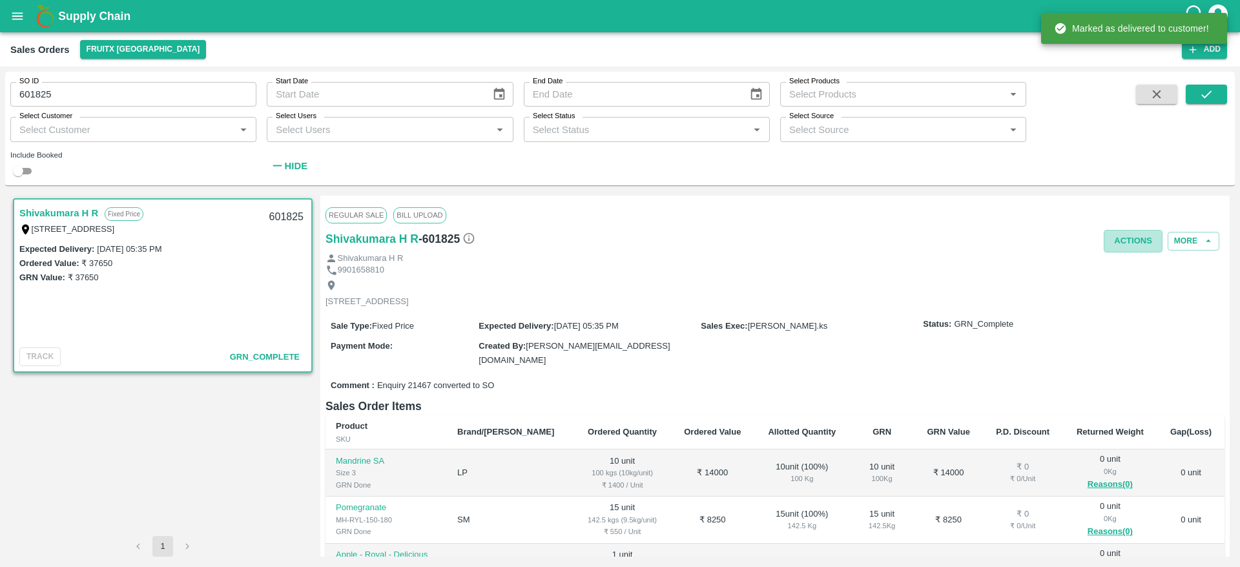
click at [1121, 235] on button "Actions" at bounding box center [1132, 241] width 59 height 23
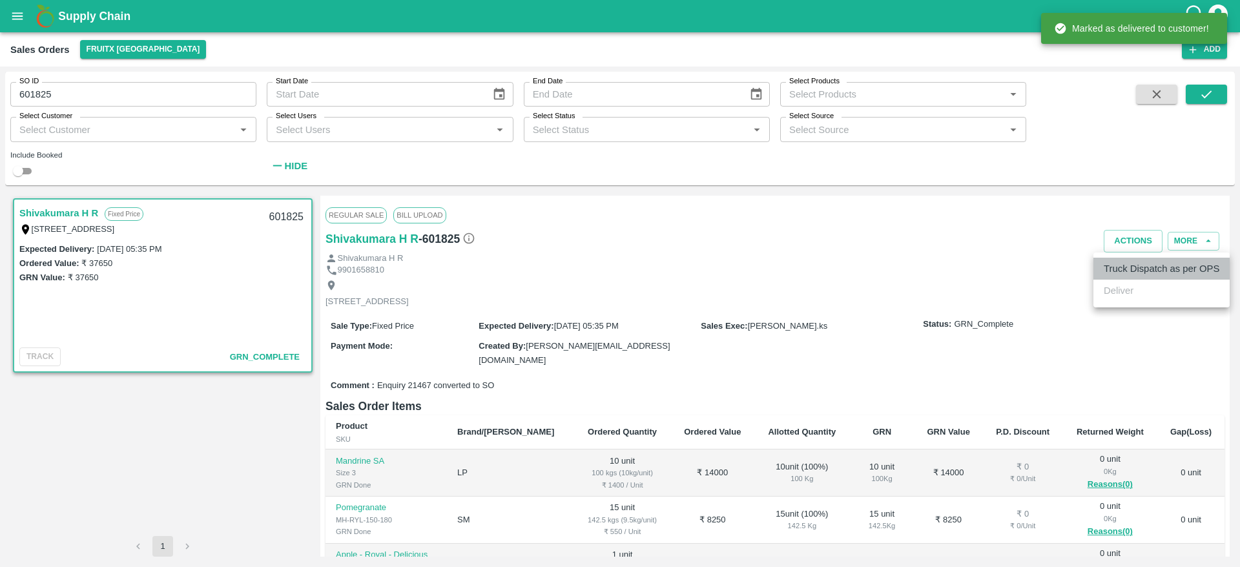
click at [1132, 260] on li "Truck Dispatch as per OPS" at bounding box center [1161, 269] width 136 height 22
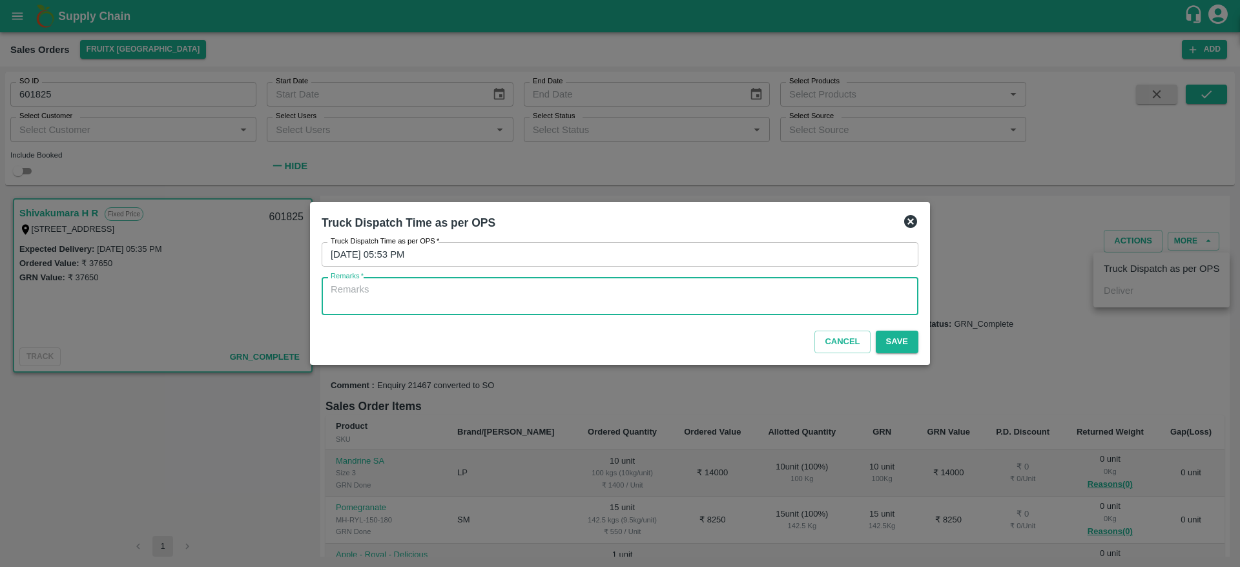
click at [859, 304] on textarea "Remarks   *" at bounding box center [620, 296] width 578 height 27
type textarea "OTD"
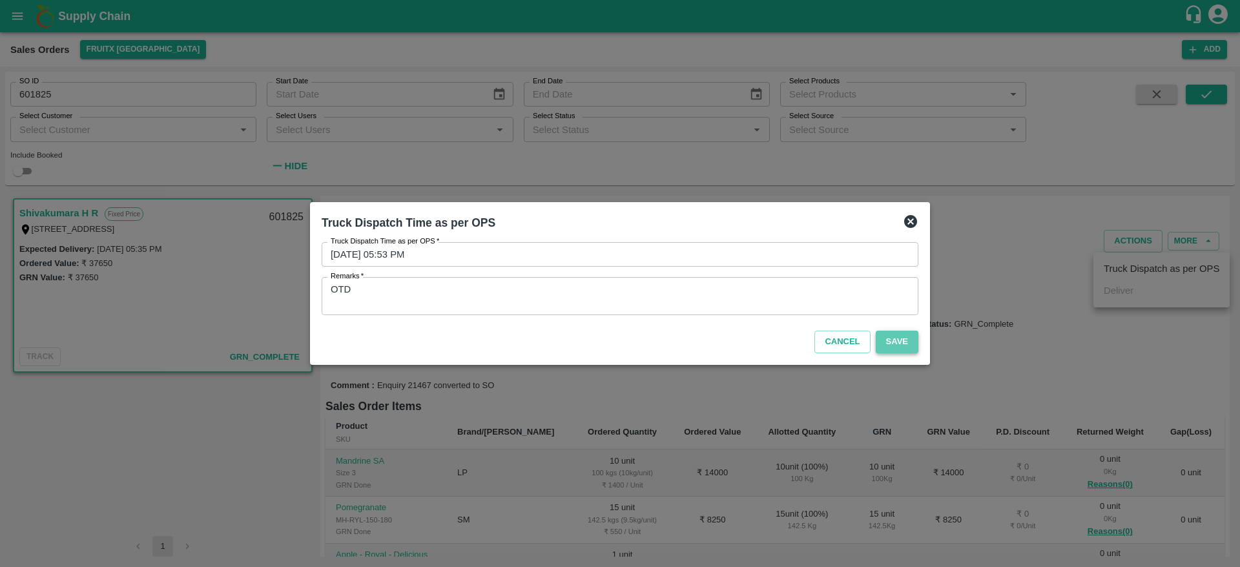
click at [892, 335] on button "Save" at bounding box center [896, 342] width 43 height 23
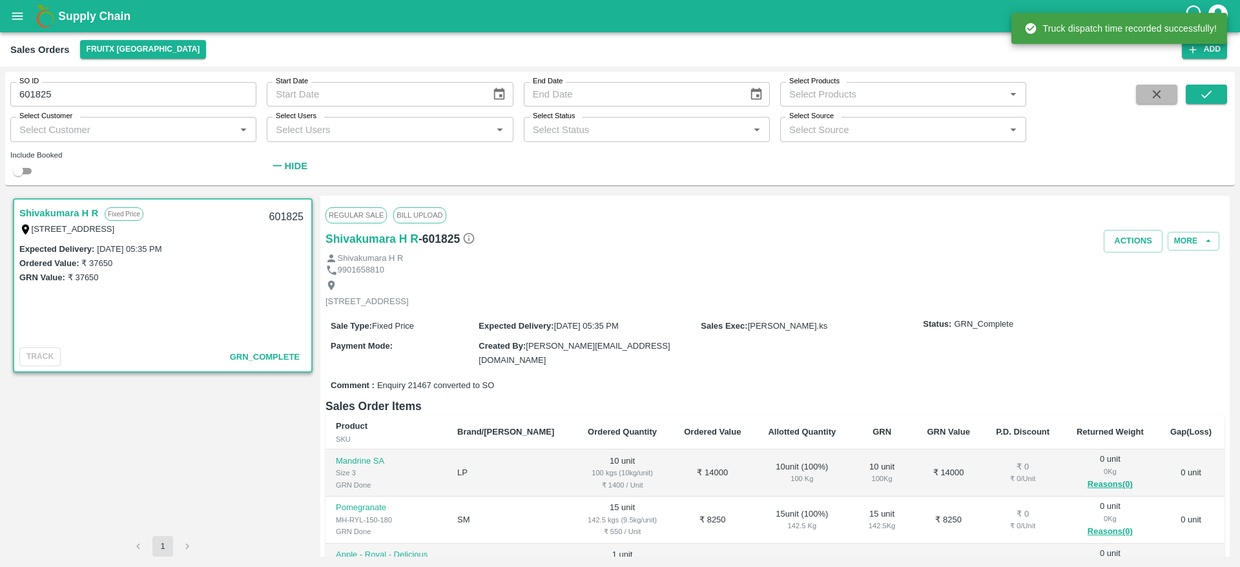
click at [1163, 93] on icon "button" at bounding box center [1156, 94] width 14 height 14
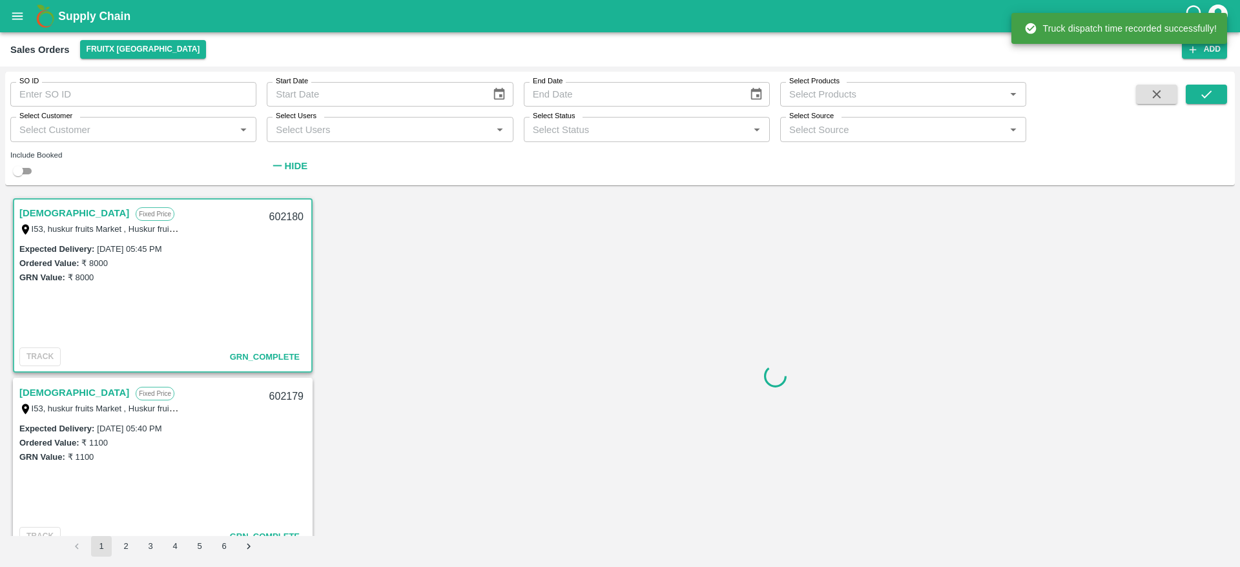
scroll to position [4, 0]
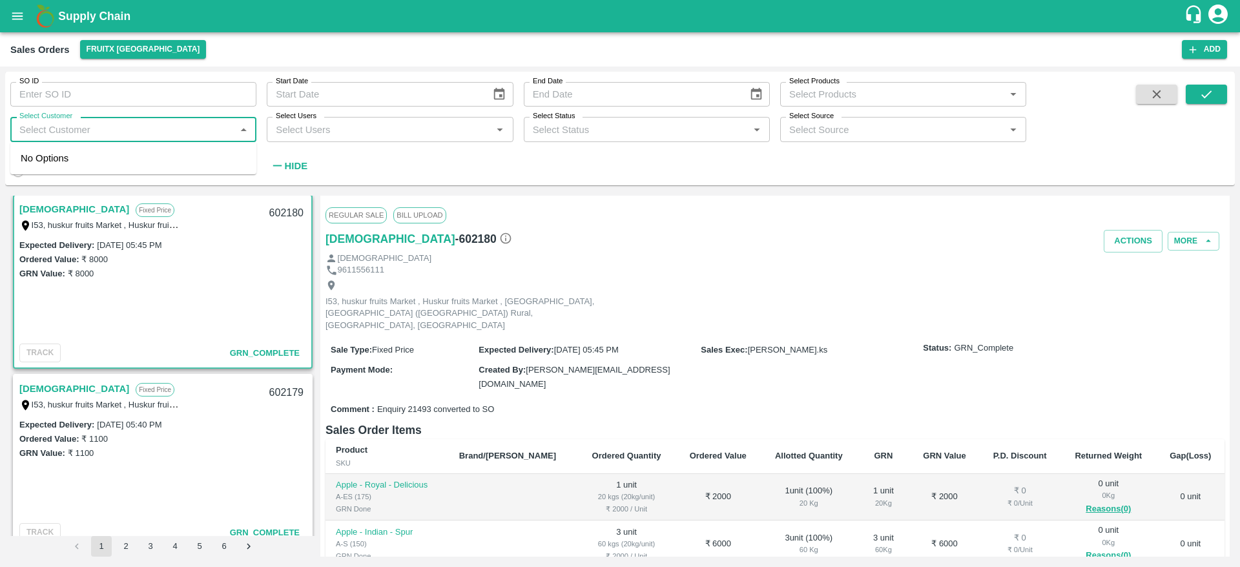
click at [173, 135] on input "Select Customer" at bounding box center [122, 129] width 217 height 17
type input "VSK Fruits"
click at [90, 151] on div "VSK Fruits" at bounding box center [133, 164] width 246 height 34
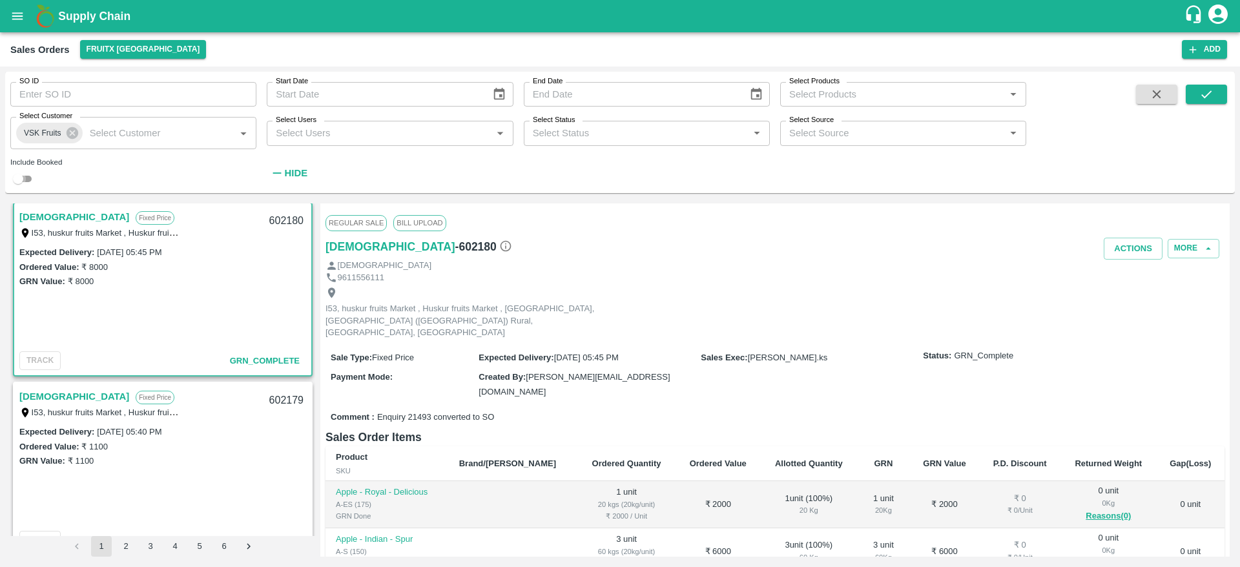
click at [17, 182] on input "checkbox" at bounding box center [18, 178] width 46 height 15
checkbox input "true"
click at [1203, 101] on button "submit" at bounding box center [1205, 94] width 41 height 19
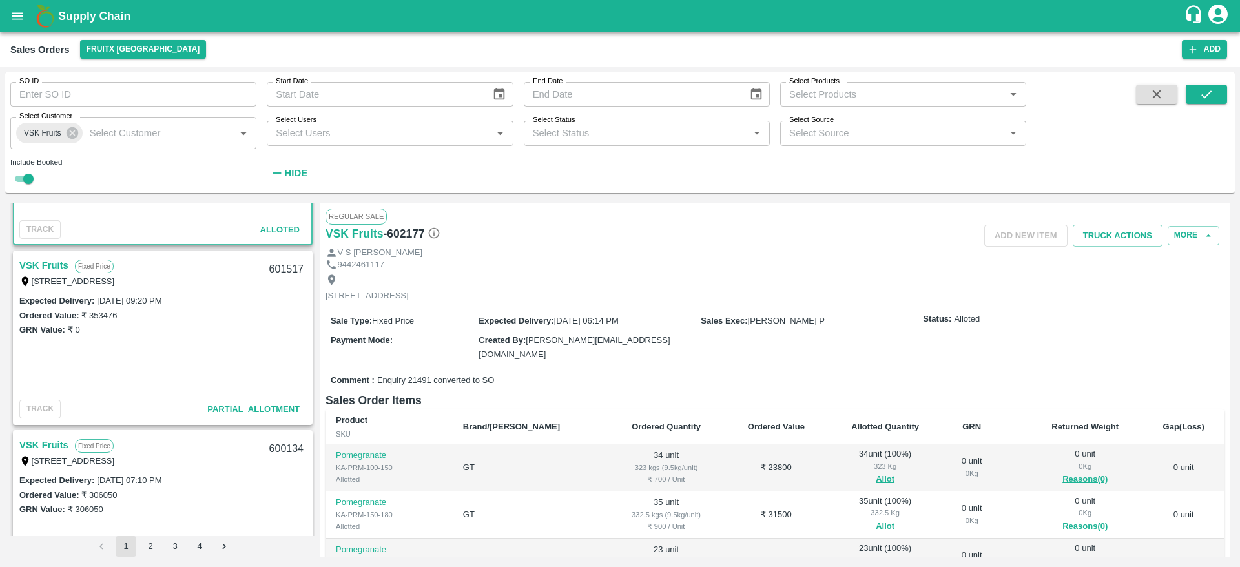
scroll to position [136, 0]
click at [58, 267] on link "VSK Fruits" at bounding box center [43, 264] width 49 height 17
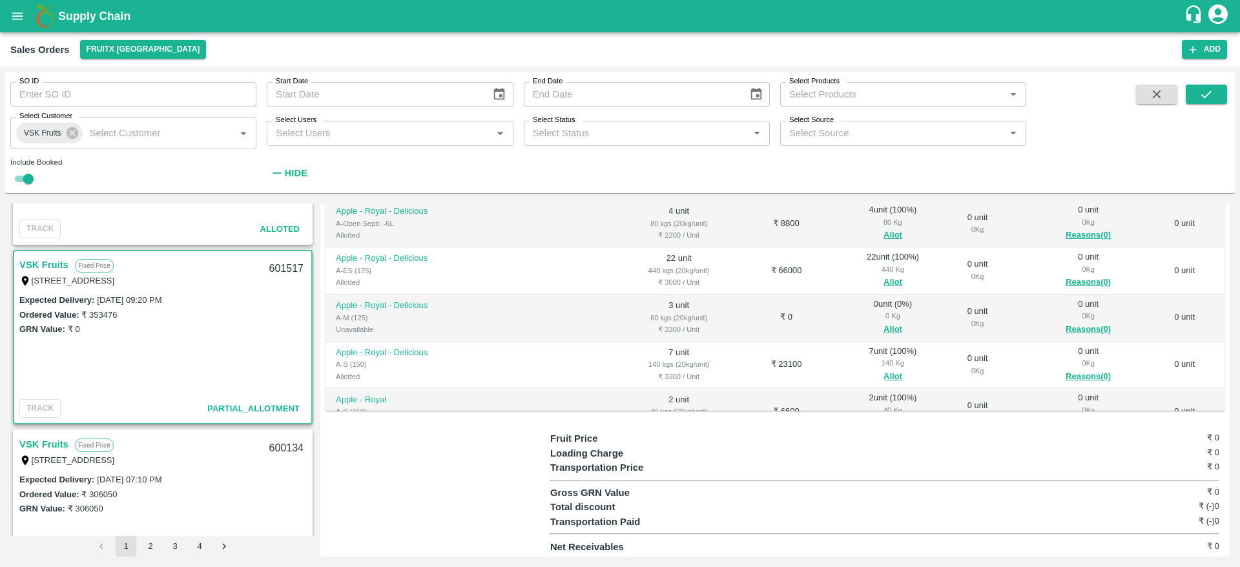
scroll to position [456, 0]
click at [883, 323] on button "Allot" at bounding box center [892, 330] width 19 height 15
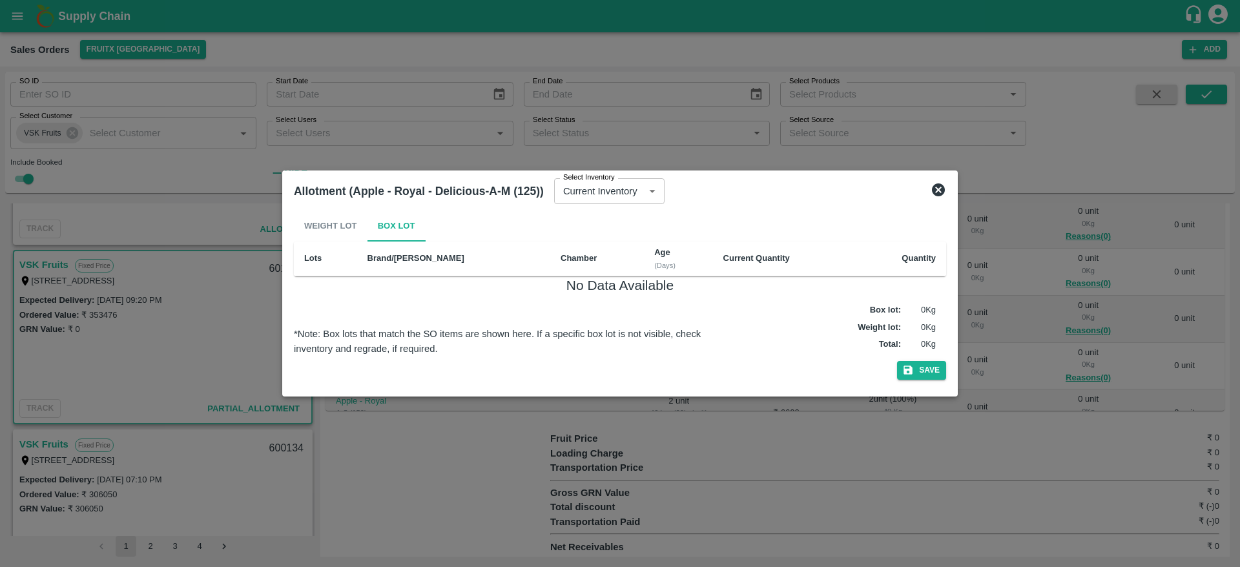
click at [935, 186] on icon at bounding box center [938, 189] width 13 height 13
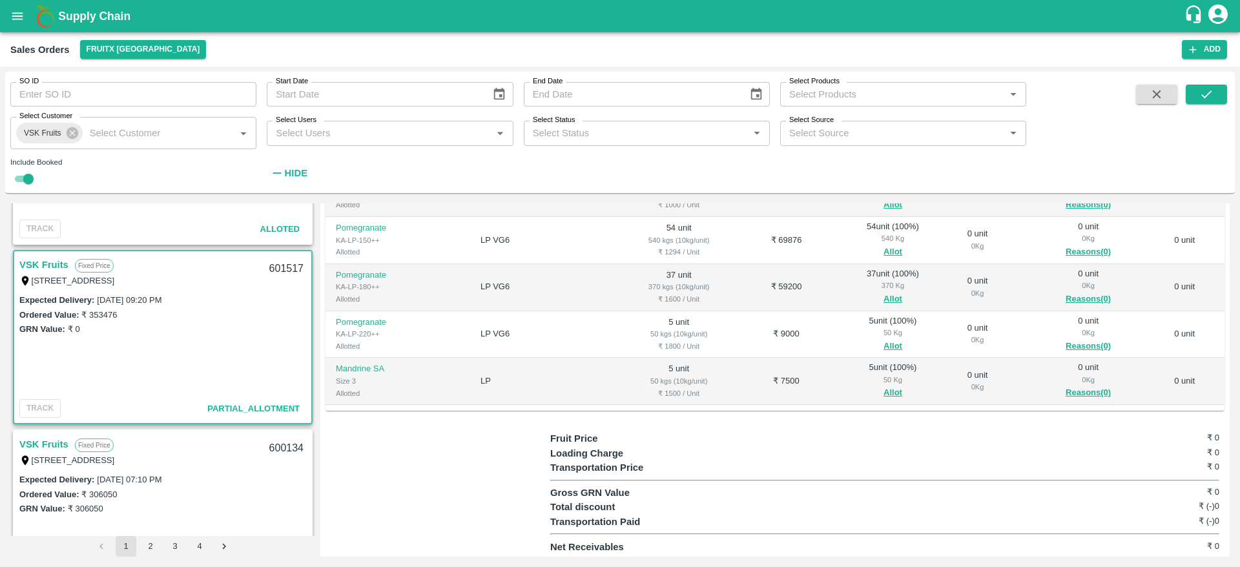
scroll to position [0, 0]
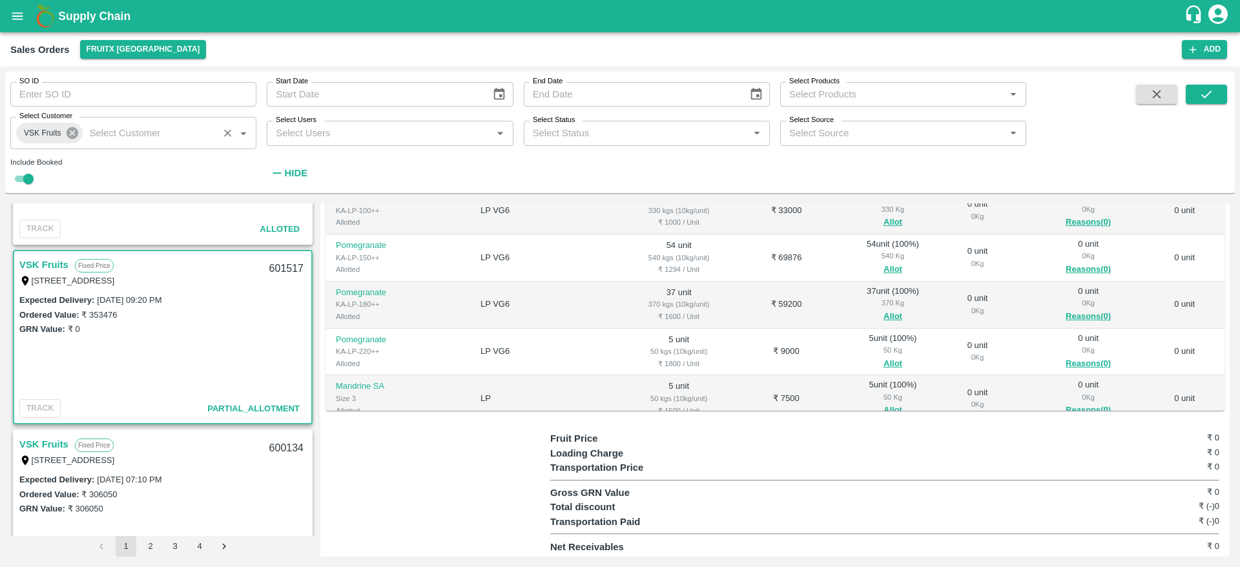
click at [76, 139] on icon at bounding box center [72, 133] width 14 height 14
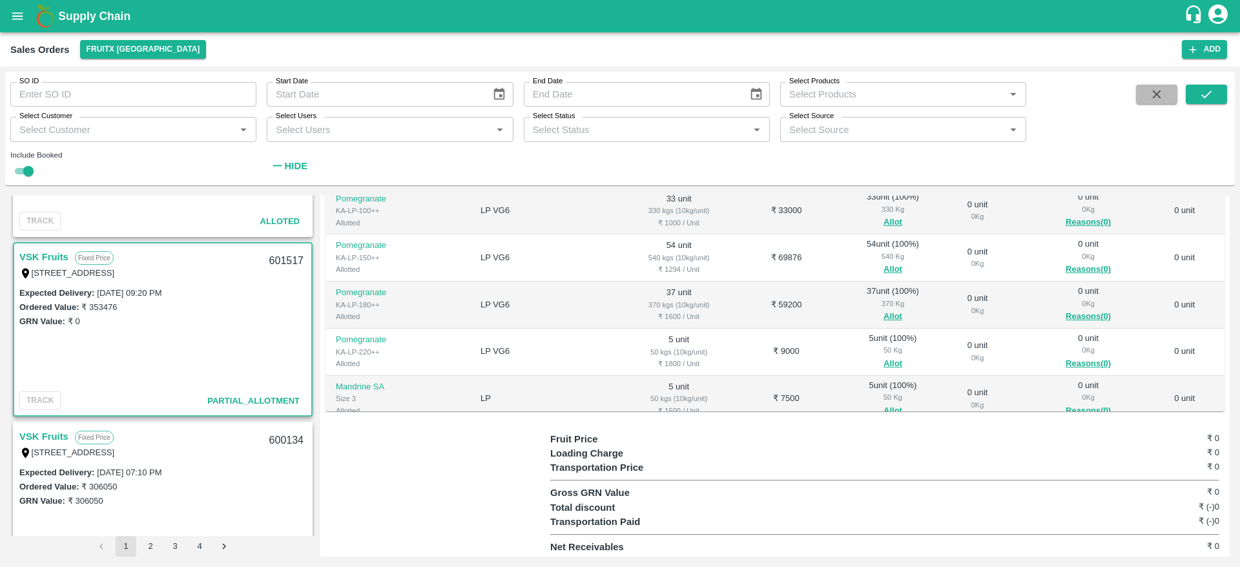
click at [1161, 90] on icon "button" at bounding box center [1156, 94] width 14 height 14
checkbox input "false"
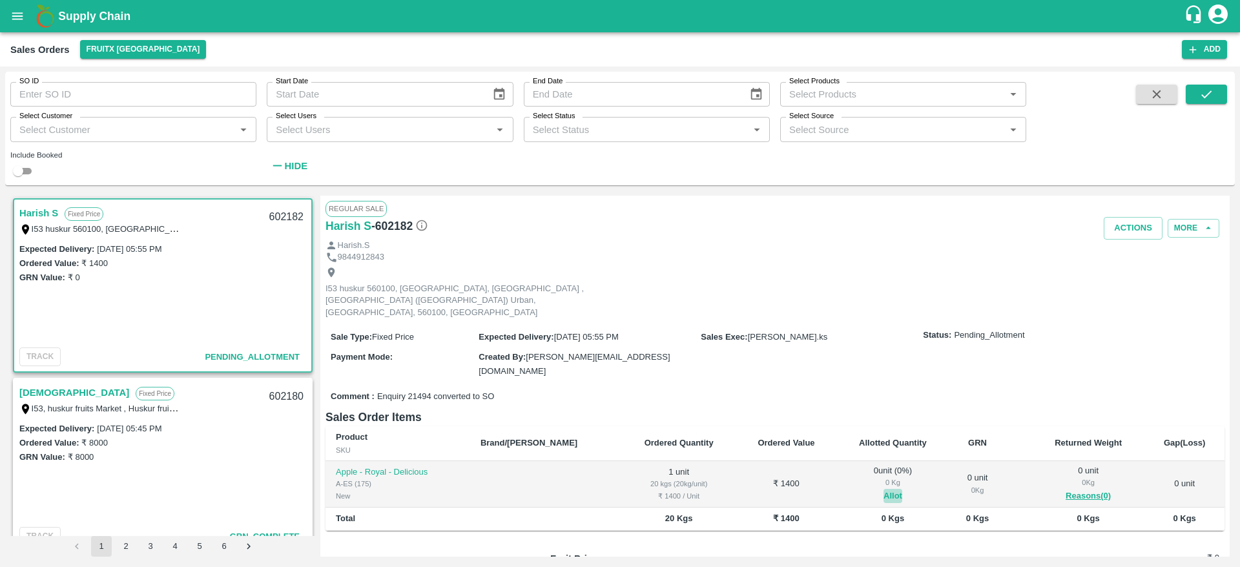
click at [883, 489] on button "Allot" at bounding box center [892, 496] width 19 height 15
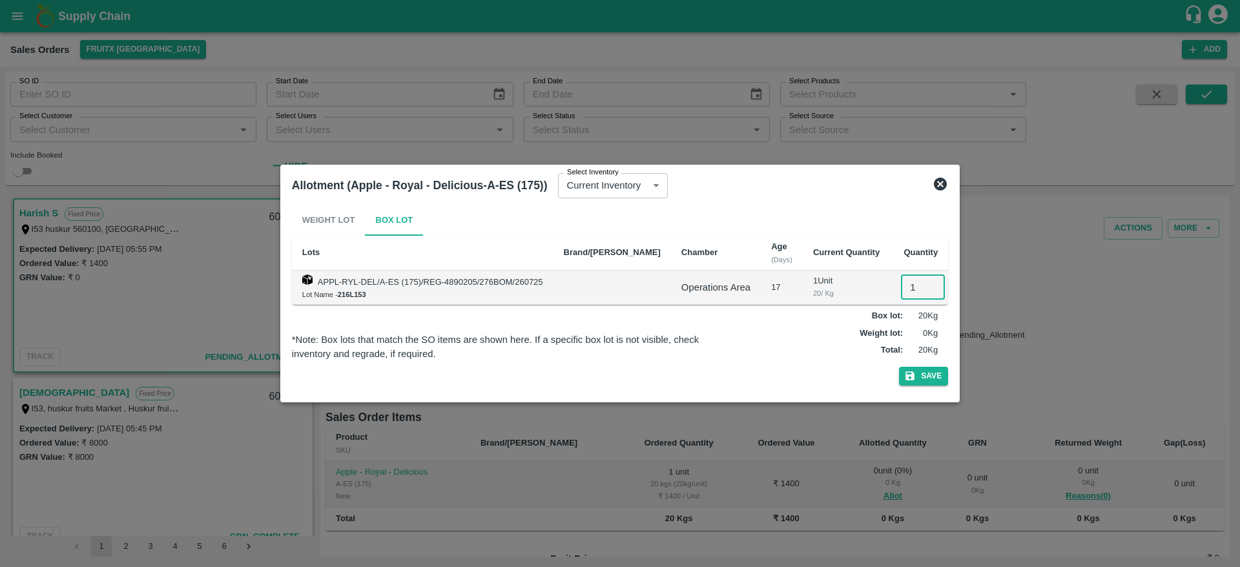
click at [902, 284] on input "1" at bounding box center [923, 287] width 44 height 25
type input "1"
click at [899, 367] on button "Save" at bounding box center [923, 376] width 49 height 19
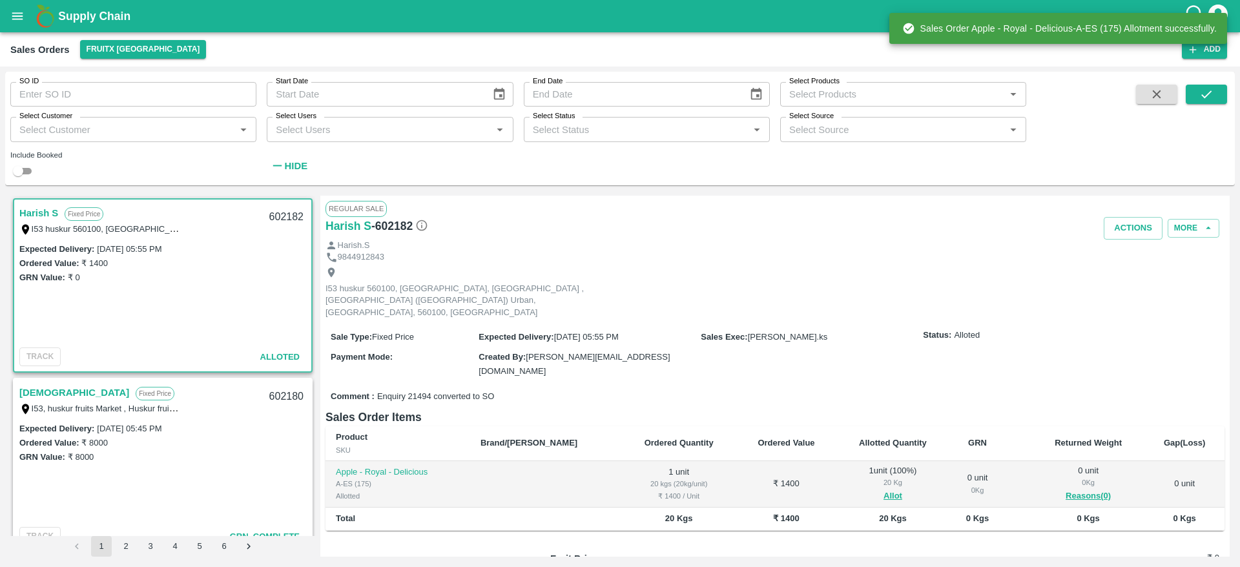
click at [282, 213] on div "602182" at bounding box center [286, 217] width 50 height 30
copy div "602182"
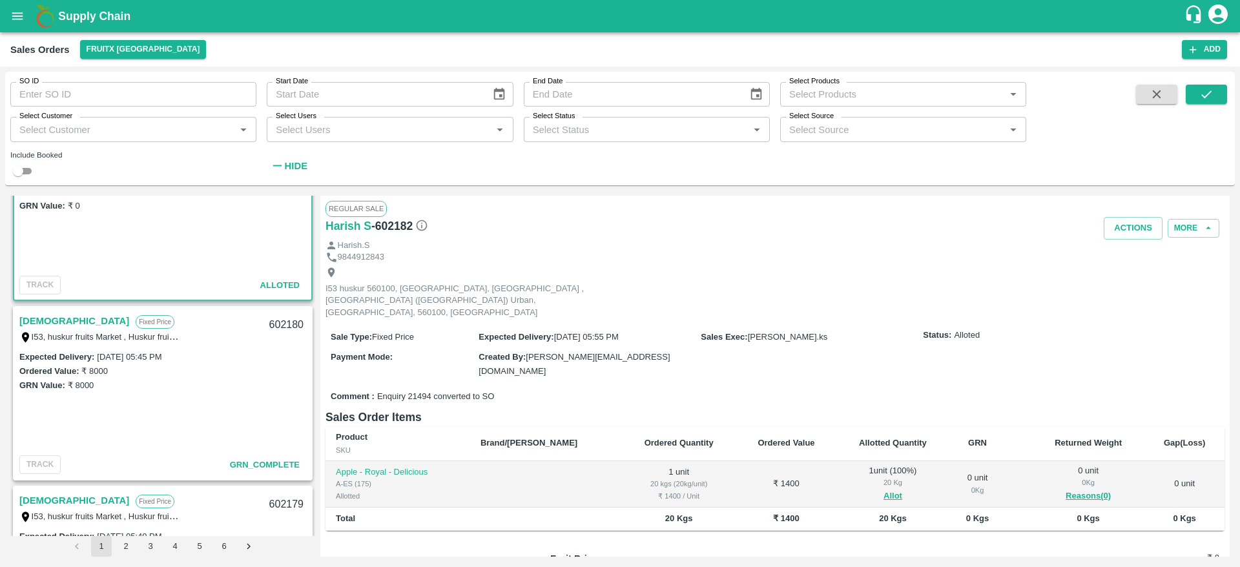
click at [36, 314] on link "Dharma" at bounding box center [74, 320] width 110 height 17
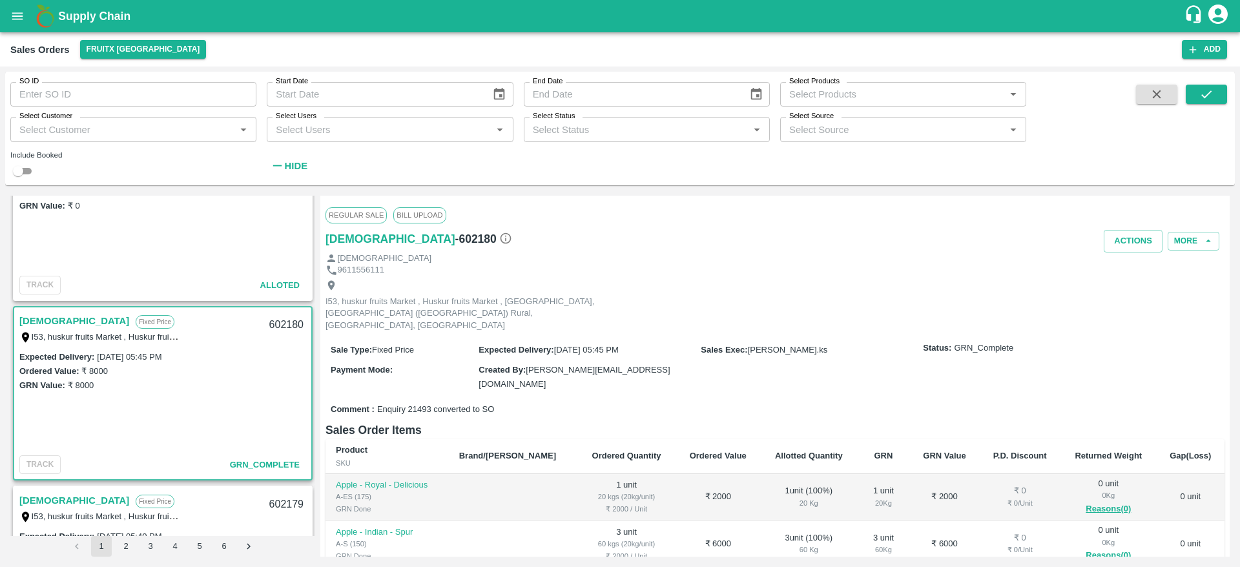
click at [280, 321] on div "602180" at bounding box center [286, 325] width 50 height 30
copy div "602180"
click at [179, 106] on input "SO ID" at bounding box center [133, 94] width 246 height 25
type input "601342"
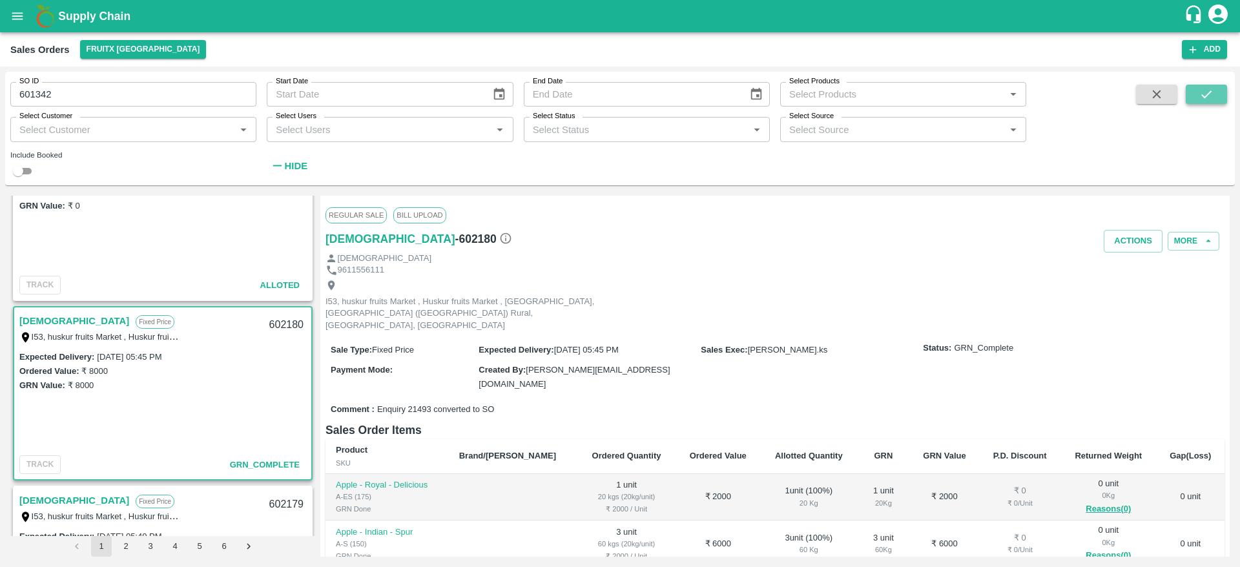
click at [1210, 87] on icon "submit" at bounding box center [1206, 94] width 14 height 14
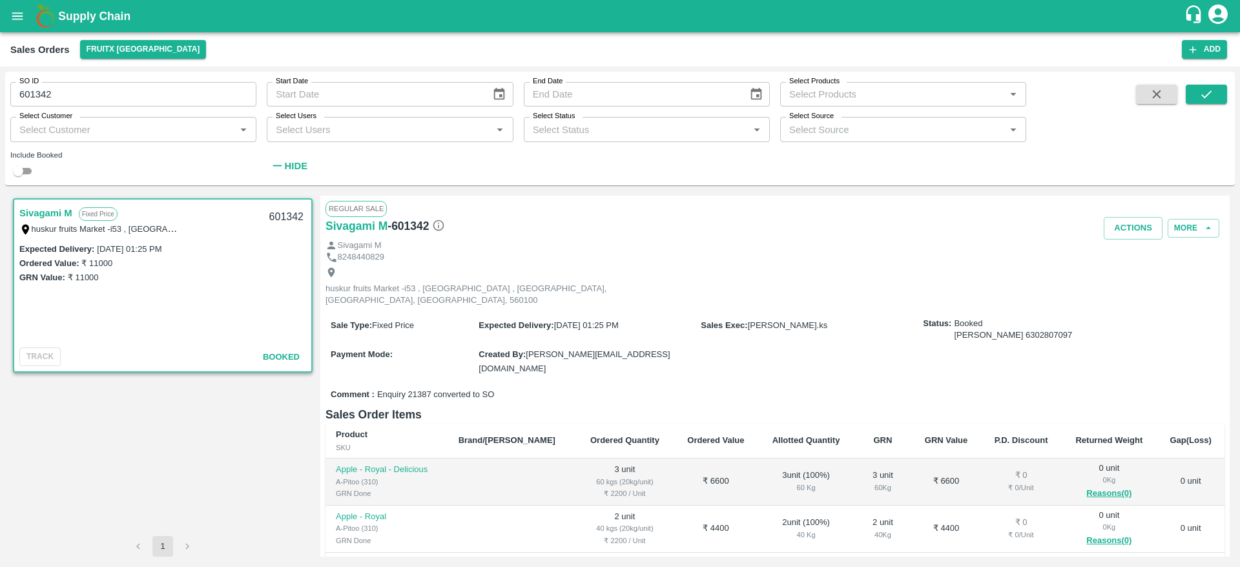
click at [1181, 238] on div "Actions More" at bounding box center [924, 228] width 599 height 23
click at [1183, 231] on button "More" at bounding box center [1193, 228] width 52 height 19
click at [1180, 316] on span "View Logs" at bounding box center [1184, 318] width 44 height 14
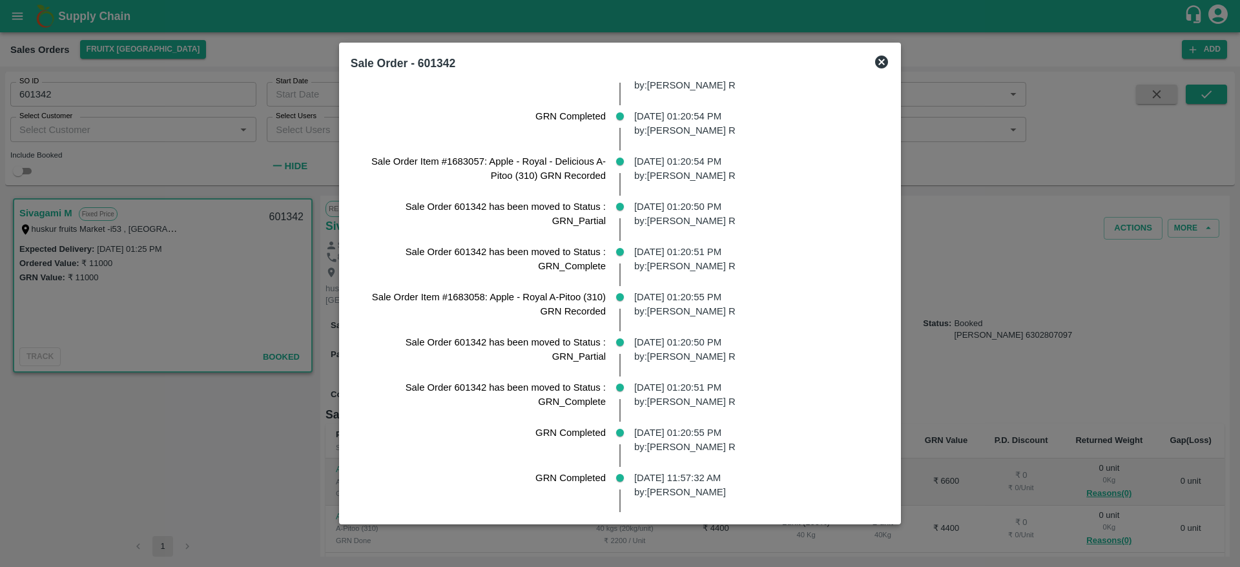
scroll to position [855, 0]
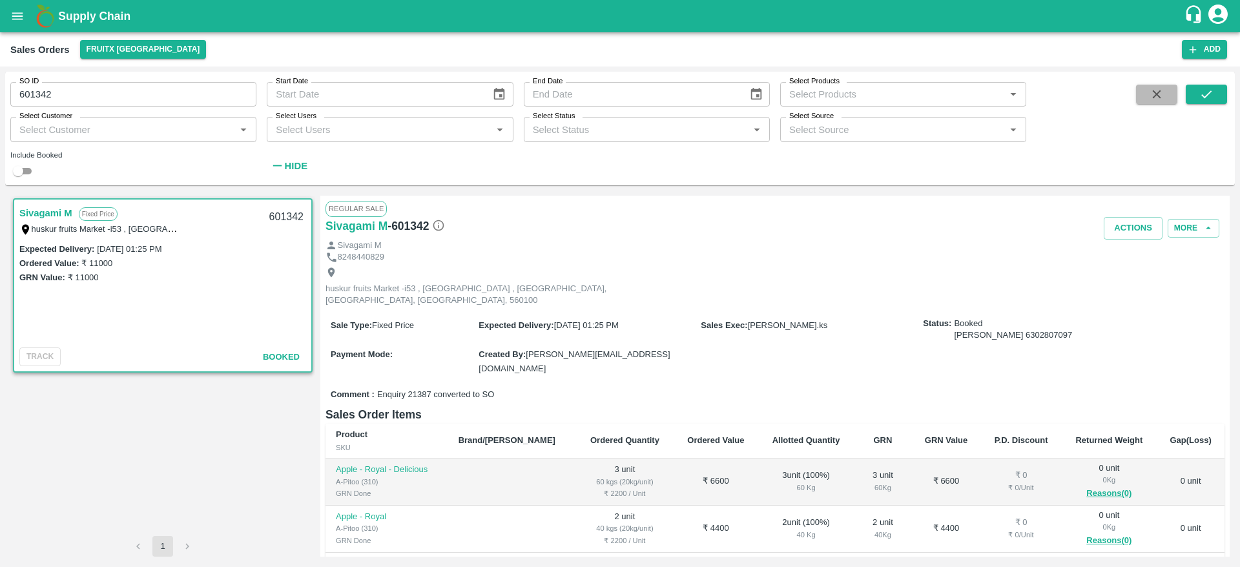
click at [1149, 102] on button "button" at bounding box center [1156, 94] width 41 height 19
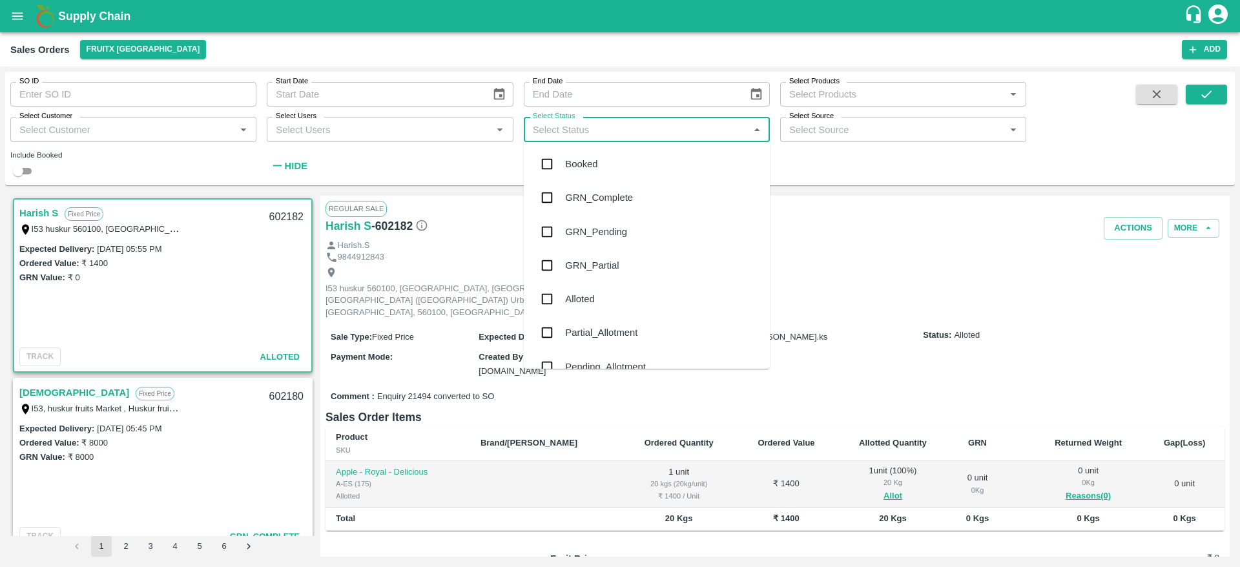
click at [597, 130] on input "Select Status" at bounding box center [635, 129] width 217 height 17
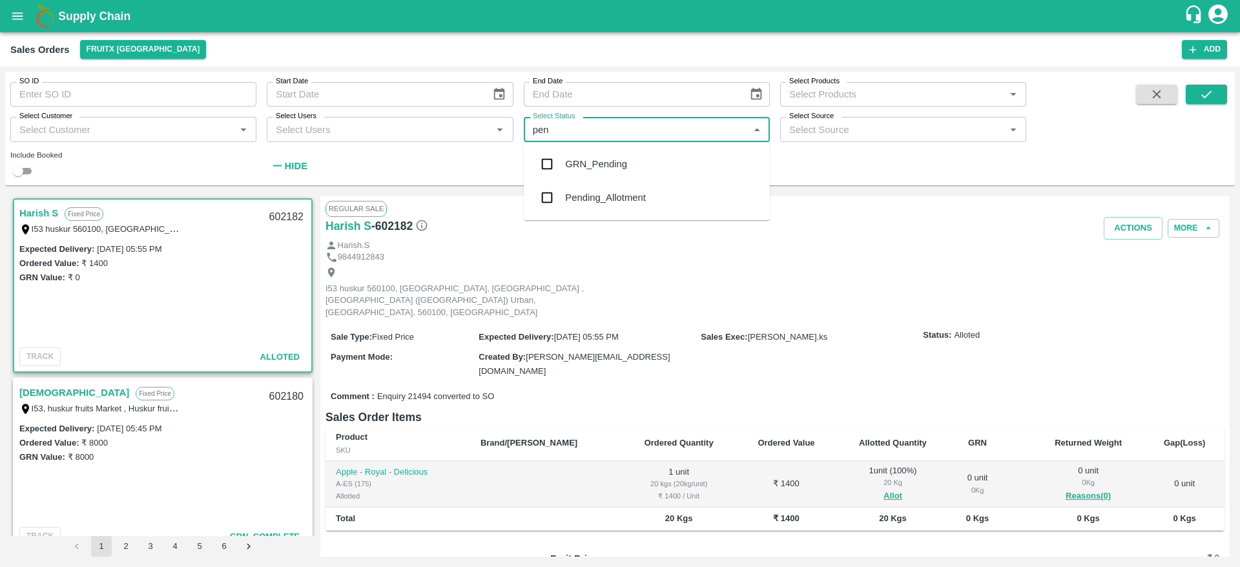
type input "pend"
click at [635, 198] on div "Pending_Allotment" at bounding box center [605, 197] width 81 height 14
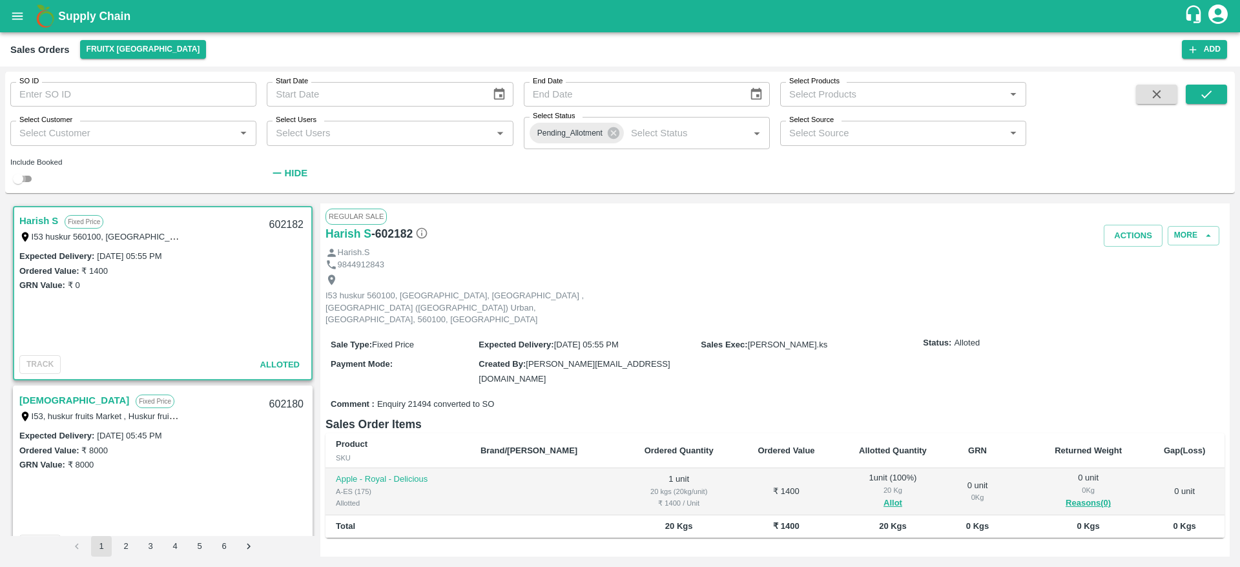
click at [19, 184] on input "checkbox" at bounding box center [18, 178] width 46 height 15
checkbox input "true"
click at [1200, 96] on icon "submit" at bounding box center [1206, 94] width 14 height 14
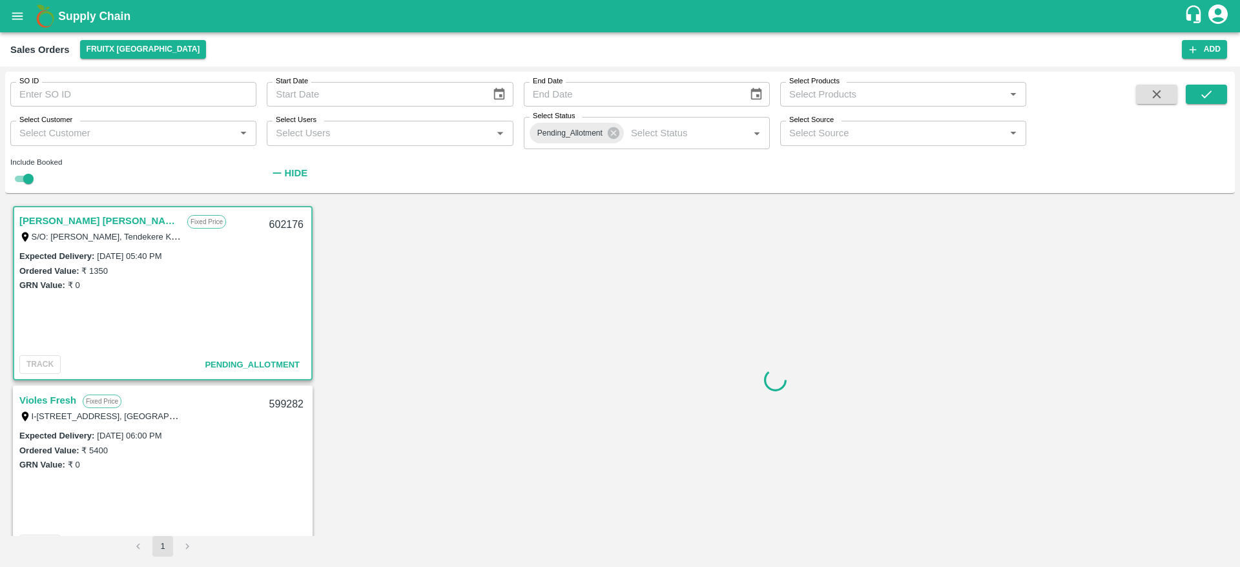
scroll to position [4, 0]
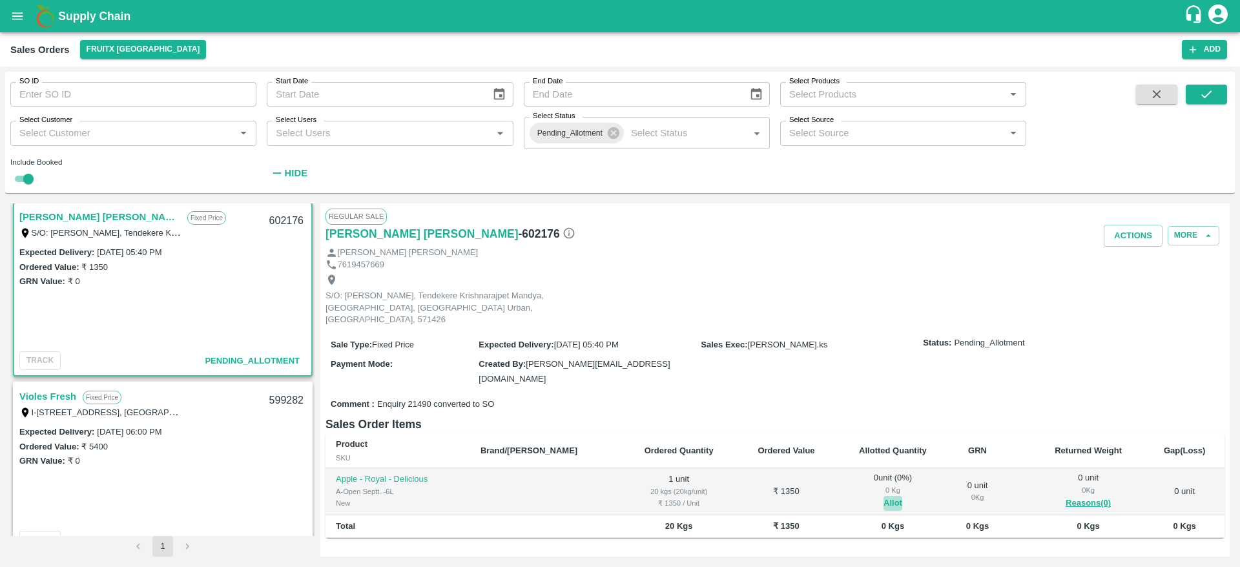
click at [883, 496] on button "Allot" at bounding box center [892, 503] width 19 height 15
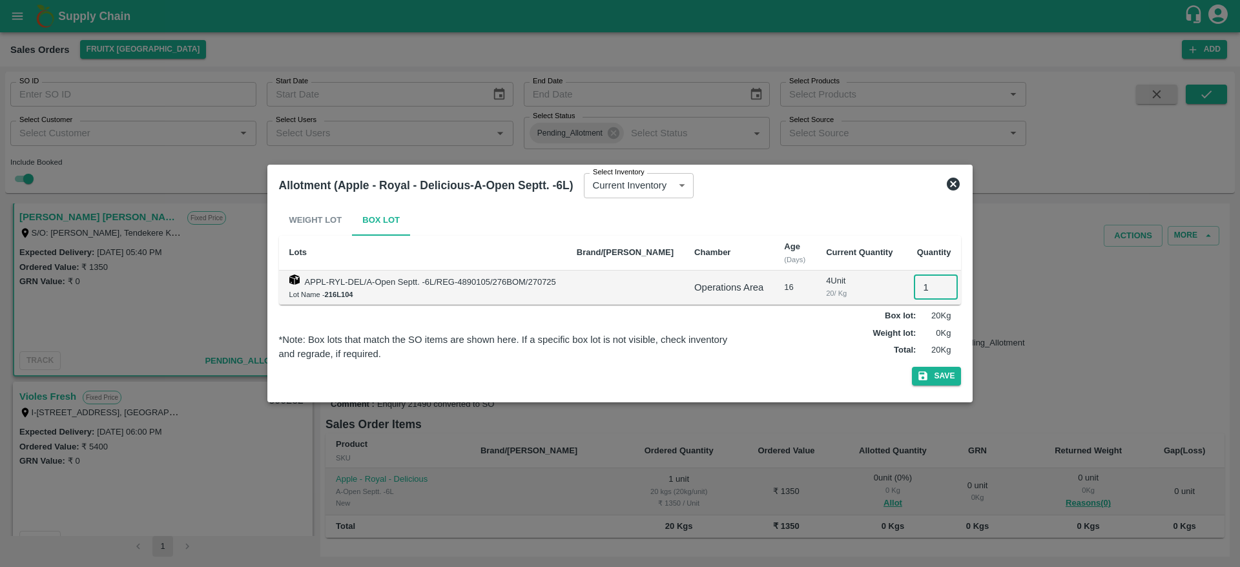
click at [914, 289] on input "1" at bounding box center [936, 287] width 44 height 25
type input "1"
click at [912, 367] on button "Save" at bounding box center [936, 376] width 49 height 19
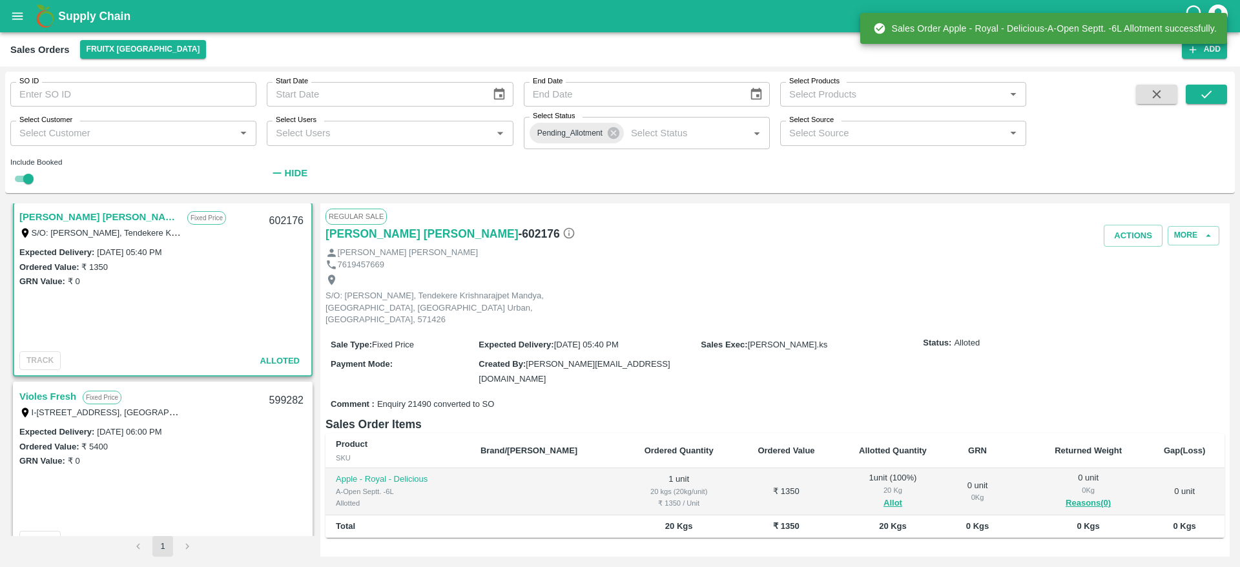
click at [275, 218] on div "602176" at bounding box center [286, 221] width 50 height 30
copy div "602176"
click at [1138, 238] on button "Actions" at bounding box center [1132, 236] width 59 height 23
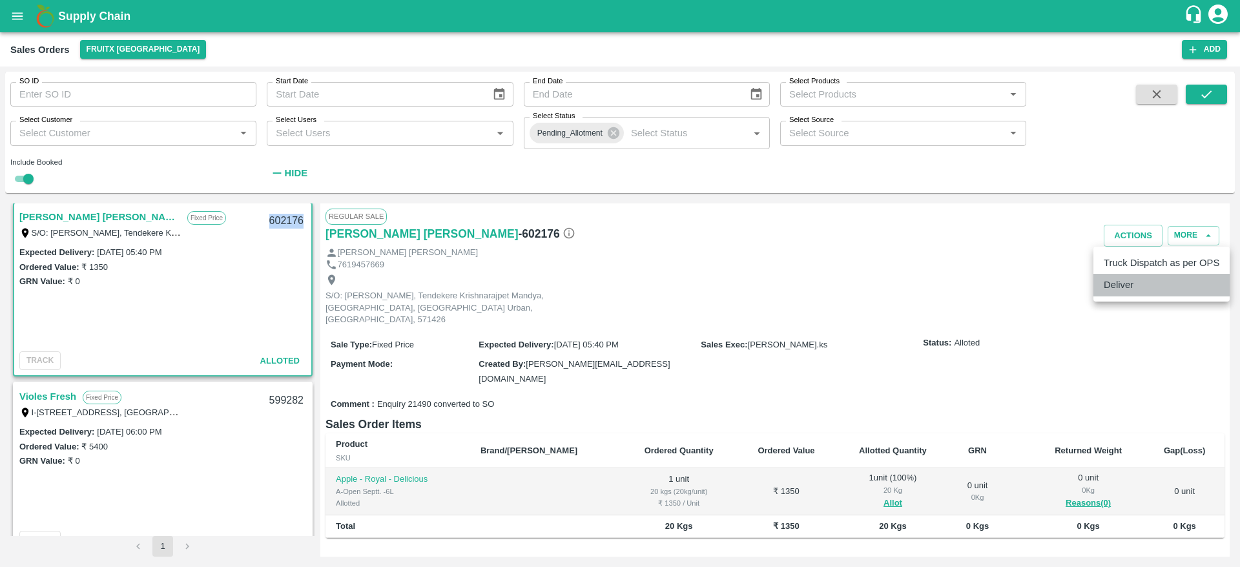
click at [1123, 291] on li "Deliver" at bounding box center [1161, 285] width 136 height 22
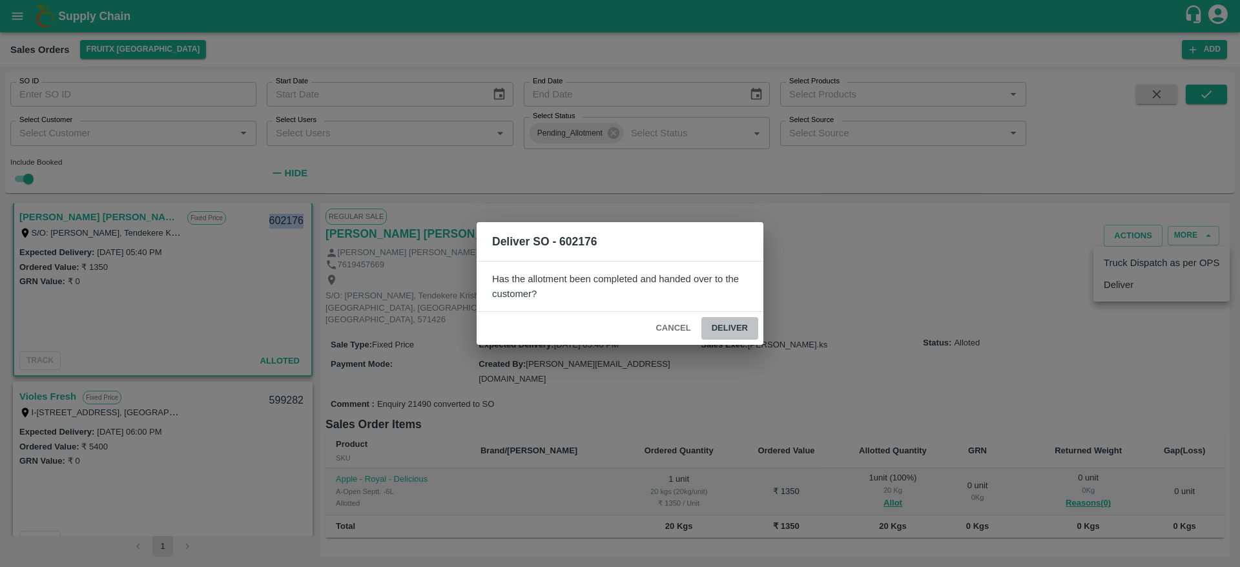
click at [724, 328] on button "Deliver" at bounding box center [729, 328] width 57 height 23
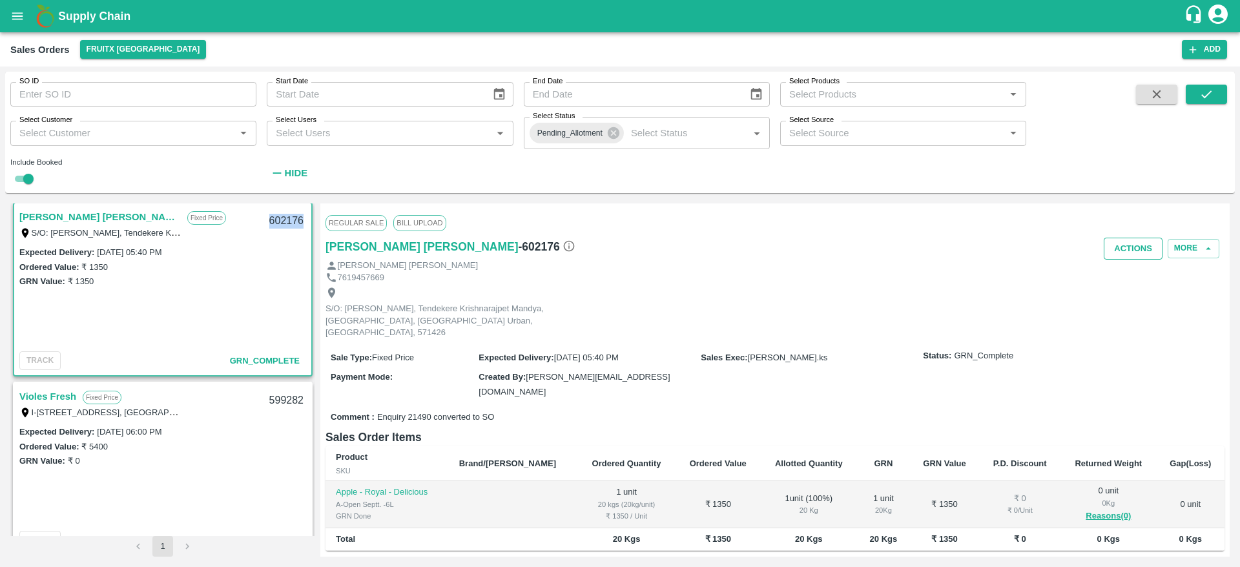
click at [1118, 243] on button "Actions" at bounding box center [1132, 249] width 59 height 23
click at [1121, 281] on li "Truck Dispatch as per OPS" at bounding box center [1161, 276] width 136 height 22
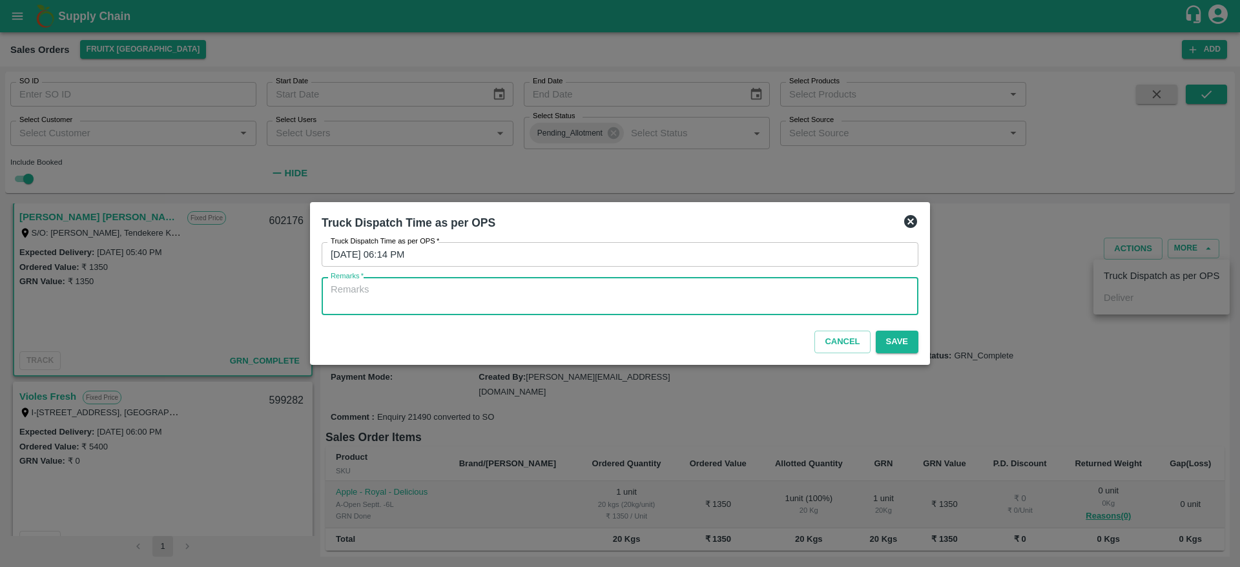
click at [859, 305] on textarea "Remarks   *" at bounding box center [620, 296] width 578 height 27
type textarea "OTD"
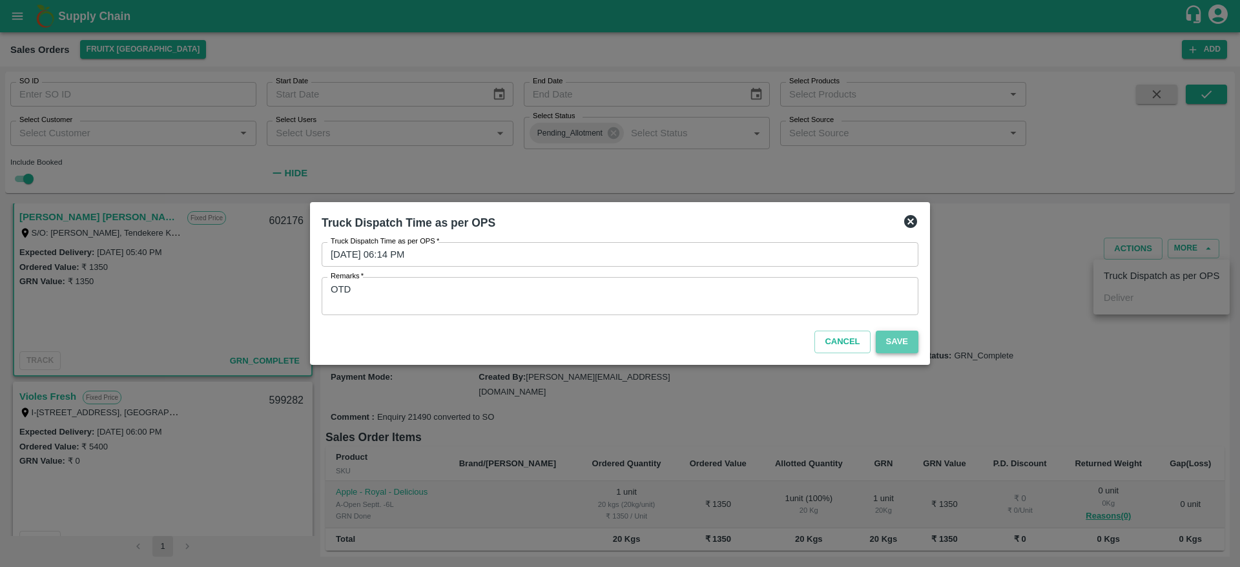
click at [893, 351] on button "Save" at bounding box center [896, 342] width 43 height 23
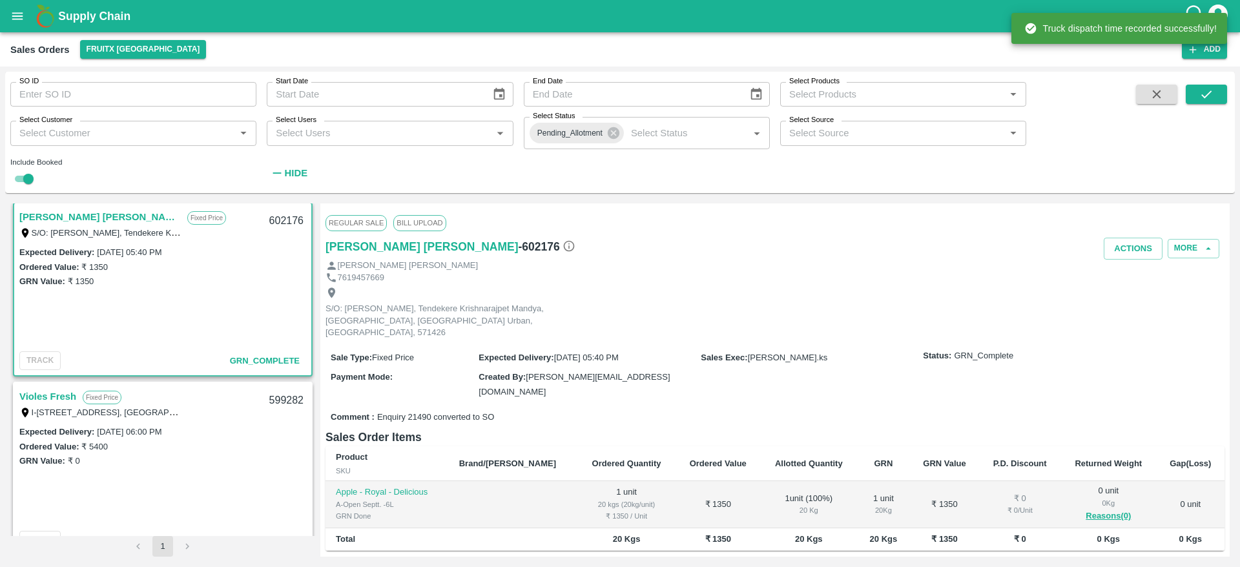
click at [280, 223] on div "602176" at bounding box center [286, 221] width 50 height 30
copy div "602176"
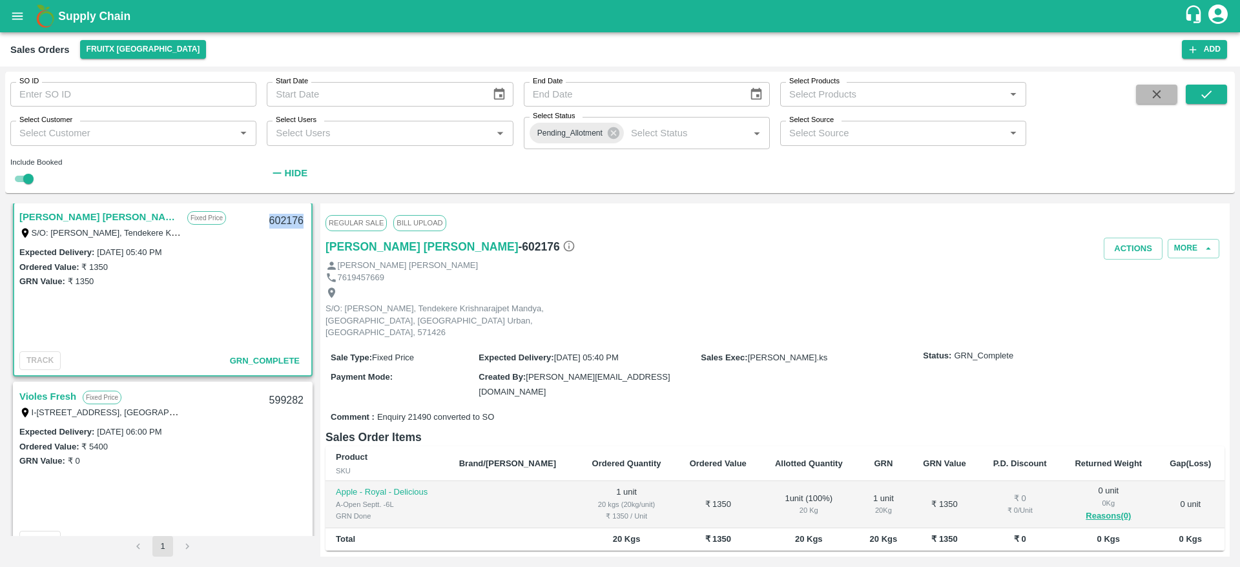
click at [1150, 85] on button "button" at bounding box center [1156, 94] width 41 height 19
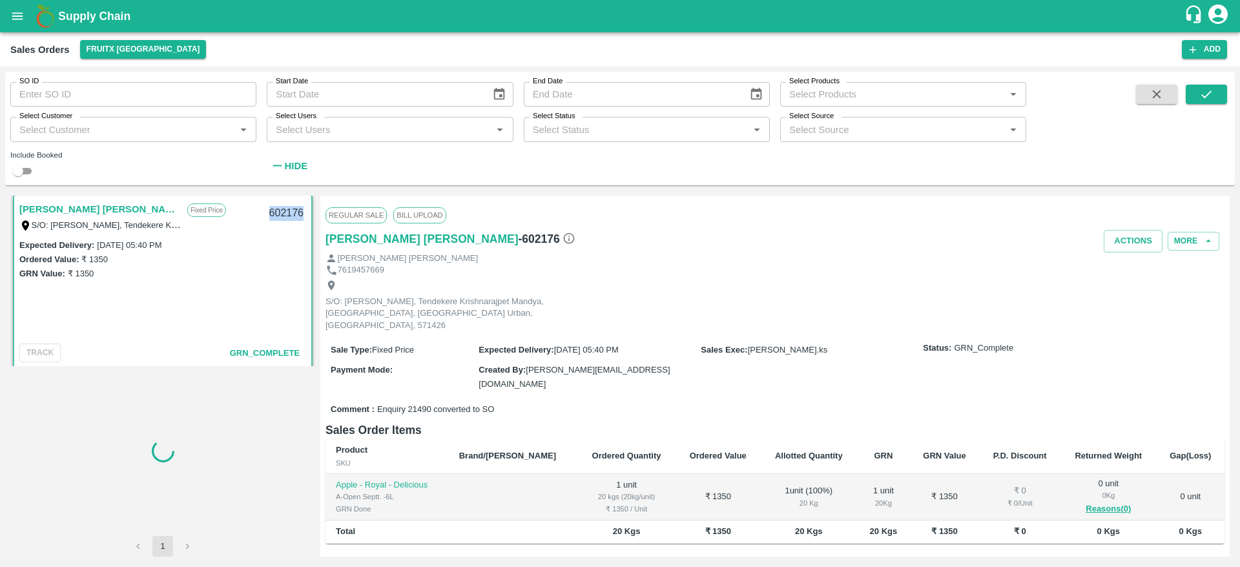
checkbox input "false"
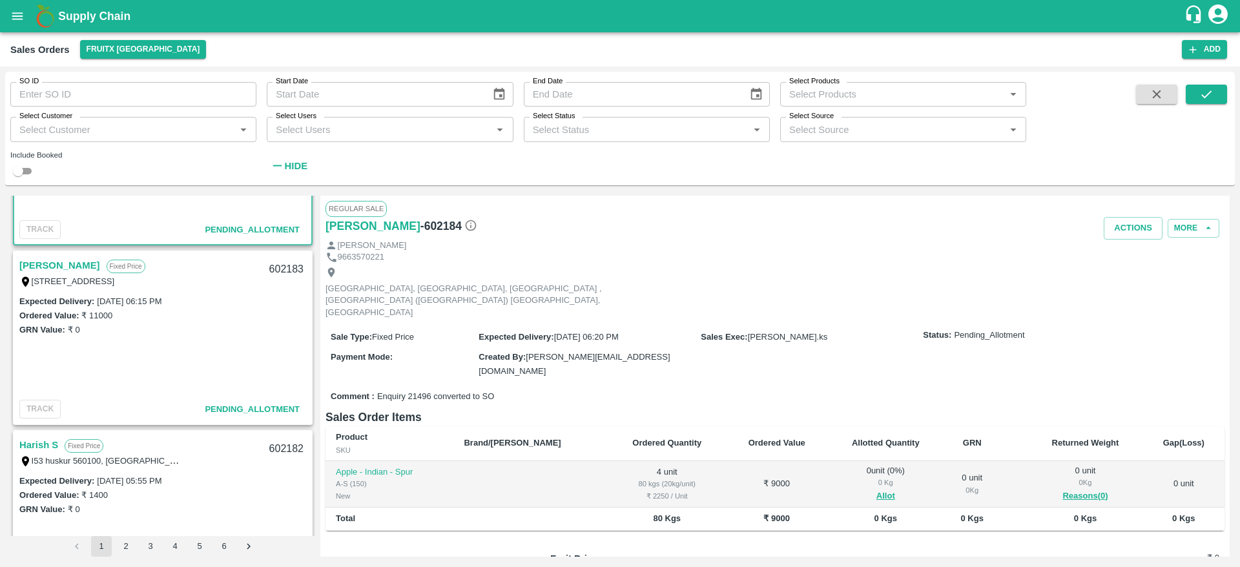
scroll to position [130, 0]
click at [51, 269] on link "Shivagami" at bounding box center [59, 262] width 81 height 17
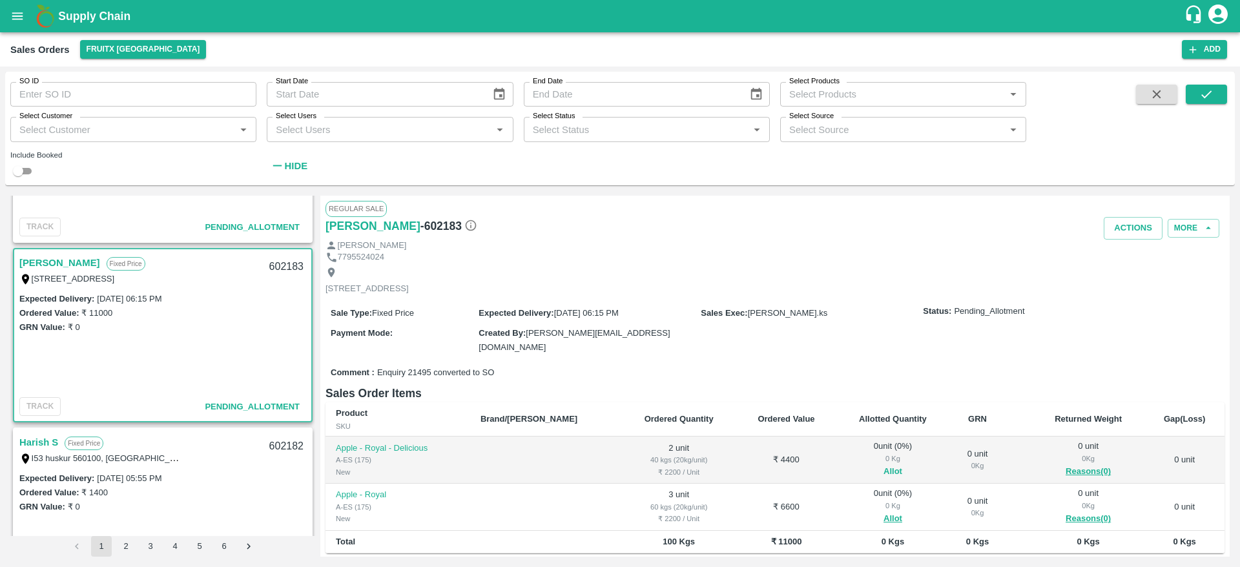
click at [883, 467] on button "Allot" at bounding box center [892, 471] width 19 height 15
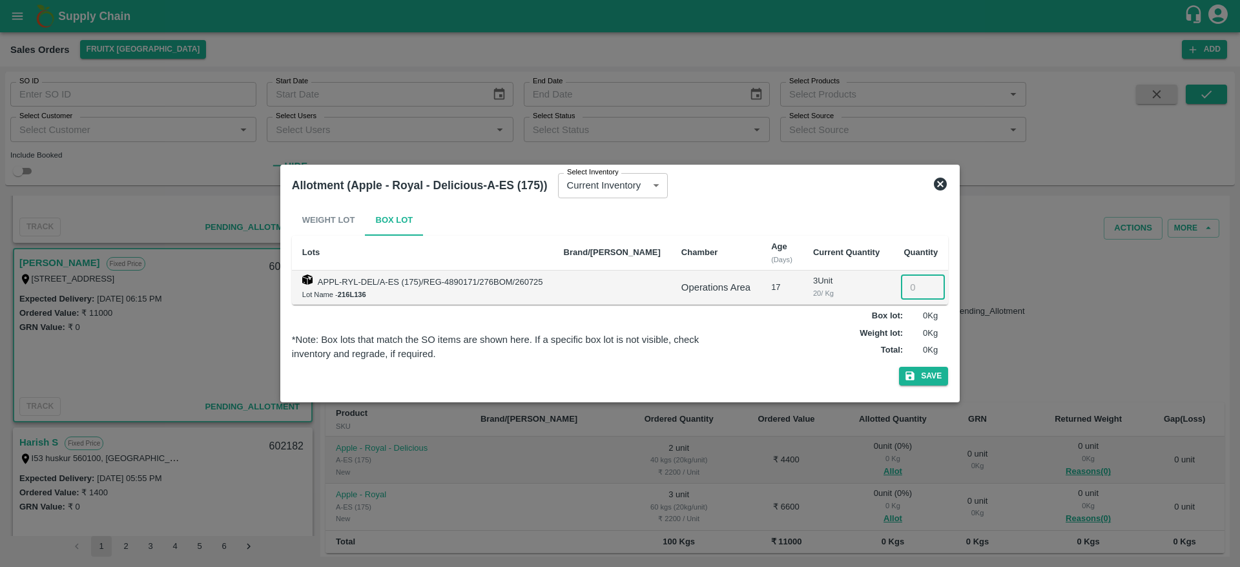
click at [903, 279] on input "number" at bounding box center [923, 287] width 44 height 25
type input "2"
click at [899, 367] on button "Save" at bounding box center [923, 376] width 49 height 19
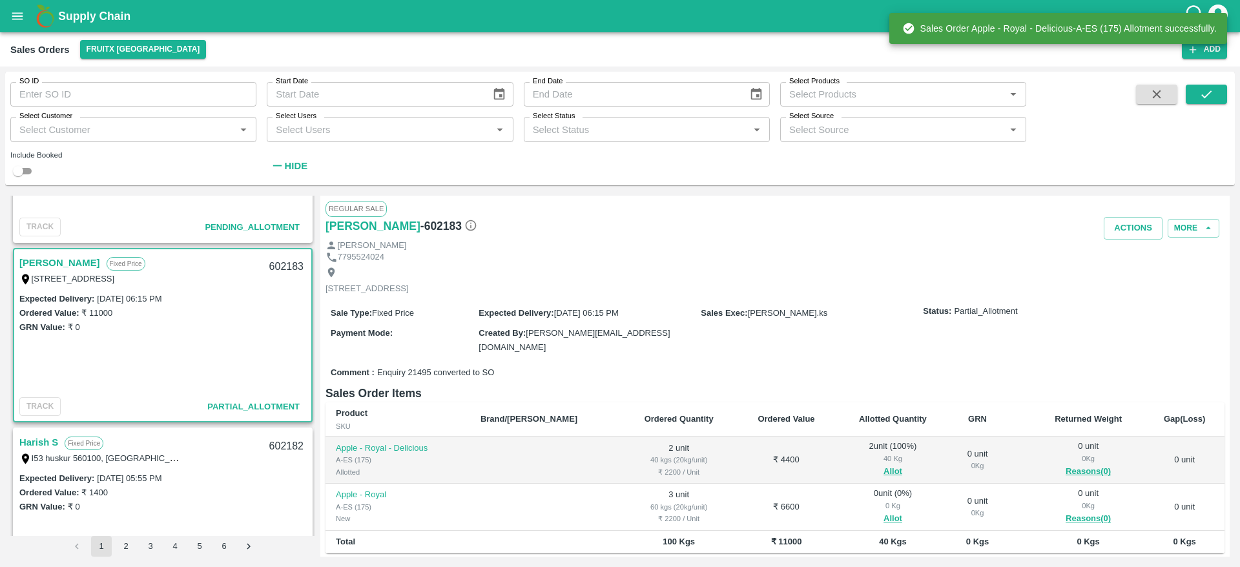
scroll to position [143, 0]
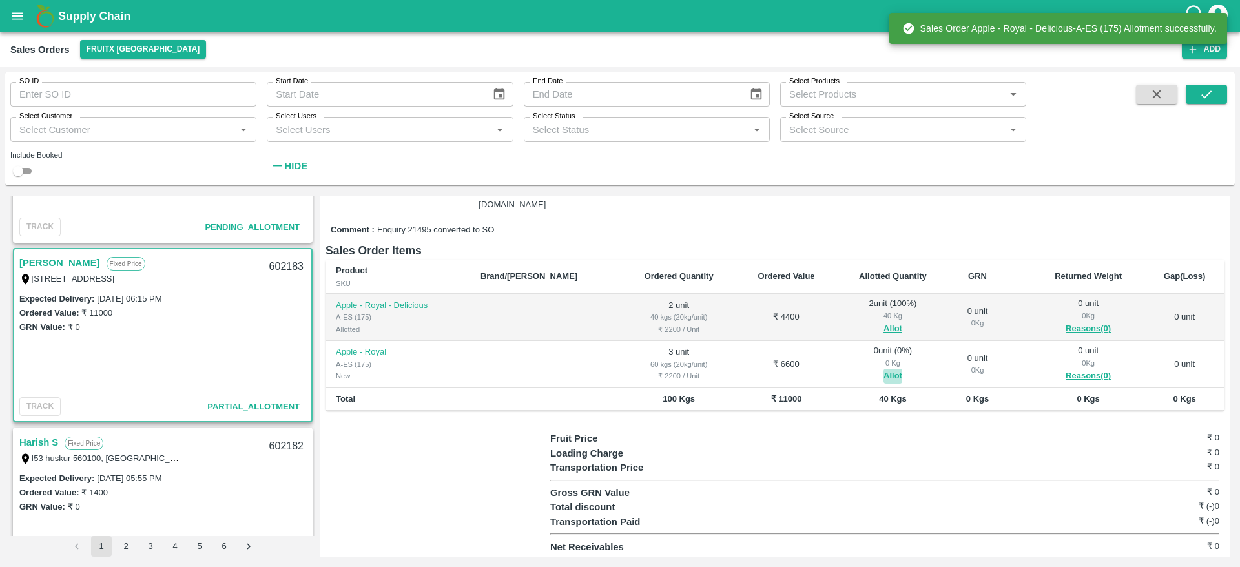
click at [883, 376] on button "Allot" at bounding box center [892, 376] width 19 height 15
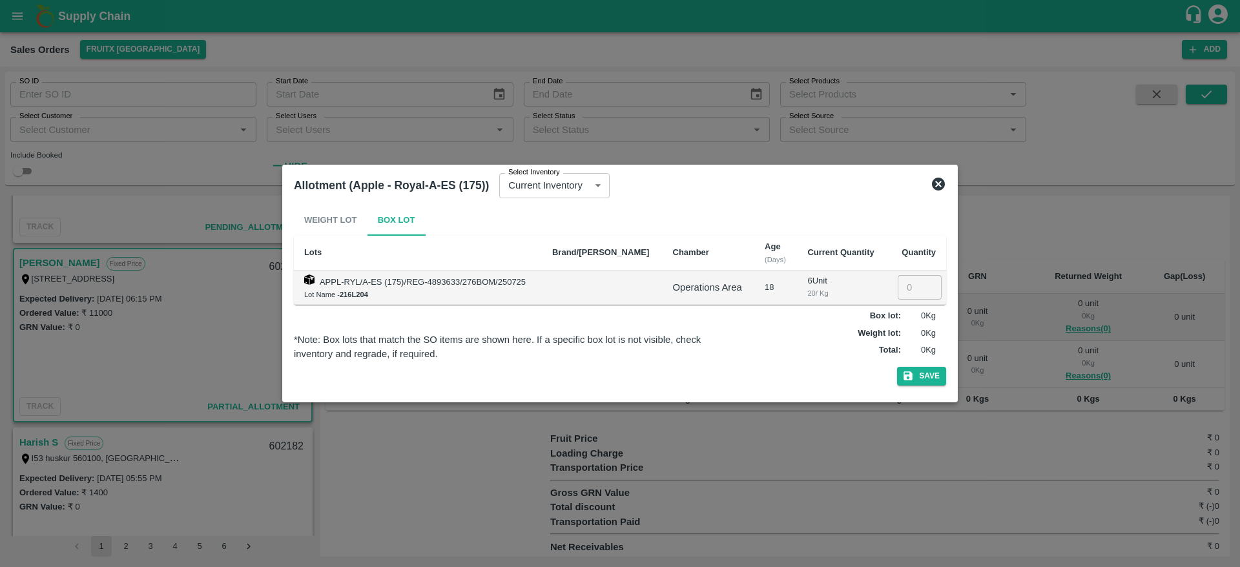
click at [907, 295] on input "number" at bounding box center [919, 287] width 44 height 25
type input "3"
click at [897, 367] on button "Save" at bounding box center [921, 376] width 49 height 19
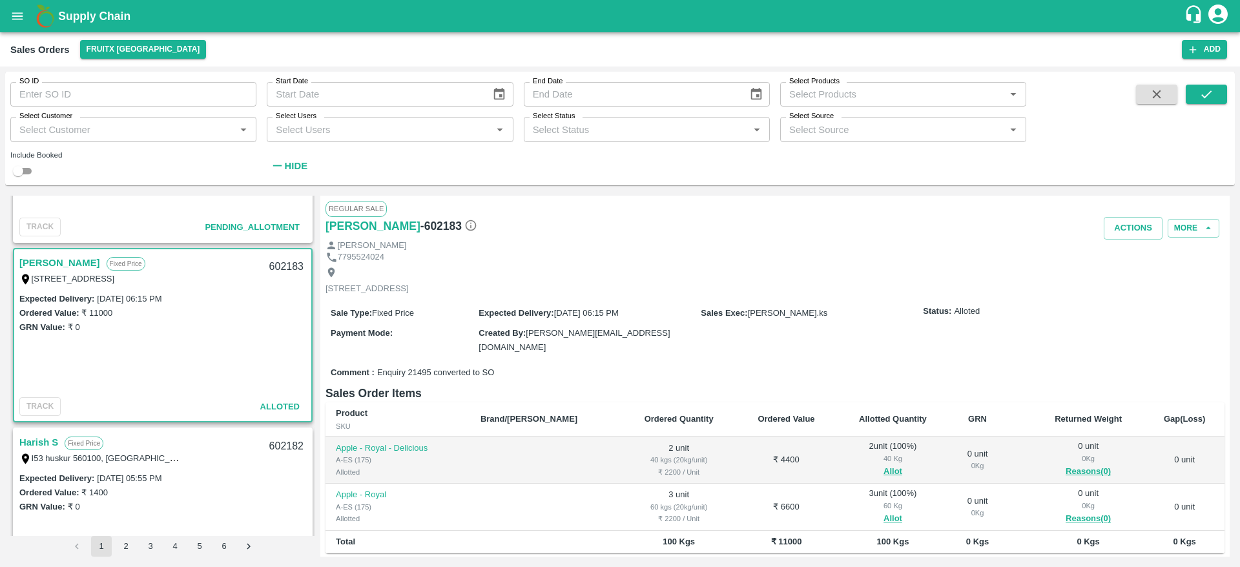
click at [285, 265] on div "602183" at bounding box center [286, 267] width 50 height 30
click at [1132, 232] on button "Actions" at bounding box center [1132, 228] width 59 height 23
click at [1127, 272] on li "Deliver" at bounding box center [1161, 278] width 136 height 22
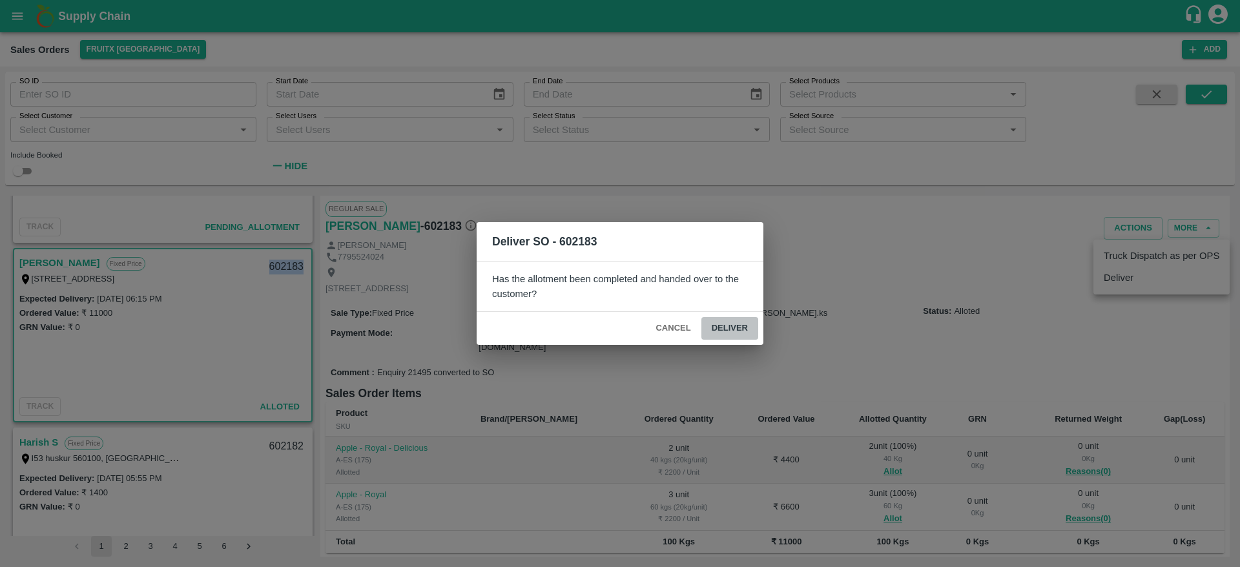
click at [738, 334] on button "Deliver" at bounding box center [729, 328] width 57 height 23
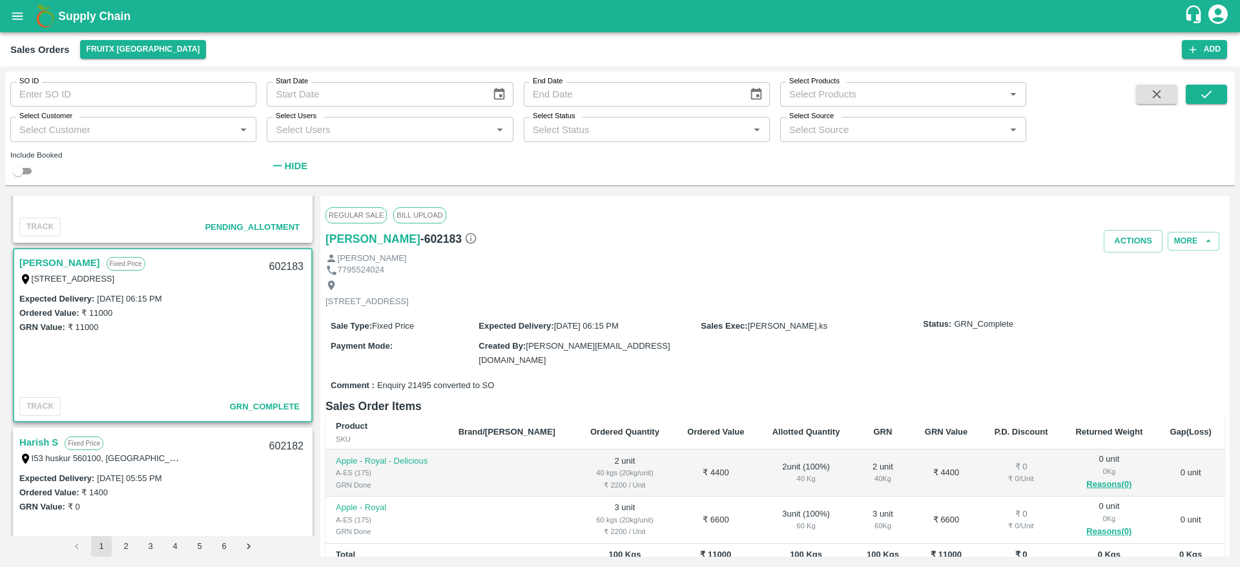
click at [1116, 254] on div "Shivagami" at bounding box center [774, 258] width 899 height 12
click at [1119, 248] on button "Actions" at bounding box center [1132, 241] width 59 height 23
click at [895, 296] on div at bounding box center [620, 283] width 1240 height 567
click at [1129, 243] on button "Actions" at bounding box center [1132, 241] width 59 height 23
click at [1134, 270] on li "Truck Dispatch as per OPS" at bounding box center [1161, 269] width 136 height 22
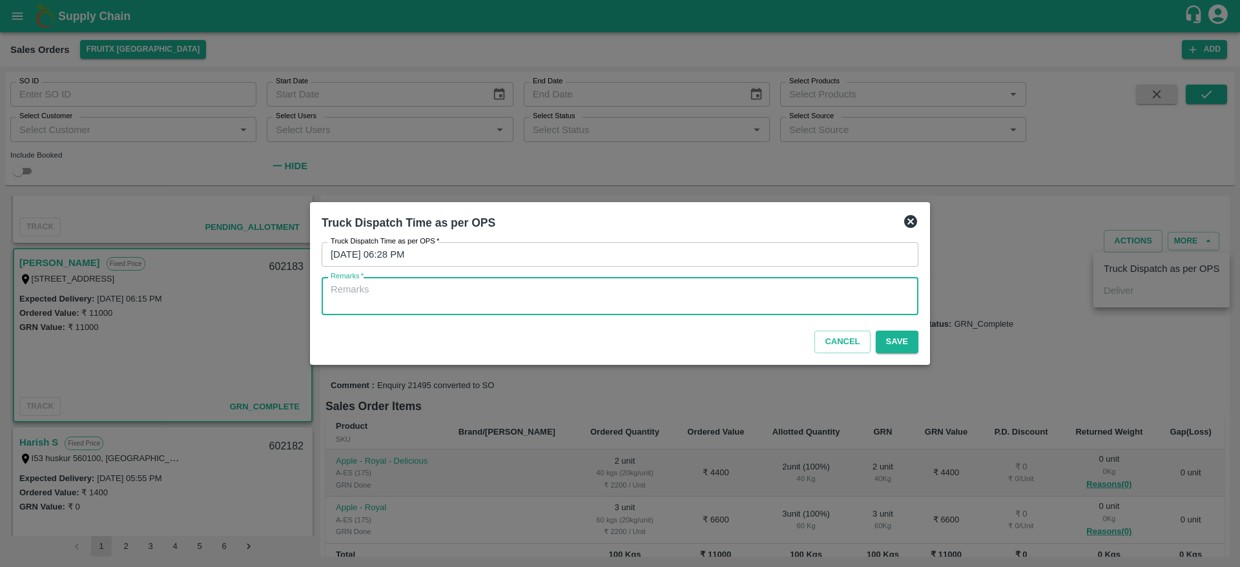
click at [841, 305] on textarea "Remarks   *" at bounding box center [620, 296] width 578 height 27
type textarea "OTD"
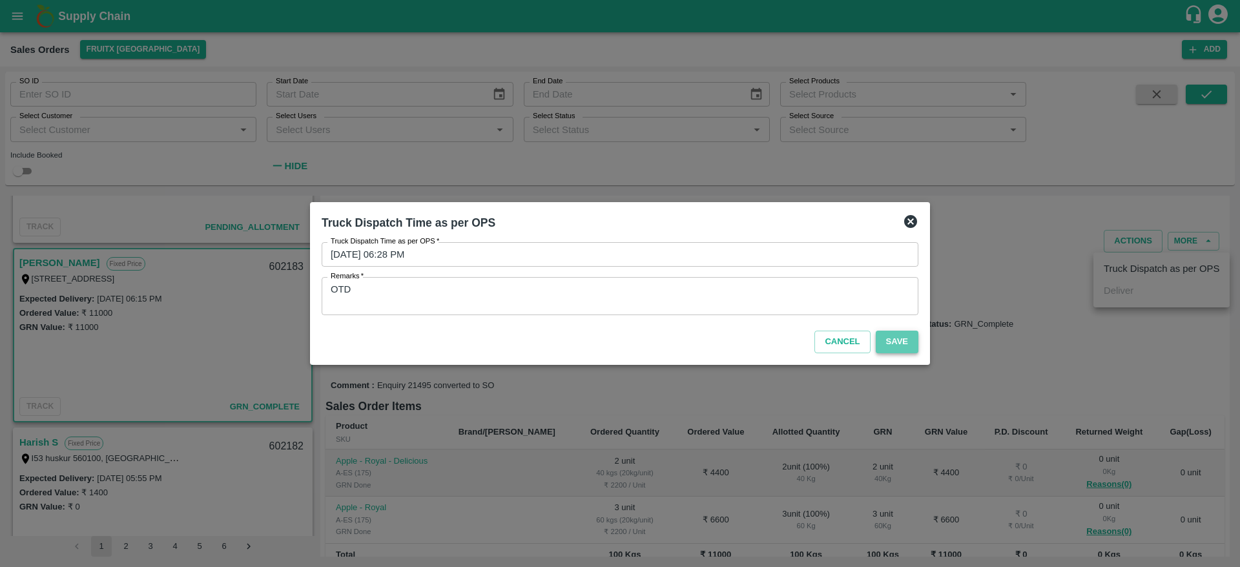
click at [914, 342] on button "Save" at bounding box center [896, 342] width 43 height 23
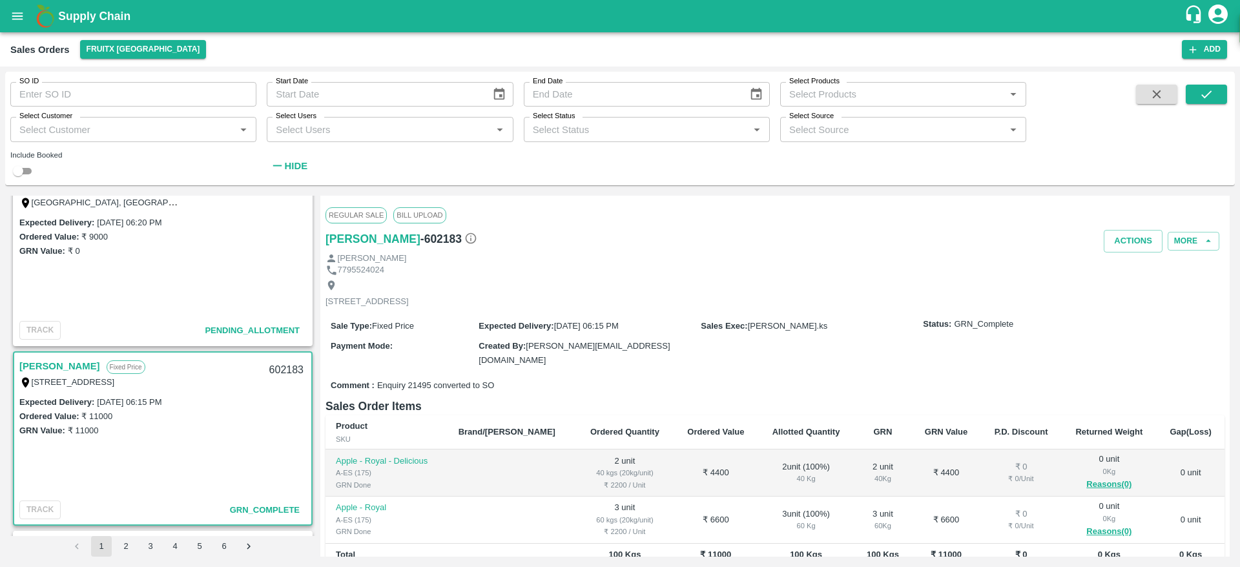
scroll to position [0, 0]
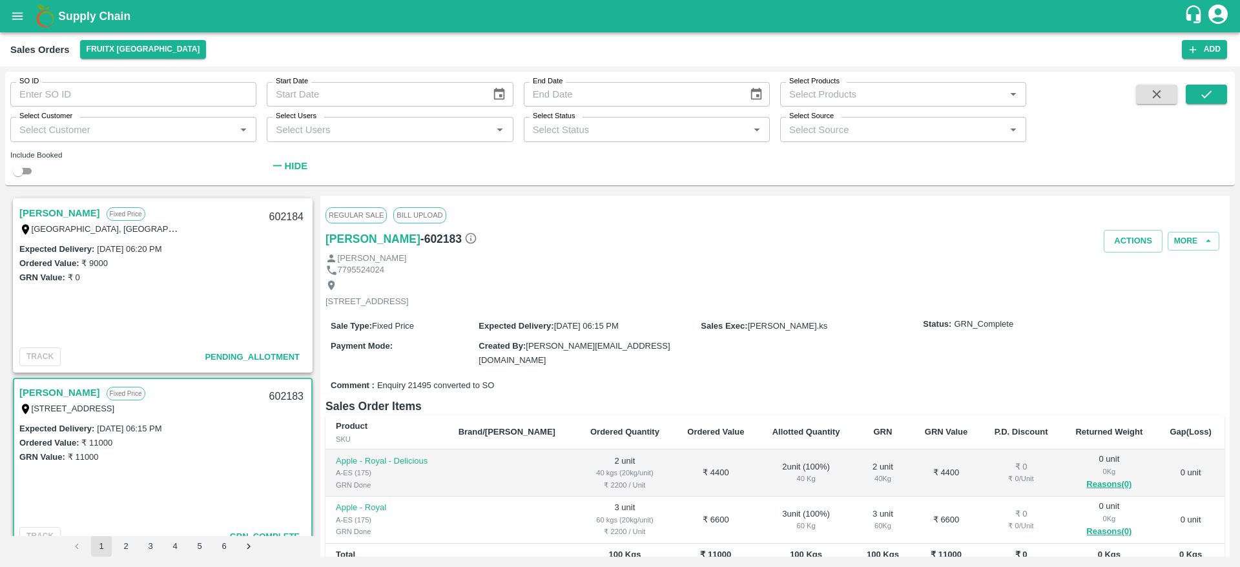
click at [61, 212] on link "Kareem Pasha" at bounding box center [59, 213] width 81 height 17
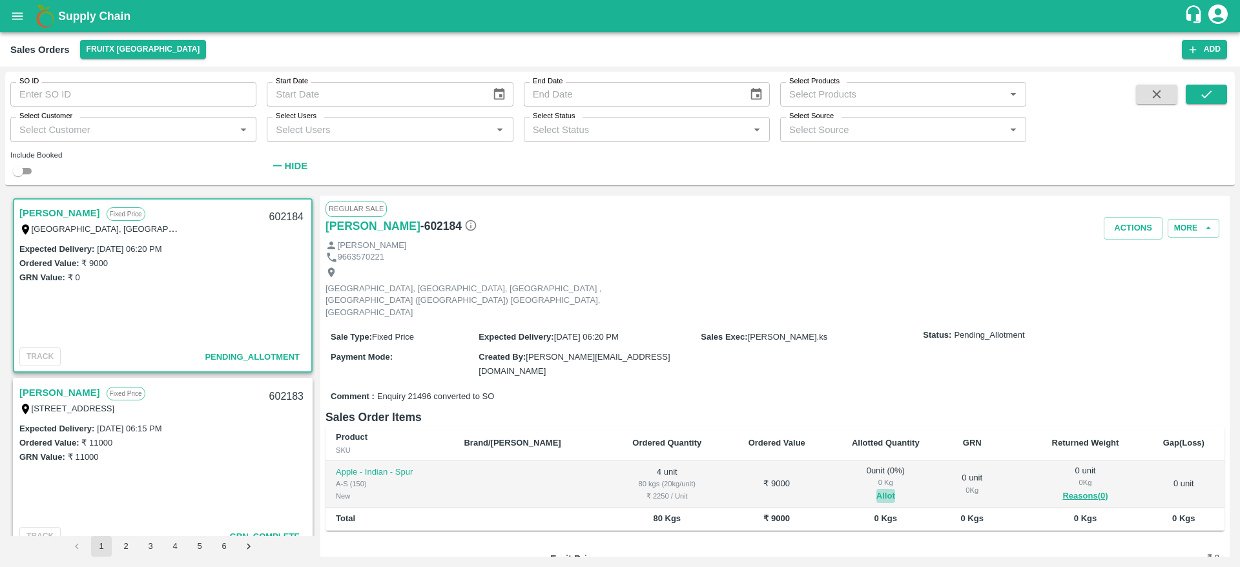
click at [876, 489] on button "Allot" at bounding box center [885, 496] width 19 height 15
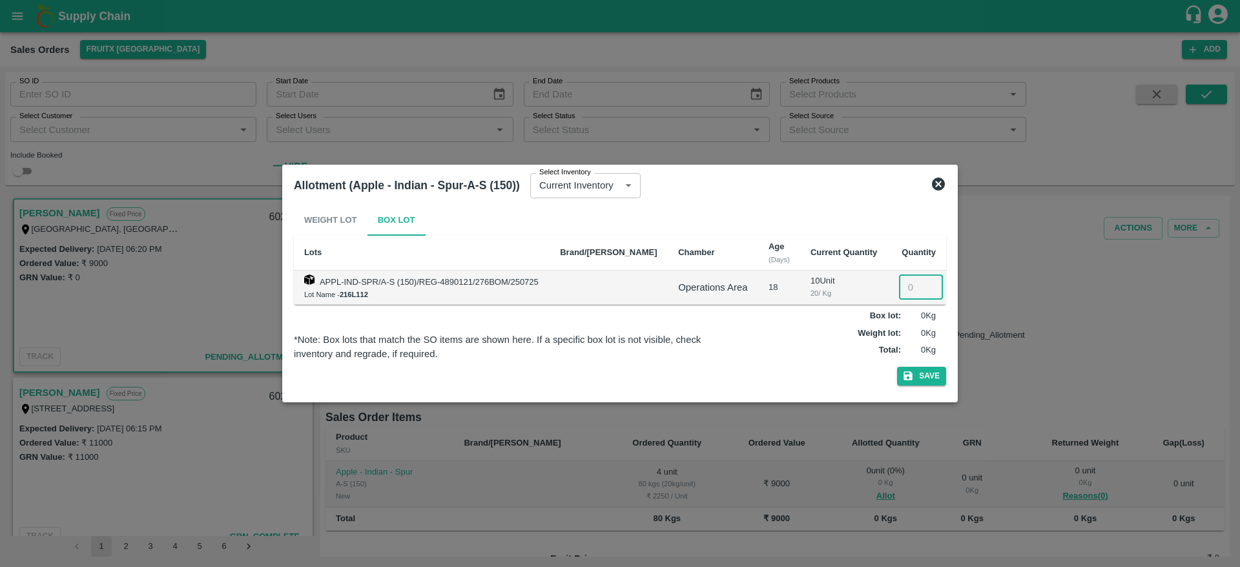
click at [899, 283] on input "number" at bounding box center [921, 287] width 44 height 25
type input "4"
click at [897, 367] on button "Save" at bounding box center [921, 376] width 49 height 19
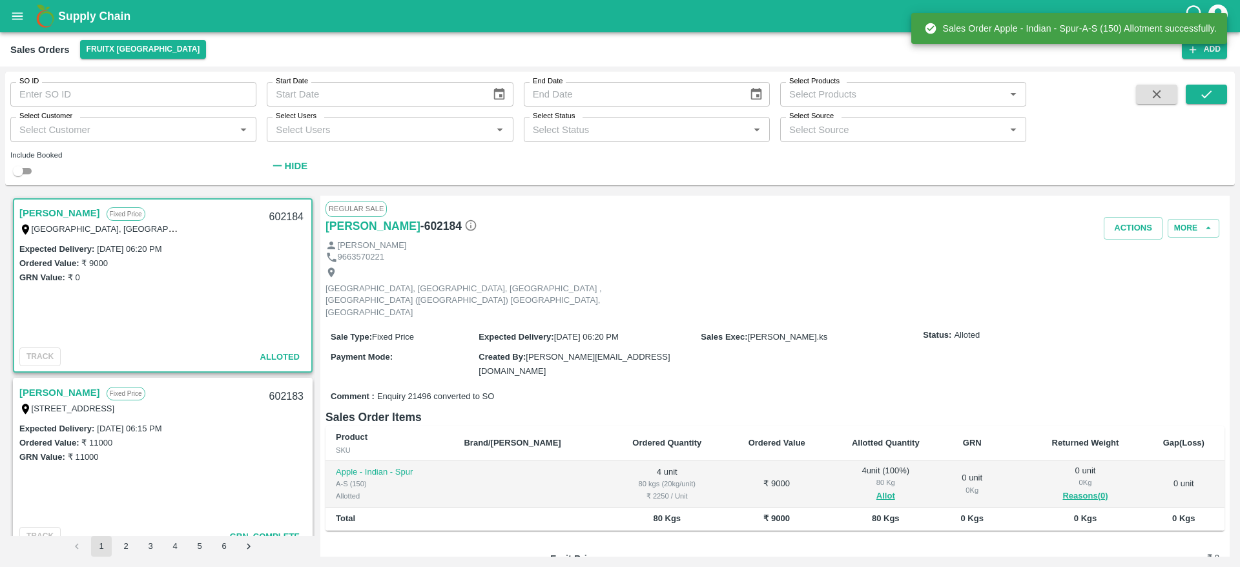
click at [291, 215] on div "602184" at bounding box center [286, 217] width 50 height 30
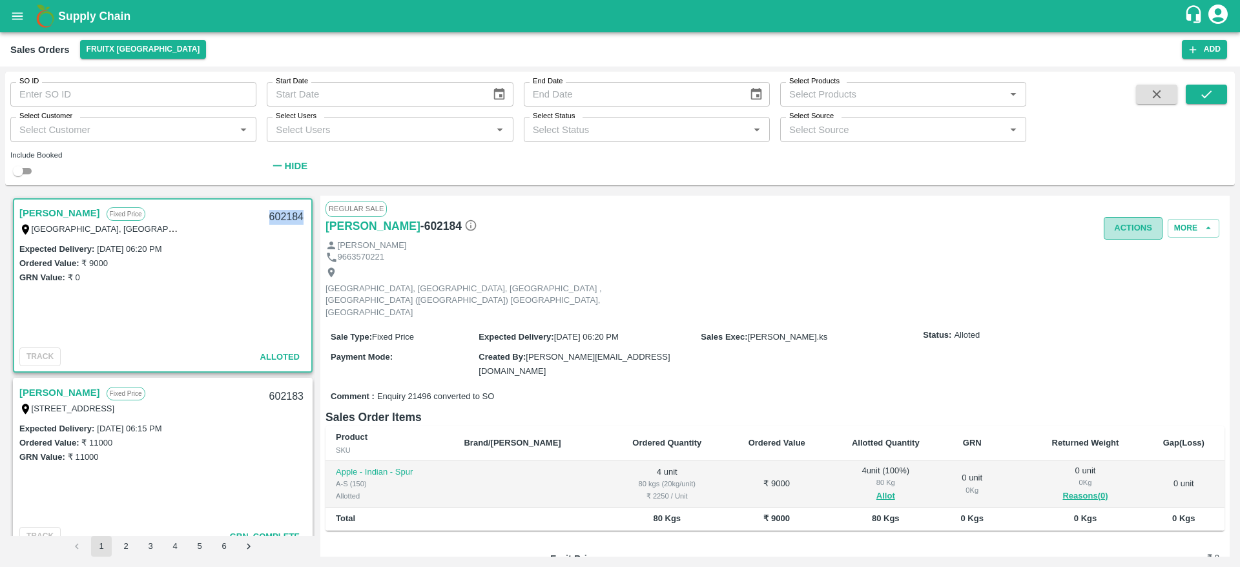
click at [1138, 228] on button "Actions" at bounding box center [1132, 228] width 59 height 23
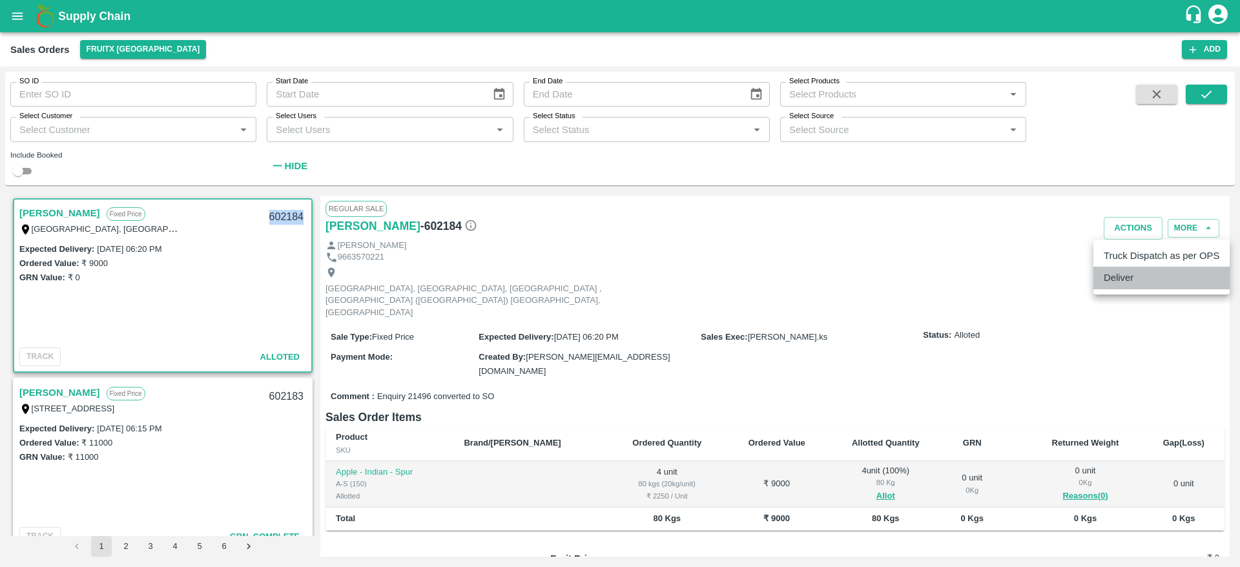
click at [1118, 289] on li "Deliver" at bounding box center [1161, 278] width 136 height 22
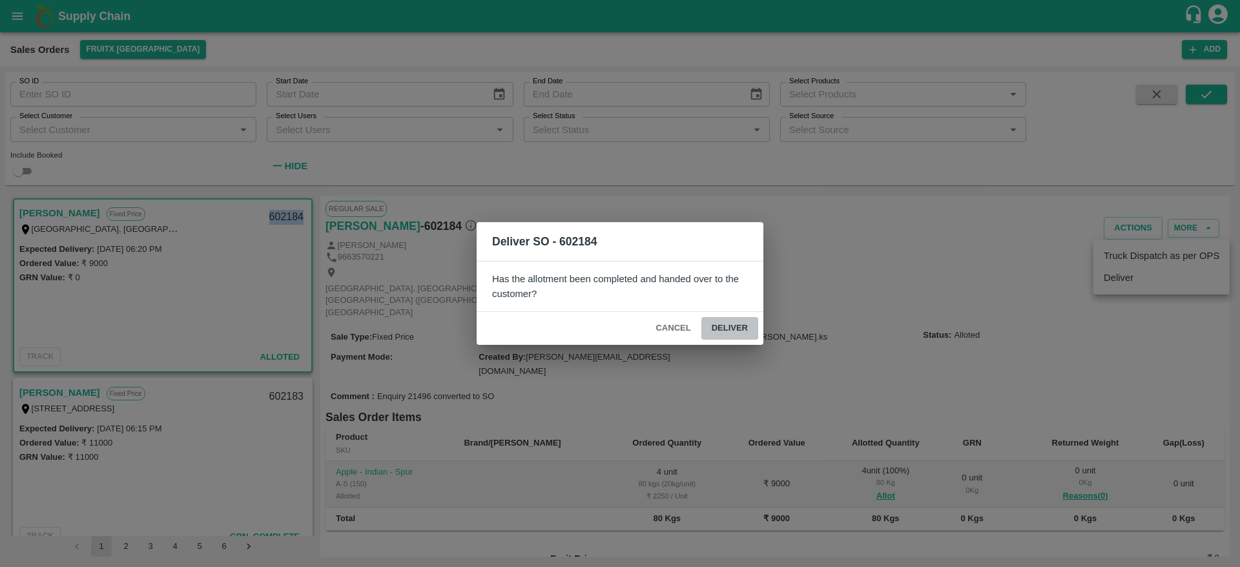
click at [738, 330] on button "Deliver" at bounding box center [729, 328] width 57 height 23
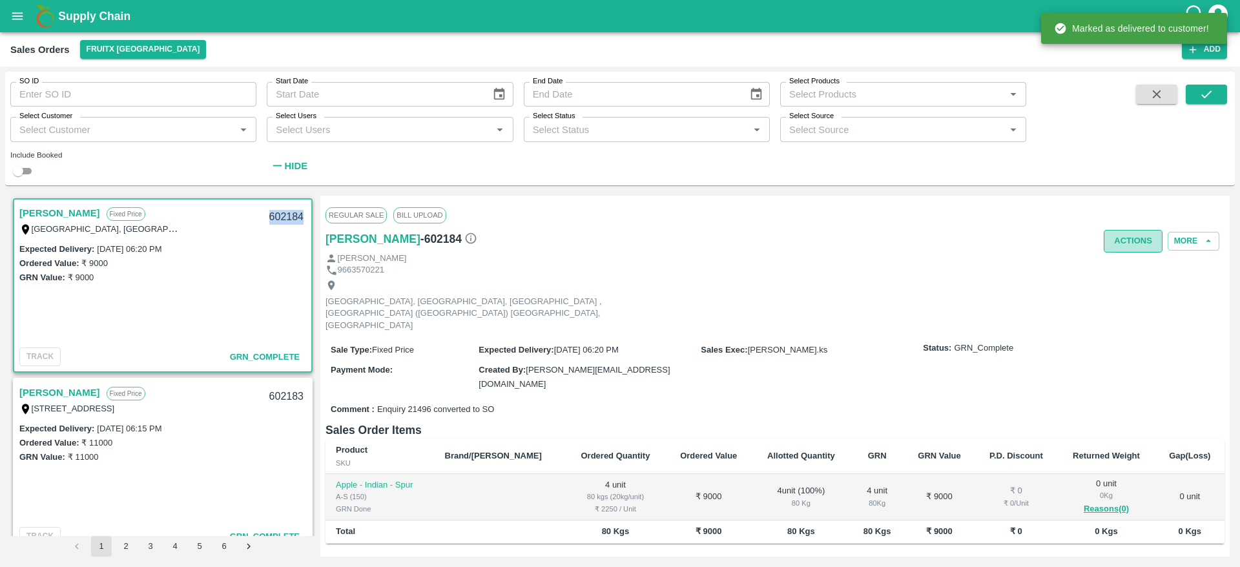
click at [1127, 245] on button "Actions" at bounding box center [1132, 241] width 59 height 23
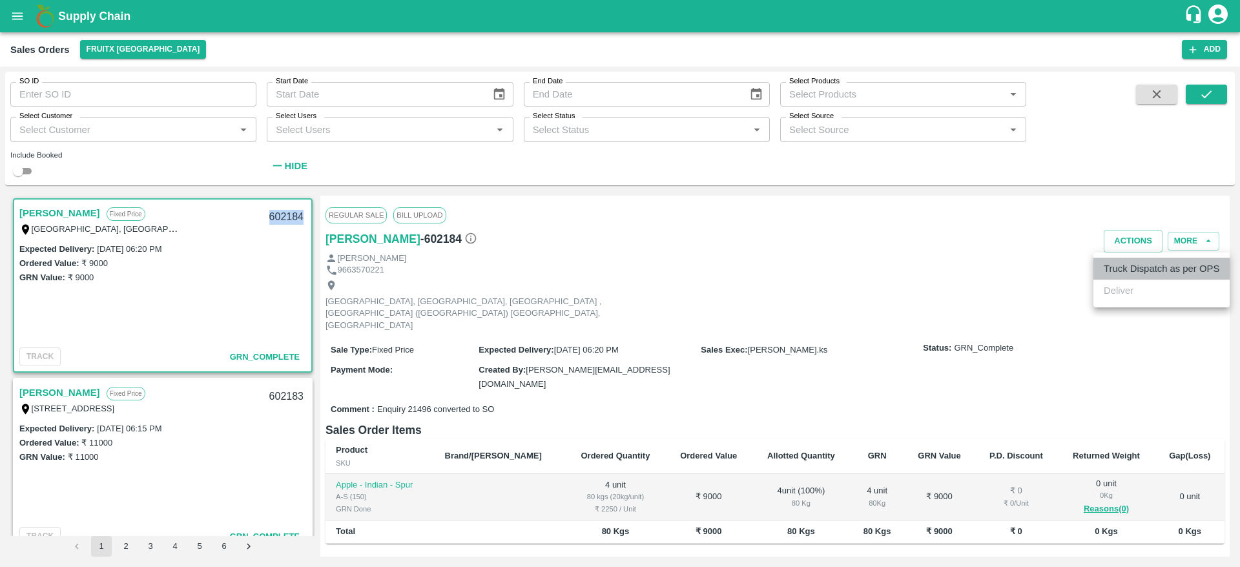
click at [1121, 270] on li "Truck Dispatch as per OPS" at bounding box center [1161, 269] width 136 height 22
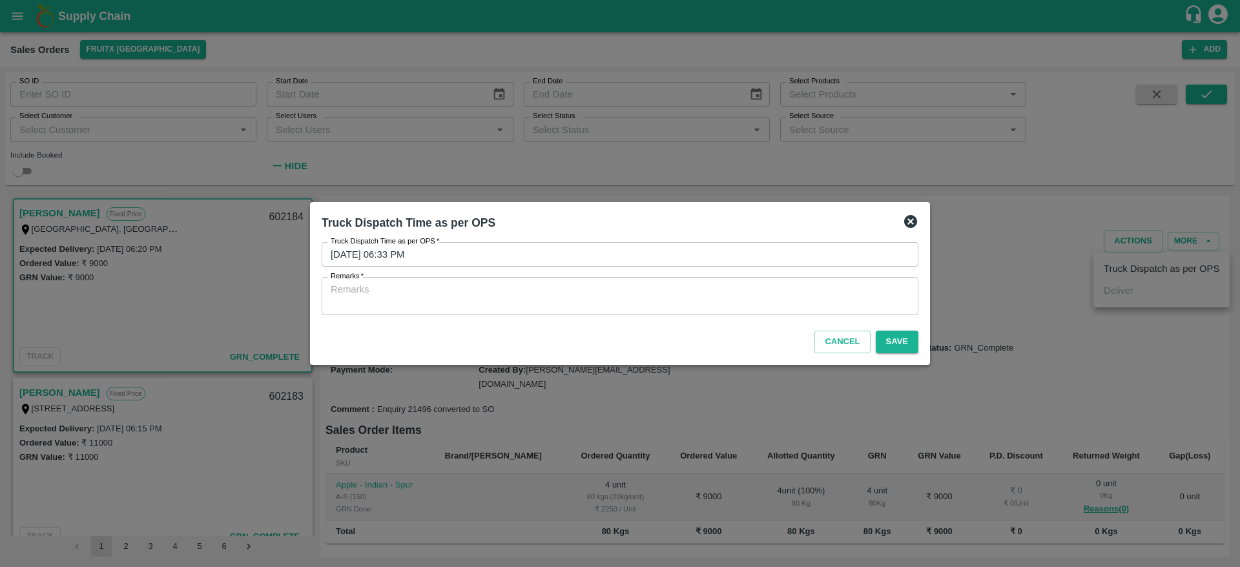
click at [580, 309] on textarea "Remarks   *" at bounding box center [620, 296] width 578 height 27
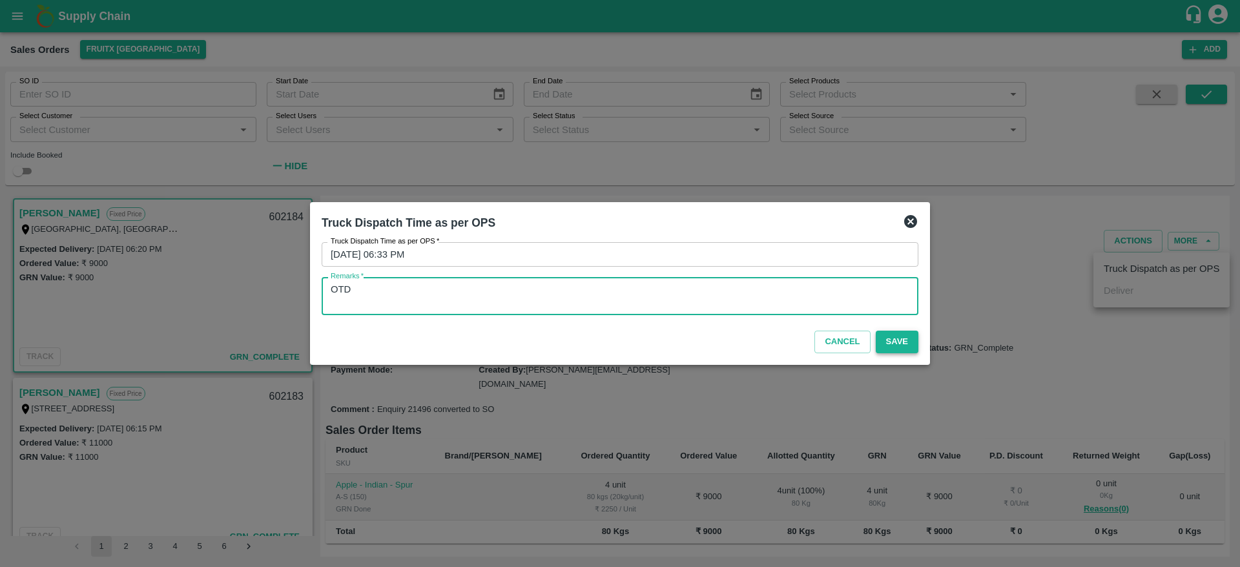
type textarea "OTD"
click at [888, 336] on button "Save" at bounding box center [896, 342] width 43 height 23
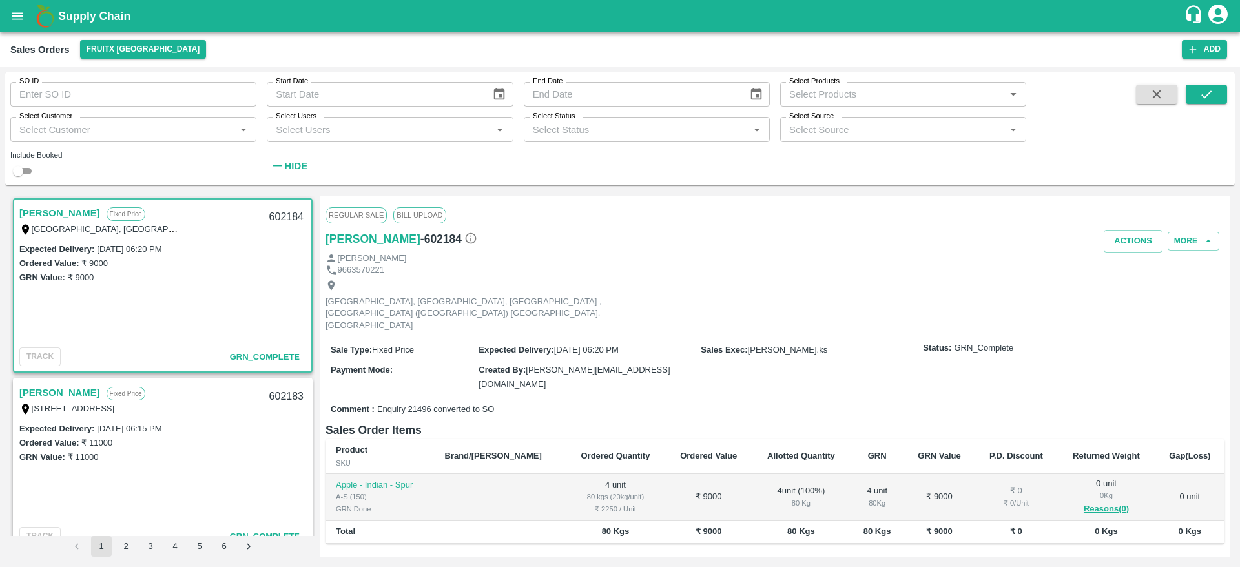
click at [282, 220] on div "602184" at bounding box center [286, 217] width 50 height 30
click at [110, 103] on input "SO ID" at bounding box center [133, 94] width 246 height 25
click at [101, 127] on input "Select Customer" at bounding box center [122, 129] width 217 height 17
type input "A"
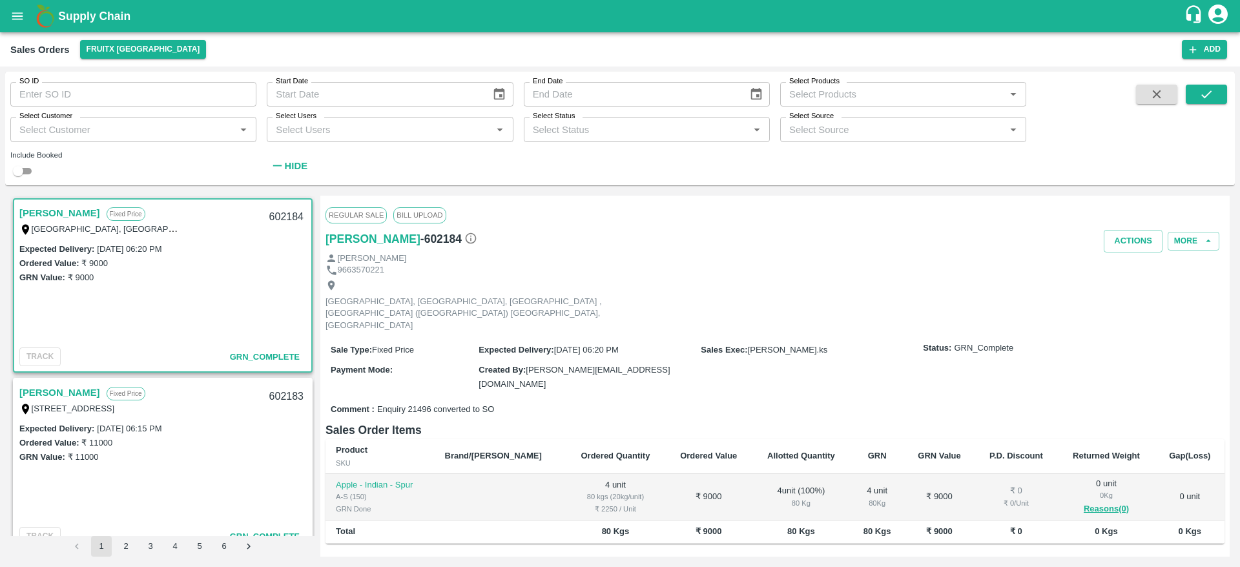
click at [246, 193] on div "Kareem Pasha Fixed Price Bandappa road, Mattikere, Bangalore , Bengaluru (Banga…" at bounding box center [619, 375] width 1229 height 371
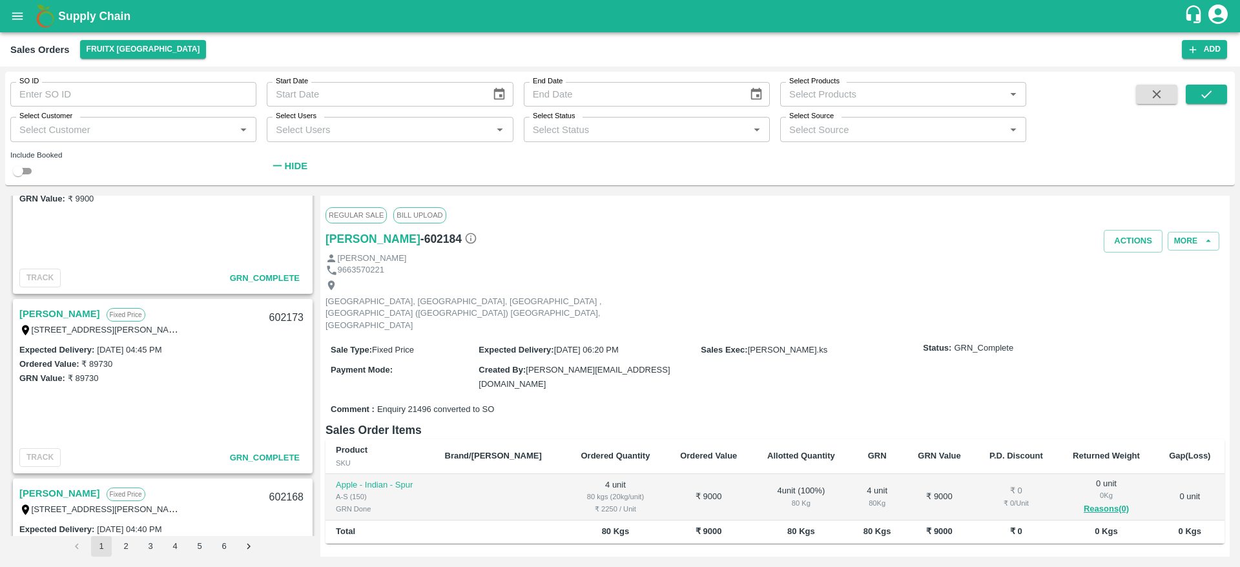
scroll to position [1601, 0]
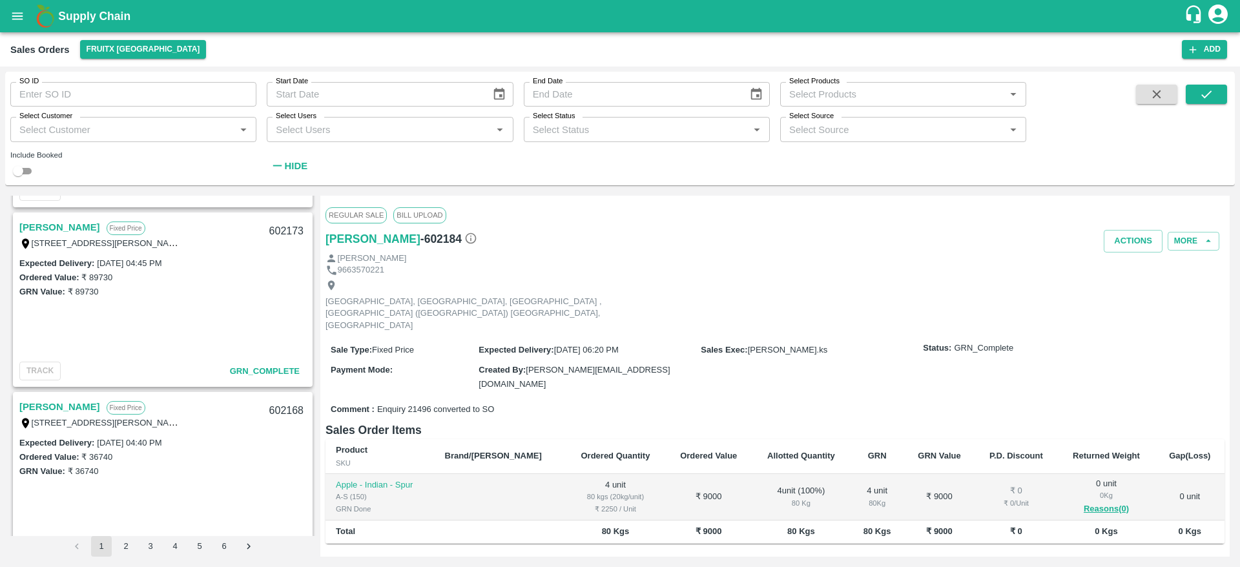
click at [64, 221] on link "Ramesh M" at bounding box center [59, 227] width 81 height 17
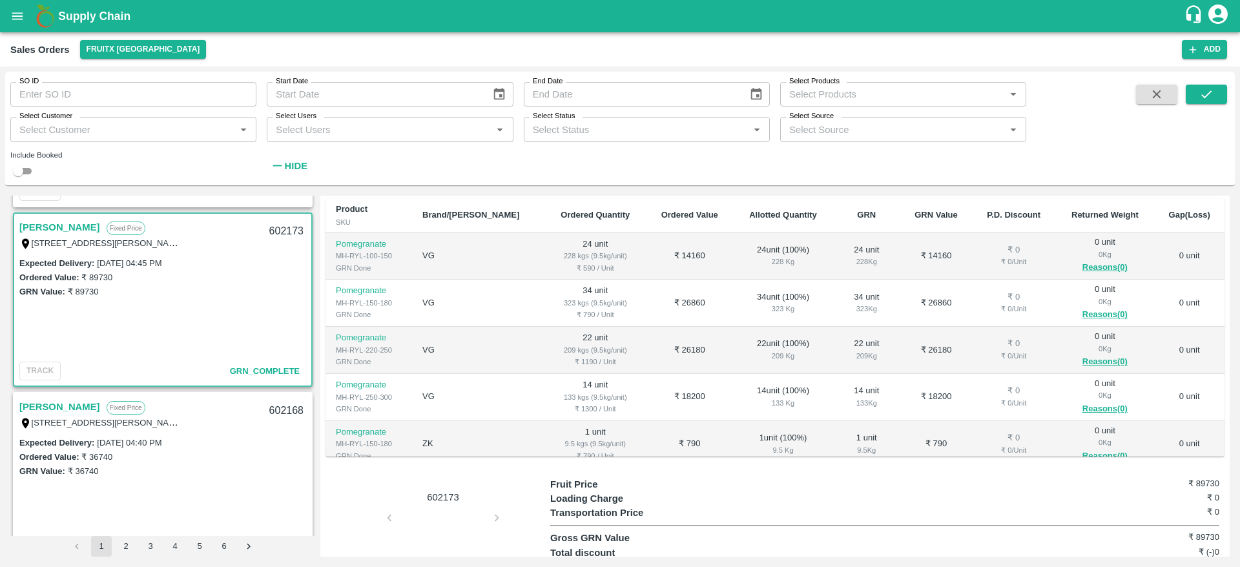
scroll to position [81, 0]
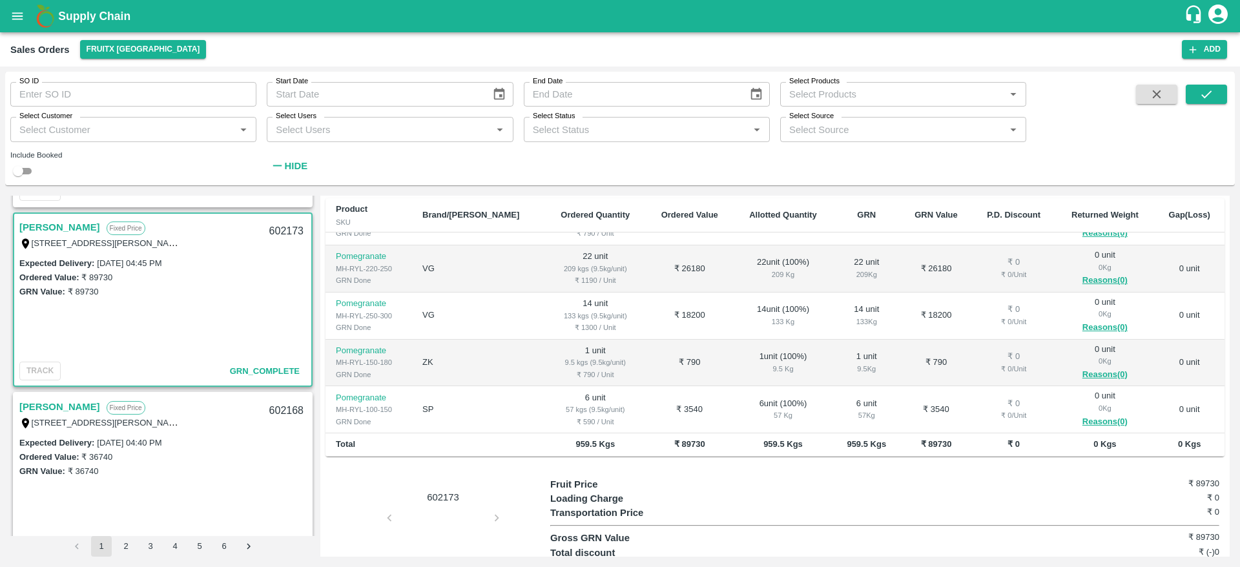
click at [275, 230] on div "602173" at bounding box center [286, 231] width 50 height 30
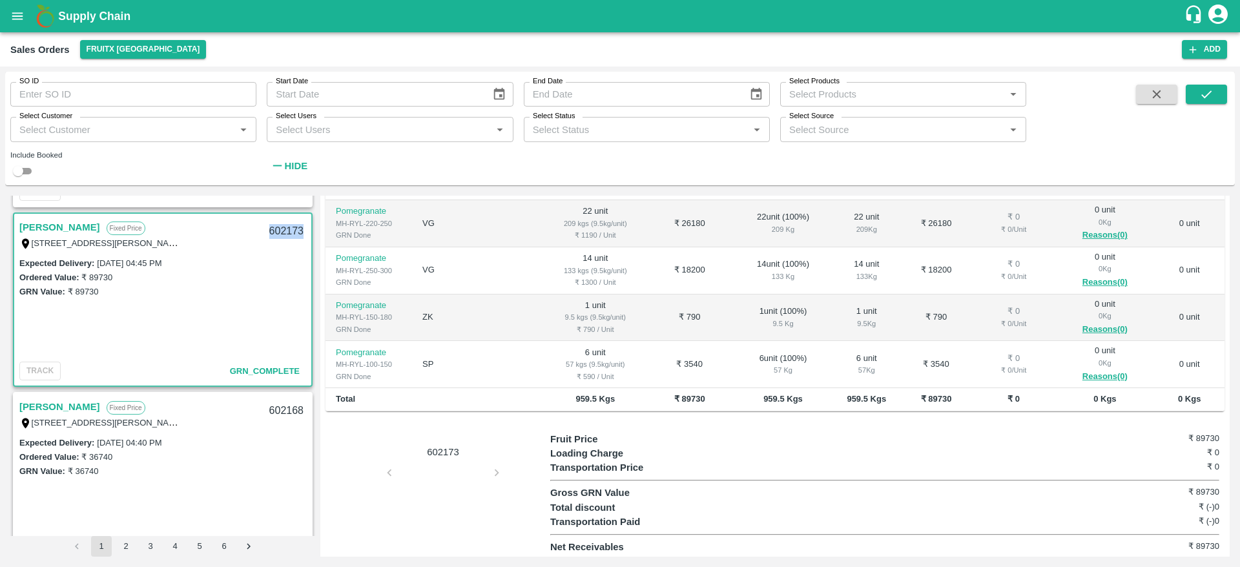
scroll to position [0, 0]
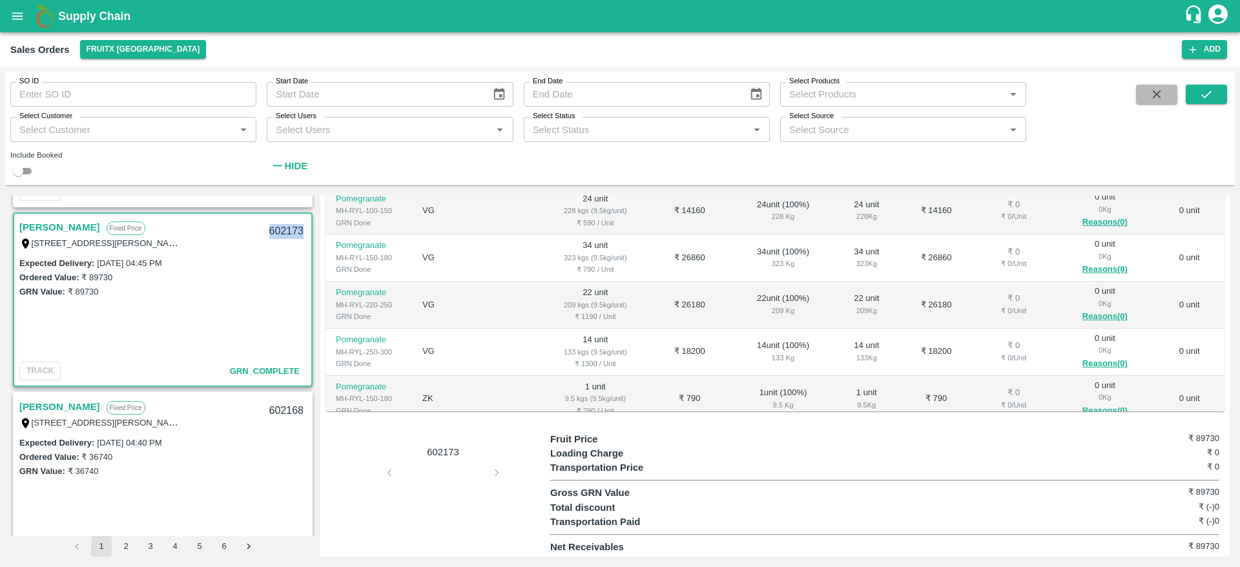
click at [1161, 101] on icon "button" at bounding box center [1156, 94] width 14 height 14
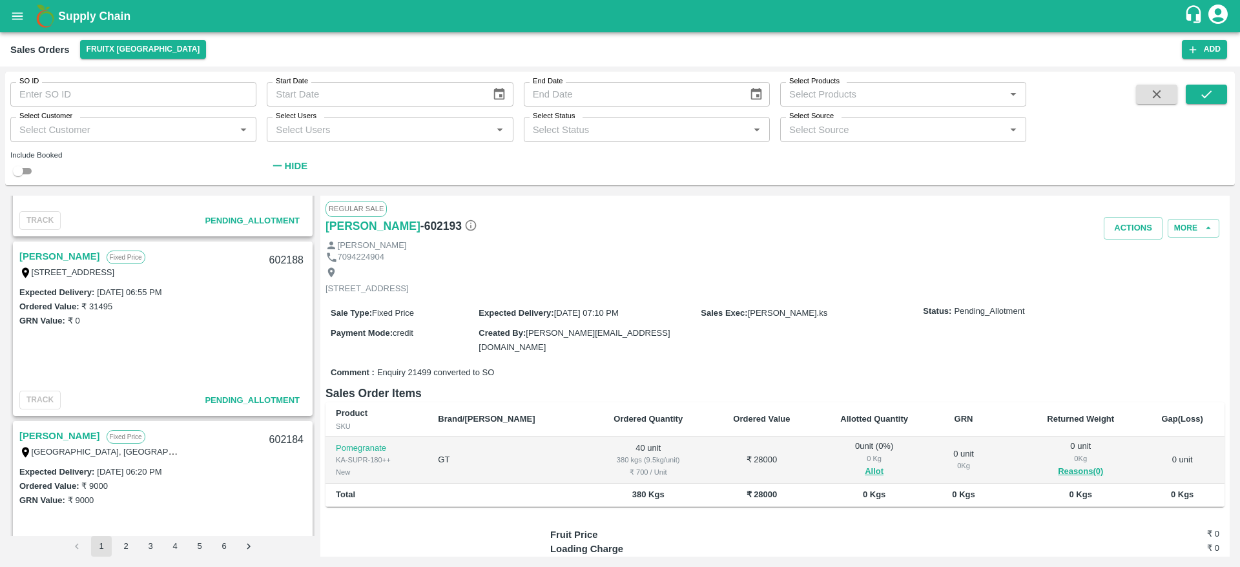
scroll to position [345, 0]
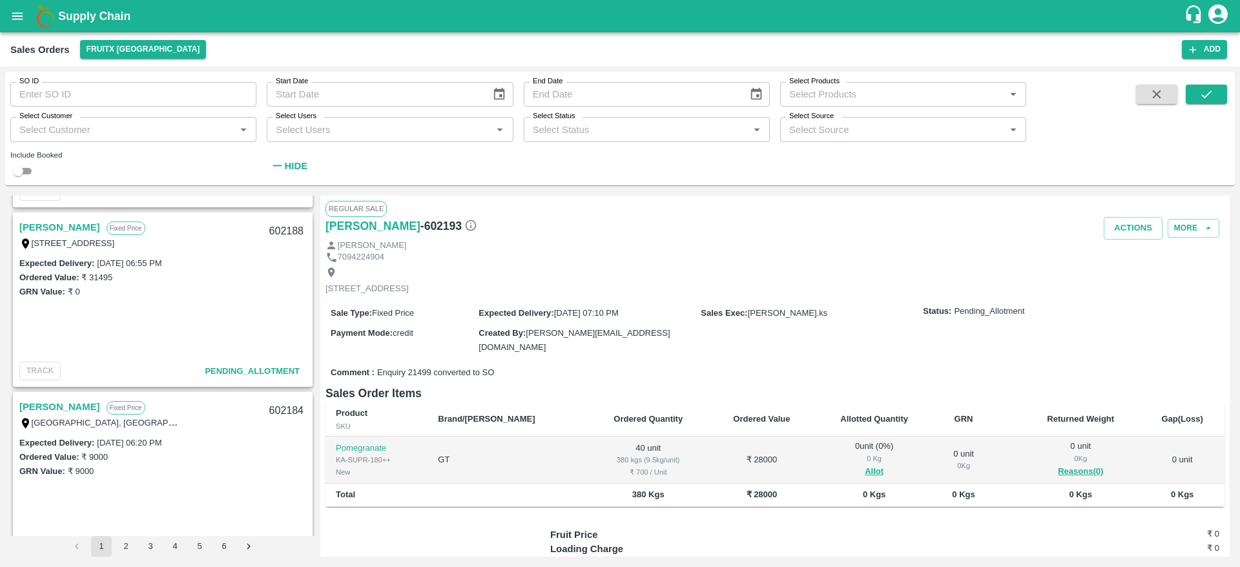
click at [57, 229] on link "Shivachandran V" at bounding box center [59, 227] width 81 height 17
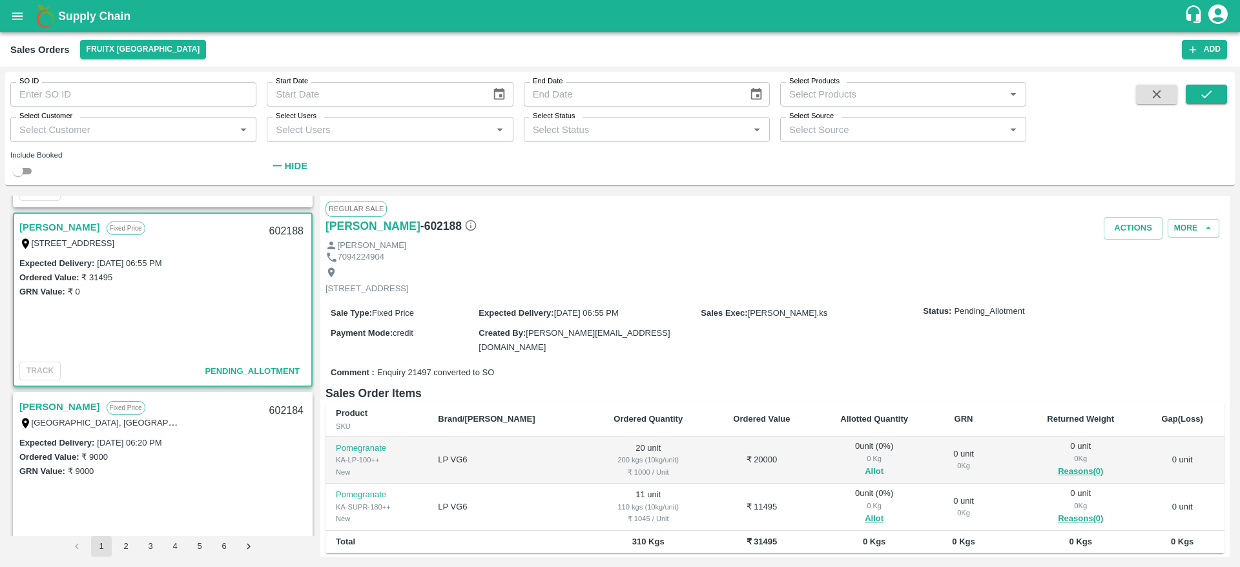
click at [864, 467] on button "Allot" at bounding box center [873, 471] width 19 height 15
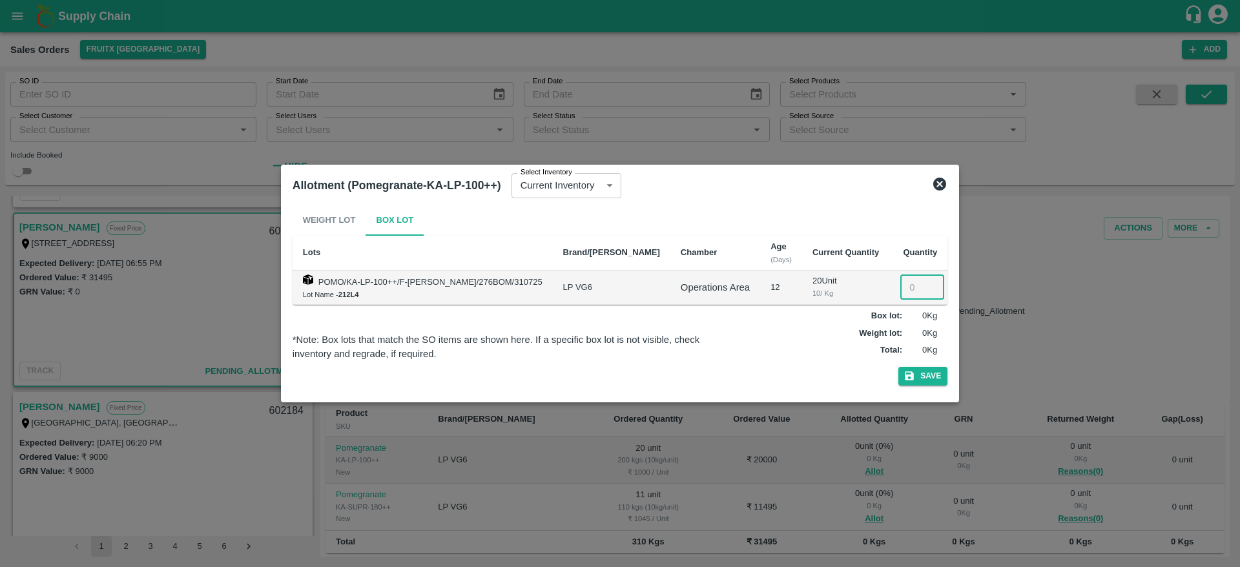
click at [900, 282] on input "number" at bounding box center [922, 287] width 44 height 25
type input "20"
click at [898, 367] on button "Save" at bounding box center [922, 376] width 49 height 19
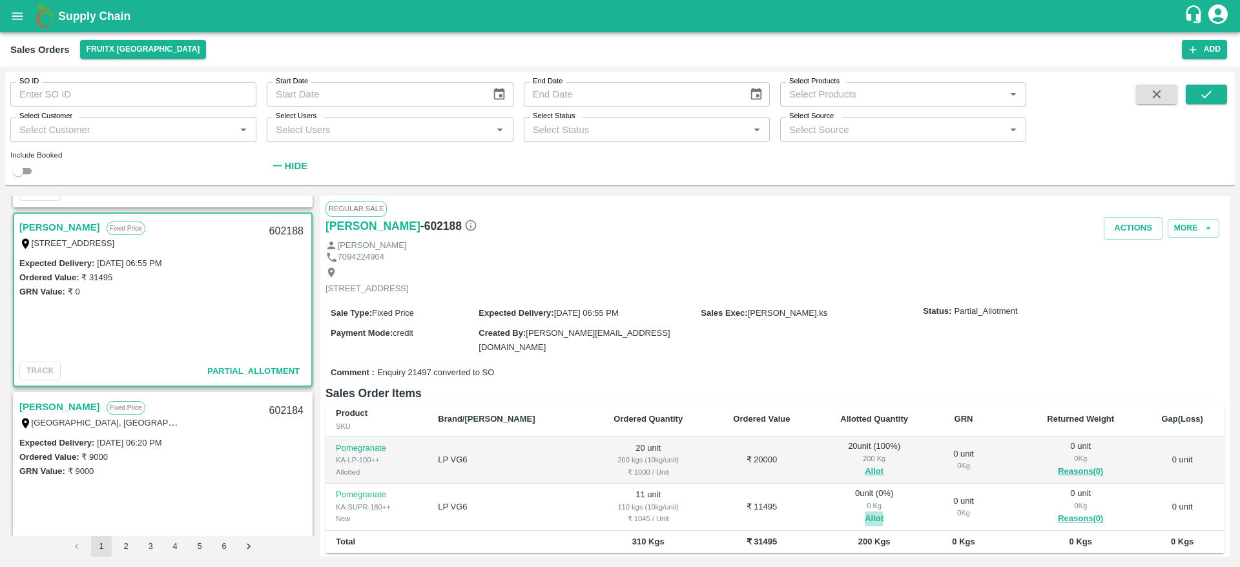
click at [864, 516] on button "Allot" at bounding box center [873, 518] width 19 height 15
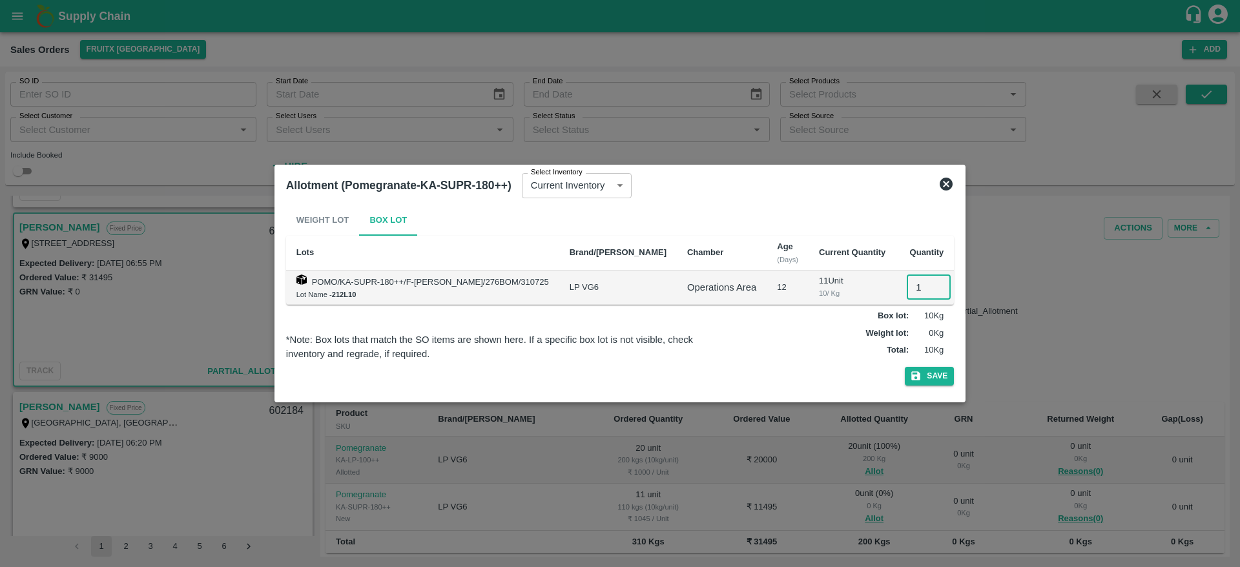
click at [906, 294] on input "1" at bounding box center [928, 287] width 44 height 25
type input "11"
click at [905, 367] on button "Save" at bounding box center [929, 376] width 49 height 19
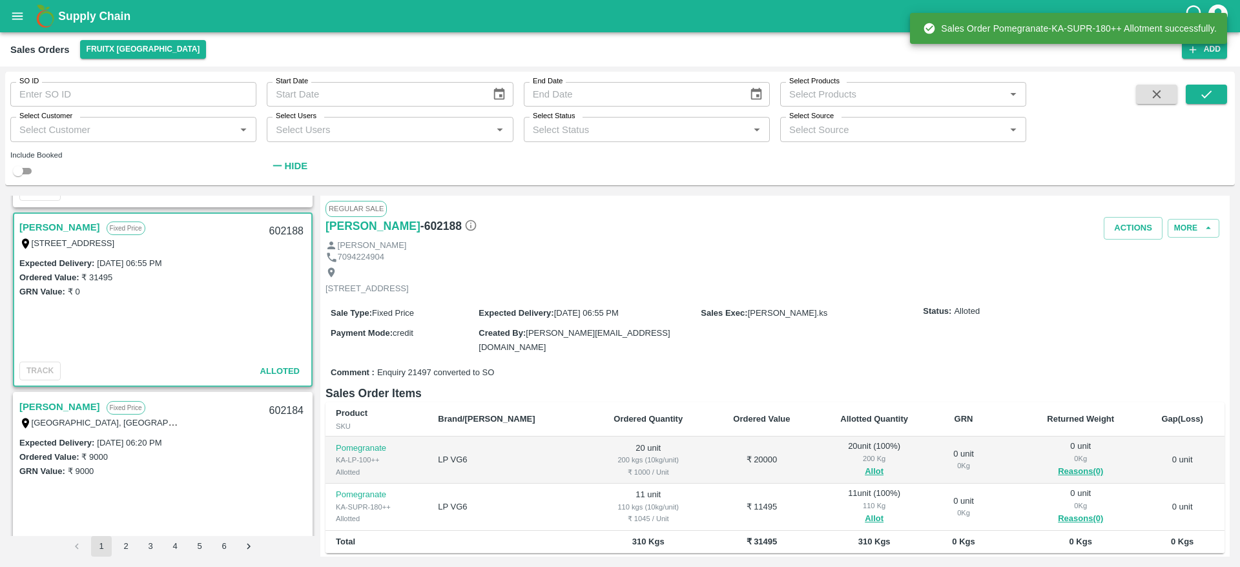
click at [285, 232] on div "602188" at bounding box center [286, 231] width 50 height 30
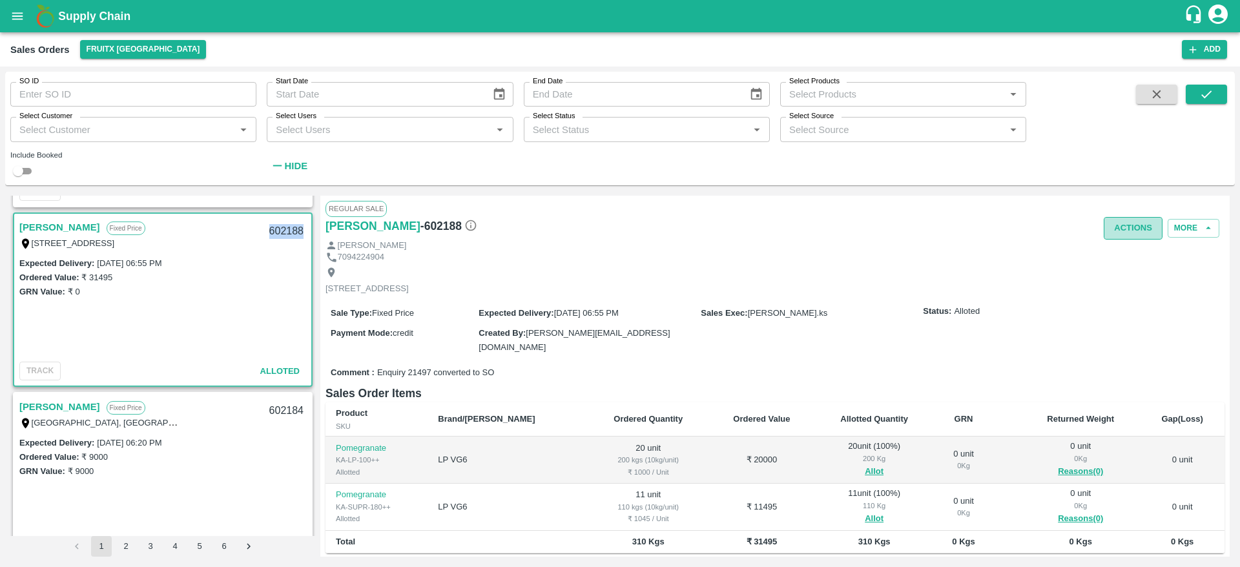
click at [1141, 231] on button "Actions" at bounding box center [1132, 228] width 59 height 23
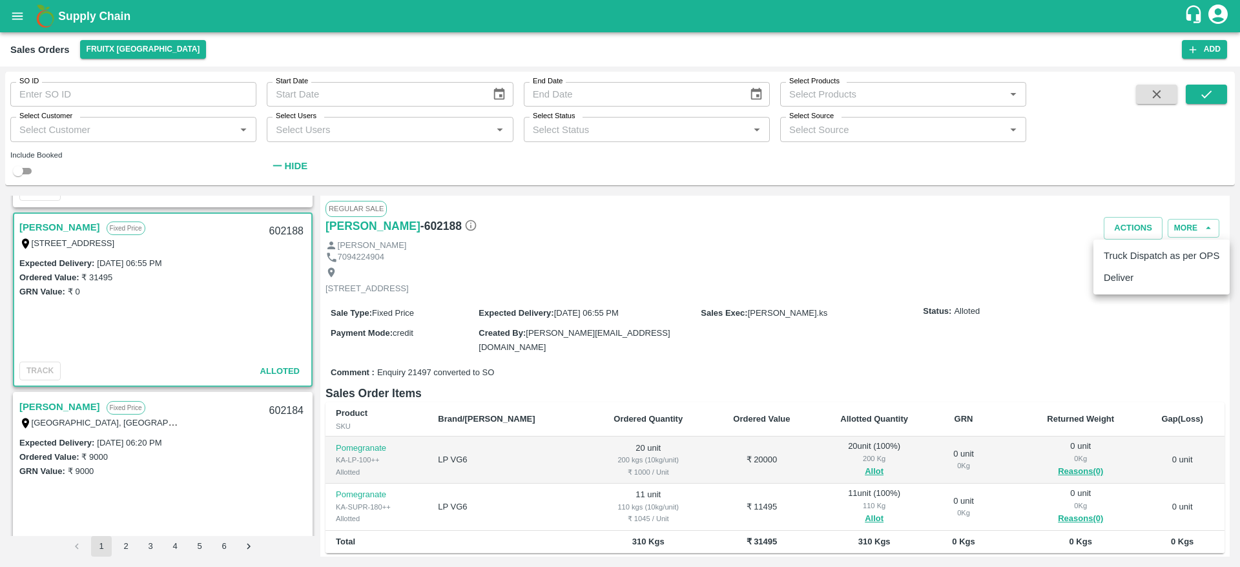
click at [1124, 289] on ul "Truck Dispatch as per OPS Deliver" at bounding box center [1161, 267] width 136 height 55
click at [1118, 285] on li "Deliver" at bounding box center [1161, 278] width 136 height 22
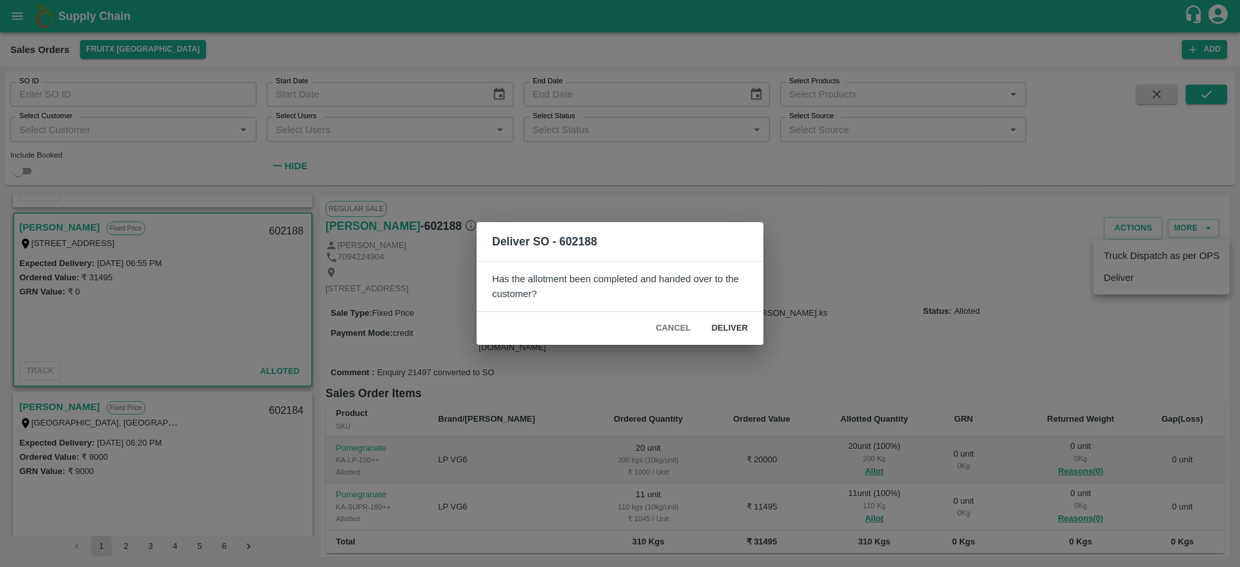
click at [744, 324] on button "Deliver" at bounding box center [729, 328] width 57 height 23
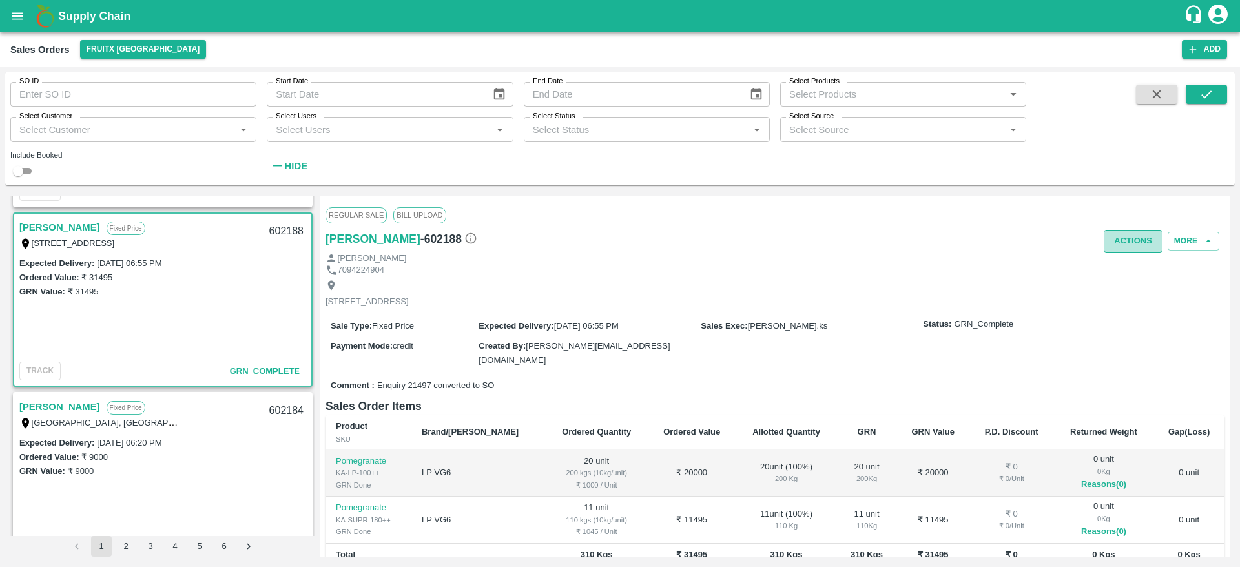
click at [1126, 246] on button "Actions" at bounding box center [1132, 241] width 59 height 23
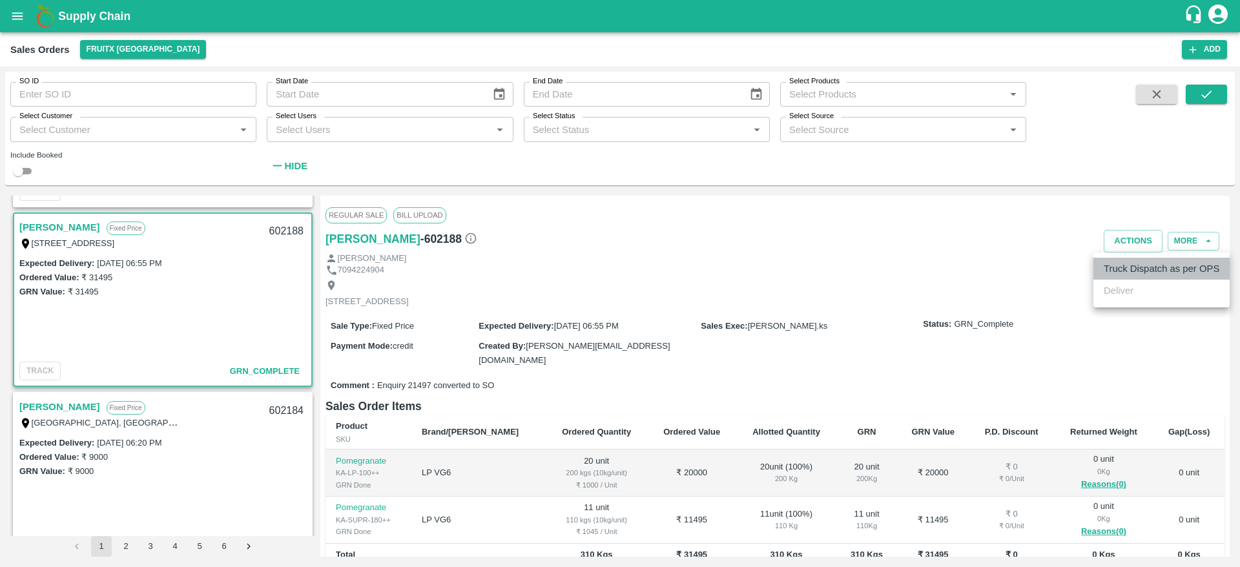
click at [1155, 260] on li "Truck Dispatch as per OPS" at bounding box center [1161, 269] width 136 height 22
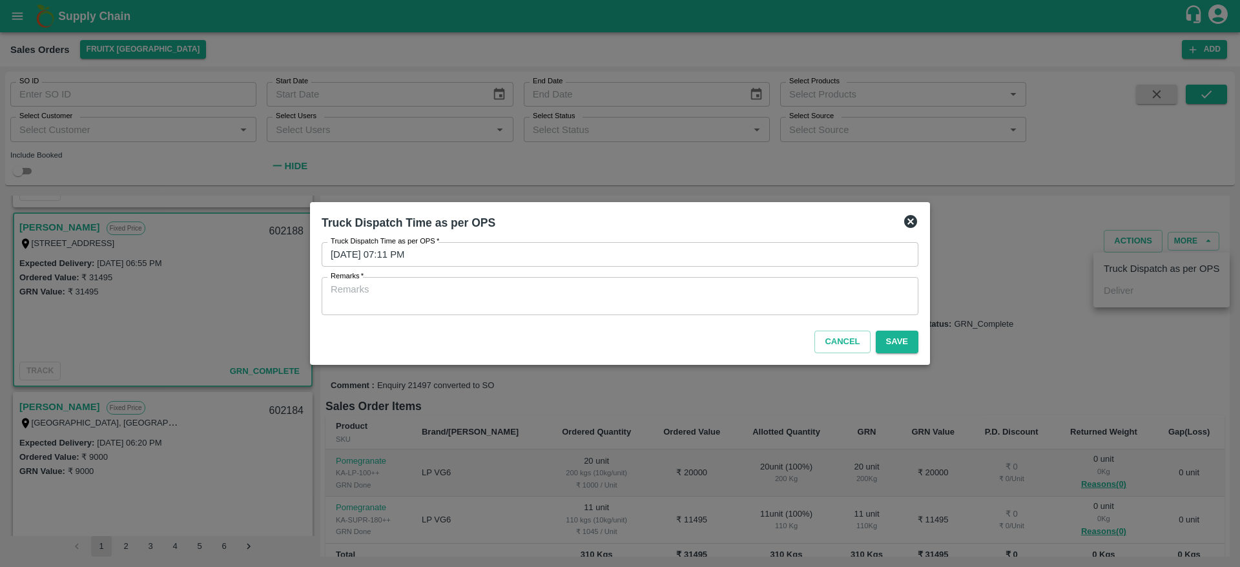
click at [656, 280] on div "x Remarks" at bounding box center [620, 296] width 597 height 38
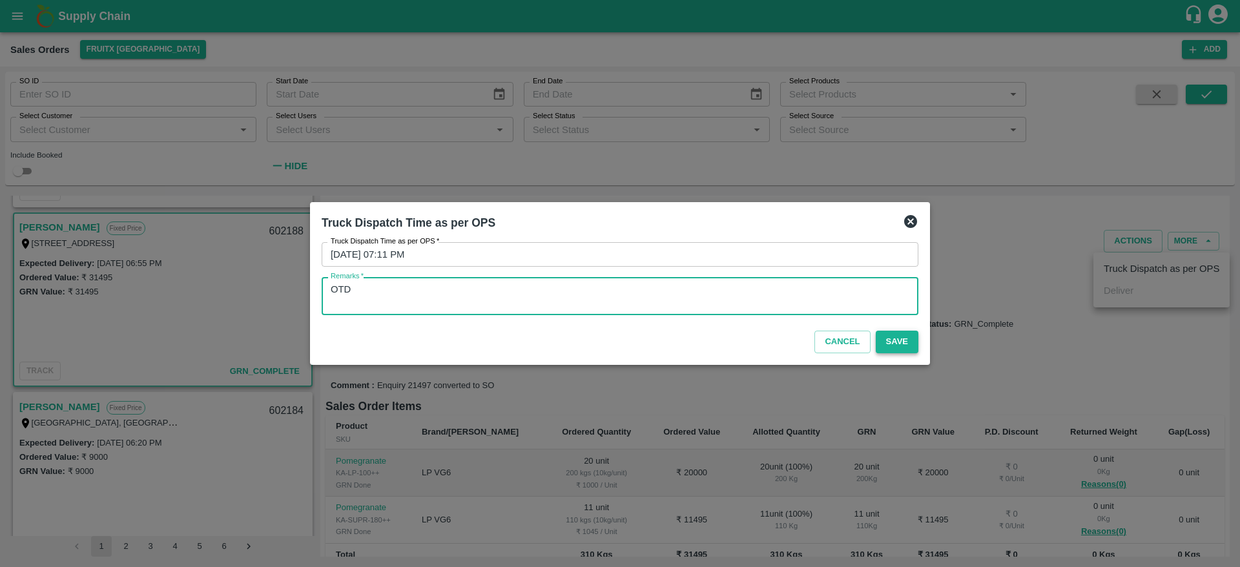
type textarea "OTD"
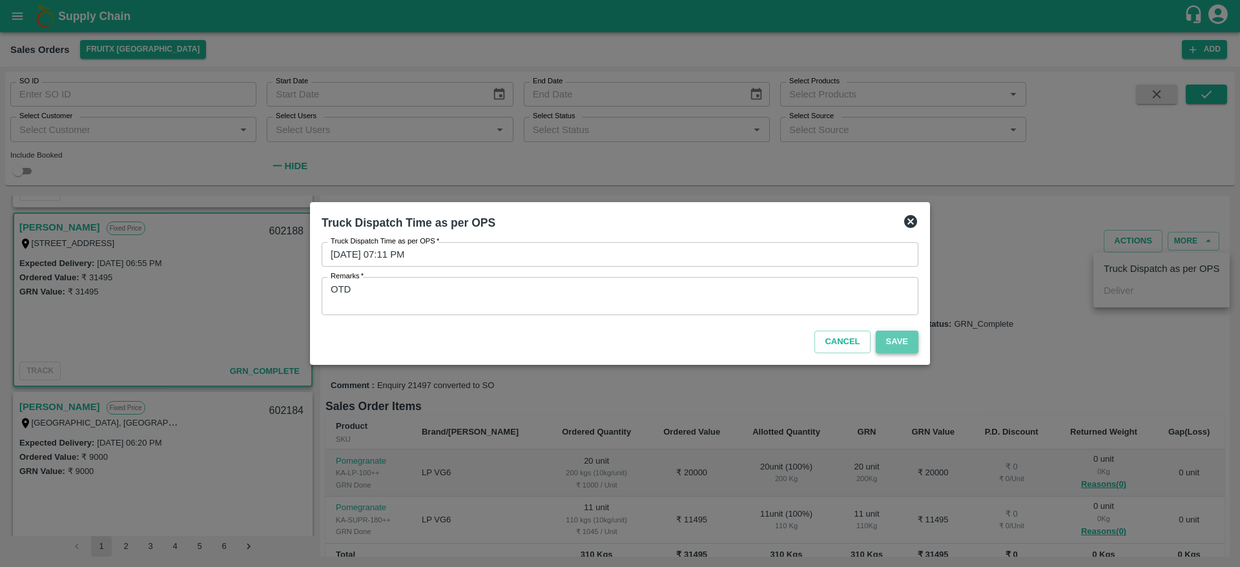
click at [896, 348] on button "Save" at bounding box center [896, 342] width 43 height 23
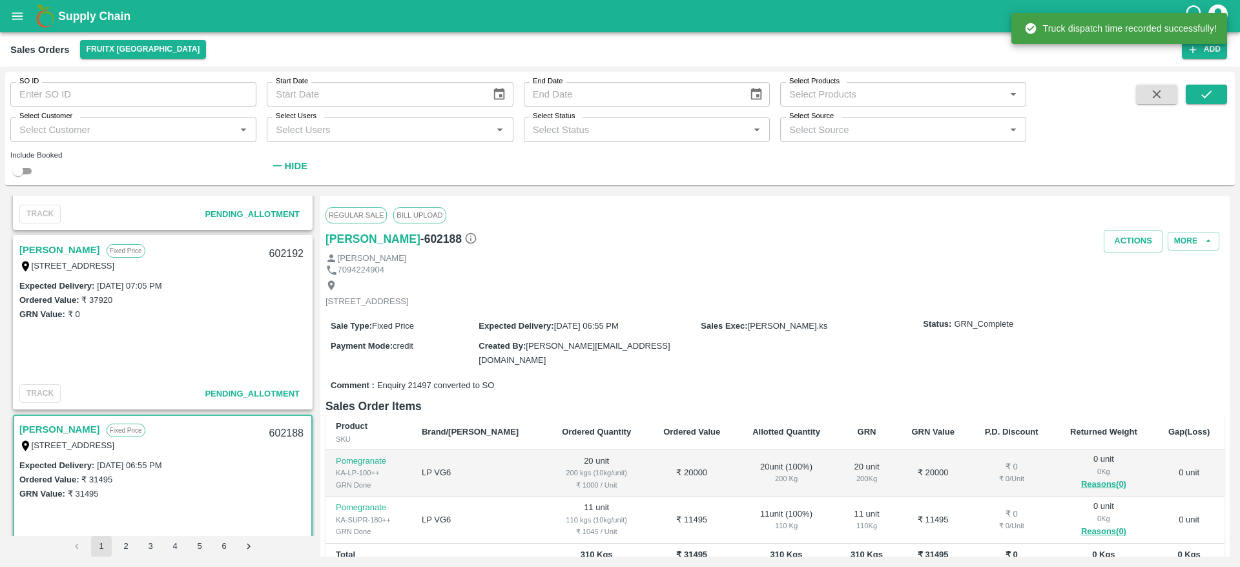
scroll to position [141, 0]
click at [41, 241] on div "Shivachandran V Fixed Price I 53, Huskur Fruit market , Bangalore, Bengaluru (B…" at bounding box center [162, 258] width 297 height 41
click at [43, 244] on link "Shivachandran V" at bounding box center [59, 251] width 81 height 17
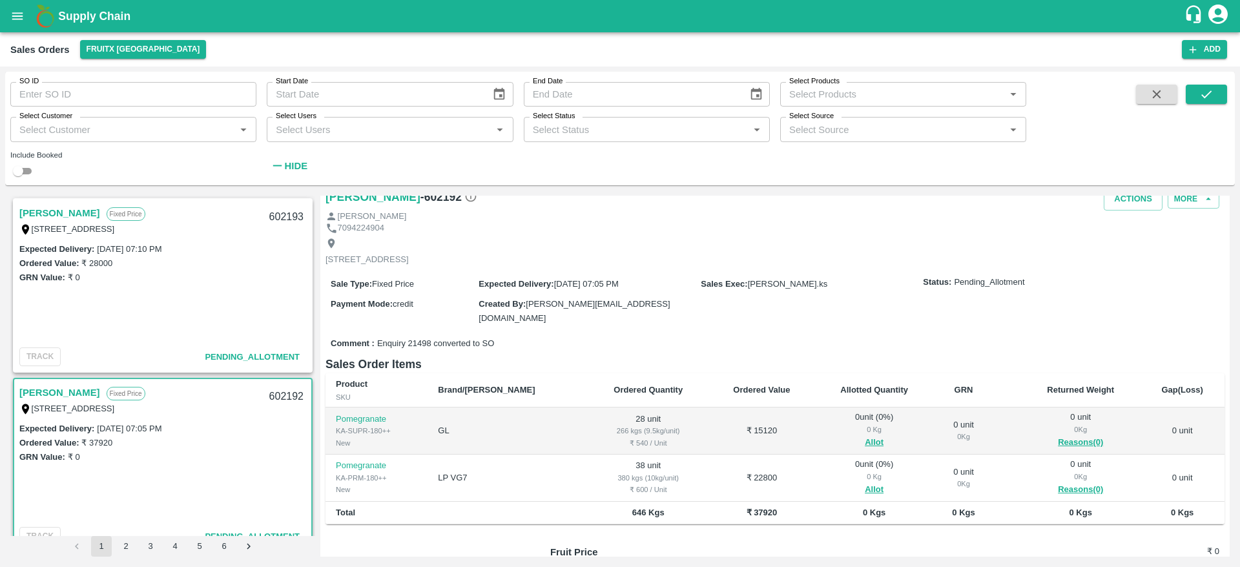
click at [76, 210] on link "Shivachandran V" at bounding box center [59, 213] width 81 height 17
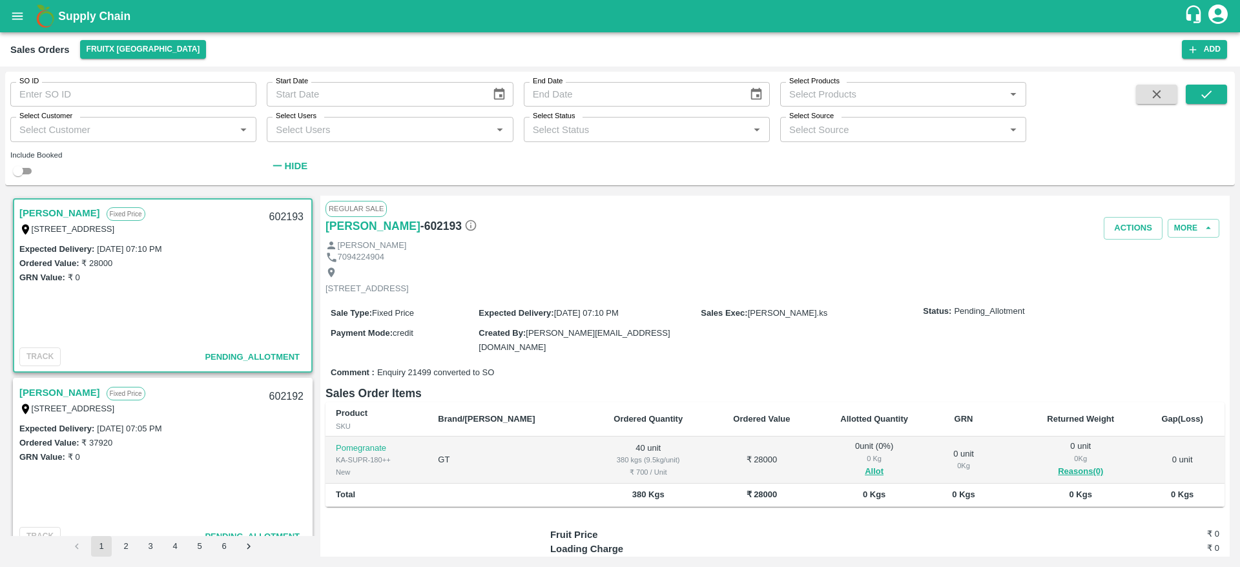
scroll to position [62, 0]
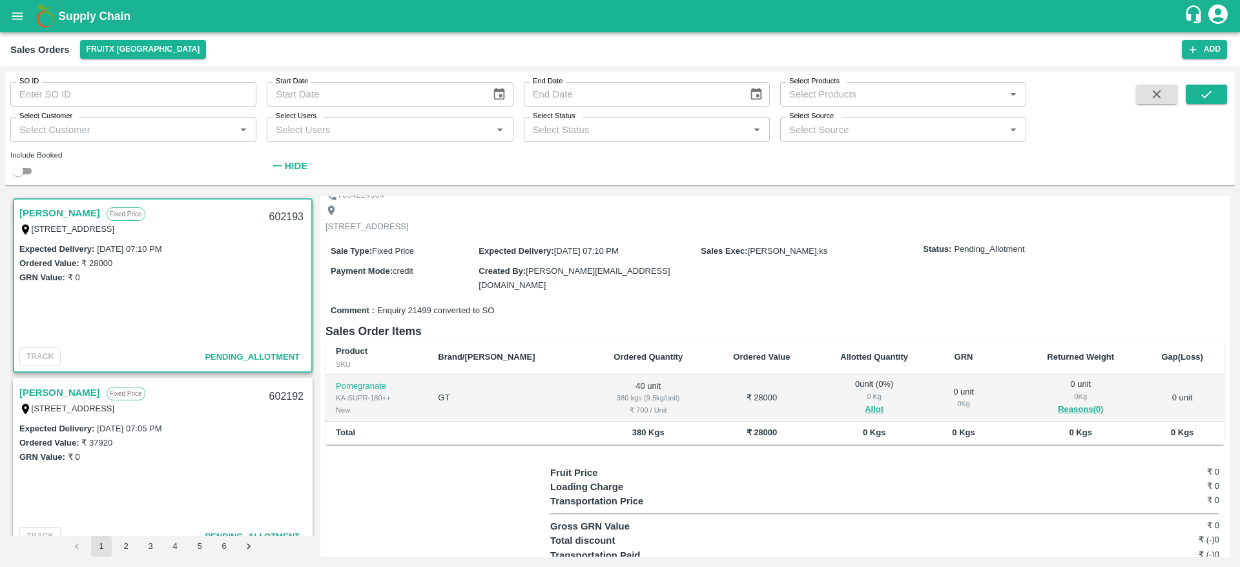
click at [56, 394] on link "Shivachandran V" at bounding box center [59, 392] width 81 height 17
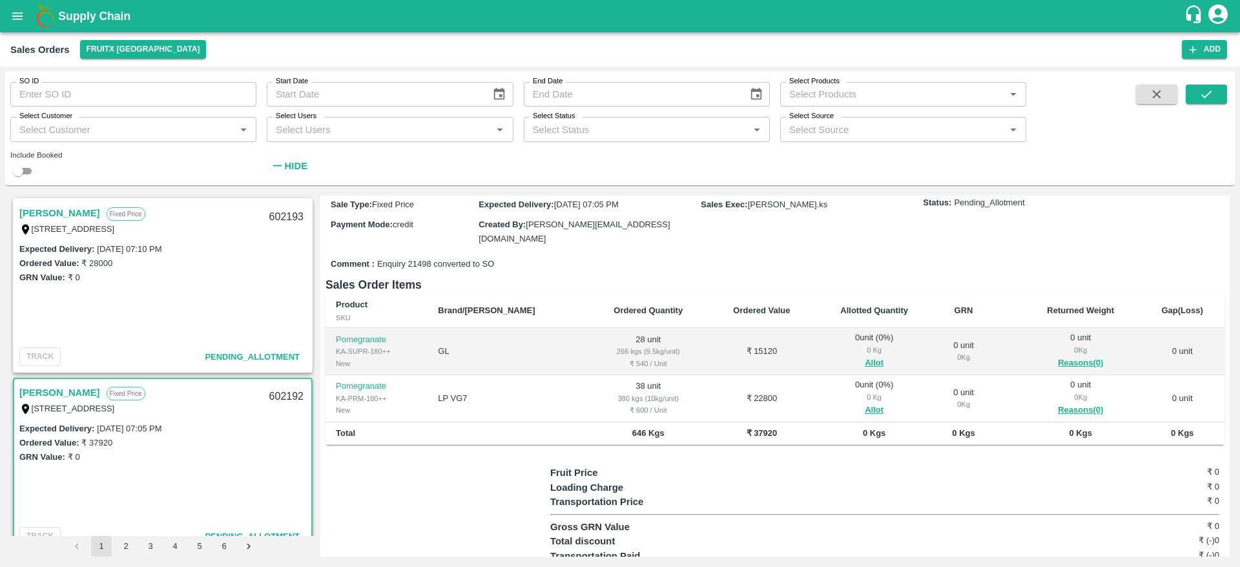
scroll to position [48, 0]
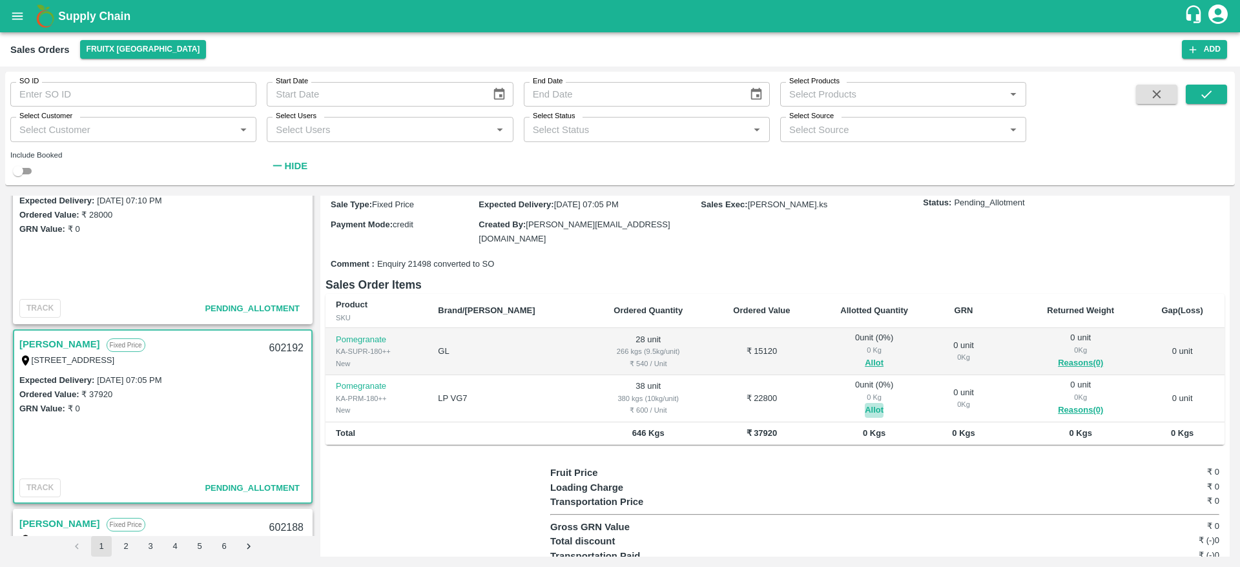
click at [864, 404] on button "Allot" at bounding box center [873, 410] width 19 height 15
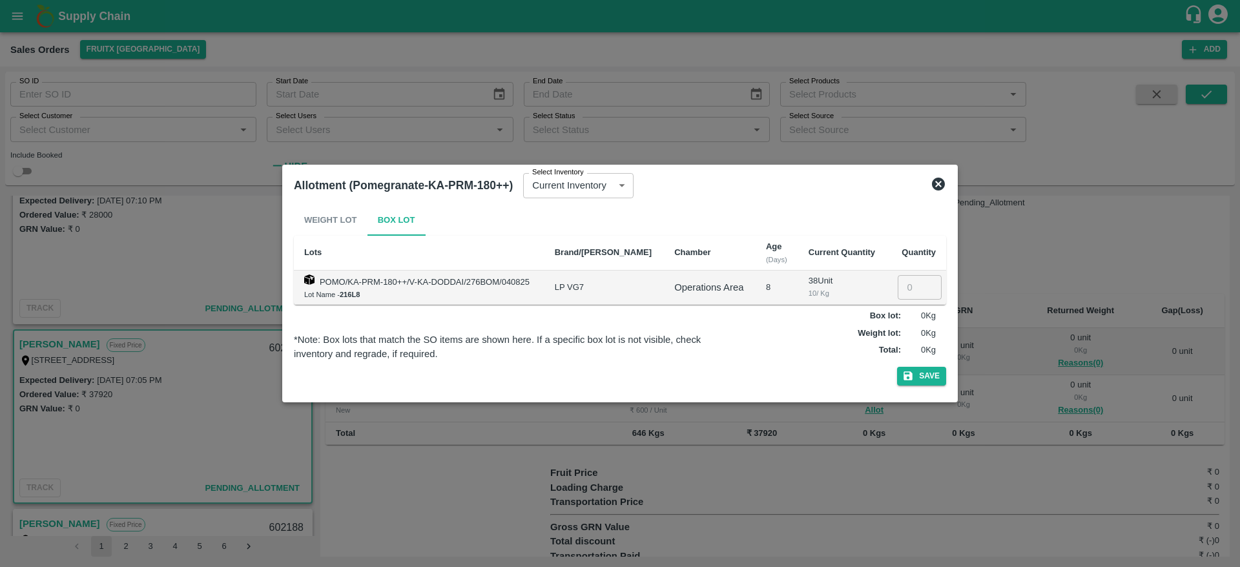
click at [905, 280] on input "number" at bounding box center [919, 287] width 44 height 25
type input "38"
click at [897, 367] on button "Save" at bounding box center [921, 376] width 49 height 19
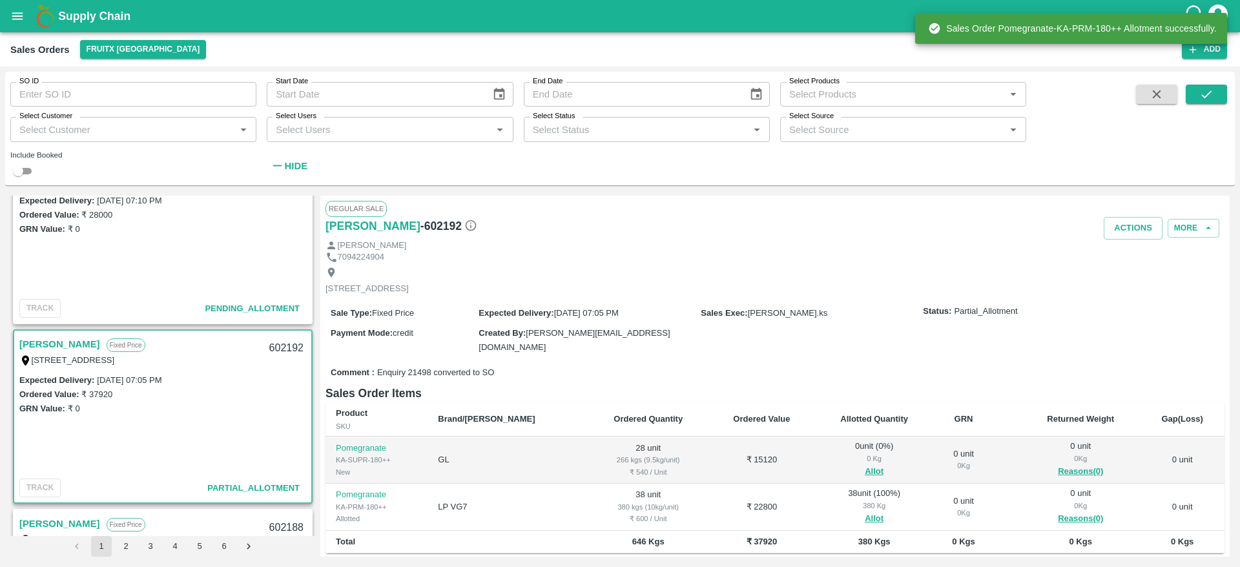
click at [281, 345] on div "602192" at bounding box center [286, 348] width 50 height 30
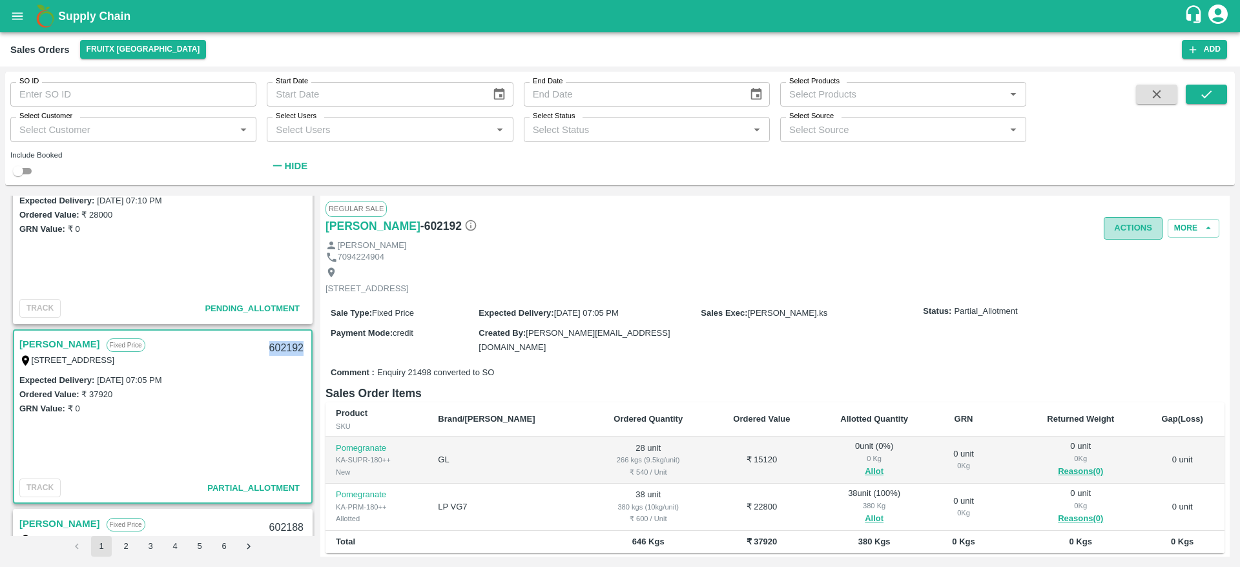
click at [1128, 232] on button "Actions" at bounding box center [1132, 228] width 59 height 23
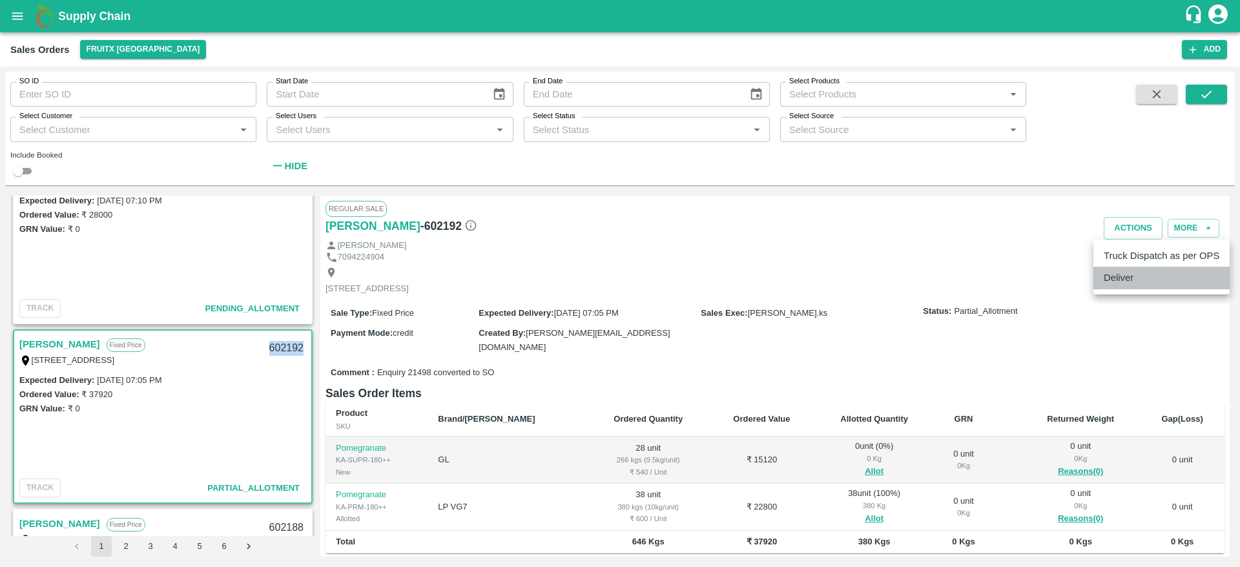
click at [1116, 283] on li "Deliver" at bounding box center [1161, 278] width 136 height 22
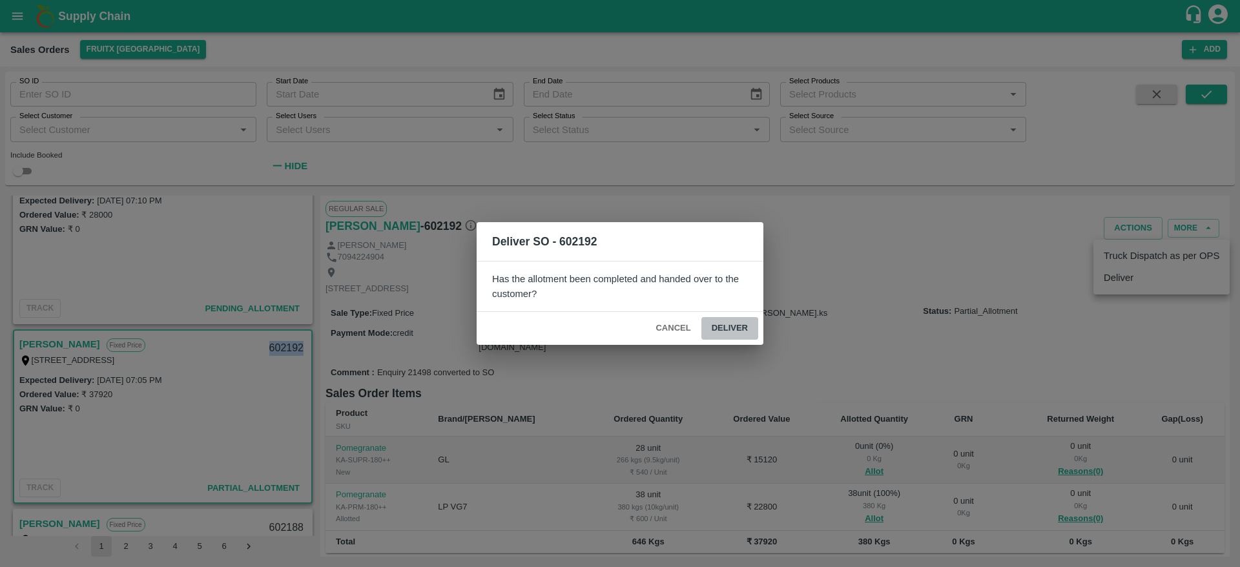
click at [736, 330] on button "Deliver" at bounding box center [729, 328] width 57 height 23
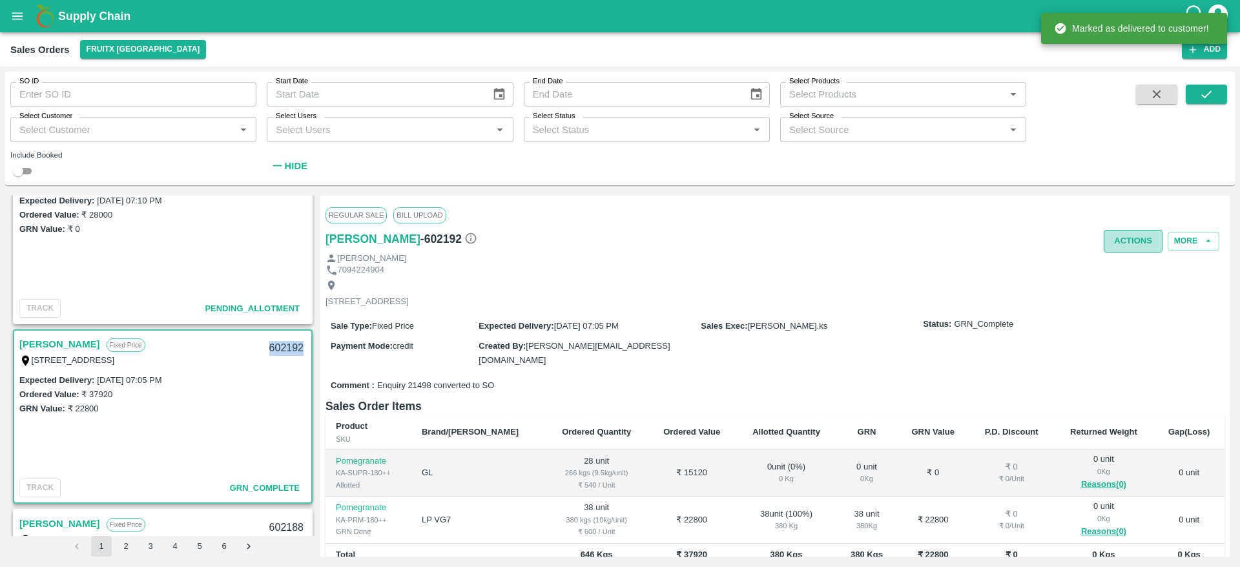
click at [1123, 249] on button "Actions" at bounding box center [1132, 241] width 59 height 23
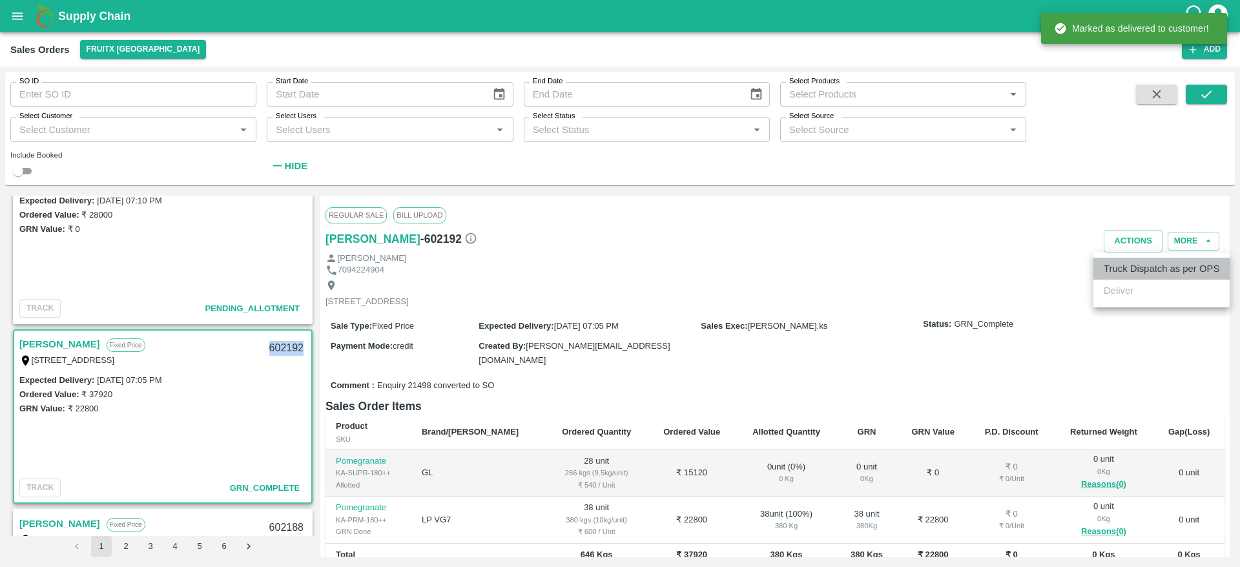
click at [1137, 276] on li "Truck Dispatch as per OPS" at bounding box center [1161, 269] width 136 height 22
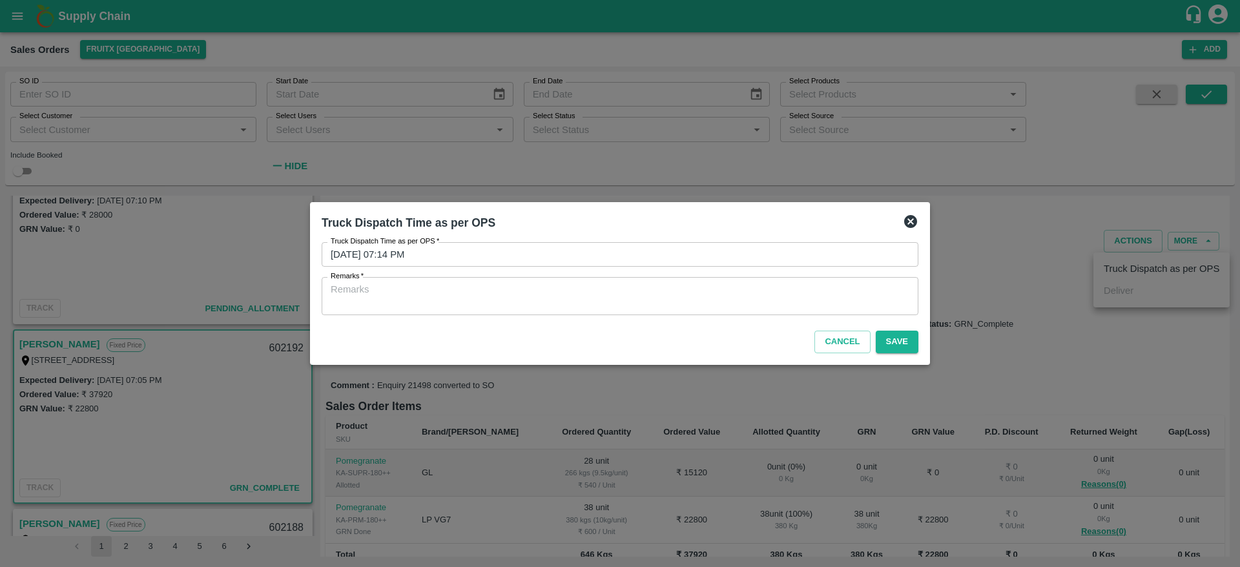
click at [743, 303] on textarea "Remarks   *" at bounding box center [620, 296] width 578 height 27
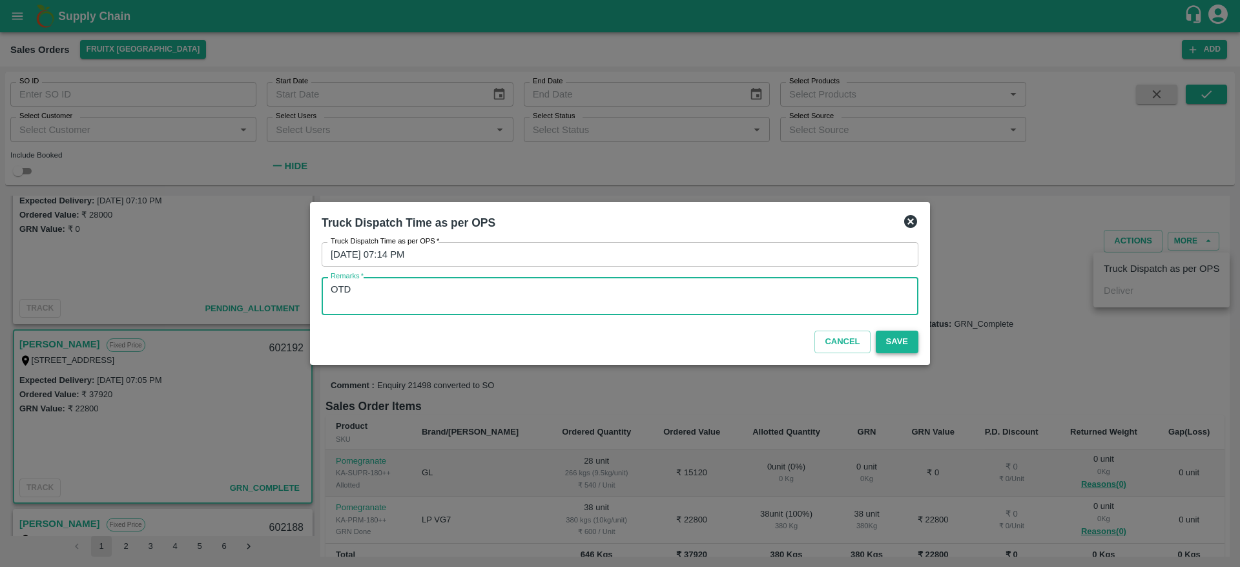
type textarea "OTD"
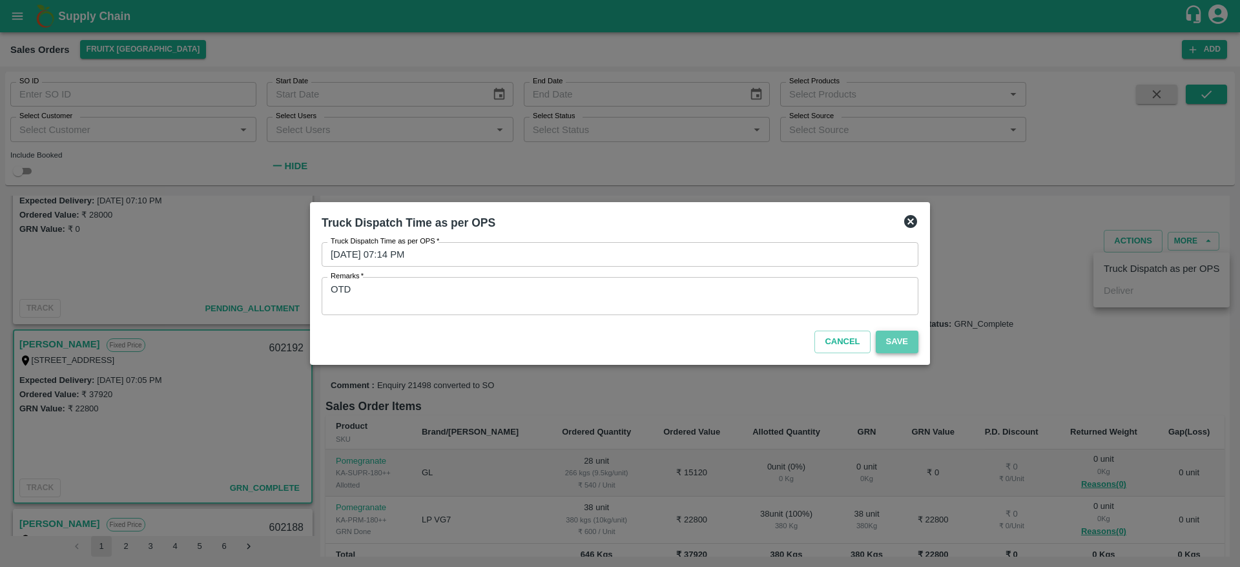
click at [905, 342] on button "Save" at bounding box center [896, 342] width 43 height 23
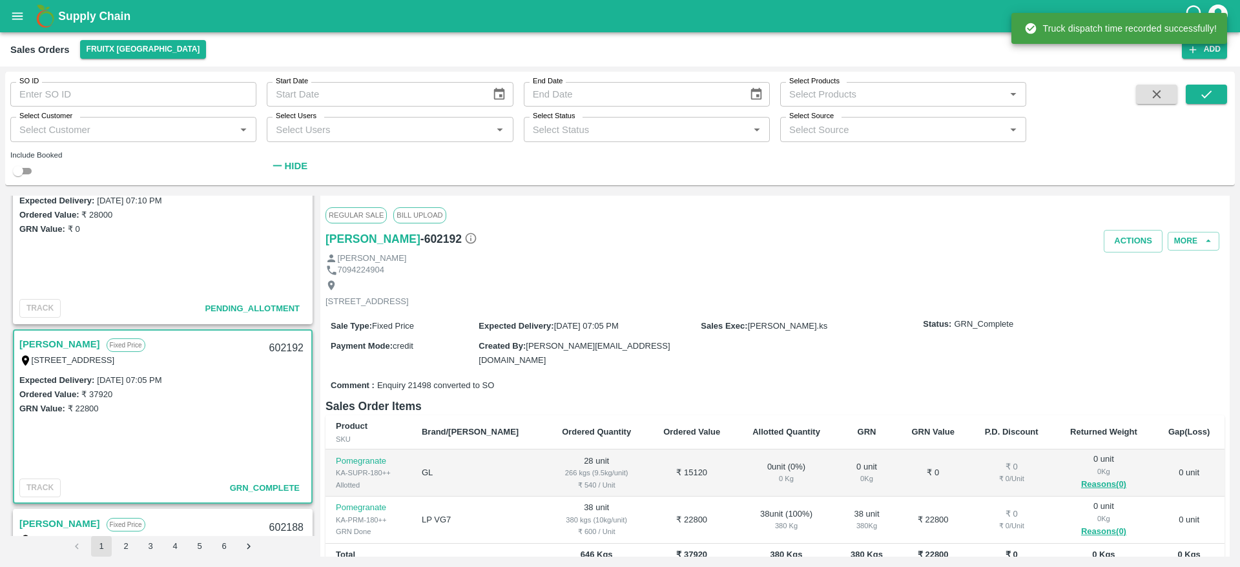
scroll to position [0, 0]
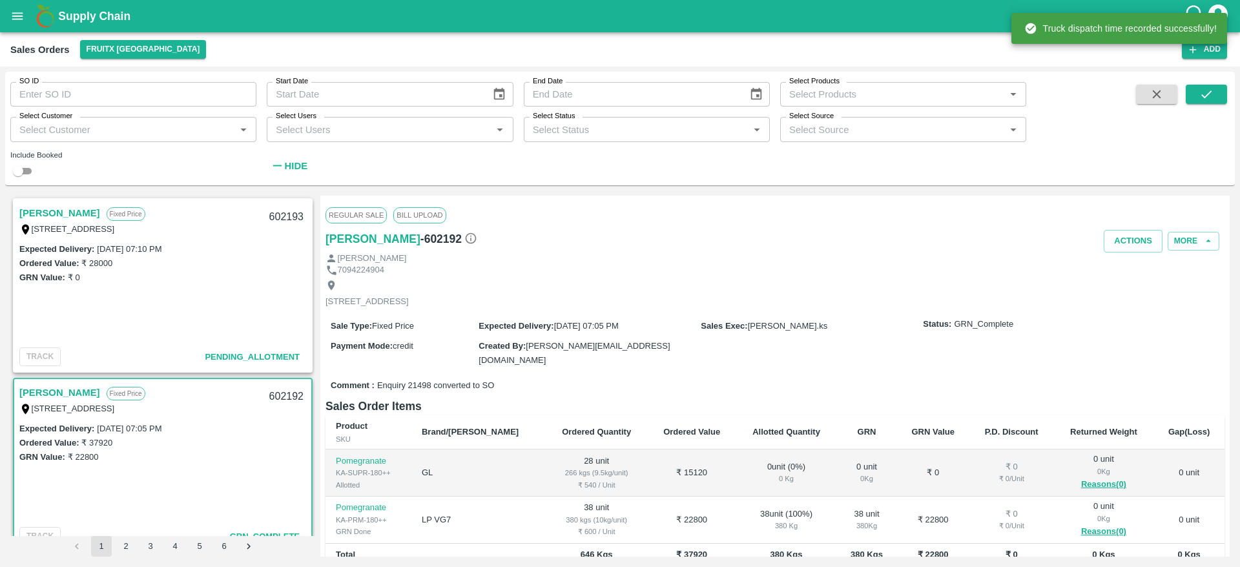
click at [62, 212] on link "Shivachandran V" at bounding box center [59, 213] width 81 height 17
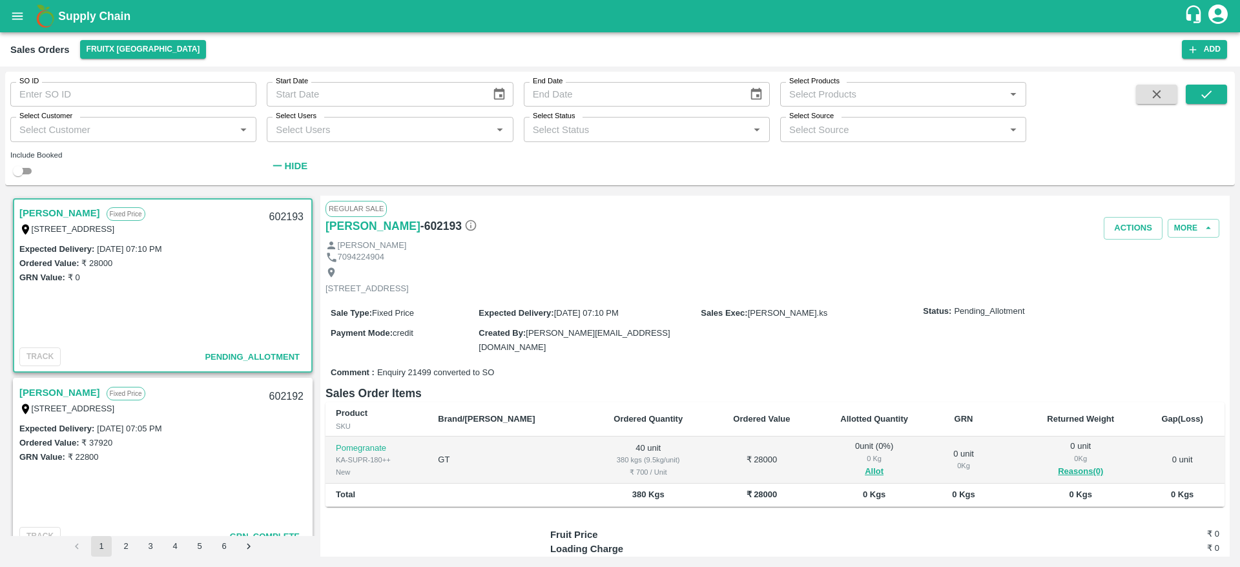
click at [291, 216] on div "602193" at bounding box center [286, 217] width 50 height 30
click at [864, 473] on button "Allot" at bounding box center [873, 471] width 19 height 15
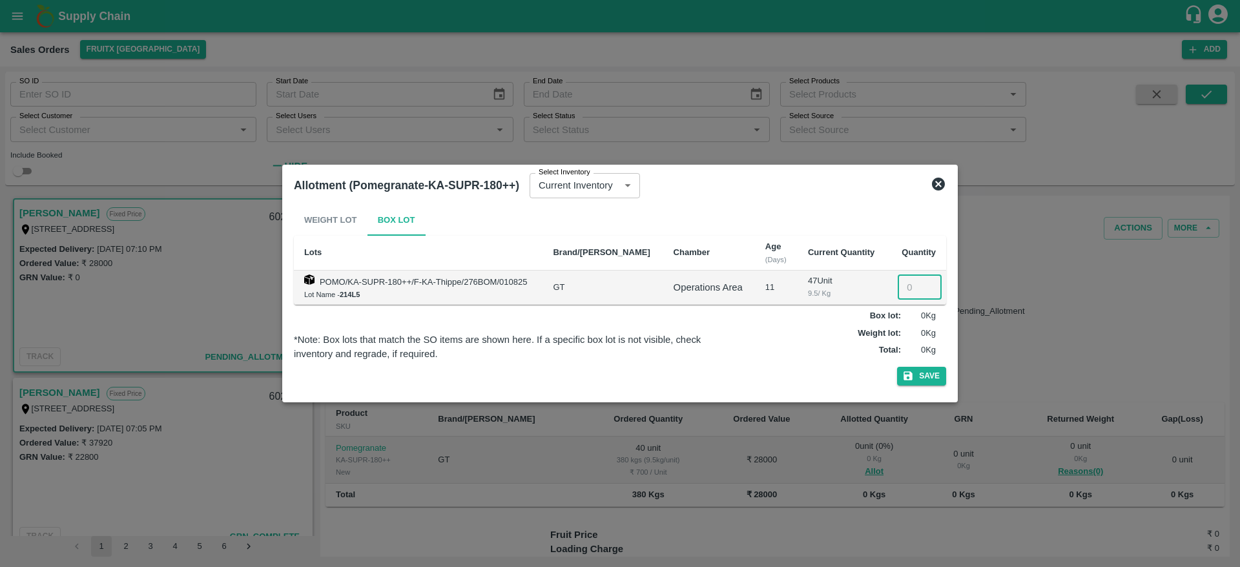
click at [910, 295] on input "number" at bounding box center [919, 287] width 44 height 25
type input "40"
click at [897, 367] on button "Save" at bounding box center [921, 376] width 49 height 19
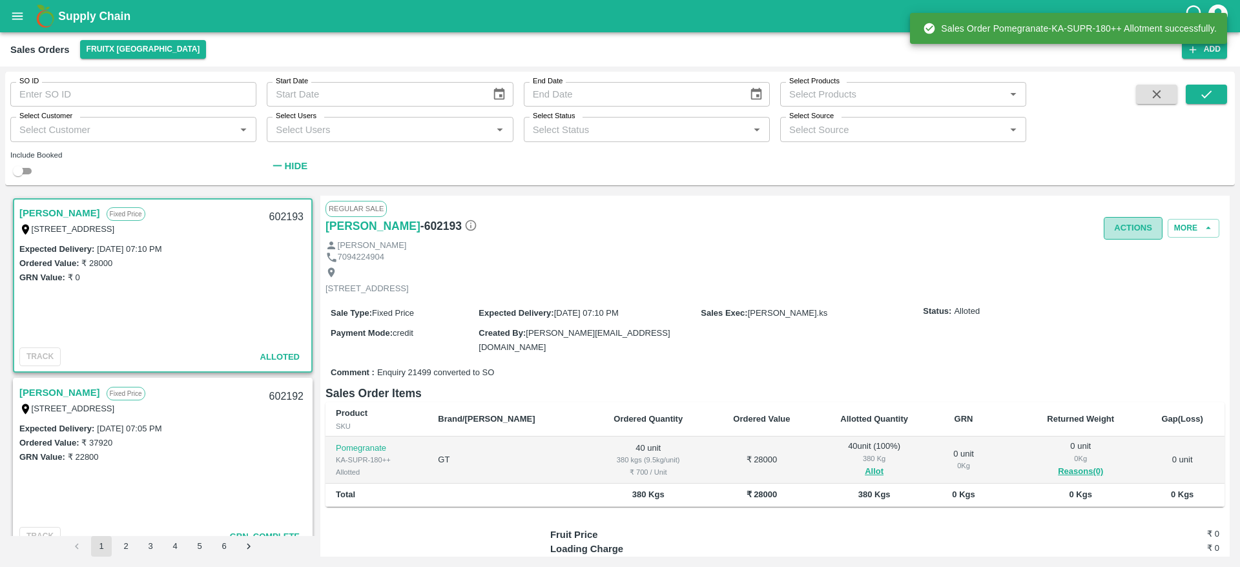
click at [1119, 224] on button "Actions" at bounding box center [1132, 228] width 59 height 23
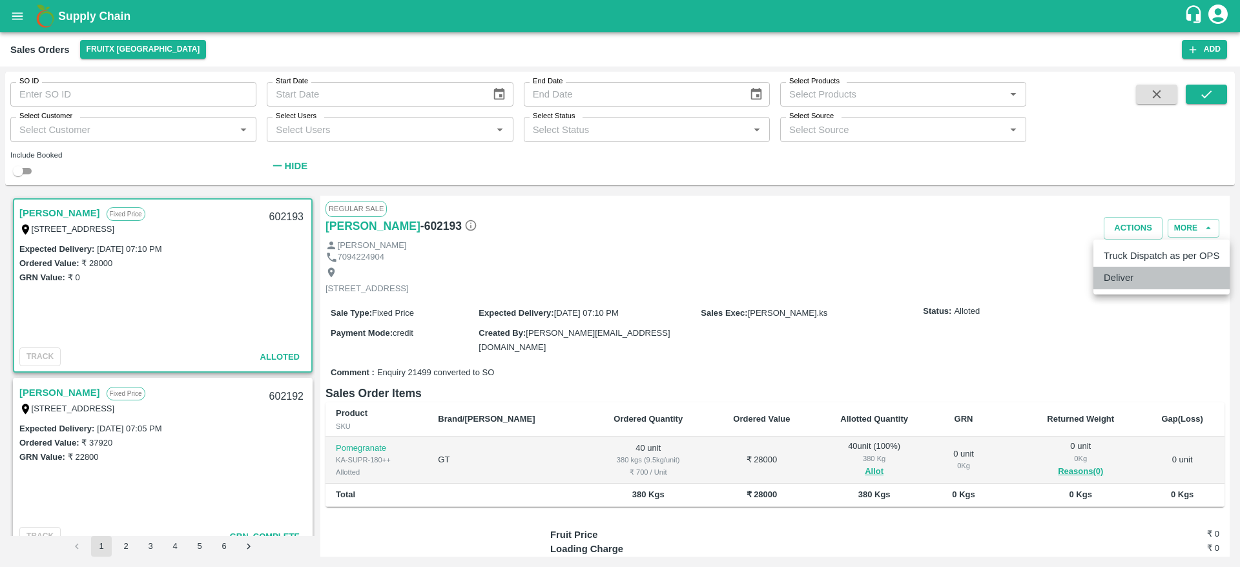
click at [1121, 276] on li "Deliver" at bounding box center [1161, 278] width 136 height 22
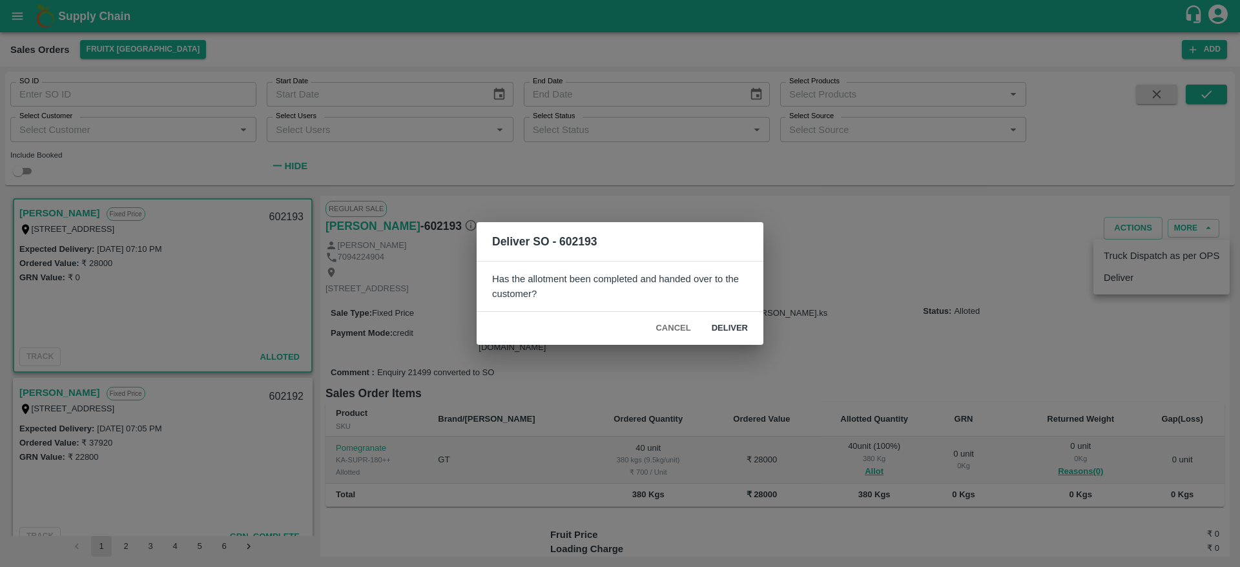
click at [740, 307] on div "Has the allotment been completed and handed over to the customer?" at bounding box center [619, 286] width 287 height 51
click at [739, 318] on button "Deliver" at bounding box center [729, 328] width 57 height 23
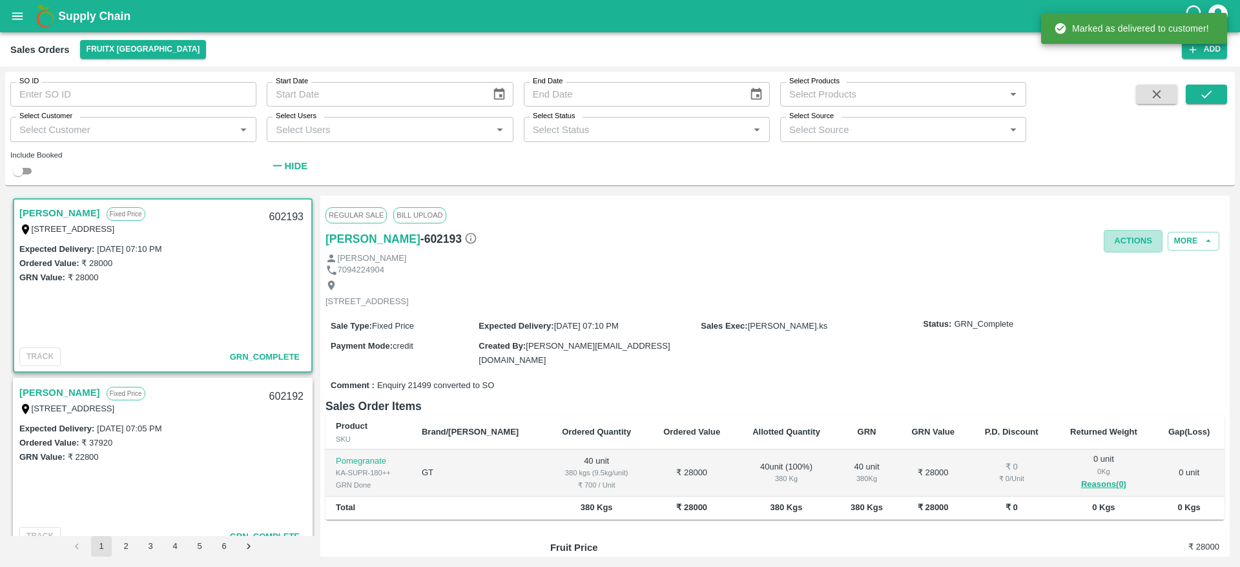
click at [1132, 243] on button "Actions" at bounding box center [1132, 241] width 59 height 23
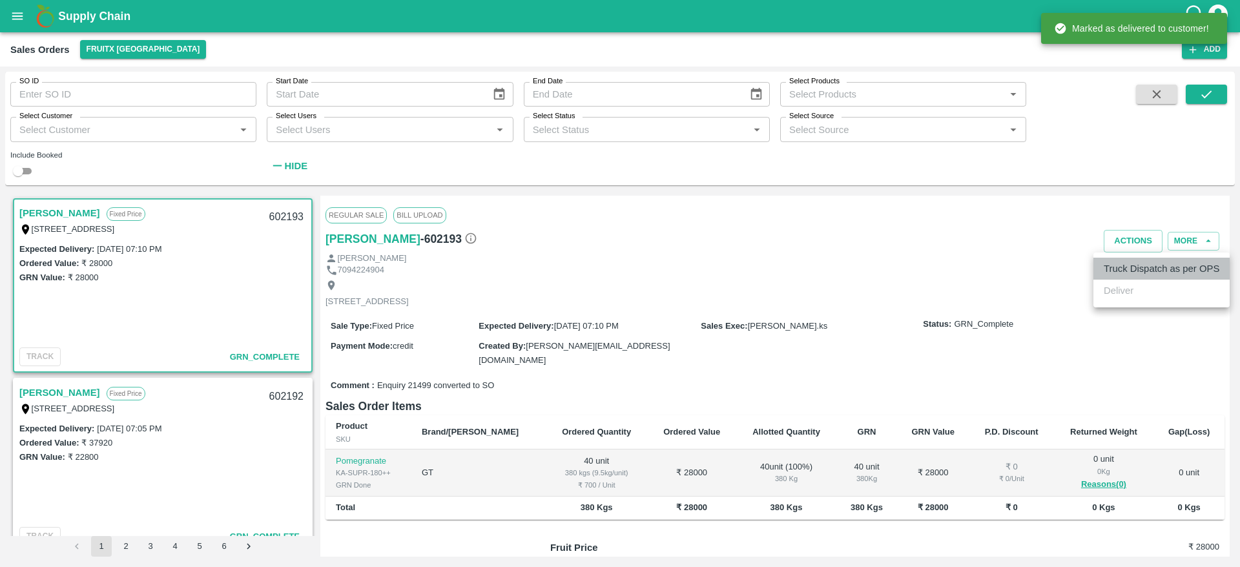
click at [1143, 268] on li "Truck Dispatch as per OPS" at bounding box center [1161, 269] width 136 height 22
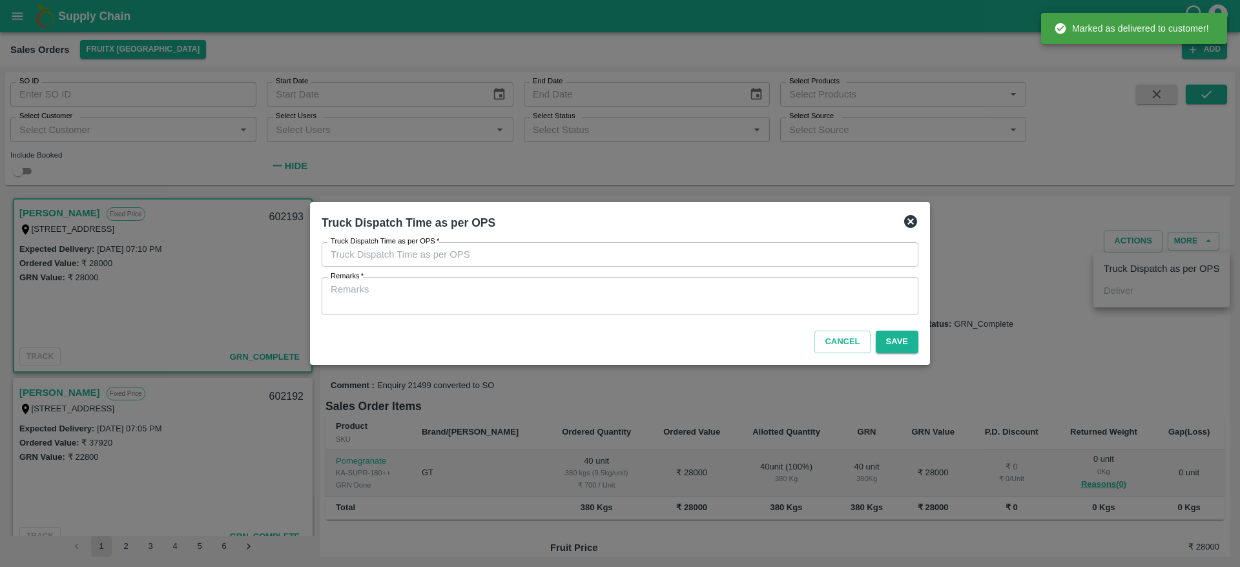
type input "12/08/2025 07:15 PM"
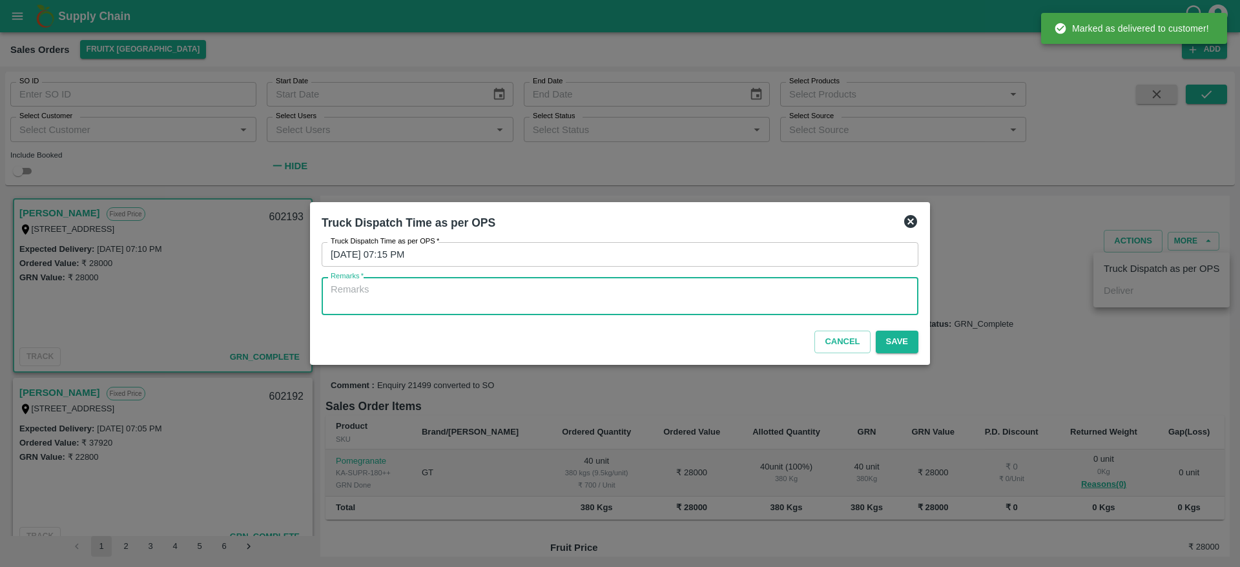
click at [793, 305] on textarea "Remarks   *" at bounding box center [620, 296] width 578 height 27
type textarea "OTD"
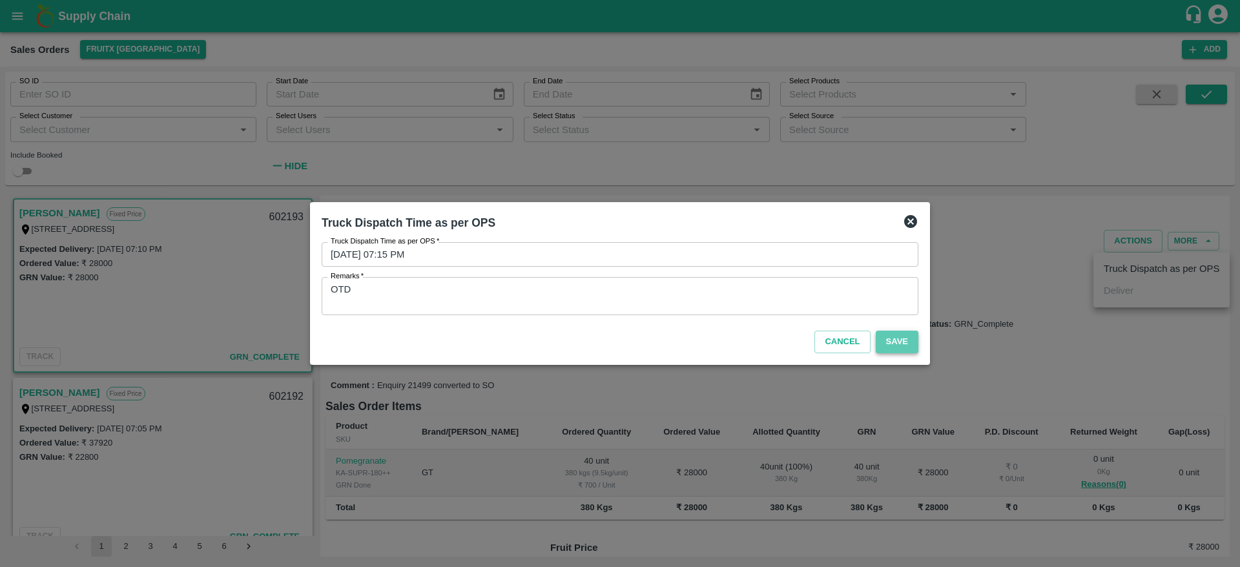
click at [903, 342] on button "Save" at bounding box center [896, 342] width 43 height 23
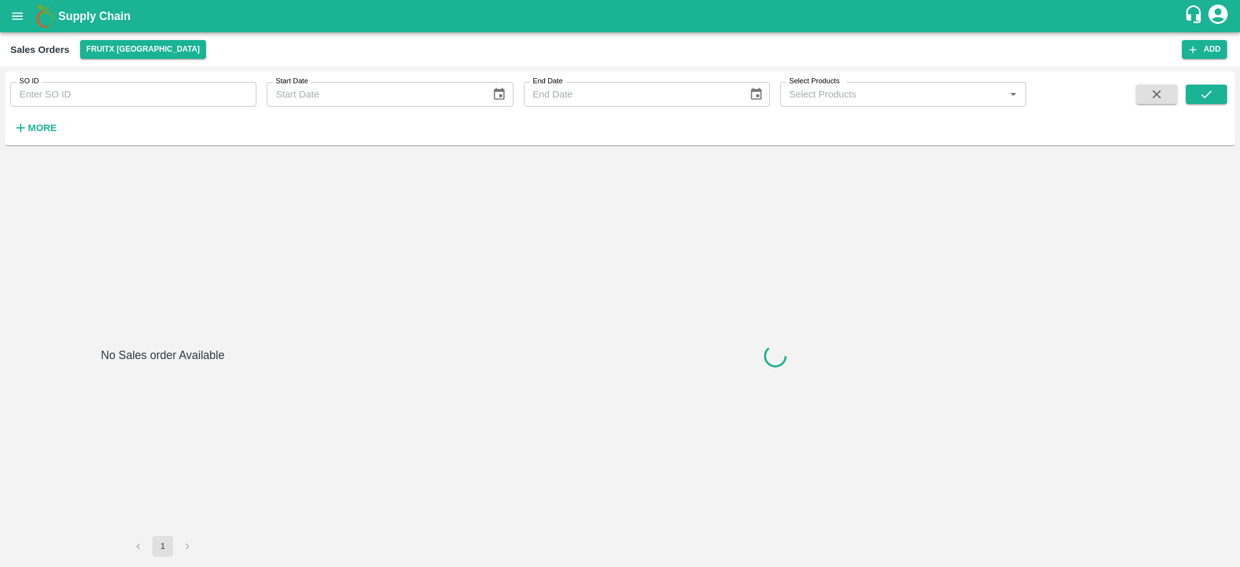
type input "601503"
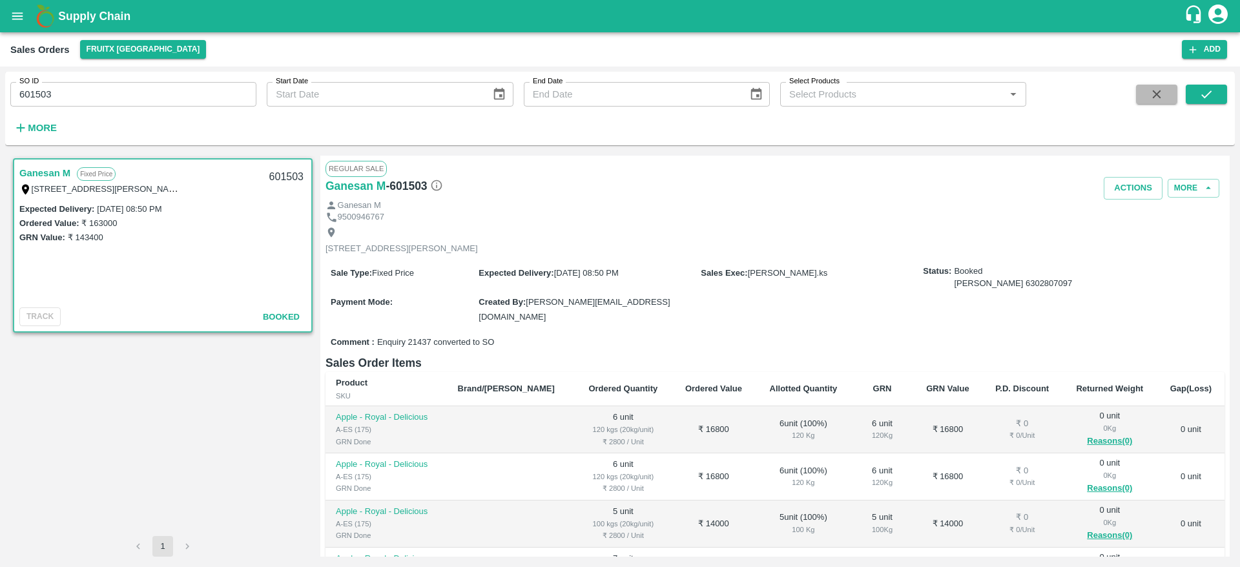
click at [1156, 91] on icon "button" at bounding box center [1156, 94] width 14 height 14
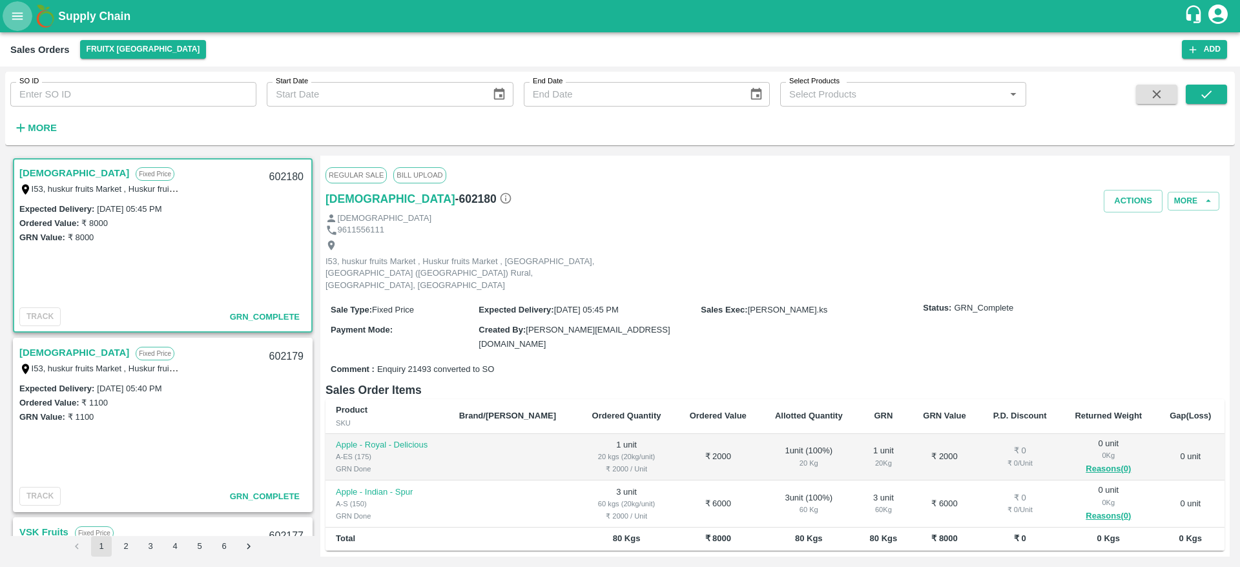
click at [24, 10] on icon "open drawer" at bounding box center [17, 16] width 14 height 14
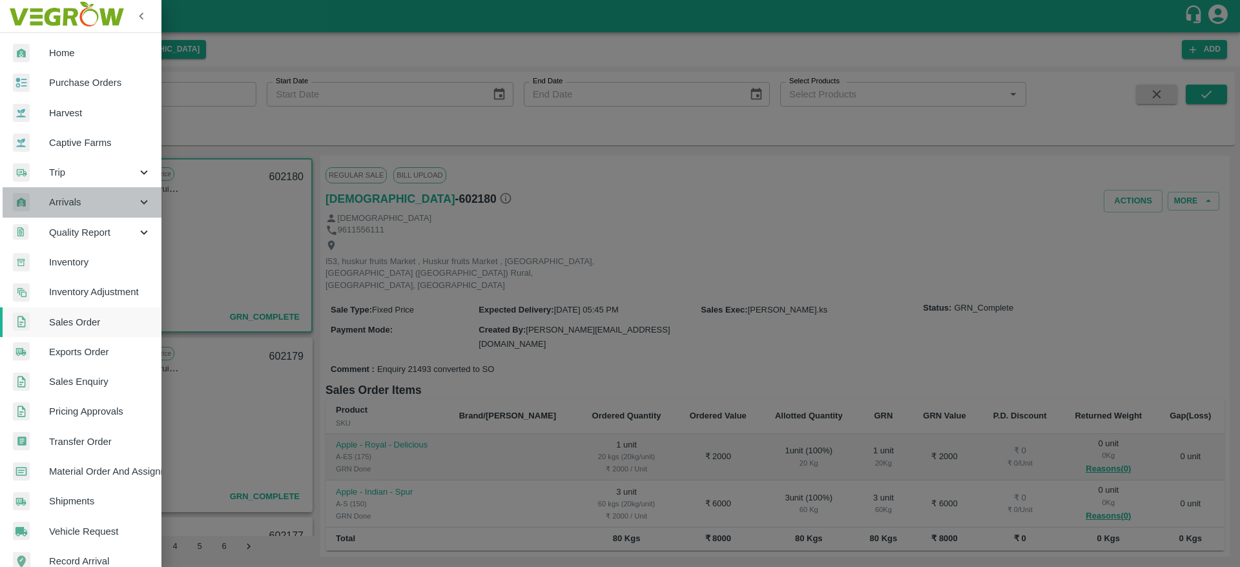
click at [87, 211] on div "Arrivals" at bounding box center [80, 202] width 161 height 30
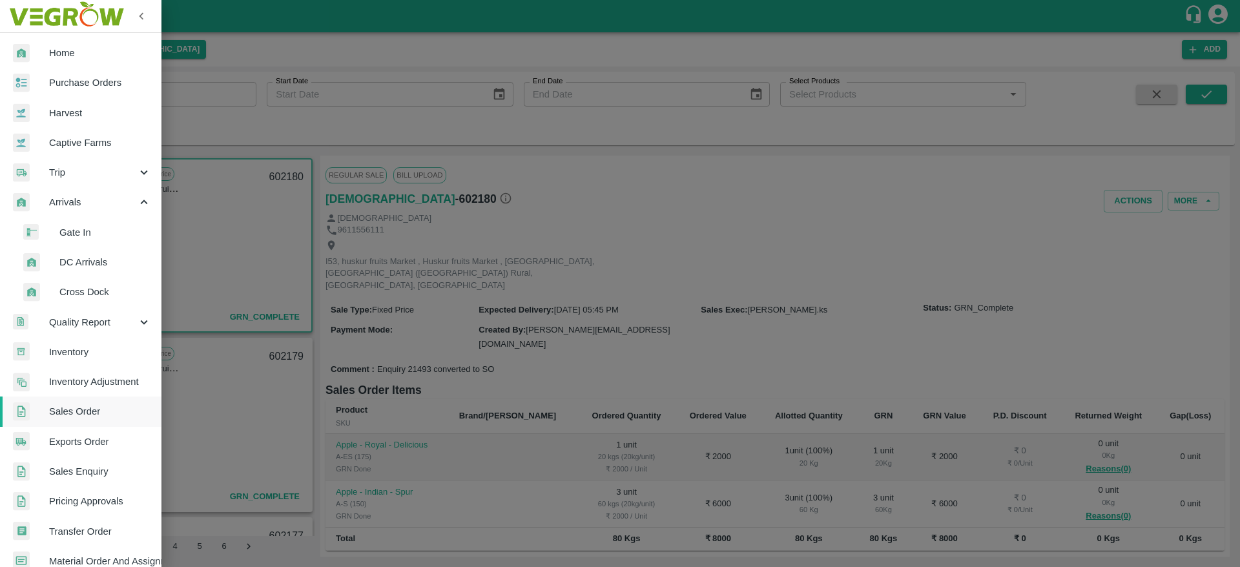
click at [74, 253] on li "DC Arrivals" at bounding box center [85, 262] width 151 height 30
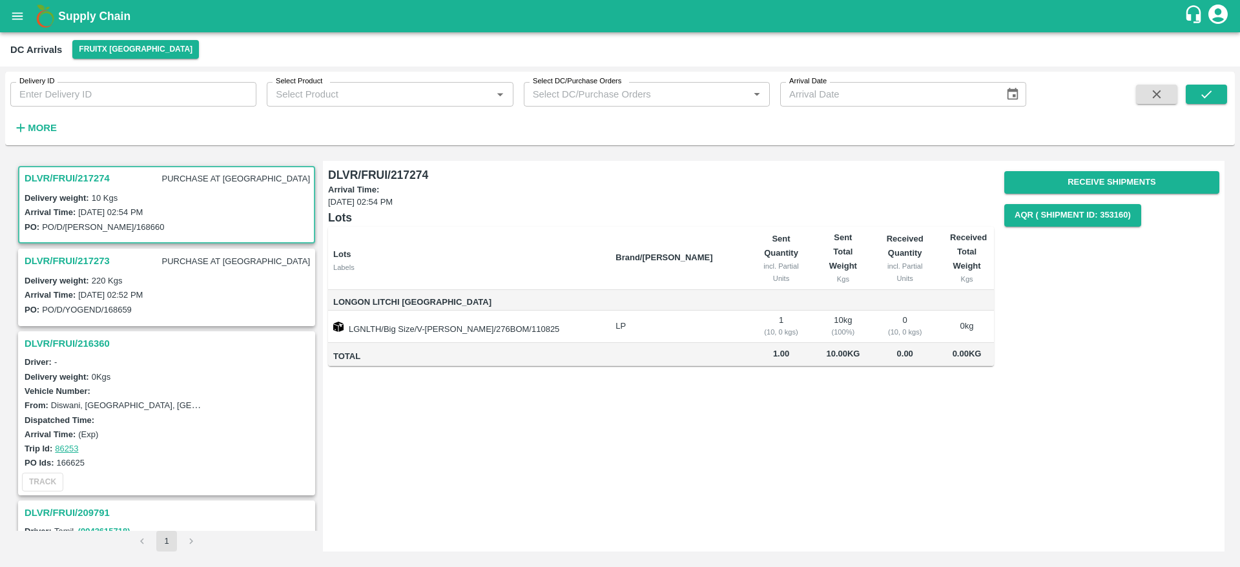
click at [94, 263] on h3 "DLVR/FRUI/217273" at bounding box center [67, 260] width 85 height 17
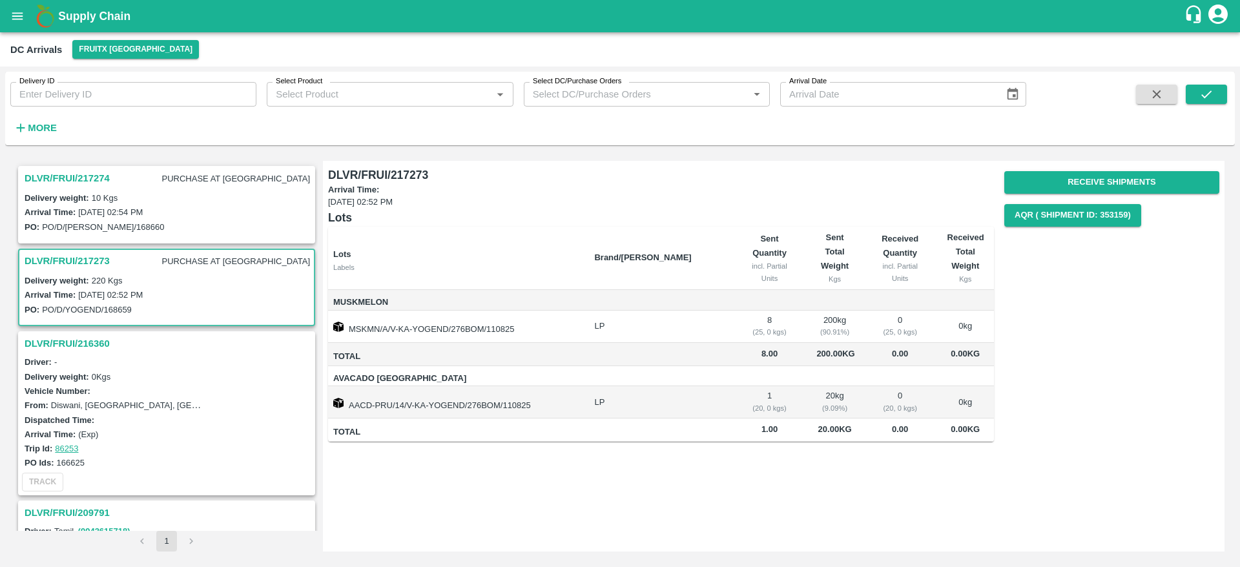
click at [72, 182] on h3 "DLVR/FRUI/217274" at bounding box center [67, 178] width 85 height 17
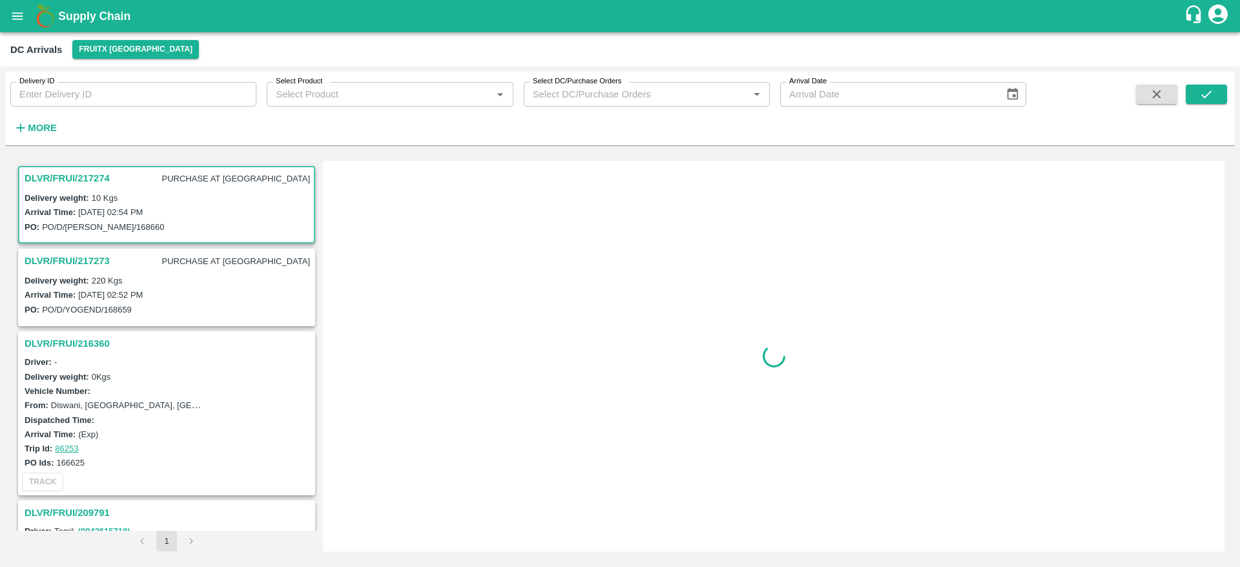
scroll to position [6, 0]
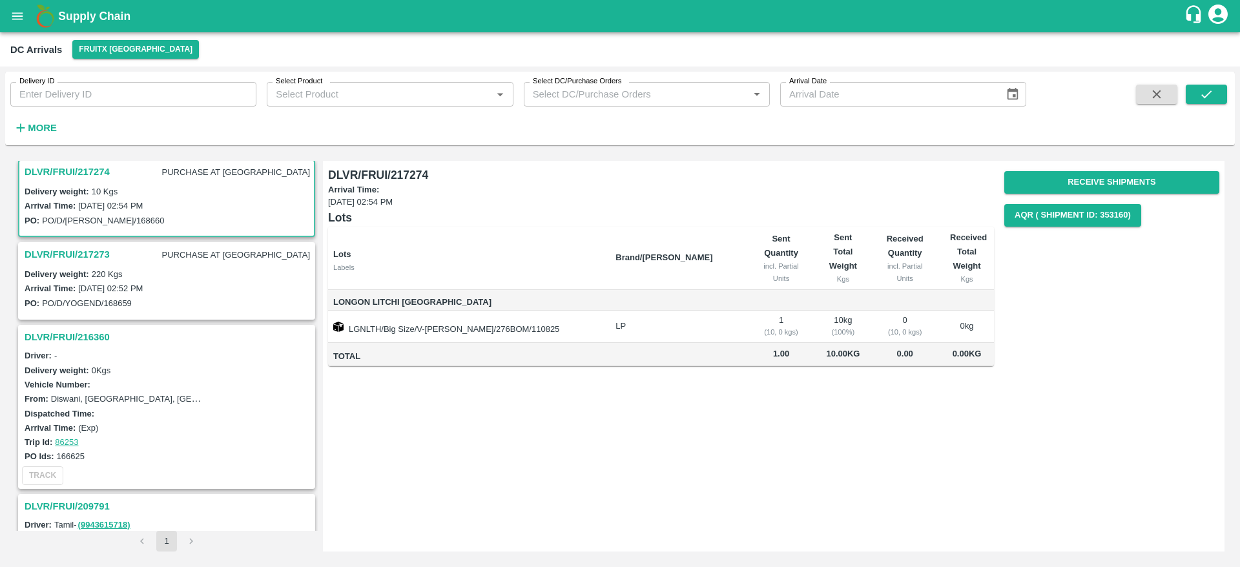
click at [88, 252] on h3 "DLVR/FRUI/217273" at bounding box center [67, 254] width 85 height 17
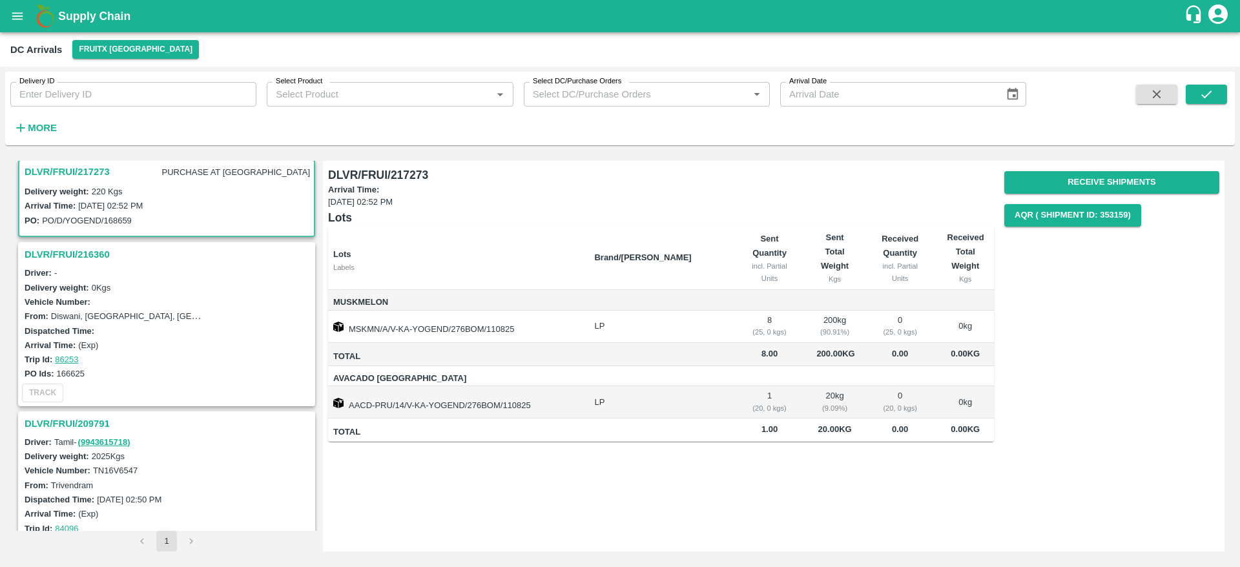
scroll to position [129, 0]
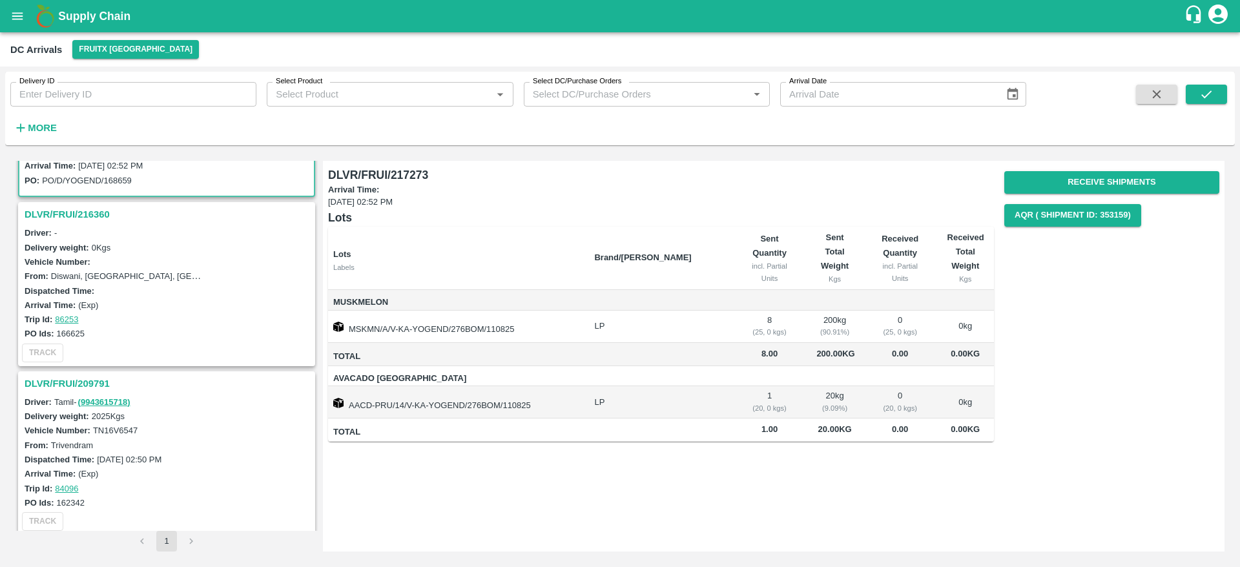
click at [92, 214] on h3 "DLVR/FRUI/216360" at bounding box center [169, 214] width 288 height 17
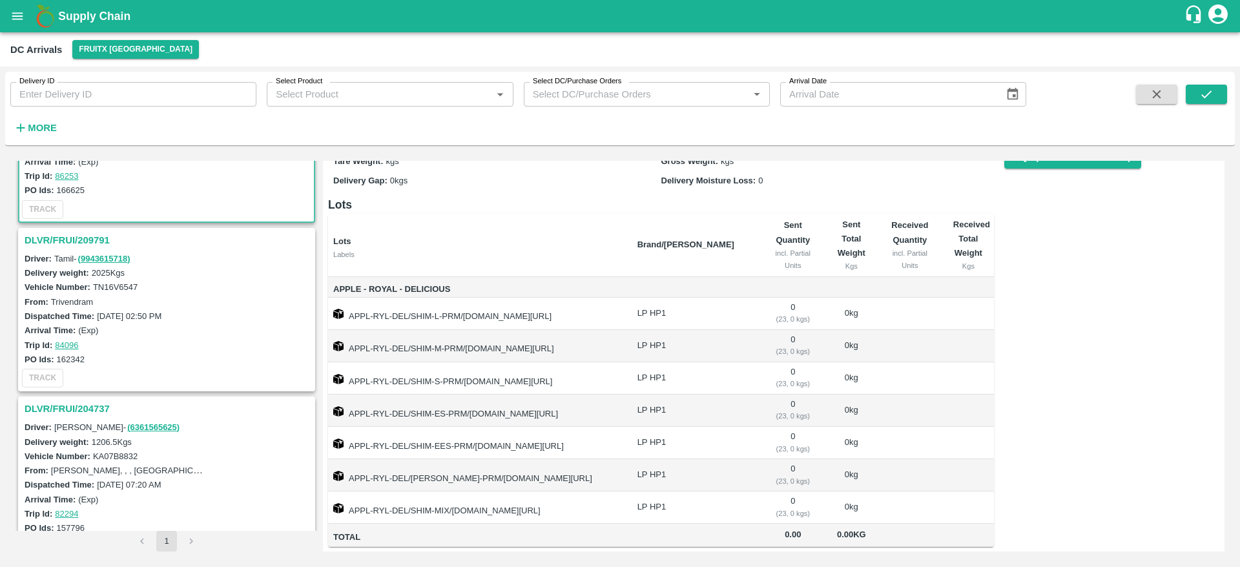
scroll to position [275, 0]
click at [79, 236] on h3 "DLVR/FRUI/209791" at bounding box center [169, 237] width 288 height 17
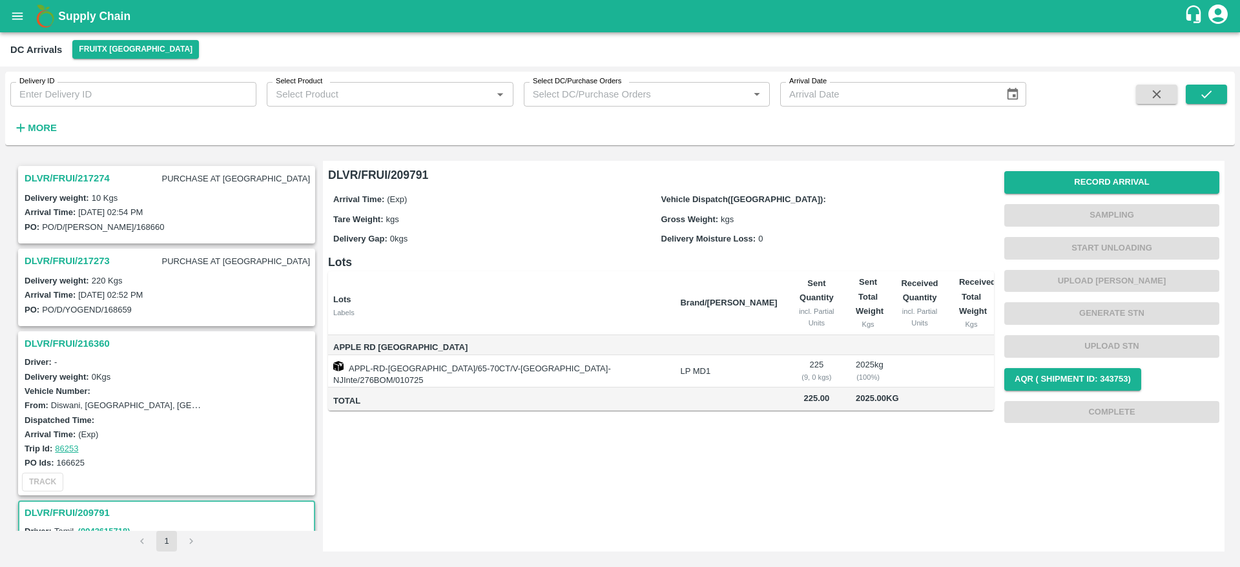
click at [94, 184] on h3 "DLVR/FRUI/217274" at bounding box center [67, 178] width 85 height 17
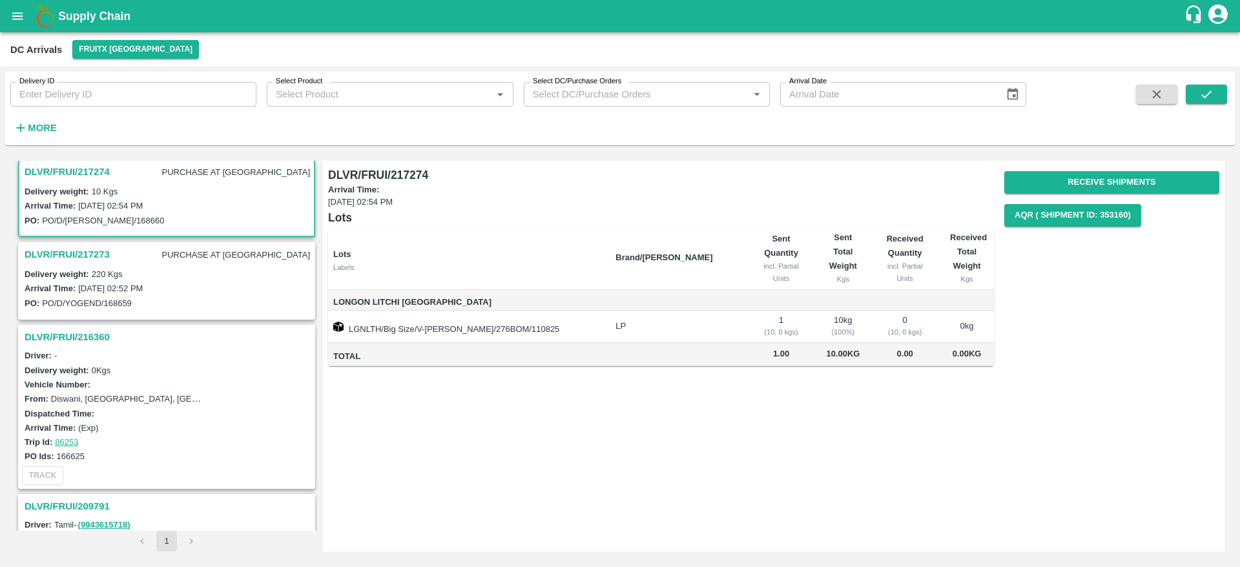
click at [103, 250] on h3 "DLVR/FRUI/217273" at bounding box center [67, 254] width 85 height 17
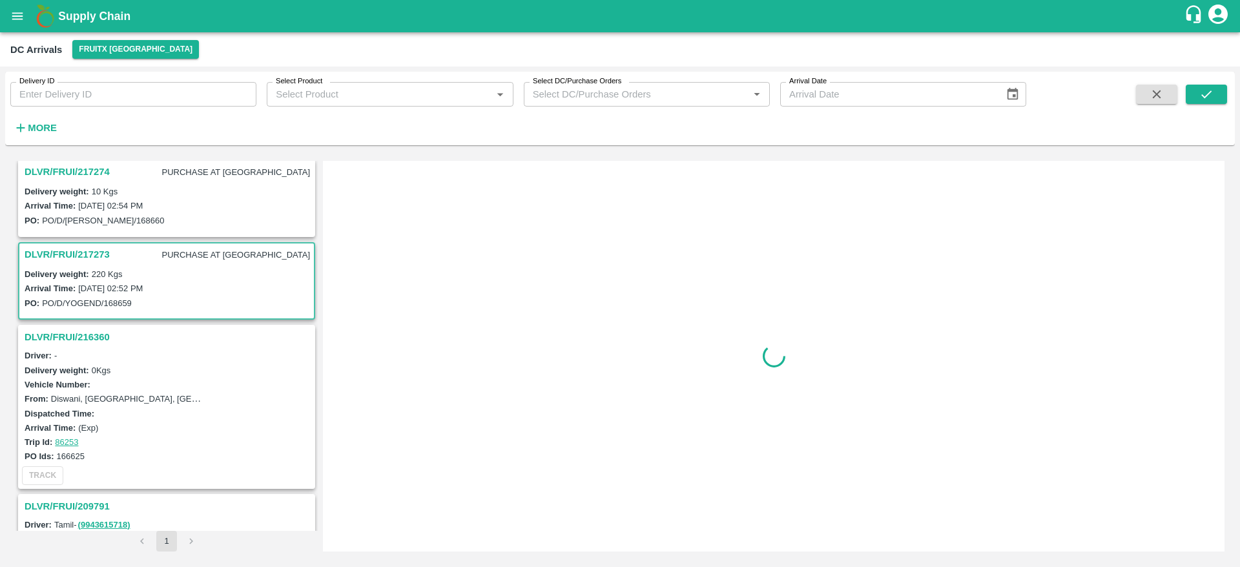
scroll to position [89, 0]
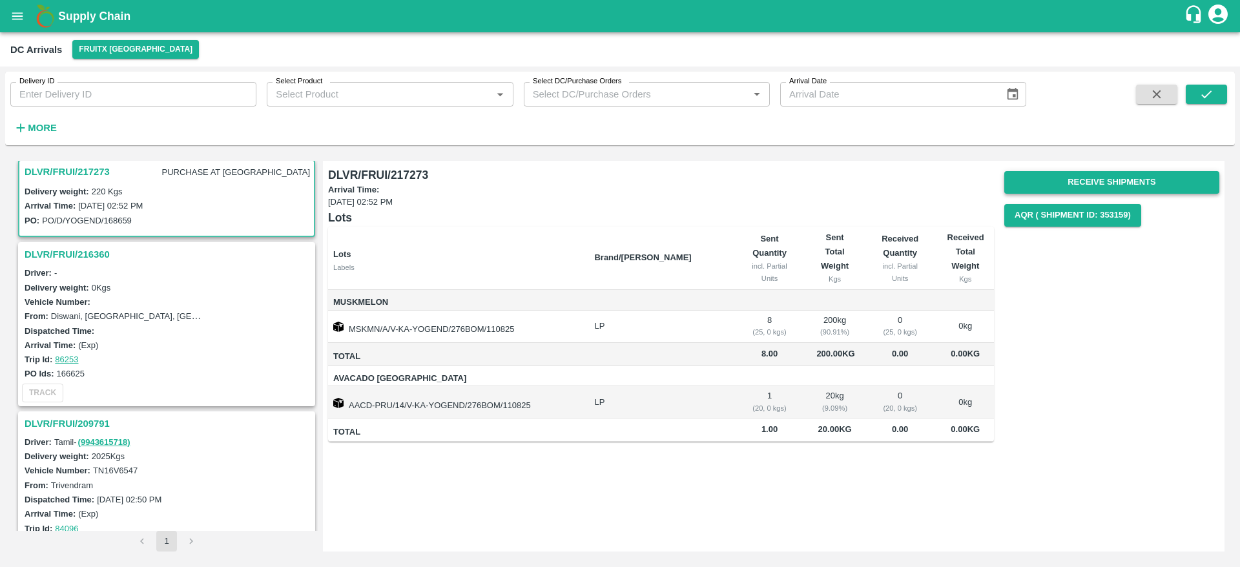
click at [1074, 178] on button "Receive Shipments" at bounding box center [1111, 182] width 215 height 23
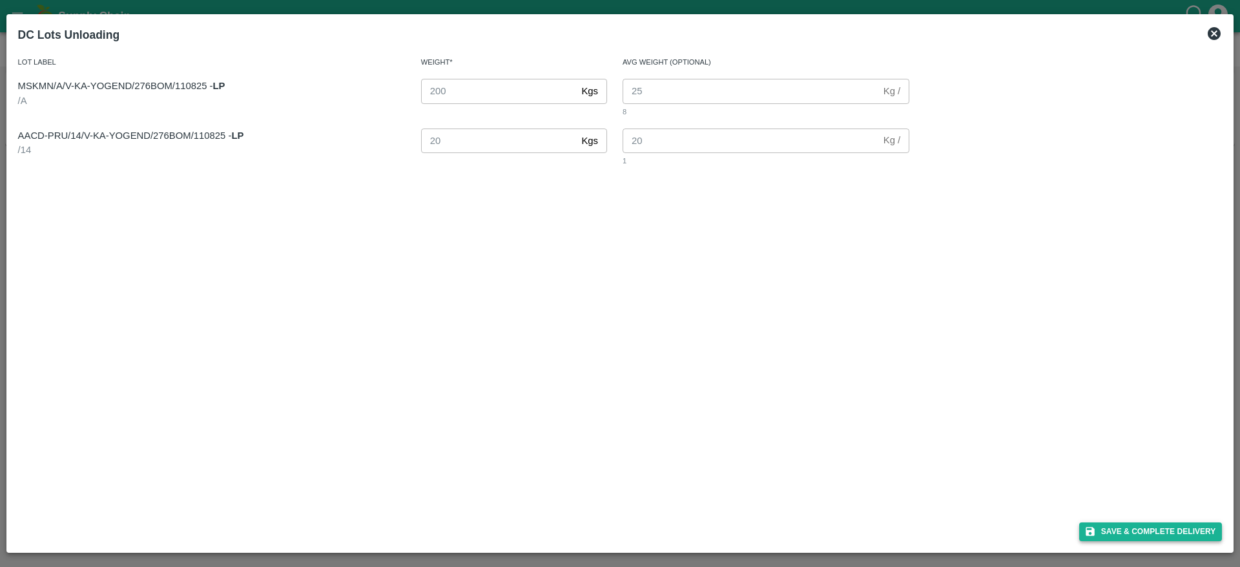
click at [1156, 537] on button "Save & Complete Delivery" at bounding box center [1150, 531] width 143 height 19
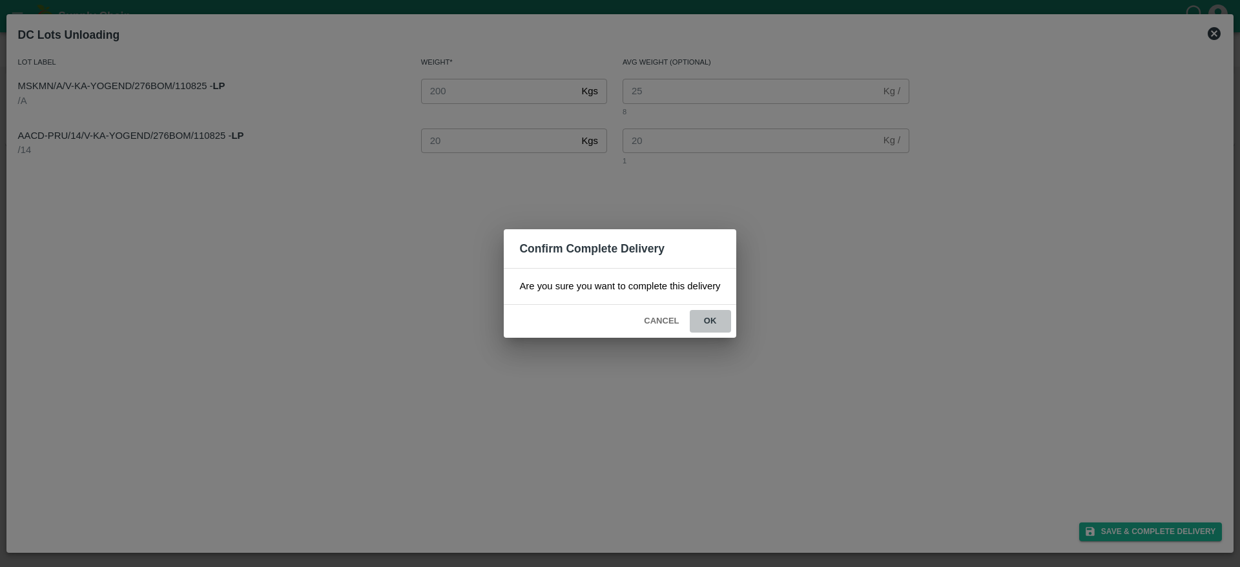
click at [713, 319] on button "ok" at bounding box center [710, 321] width 41 height 23
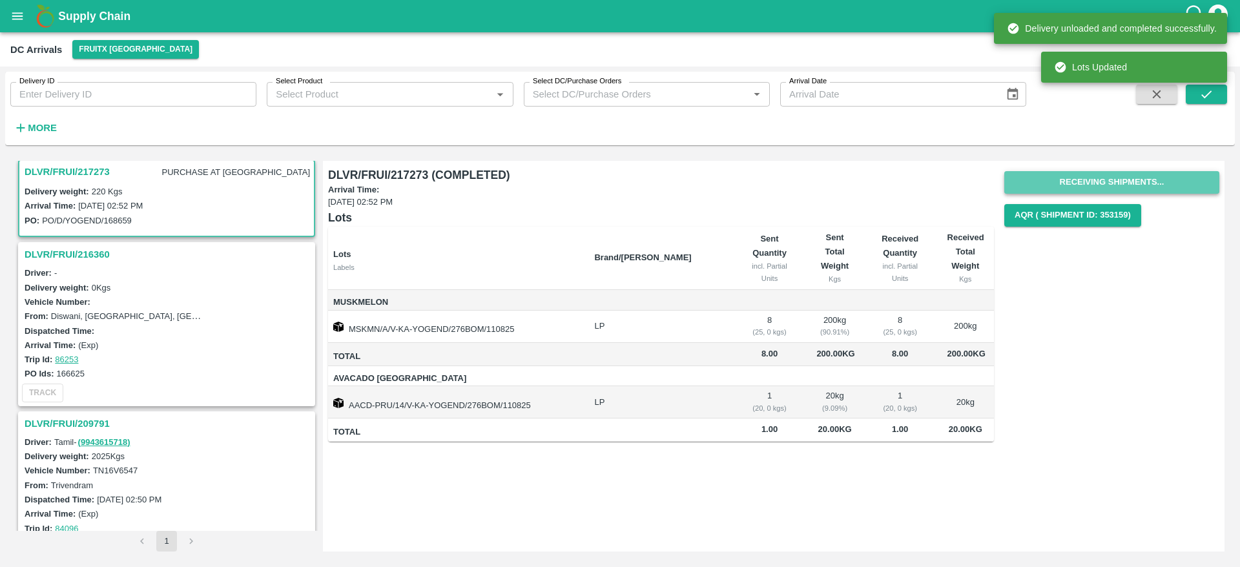
click at [1104, 179] on button "Receiving Shipments..." at bounding box center [1111, 182] width 215 height 23
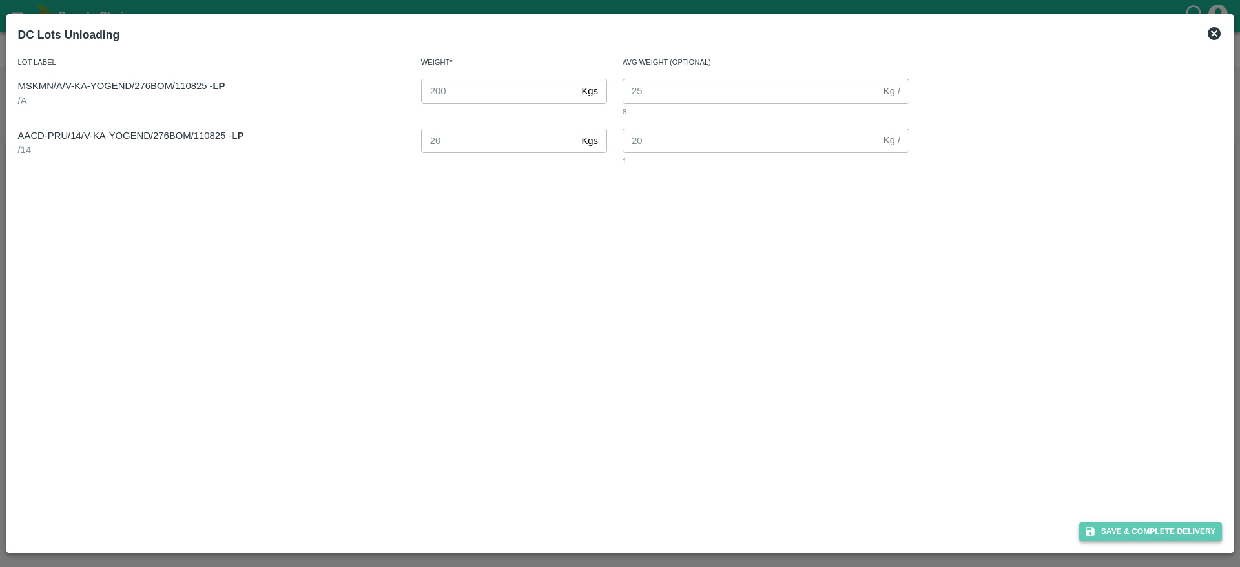
click at [1157, 528] on button "Save & Complete Delivery" at bounding box center [1150, 531] width 143 height 19
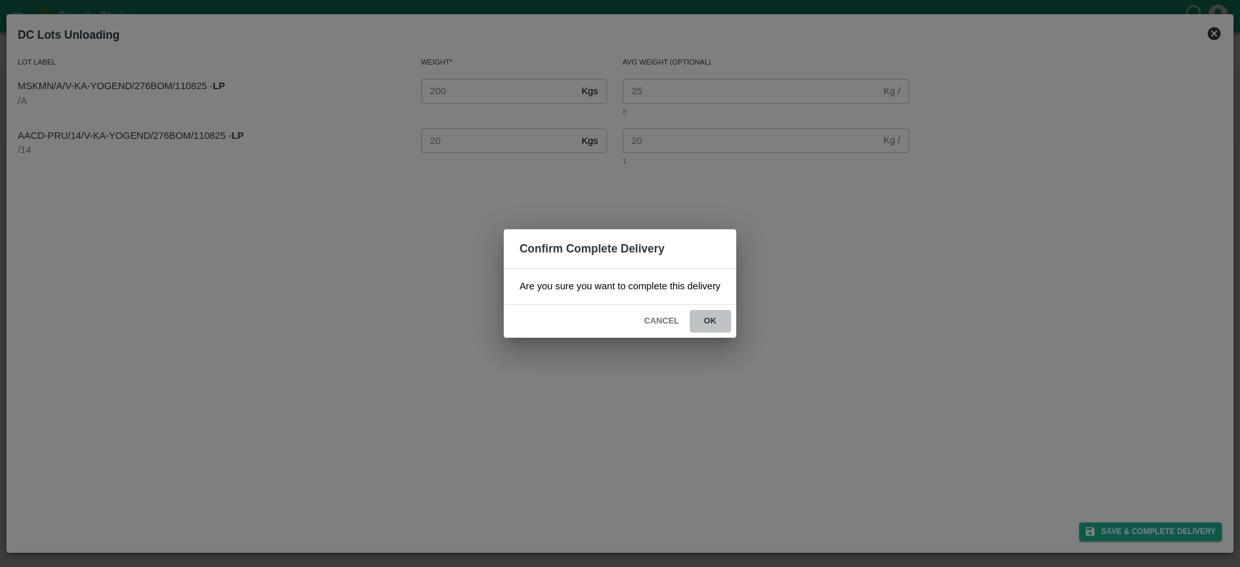
click at [708, 317] on button "ok" at bounding box center [710, 321] width 41 height 23
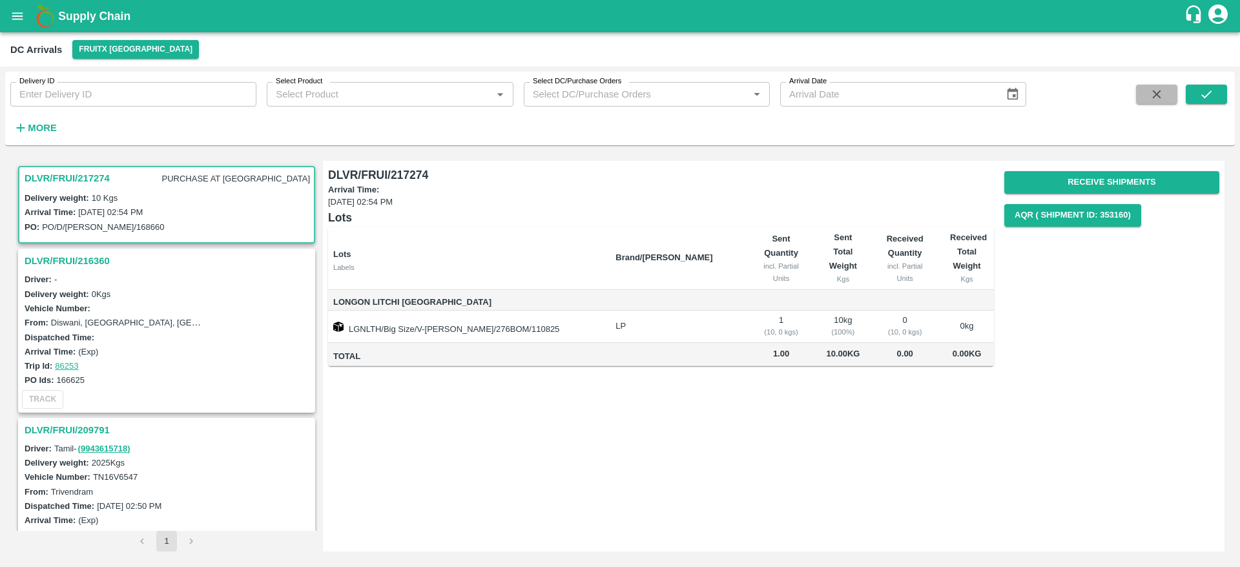
click at [1145, 103] on button "button" at bounding box center [1156, 94] width 41 height 19
click at [1128, 187] on button "Receive Shipments" at bounding box center [1111, 182] width 215 height 23
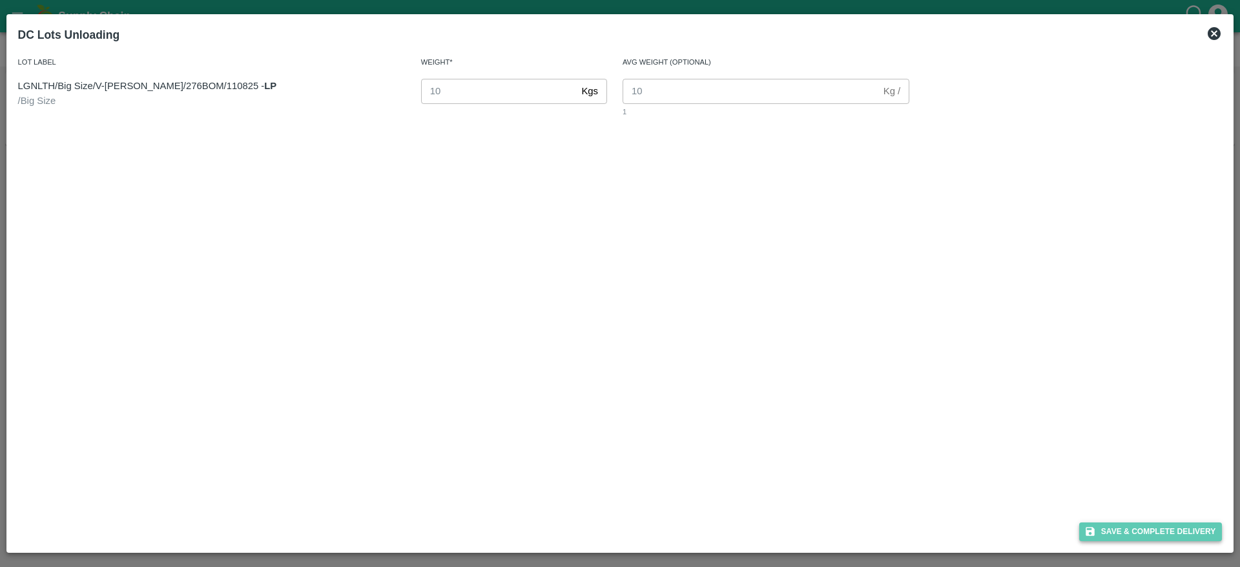
click at [1187, 526] on button "Save & Complete Delivery" at bounding box center [1150, 531] width 143 height 19
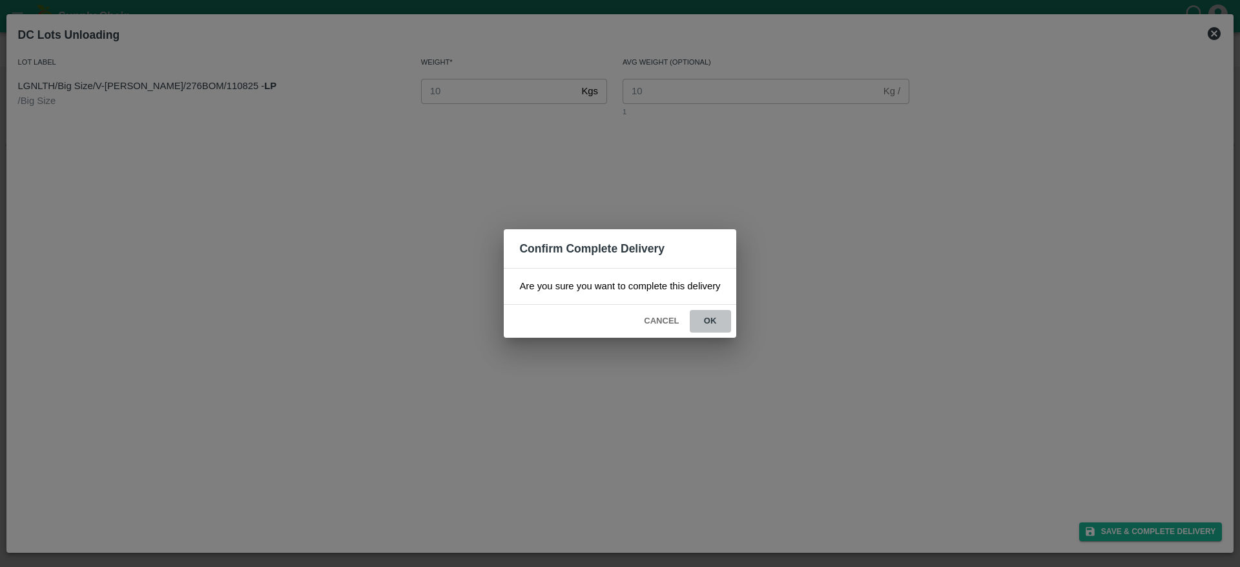
click at [718, 318] on button "ok" at bounding box center [710, 321] width 41 height 23
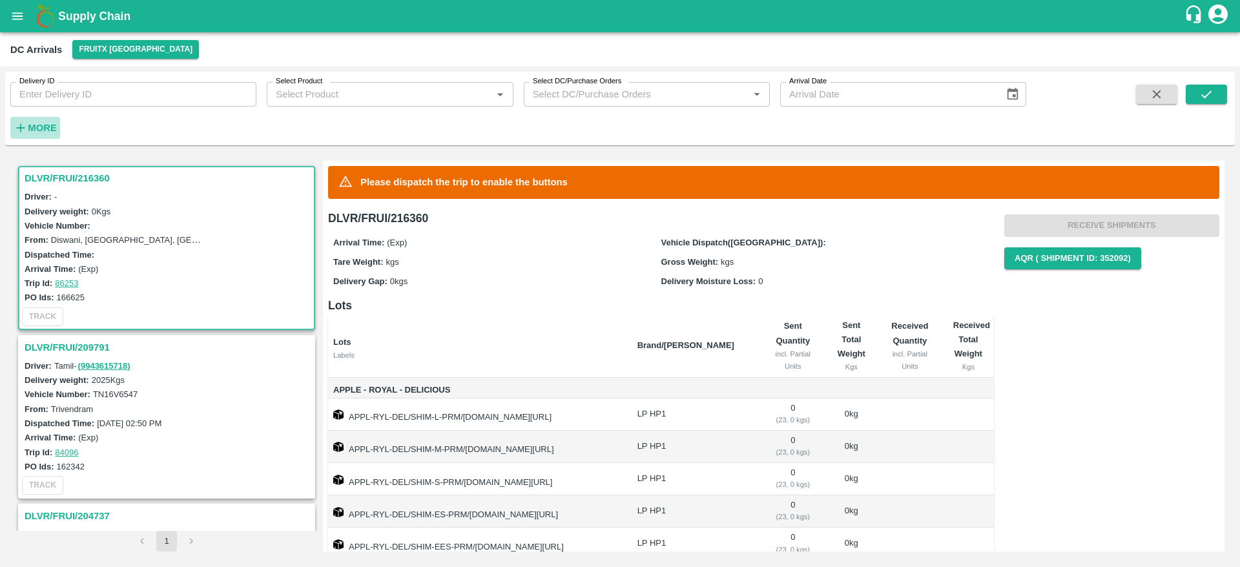
click at [37, 121] on h6 "More" at bounding box center [42, 127] width 29 height 17
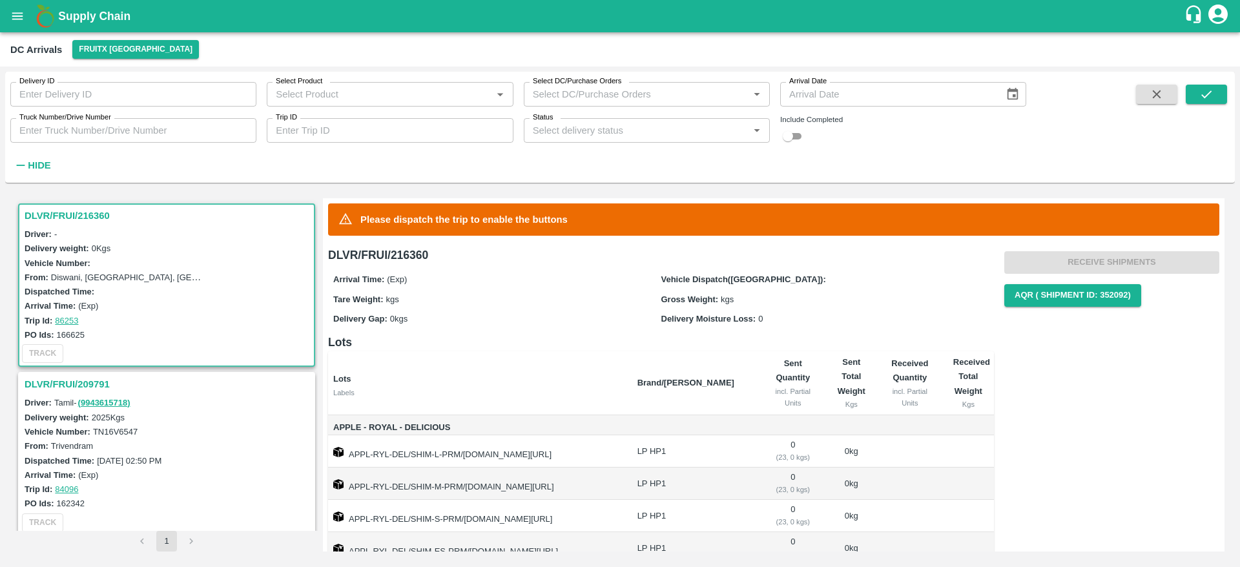
click at [792, 138] on input "checkbox" at bounding box center [787, 135] width 46 height 15
checkbox input "true"
click at [1214, 94] on button "submit" at bounding box center [1205, 94] width 41 height 19
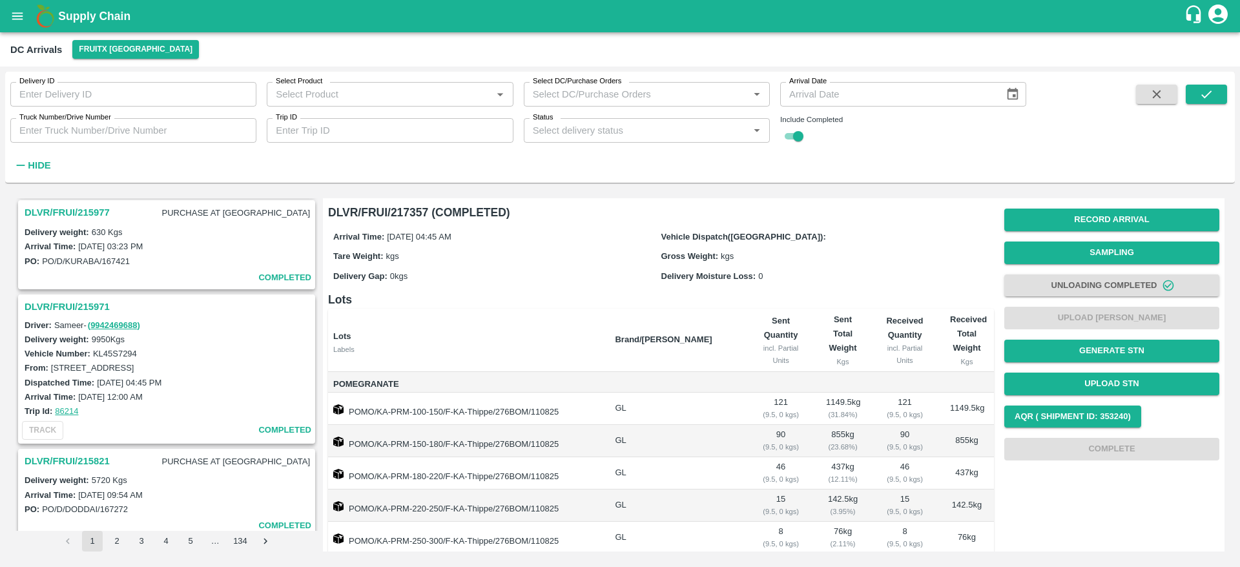
scroll to position [1681, 0]
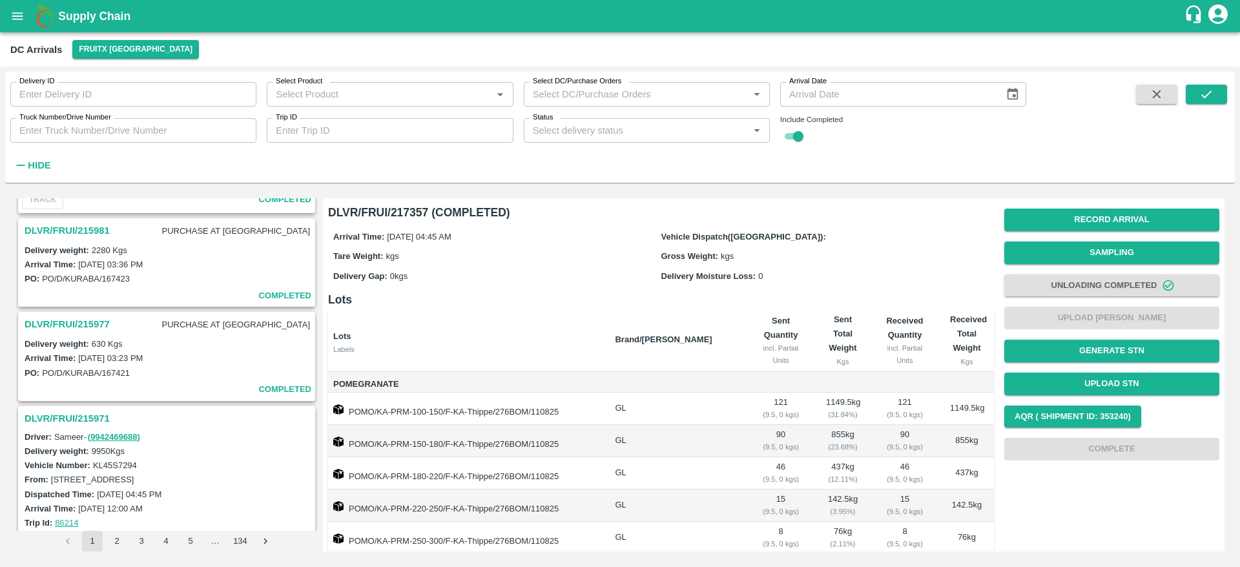
click at [89, 320] on h3 "DLVR/FRUI/215977" at bounding box center [67, 324] width 85 height 17
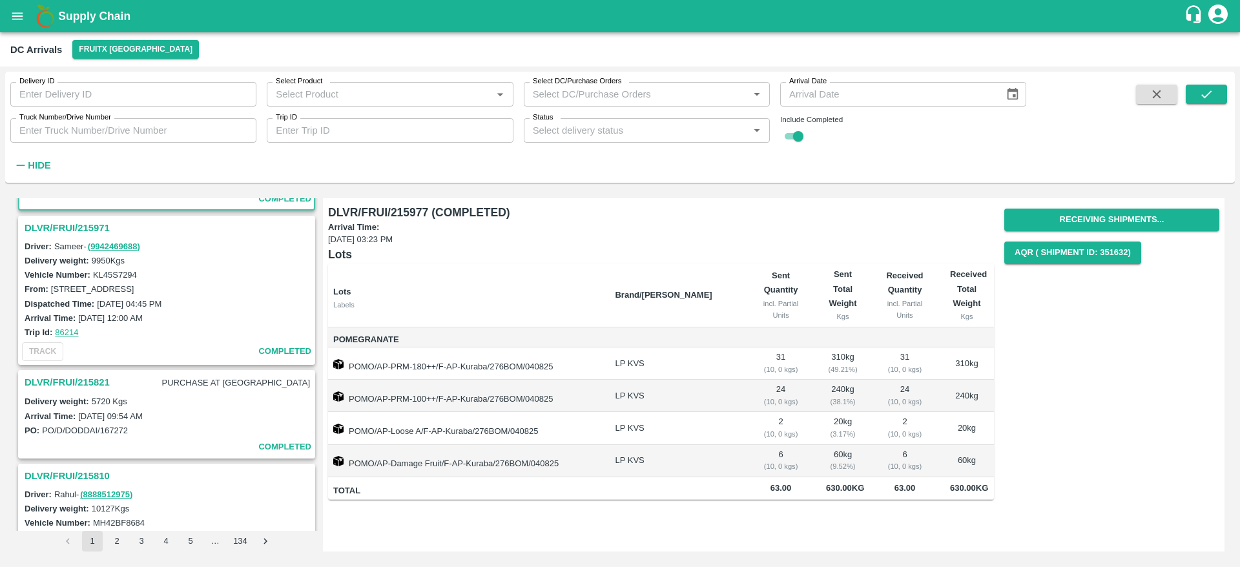
scroll to position [1957, 0]
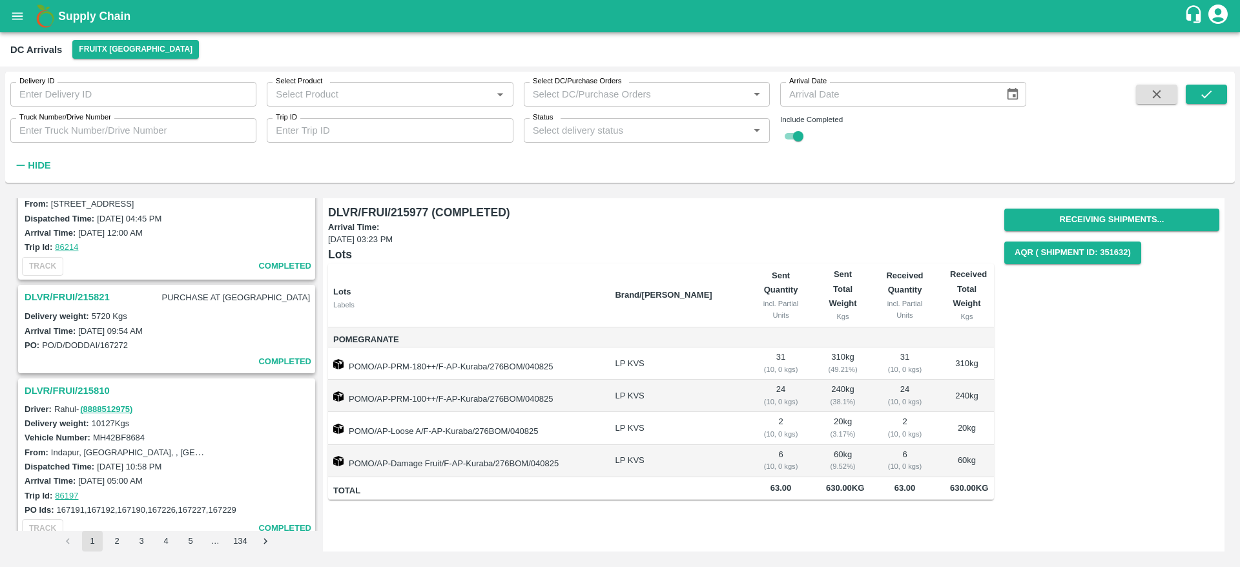
click at [96, 298] on h3 "DLVR/FRUI/215821" at bounding box center [67, 297] width 85 height 17
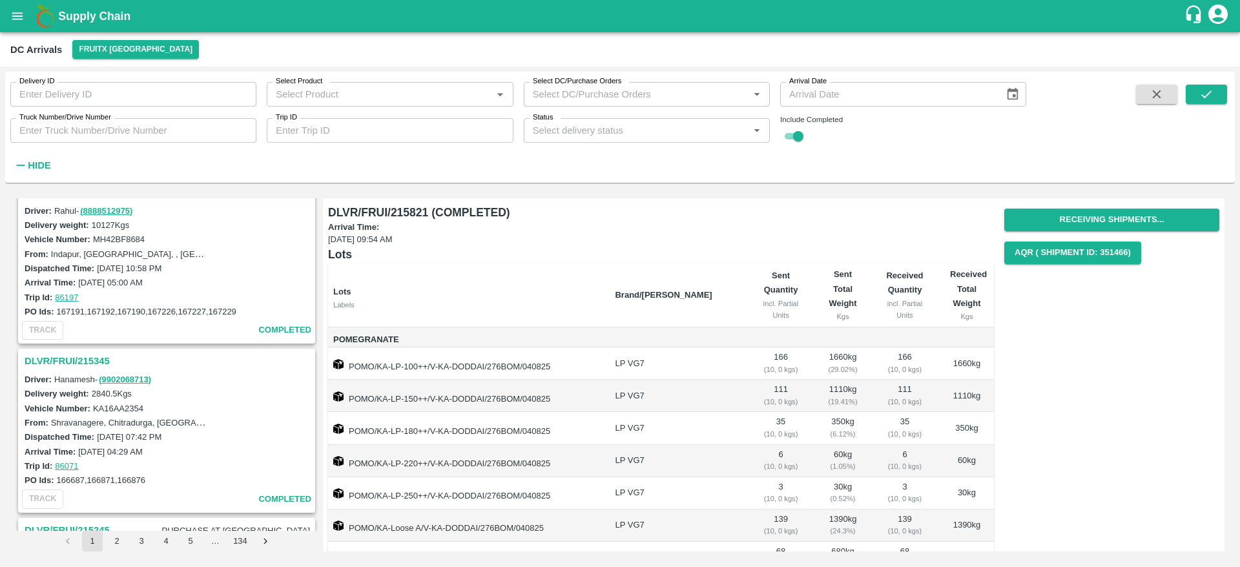
scroll to position [35, 0]
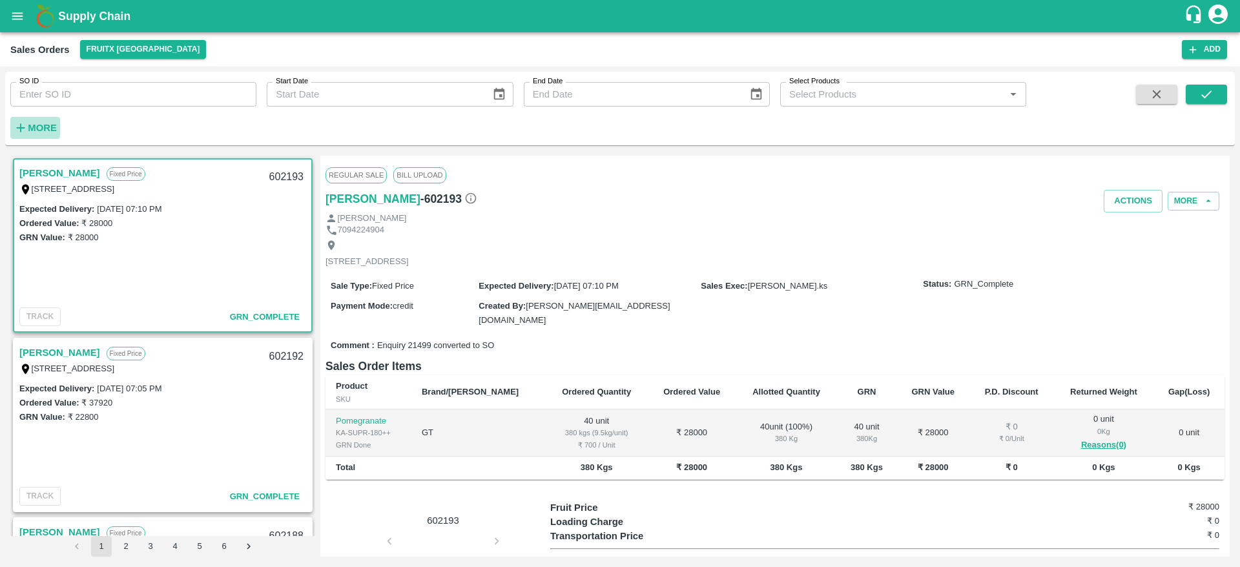
click at [38, 130] on strong "More" at bounding box center [42, 128] width 29 height 10
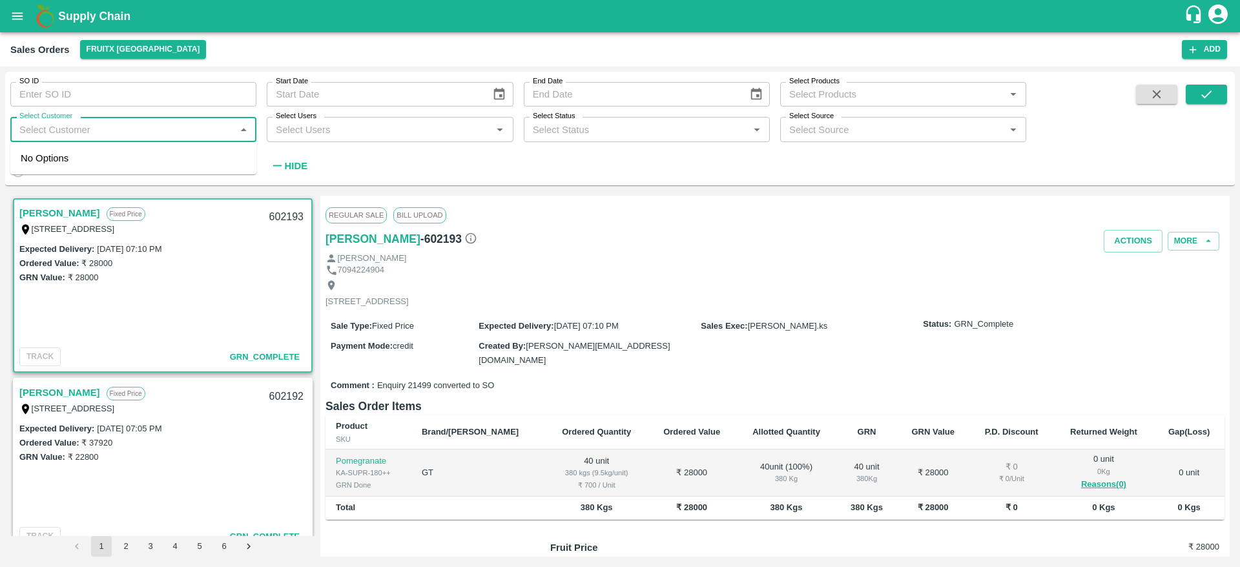
click at [91, 125] on input "Select Customer" at bounding box center [122, 129] width 217 height 17
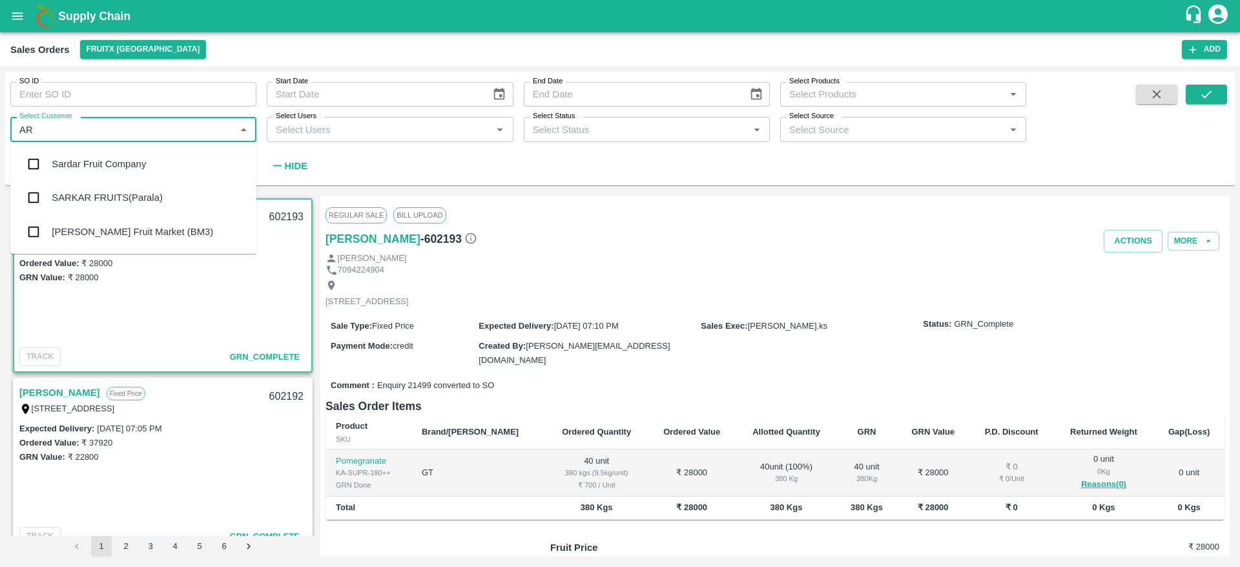
type input "AR"
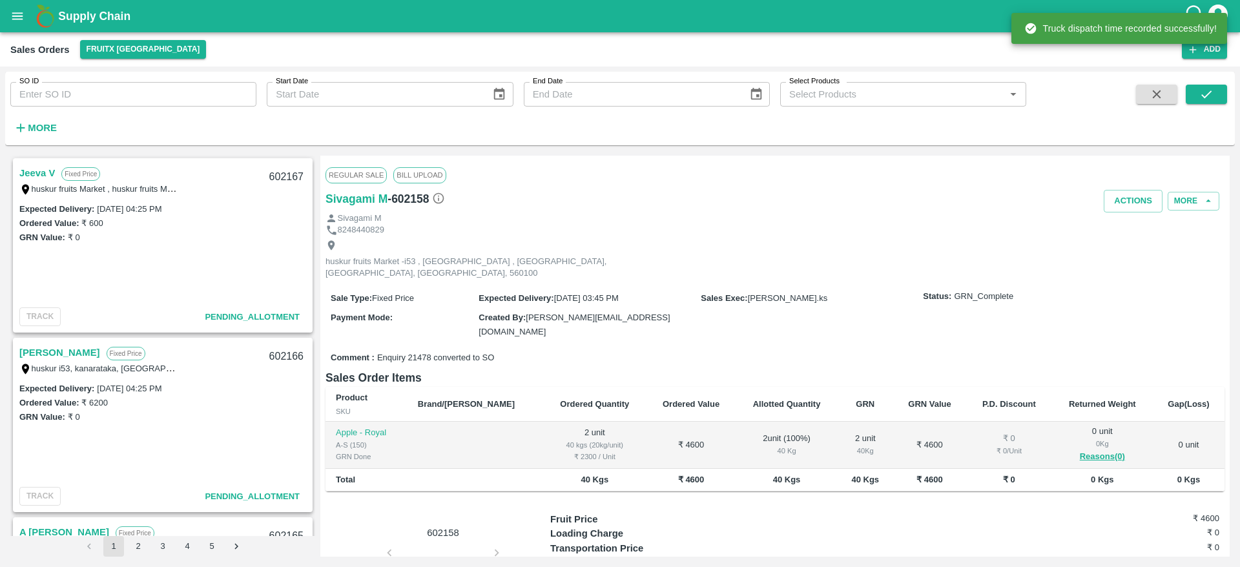
scroll to position [1141, 0]
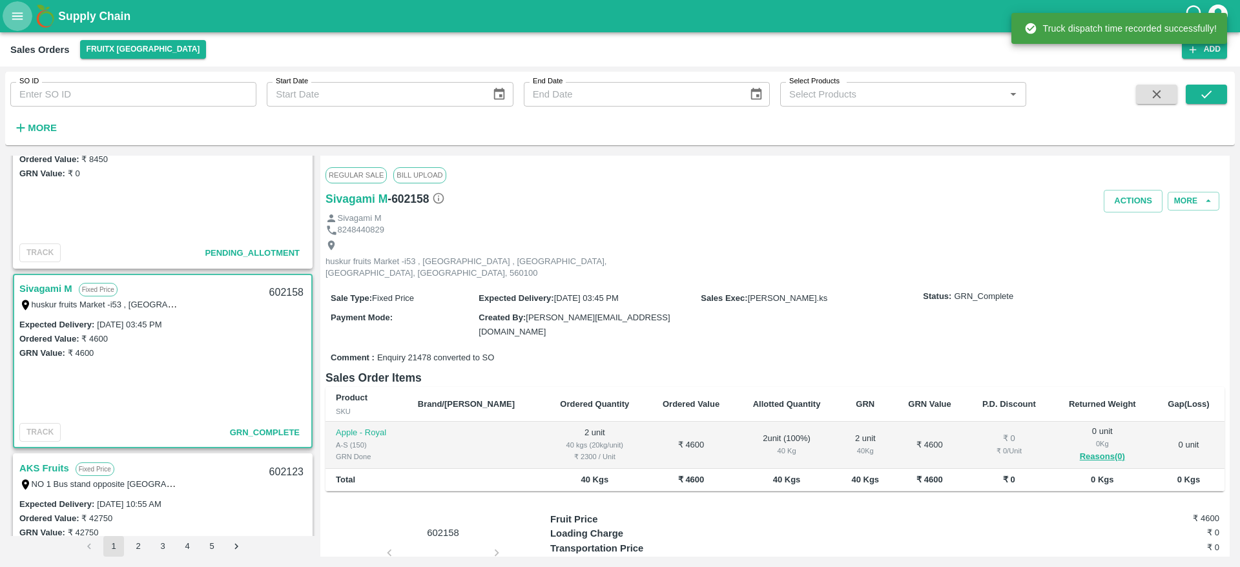
click at [16, 14] on icon "open drawer" at bounding box center [17, 16] width 14 height 14
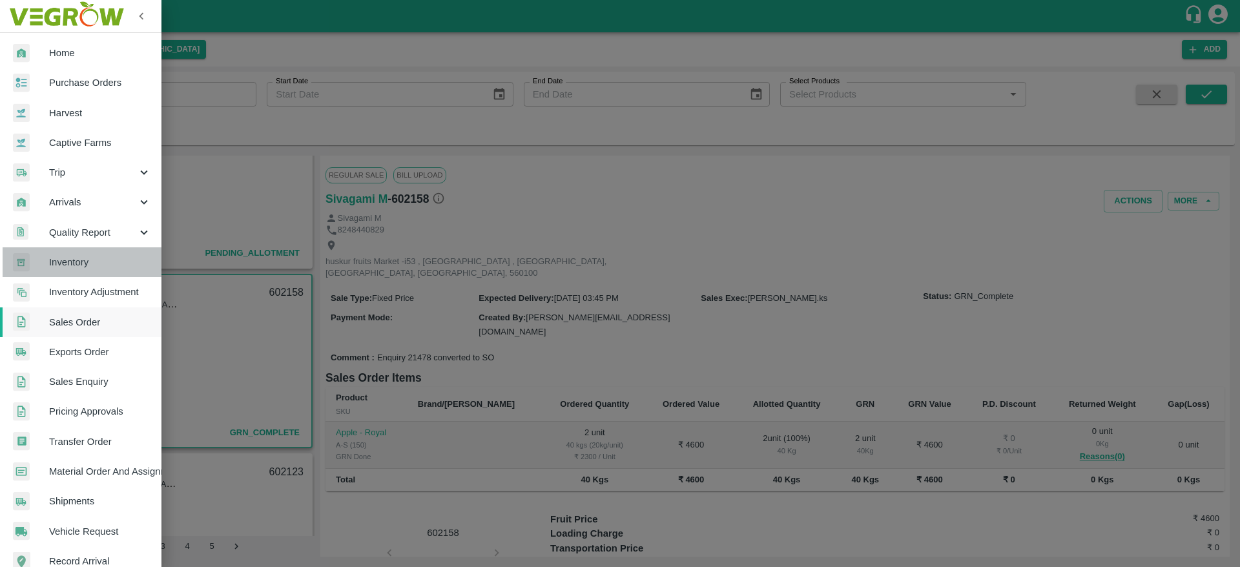
click at [109, 269] on span "Inventory" at bounding box center [100, 262] width 102 height 14
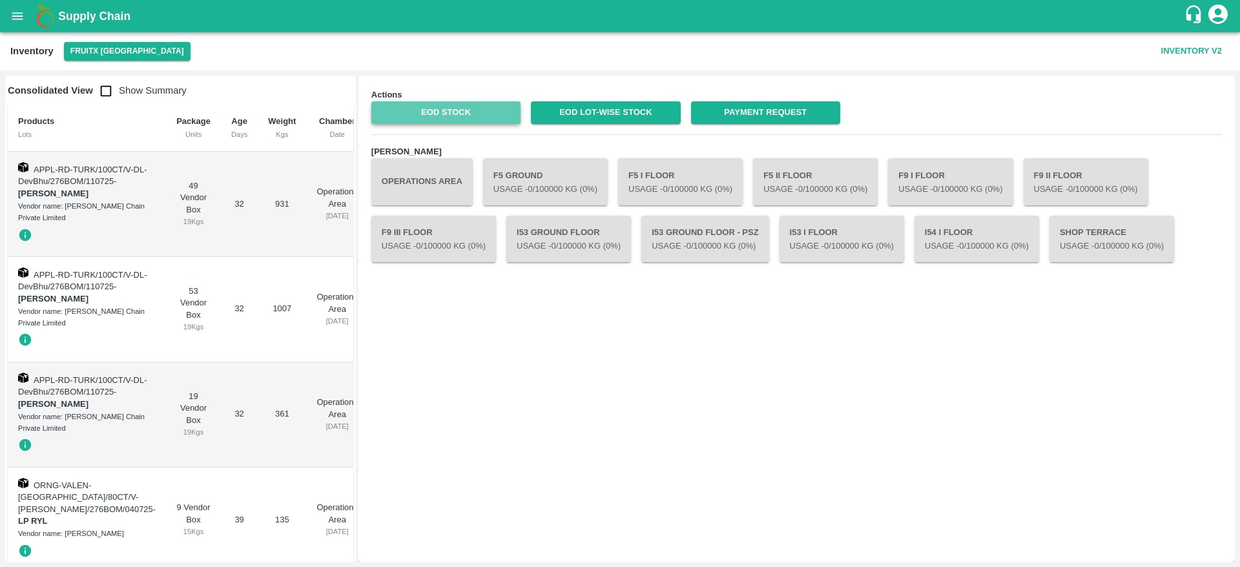
click at [447, 109] on link "EOD Stock" at bounding box center [445, 112] width 149 height 23
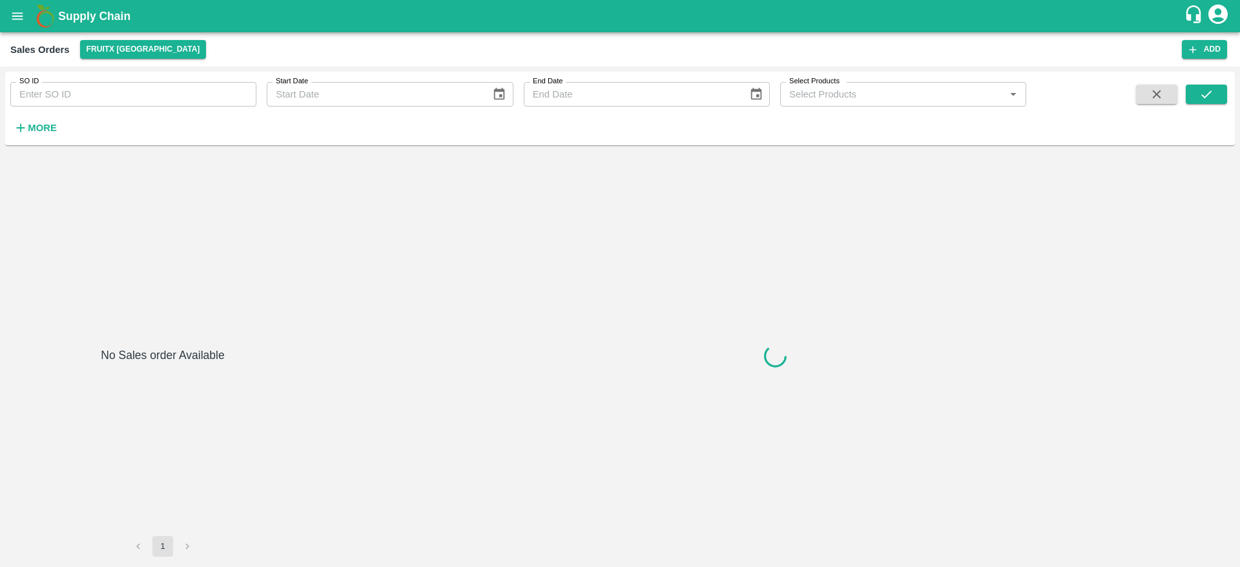
type input "601219"
